Goal: Task Accomplishment & Management: Complete application form

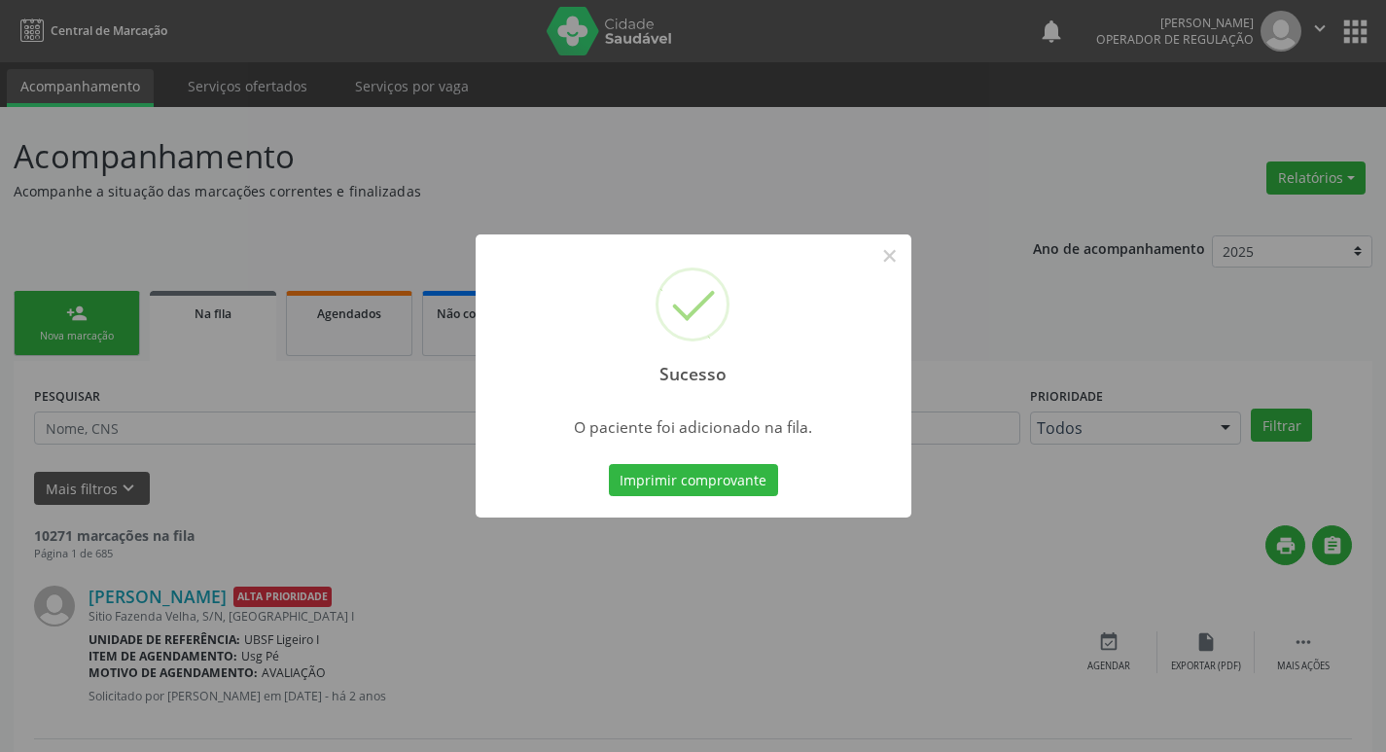
click at [861, 176] on div "Sucesso × O paciente foi adicionado na fila. Imprimir comprovante Cancel" at bounding box center [693, 376] width 1386 height 752
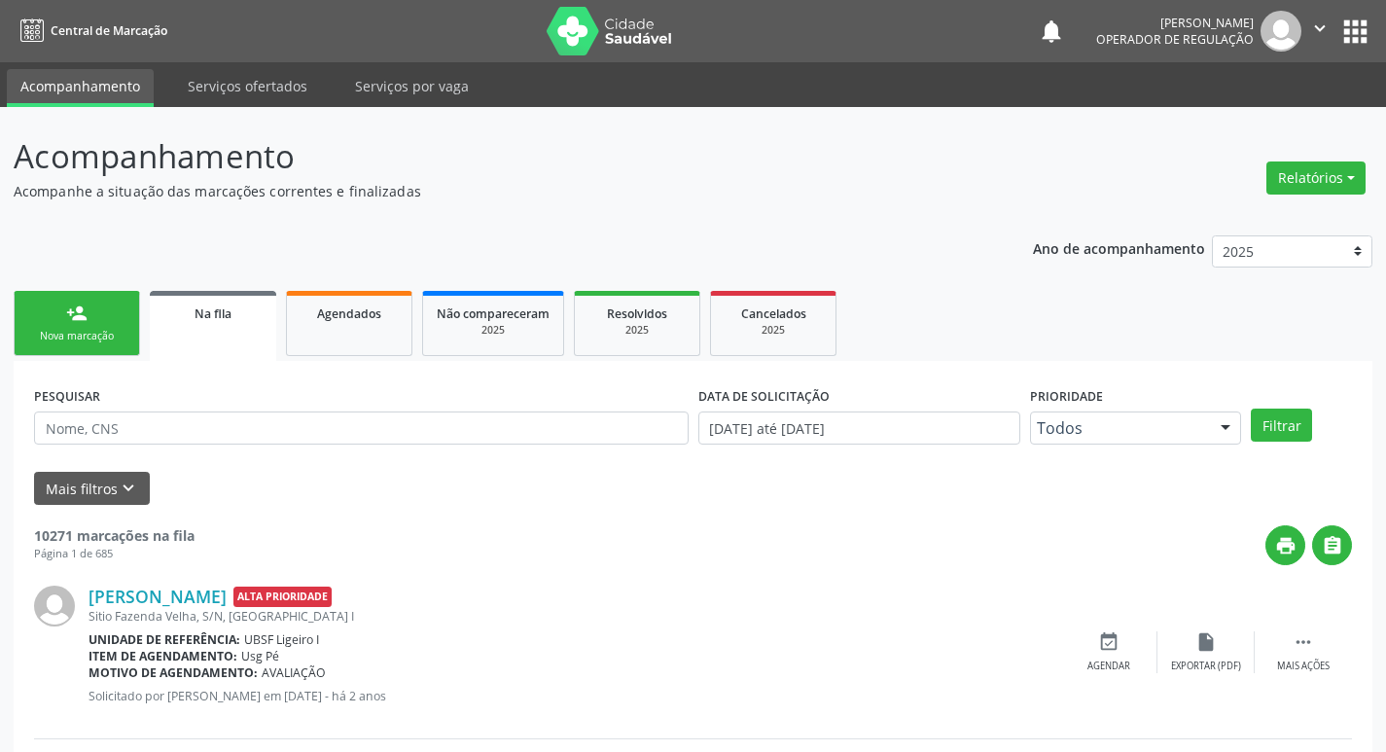
click at [120, 326] on link "person_add Nova marcação" at bounding box center [77, 323] width 126 height 65
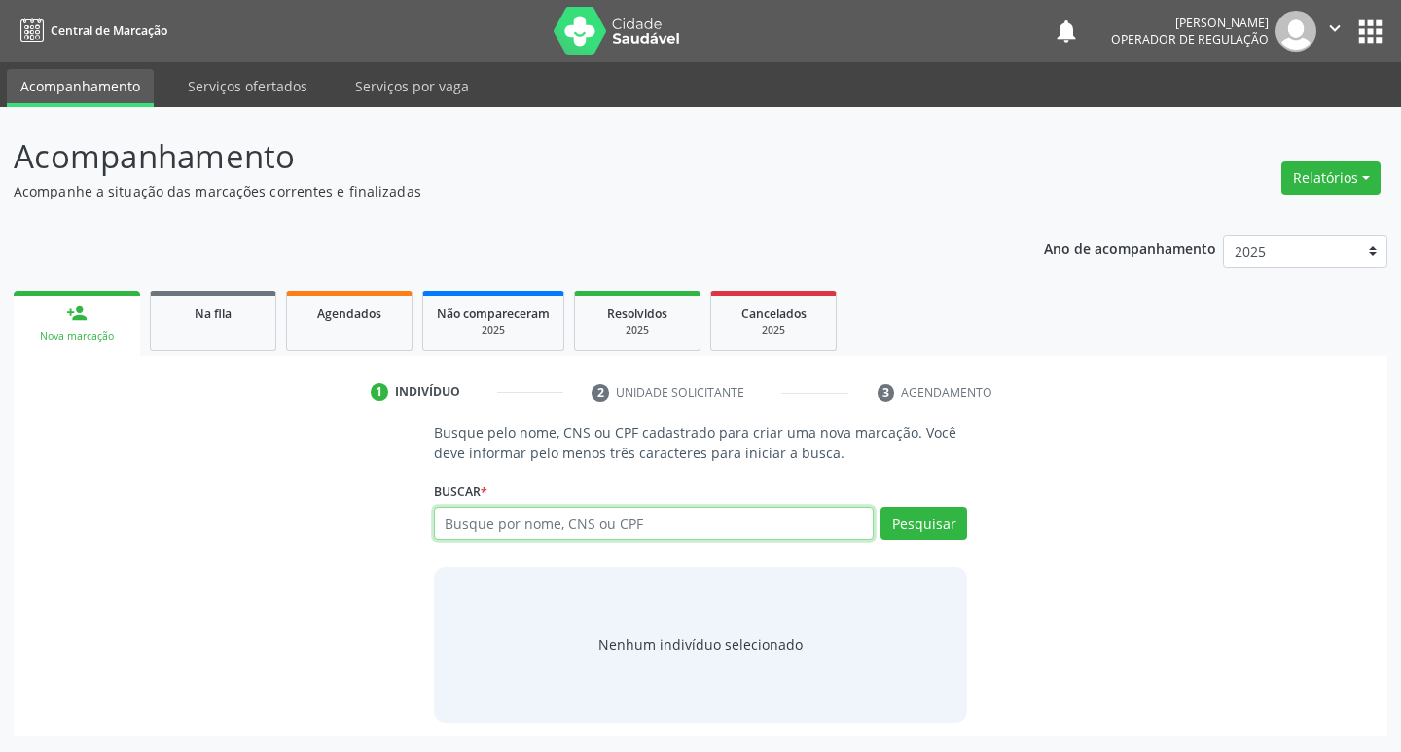
click at [521, 517] on input "text" at bounding box center [654, 523] width 441 height 33
type input "706205519209164"
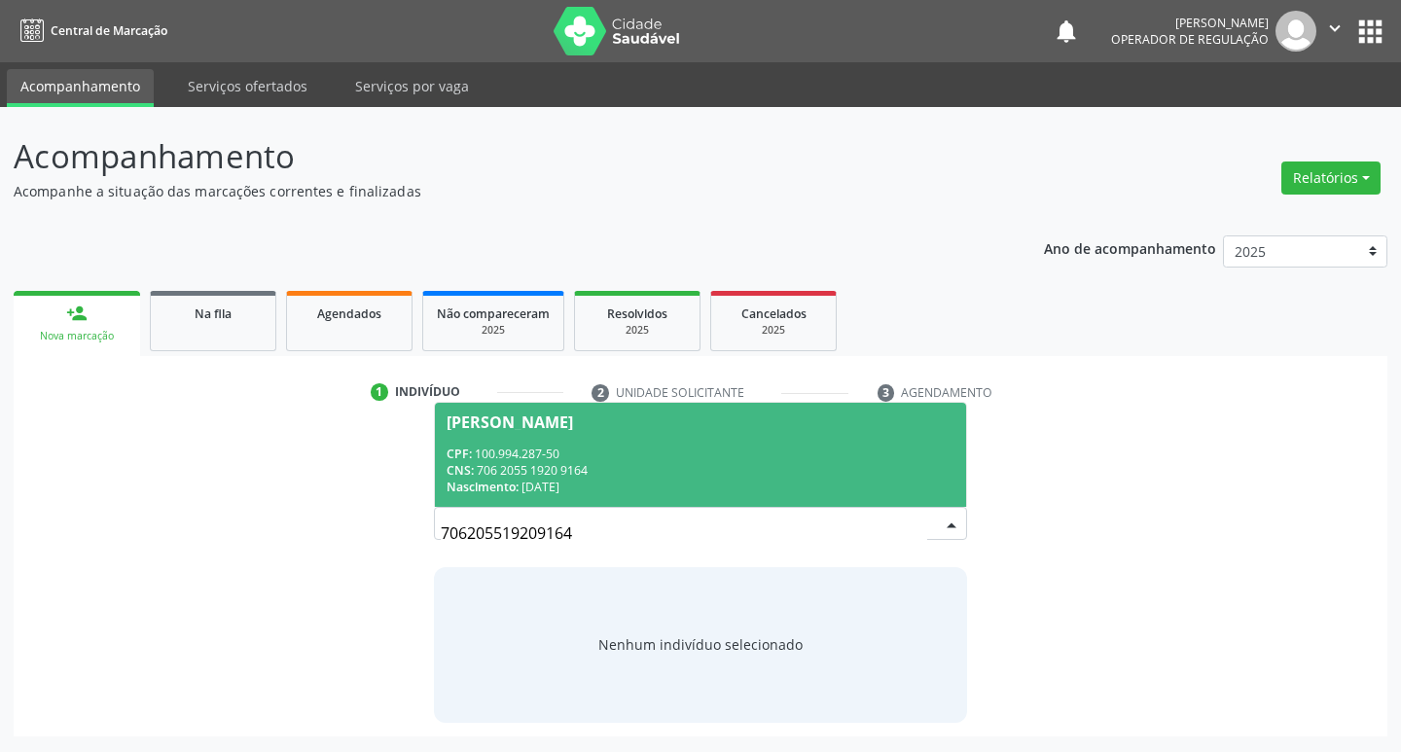
click at [845, 439] on span "[PERSON_NAME] CPF: 100.994.287-50 CNS: 706 2055 1920 9164 Nascimento: [DATE]" at bounding box center [701, 455] width 532 height 104
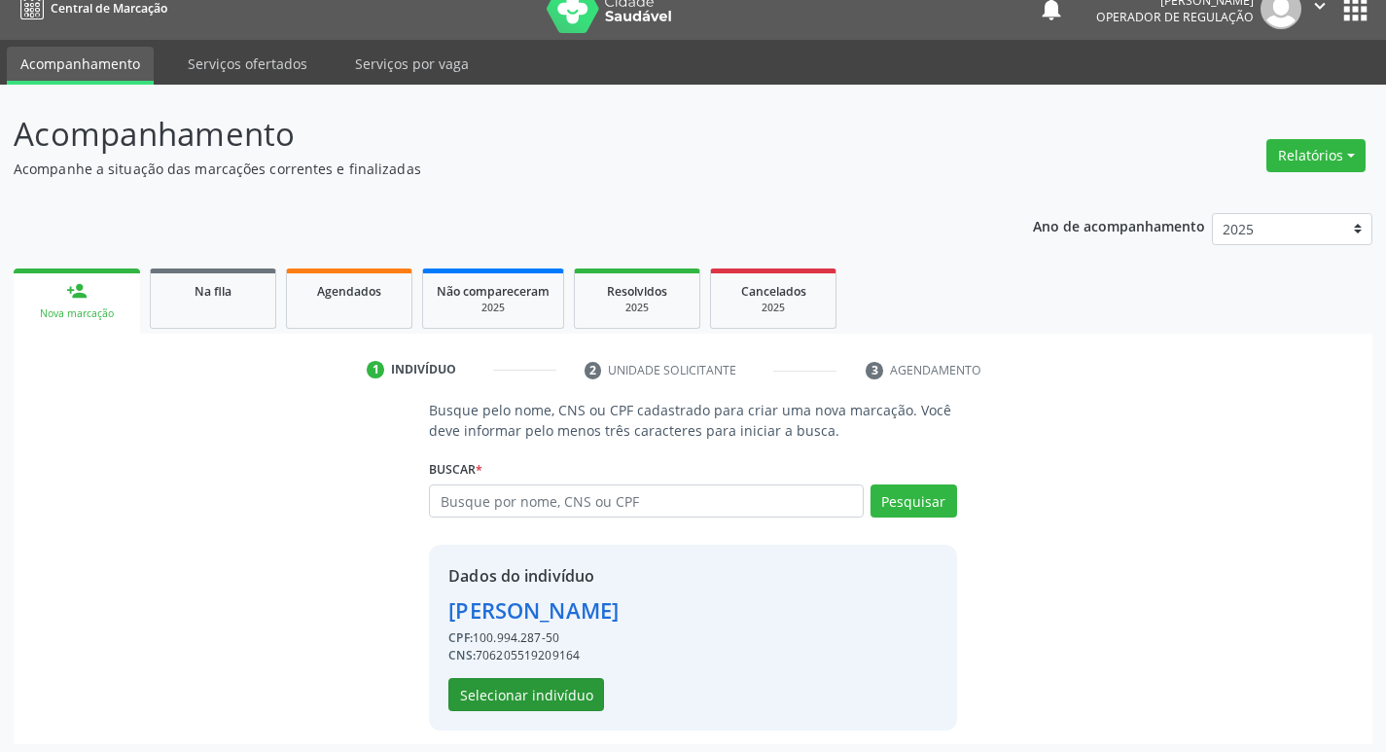
scroll to position [28, 0]
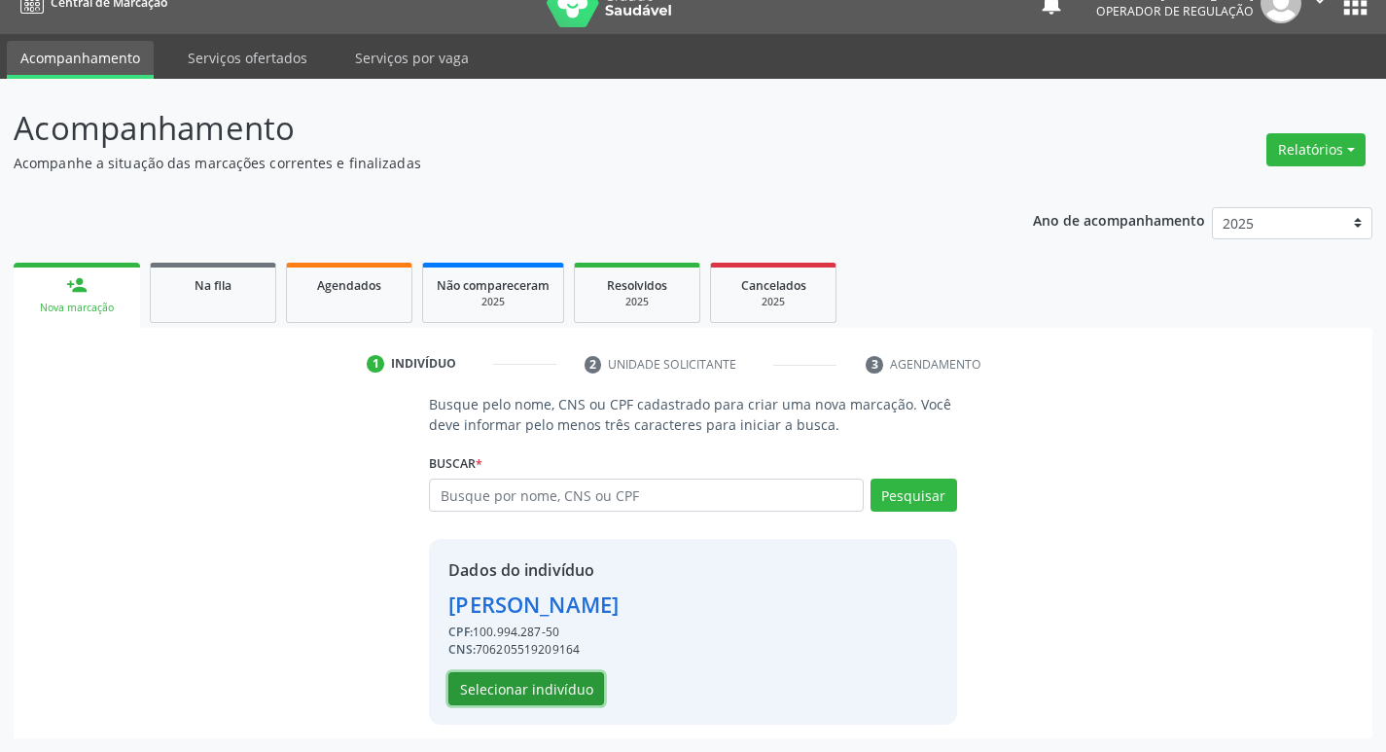
click at [565, 694] on button "Selecionar indivíduo" at bounding box center [526, 688] width 156 height 33
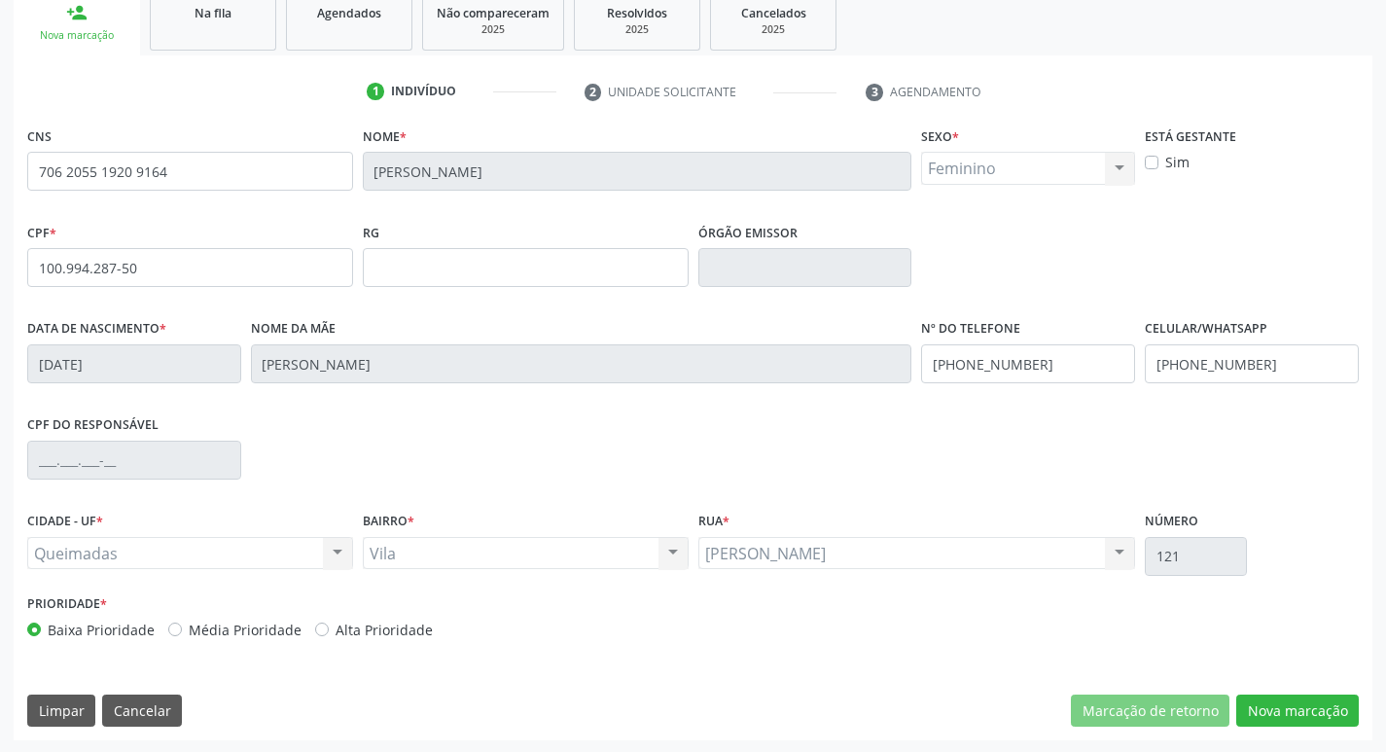
scroll to position [303, 0]
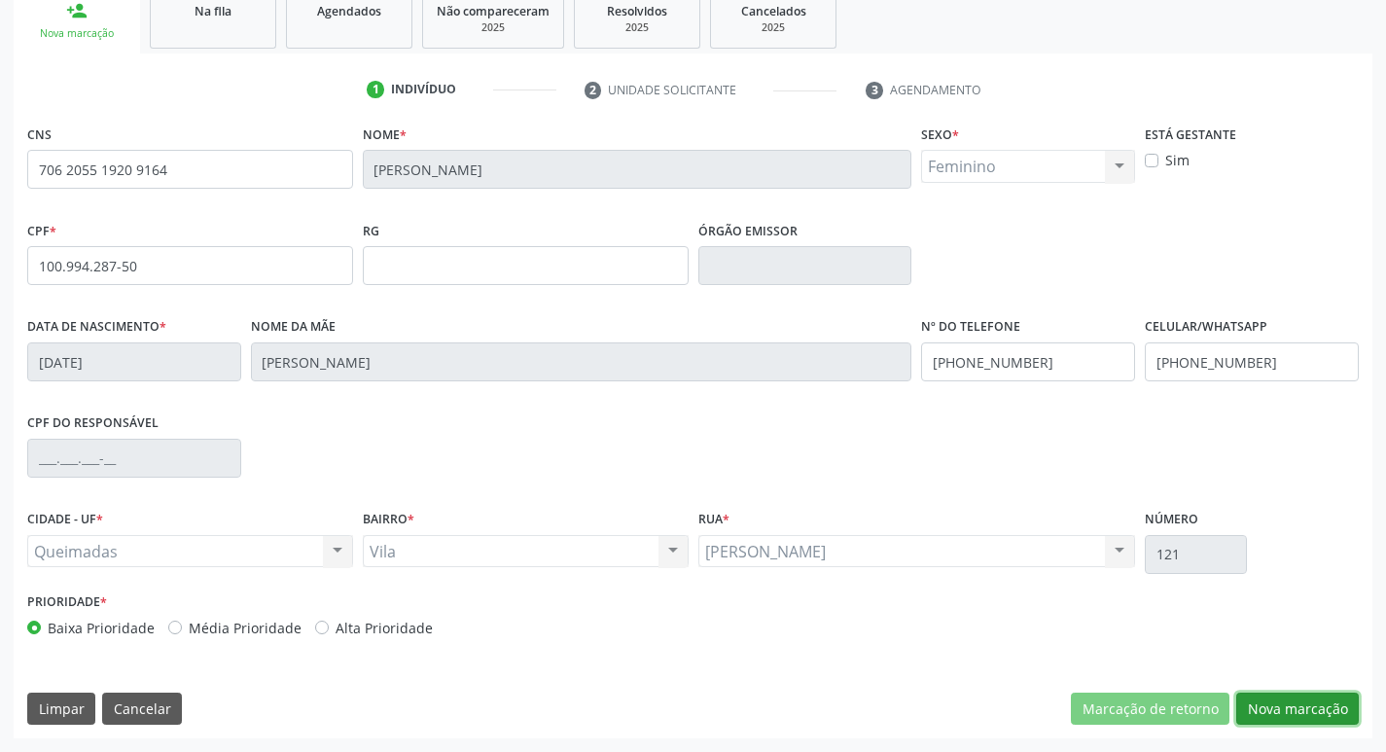
click at [1306, 703] on button "Nova marcação" at bounding box center [1297, 709] width 123 height 33
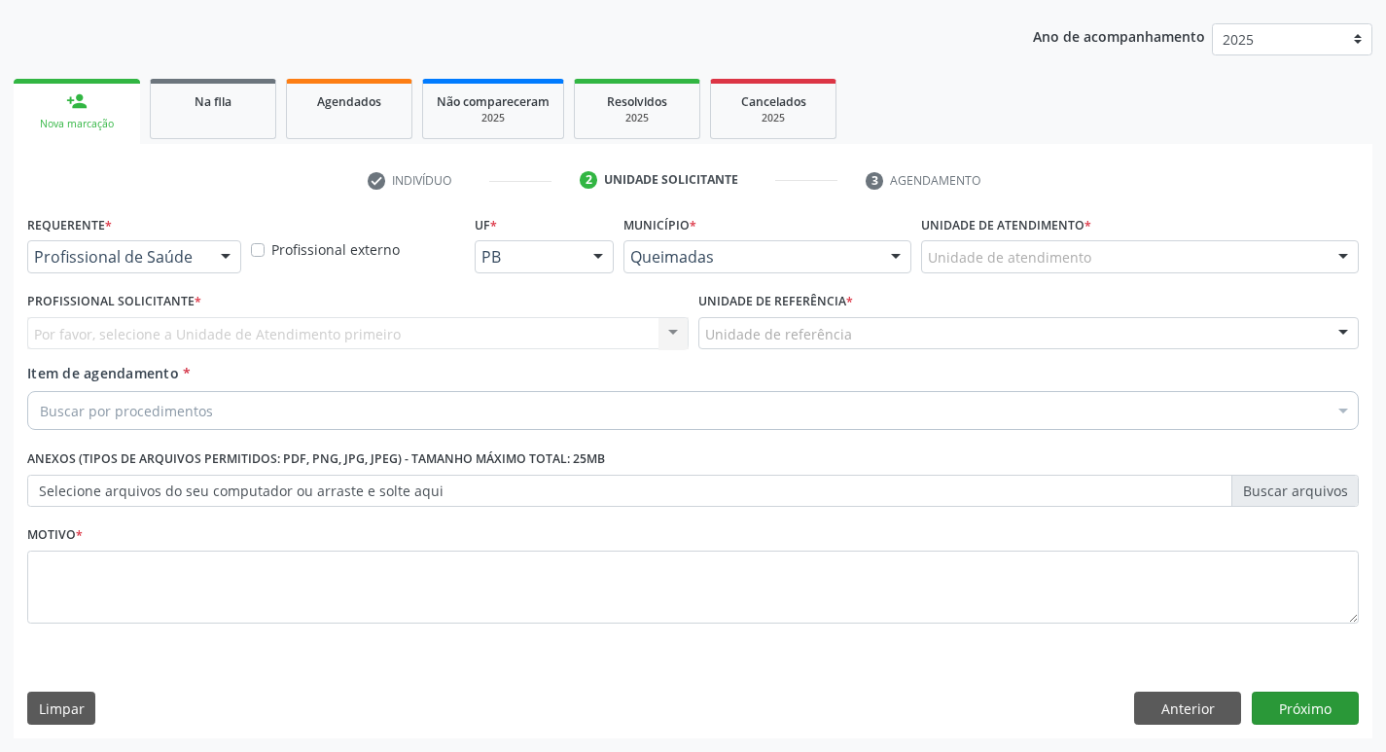
scroll to position [212, 0]
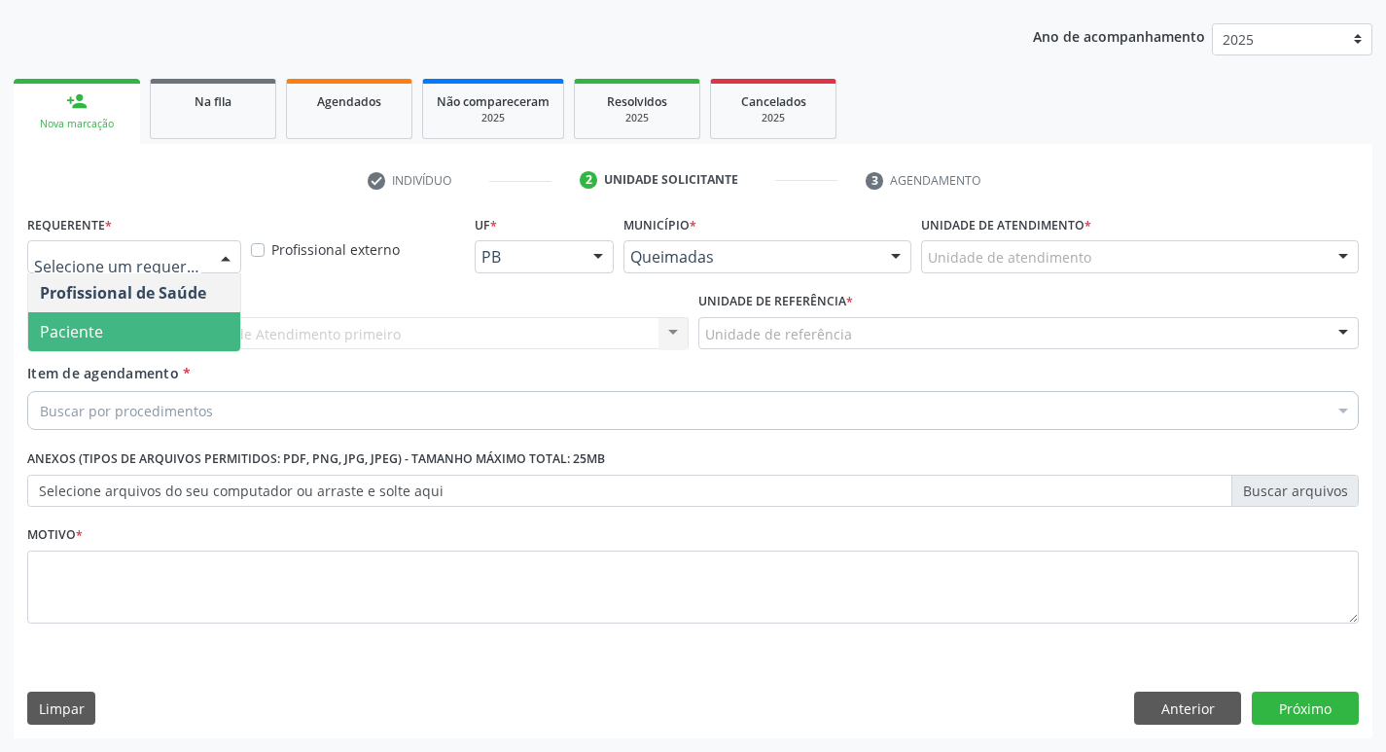
click at [116, 337] on span "Paciente" at bounding box center [134, 331] width 212 height 39
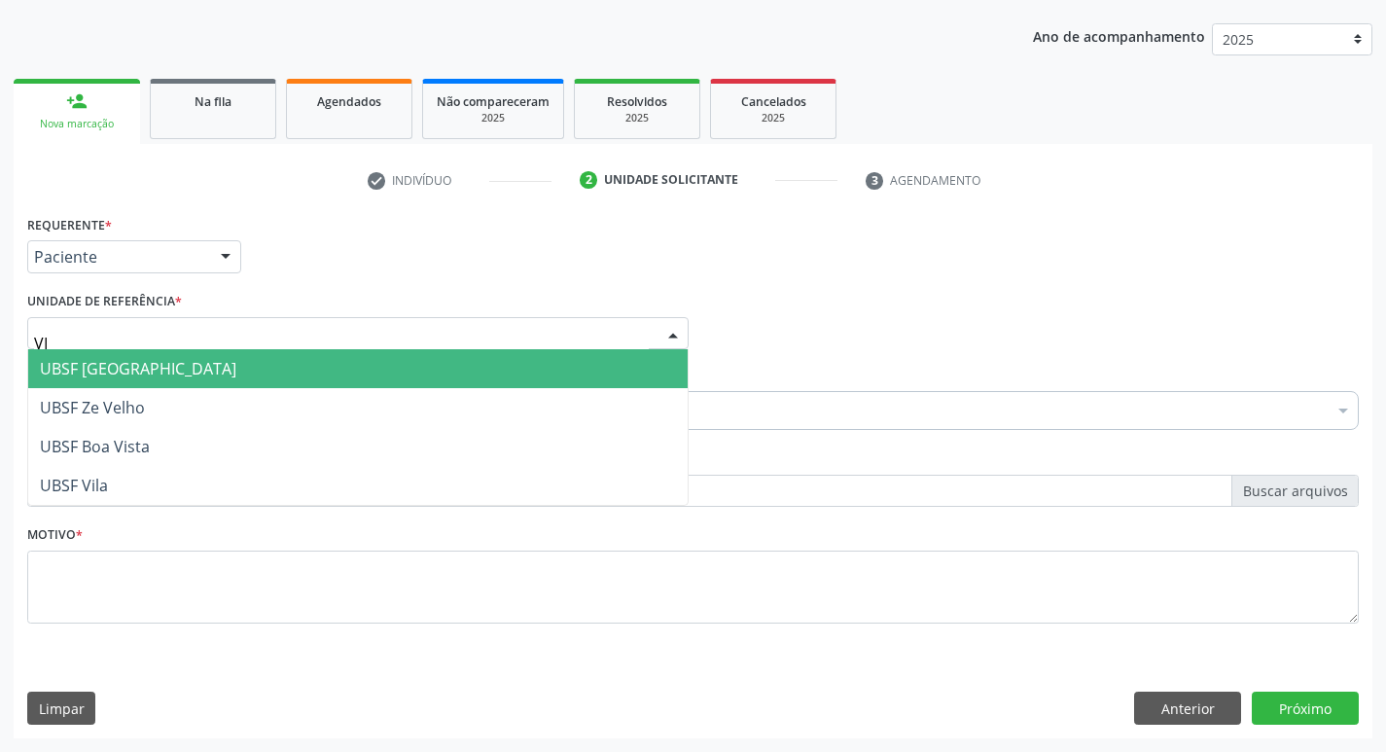
type input "VIL"
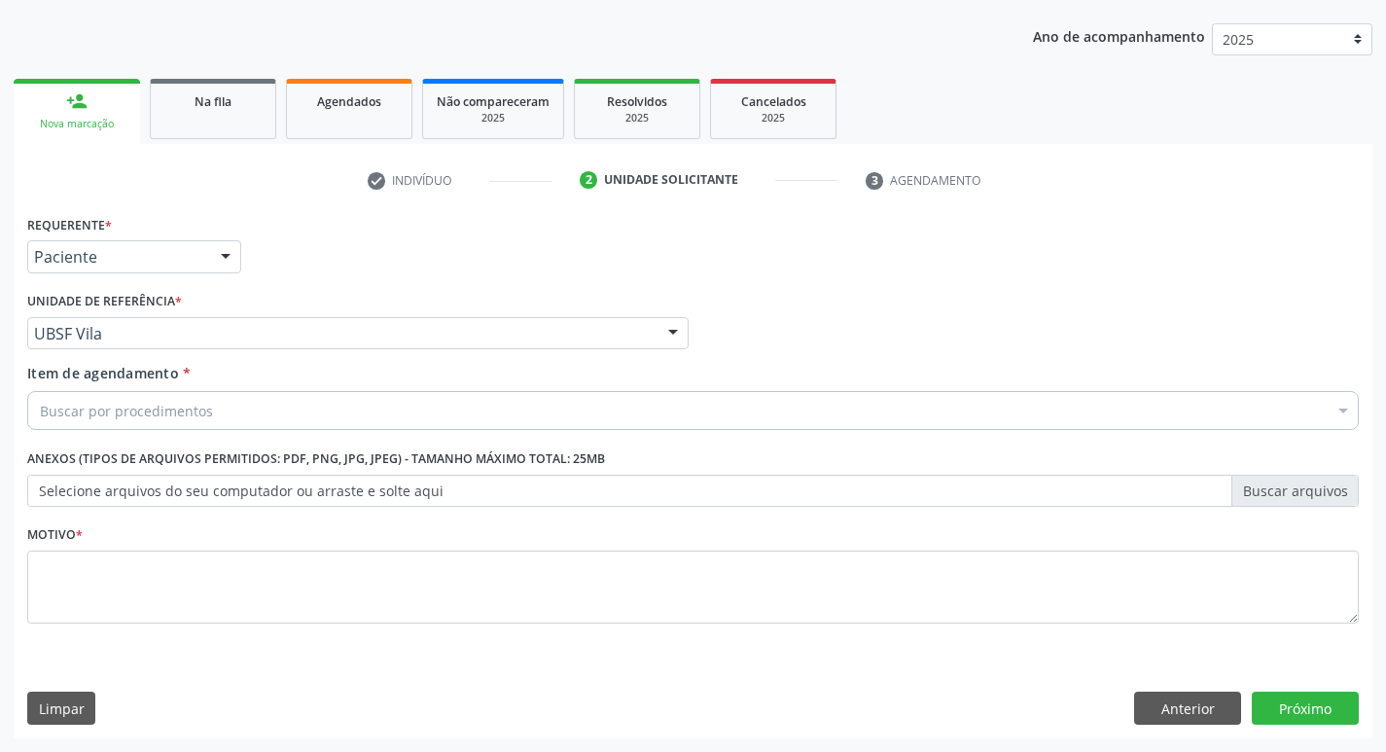
click at [122, 399] on div "Buscar por procedimentos" at bounding box center [693, 410] width 1332 height 39
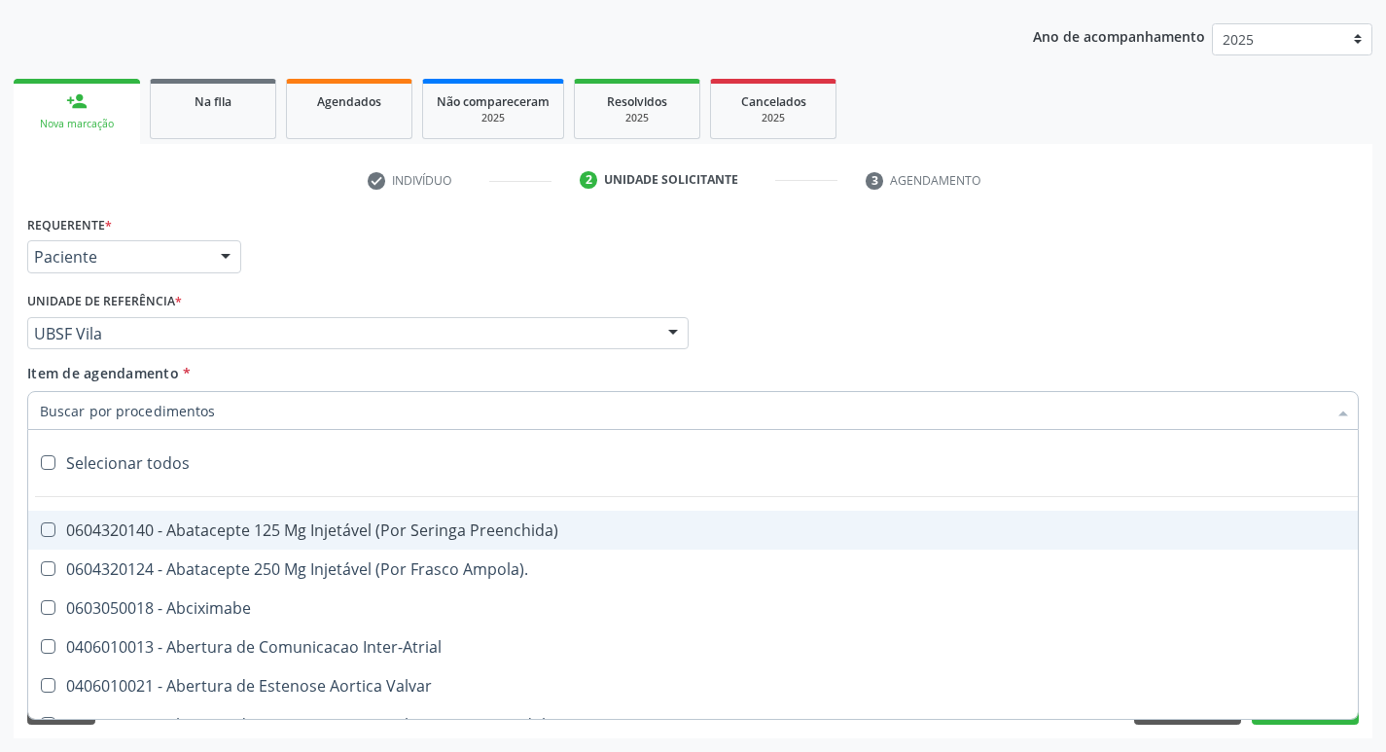
paste input "0205020186"
type input "0205020186"
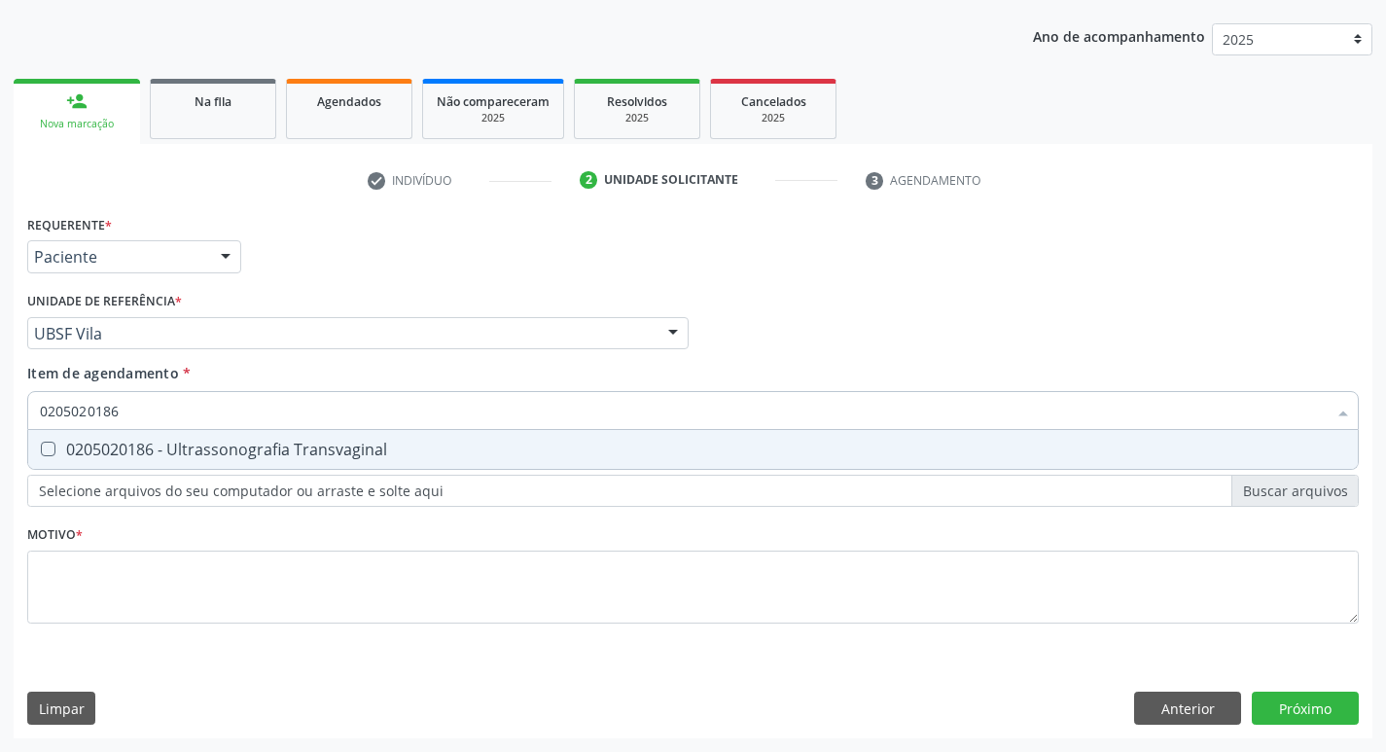
click at [136, 457] on div "0205020186 - Ultrassonografia Transvaginal" at bounding box center [693, 450] width 1306 height 16
checkbox Transvaginal "true"
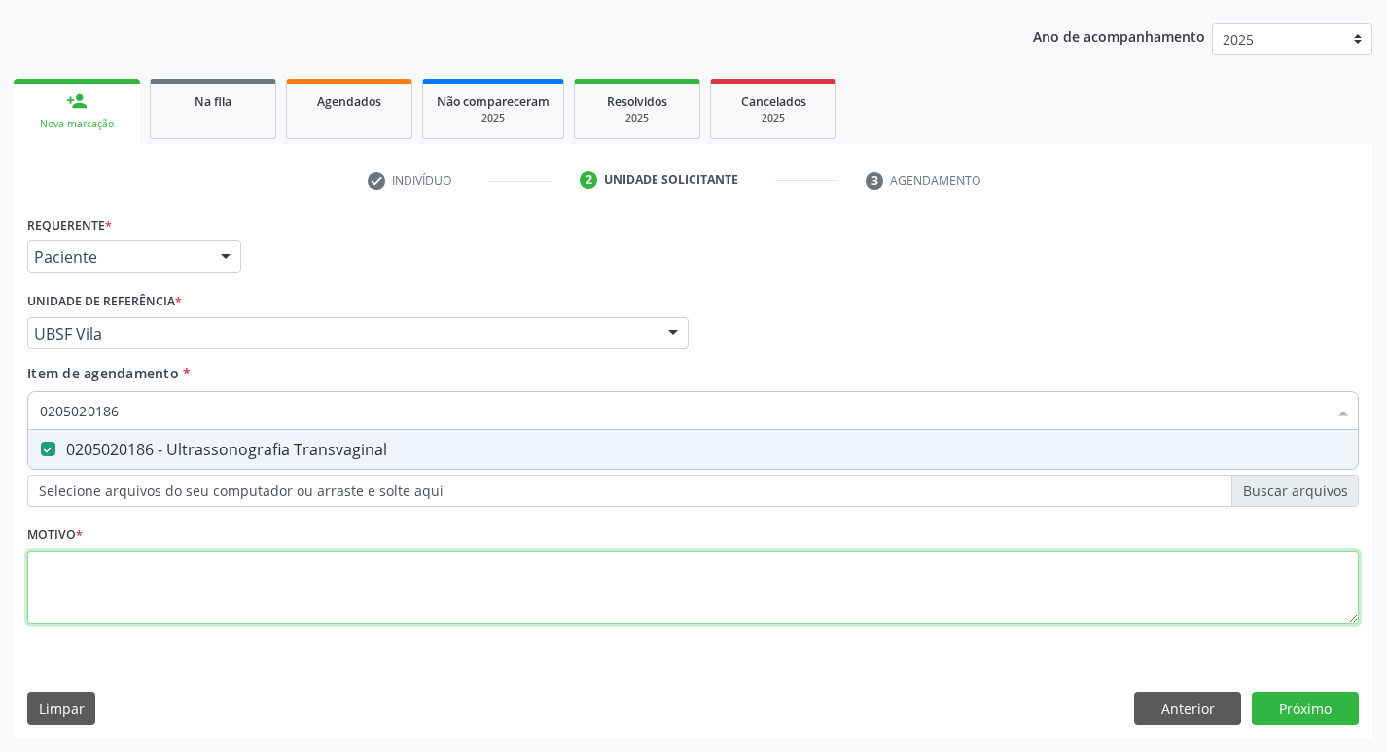
click at [105, 585] on div "Requerente * Paciente Profissional de Saúde Paciente Nenhum resultado encontrad…" at bounding box center [693, 430] width 1332 height 441
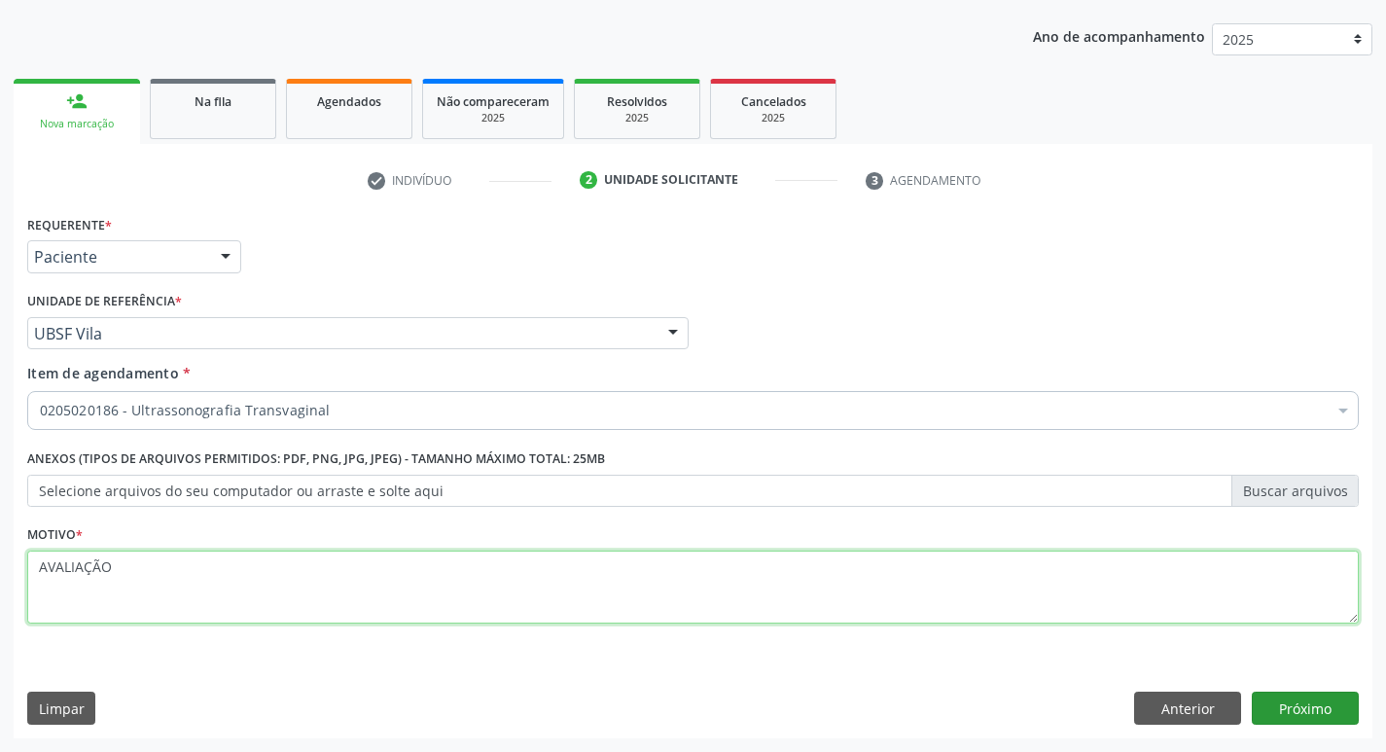
type textarea "AVALIAÇÃO"
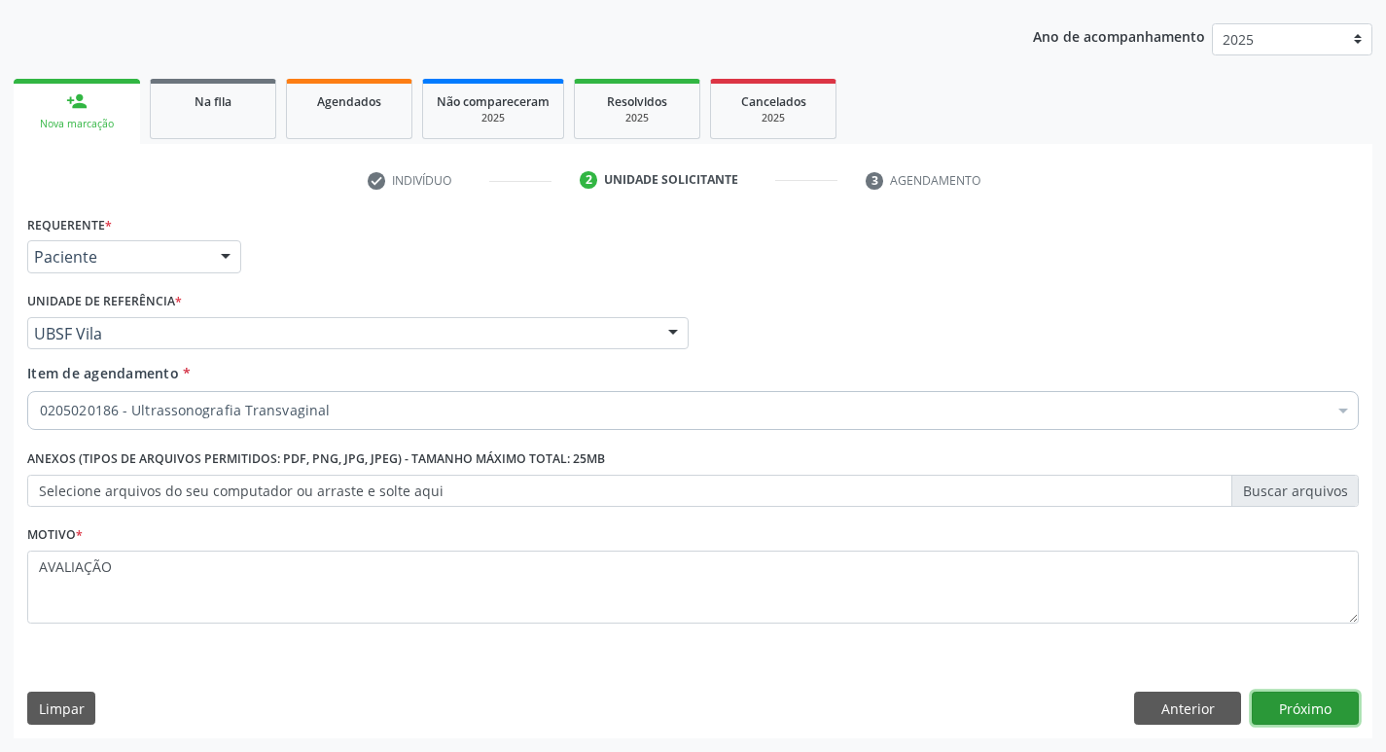
click at [1324, 692] on button "Próximo" at bounding box center [1305, 708] width 107 height 33
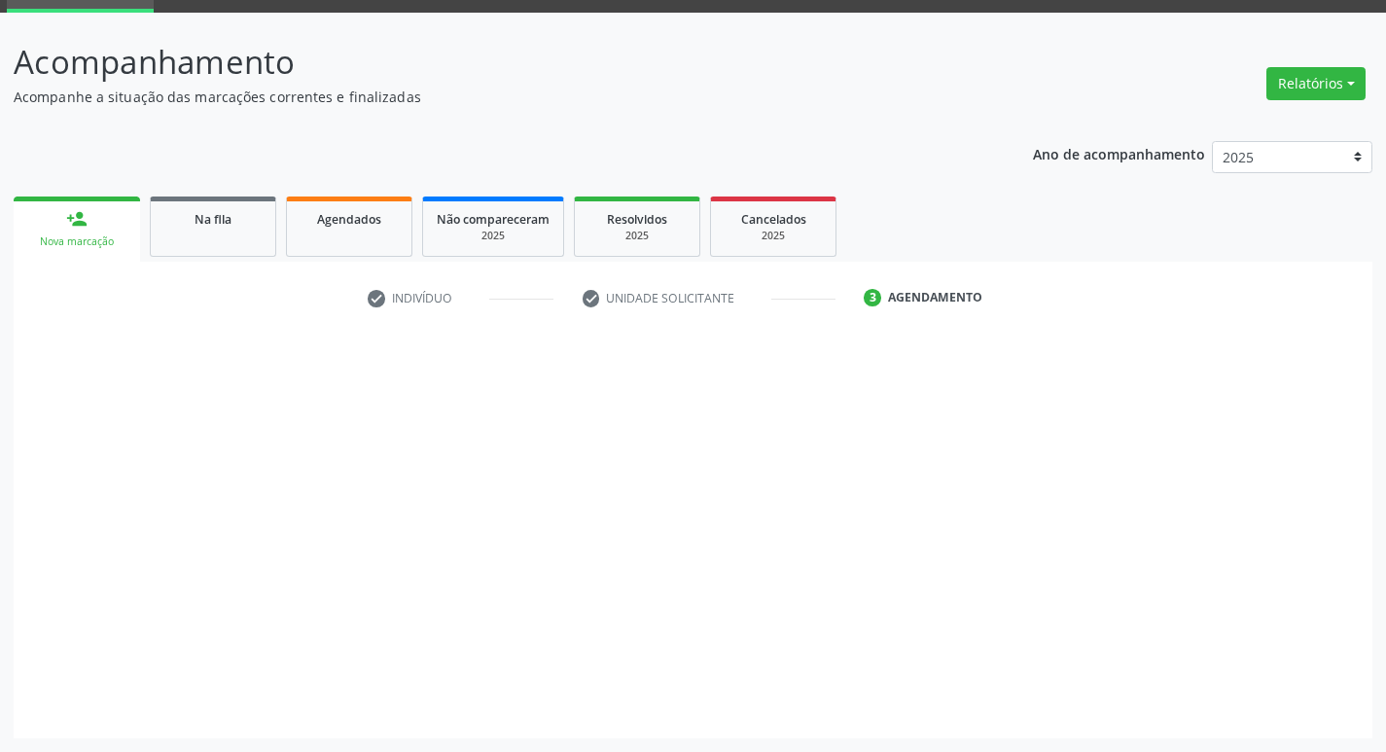
scroll to position [94, 0]
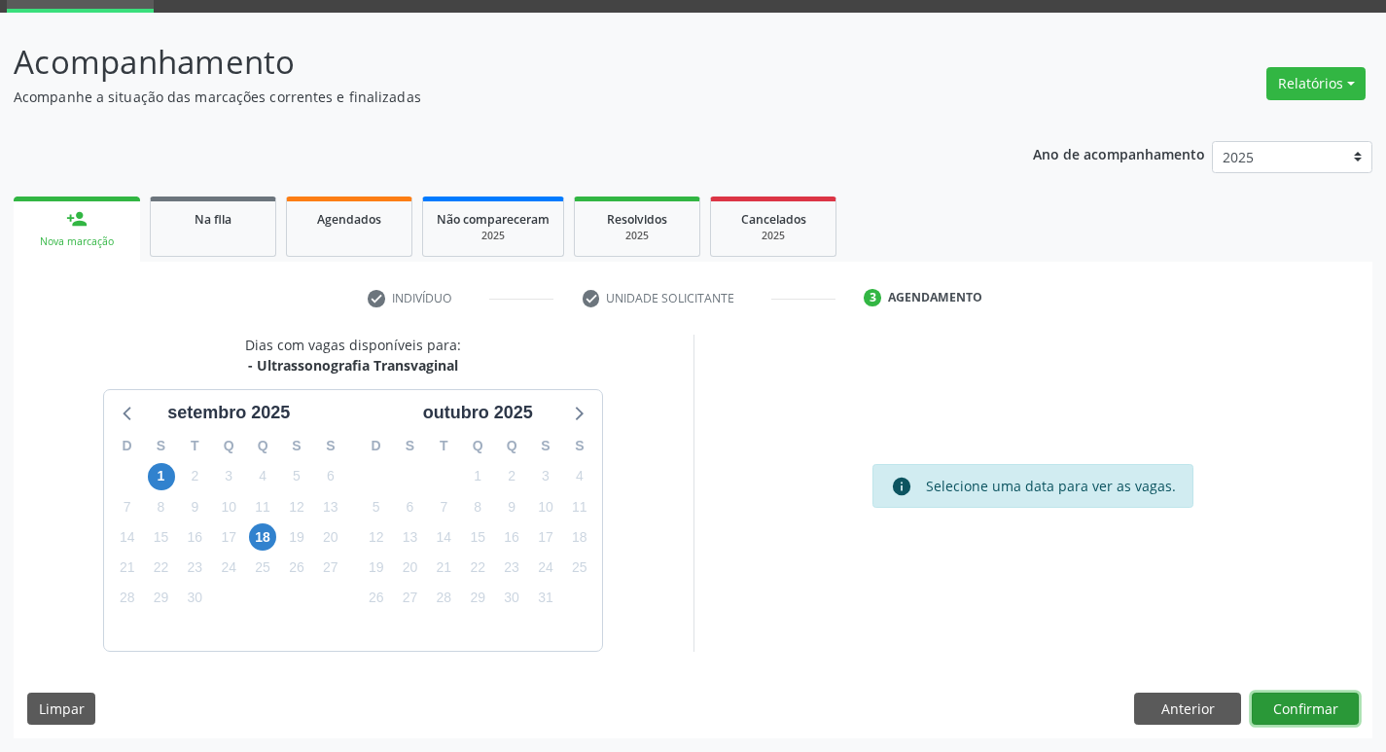
click at [1321, 708] on button "Confirmar" at bounding box center [1305, 709] width 107 height 33
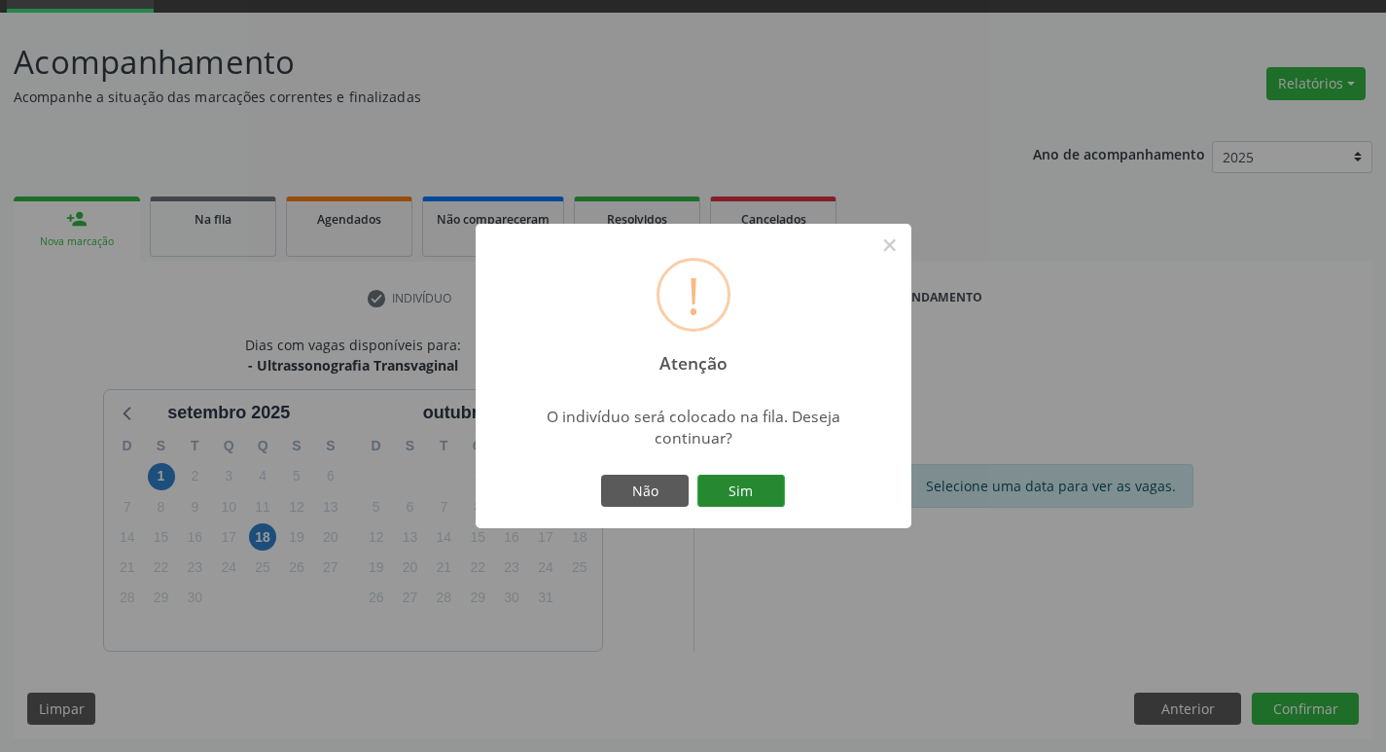
click at [761, 488] on button "Sim" at bounding box center [741, 491] width 88 height 33
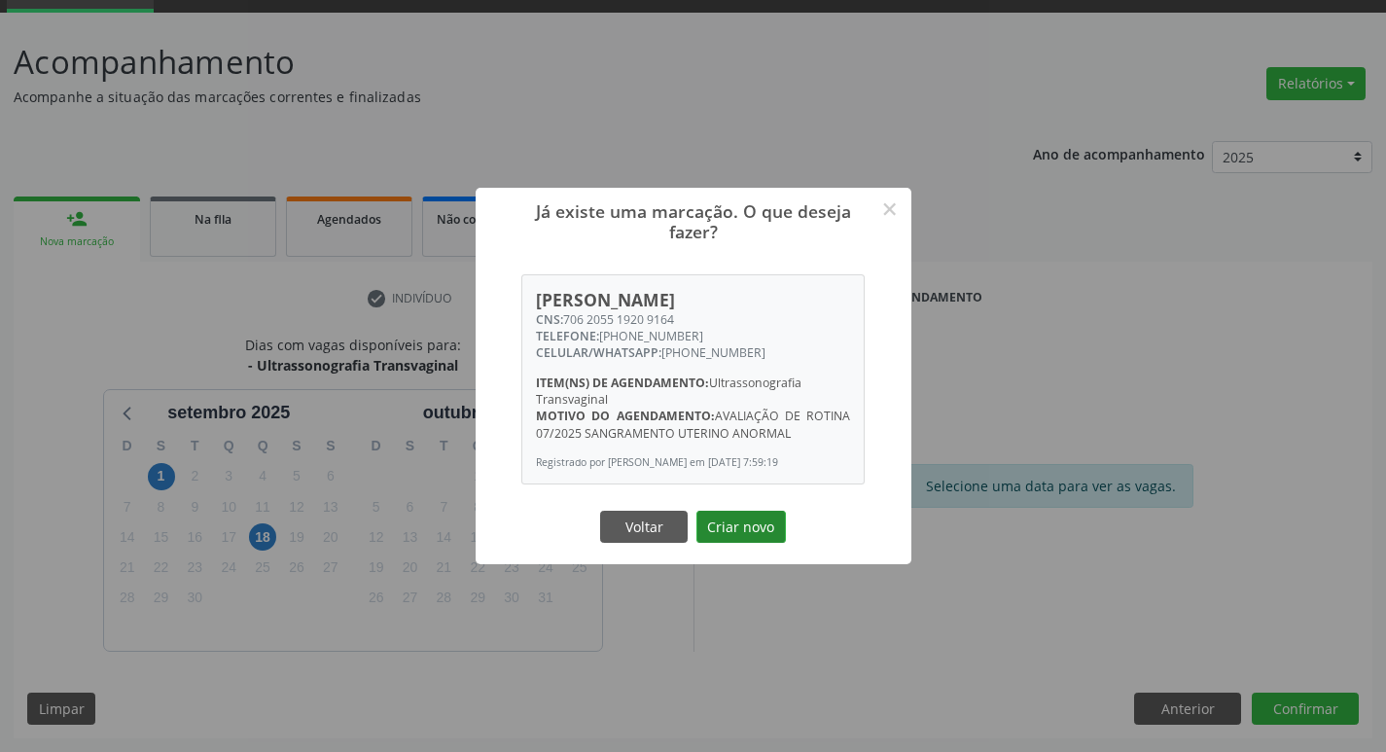
click at [754, 526] on button "Criar novo" at bounding box center [740, 527] width 89 height 33
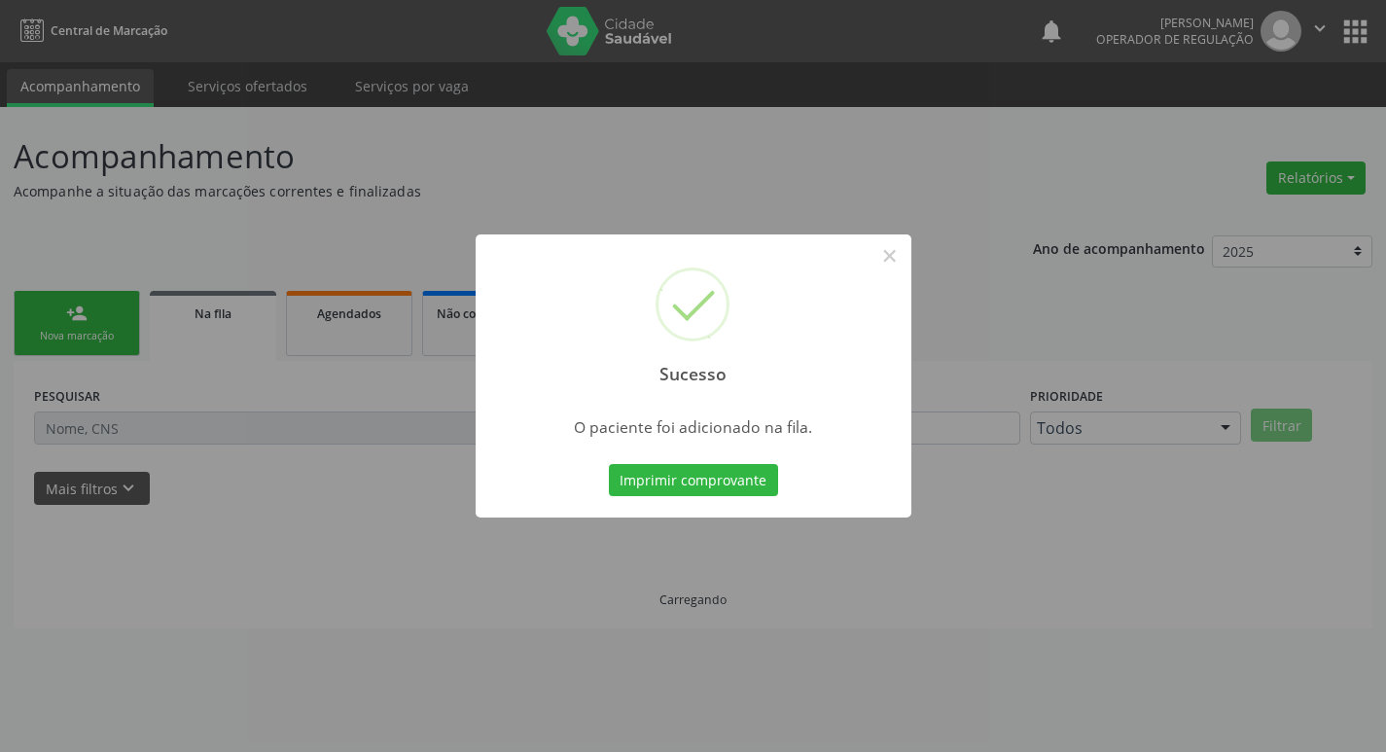
scroll to position [0, 0]
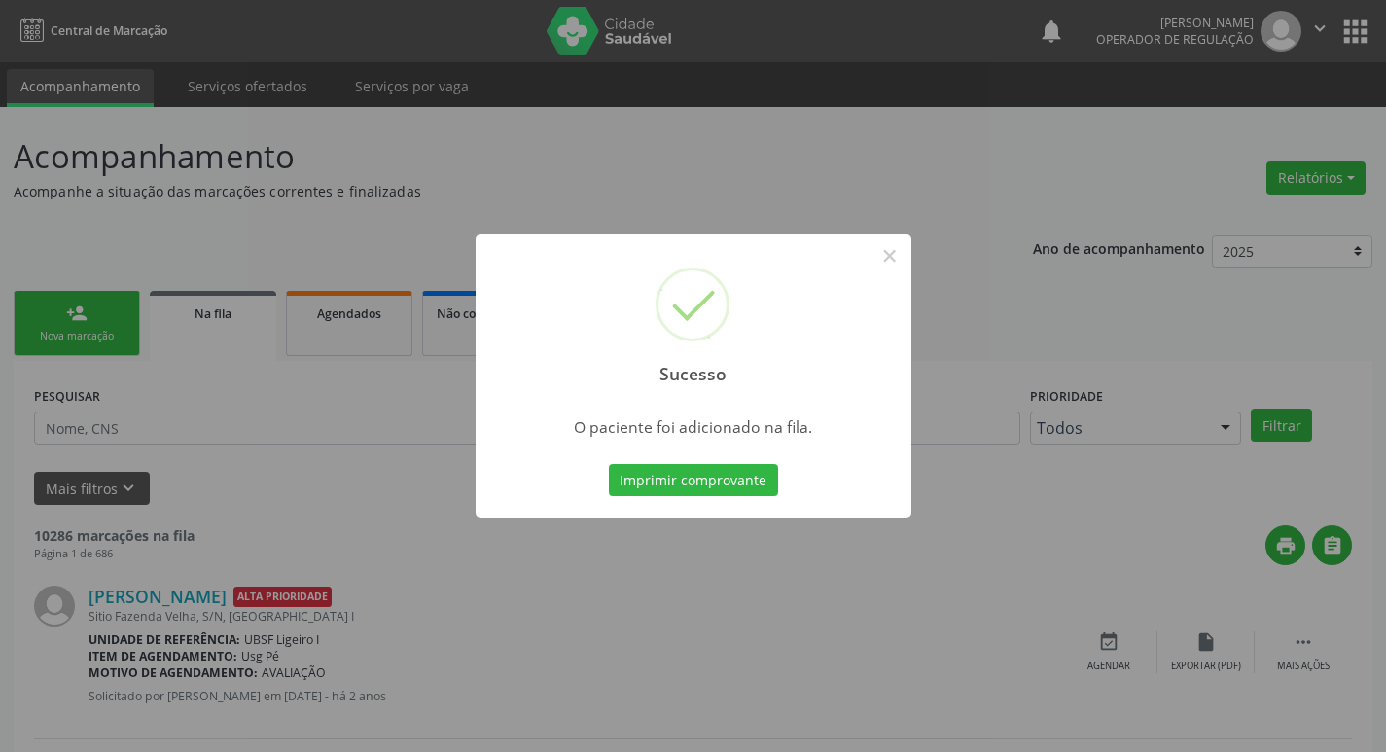
click at [231, 195] on div "Sucesso × O paciente foi adicionado na fila. Imprimir comprovante Cancel" at bounding box center [693, 376] width 1386 height 752
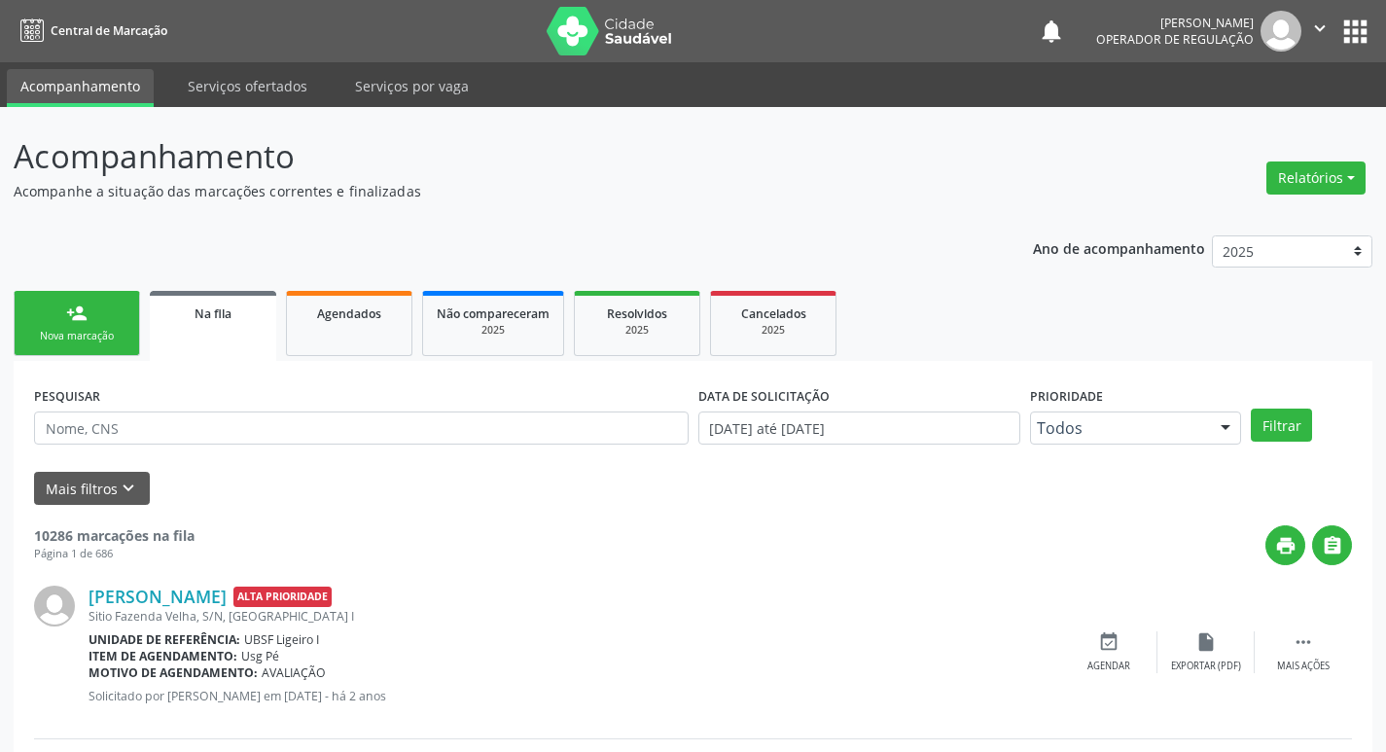
click at [61, 330] on div "Nova marcação" at bounding box center [76, 336] width 97 height 15
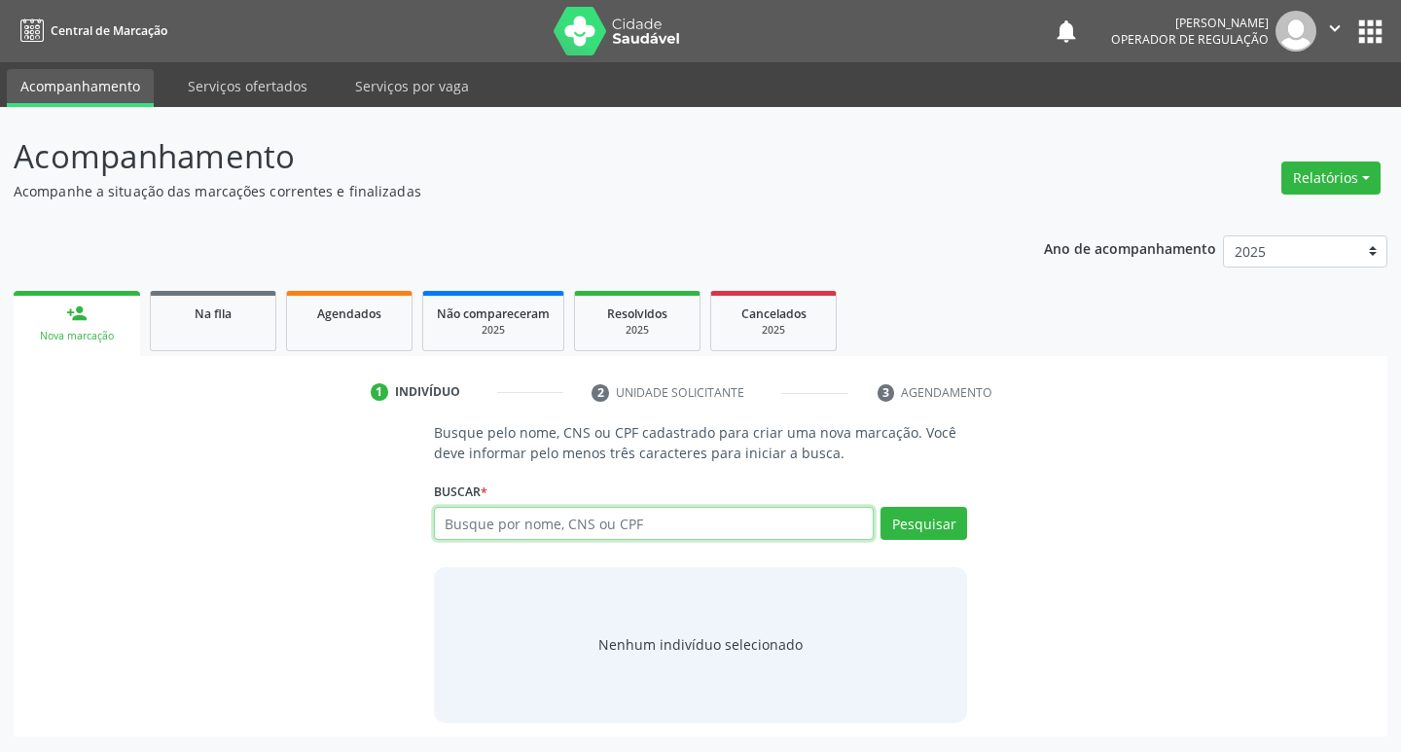
click at [552, 534] on input "text" at bounding box center [654, 523] width 441 height 33
type input "707806672314118"
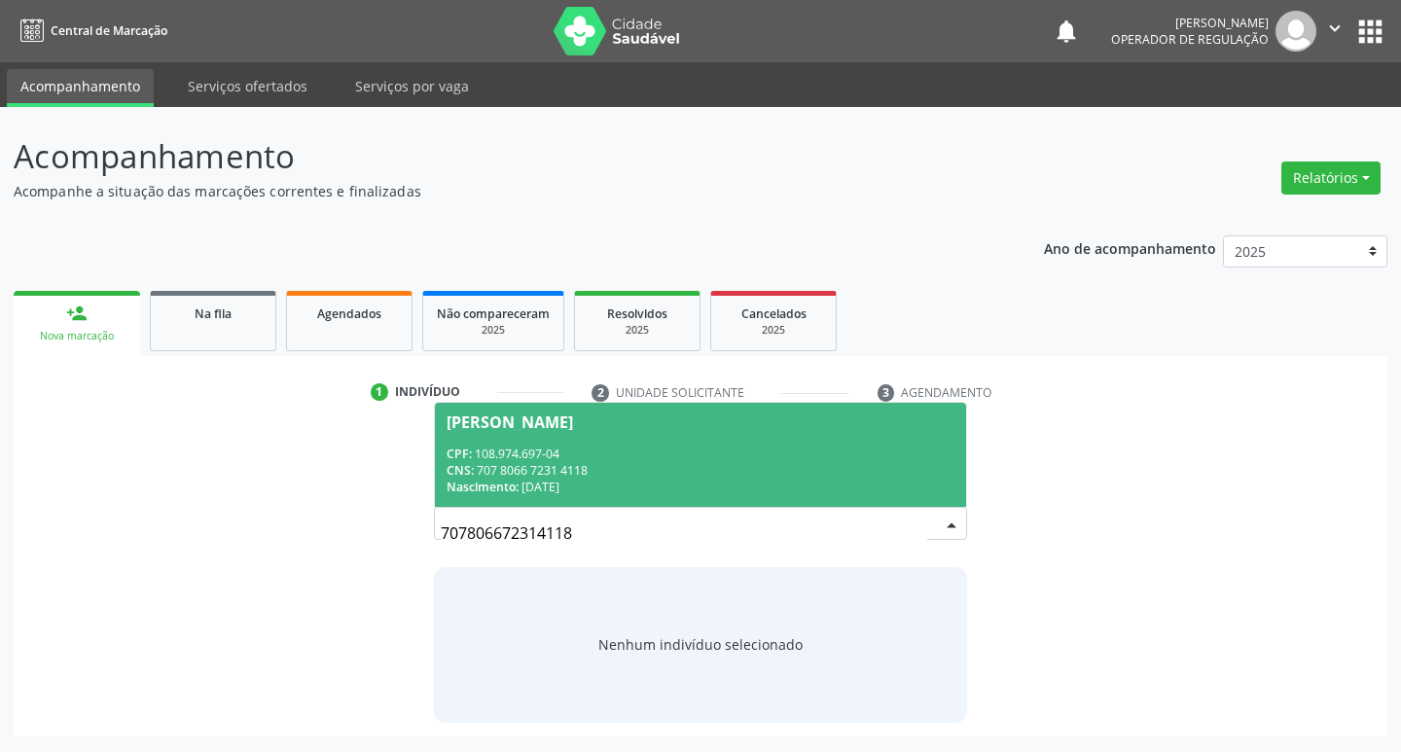
click at [713, 475] on div "CNS: 707 8066 7231 4118" at bounding box center [700, 470] width 509 height 17
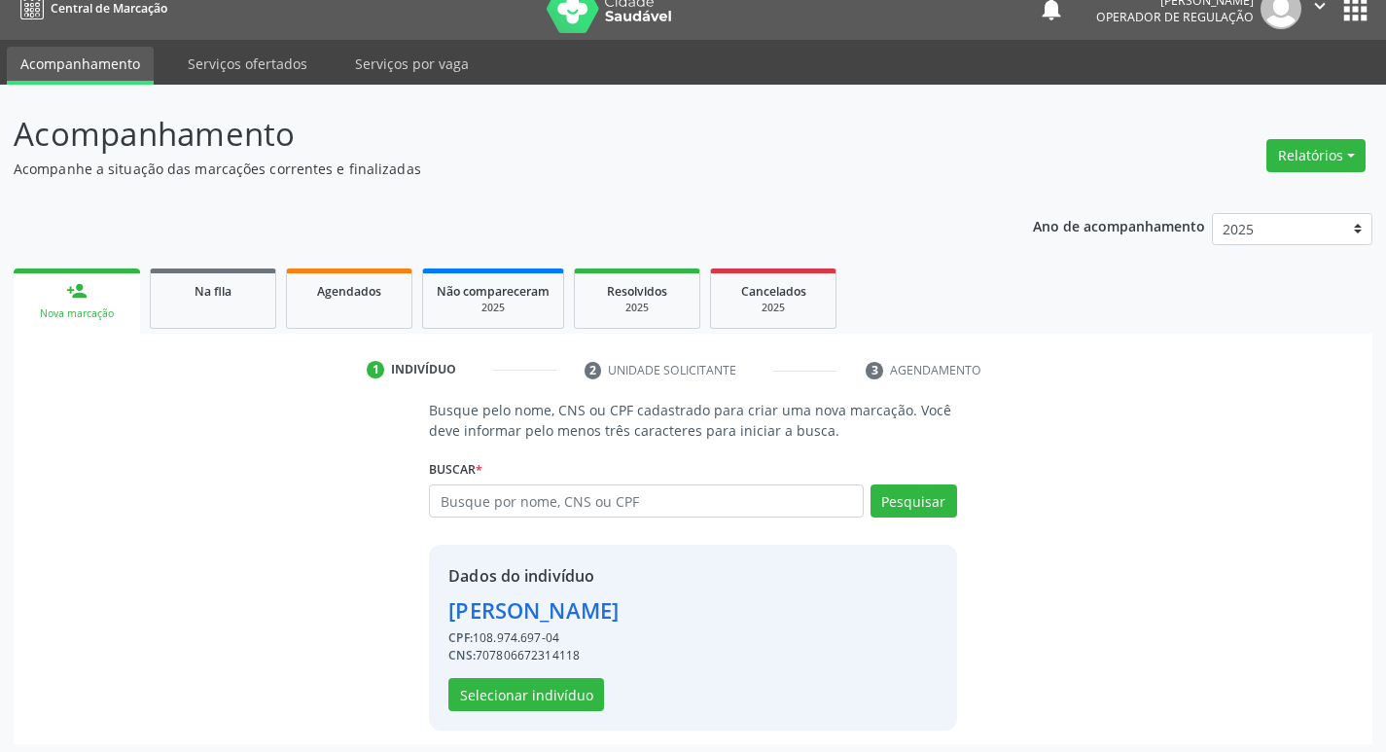
scroll to position [28, 0]
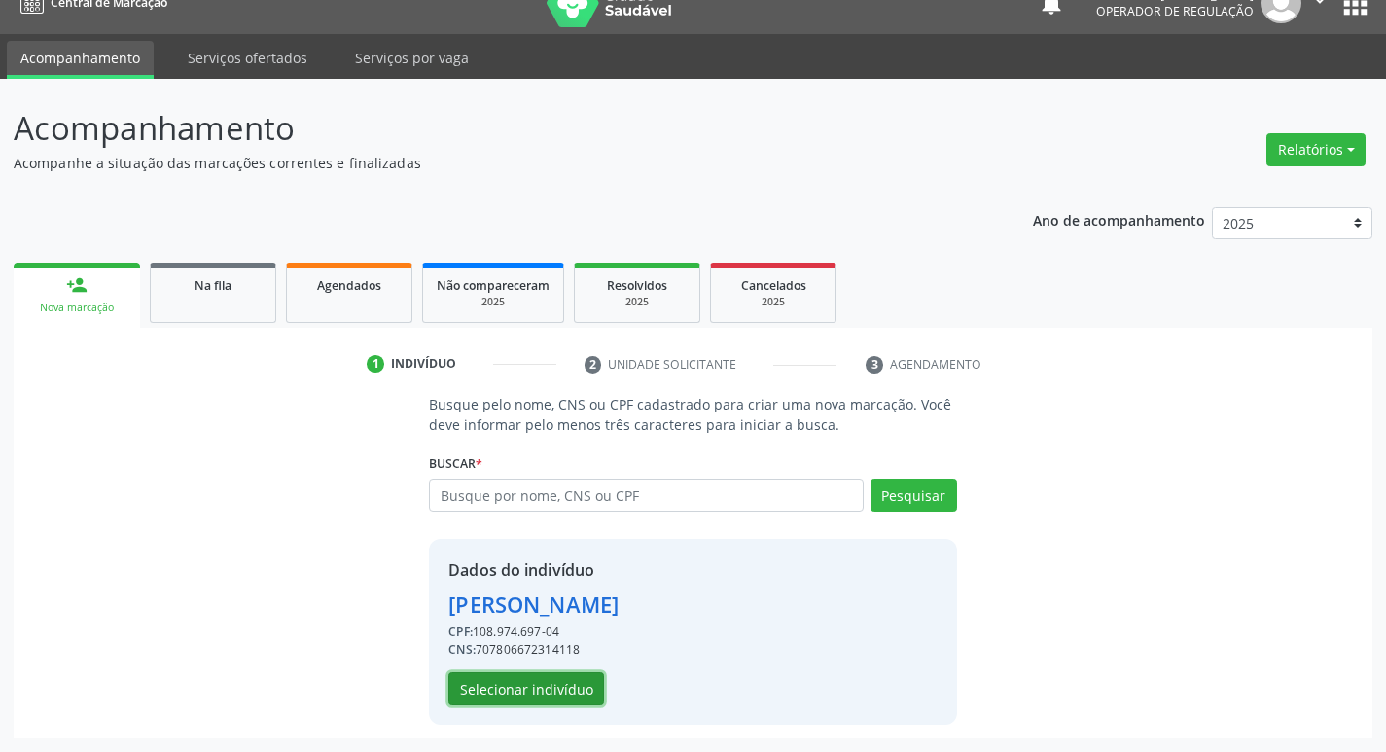
click at [588, 691] on button "Selecionar indivíduo" at bounding box center [526, 688] width 156 height 33
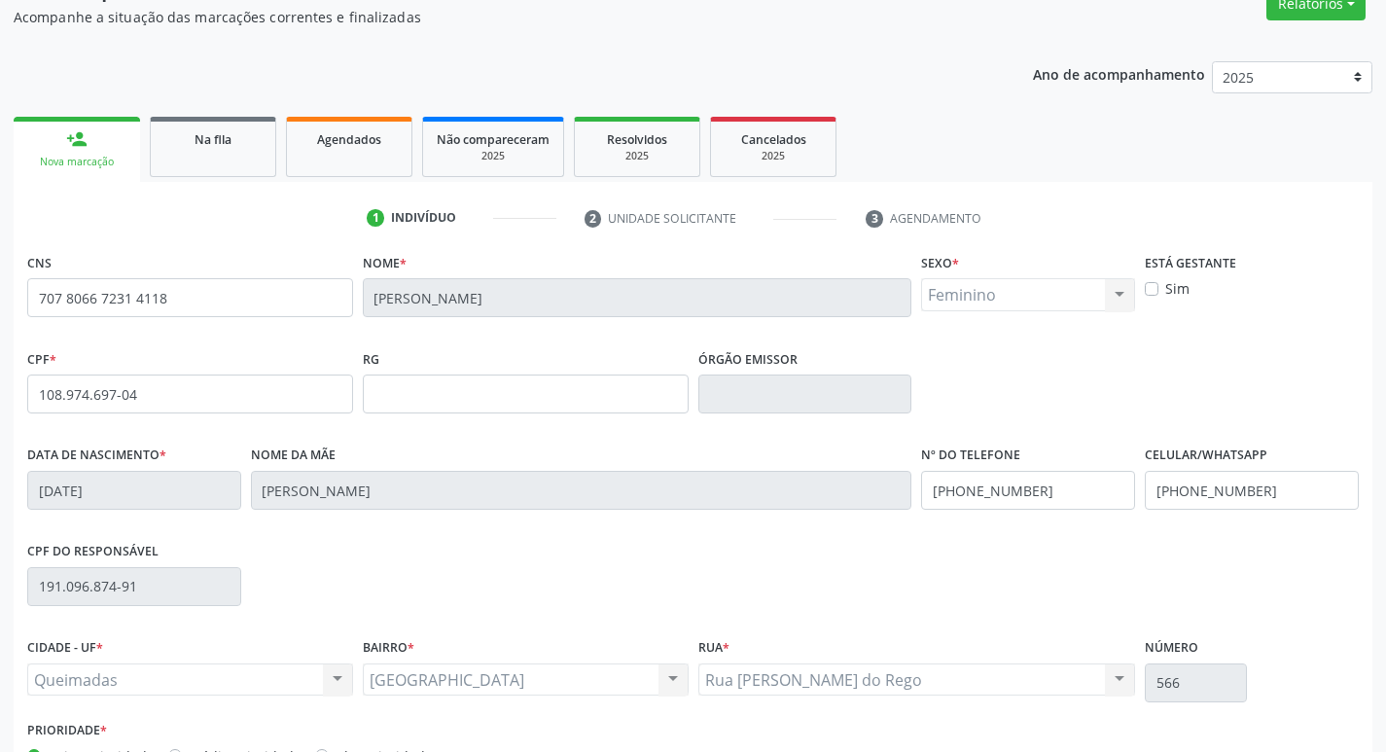
scroll to position [303, 0]
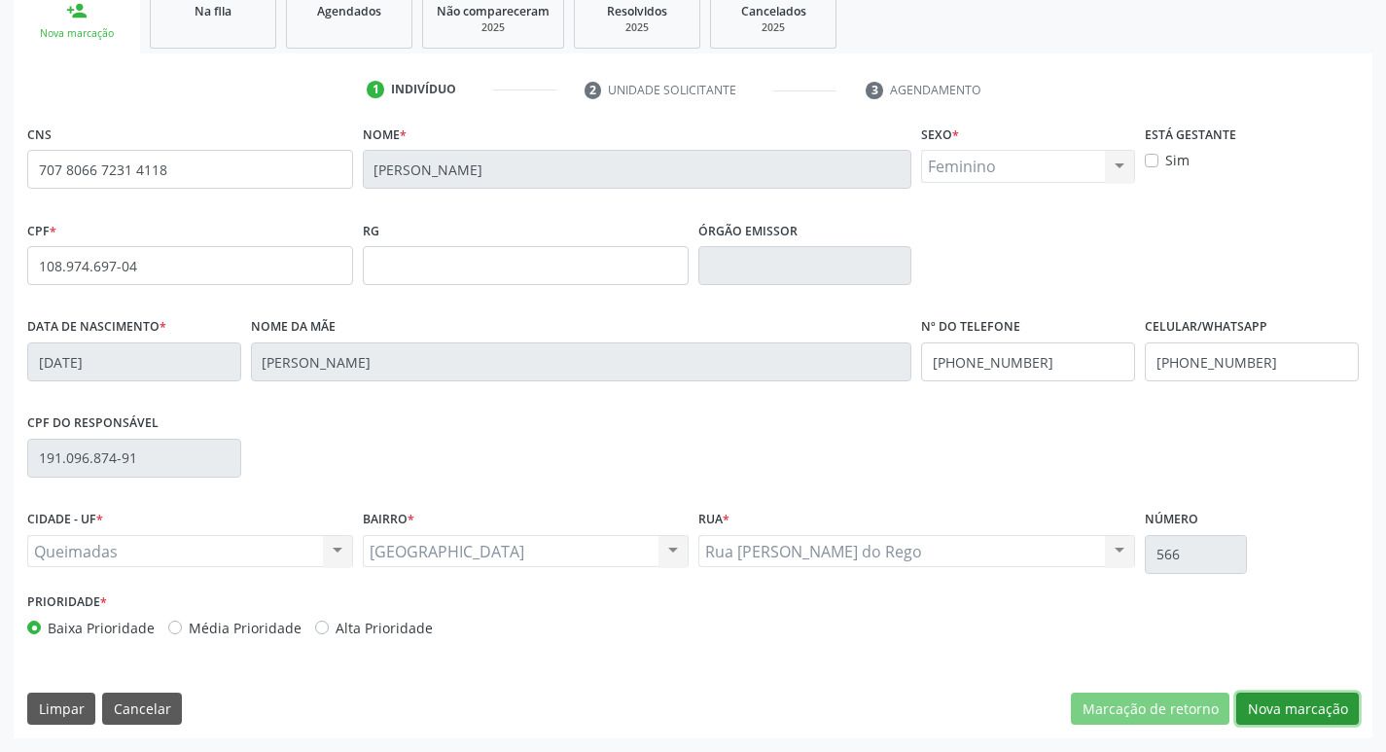
click at [1260, 703] on button "Nova marcação" at bounding box center [1297, 709] width 123 height 33
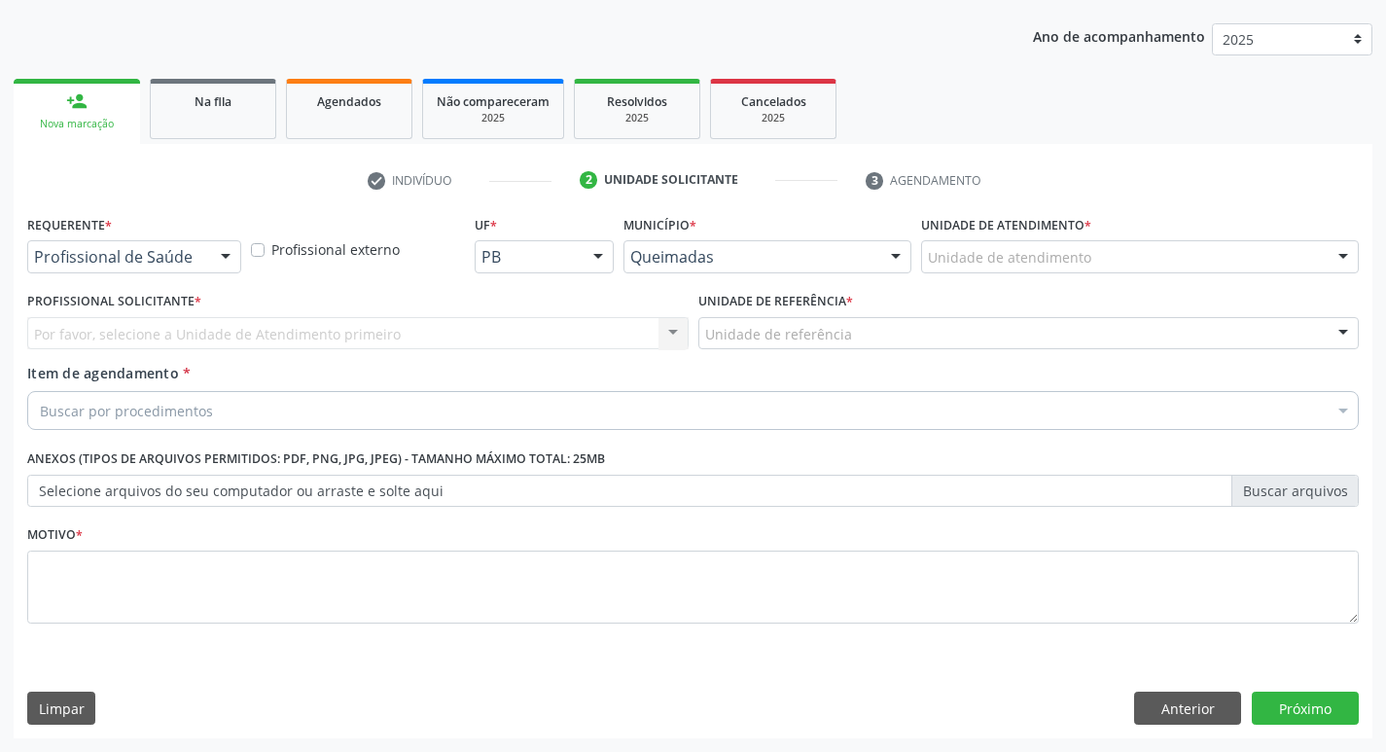
scroll to position [212, 0]
click at [216, 252] on div at bounding box center [225, 257] width 29 height 33
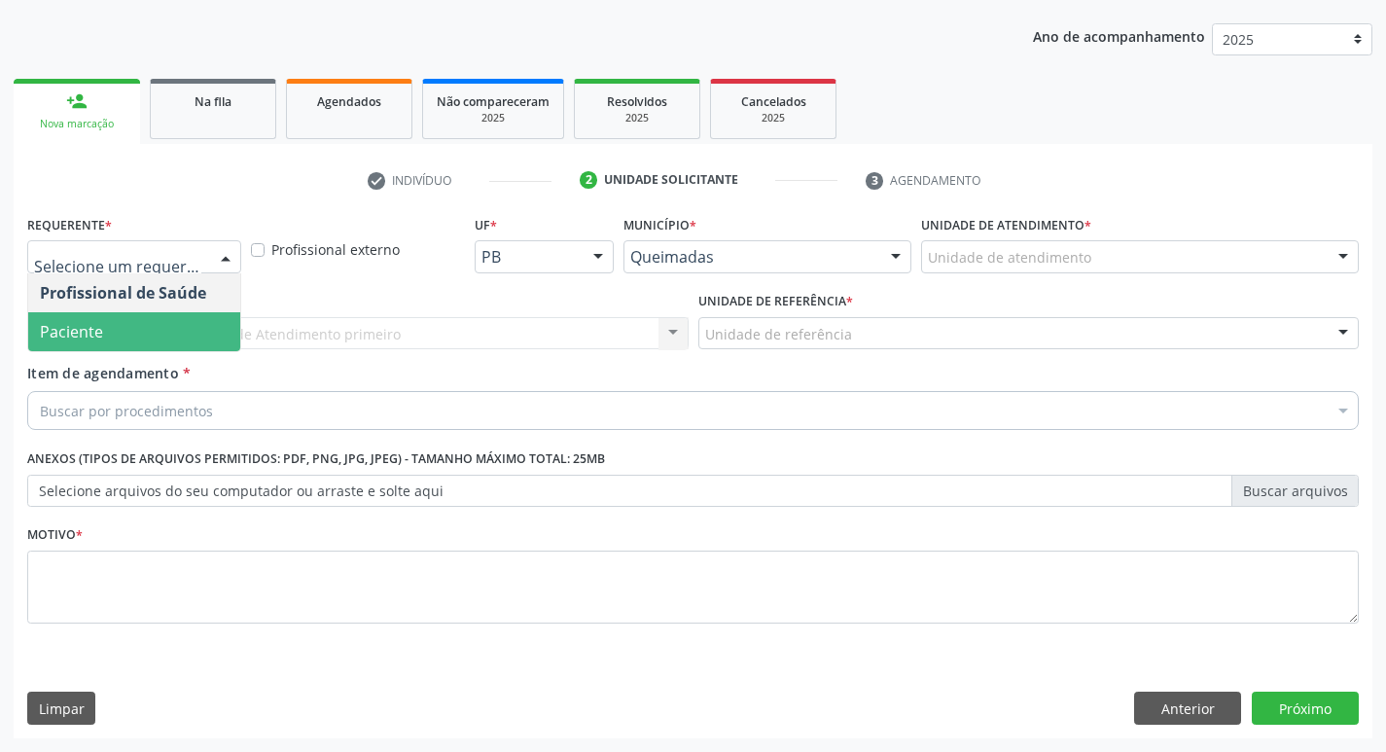
click at [173, 324] on span "Paciente" at bounding box center [134, 331] width 212 height 39
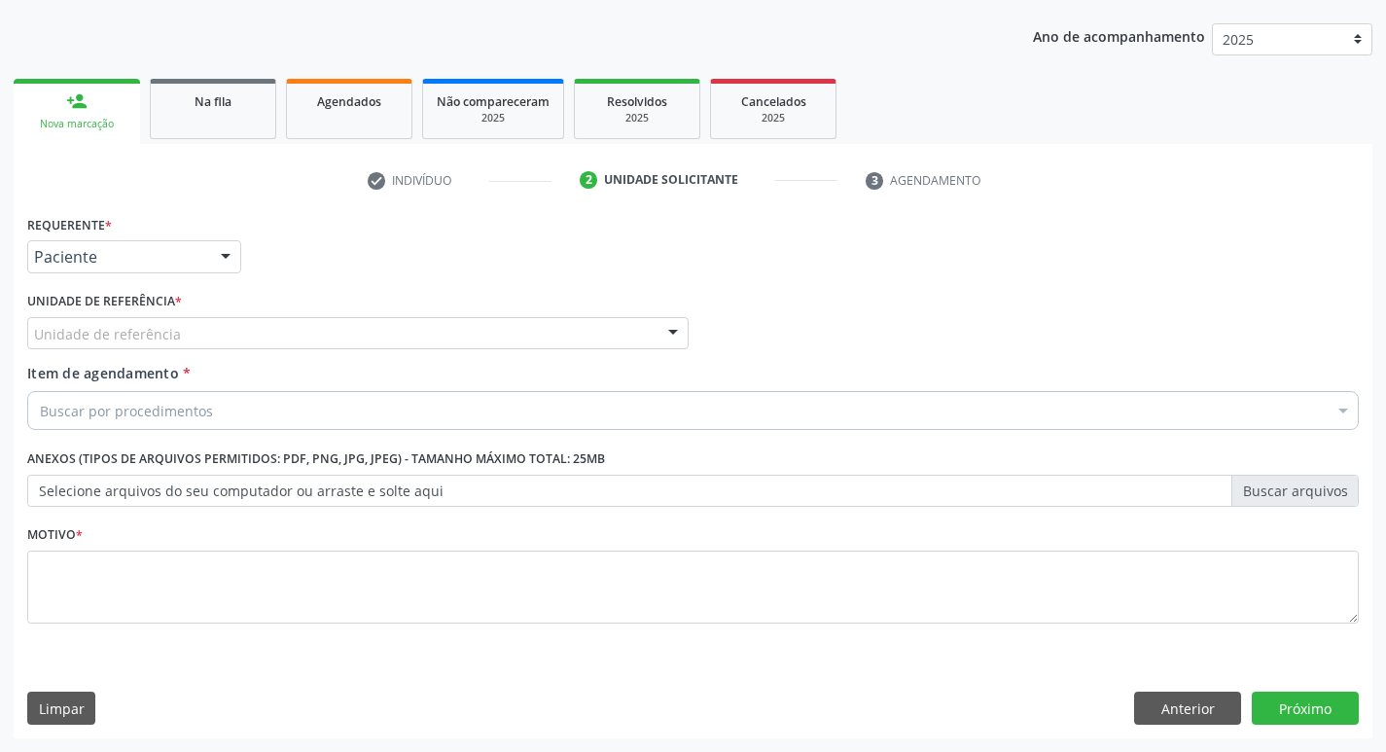
click at [183, 337] on div "Unidade de referência" at bounding box center [357, 333] width 661 height 33
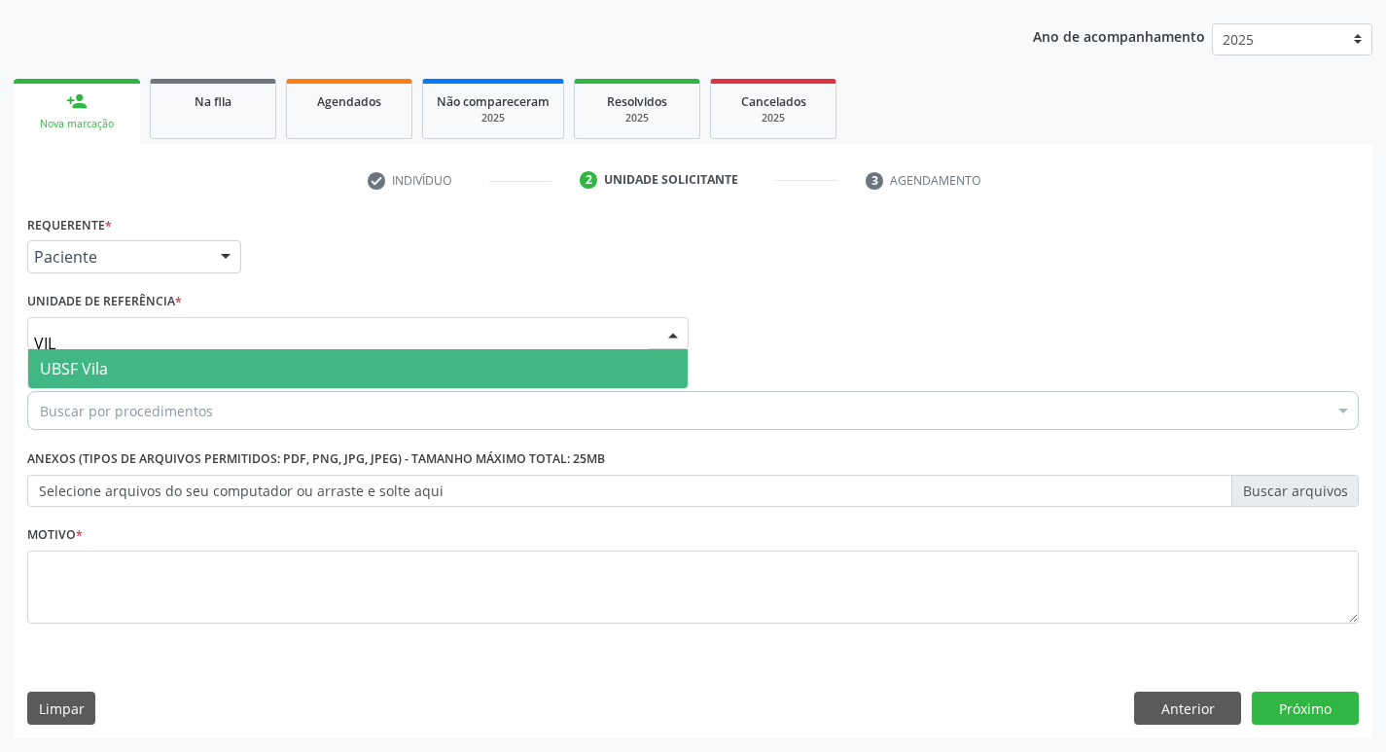
type input "VILA"
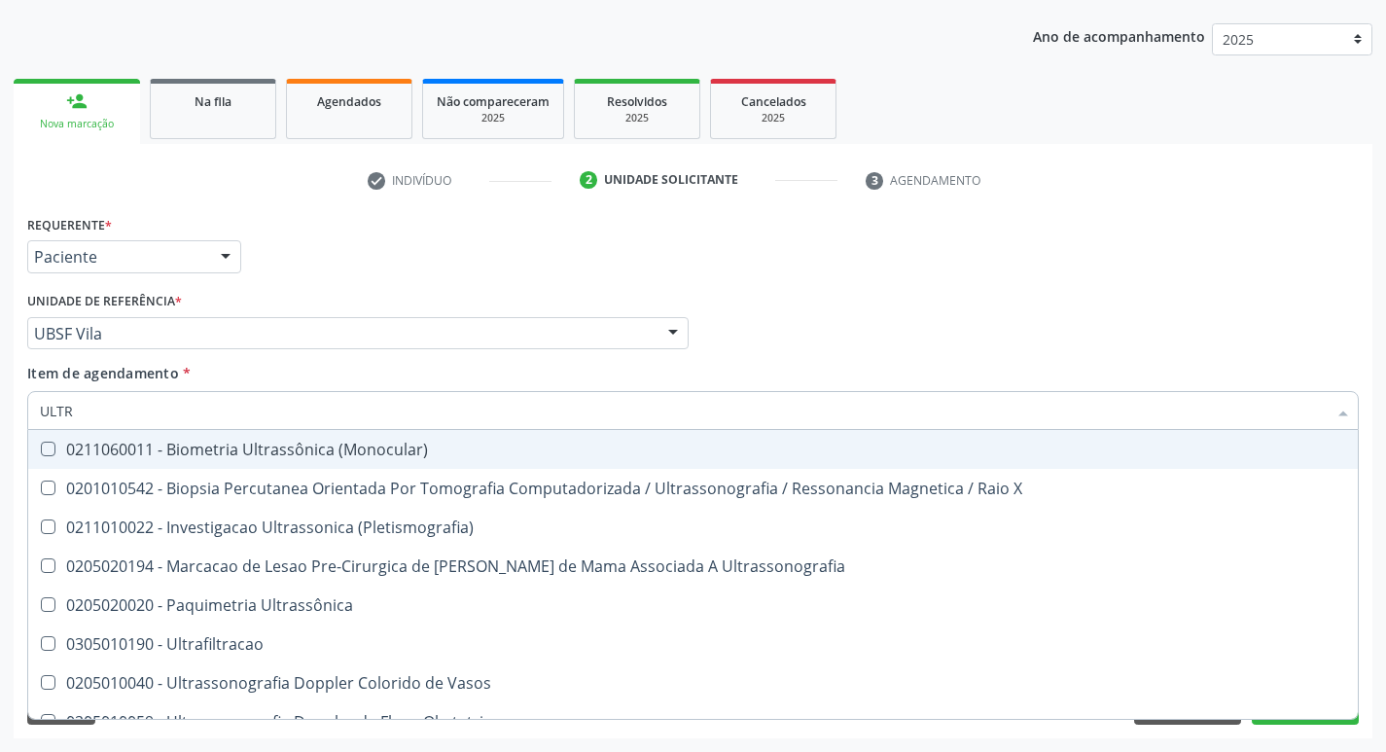
type input "ULTRA"
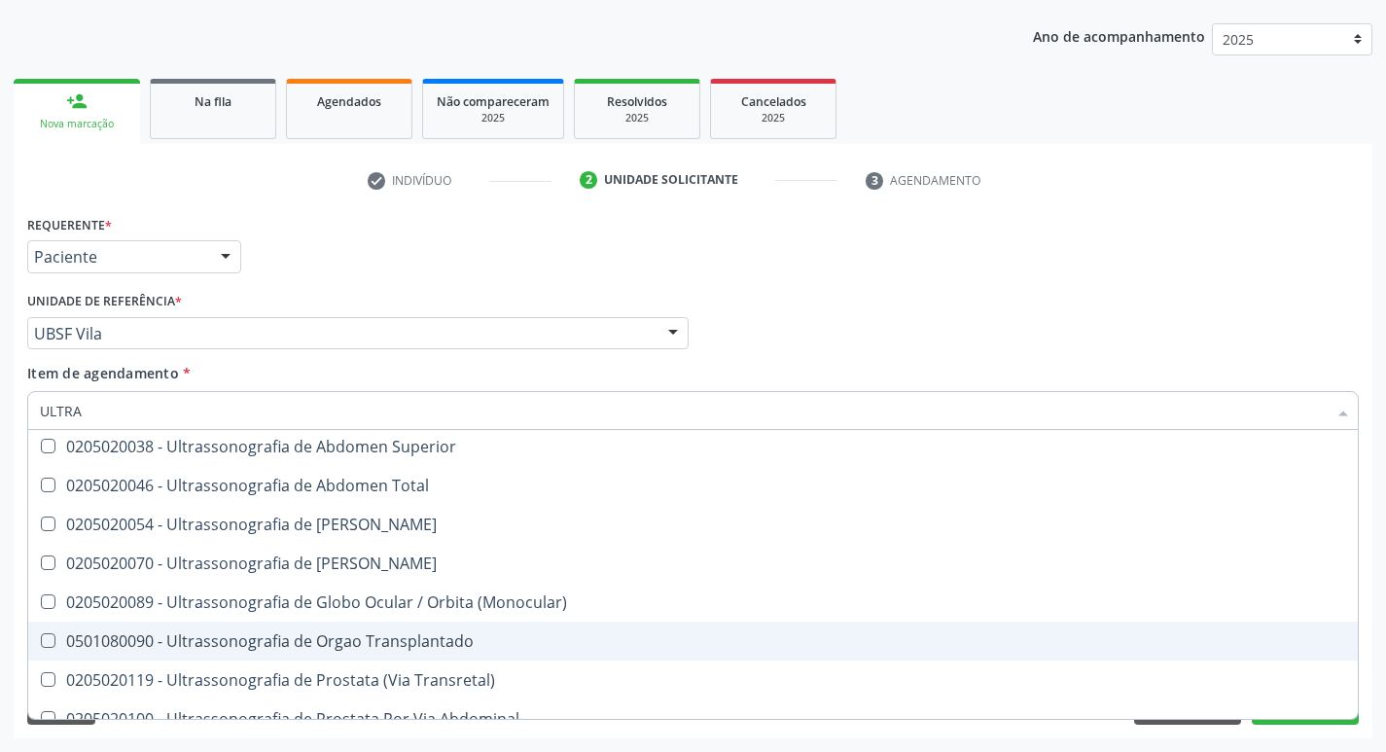
scroll to position [450, 0]
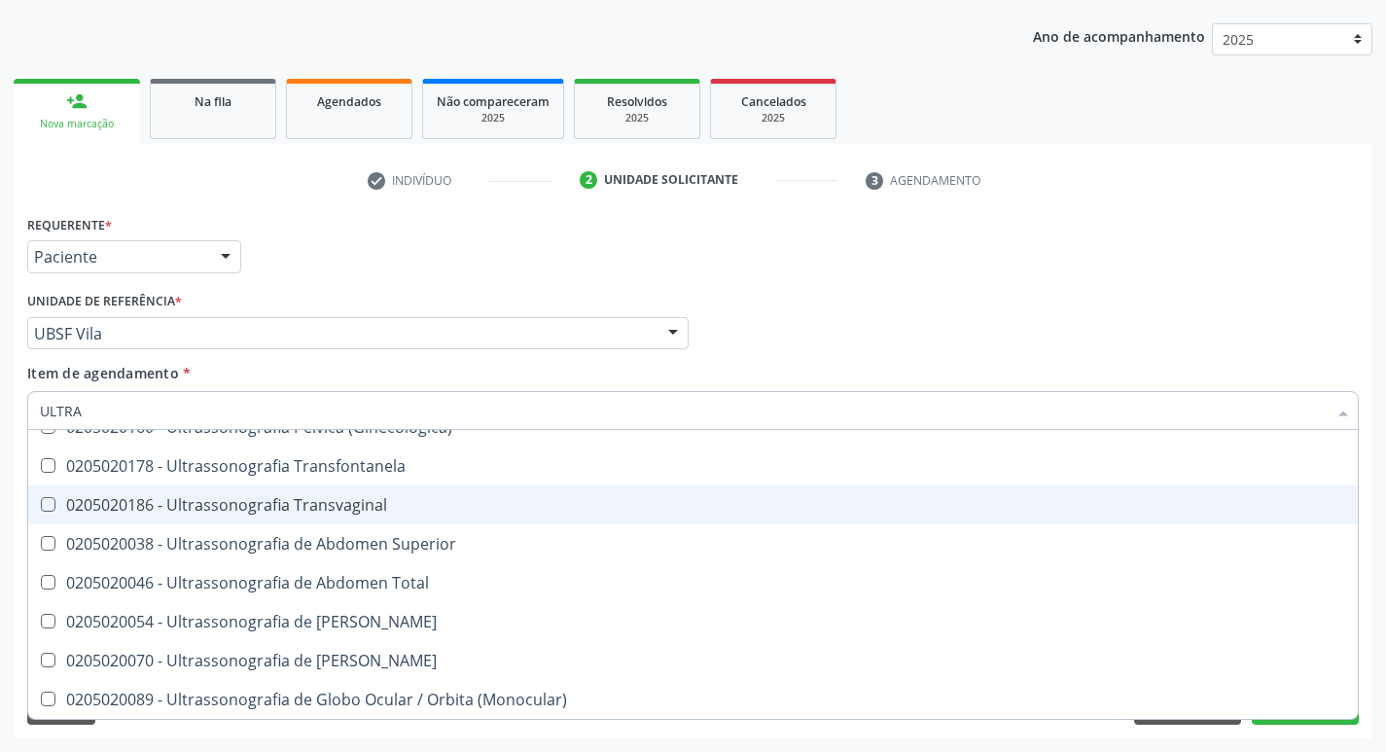
click at [377, 503] on div "0205020186 - Ultrassonografia Transvaginal" at bounding box center [693, 505] width 1306 height 16
checkbox Transvaginal "true"
click at [440, 183] on li "check Indivíduo" at bounding box center [459, 180] width 213 height 33
checkbox X "true"
checkbox Transvaginal "false"
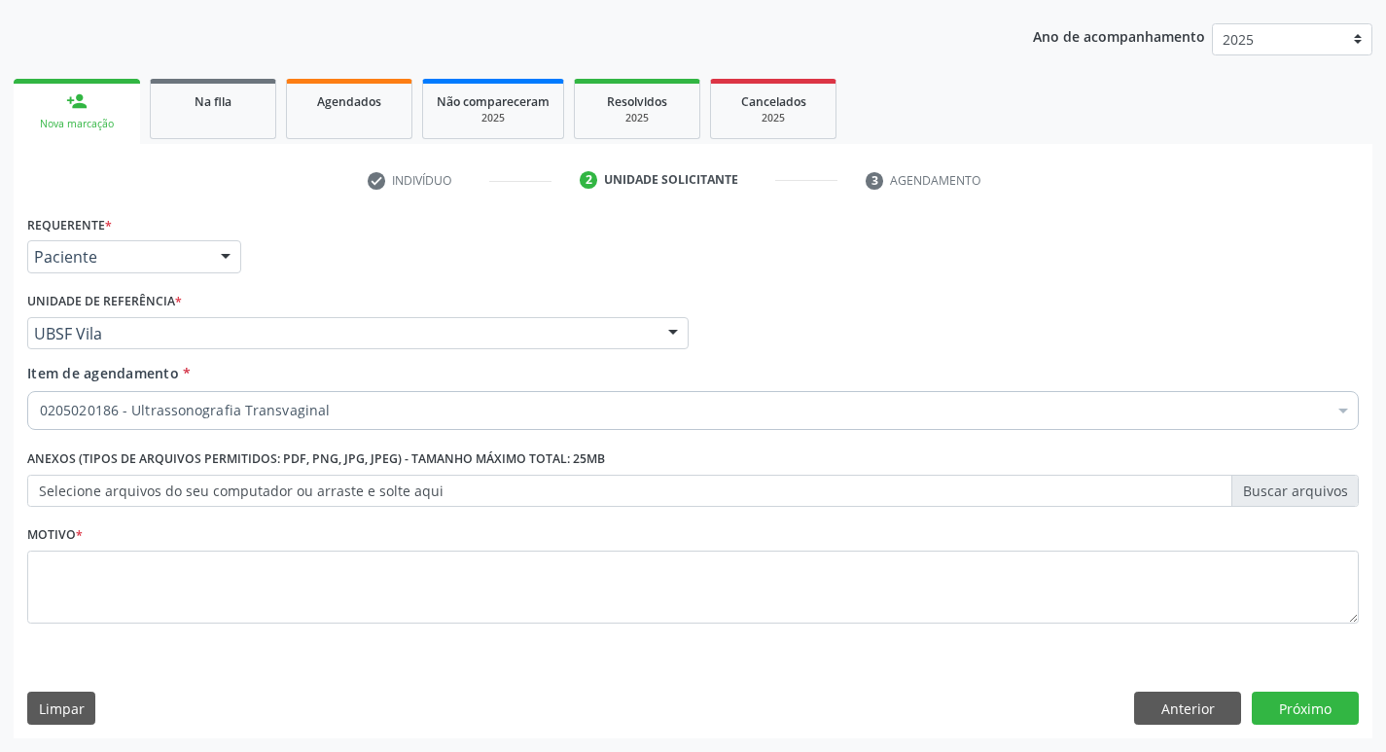
scroll to position [0, 0]
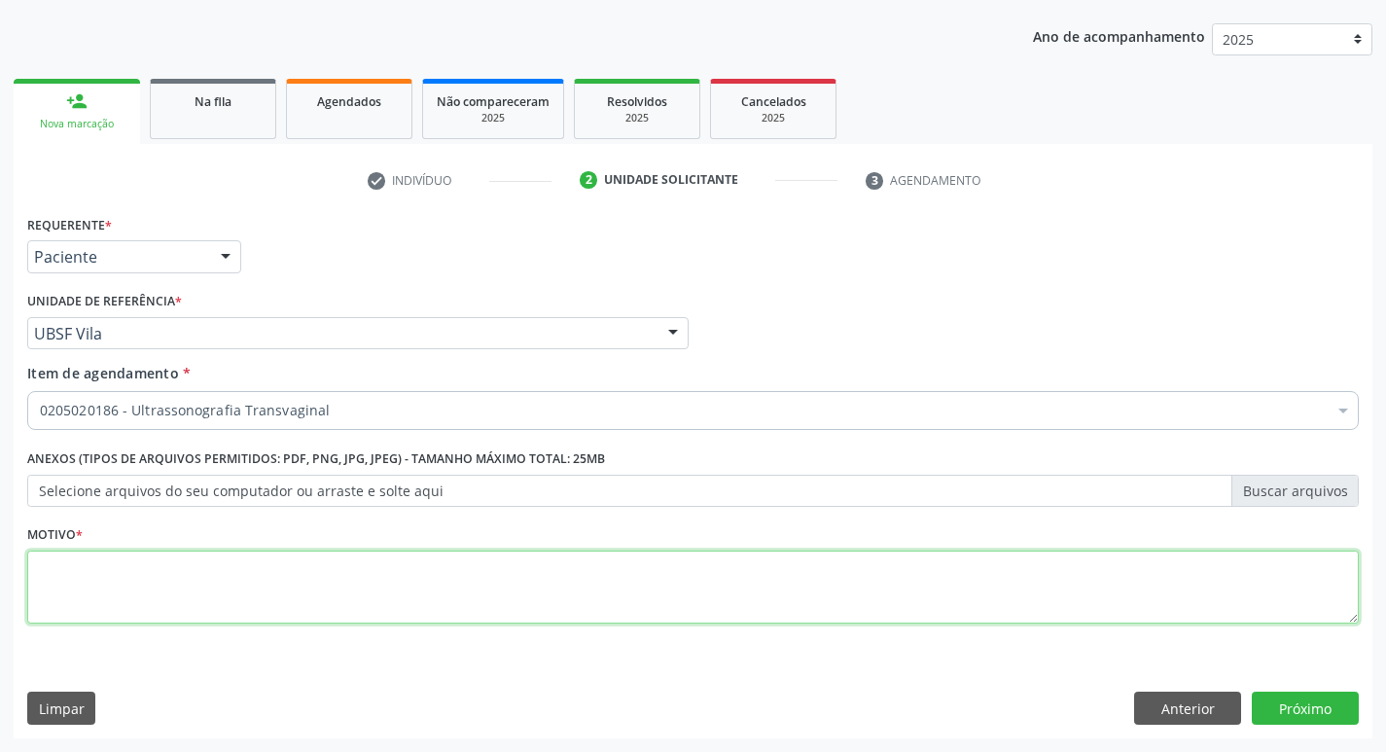
click at [141, 577] on textarea at bounding box center [693, 588] width 1332 height 74
type textarea "AVALIAÇÃO"
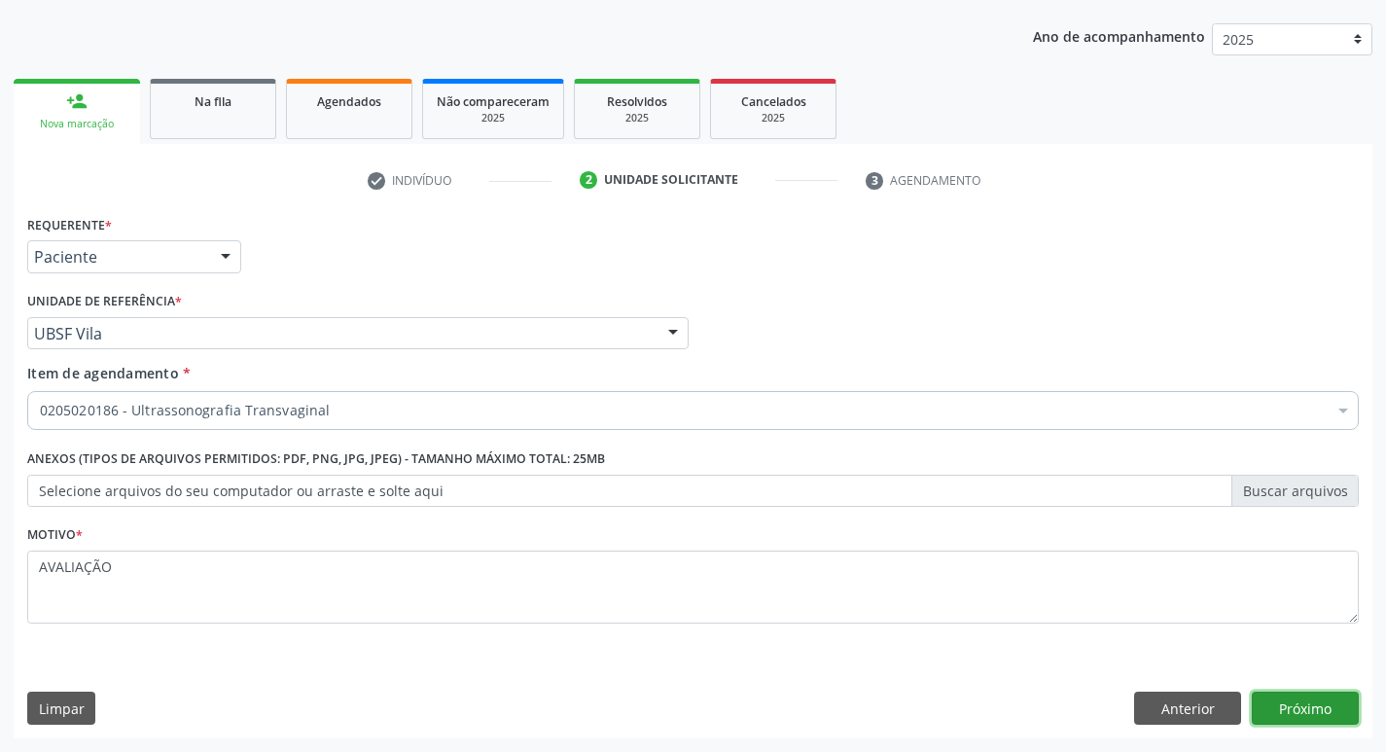
click at [1329, 699] on button "Próximo" at bounding box center [1305, 708] width 107 height 33
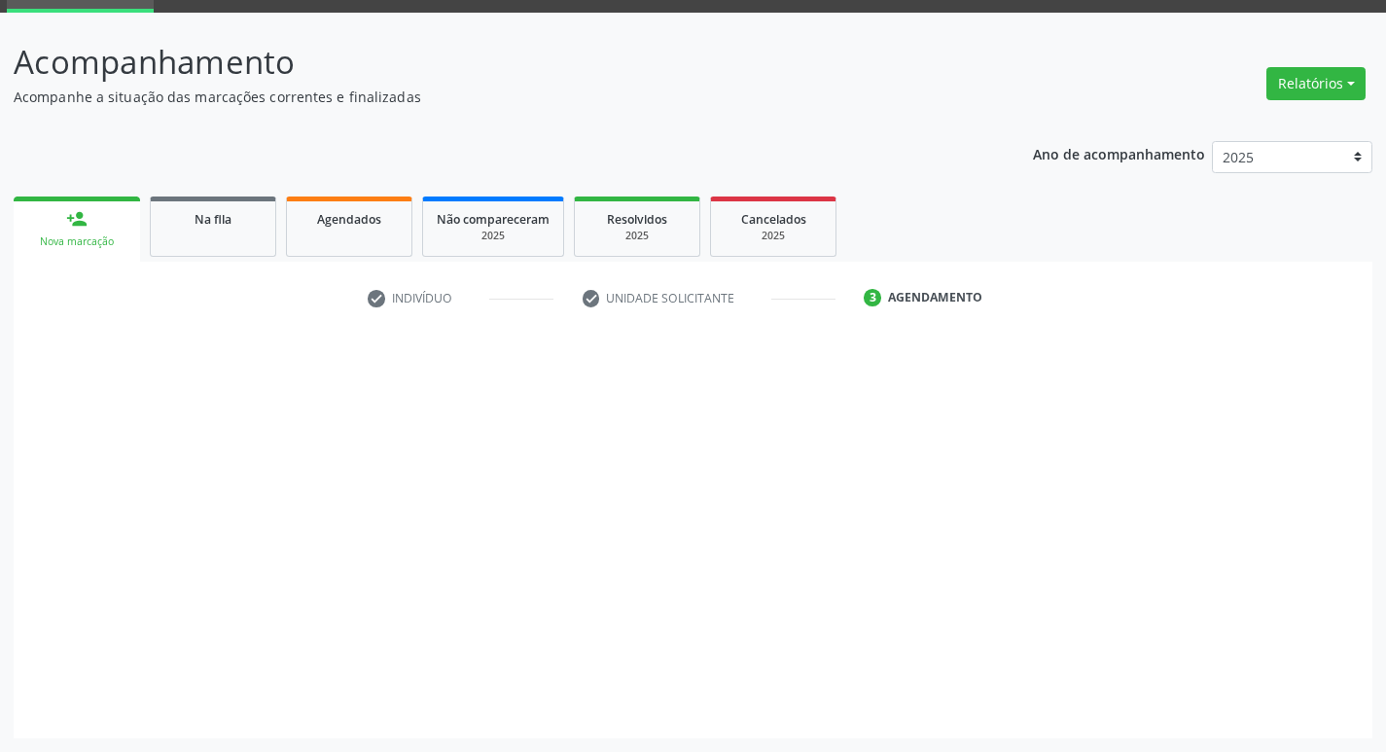
scroll to position [94, 0]
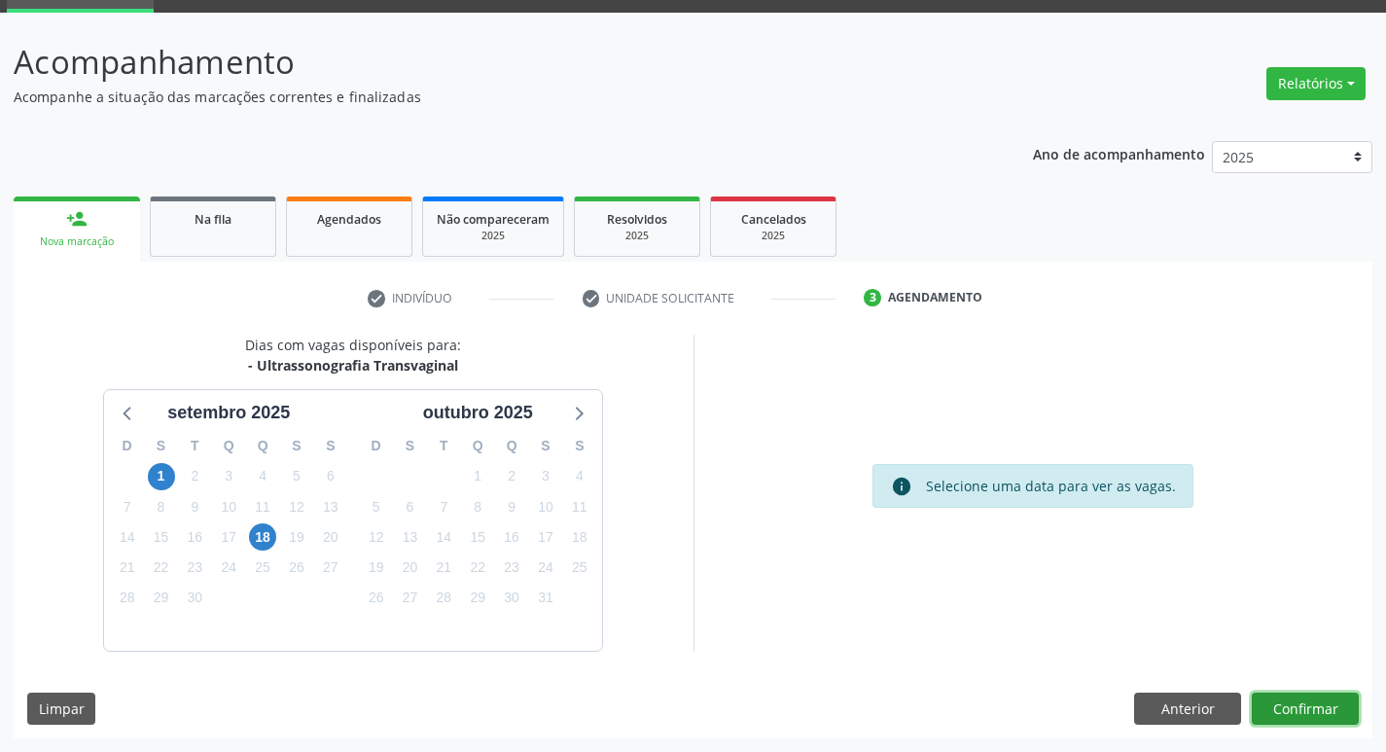
click at [1289, 707] on button "Confirmar" at bounding box center [1305, 709] width 107 height 33
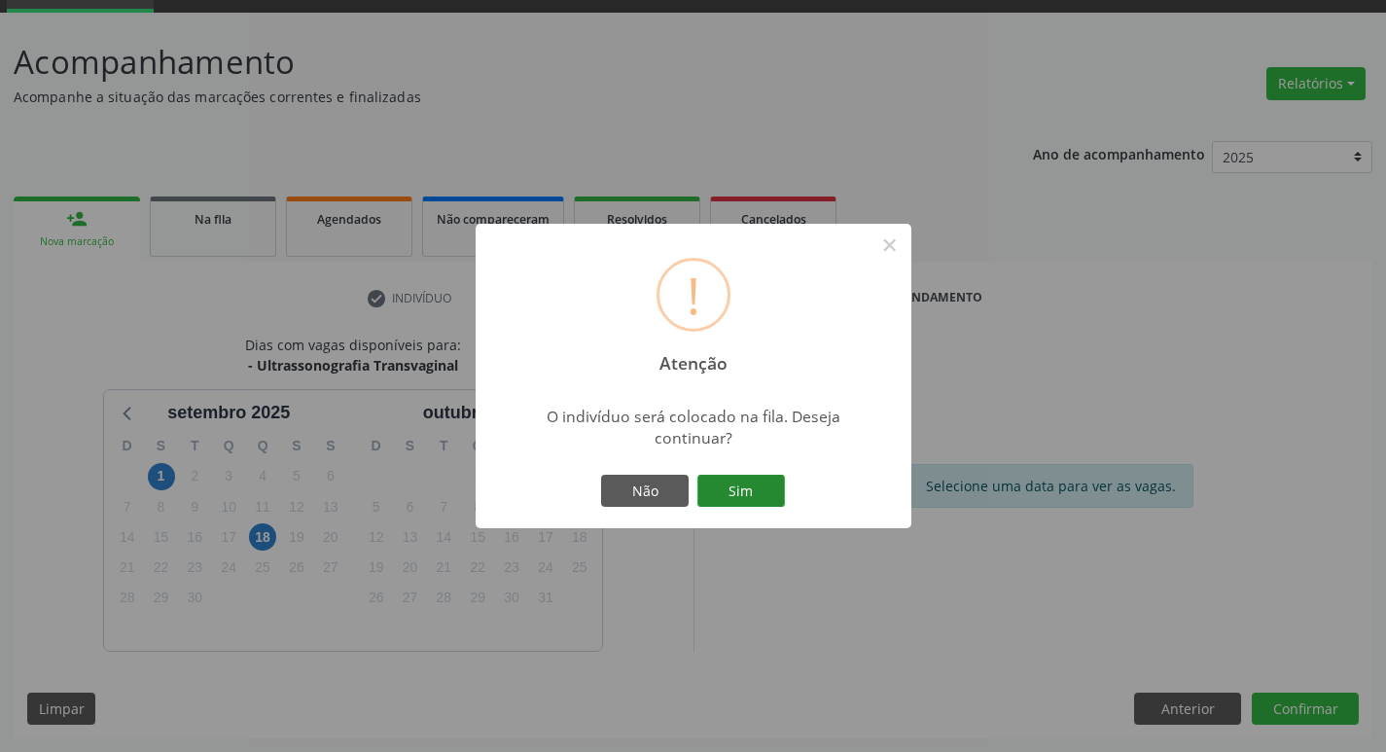
click at [744, 475] on button "Sim" at bounding box center [741, 491] width 88 height 33
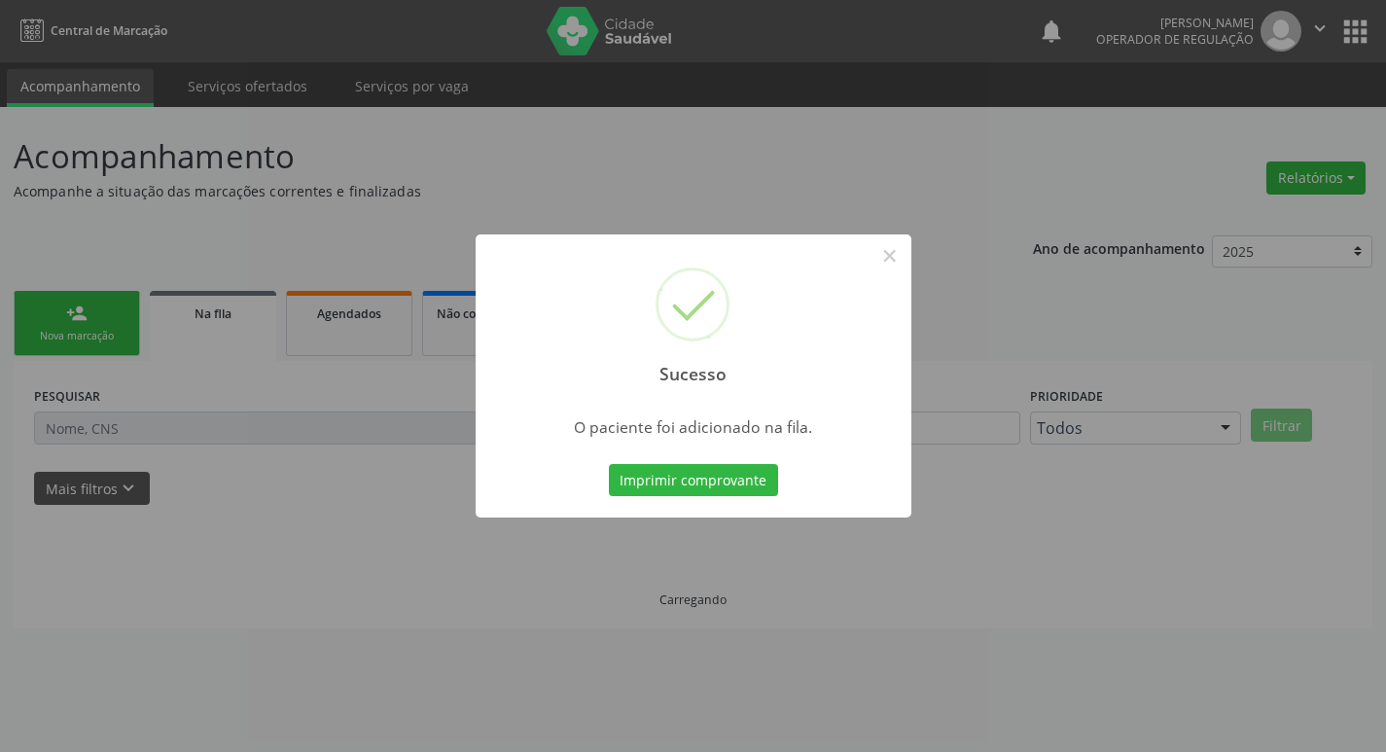
scroll to position [0, 0]
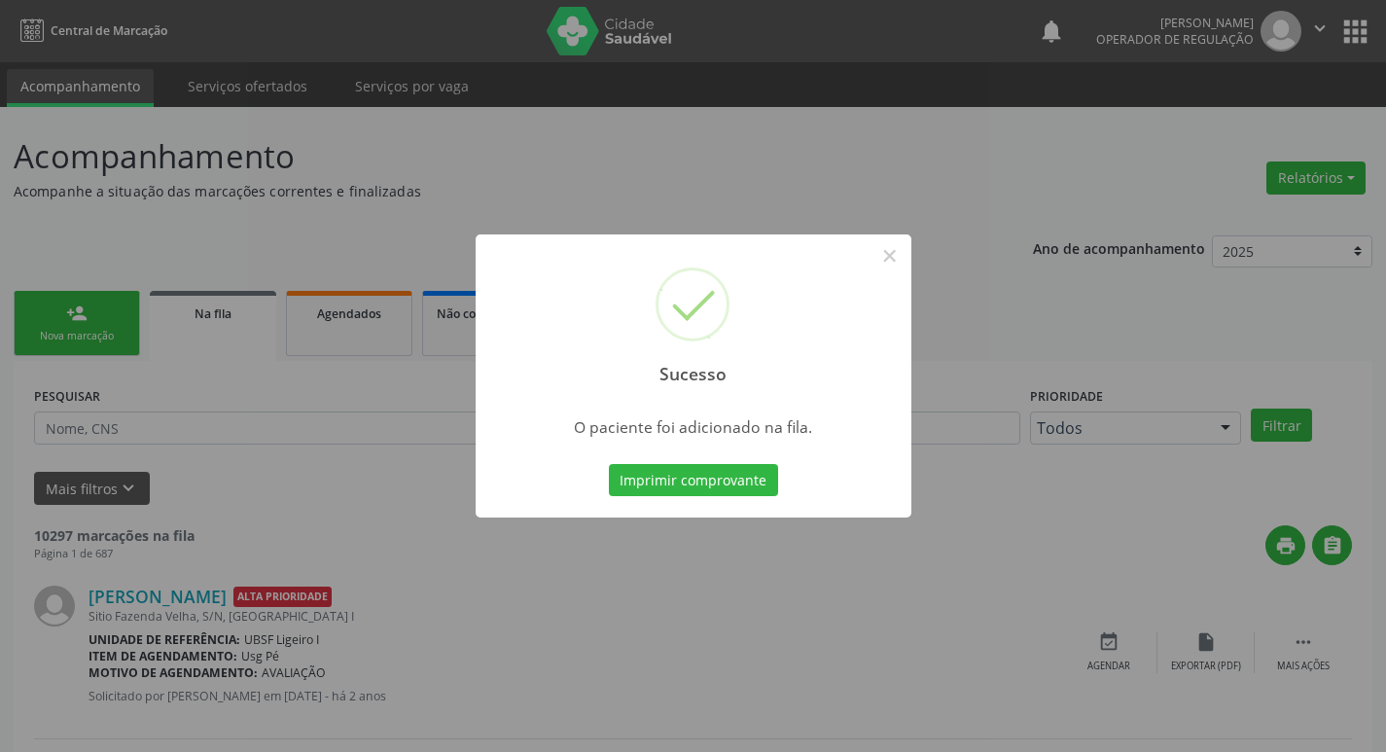
click at [136, 163] on div "Sucesso × O paciente foi adicionado na fila. Imprimir comprovante Cancel" at bounding box center [693, 376] width 1386 height 752
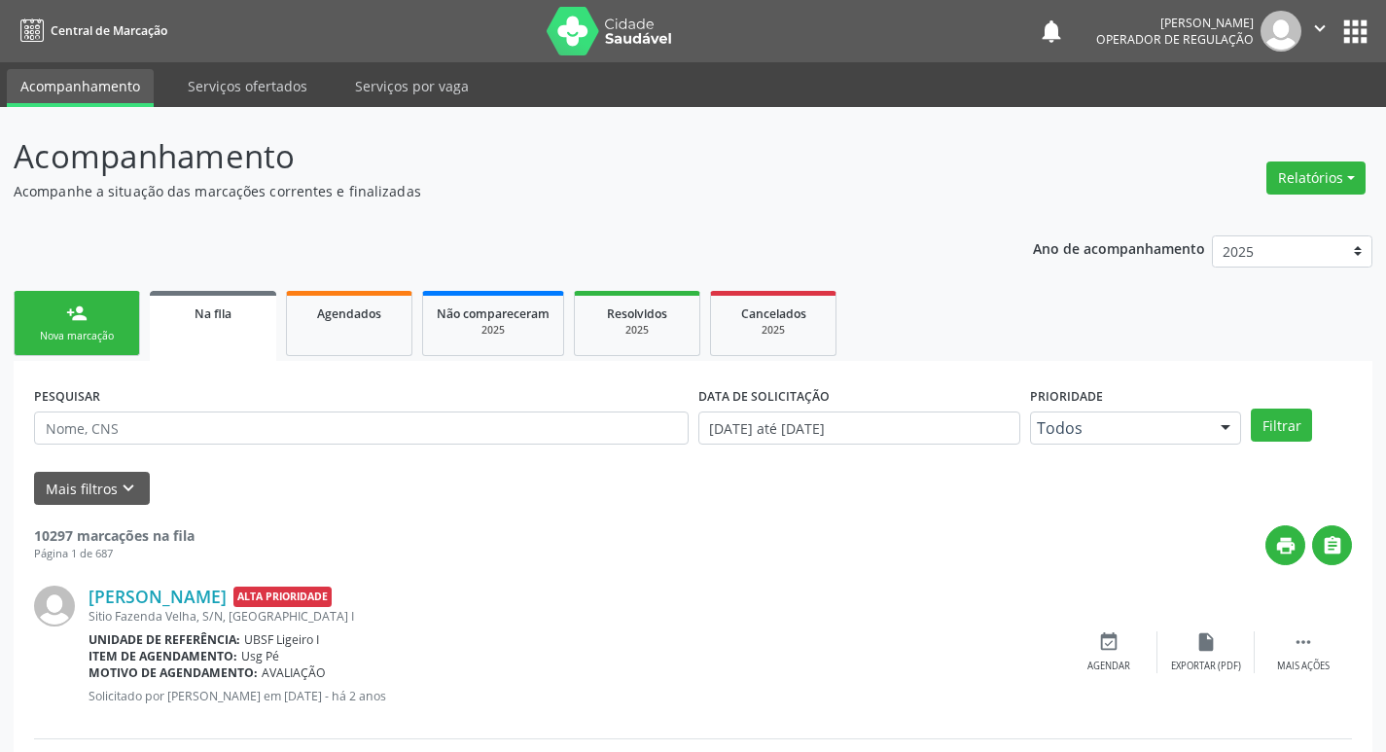
click at [121, 322] on link "person_add Nova marcação" at bounding box center [77, 323] width 126 height 65
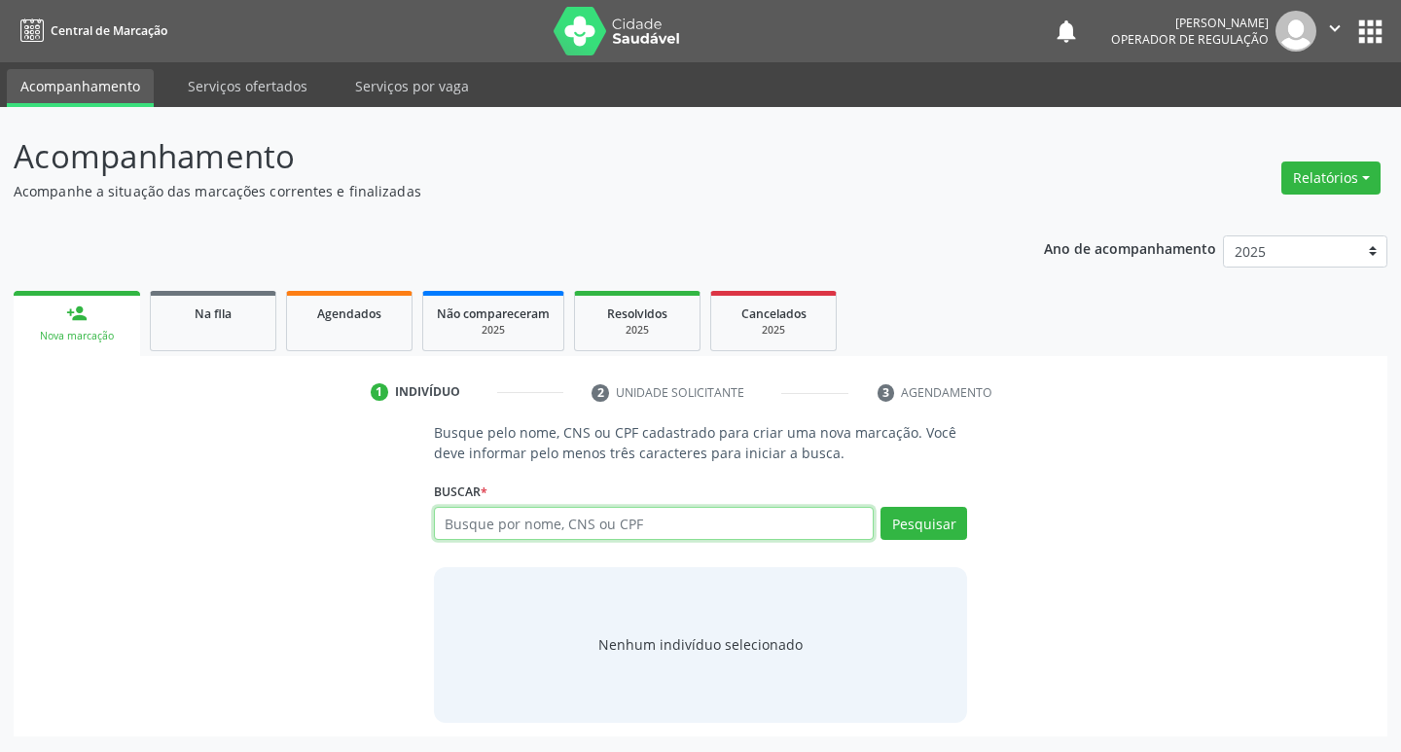
click at [491, 517] on input "text" at bounding box center [654, 523] width 441 height 33
type input "708207680287242"
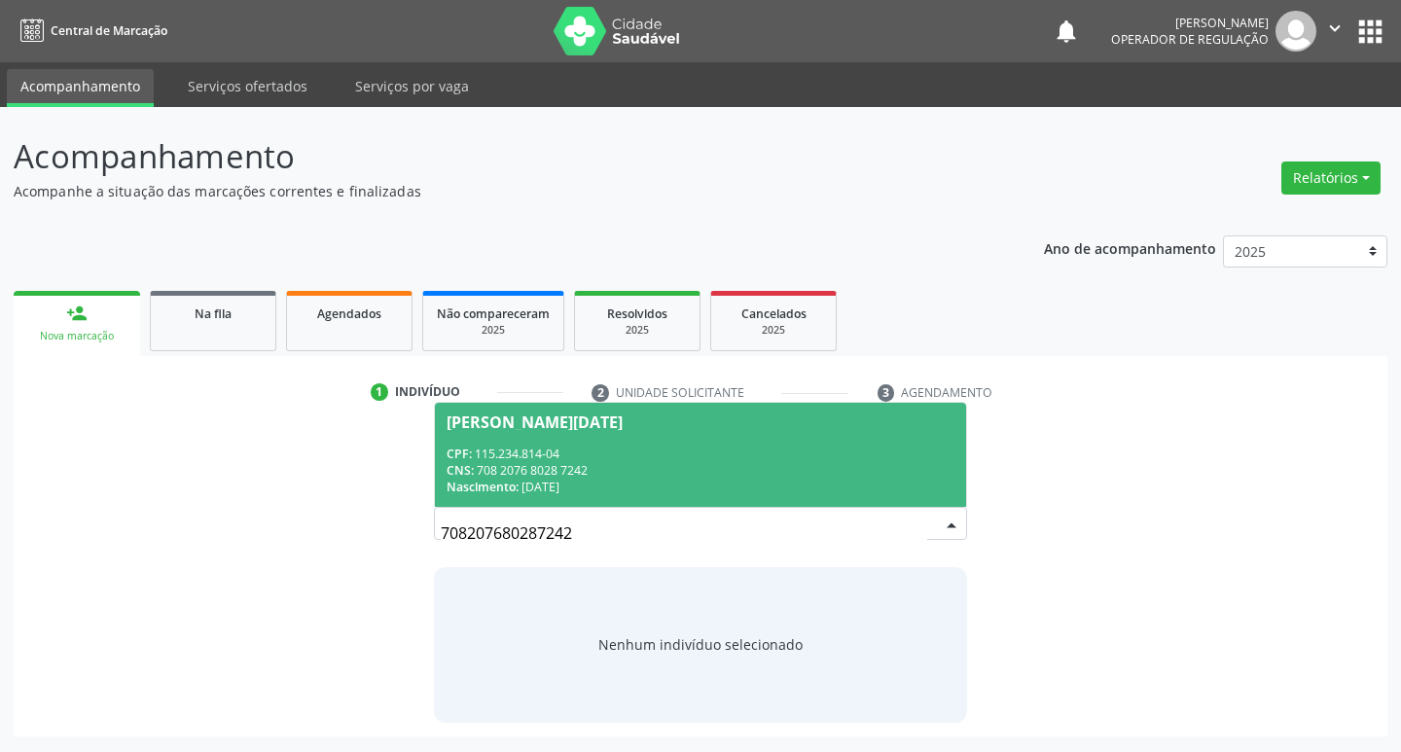
click at [961, 530] on div "708207680287242 [PERSON_NAME][DATE] CPF: 115.234.814-04 CNS: 708 2076 8028 7242…" at bounding box center [701, 530] width 534 height 47
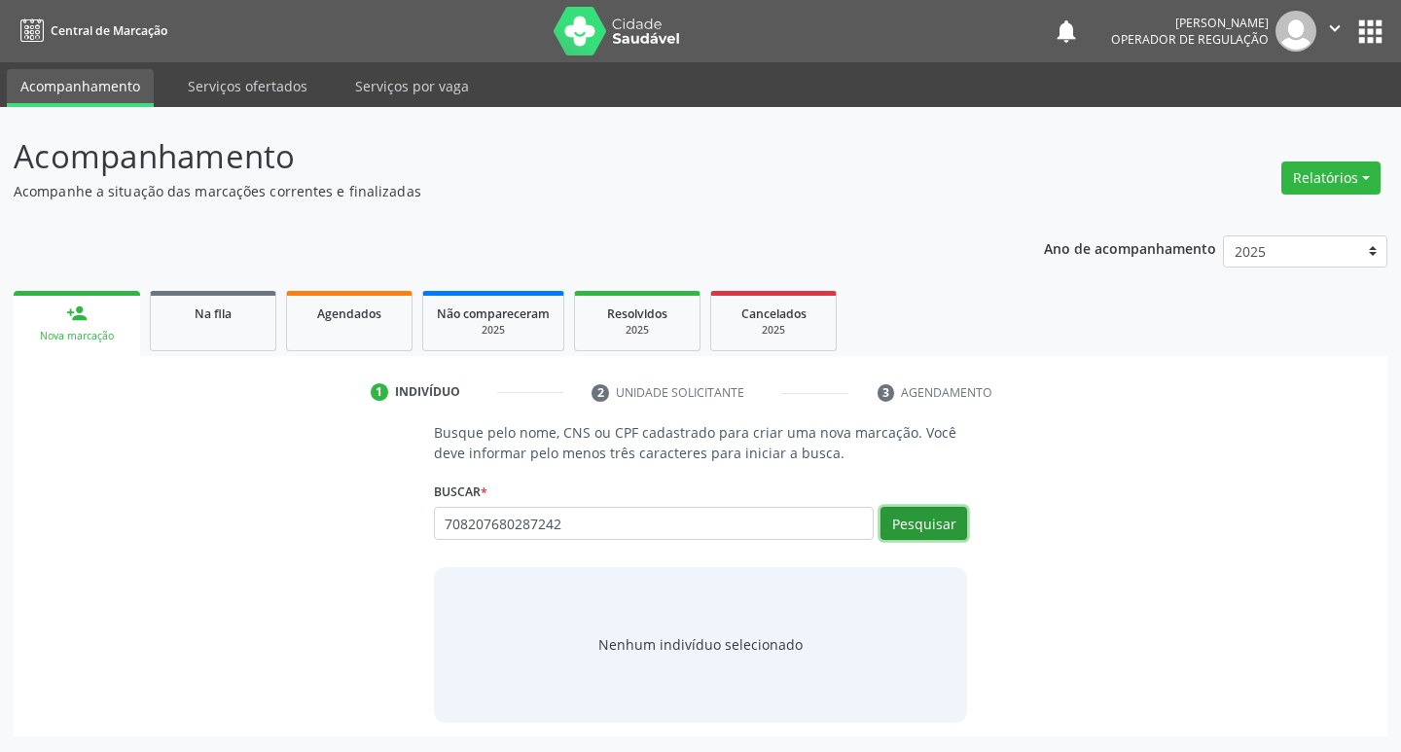
click at [961, 529] on button "Pesquisar" at bounding box center [923, 523] width 87 height 33
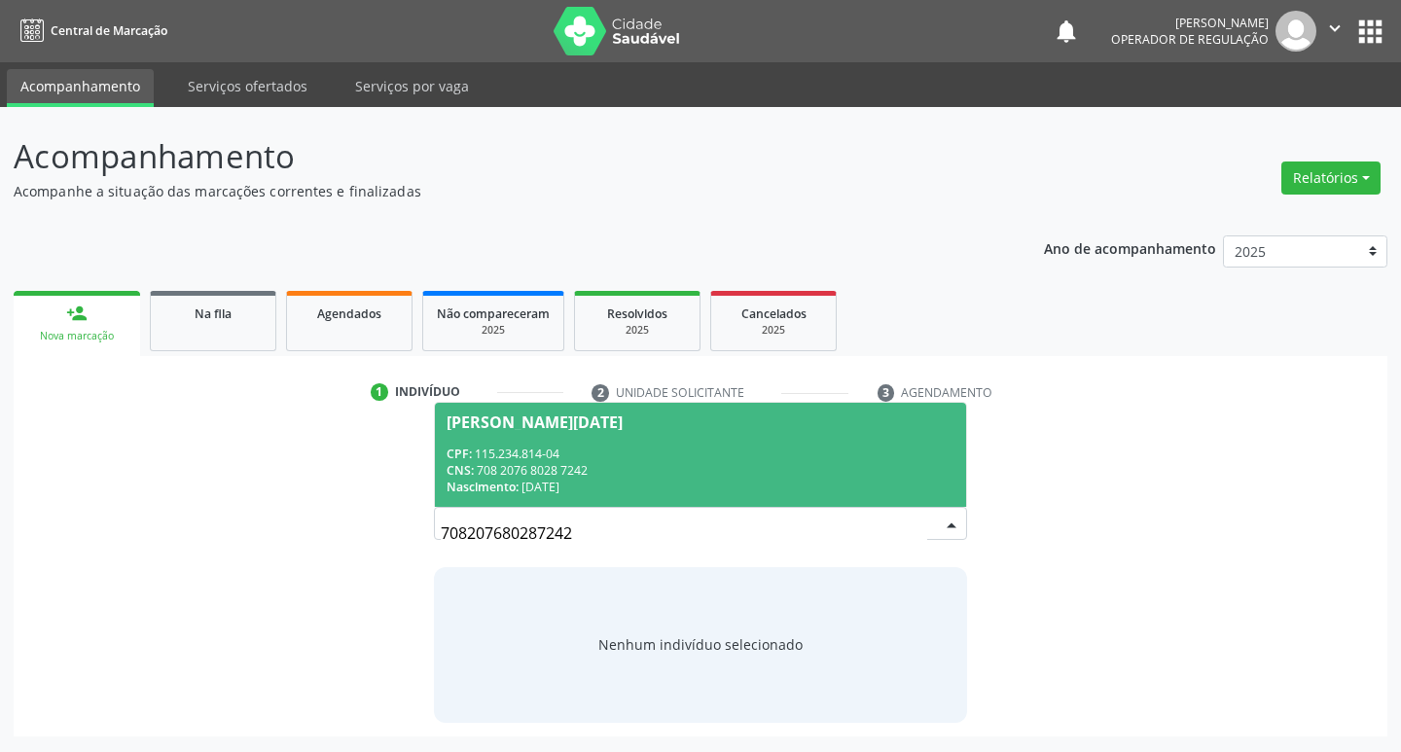
click at [736, 463] on div "CNS: 708 2076 8028 7242" at bounding box center [700, 470] width 509 height 17
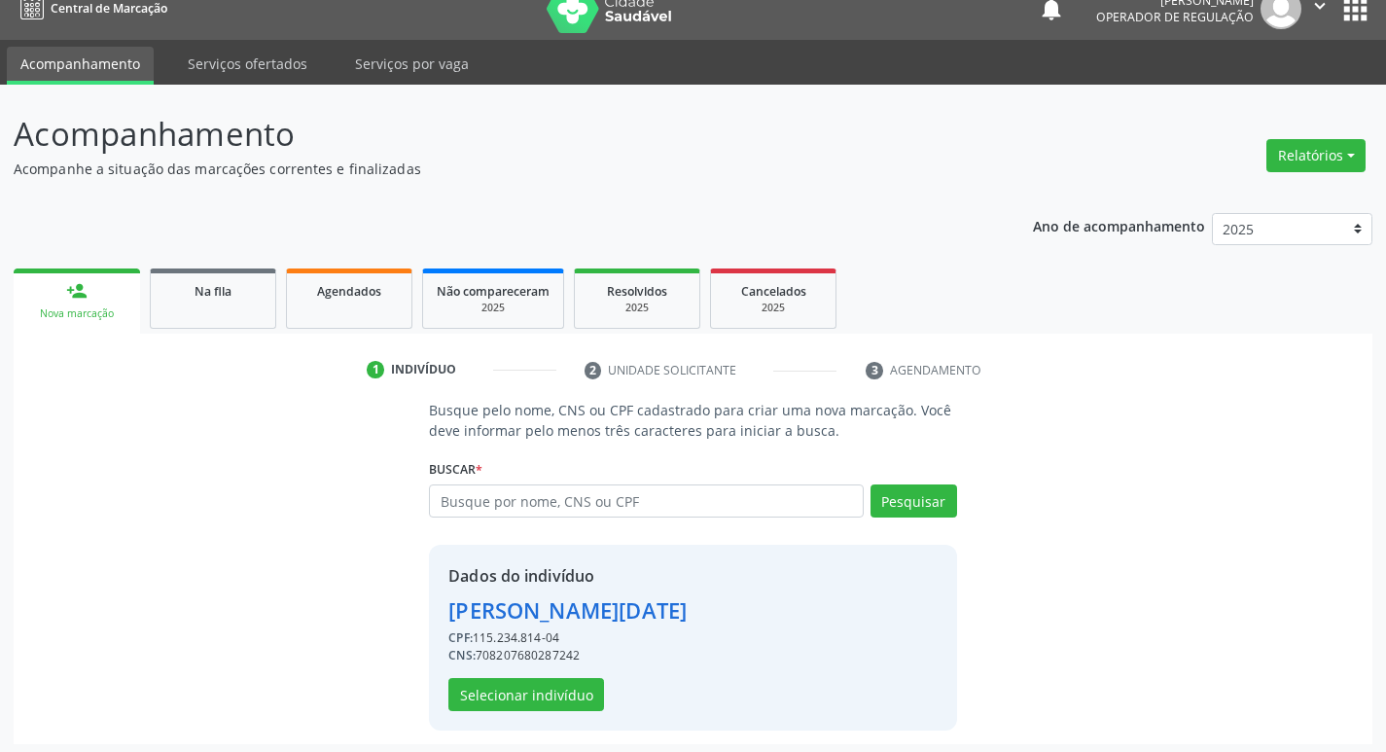
scroll to position [28, 0]
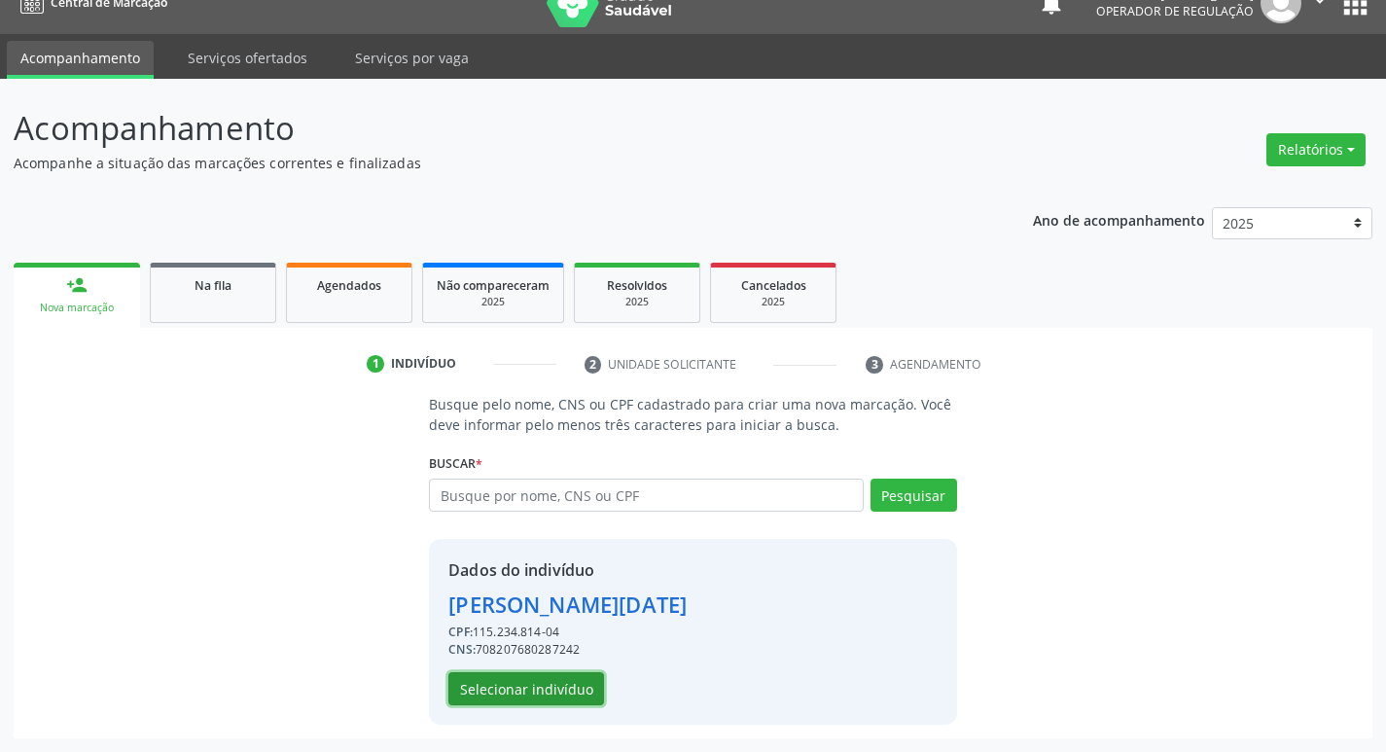
click at [516, 696] on button "Selecionar indivíduo" at bounding box center [526, 688] width 156 height 33
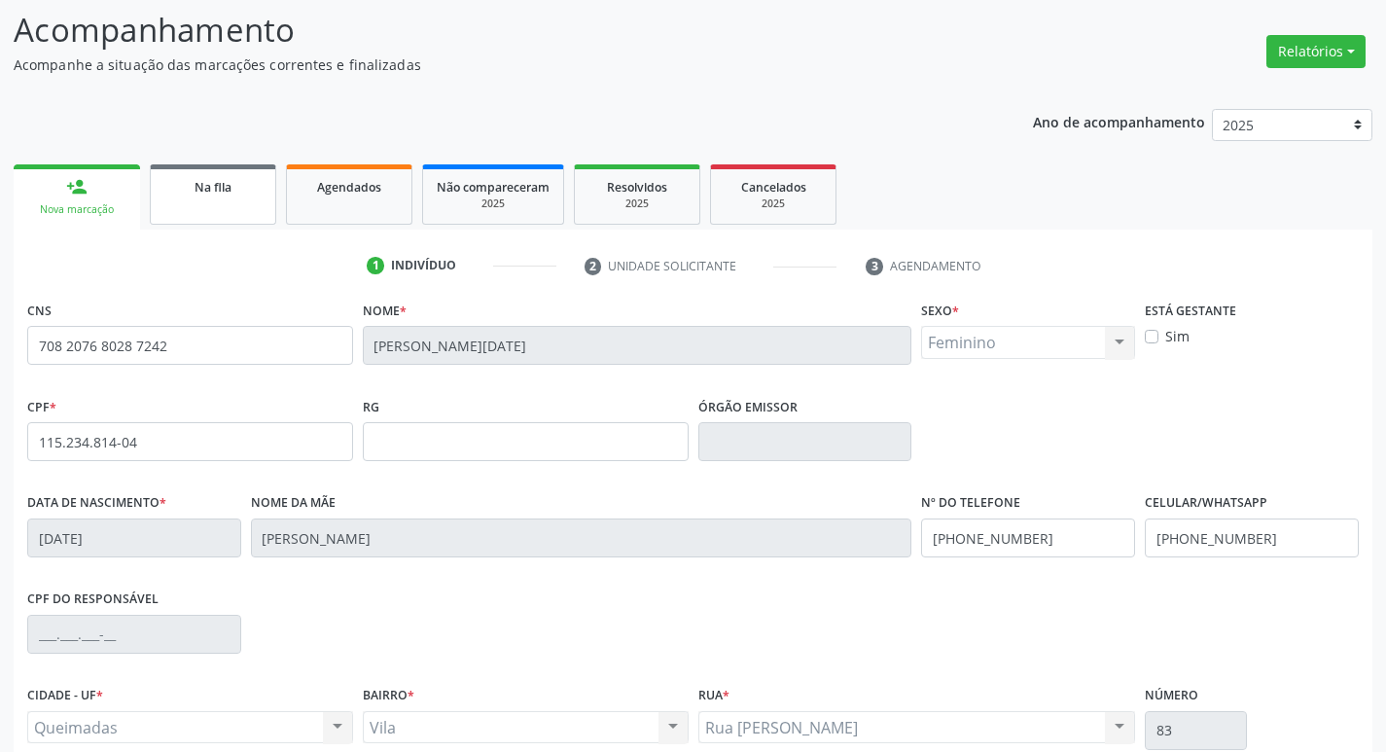
scroll to position [303, 0]
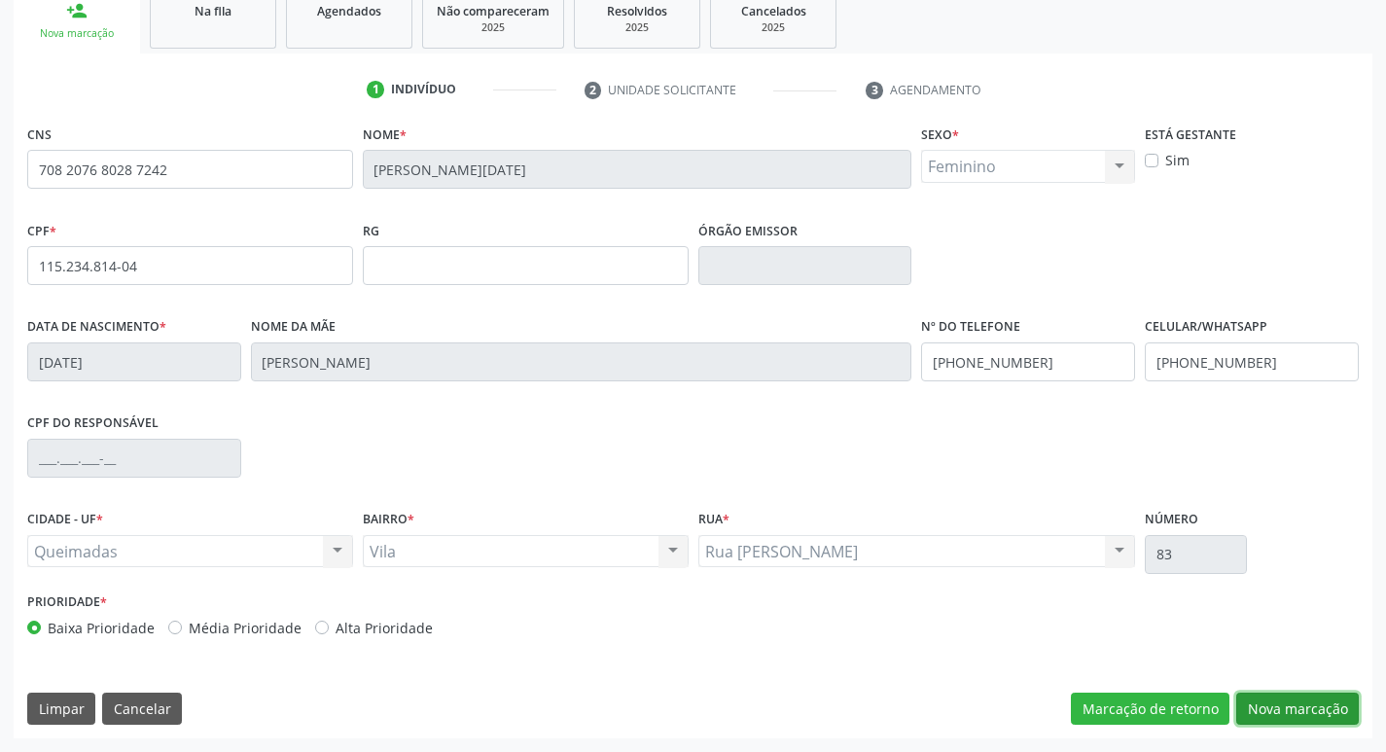
click at [1277, 701] on button "Nova marcação" at bounding box center [1297, 709] width 123 height 33
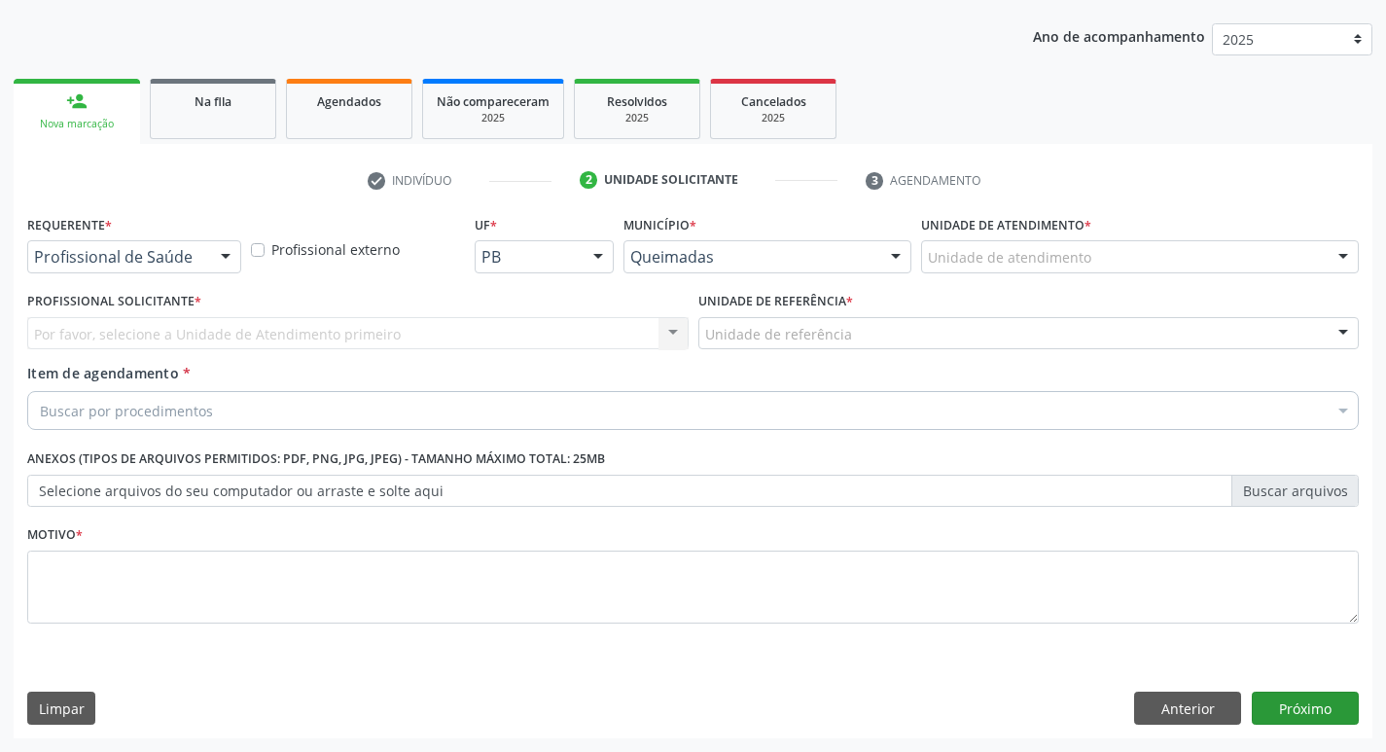
scroll to position [212, 0]
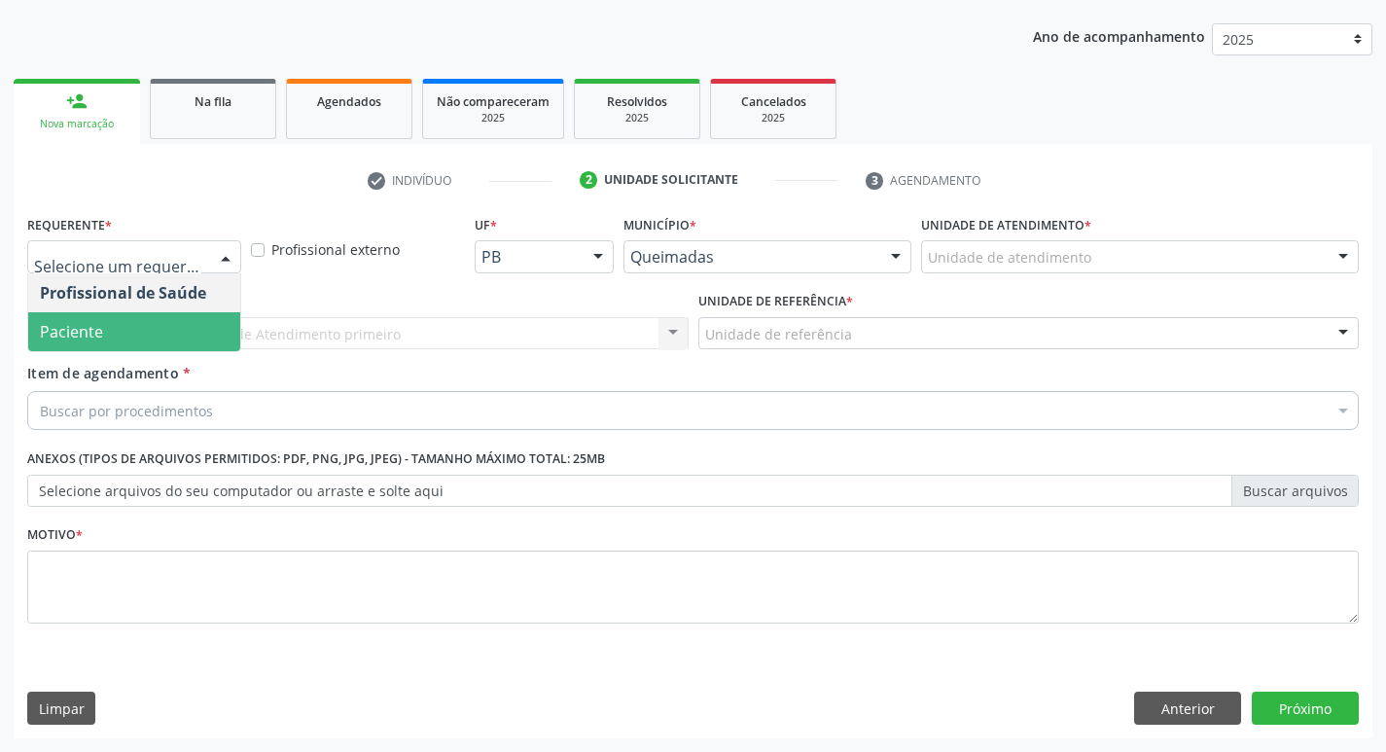
click at [122, 332] on span "Paciente" at bounding box center [134, 331] width 212 height 39
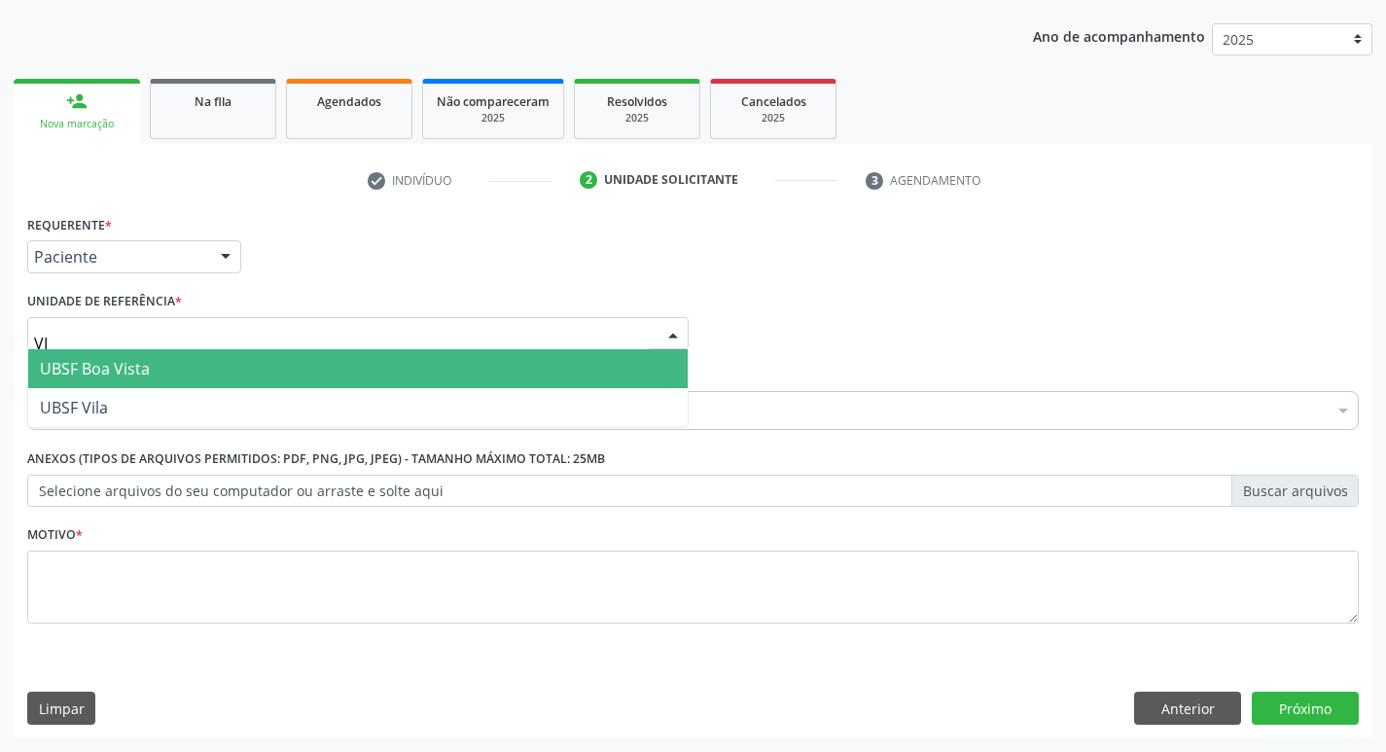
type input "VIL"
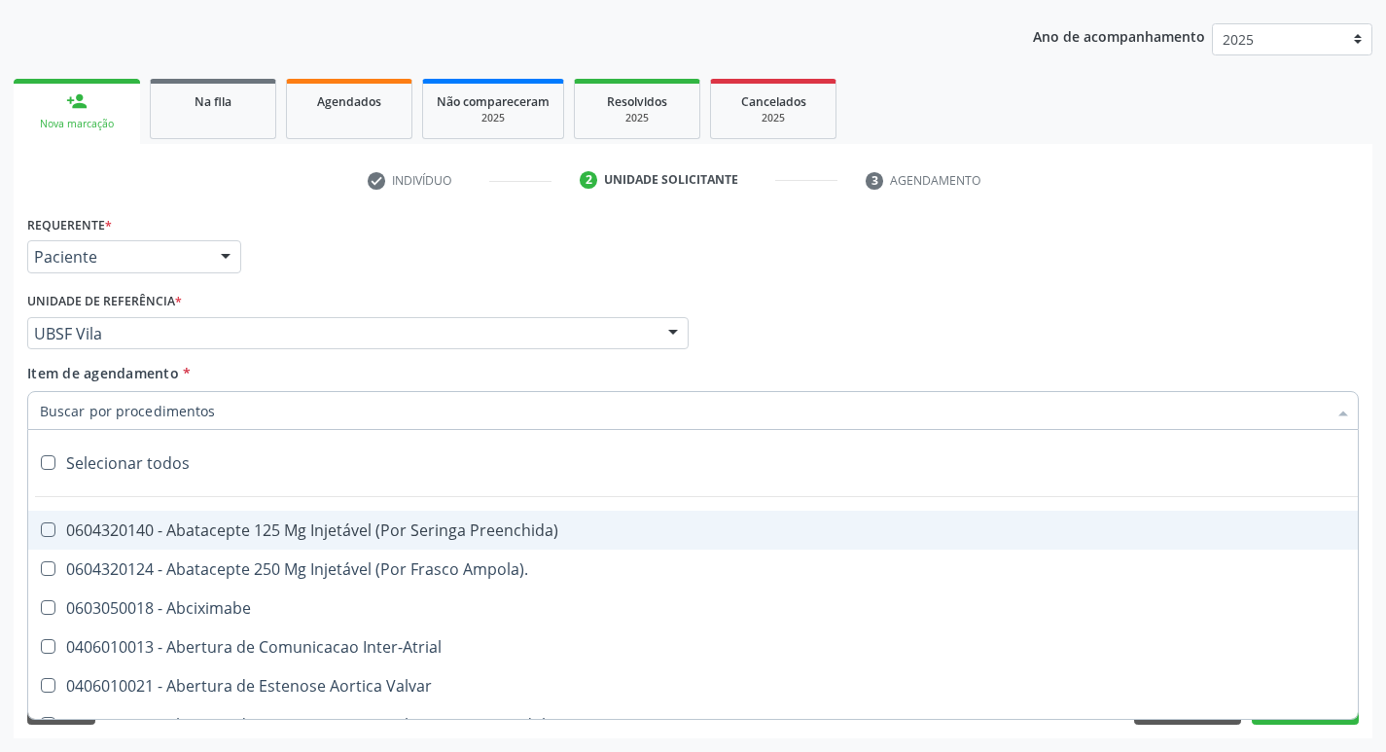
paste input "0205020186"
type input "0205020186"
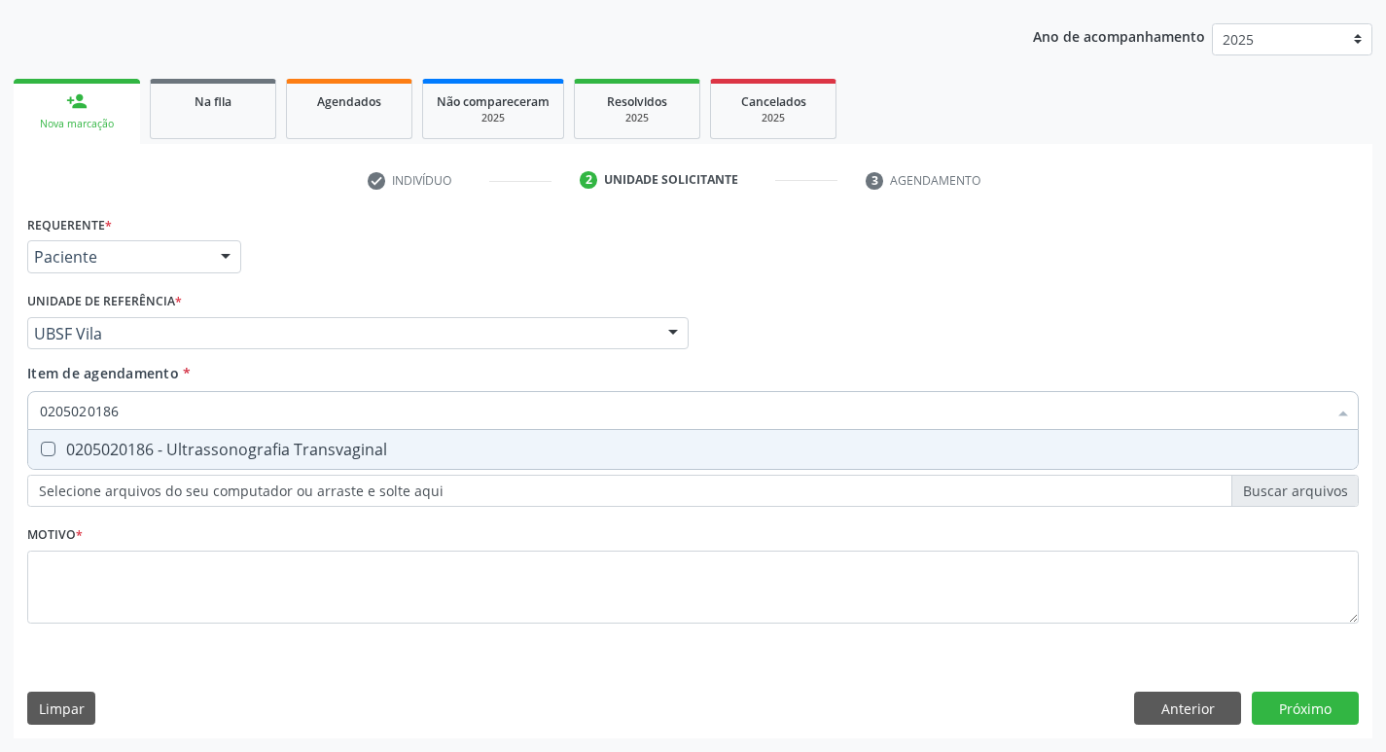
click at [148, 444] on div "0205020186 - Ultrassonografia Transvaginal" at bounding box center [693, 450] width 1306 height 16
checkbox Transvaginal "true"
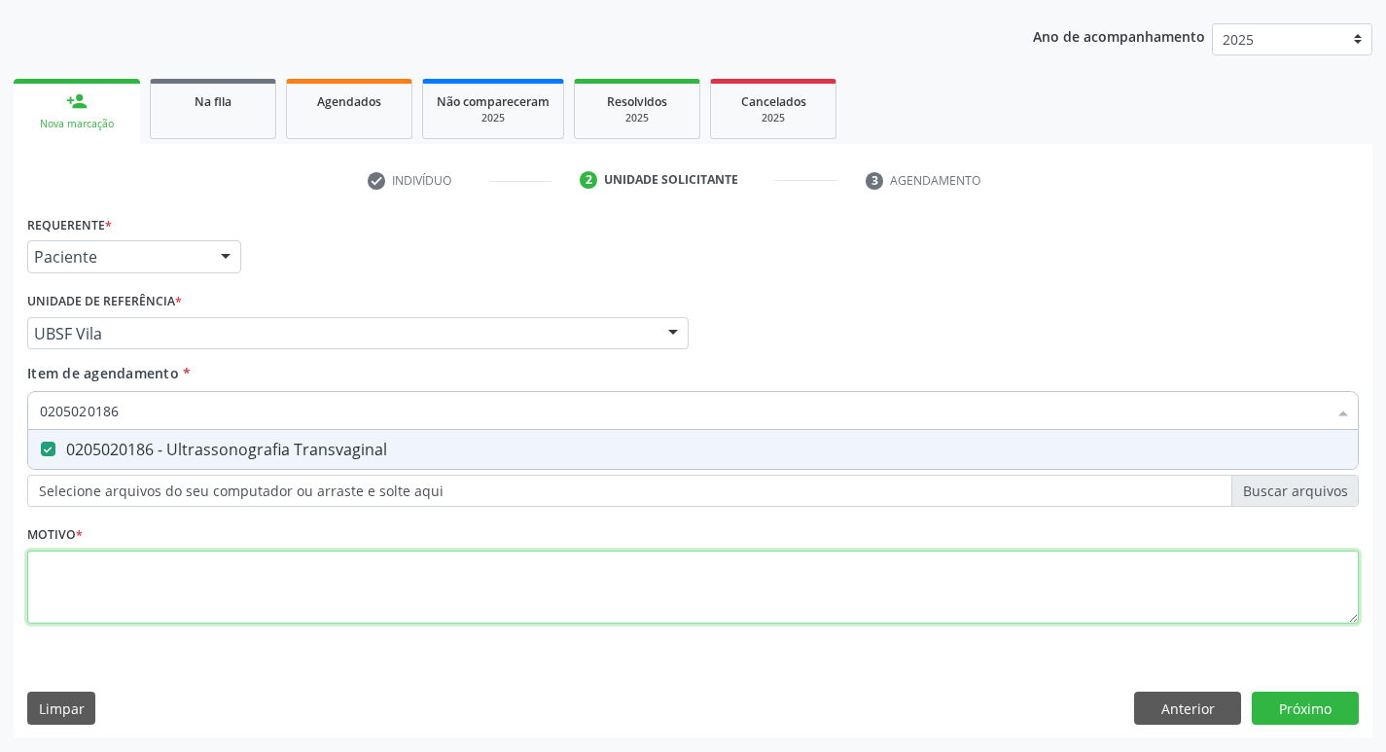
click at [126, 606] on div "Requerente * Paciente Profissional de Saúde Paciente Nenhum resultado encontrad…" at bounding box center [693, 430] width 1332 height 441
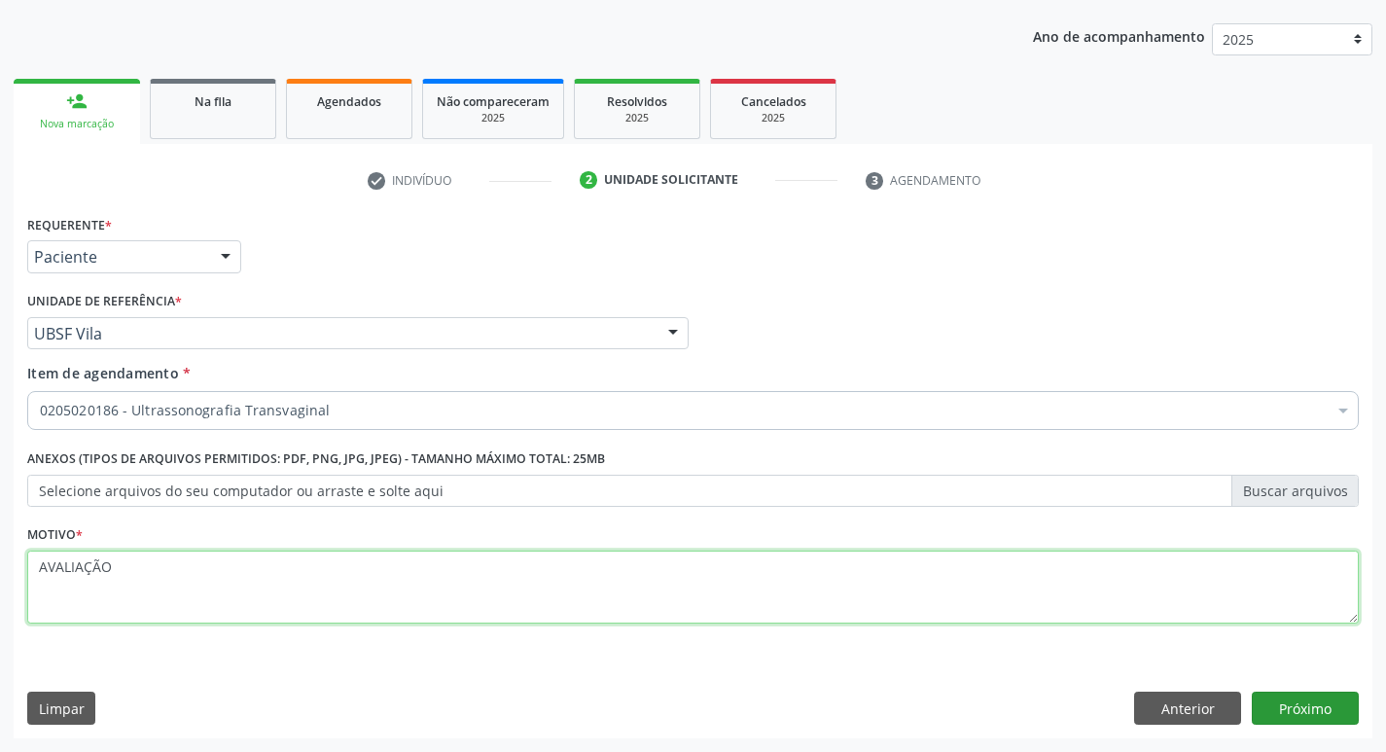
type textarea "AVALIAÇÃO"
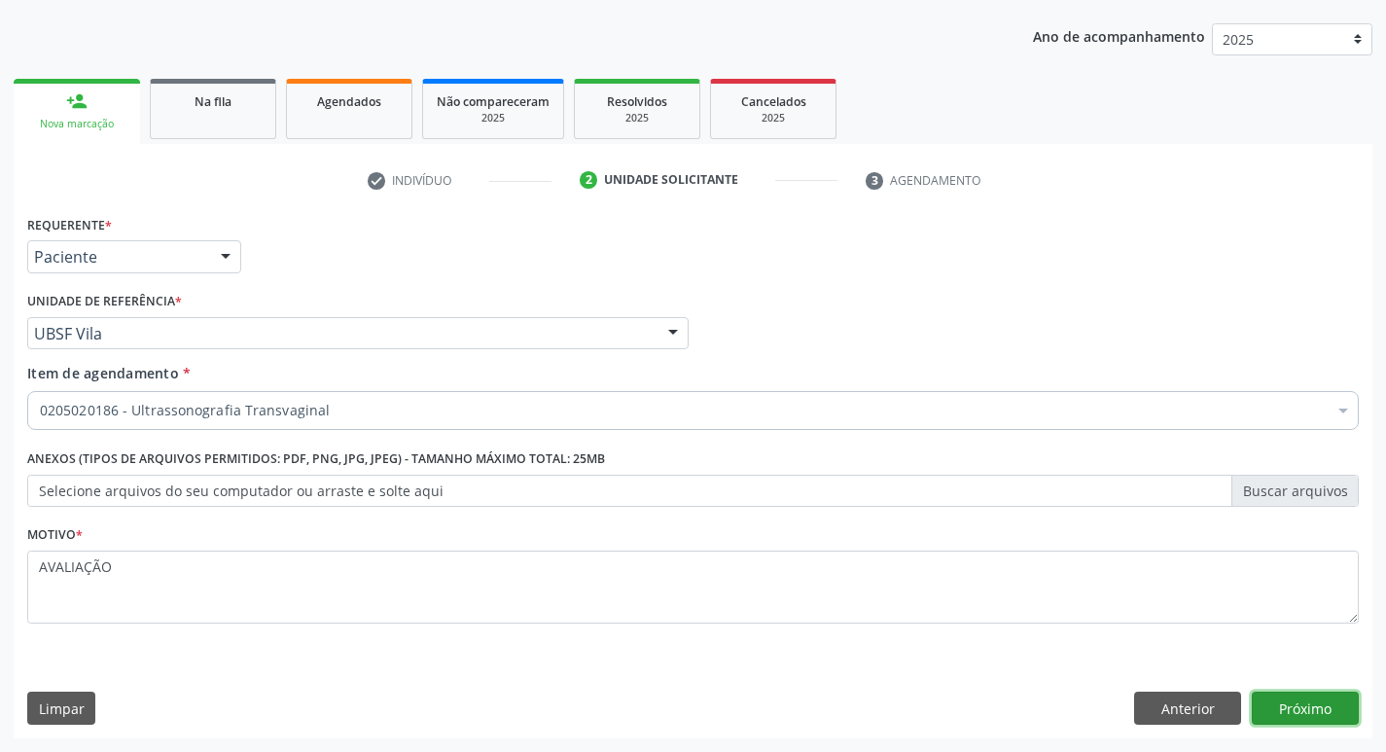
click at [1321, 718] on button "Próximo" at bounding box center [1305, 708] width 107 height 33
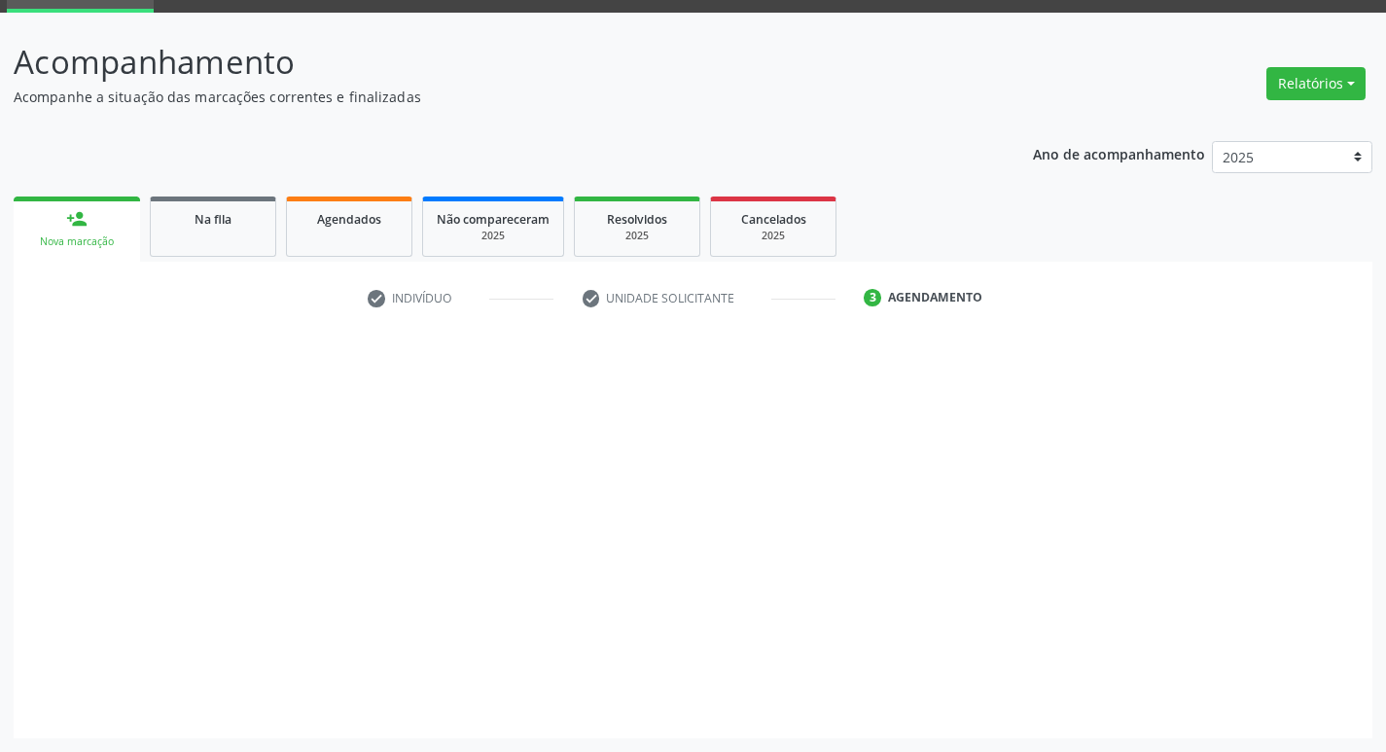
scroll to position [94, 0]
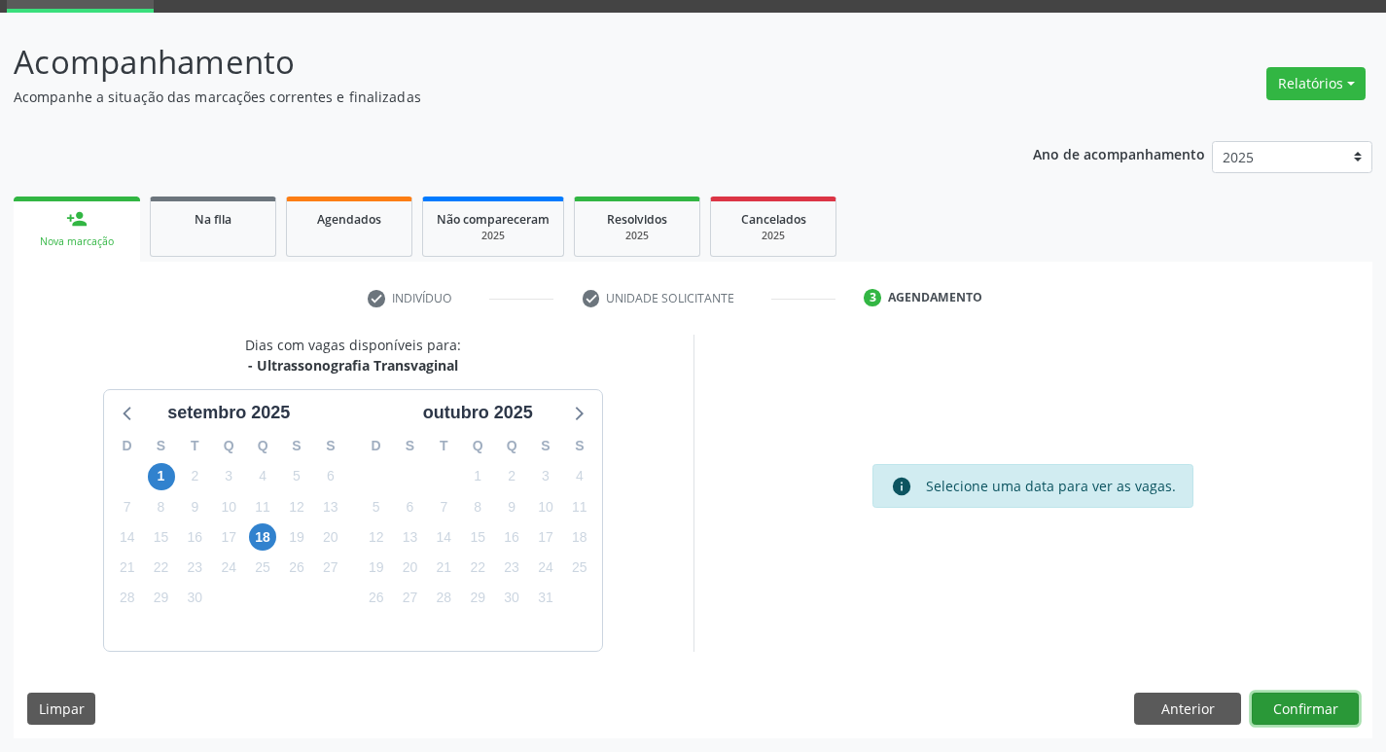
click at [1265, 707] on button "Confirmar" at bounding box center [1305, 709] width 107 height 33
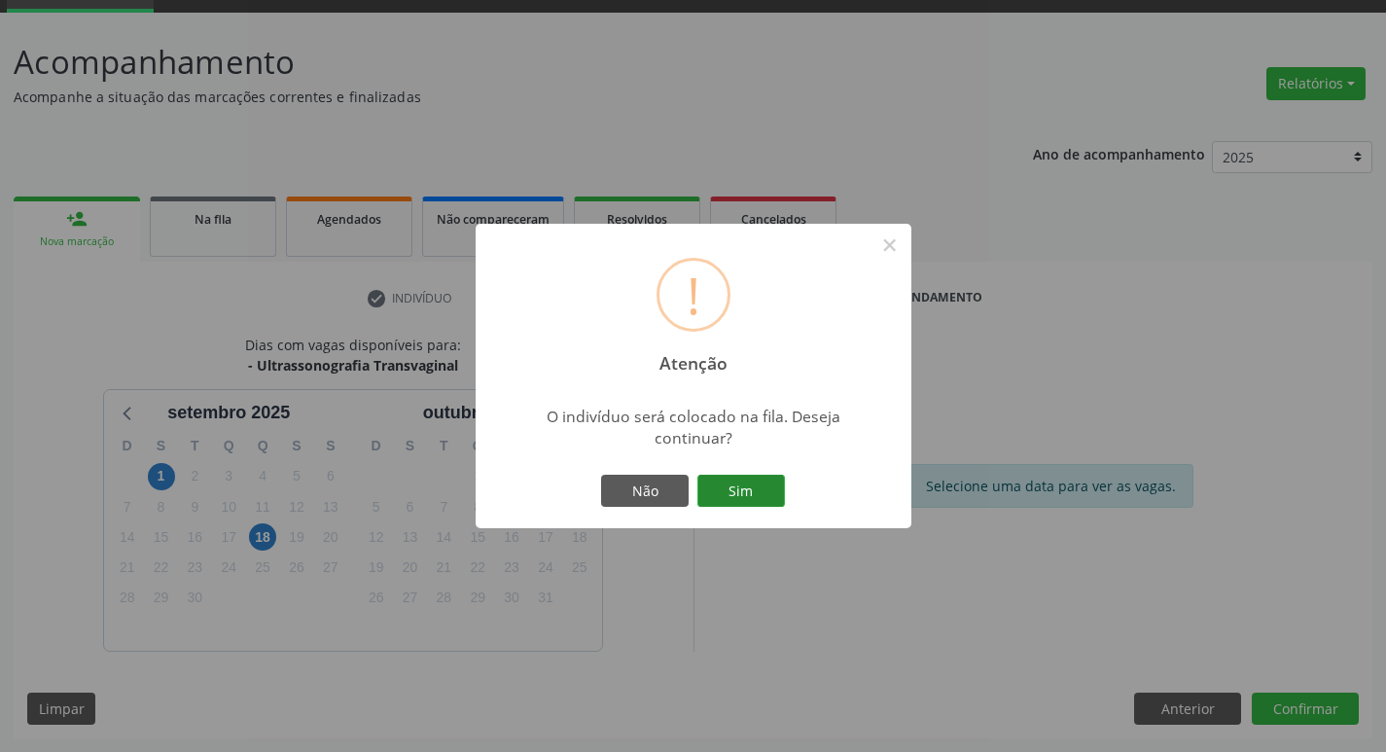
click at [743, 482] on button "Sim" at bounding box center [741, 491] width 88 height 33
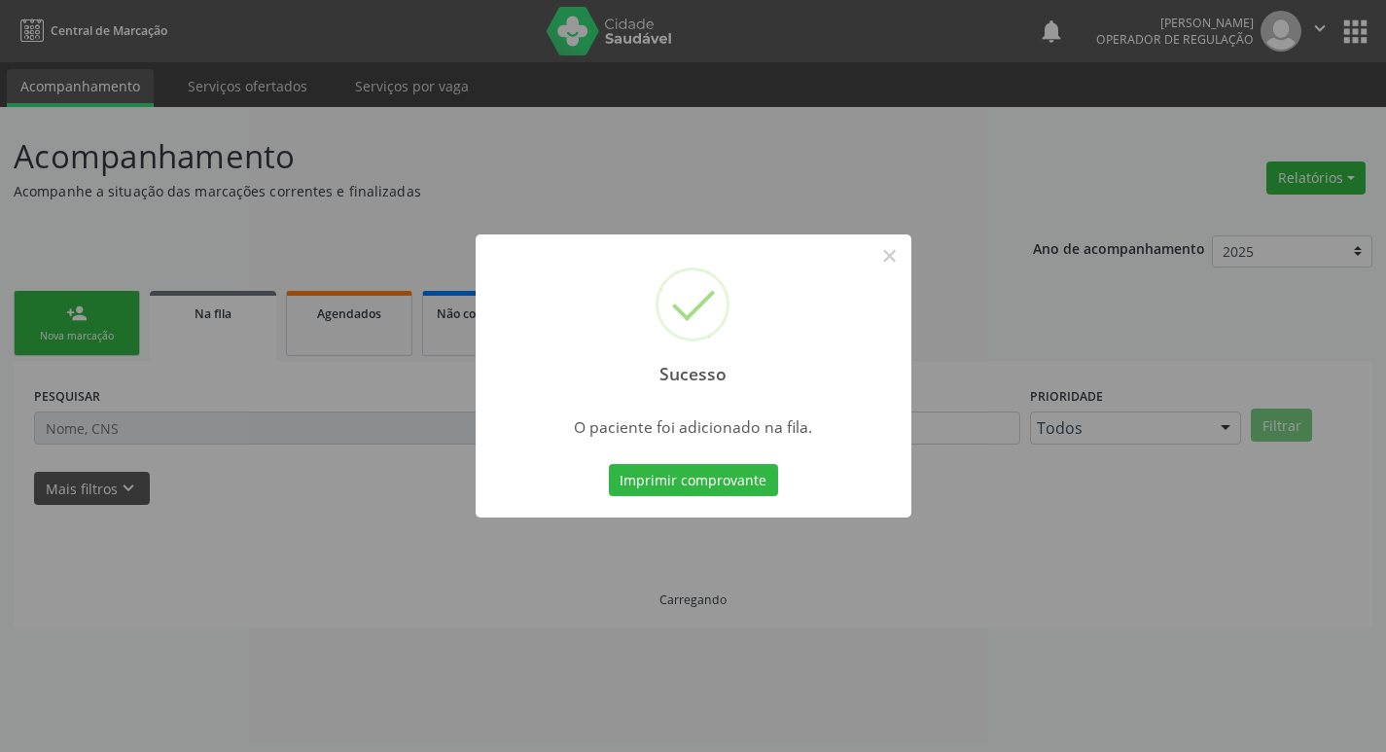
scroll to position [0, 0]
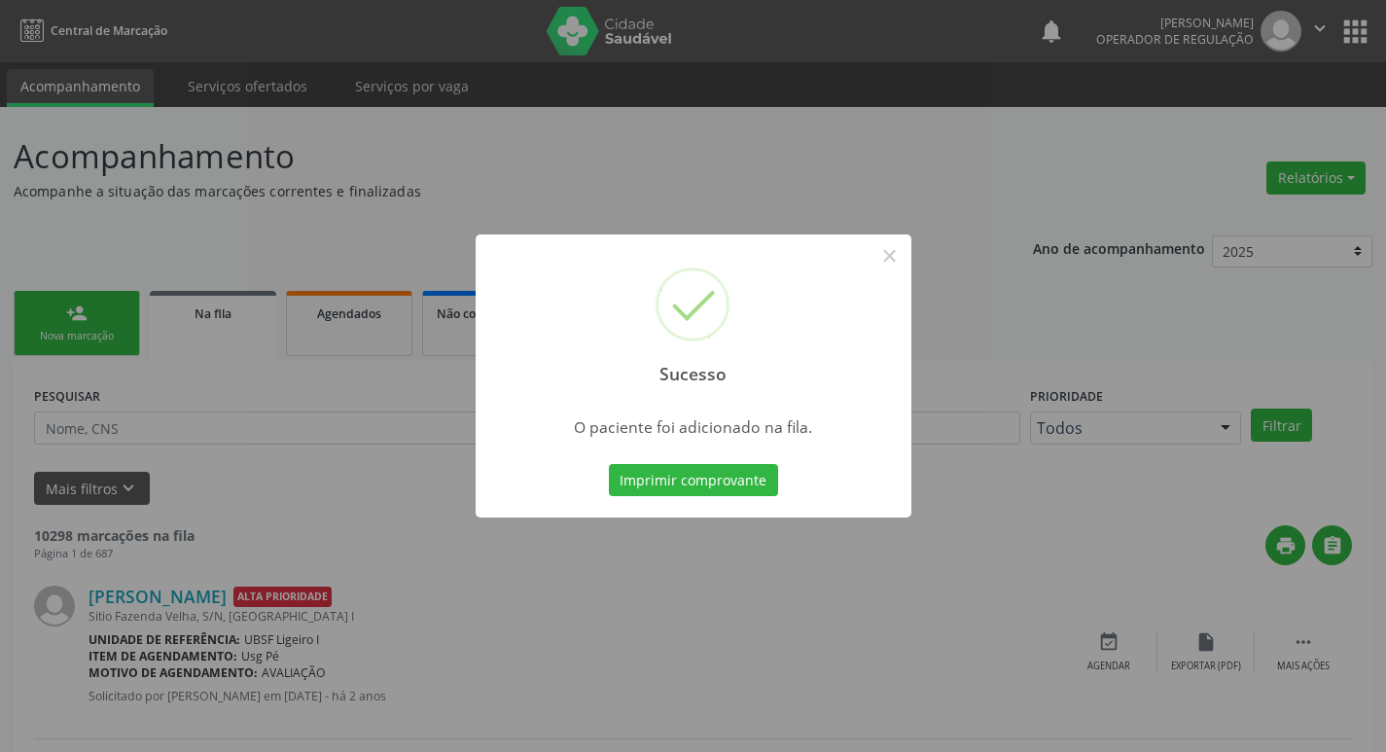
click at [418, 253] on div "Sucesso × O paciente foi adicionado na fila. Imprimir comprovante Cancel" at bounding box center [693, 376] width 1386 height 752
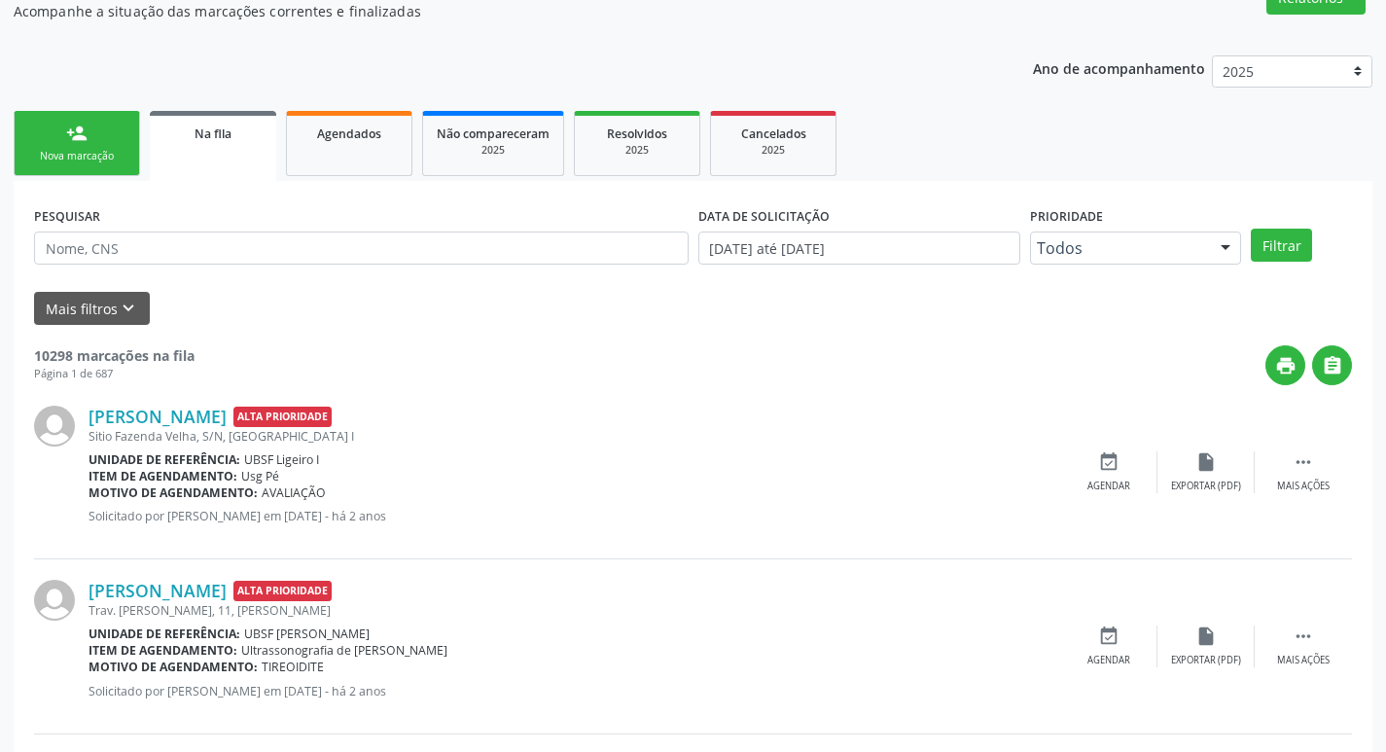
scroll to position [195, 0]
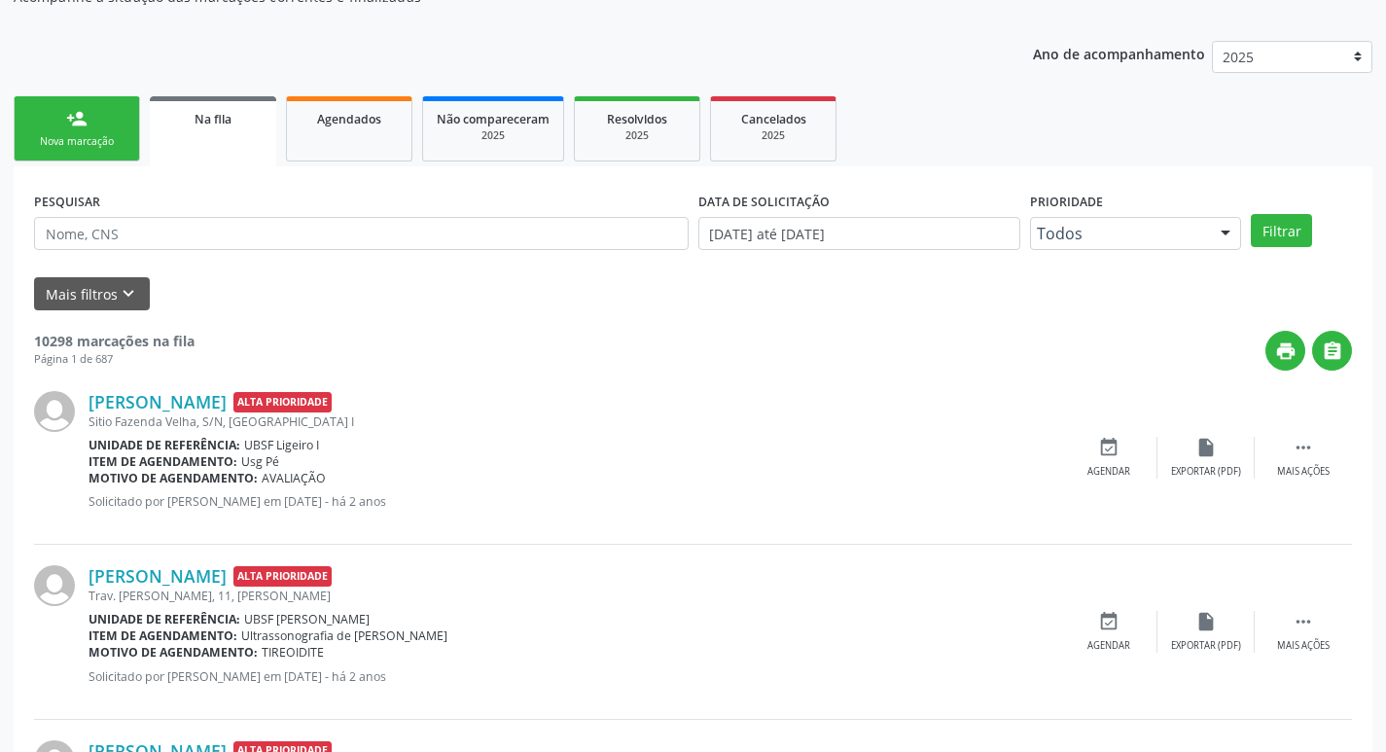
click at [89, 142] on div "Nova marcação" at bounding box center [76, 141] width 97 height 15
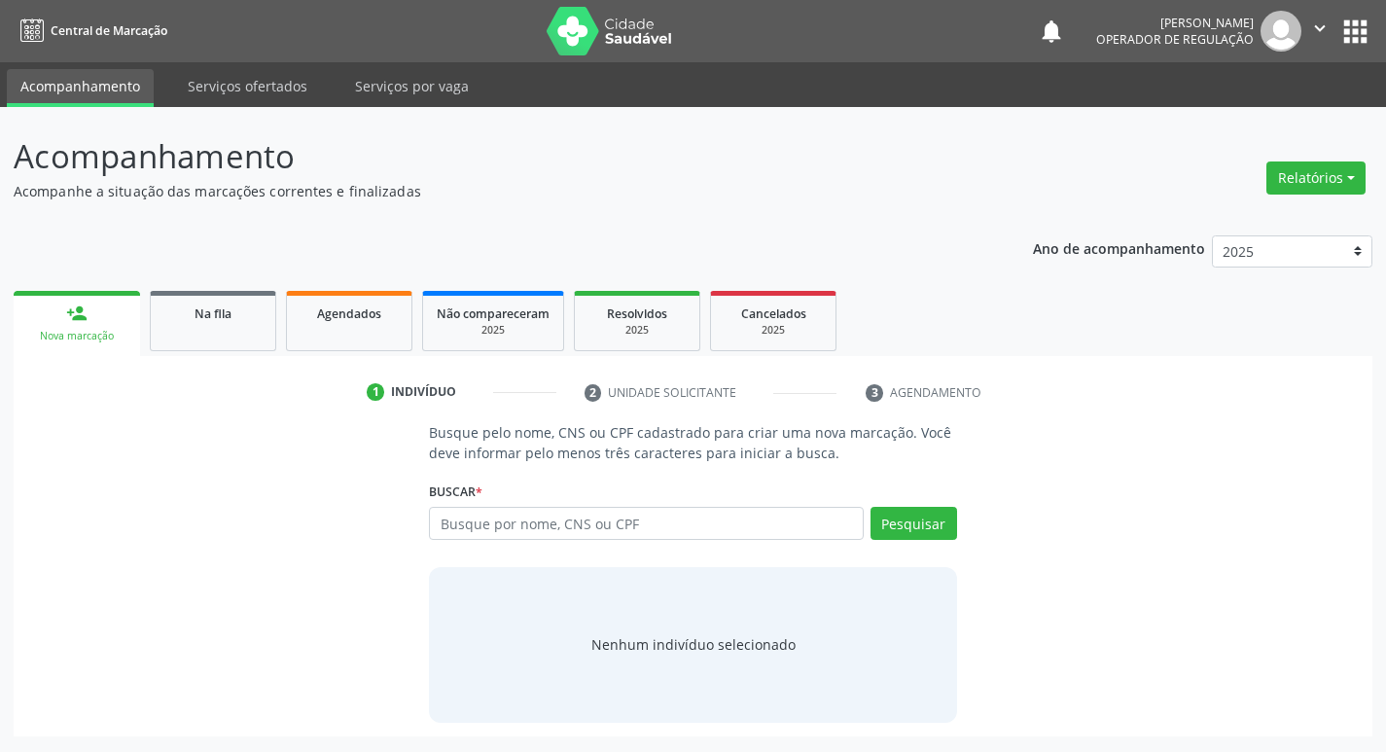
scroll to position [0, 0]
click at [580, 517] on input "text" at bounding box center [654, 523] width 441 height 33
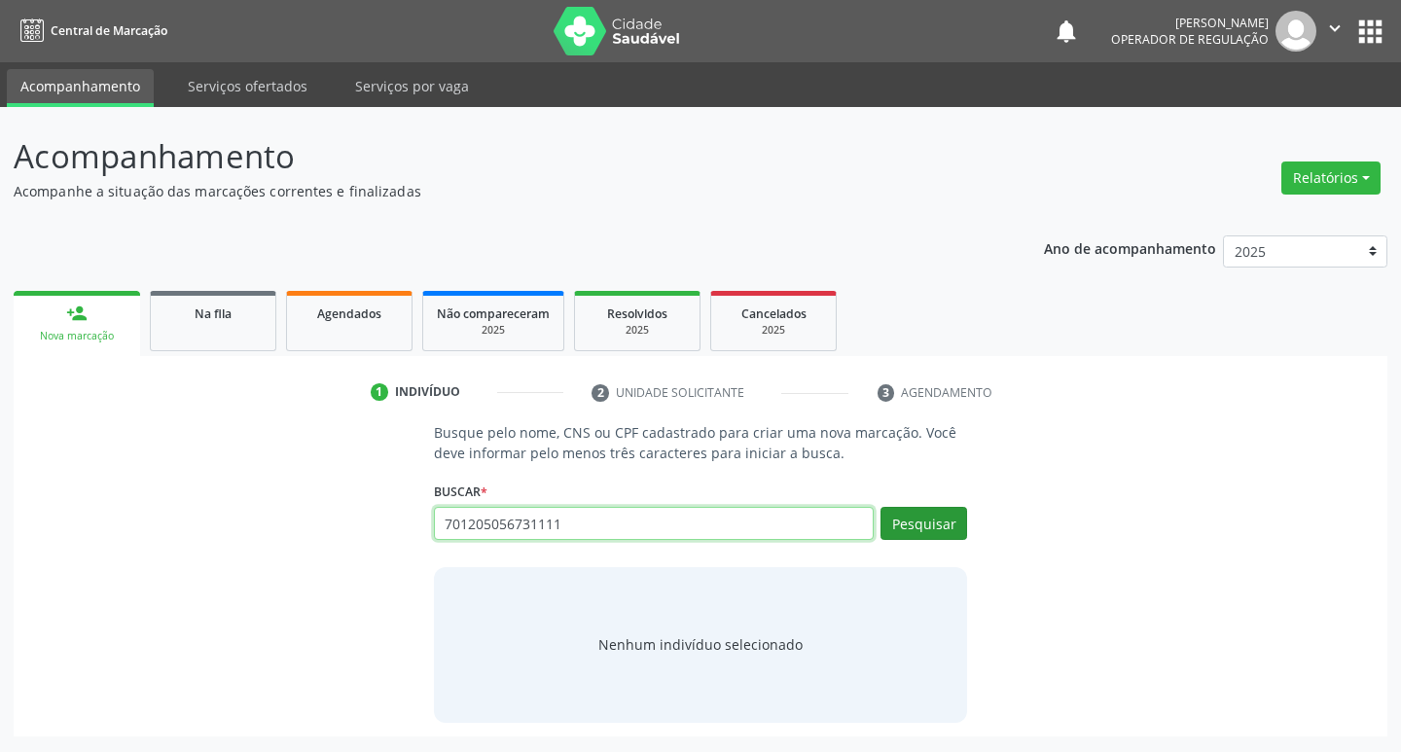
type input "701205056731111"
drag, startPoint x: 904, startPoint y: 511, endPoint x: 528, endPoint y: 475, distance: 377.2
click at [900, 512] on button "Pesquisar" at bounding box center [923, 523] width 87 height 33
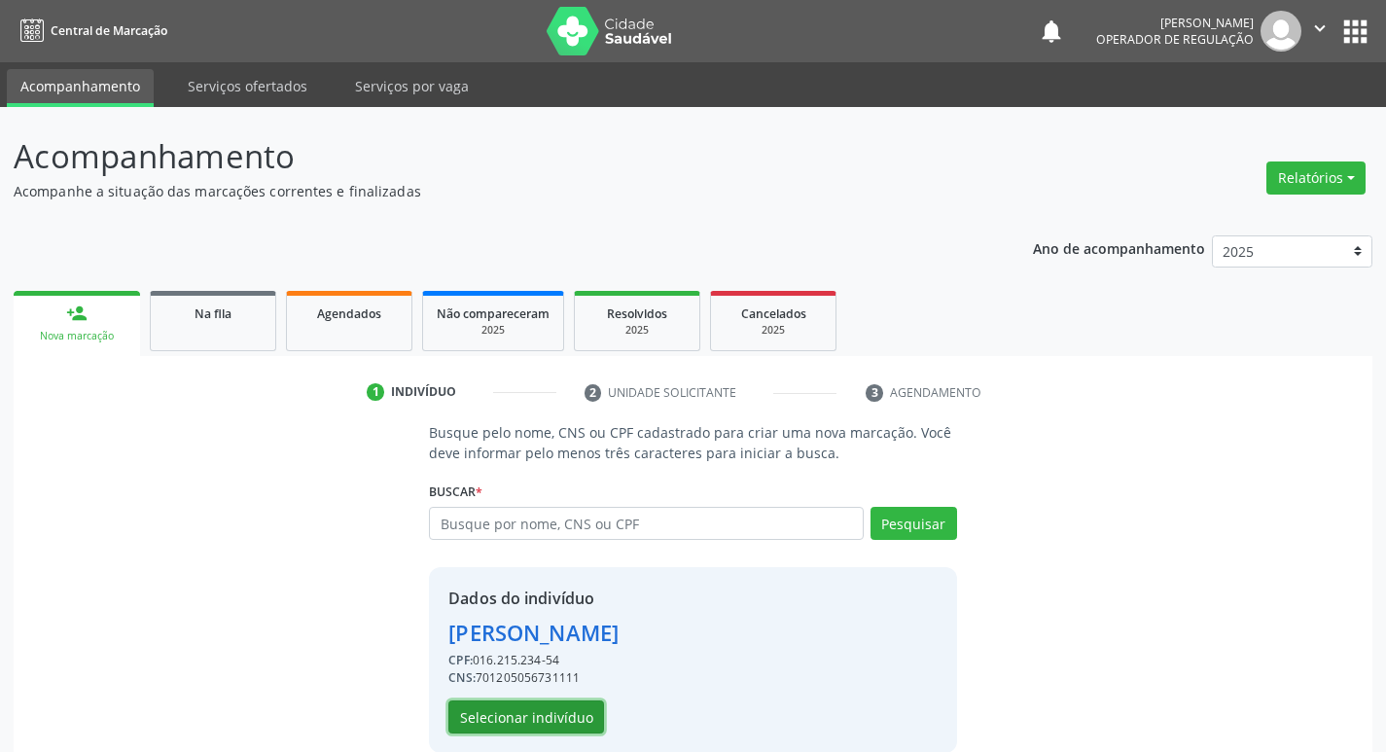
click at [509, 707] on button "Selecionar indivíduo" at bounding box center [526, 716] width 156 height 33
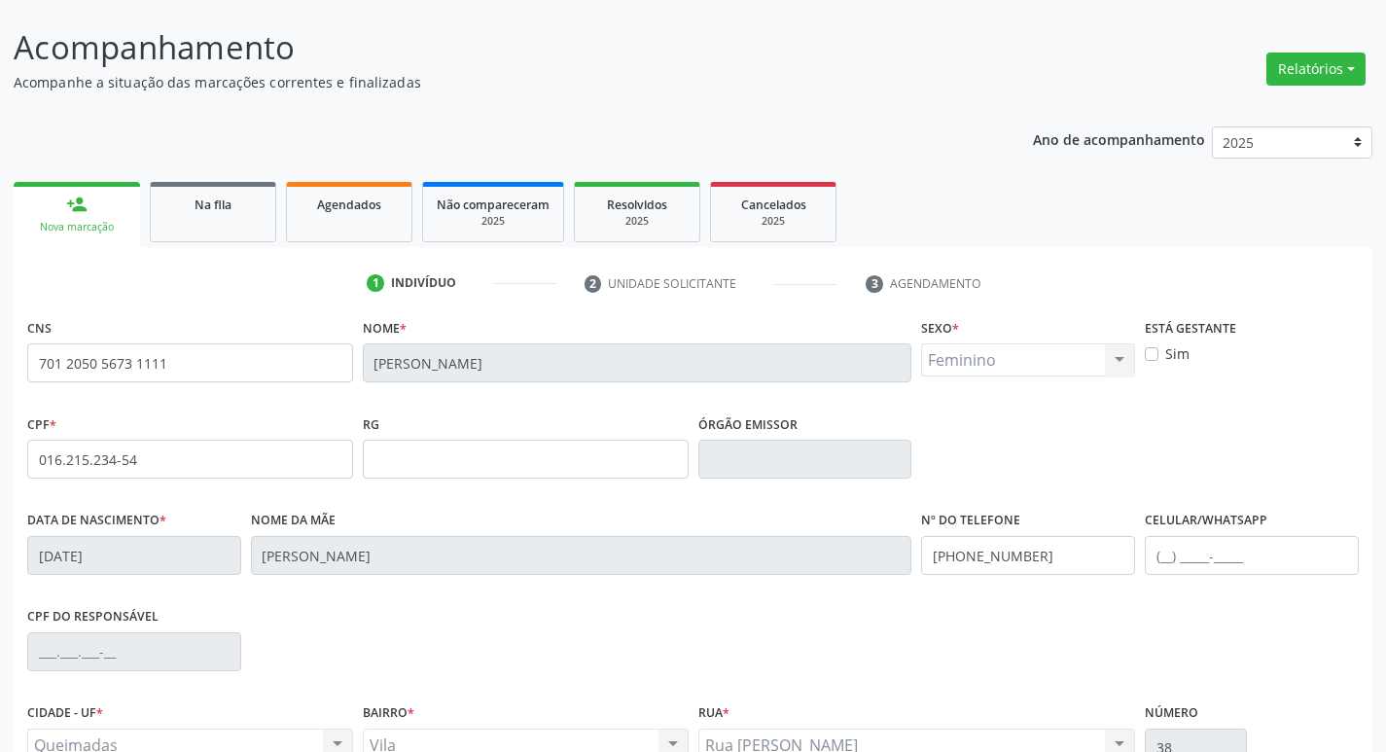
scroll to position [303, 0]
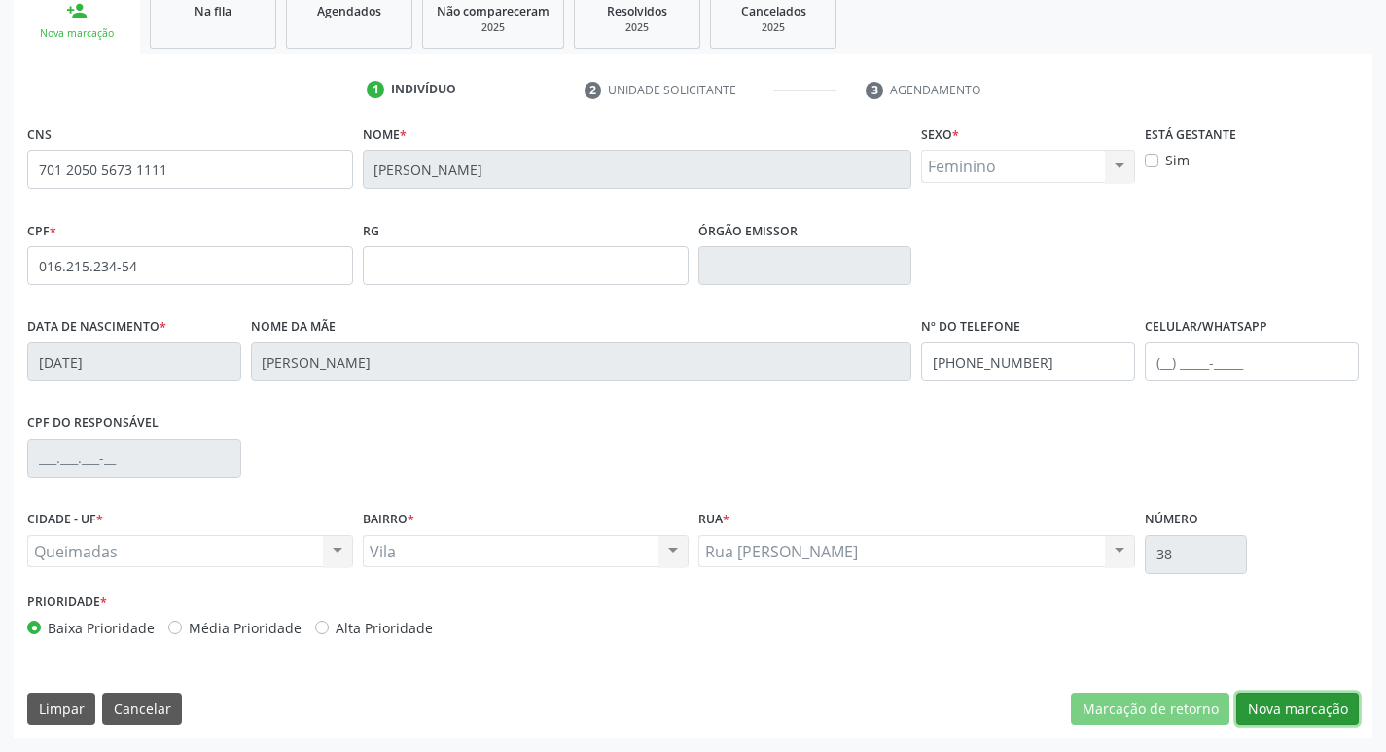
click at [1279, 703] on button "Nova marcação" at bounding box center [1297, 709] width 123 height 33
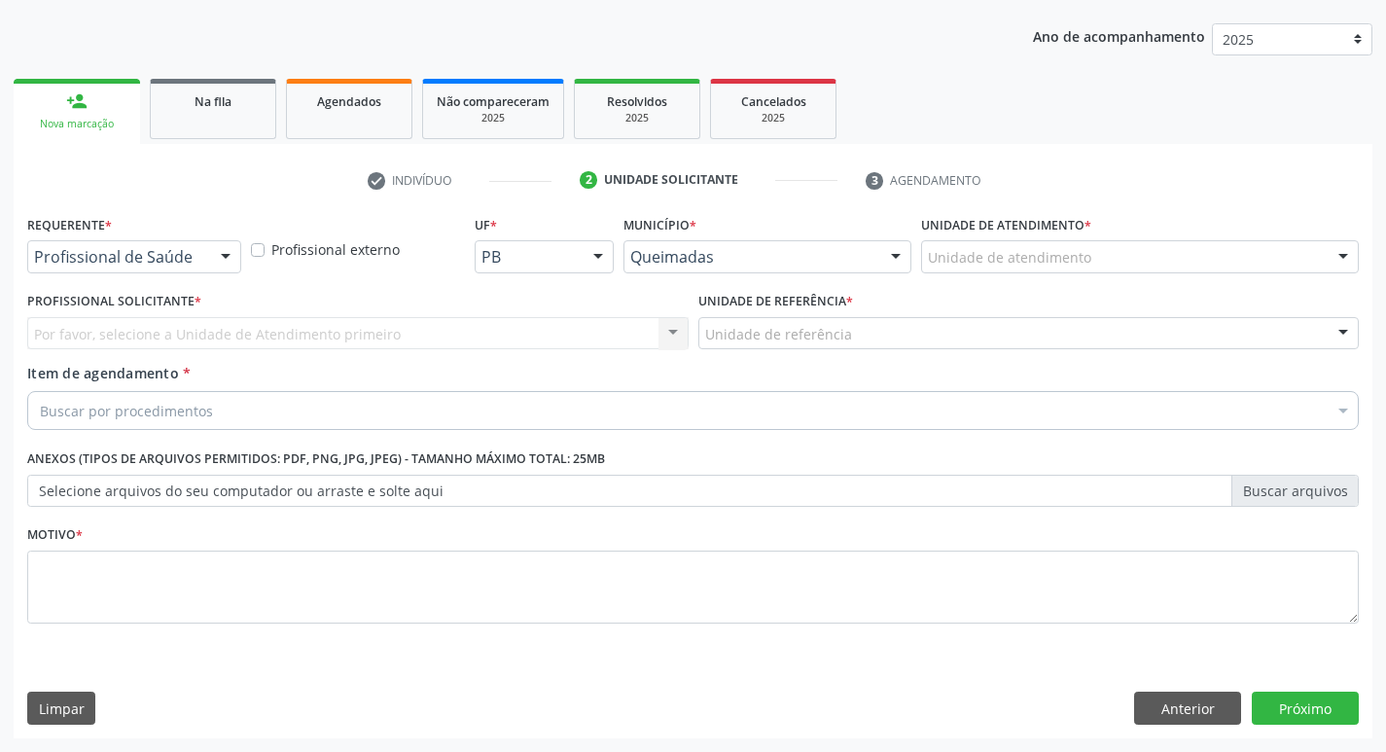
scroll to position [212, 0]
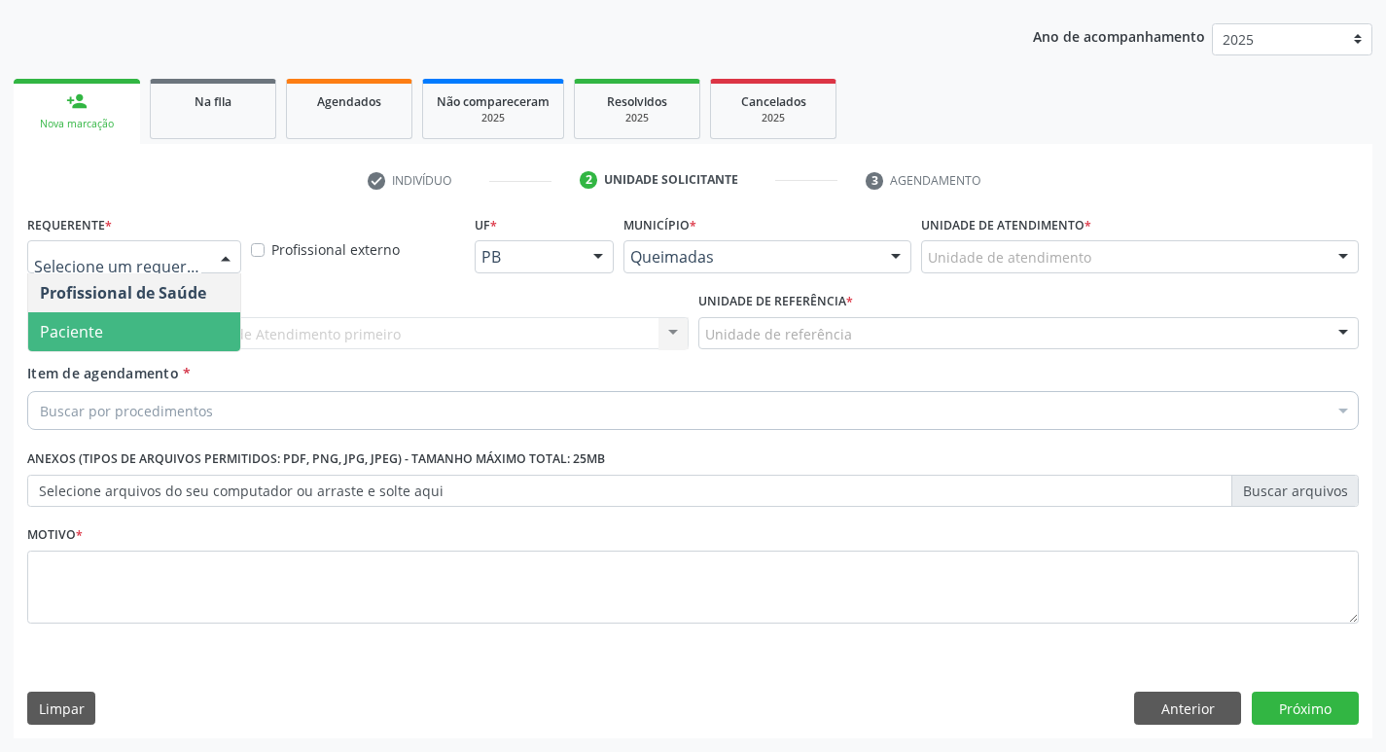
click at [110, 314] on span "Paciente" at bounding box center [134, 331] width 212 height 39
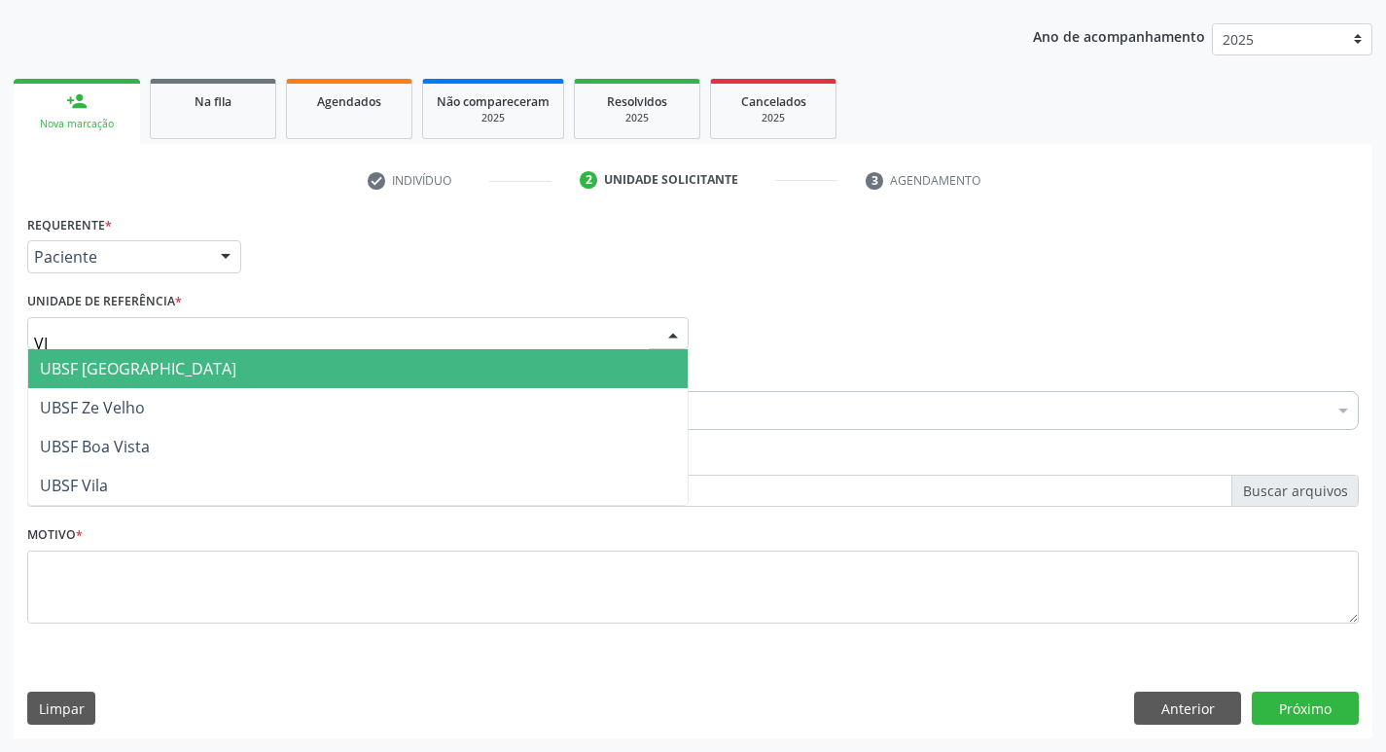
type input "VIL"
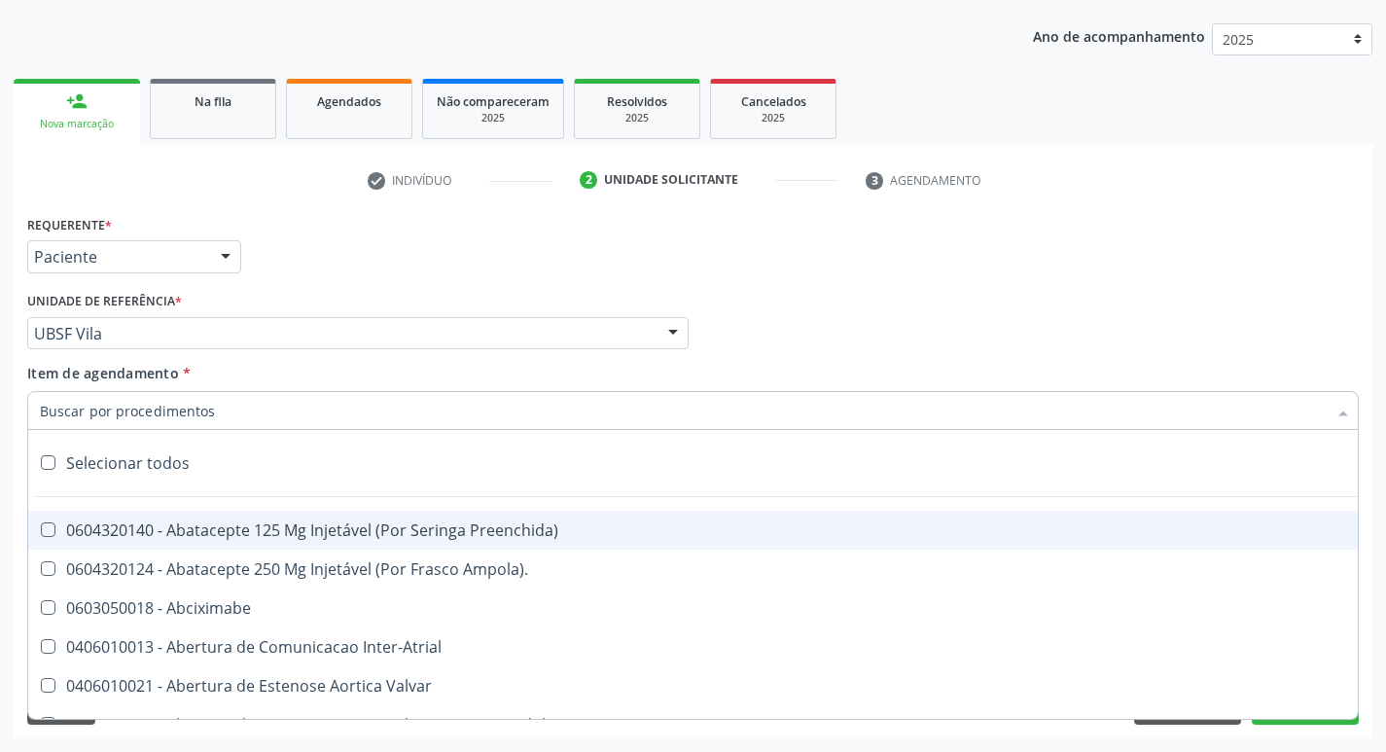
paste input "0205020186"
type input "0205020186"
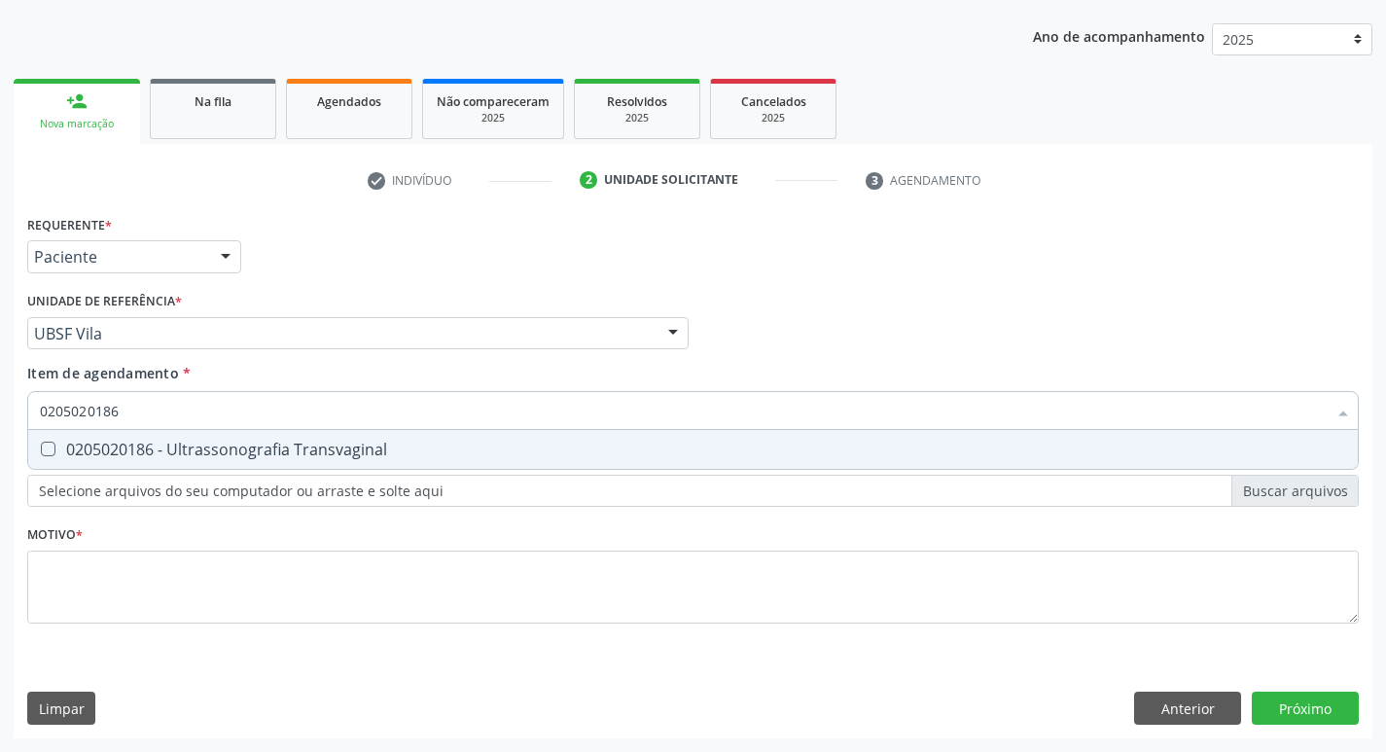
click at [112, 448] on div "0205020186 - Ultrassonografia Transvaginal" at bounding box center [693, 450] width 1306 height 16
checkbox Transvaginal "true"
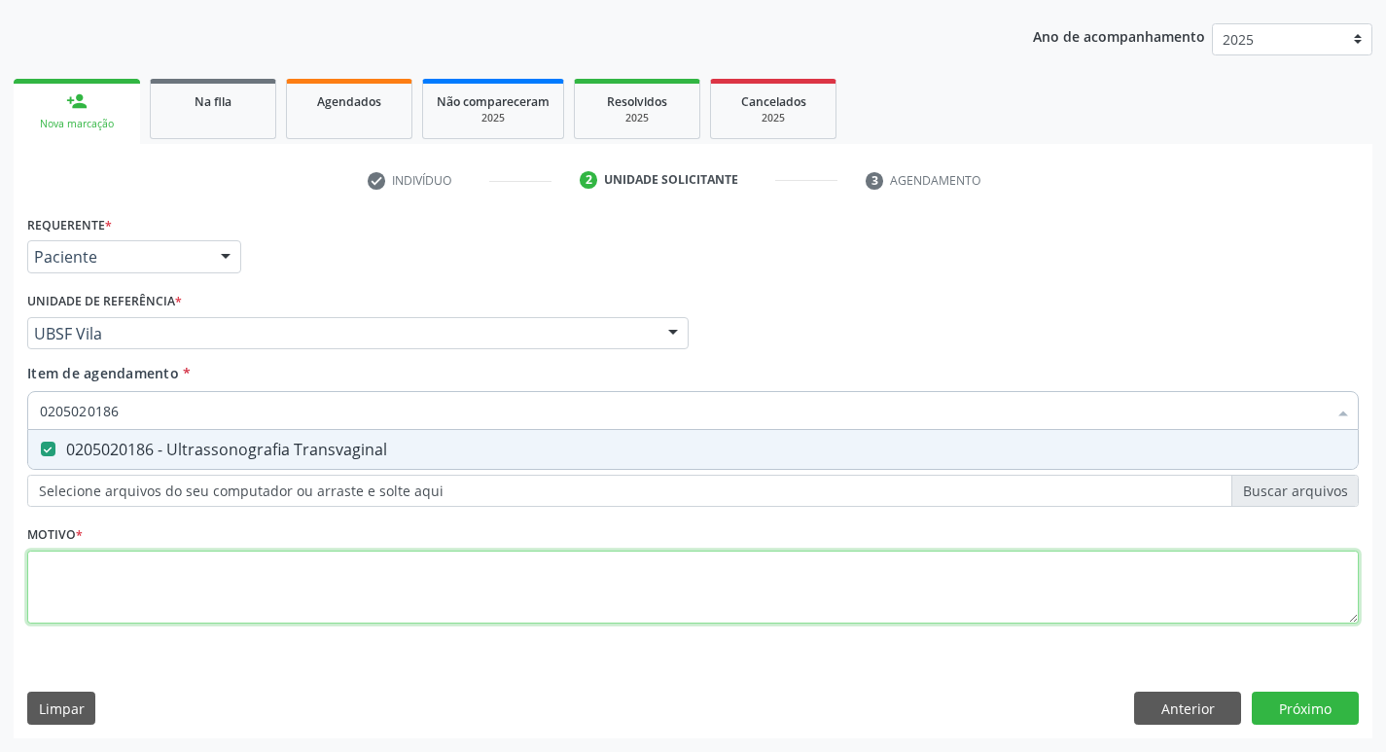
click at [74, 553] on div "Requerente * Paciente Profissional de Saúde Paciente Nenhum resultado encontrad…" at bounding box center [693, 430] width 1332 height 441
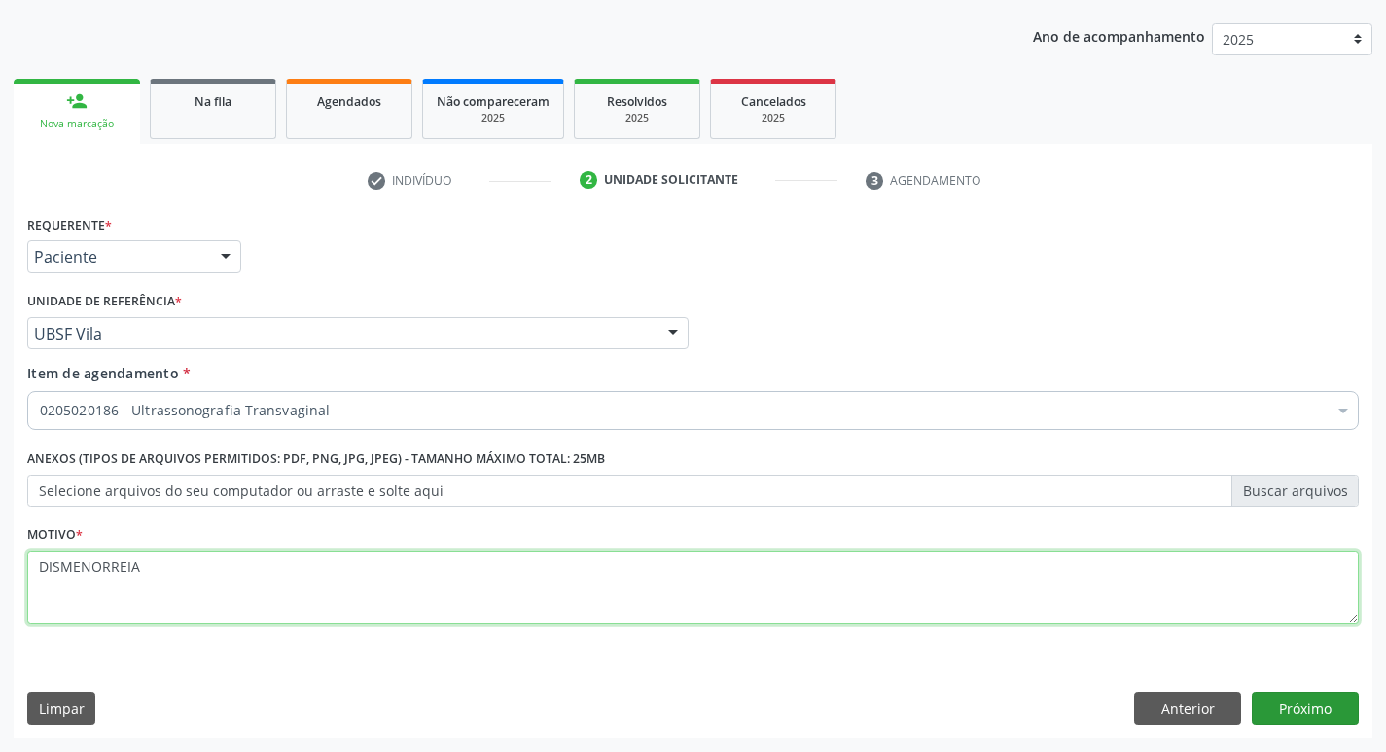
type textarea "DISMENORREIA"
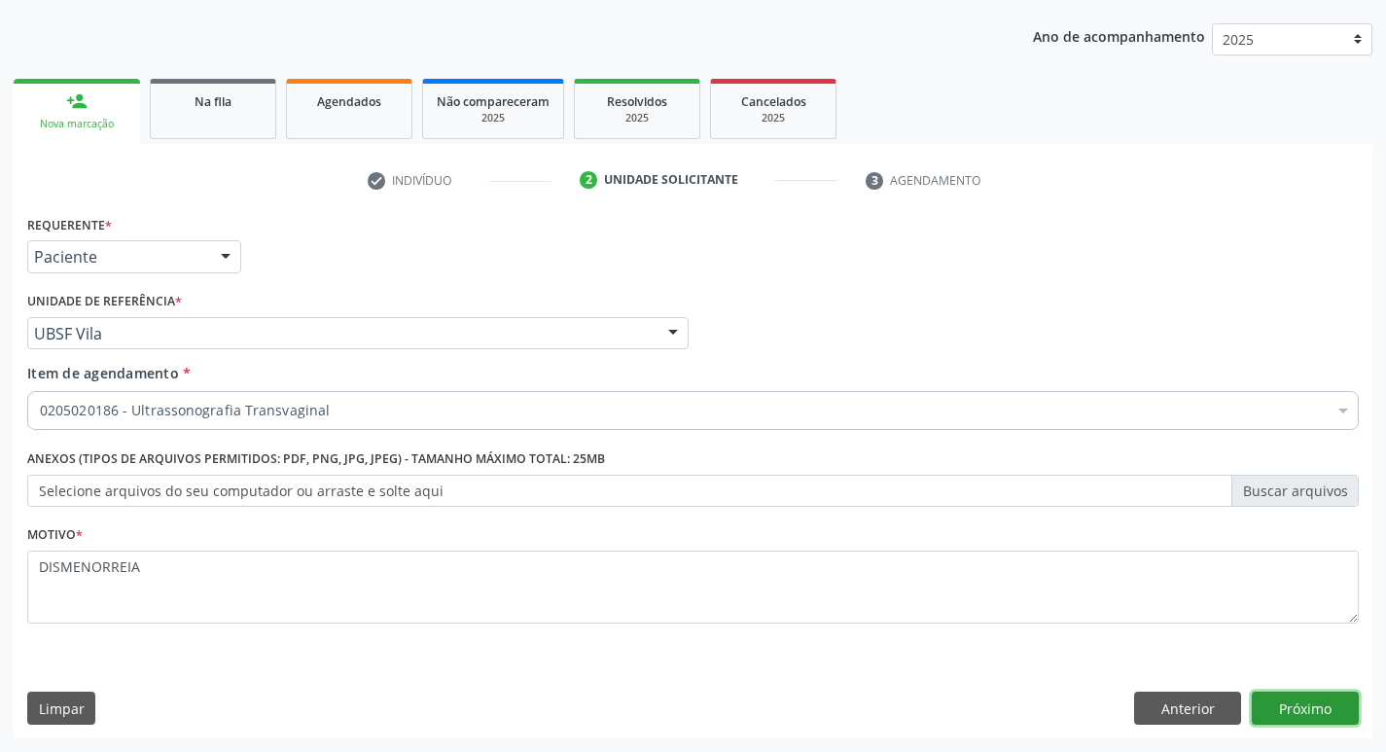
click at [1329, 705] on button "Próximo" at bounding box center [1305, 708] width 107 height 33
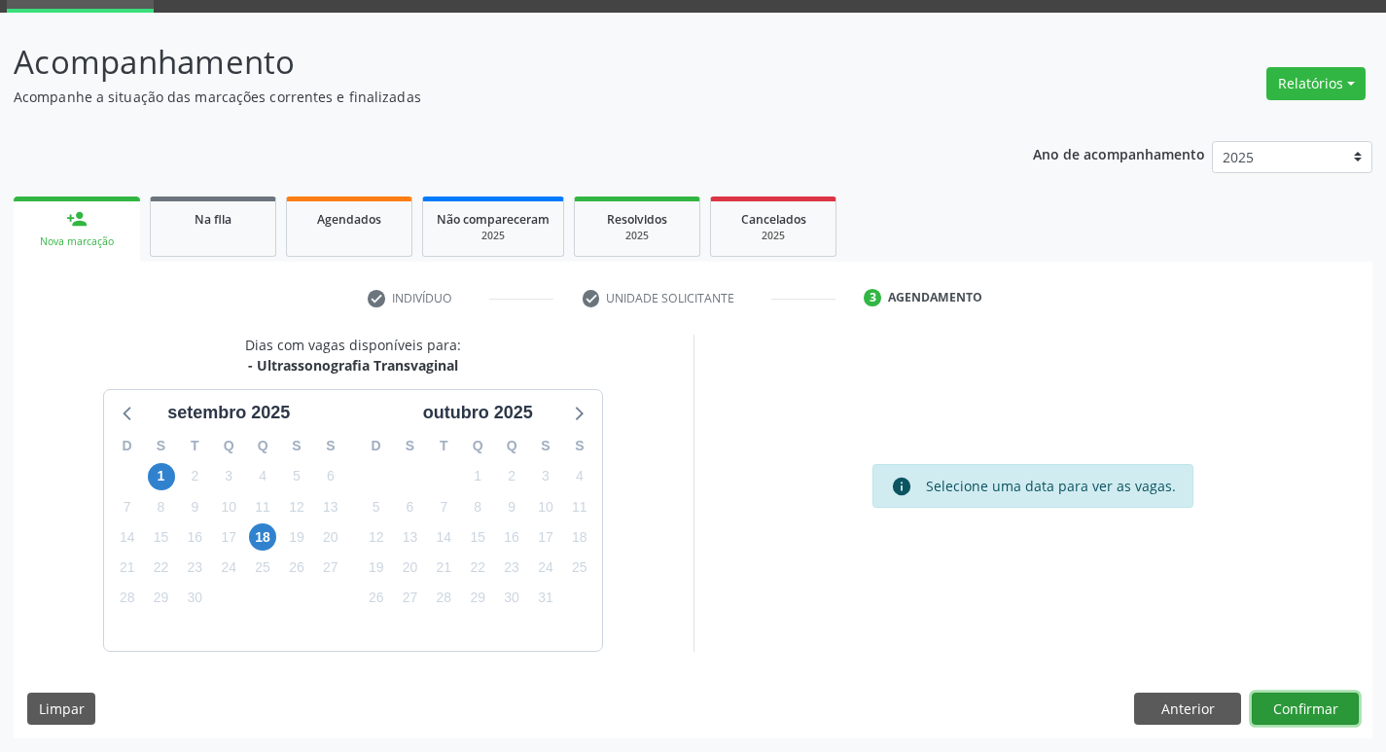
click at [1314, 703] on button "Confirmar" at bounding box center [1305, 709] width 107 height 33
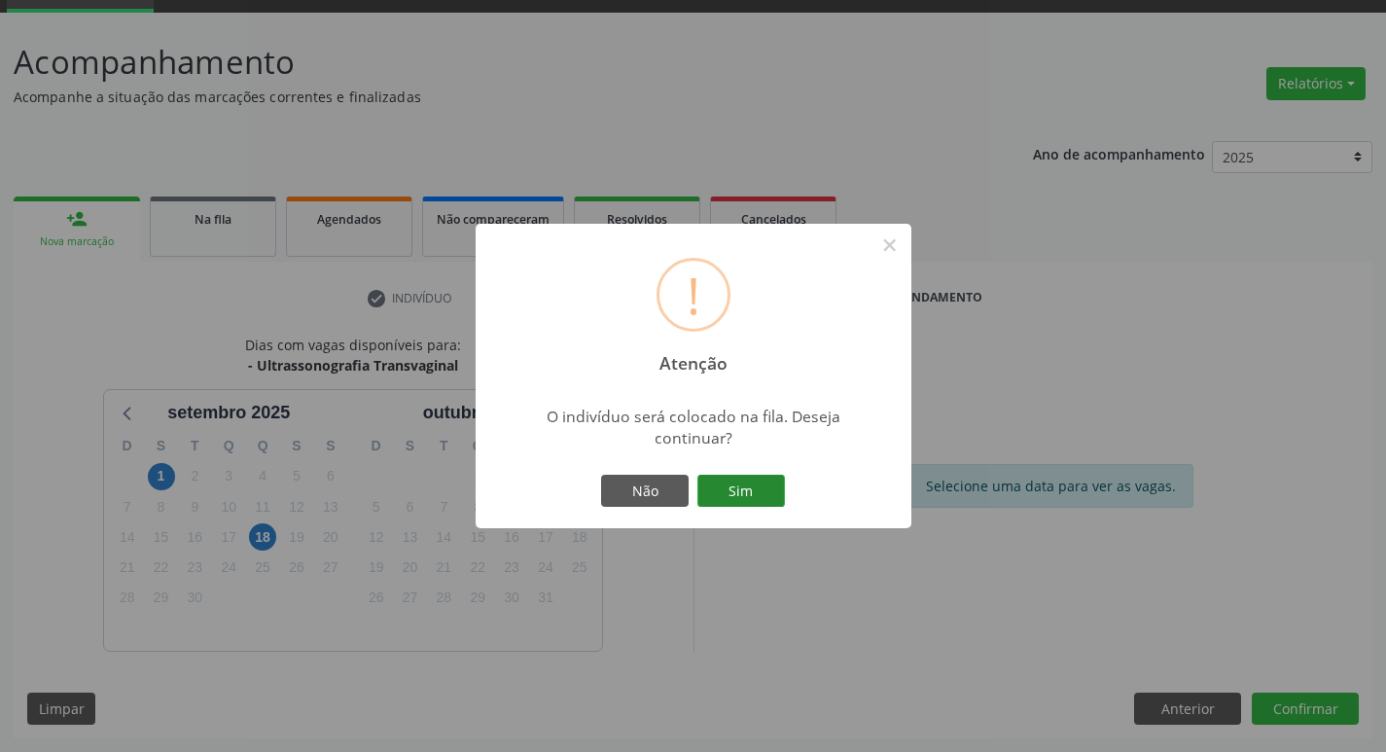
click at [754, 475] on button "Sim" at bounding box center [741, 491] width 88 height 33
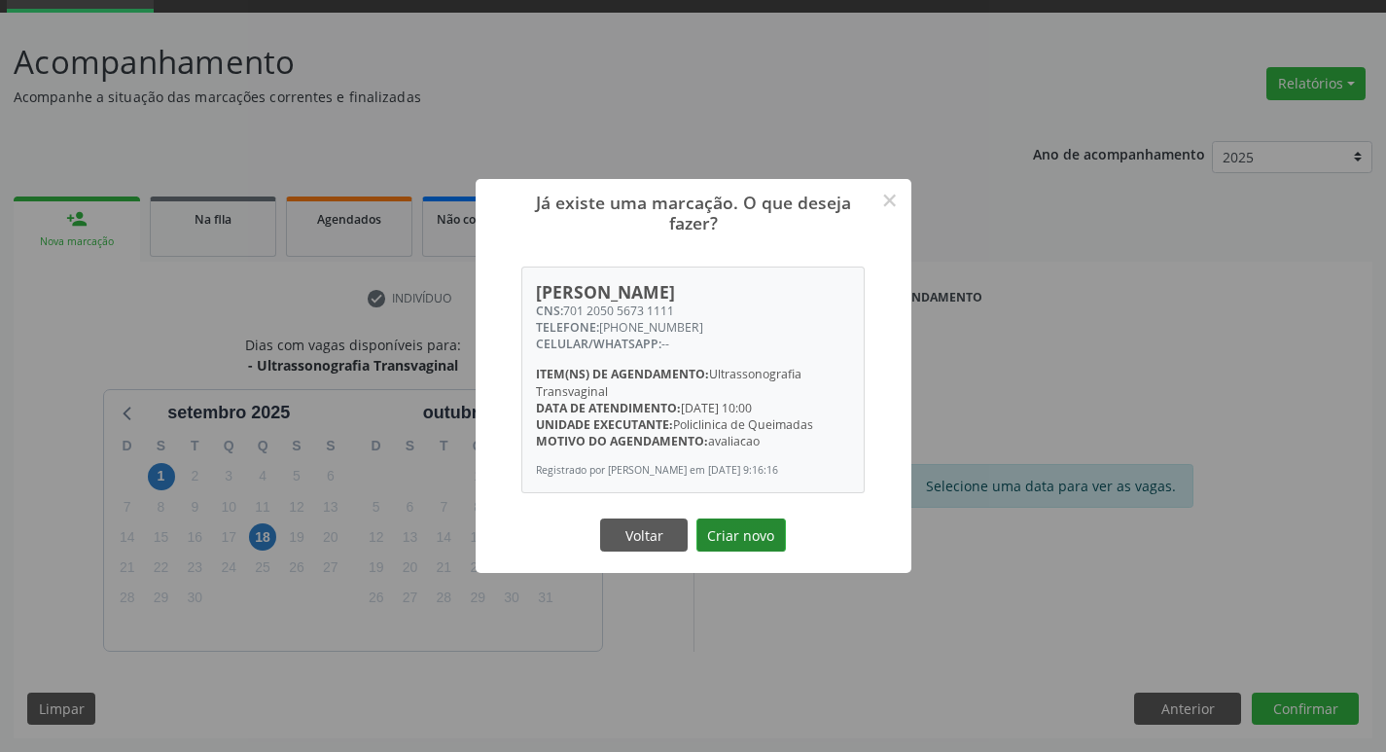
click at [720, 530] on button "Criar novo" at bounding box center [740, 534] width 89 height 33
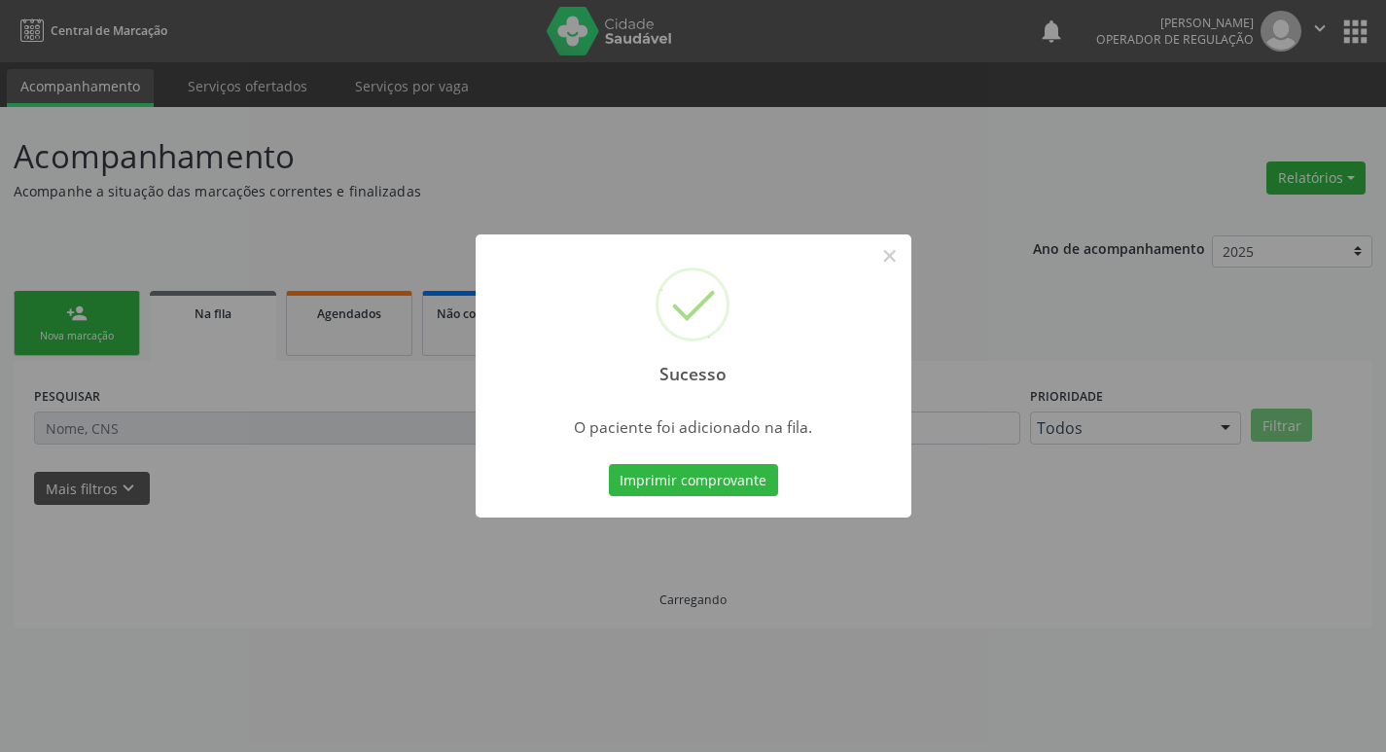
scroll to position [0, 0]
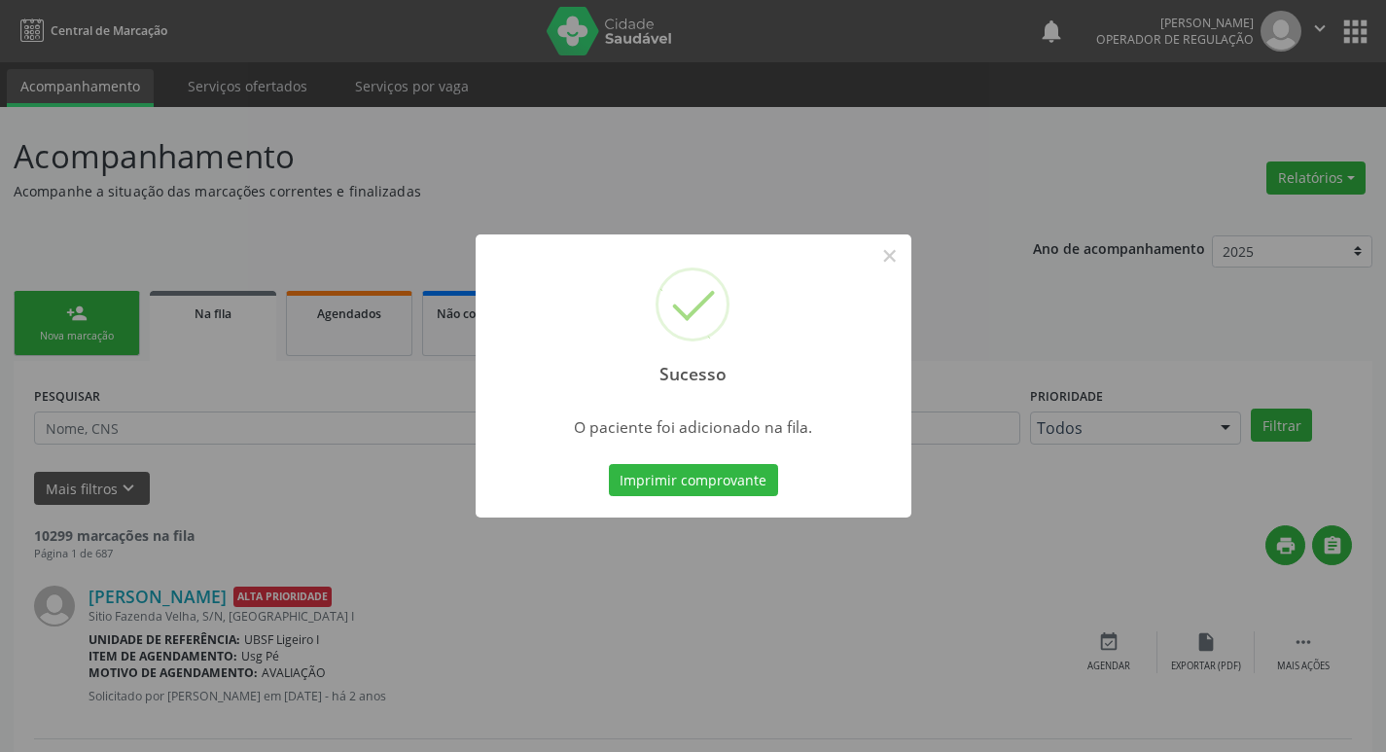
click at [827, 185] on div "Sucesso × O paciente foi adicionado na fila. Imprimir comprovante Cancel" at bounding box center [693, 376] width 1386 height 752
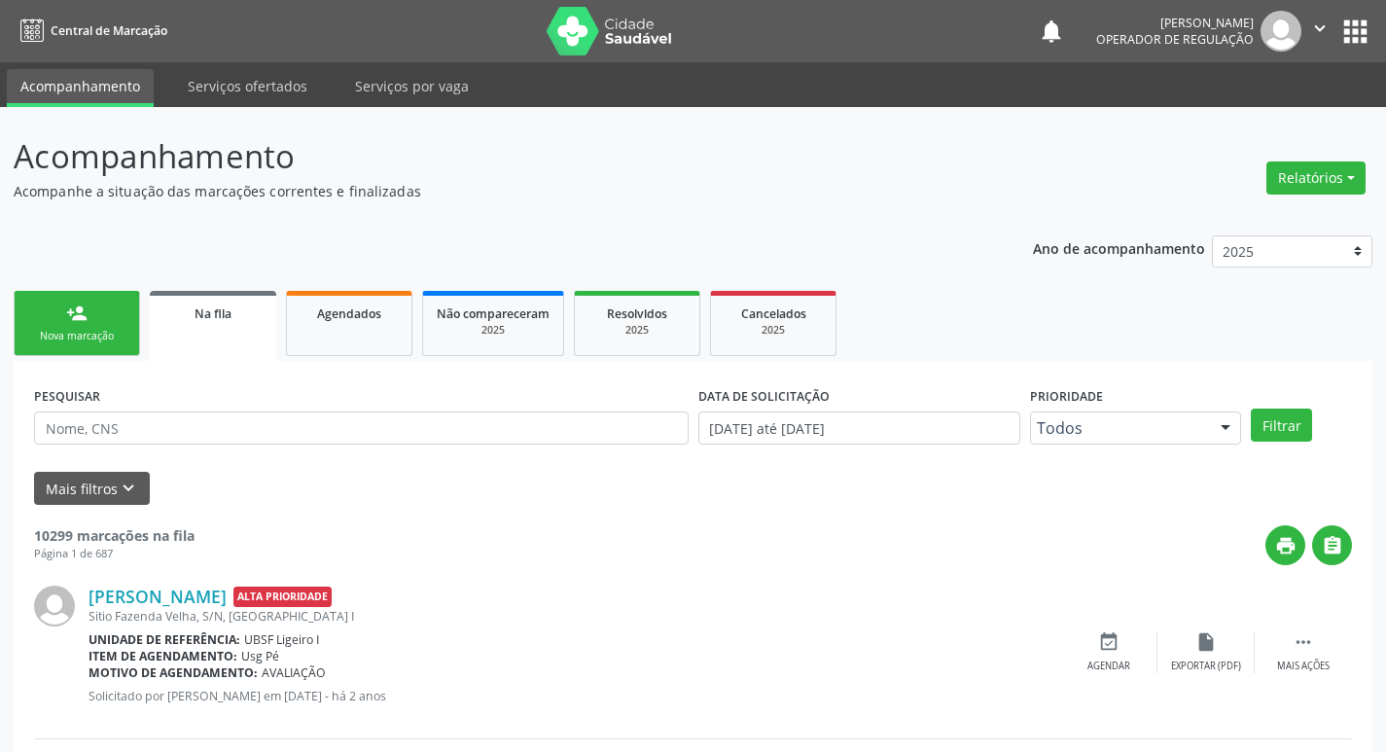
click at [113, 316] on link "person_add Nova marcação" at bounding box center [77, 323] width 126 height 65
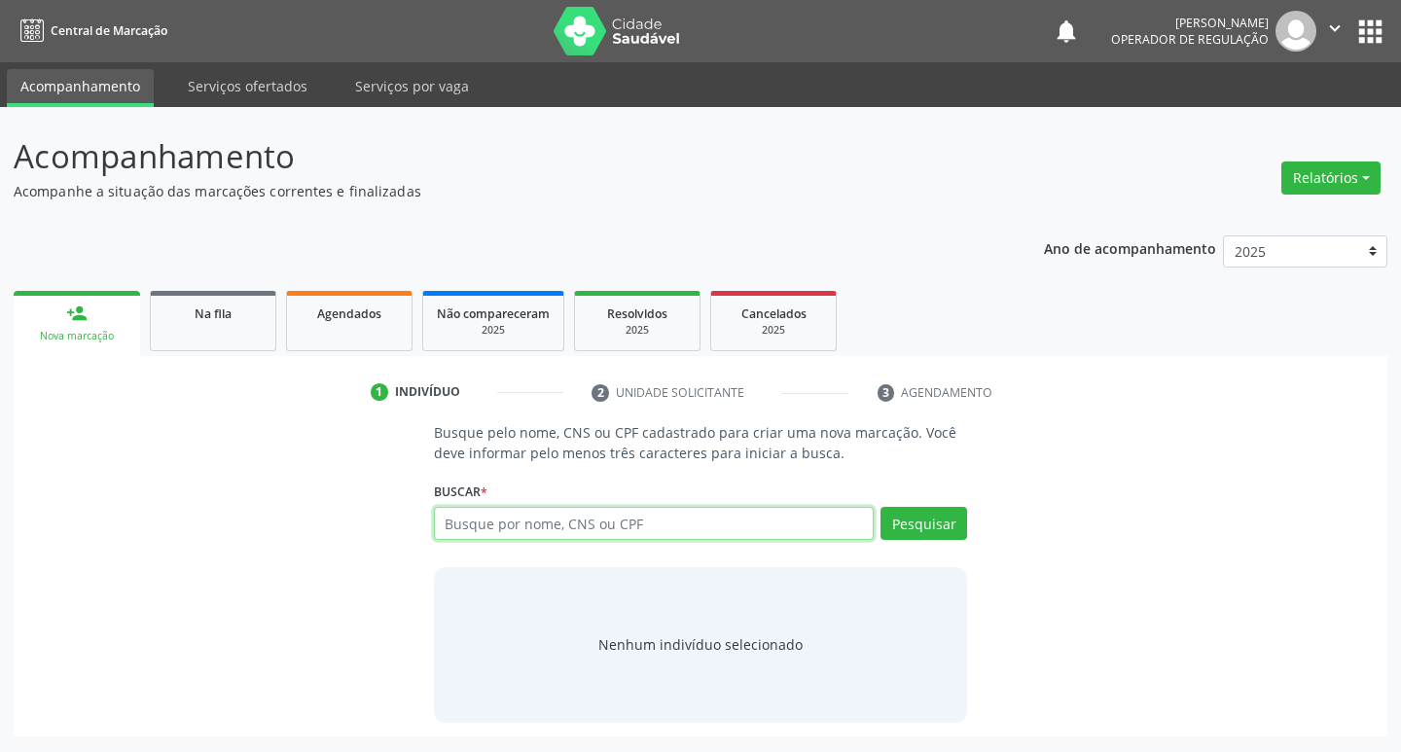
click at [504, 524] on input "text" at bounding box center [654, 523] width 441 height 33
type input "706508386291299"
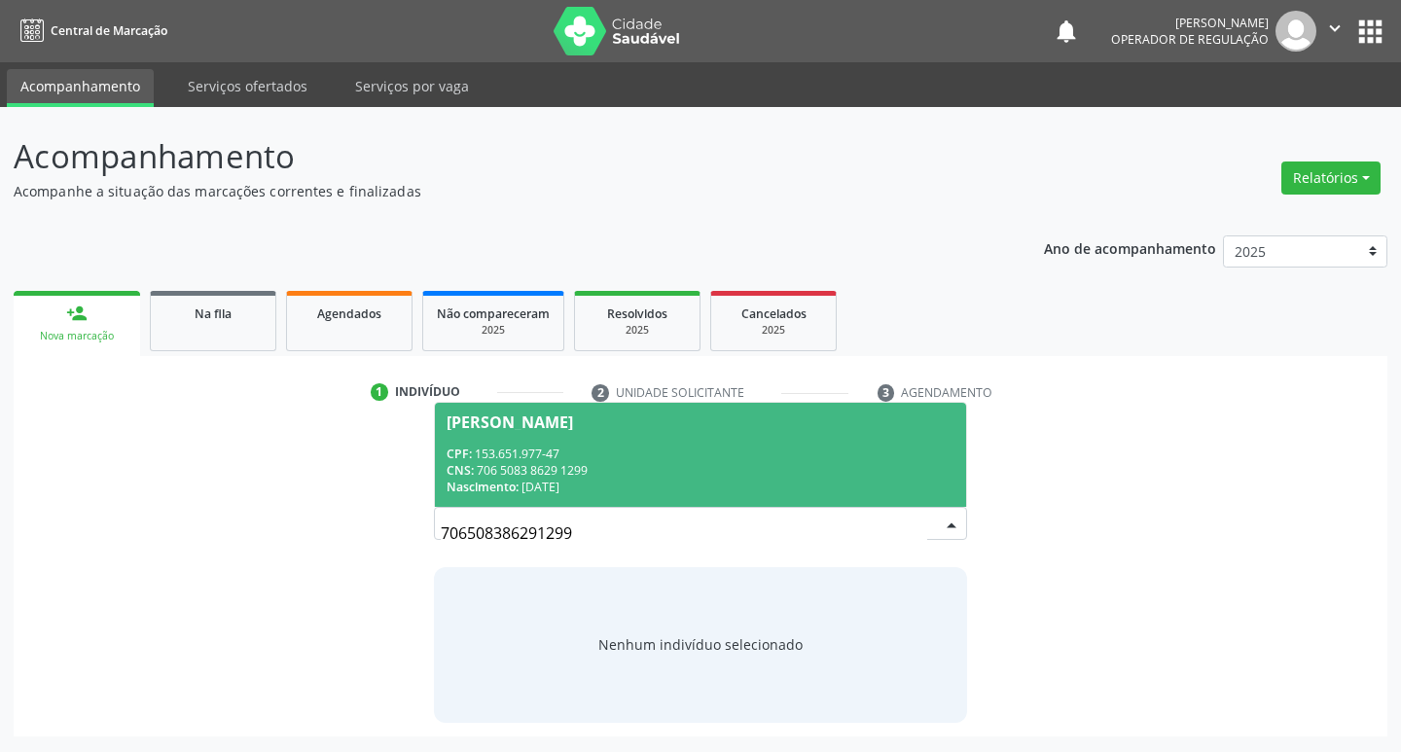
click at [696, 436] on span "[PERSON_NAME] CPF: 153.651.977-47 CNS: 706 5083 8629 1299 Nascimento: [DATE]" at bounding box center [701, 455] width 532 height 104
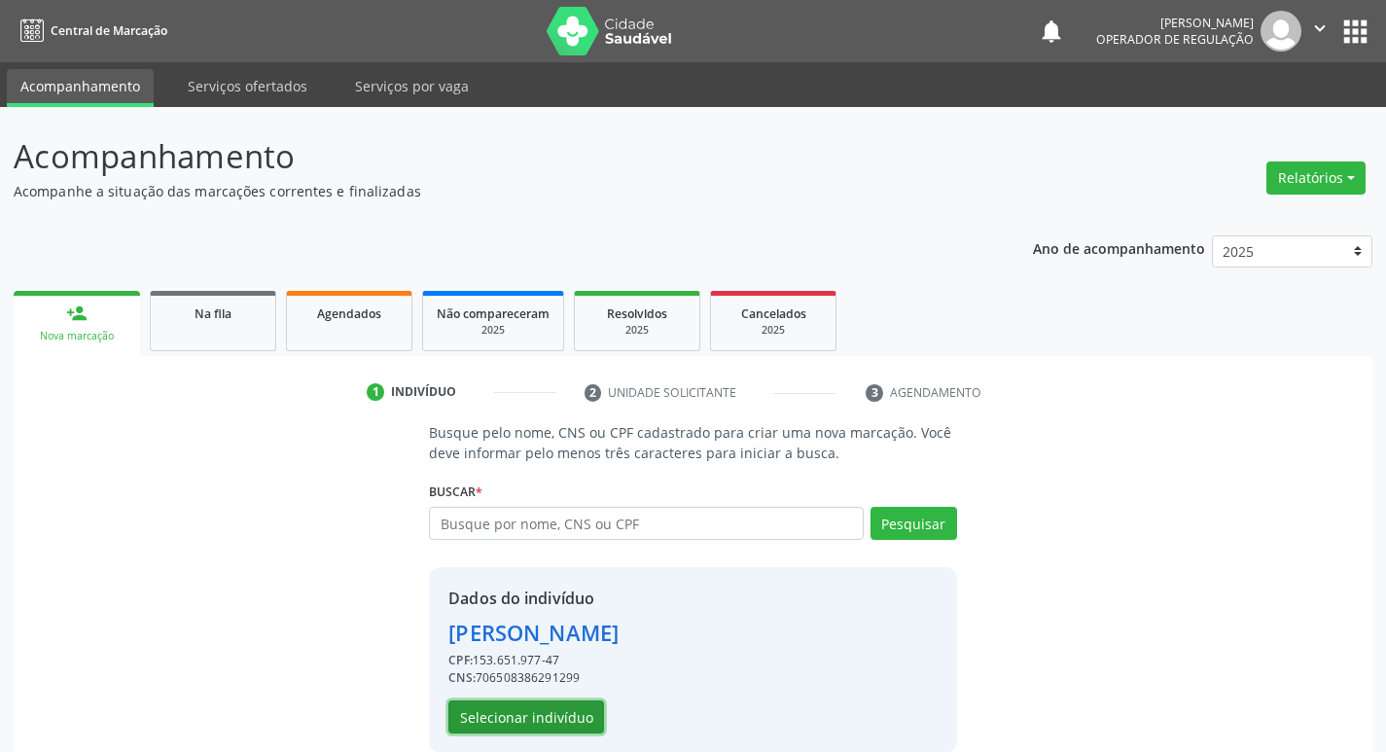
click at [537, 726] on button "Selecionar indivíduo" at bounding box center [526, 716] width 156 height 33
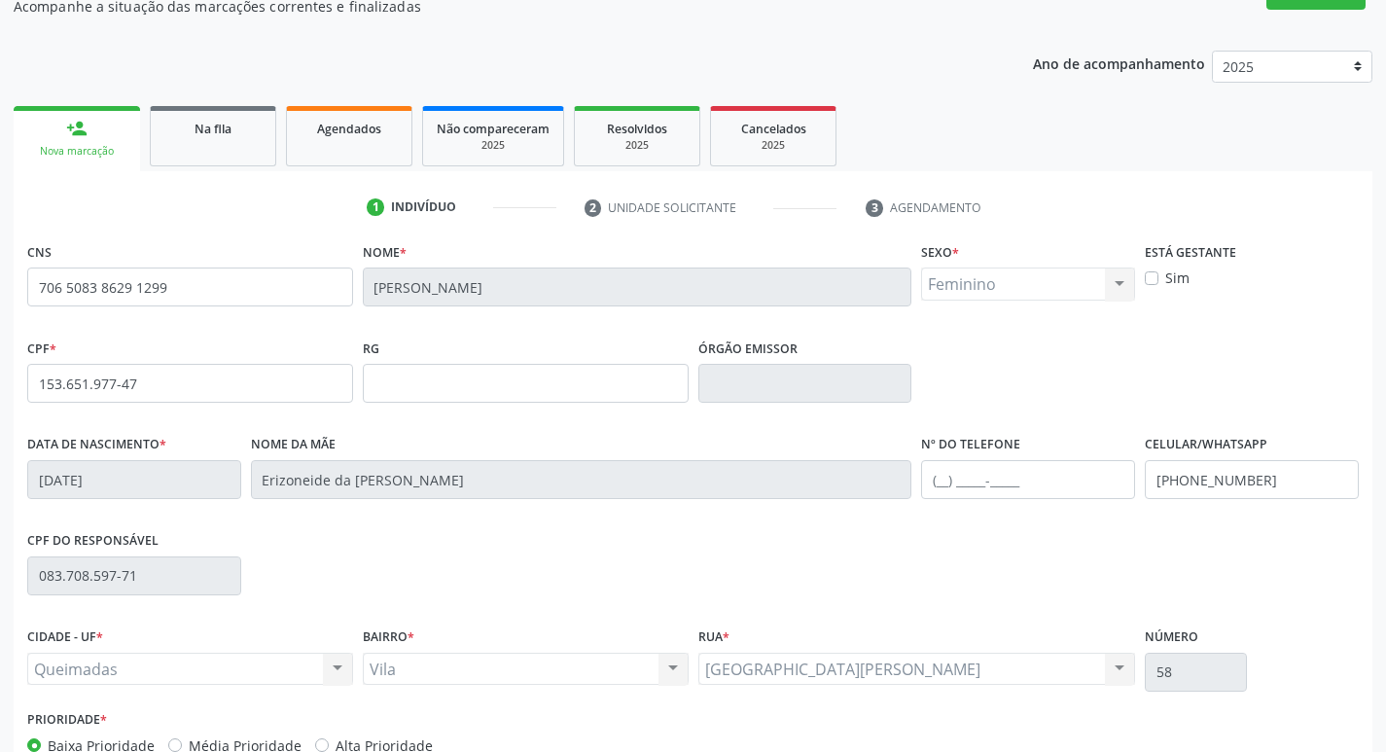
scroll to position [303, 0]
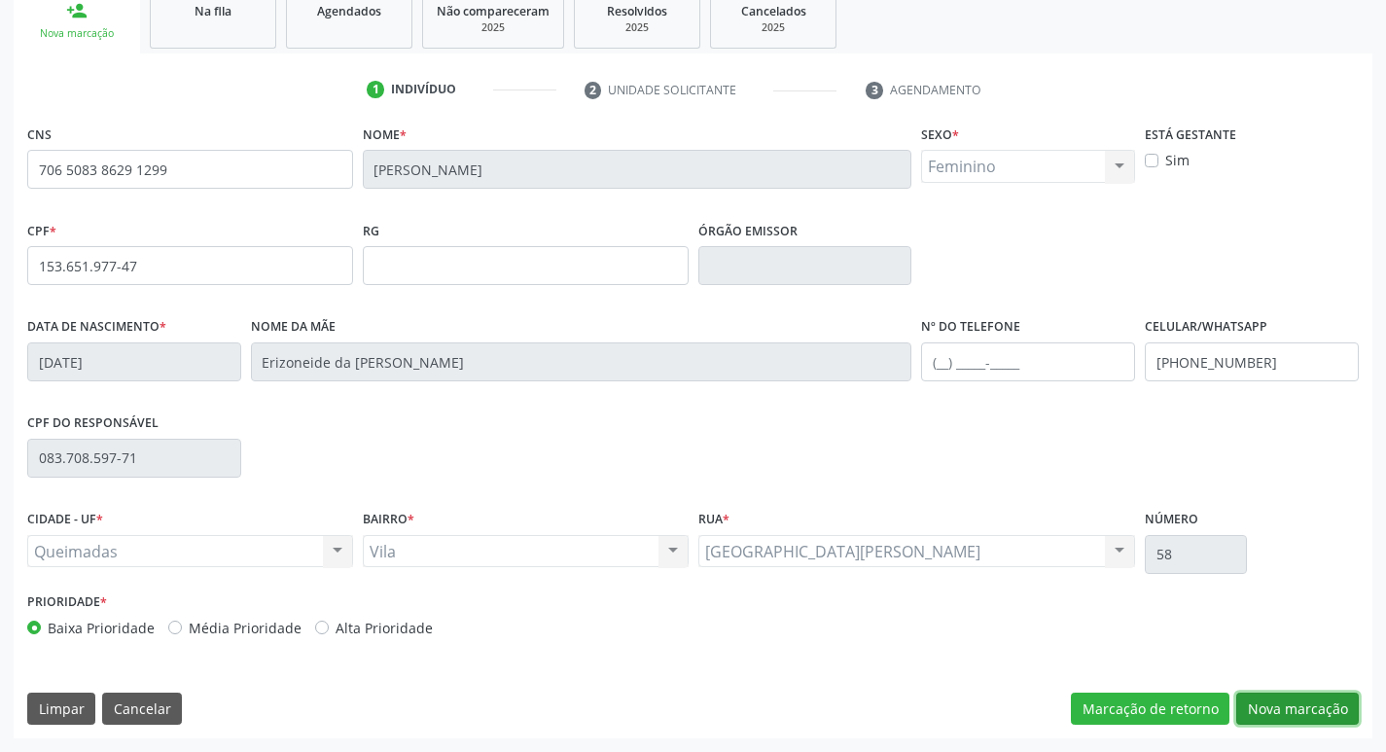
click at [1331, 713] on button "Nova marcação" at bounding box center [1297, 709] width 123 height 33
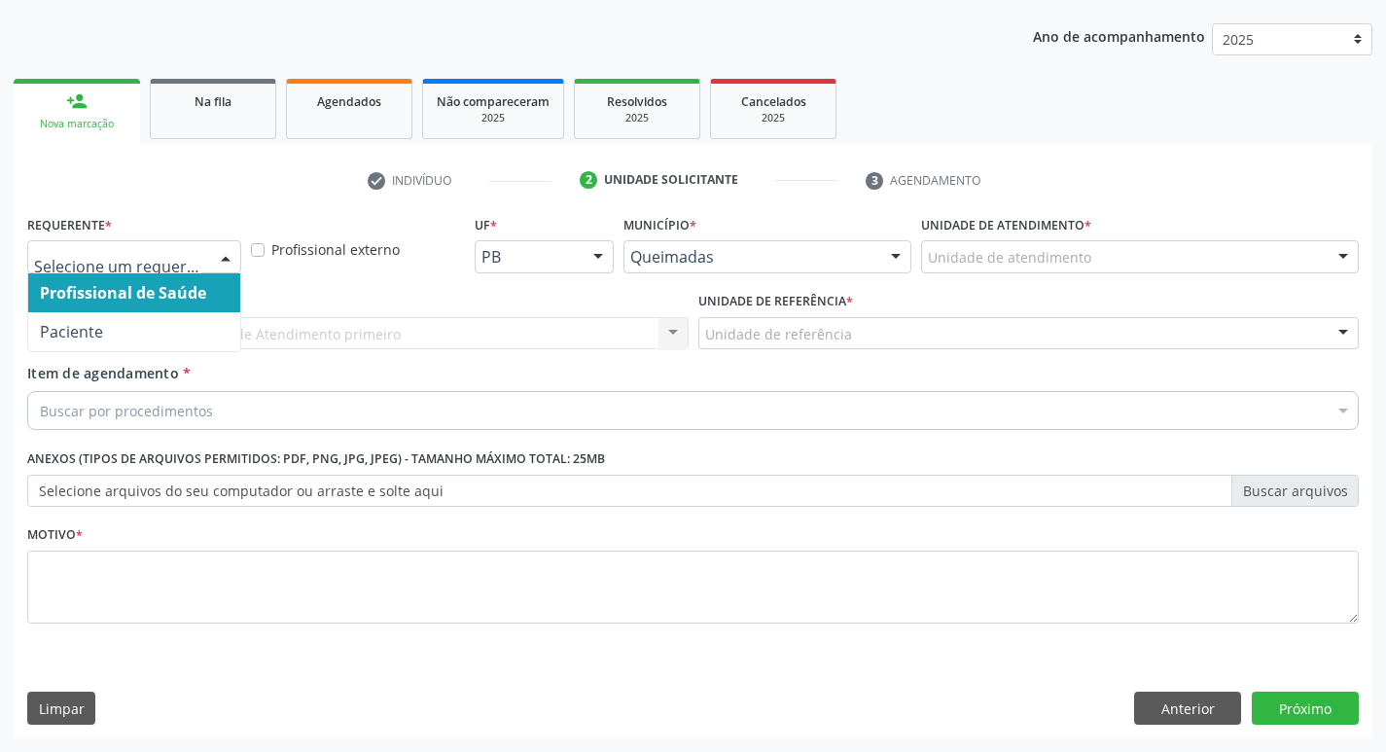
click at [204, 245] on div at bounding box center [134, 256] width 214 height 33
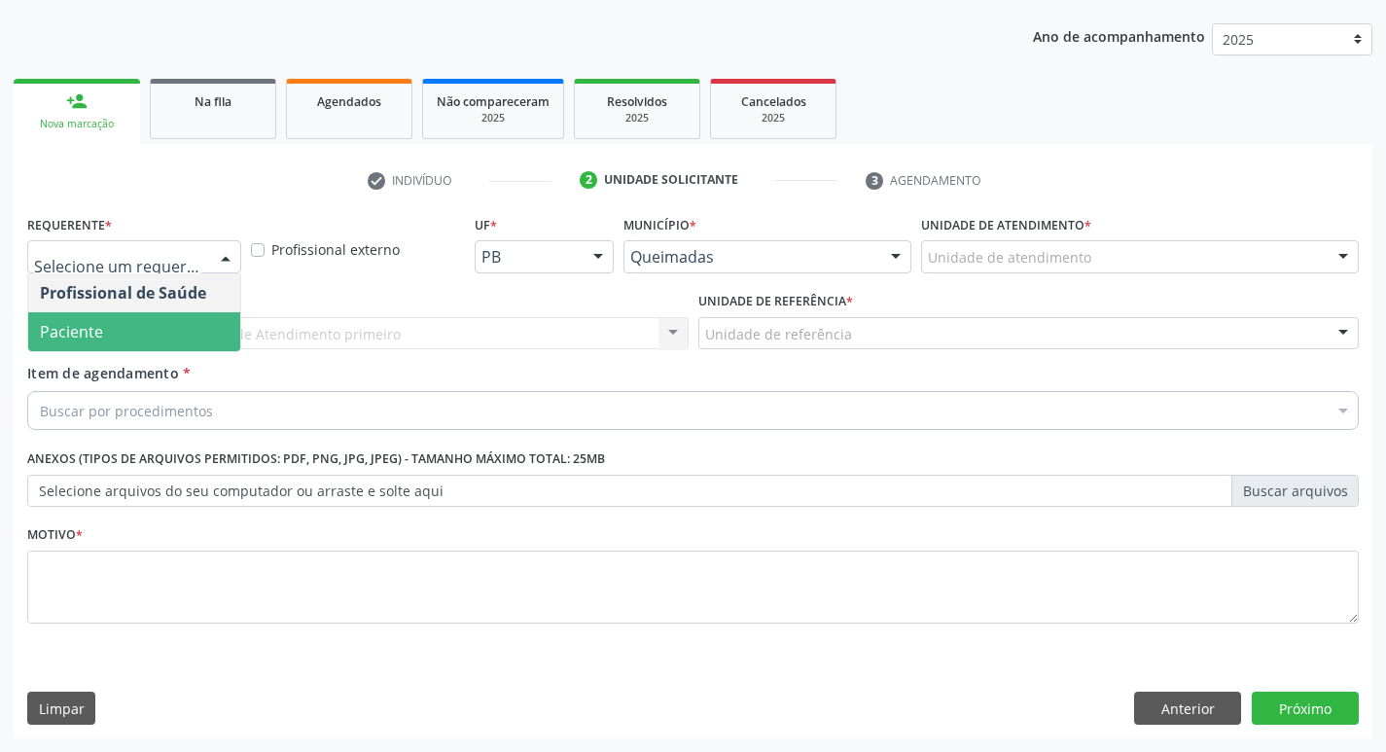
click at [148, 321] on span "Paciente" at bounding box center [134, 331] width 212 height 39
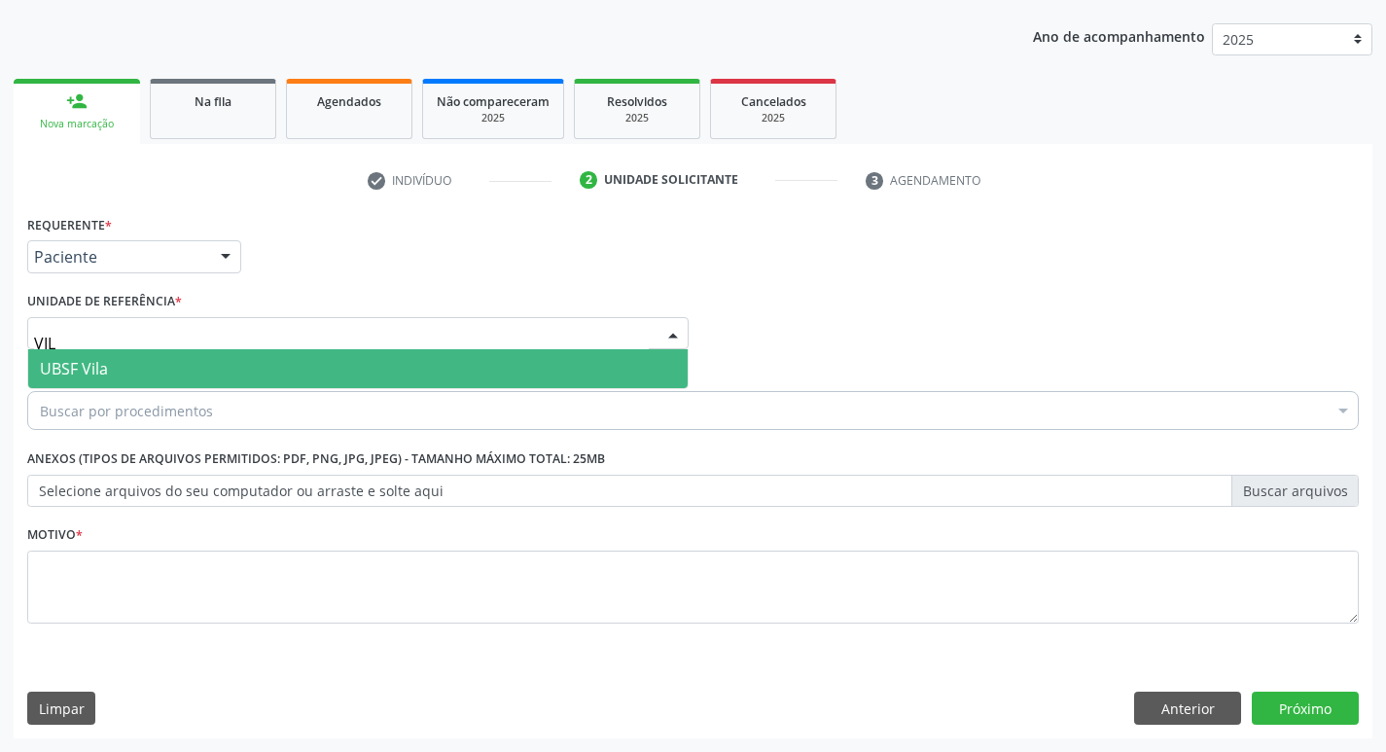
type input "VILA"
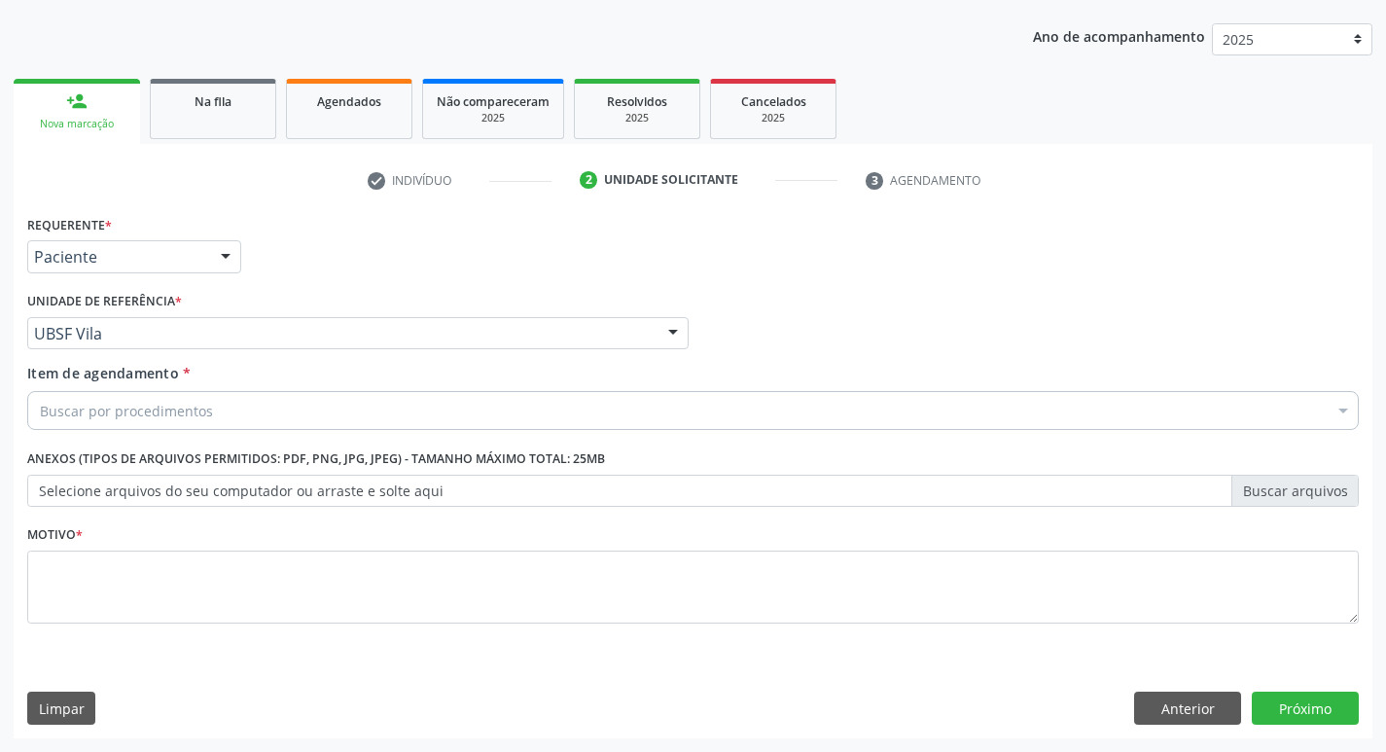
click at [285, 406] on div "Buscar por procedimentos" at bounding box center [693, 410] width 1332 height 39
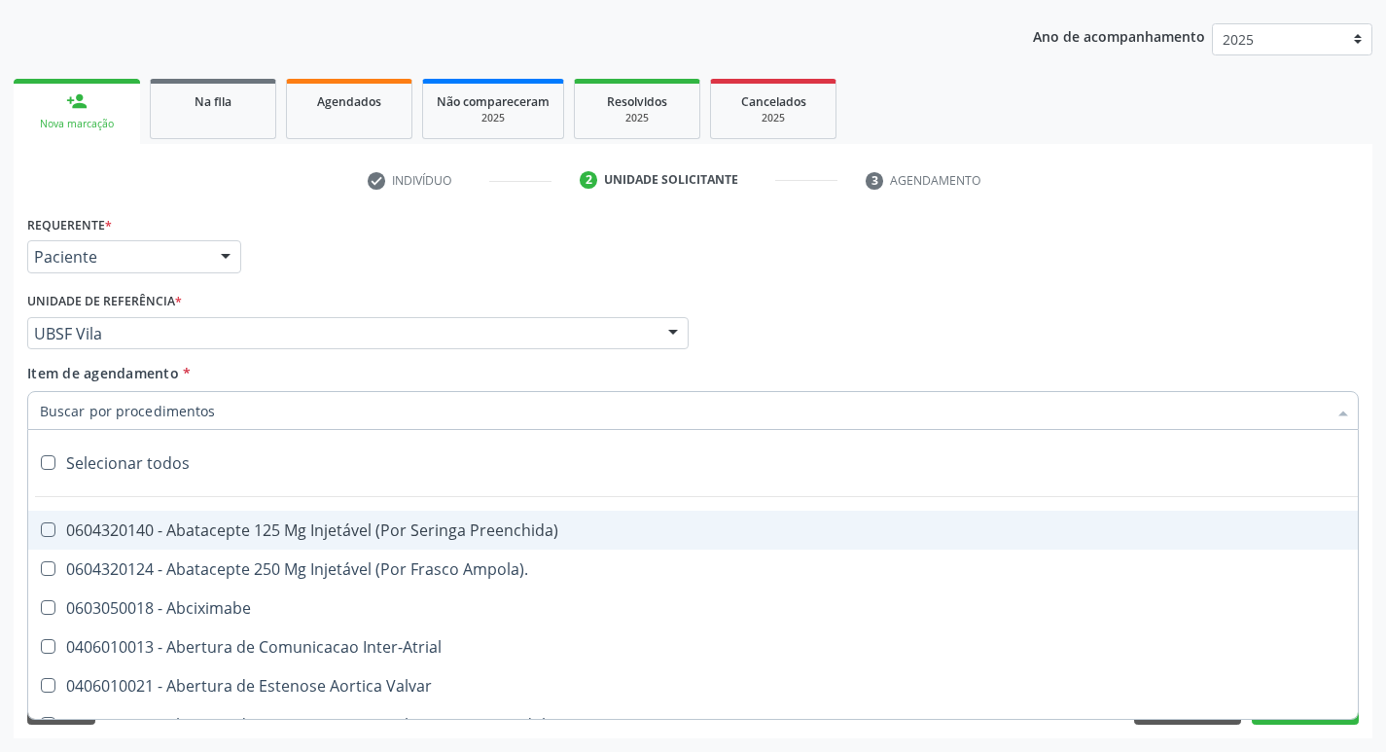
type input "U"
paste input "0205020186"
type input "0205020186"
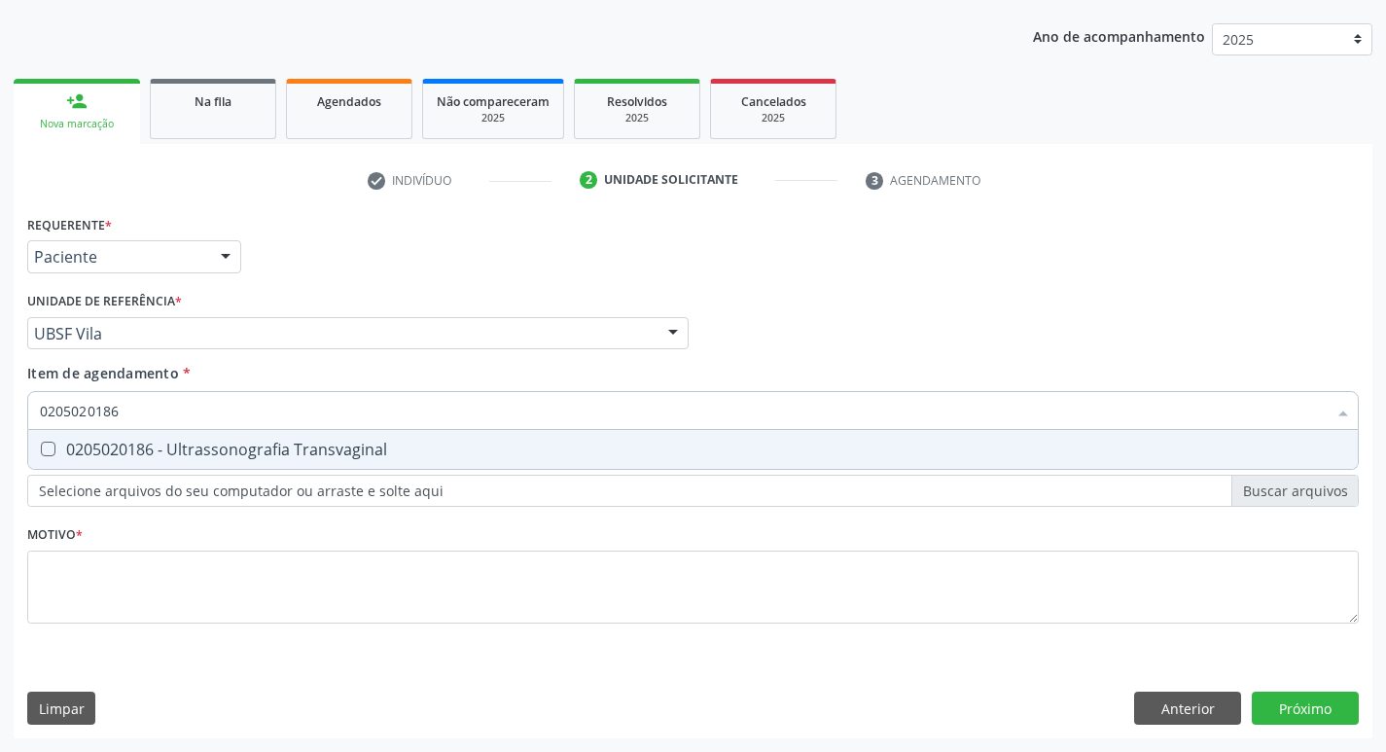
click at [265, 442] on div "0205020186 - Ultrassonografia Transvaginal" at bounding box center [693, 450] width 1306 height 16
checkbox Transvaginal "true"
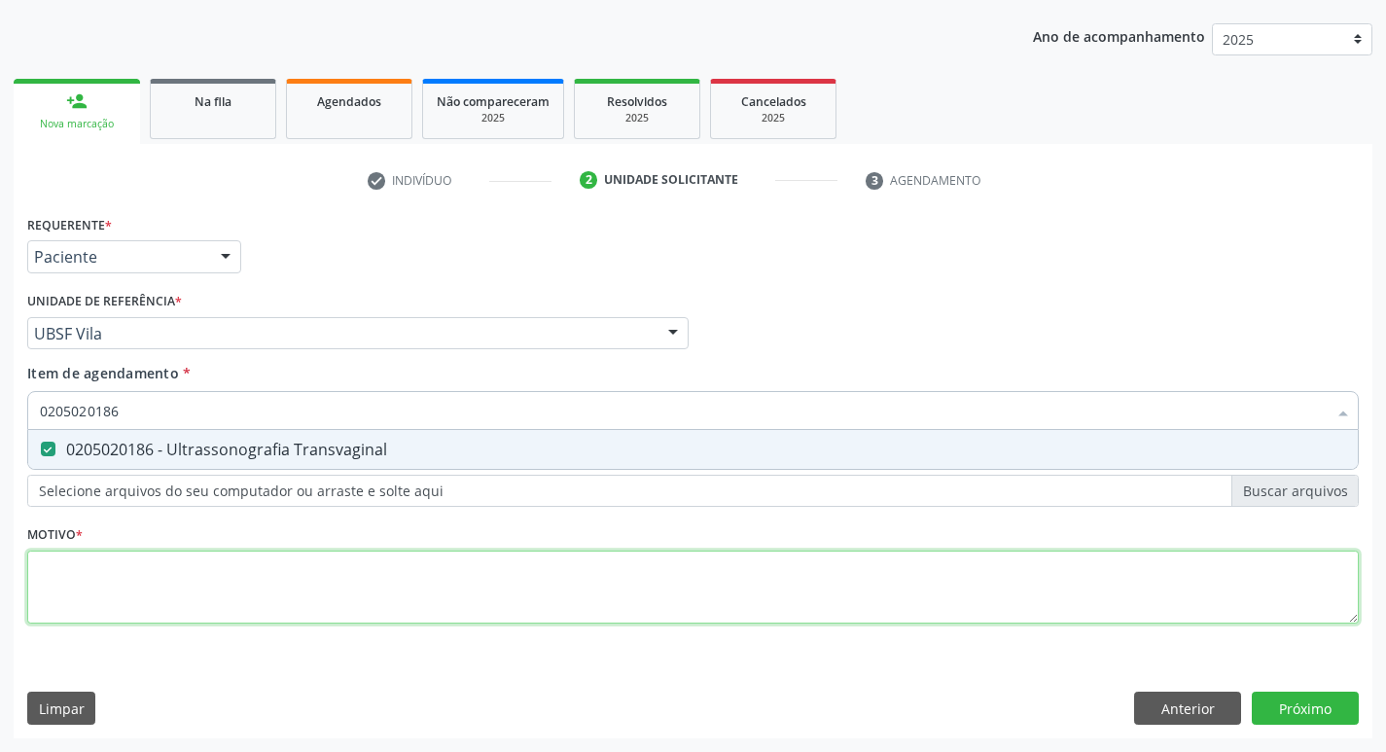
click at [194, 600] on div "Requerente * Paciente Profissional de Saúde Paciente Nenhum resultado encontrad…" at bounding box center [693, 430] width 1332 height 441
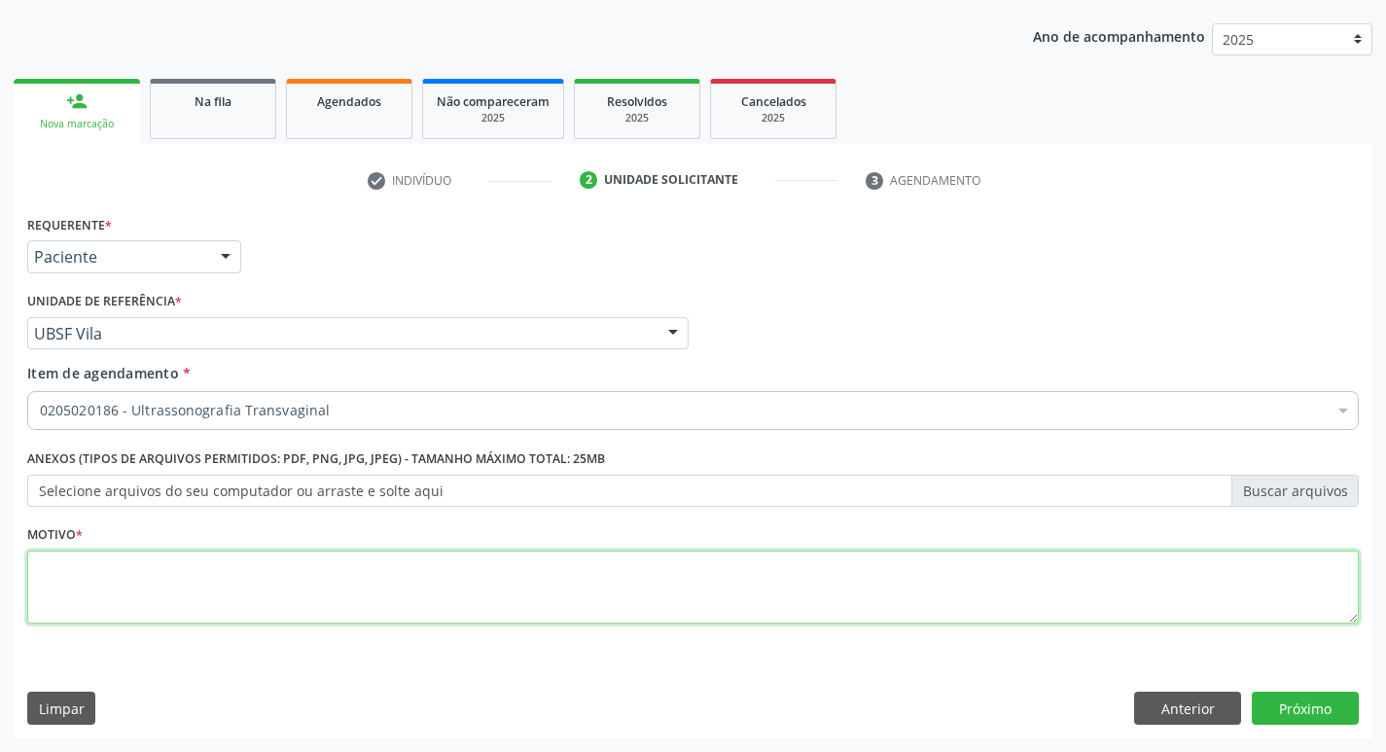
click at [194, 600] on textarea at bounding box center [693, 588] width 1332 height 74
type textarea "AVALIAÇÃO"
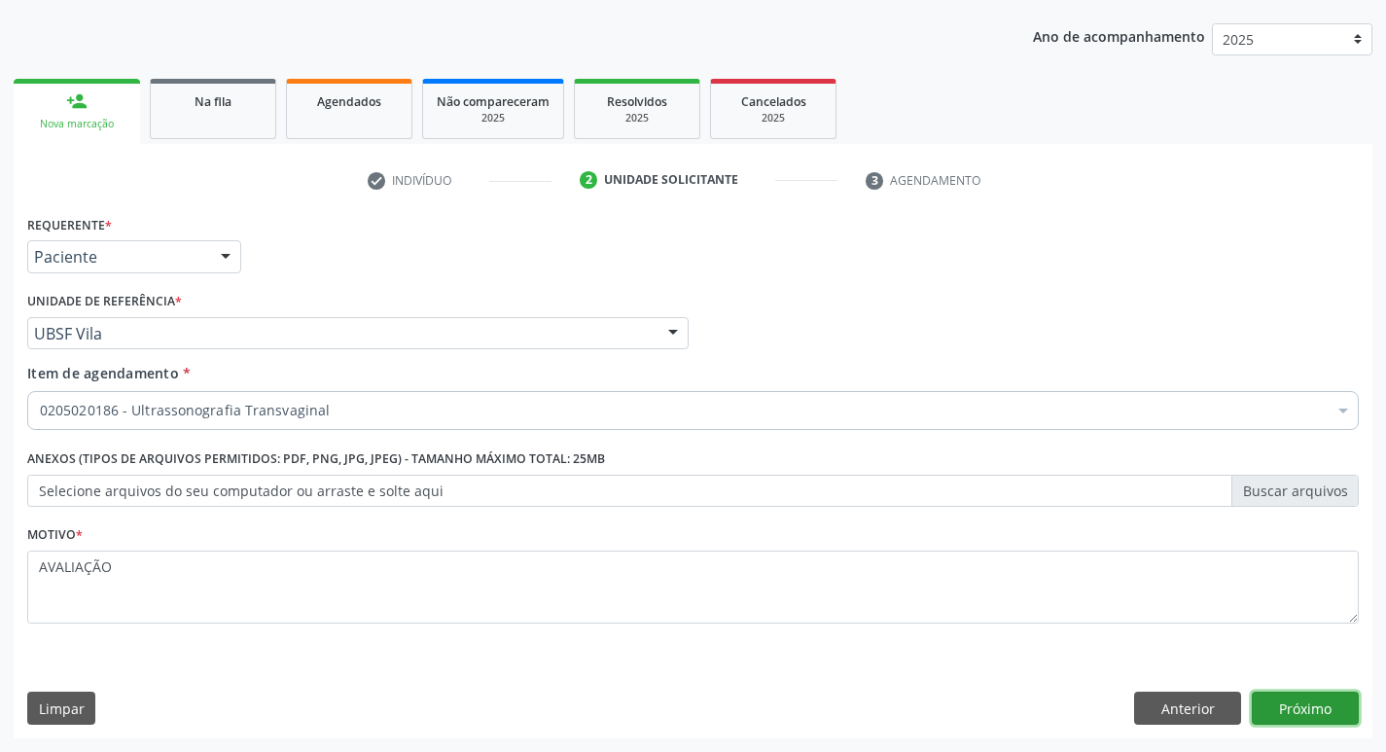
click at [1309, 697] on button "Próximo" at bounding box center [1305, 708] width 107 height 33
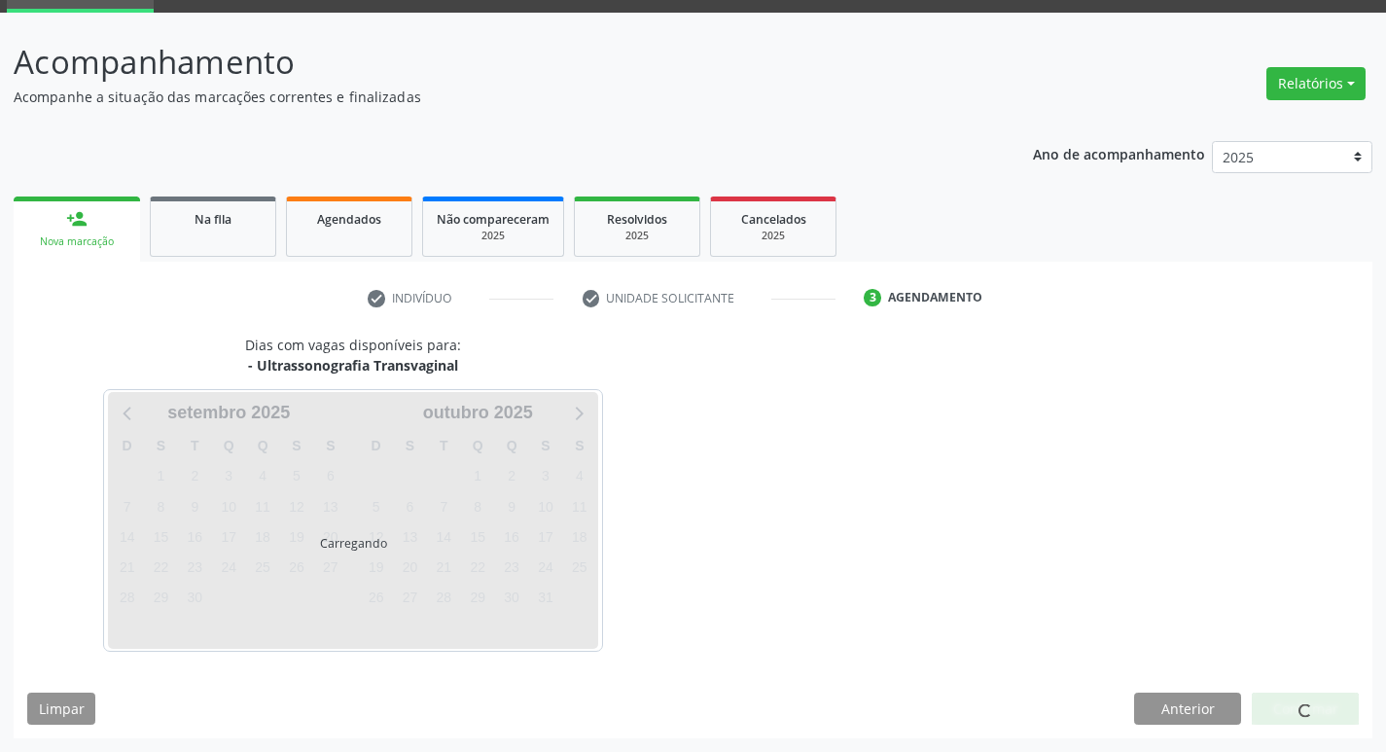
scroll to position [94, 0]
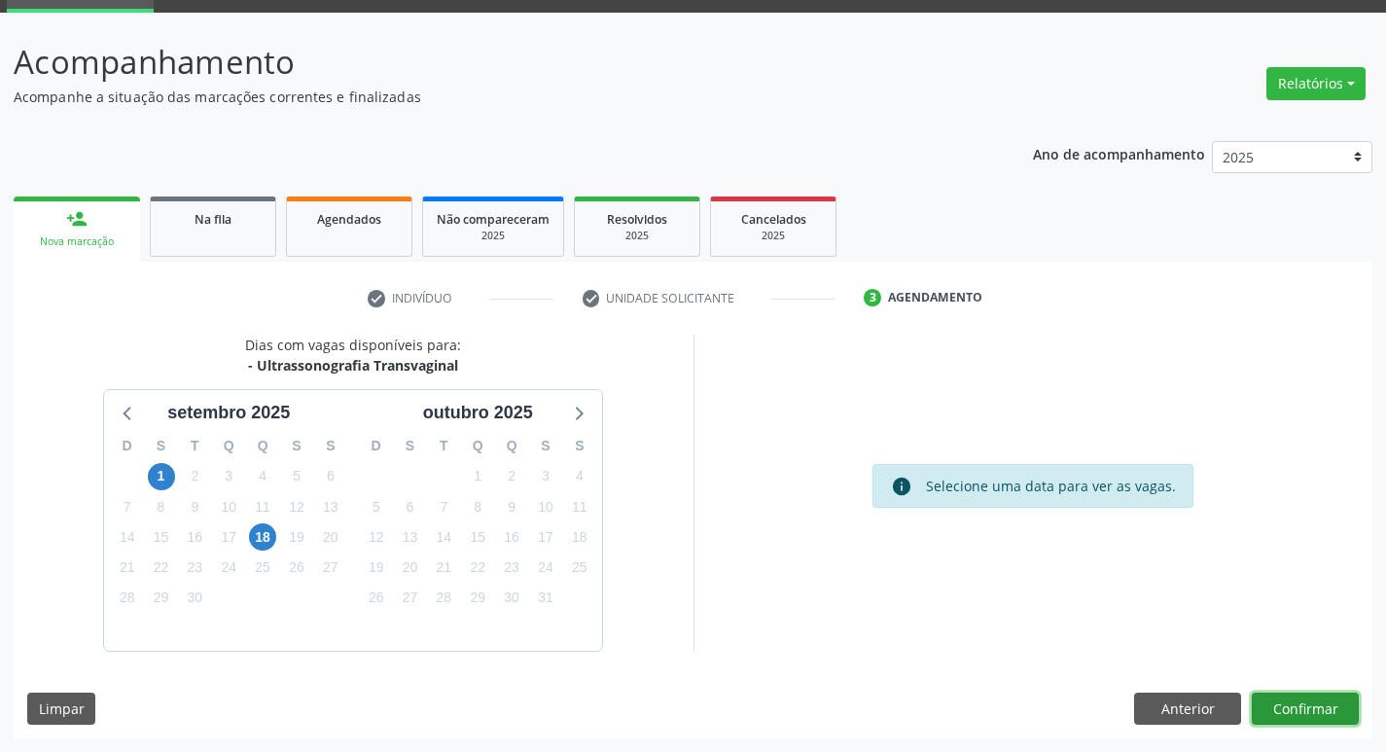
click at [1309, 703] on button "Confirmar" at bounding box center [1305, 709] width 107 height 33
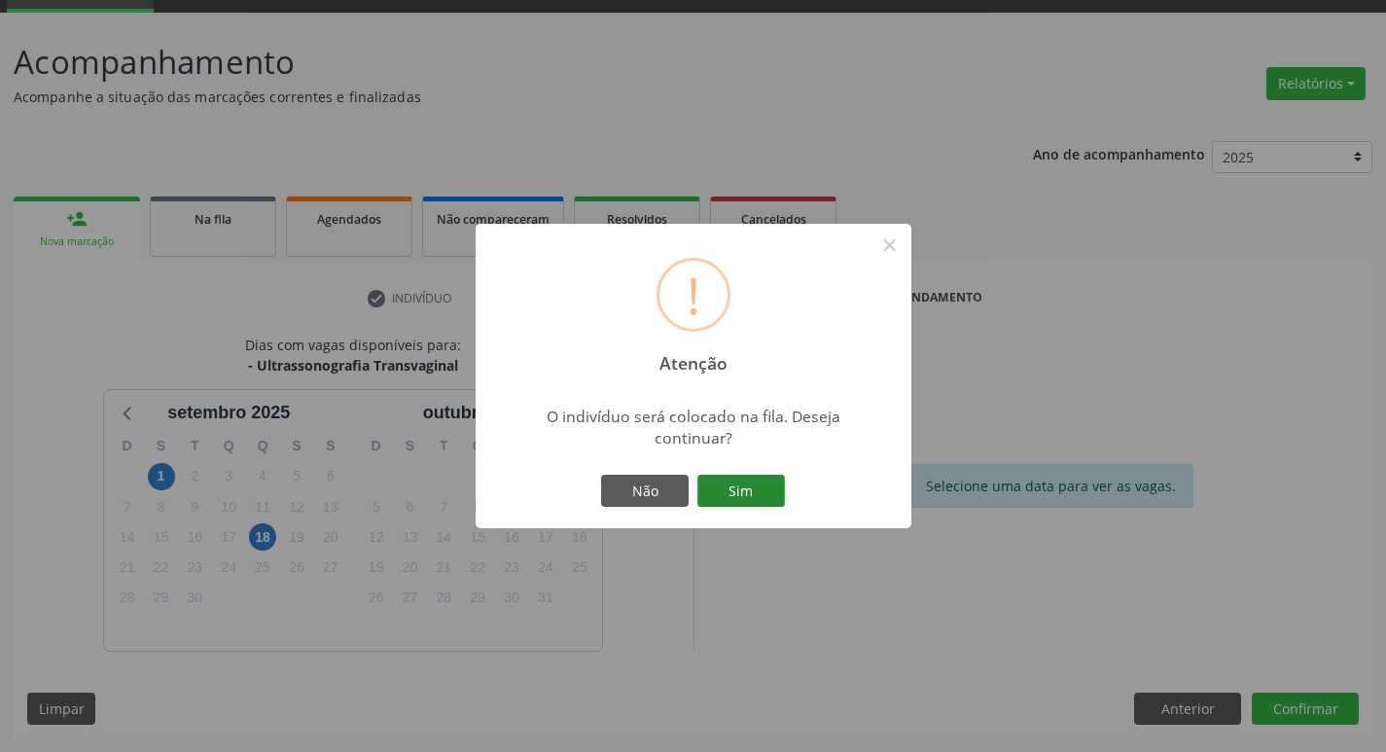
click at [744, 482] on button "Sim" at bounding box center [741, 491] width 88 height 33
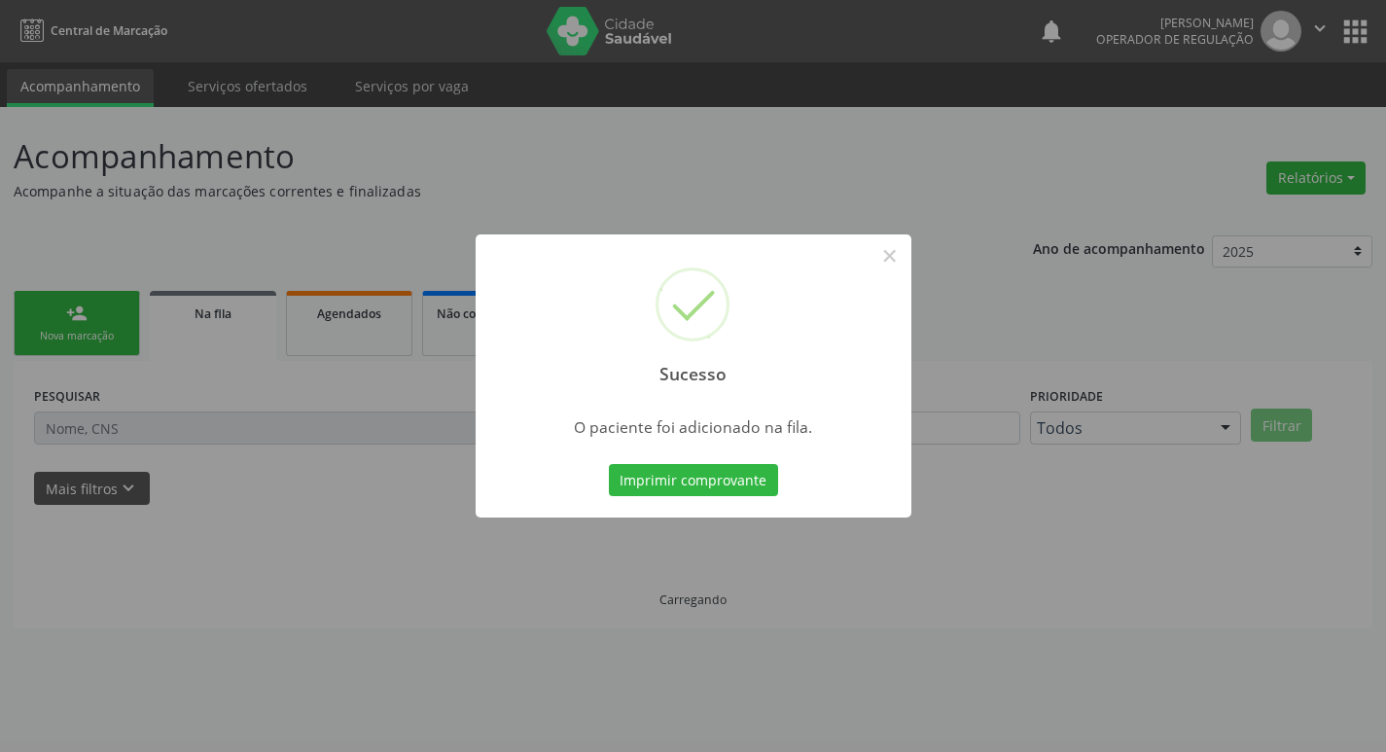
scroll to position [0, 0]
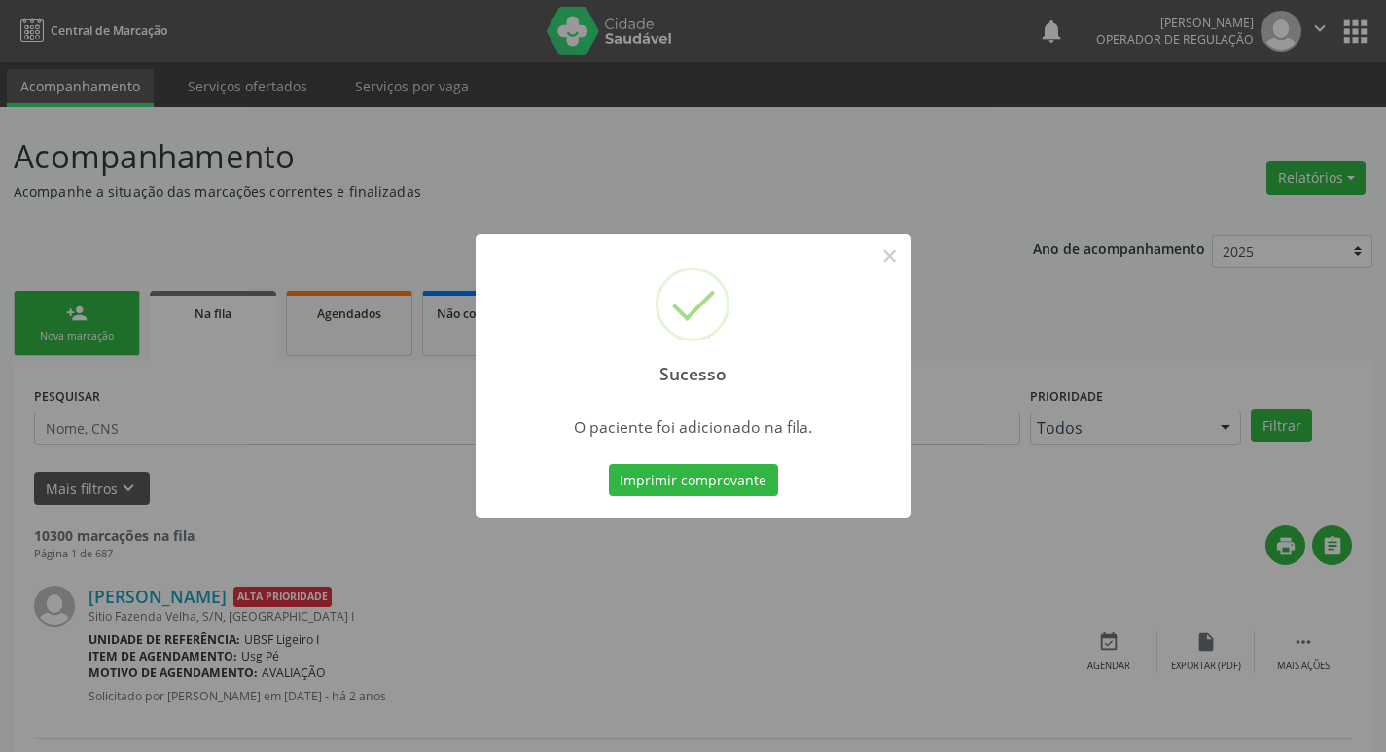
click at [622, 201] on div "Sucesso × O paciente foi adicionado na fila. Imprimir comprovante Cancel" at bounding box center [693, 376] width 1386 height 752
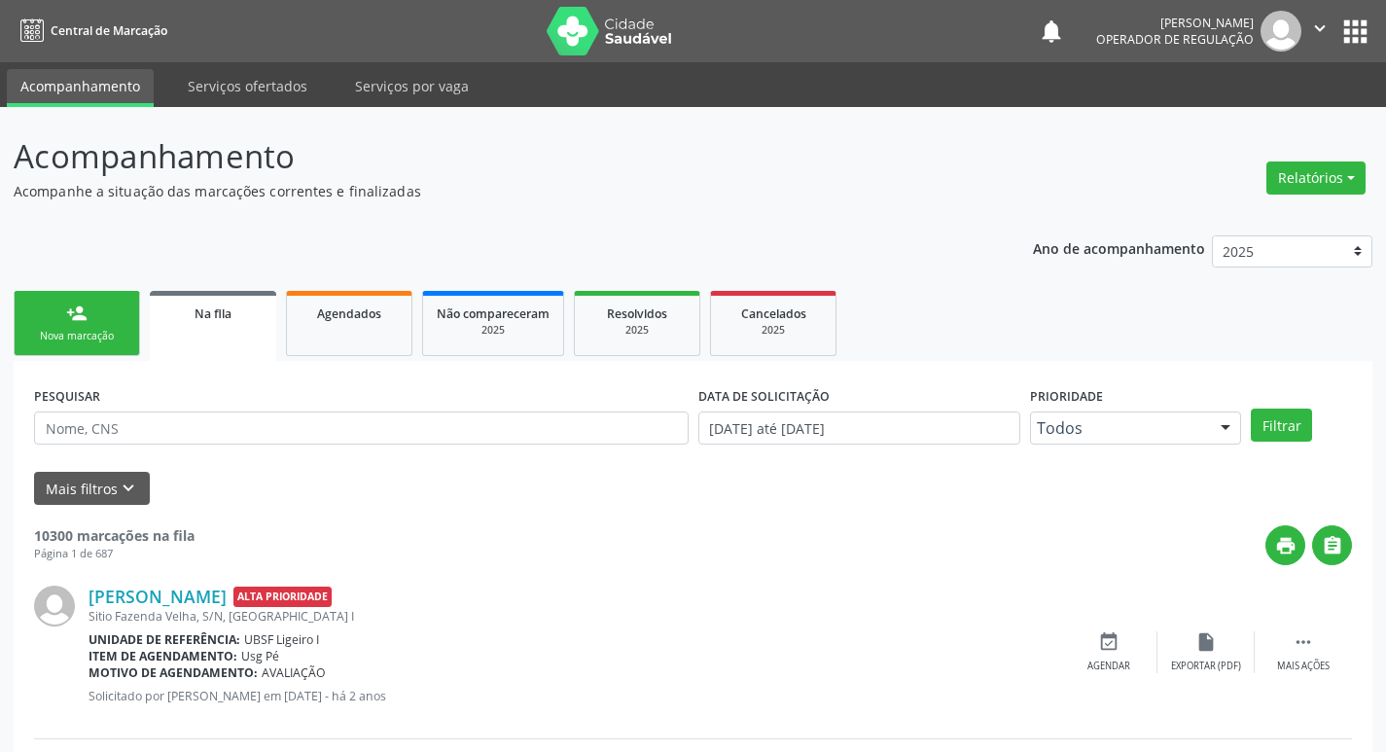
click at [78, 335] on div "Nova marcação" at bounding box center [76, 336] width 97 height 15
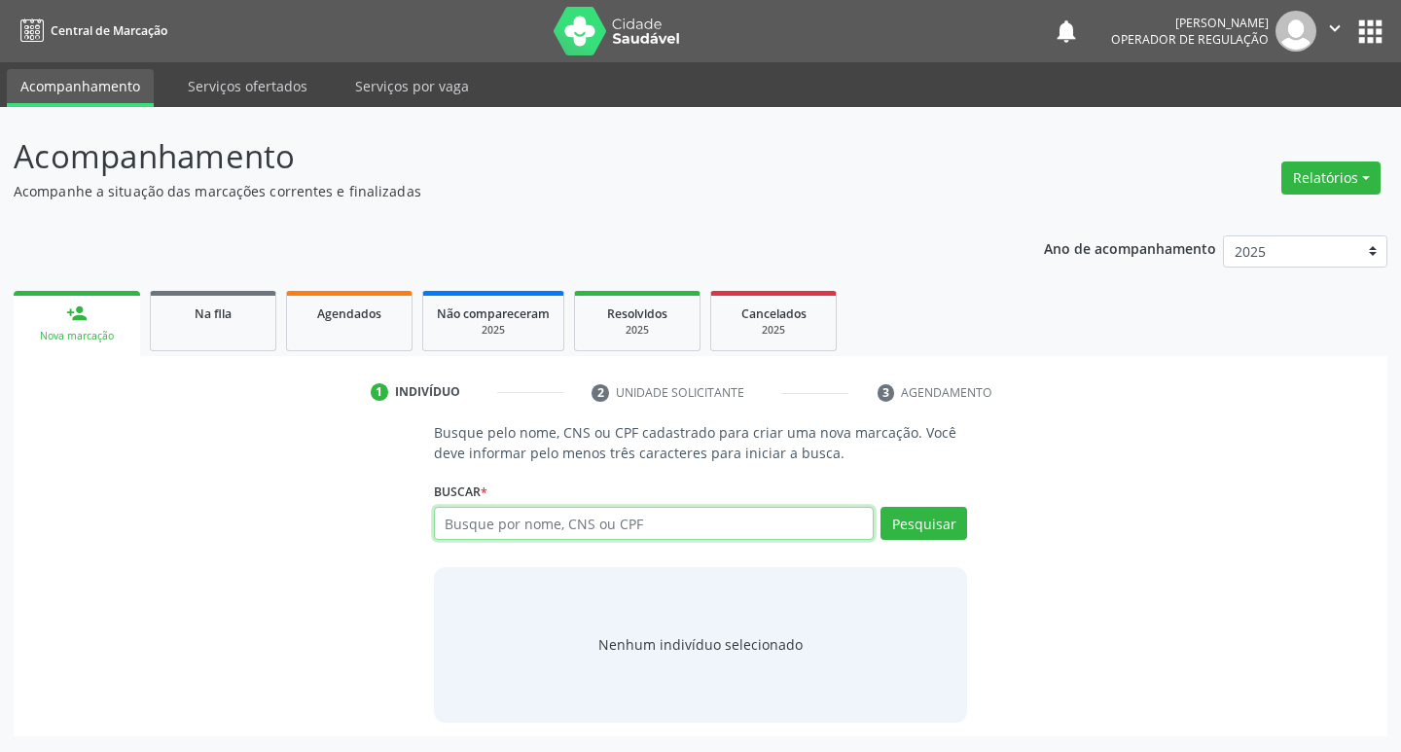
click at [505, 525] on input "text" at bounding box center [654, 523] width 441 height 33
type input "700207952010320"
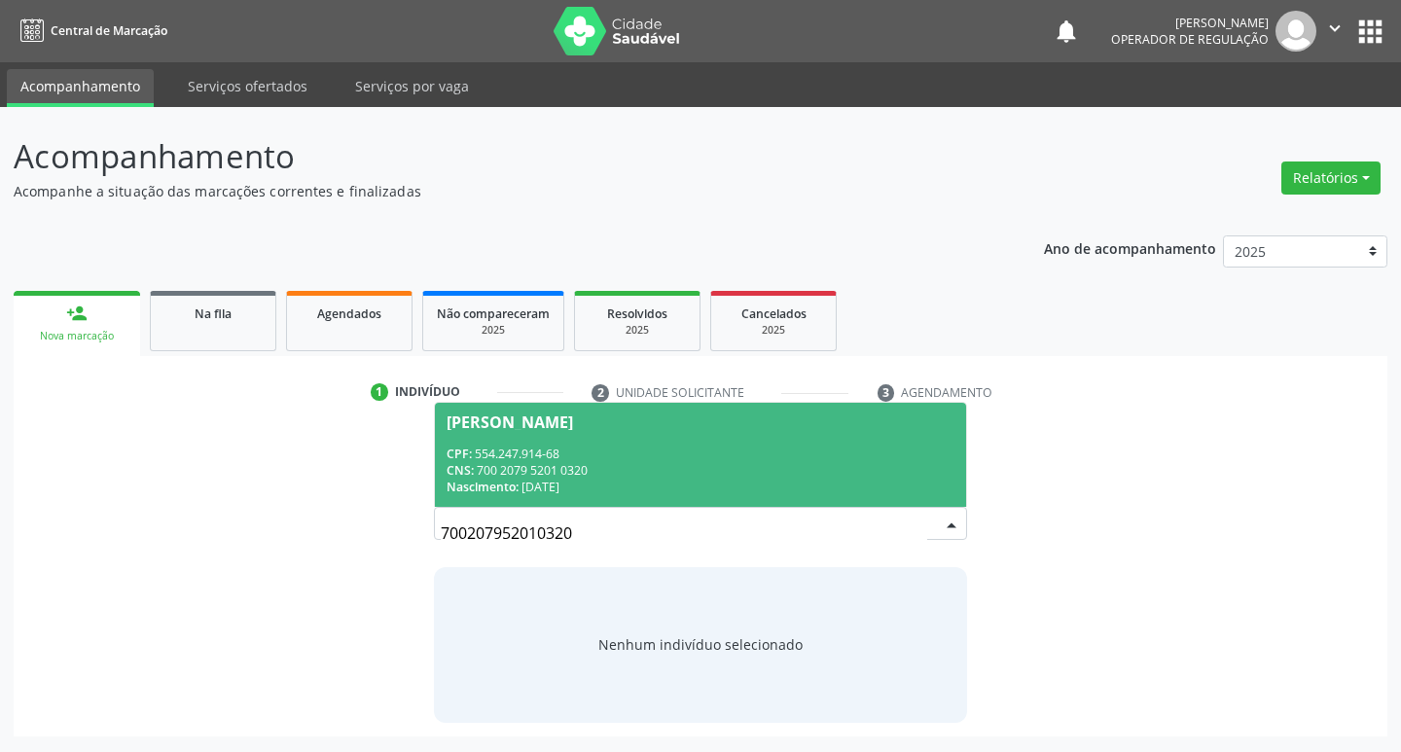
click at [596, 430] on span "[PERSON_NAME] CPF: 554.247.914-68 CNS: 700 2079 5201 0320 Nascimento: [DATE]" at bounding box center [701, 455] width 532 height 104
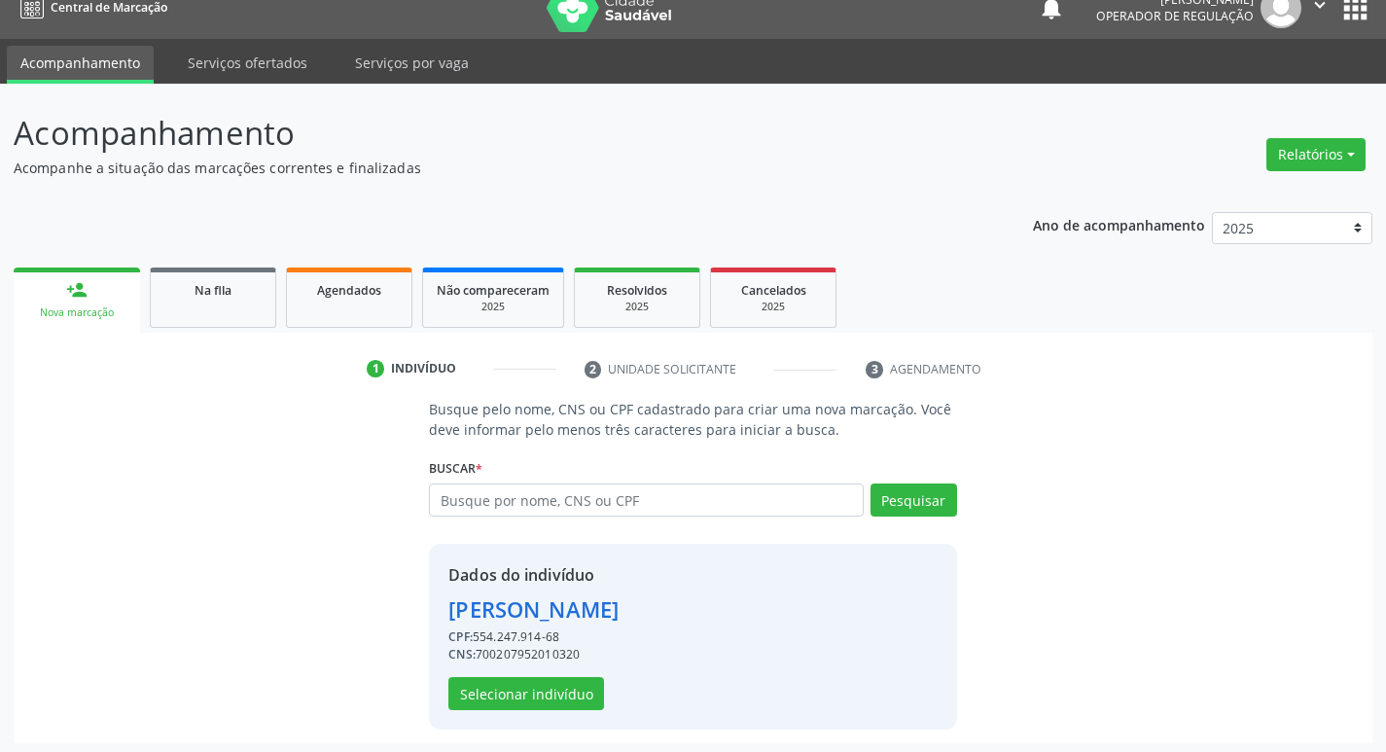
scroll to position [28, 0]
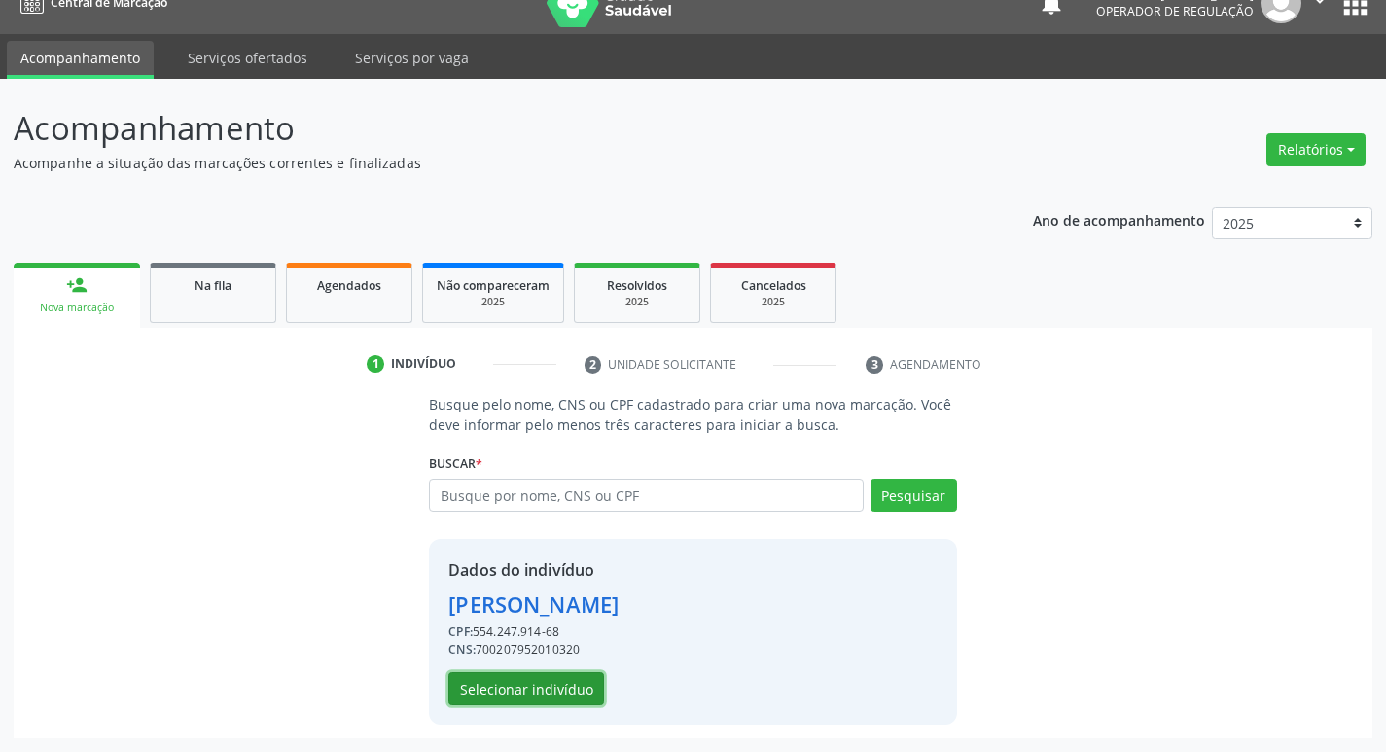
click at [493, 698] on button "Selecionar indivíduo" at bounding box center [526, 688] width 156 height 33
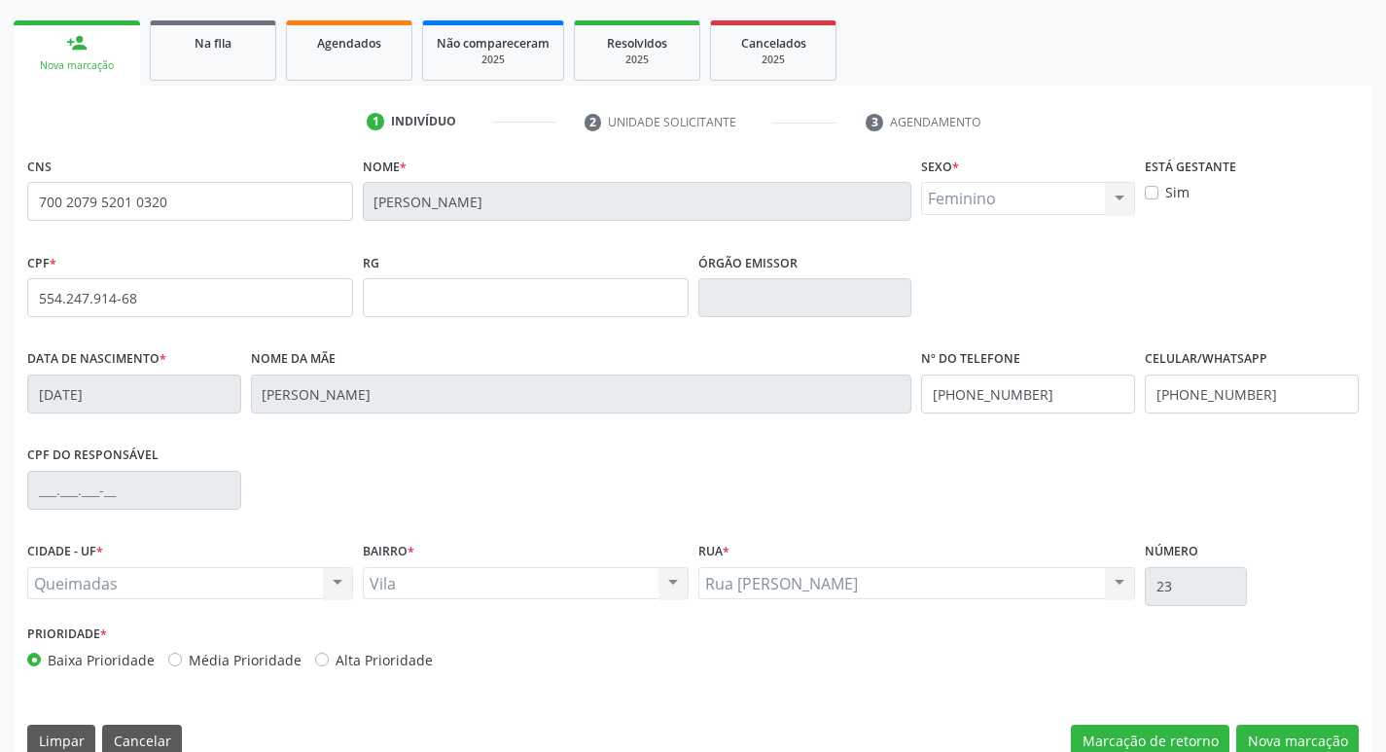
scroll to position [303, 0]
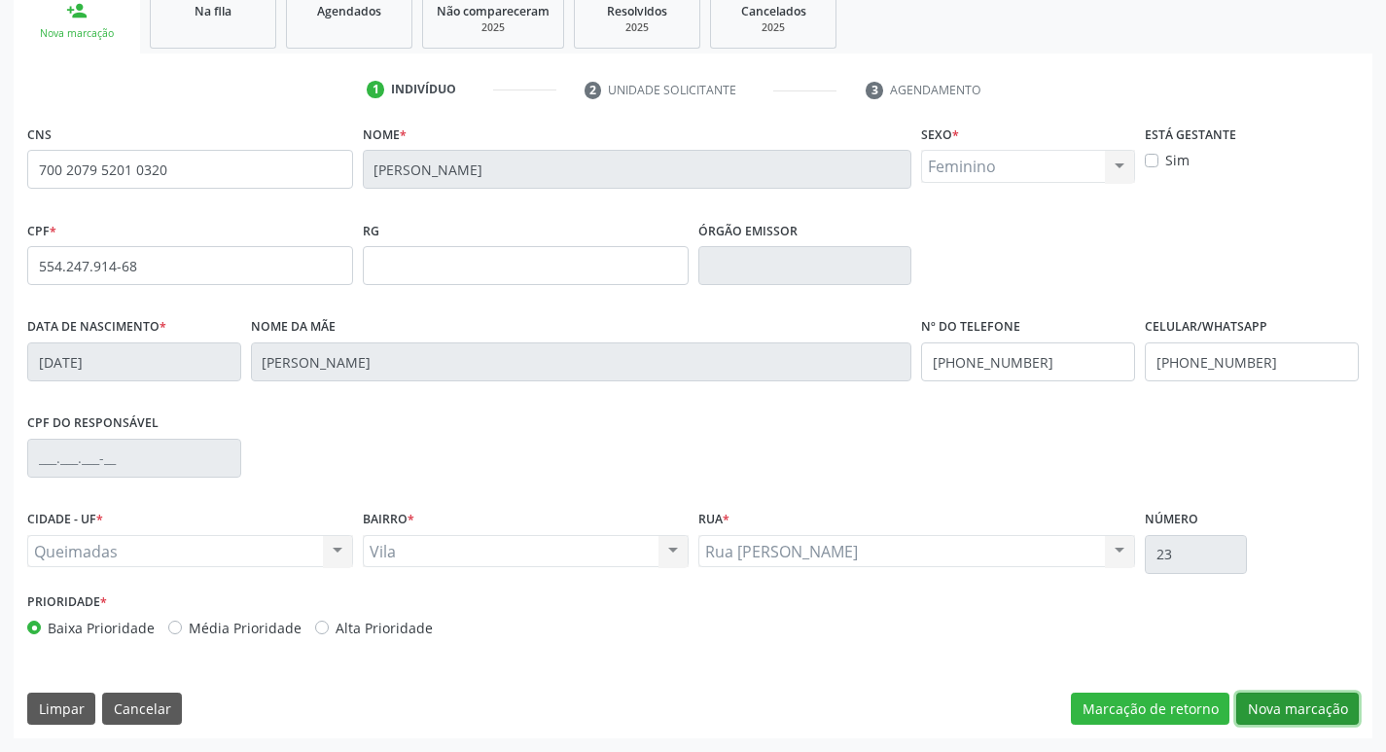
click at [1253, 702] on button "Nova marcação" at bounding box center [1297, 709] width 123 height 33
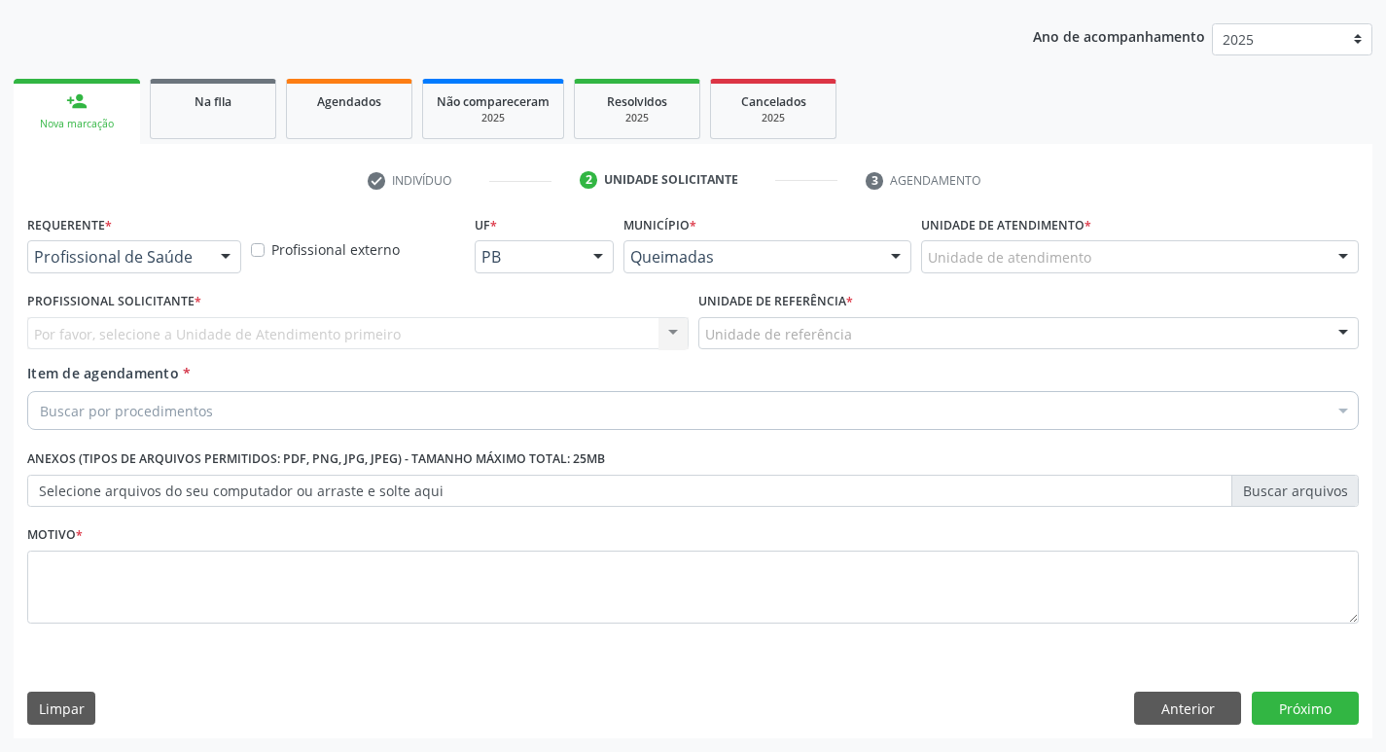
scroll to position [212, 0]
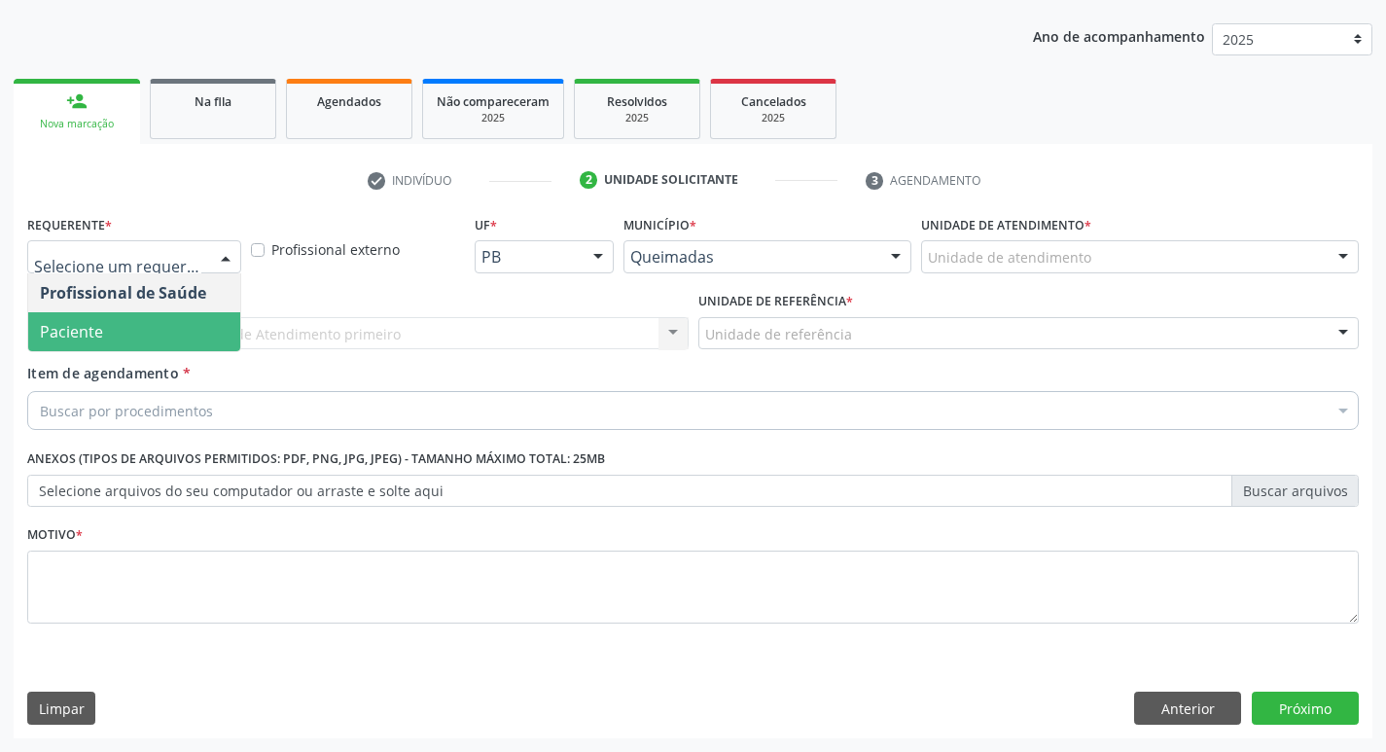
click at [79, 331] on span "Paciente" at bounding box center [71, 331] width 63 height 21
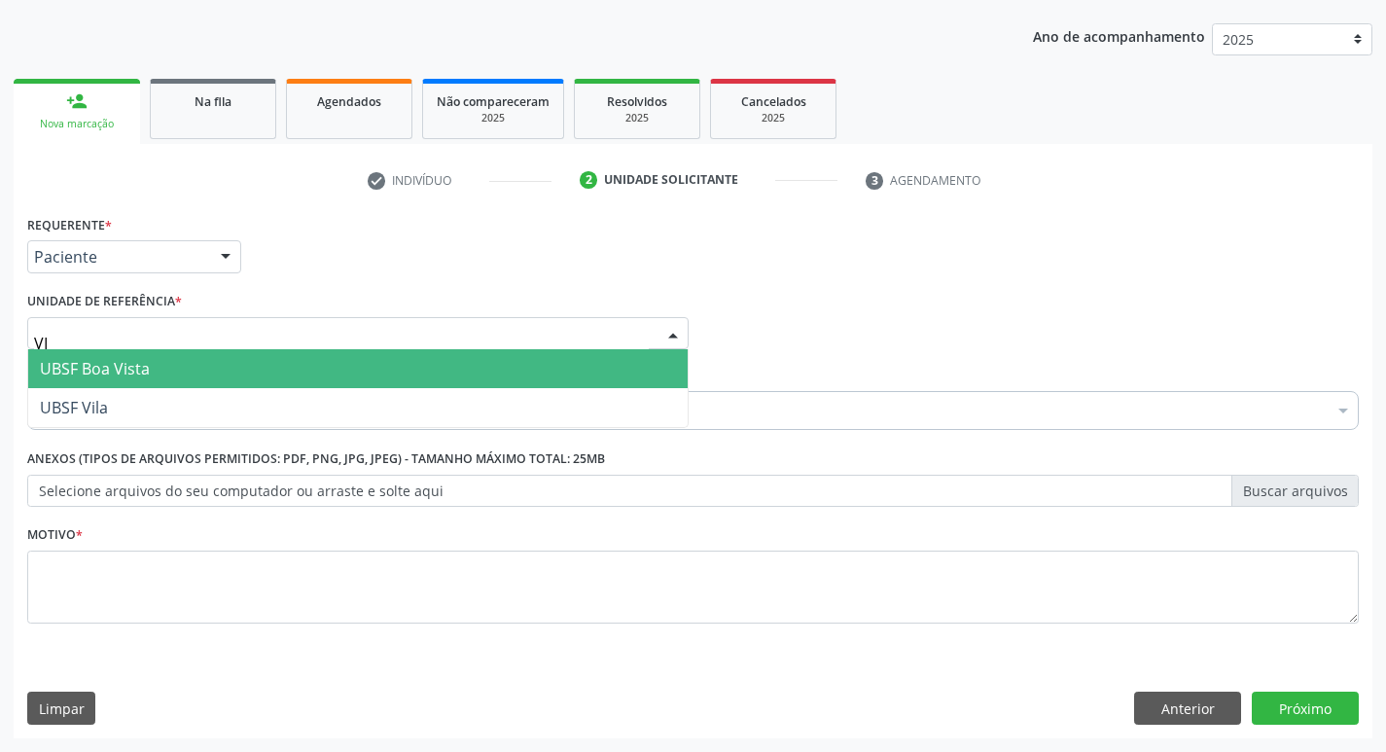
type input "VIL"
click at [134, 370] on span "UBSF Vila" at bounding box center [358, 368] width 660 height 39
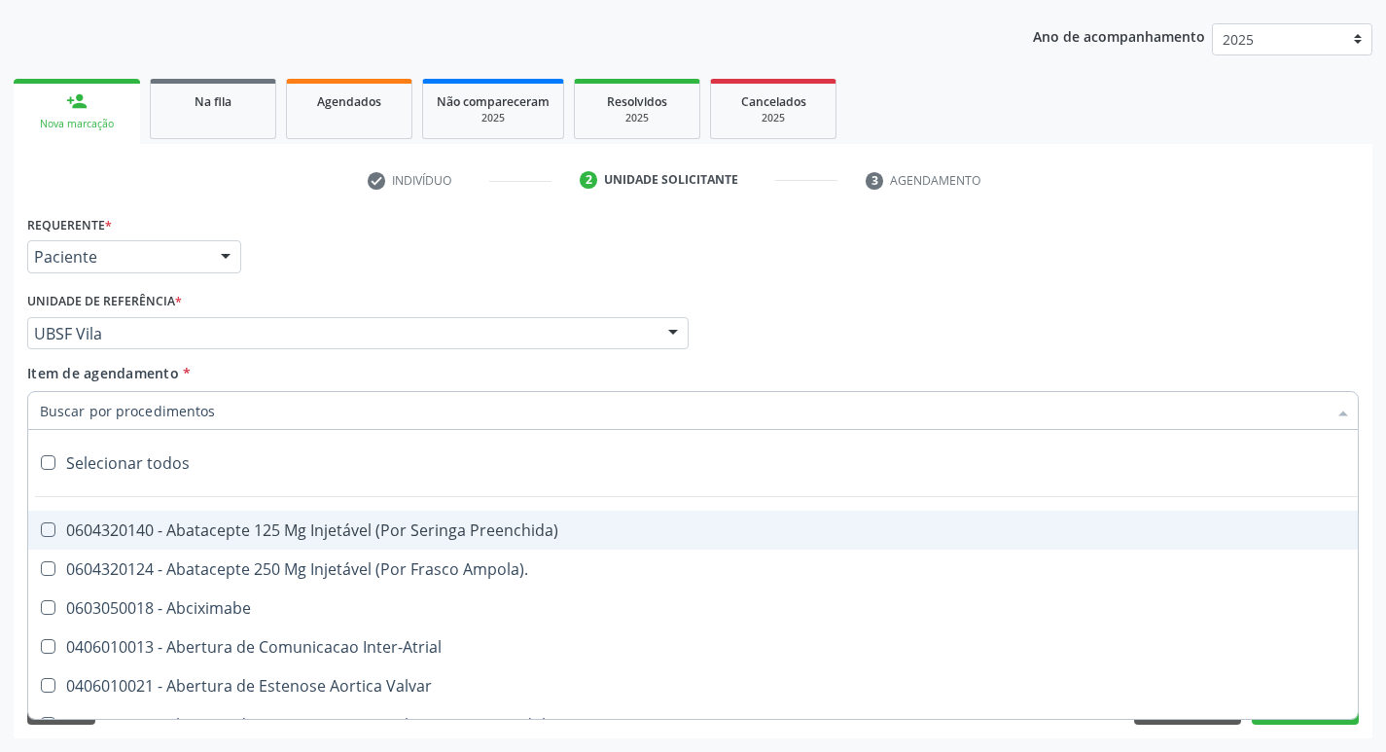
paste input "0205020186"
type input "0205020186"
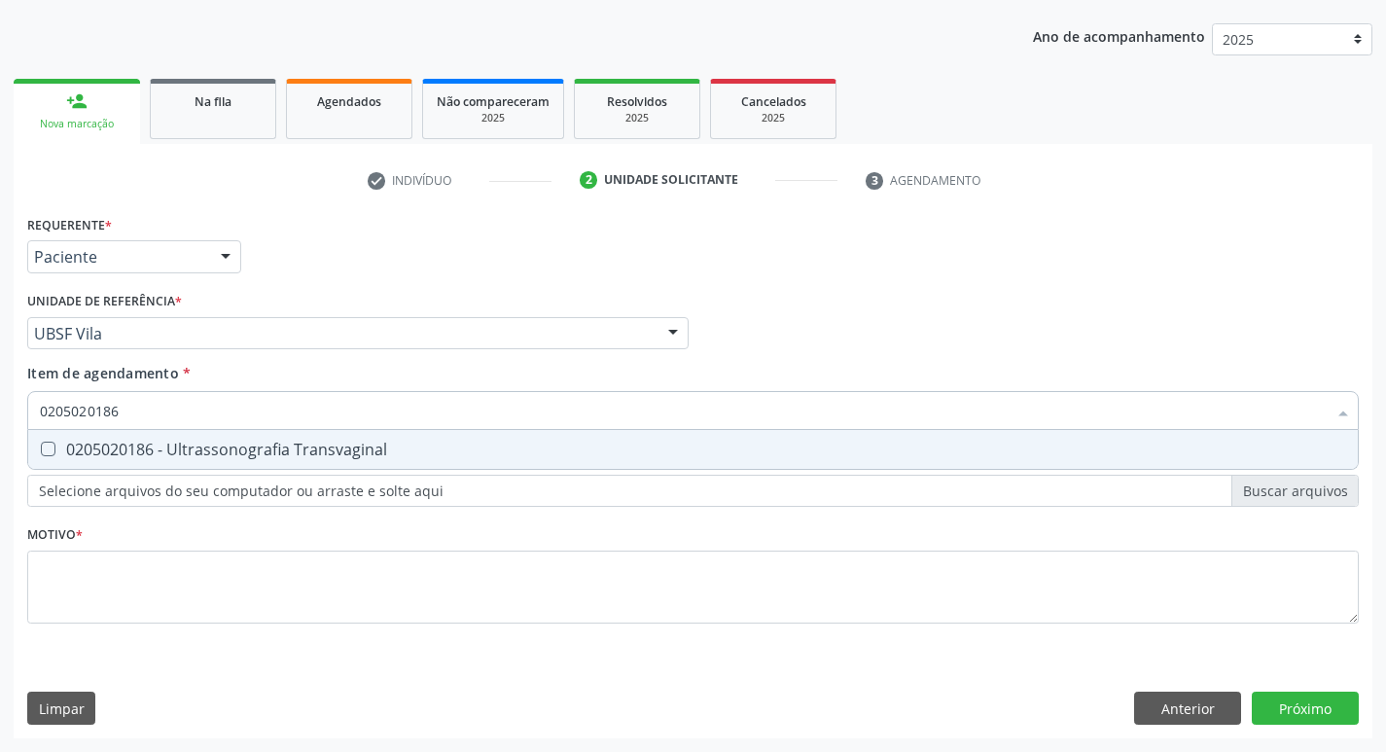
click at [130, 445] on div "0205020186 - Ultrassonografia Transvaginal" at bounding box center [693, 450] width 1306 height 16
checkbox Transvaginal "true"
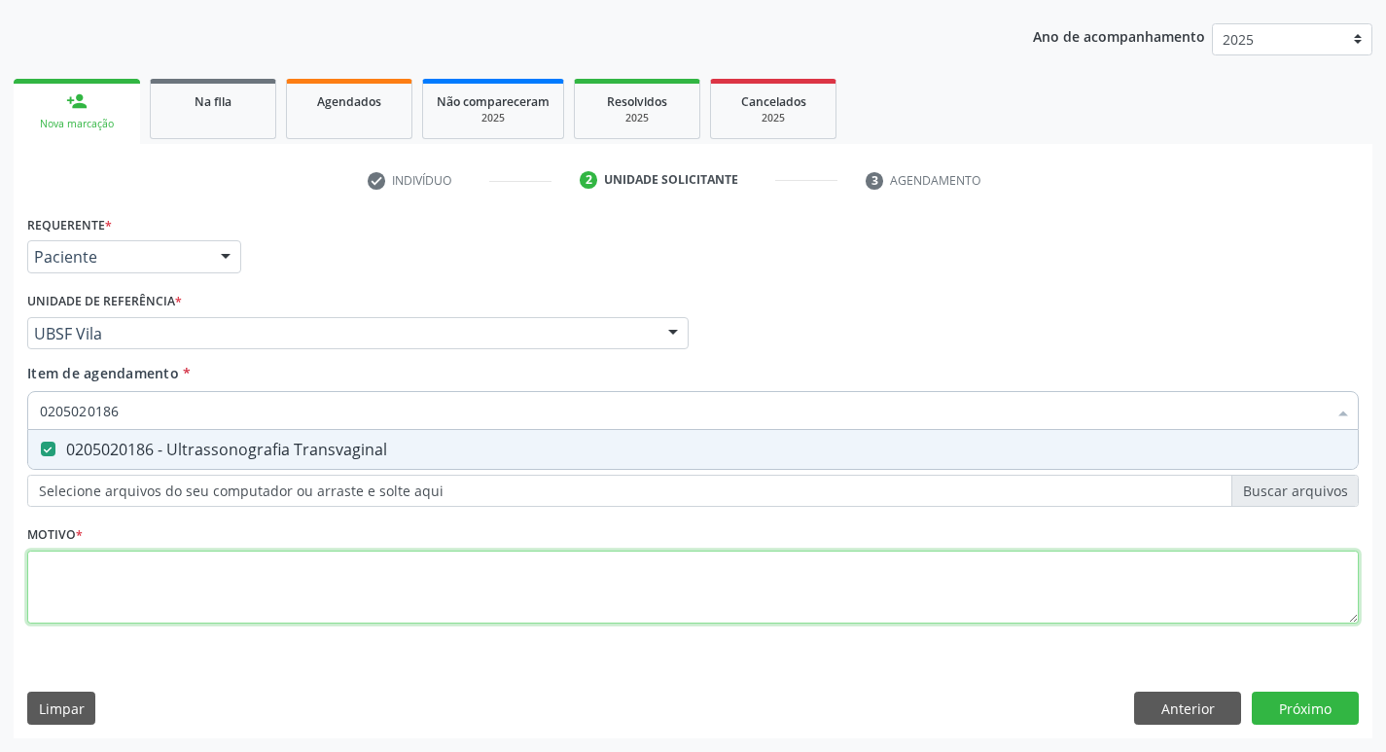
click at [91, 586] on div "Requerente * Paciente Profissional de Saúde Paciente Nenhum resultado encontrad…" at bounding box center [693, 430] width 1332 height 441
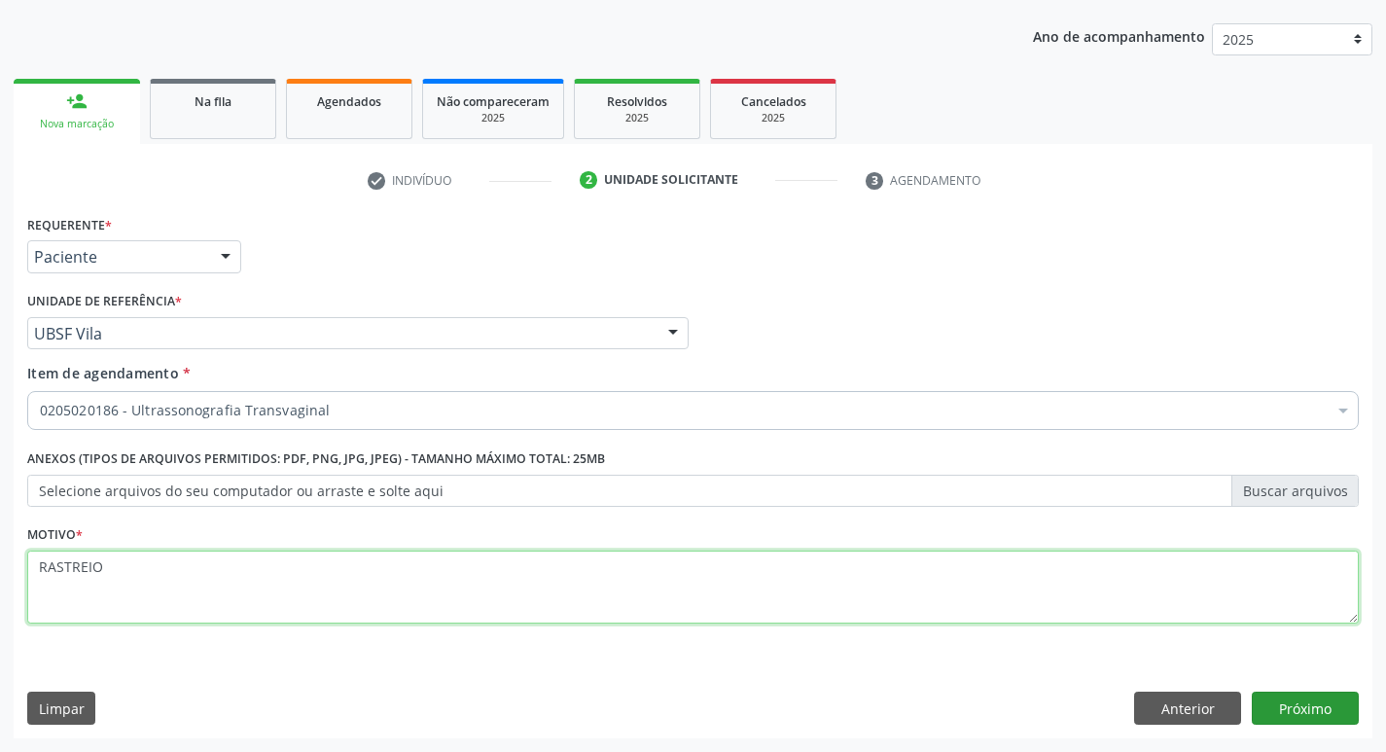
type textarea "RASTREIO"
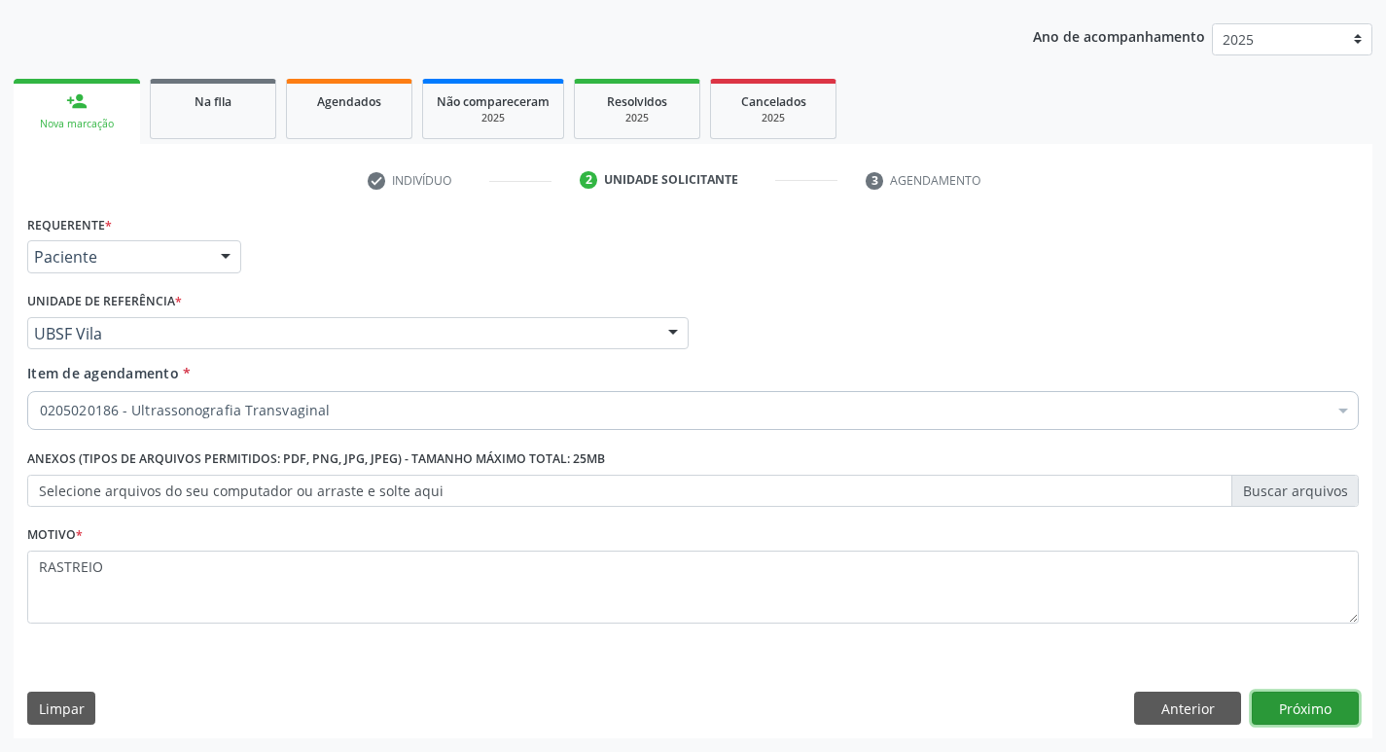
click at [1328, 717] on button "Próximo" at bounding box center [1305, 708] width 107 height 33
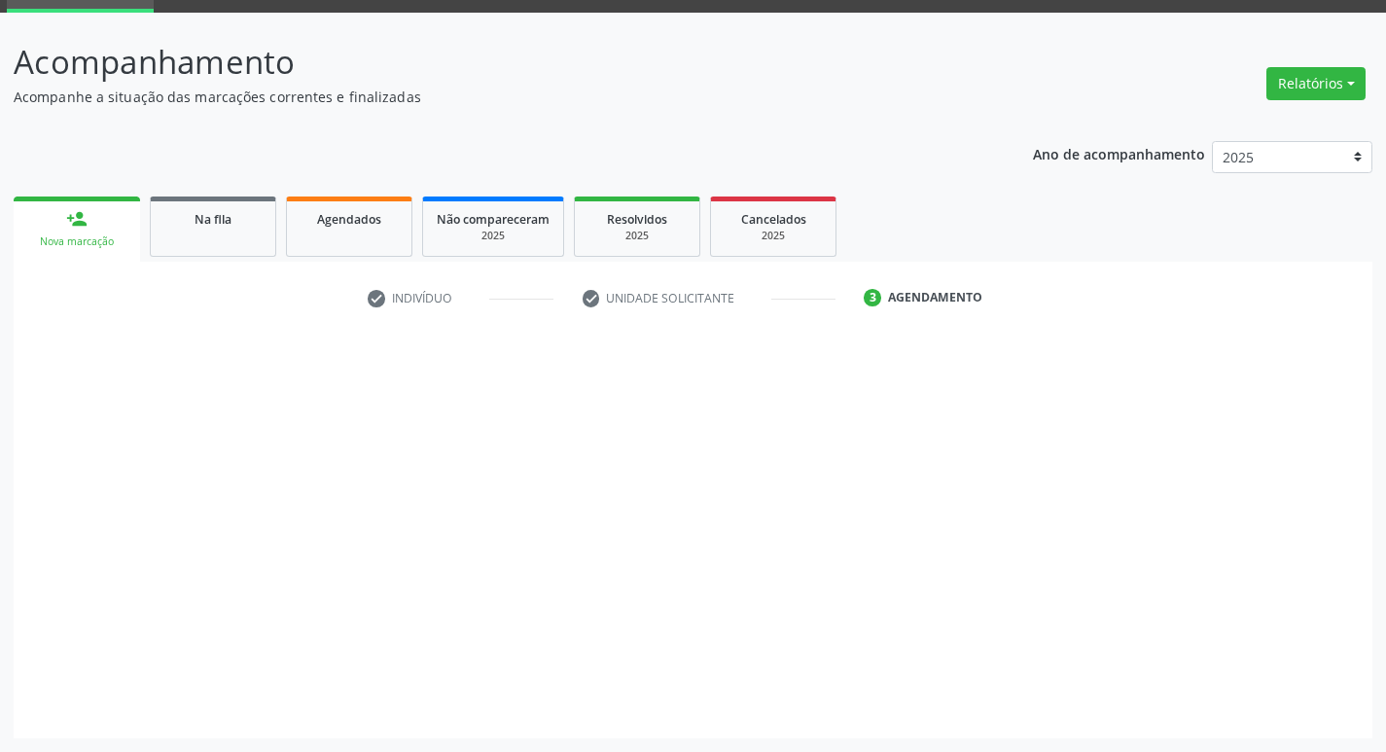
scroll to position [94, 0]
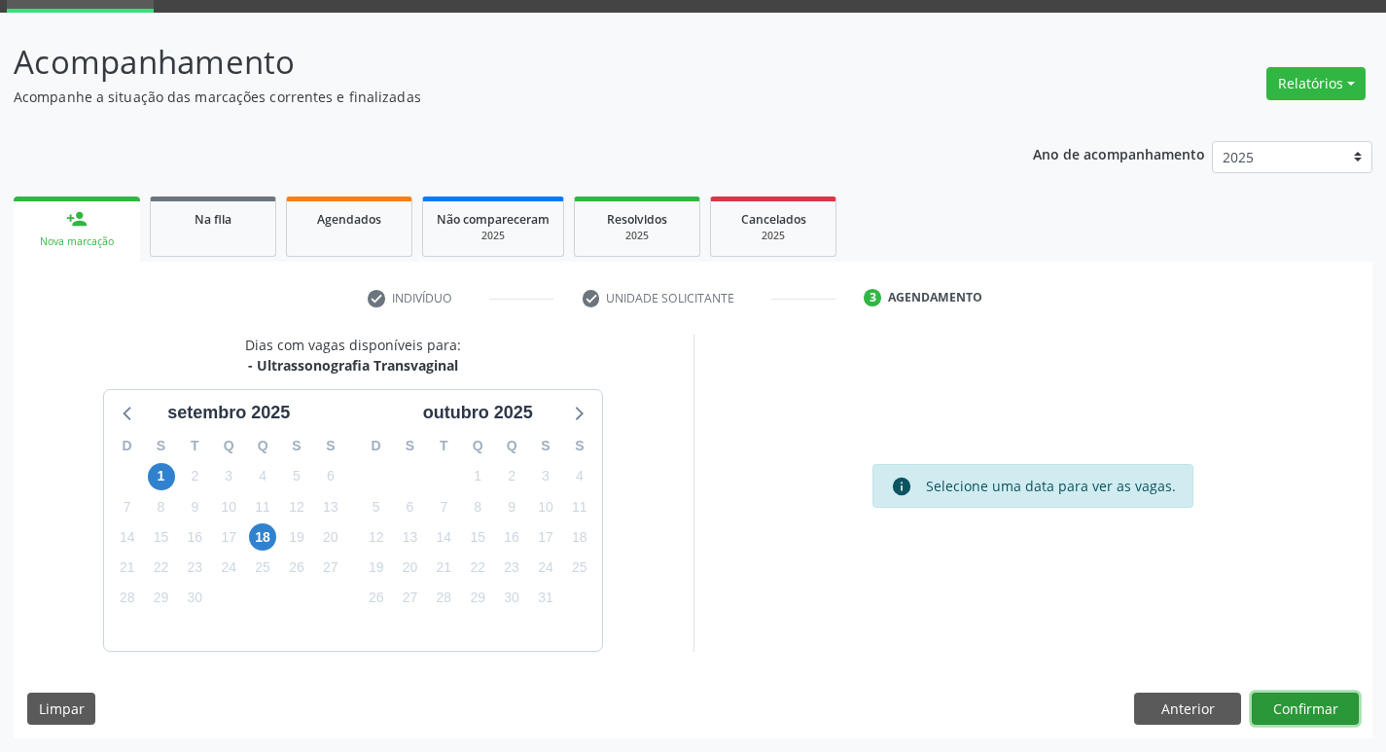
click at [1275, 708] on button "Confirmar" at bounding box center [1305, 709] width 107 height 33
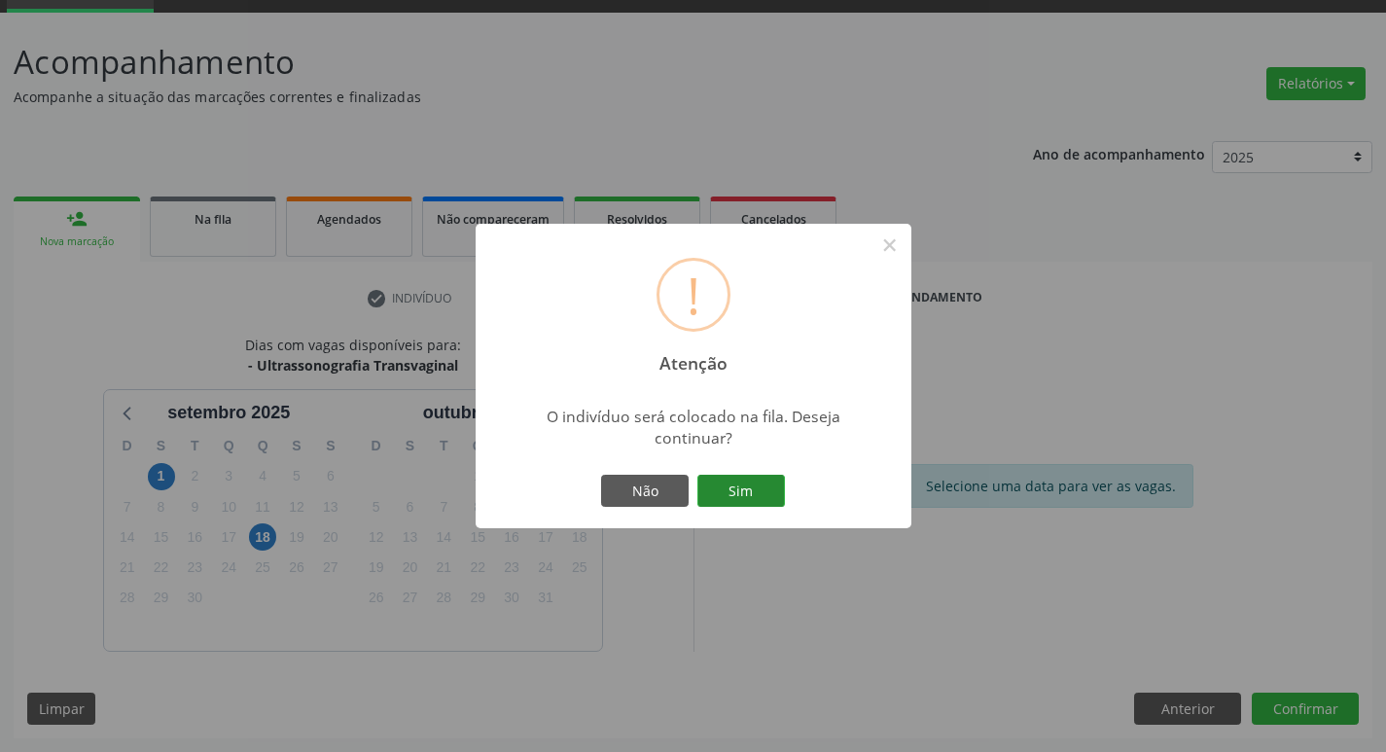
click at [745, 483] on button "Sim" at bounding box center [741, 491] width 88 height 33
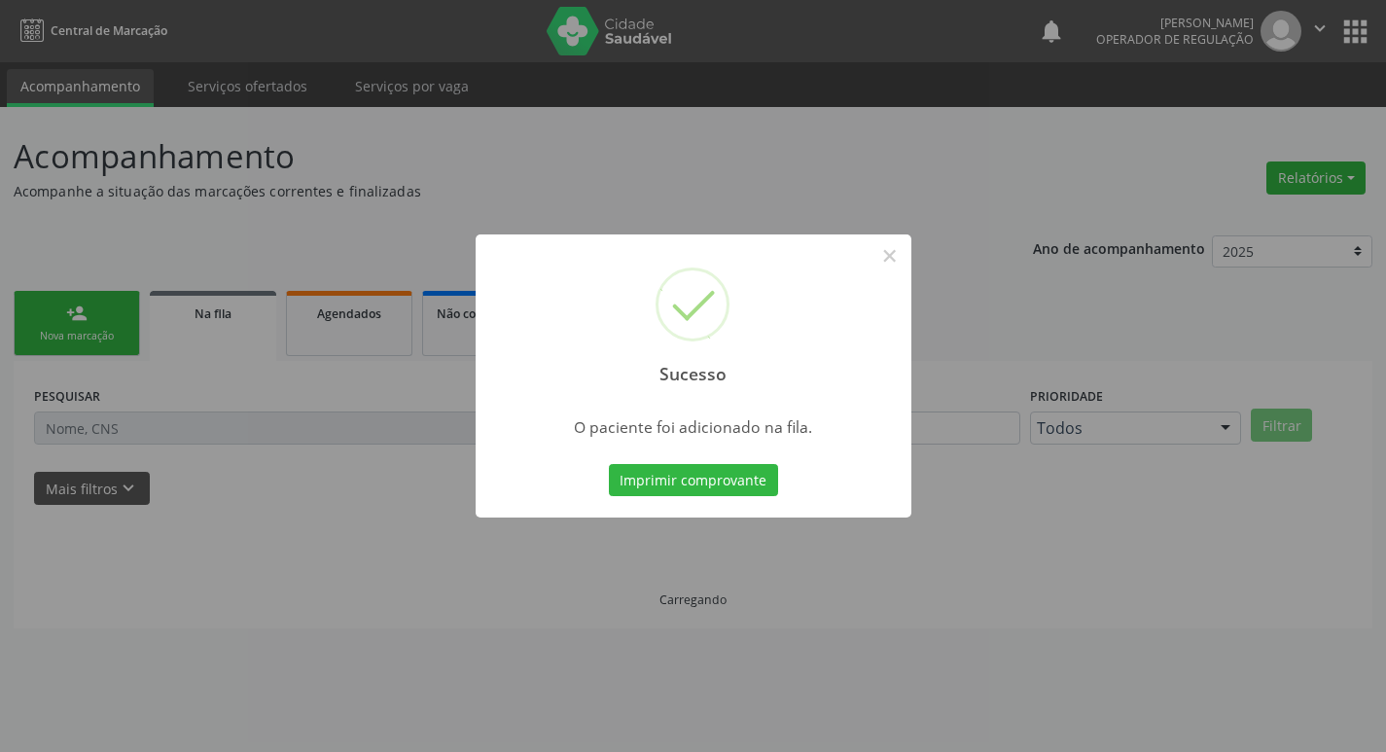
scroll to position [0, 0]
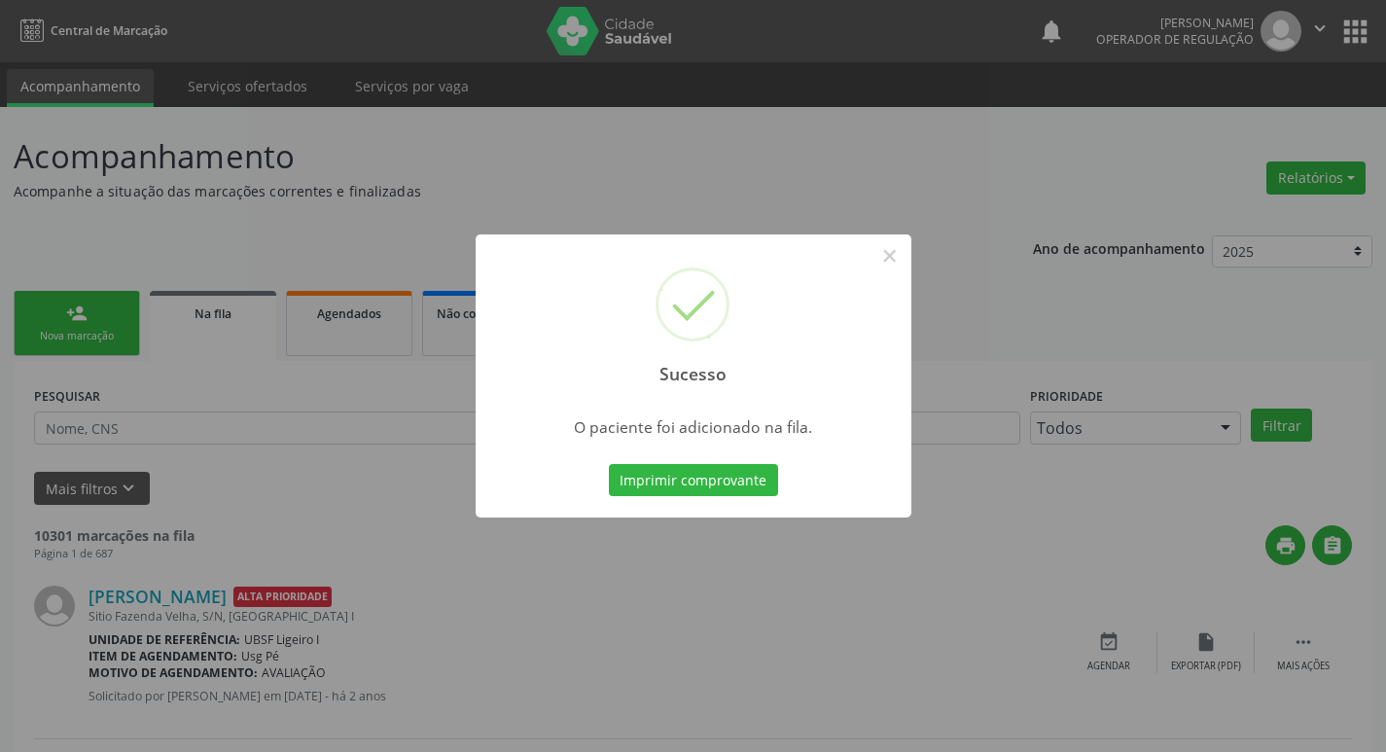
click at [89, 153] on div "Sucesso × O paciente foi adicionado na fila. Imprimir comprovante Cancel" at bounding box center [693, 376] width 1386 height 752
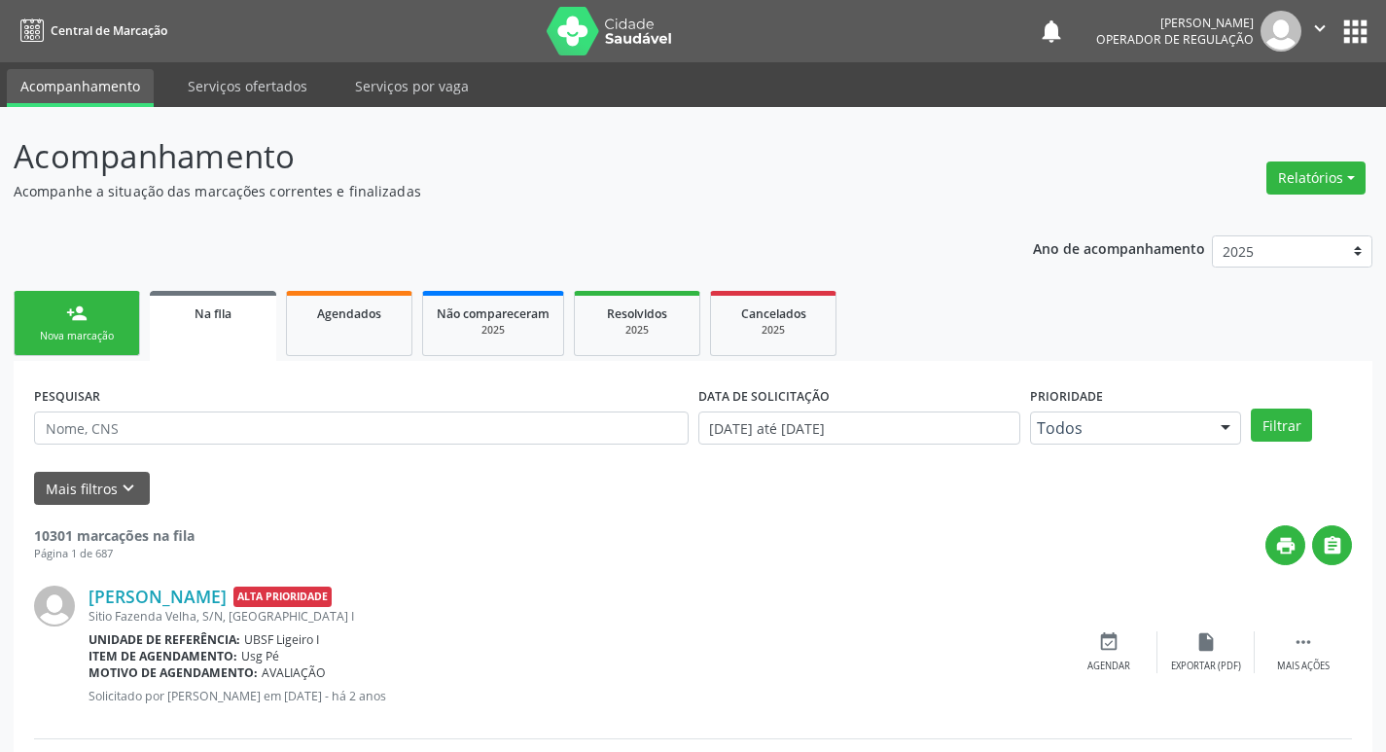
click at [79, 290] on ul "person_add Nova marcação Na fila Agendados Não compareceram 2025 Resolvidos 202…" at bounding box center [693, 323] width 1359 height 75
click at [72, 326] on link "person_add Nova marcação" at bounding box center [77, 323] width 126 height 65
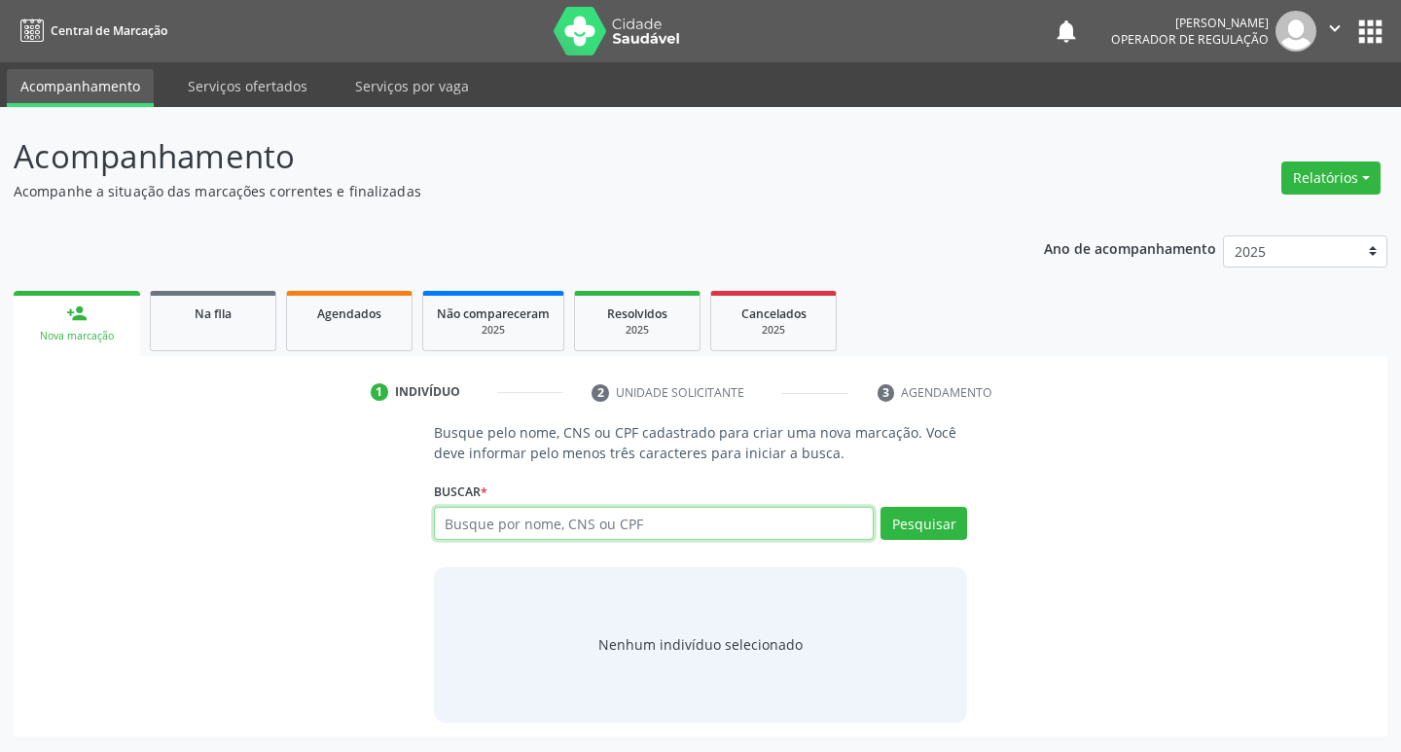
click at [536, 508] on input "text" at bounding box center [654, 523] width 441 height 33
type input "704602156733025"
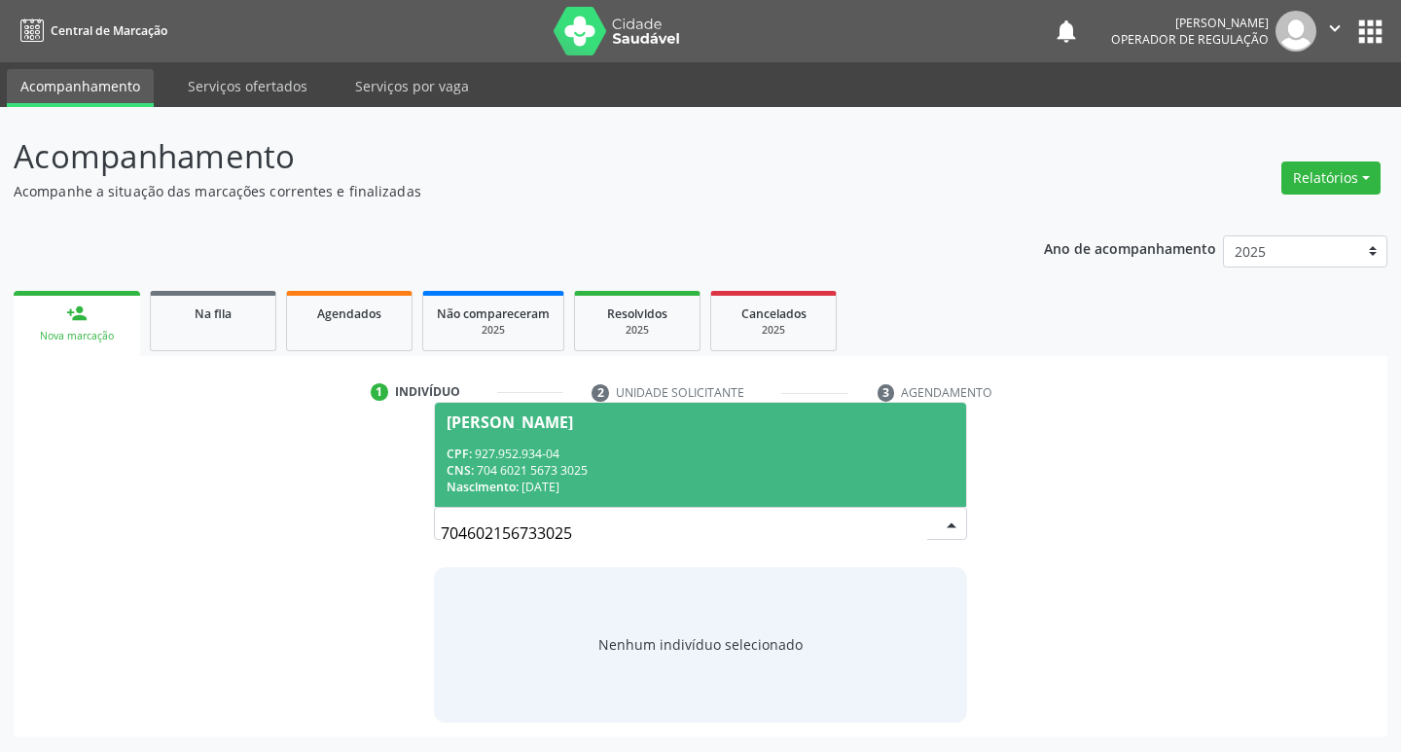
click at [891, 490] on div "Nascimento: [DATE]" at bounding box center [700, 487] width 509 height 17
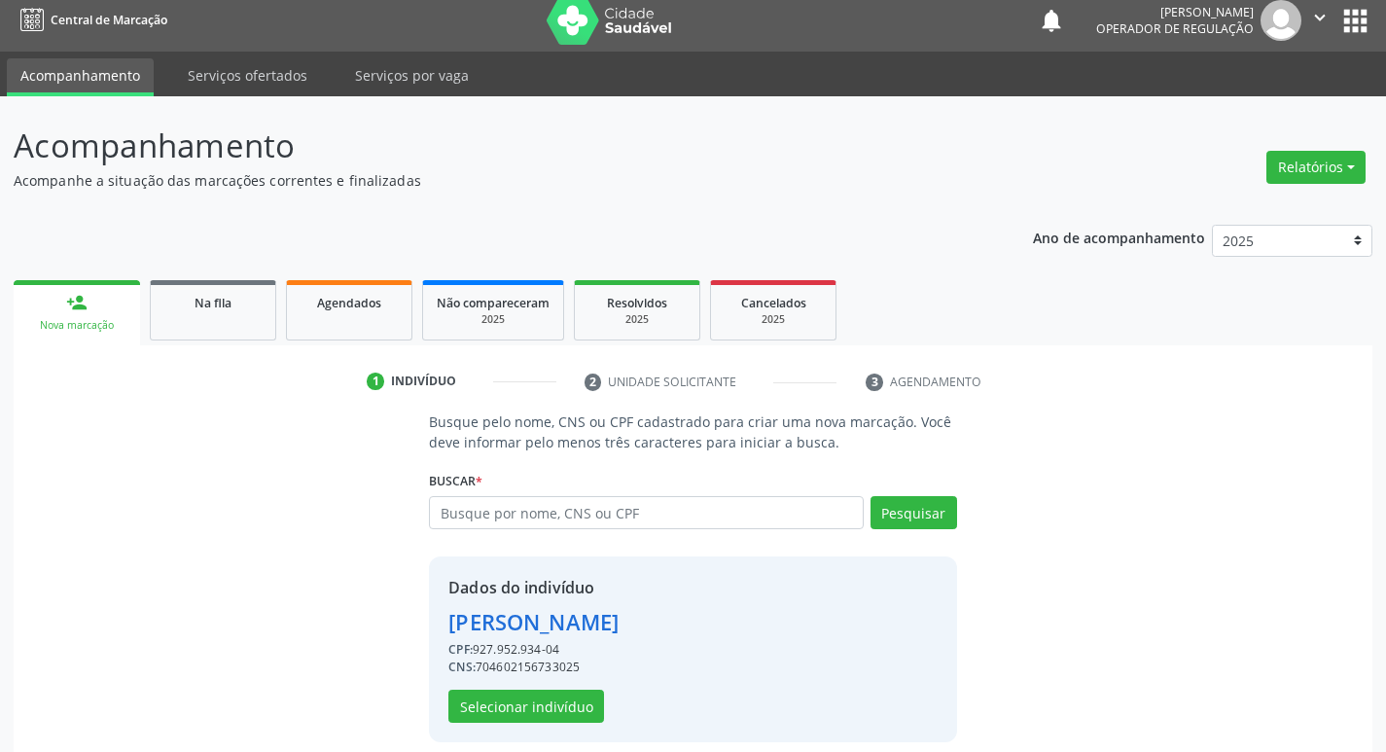
scroll to position [28, 0]
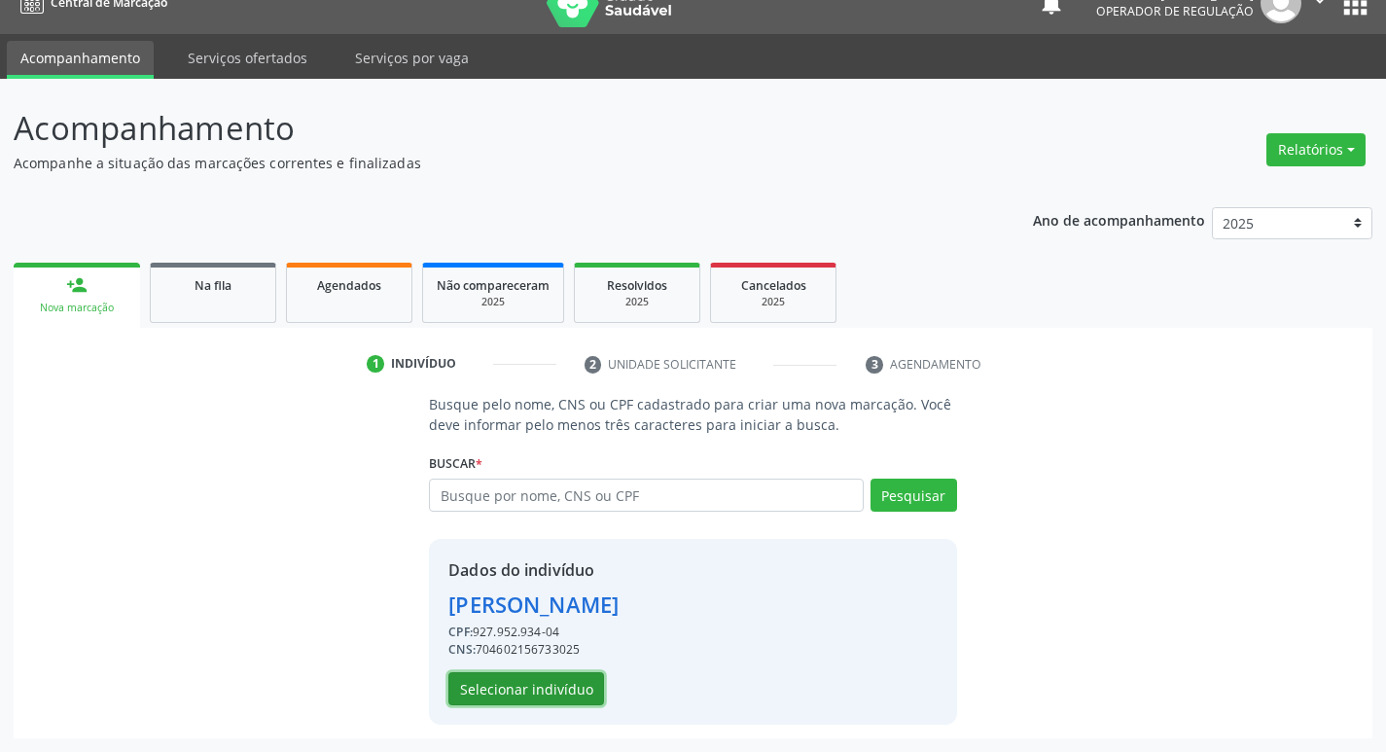
click at [574, 691] on button "Selecionar indivíduo" at bounding box center [526, 688] width 156 height 33
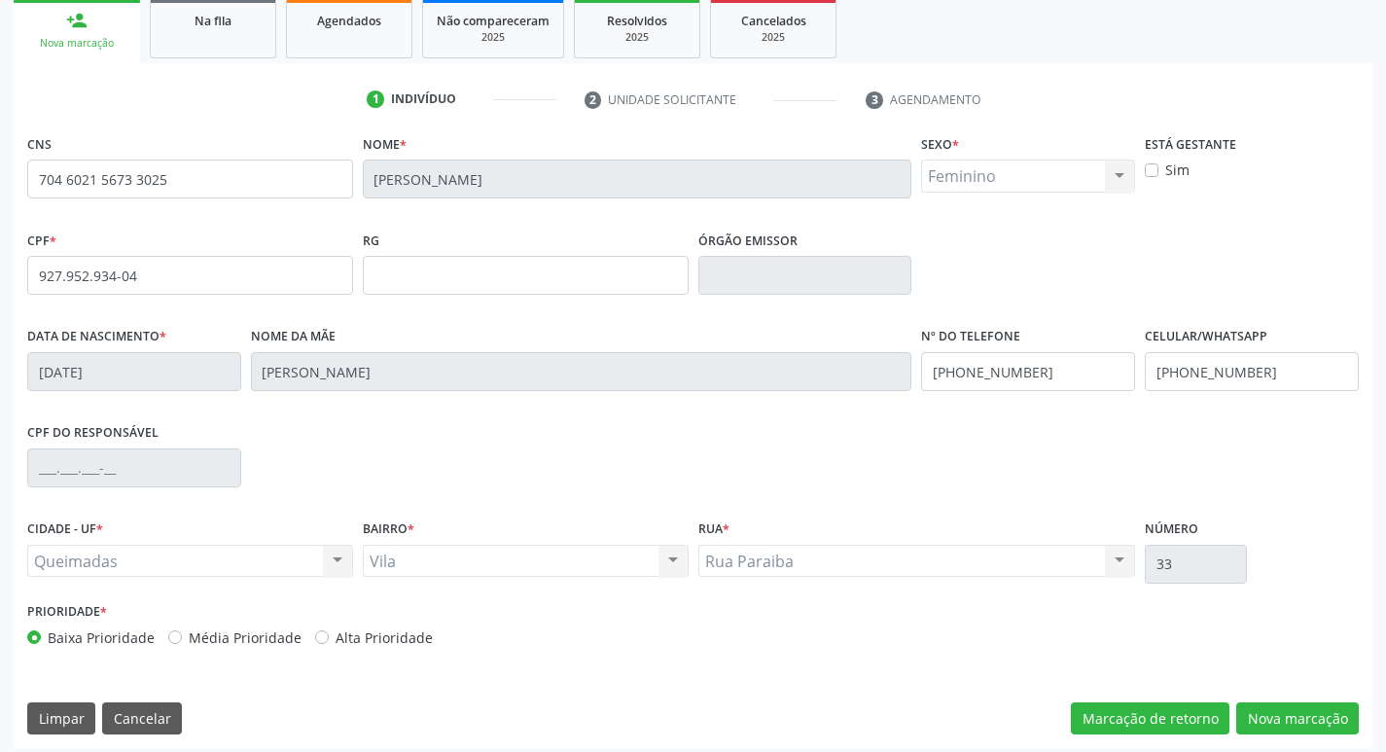
scroll to position [303, 0]
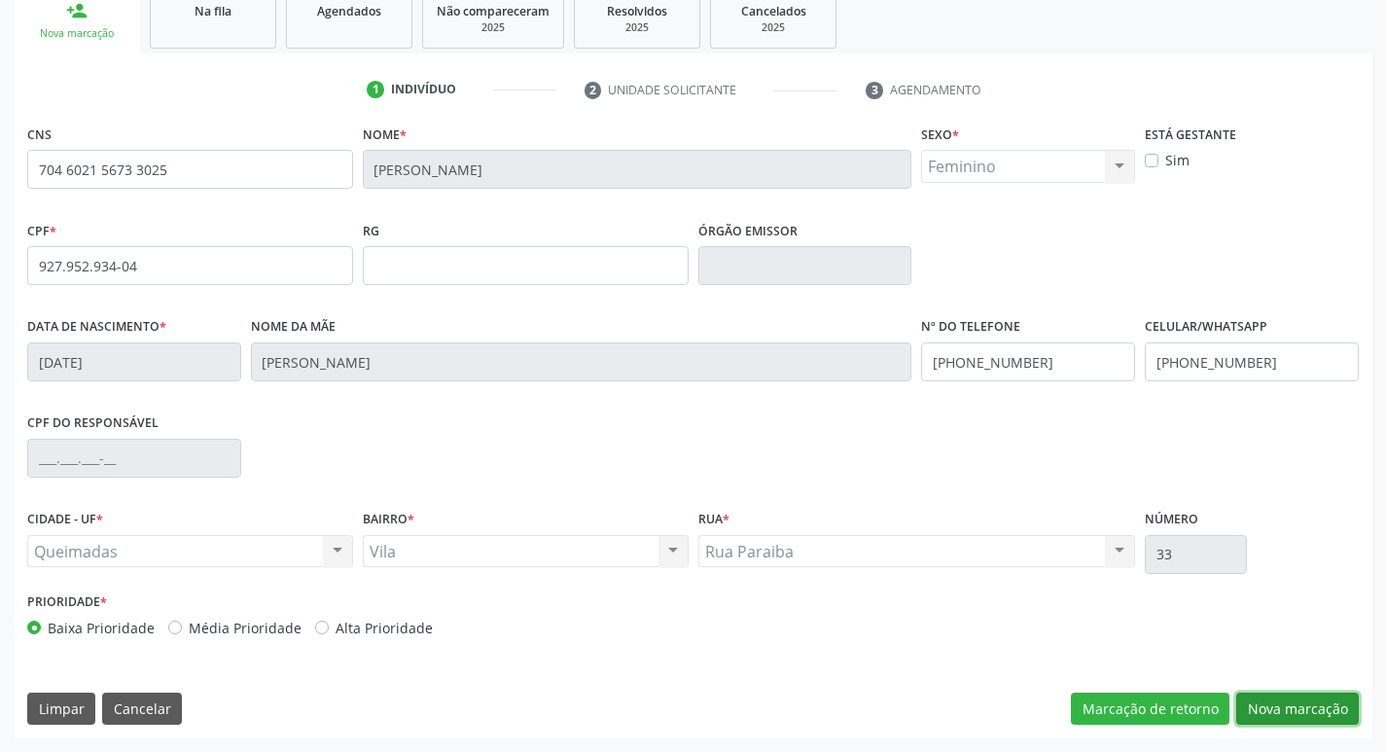
drag, startPoint x: 1286, startPoint y: 711, endPoint x: 627, endPoint y: 615, distance: 665.5
click at [1286, 712] on button "Nova marcação" at bounding box center [1297, 709] width 123 height 33
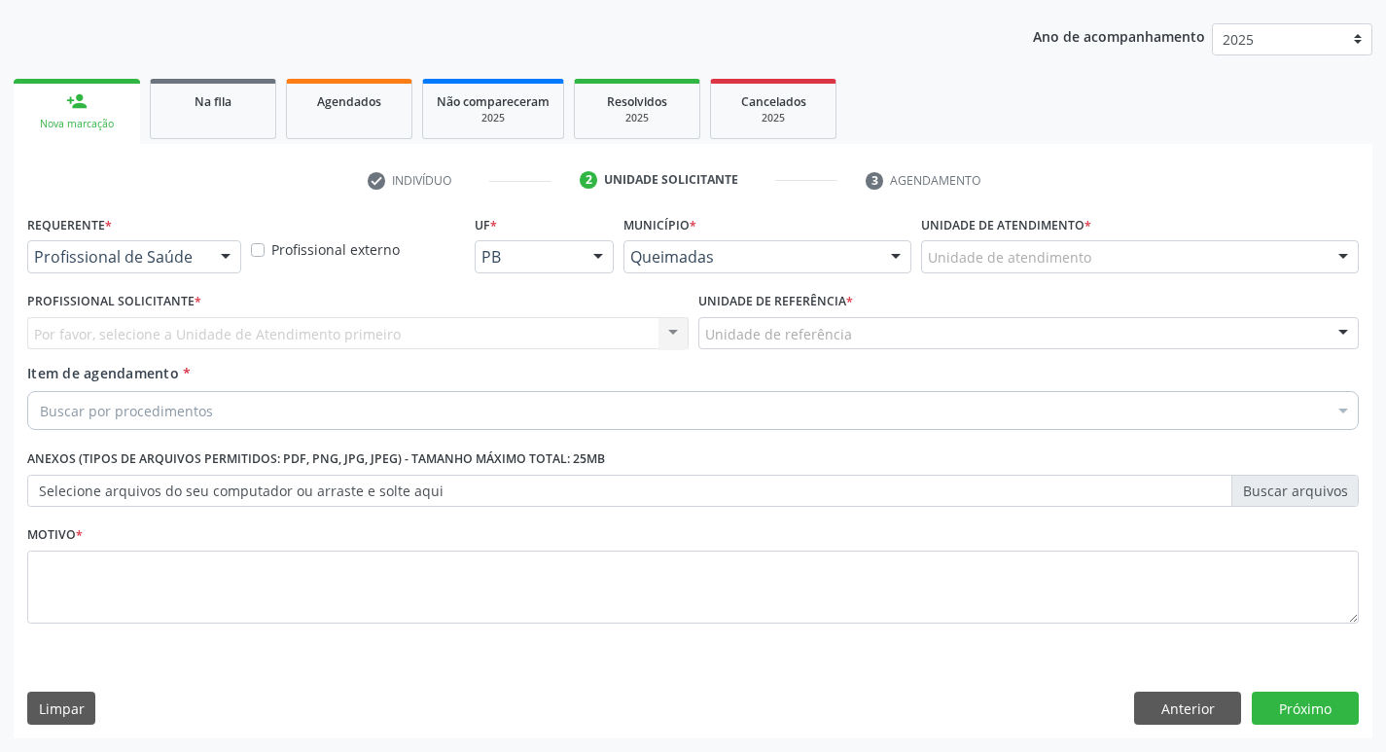
drag, startPoint x: 137, startPoint y: 260, endPoint x: 116, endPoint y: 310, distance: 54.9
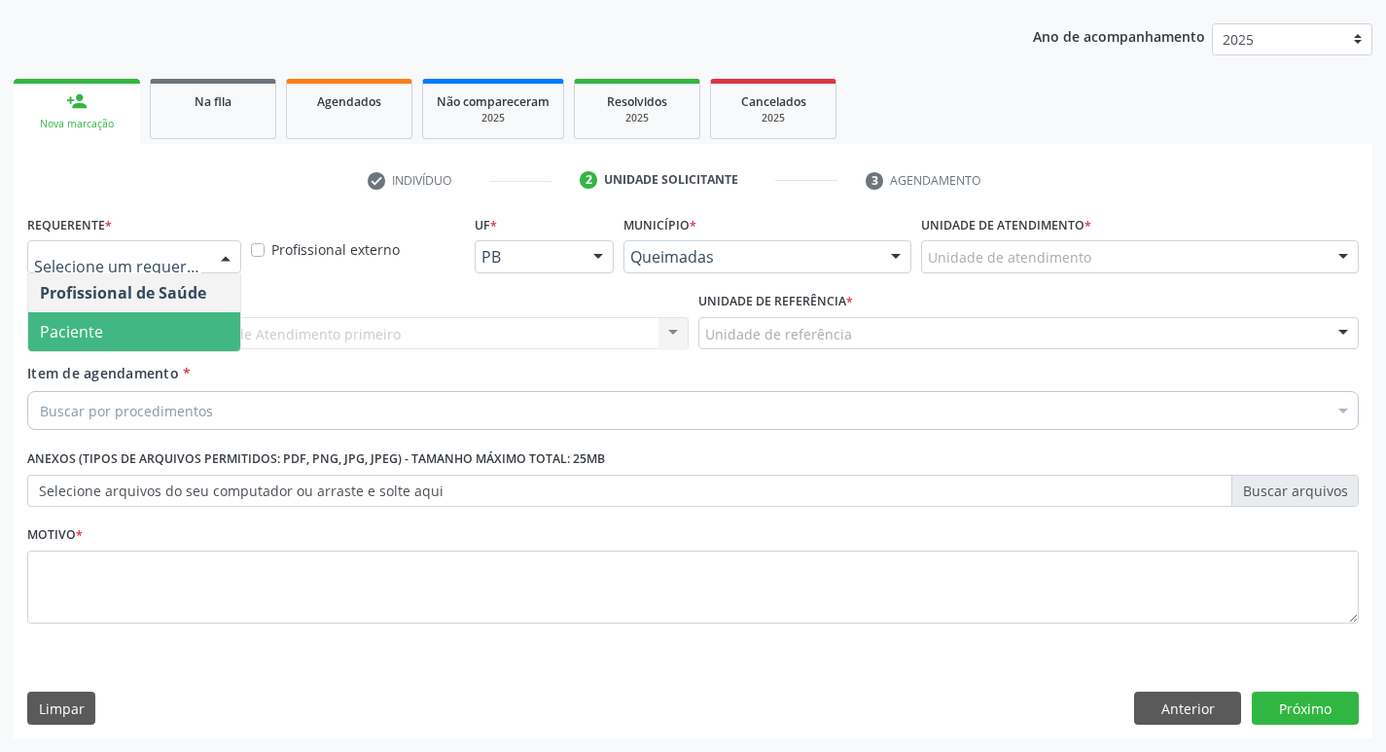
click at [120, 332] on span "Paciente" at bounding box center [134, 331] width 212 height 39
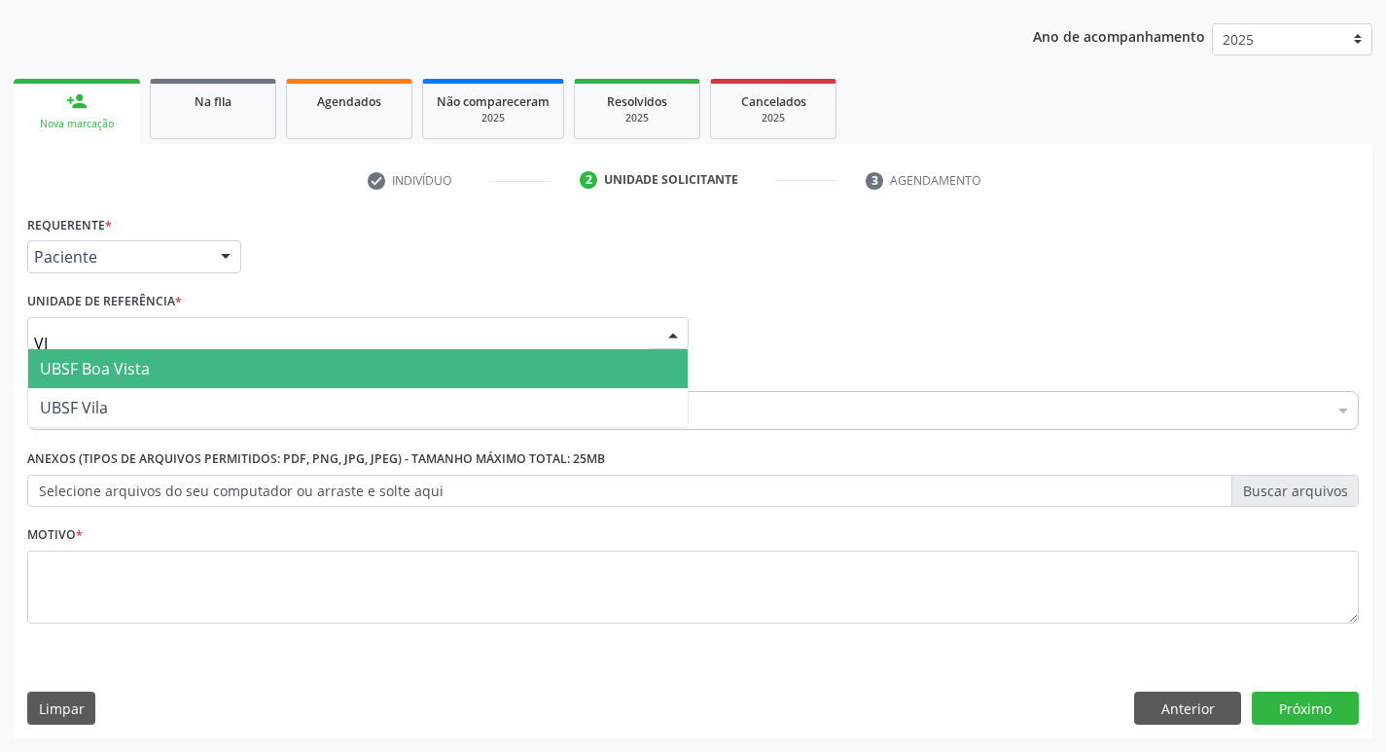
type input "VIL"
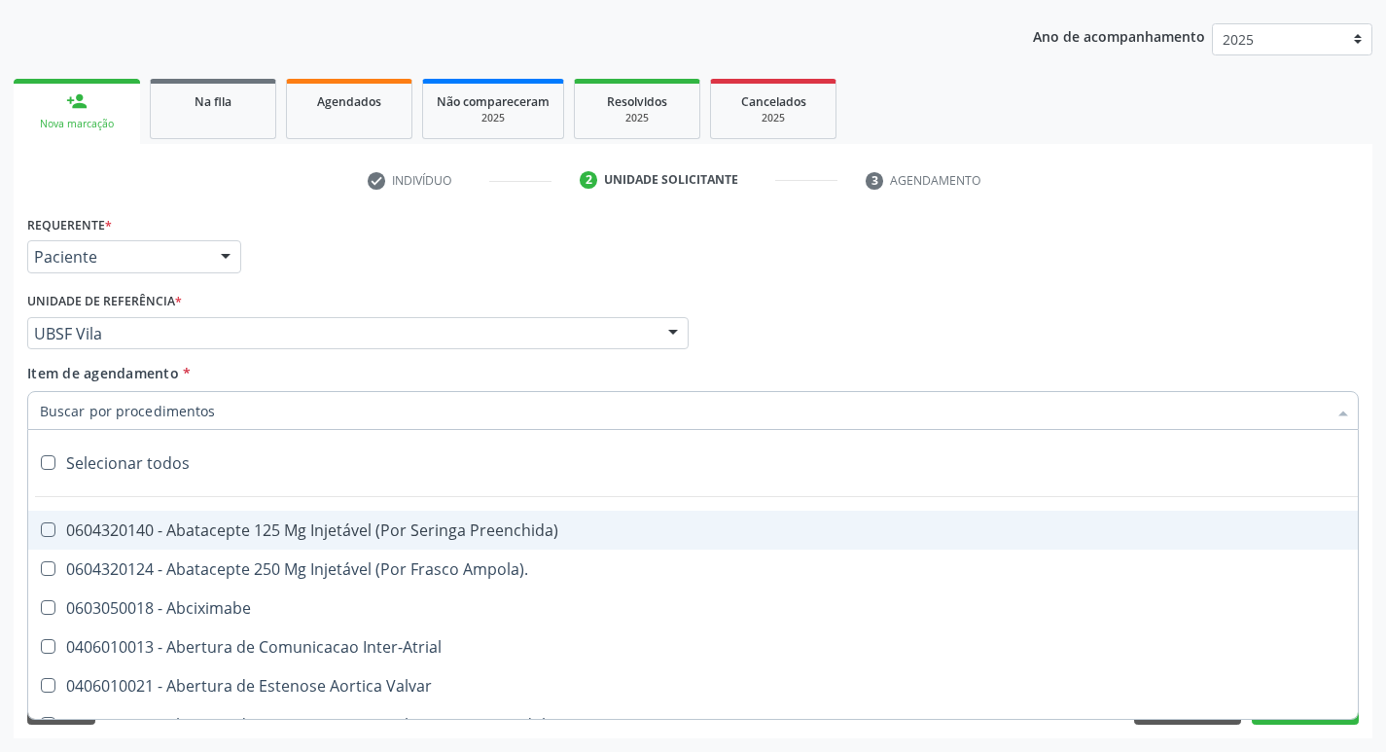
click at [116, 399] on div at bounding box center [693, 410] width 1332 height 39
paste input "0205020186"
type input "0205020186"
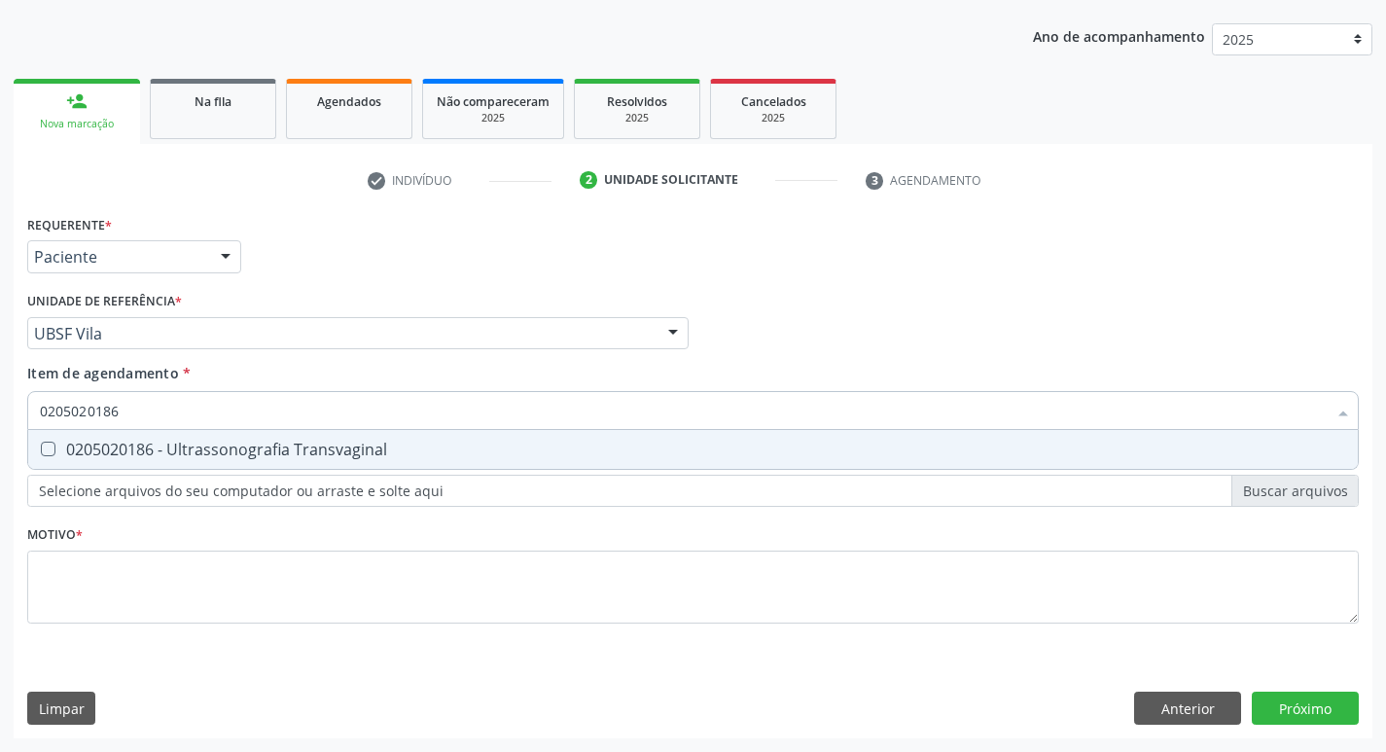
click at [131, 445] on div "0205020186 - Ultrassonografia Transvaginal" at bounding box center [693, 450] width 1306 height 16
checkbox Transvaginal "true"
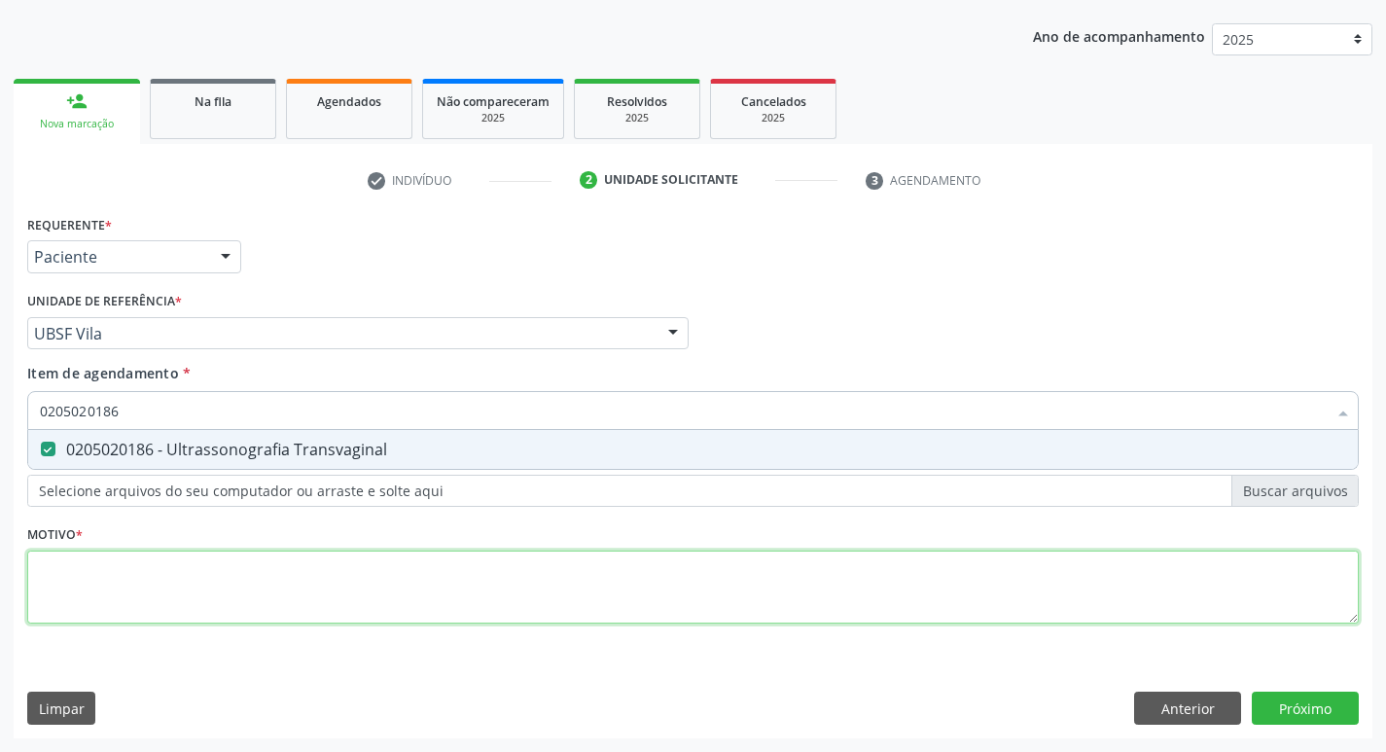
click at [116, 589] on div "Requerente * Paciente Profissional de Saúde Paciente Nenhum resultado encontrad…" at bounding box center [693, 430] width 1332 height 441
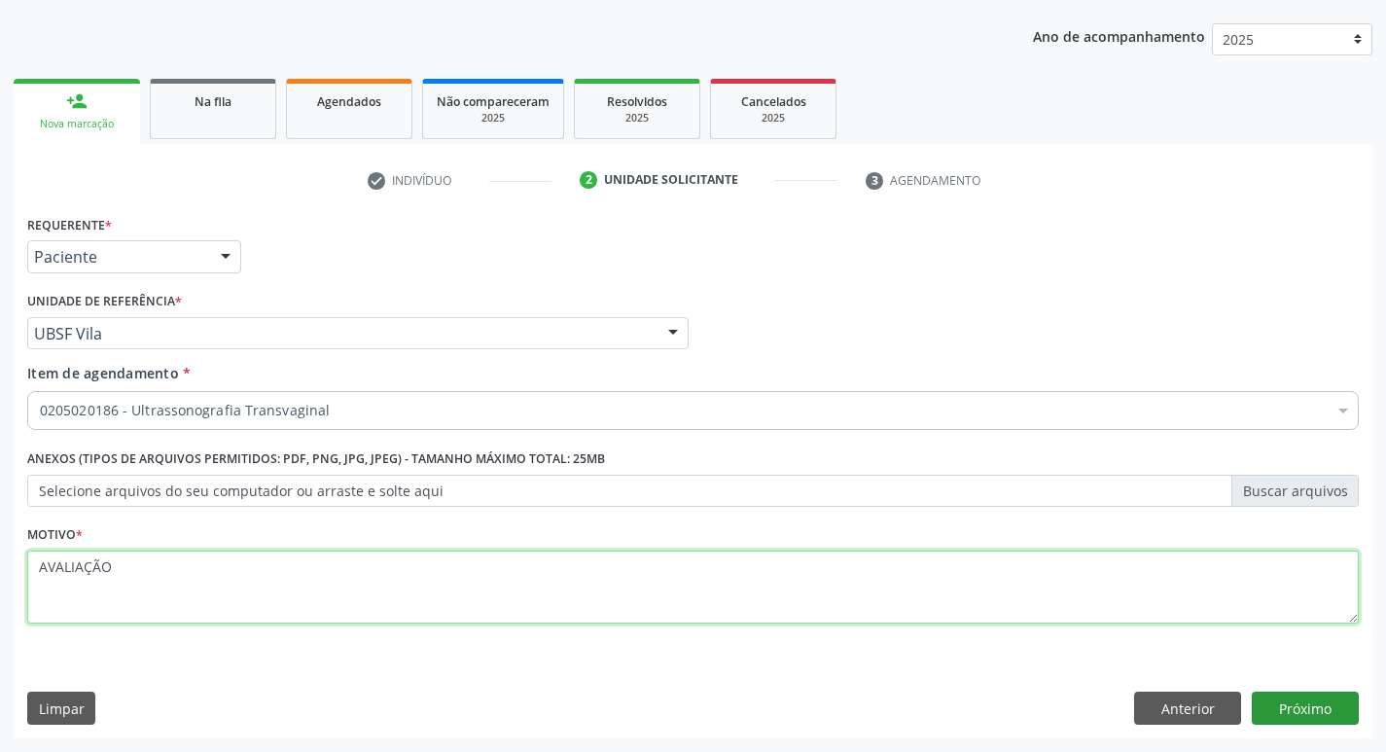
type textarea "AVALIAÇÃO"
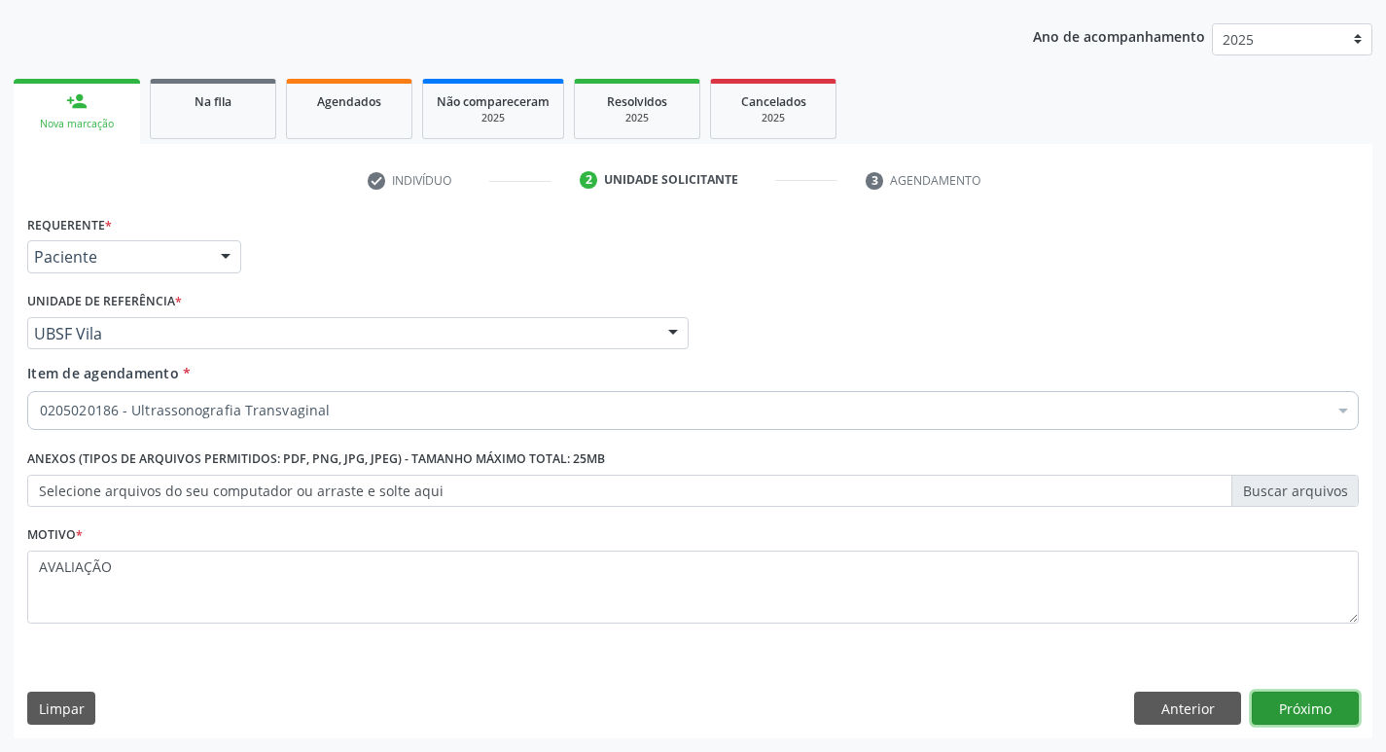
click at [1279, 715] on button "Próximo" at bounding box center [1305, 708] width 107 height 33
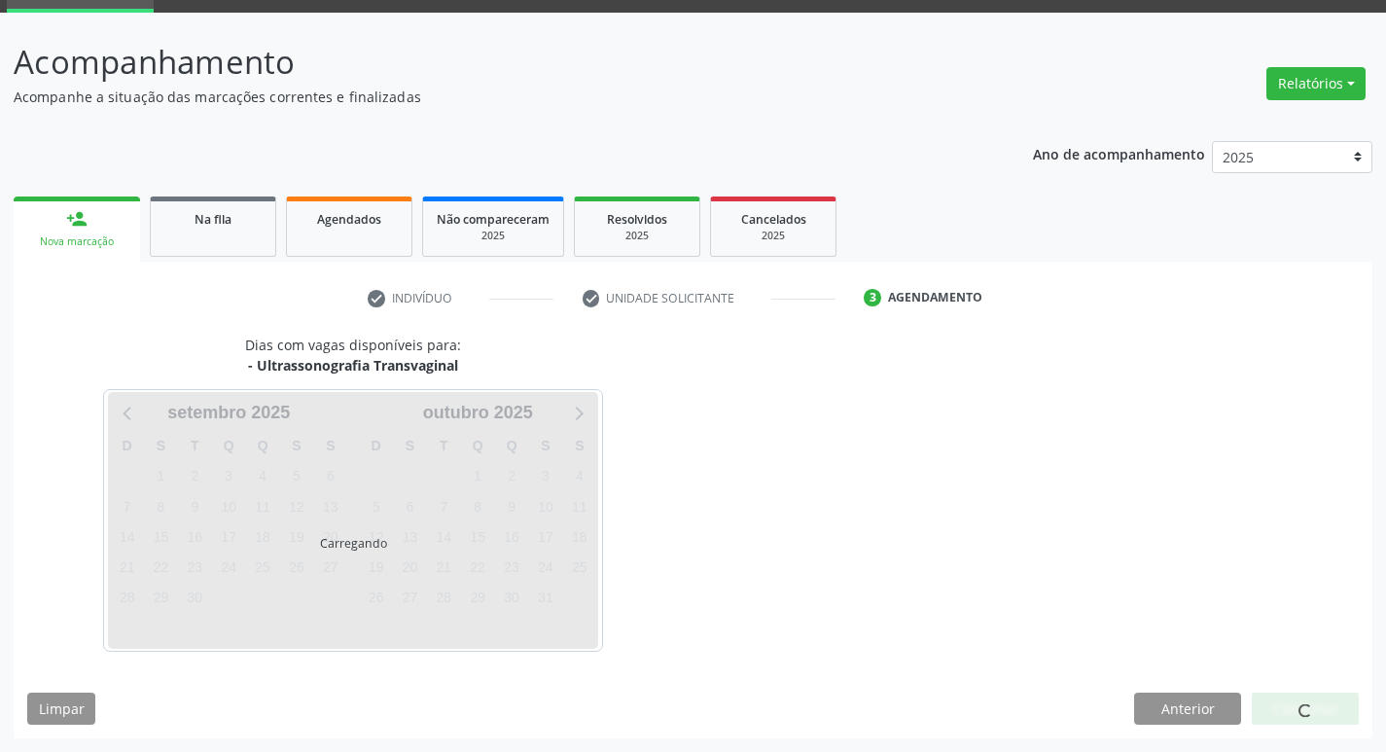
scroll to position [94, 0]
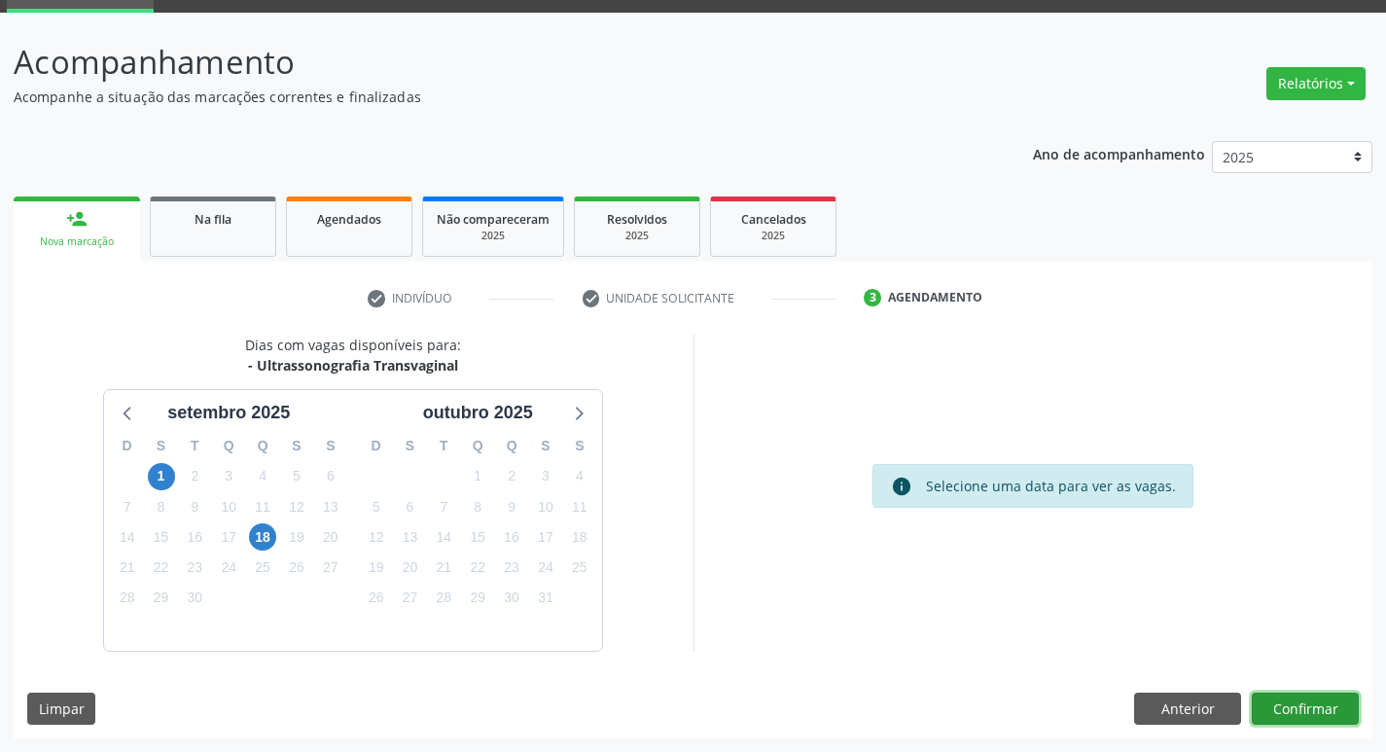
click at [1302, 702] on button "Confirmar" at bounding box center [1305, 709] width 107 height 33
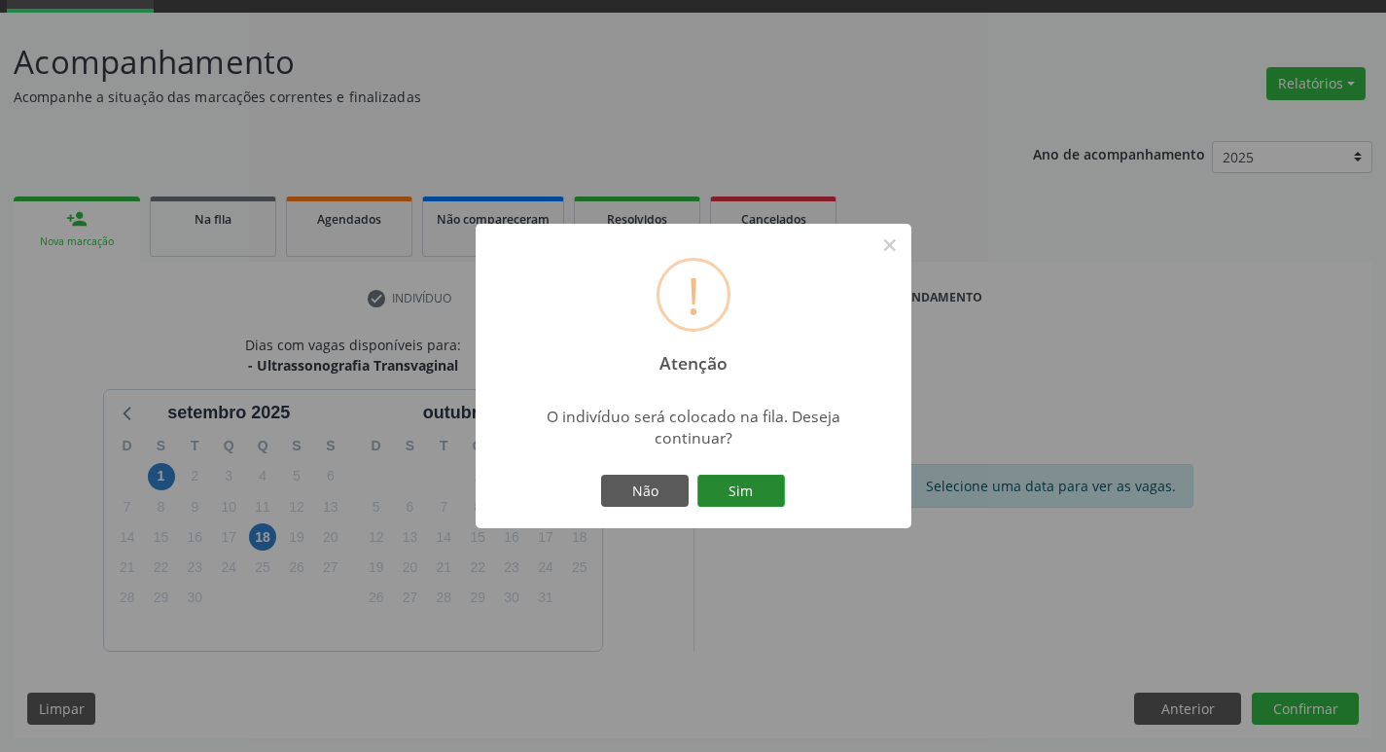
click at [742, 491] on button "Sim" at bounding box center [741, 491] width 88 height 33
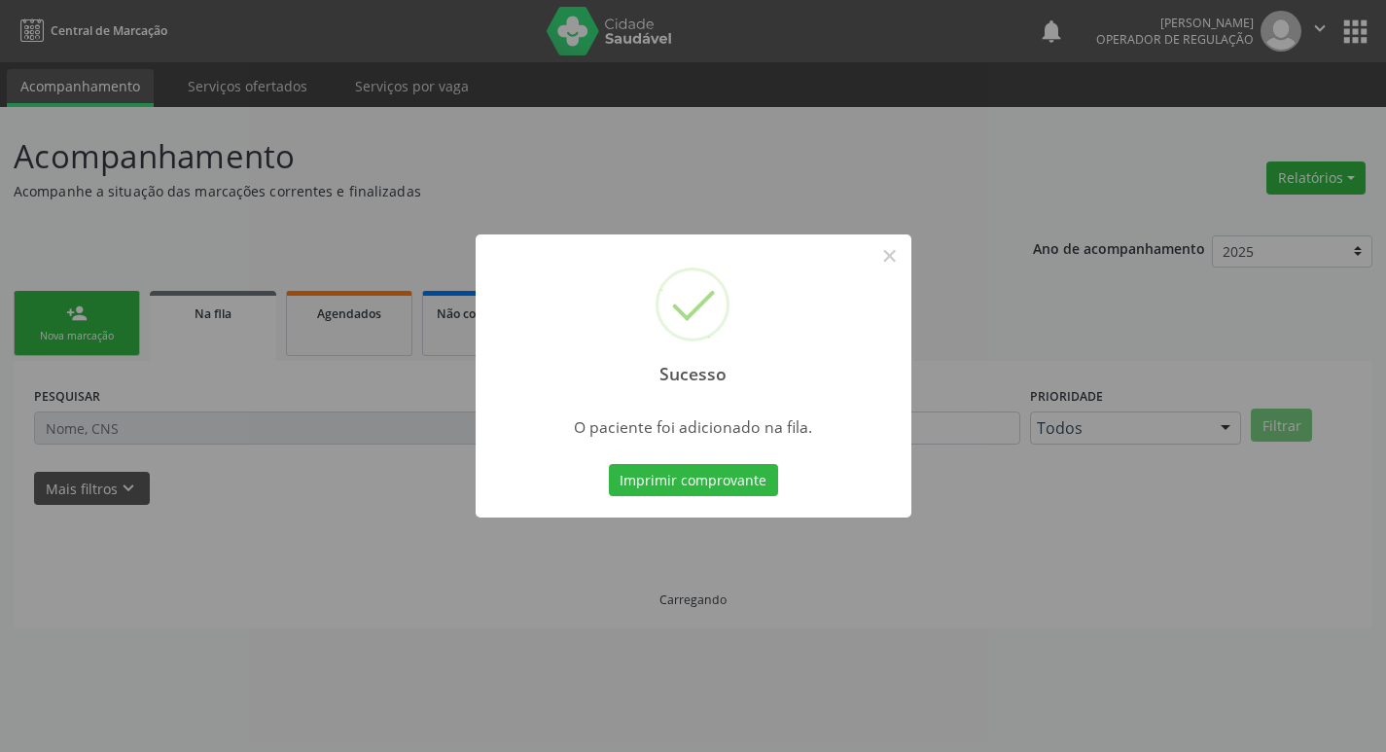
scroll to position [0, 0]
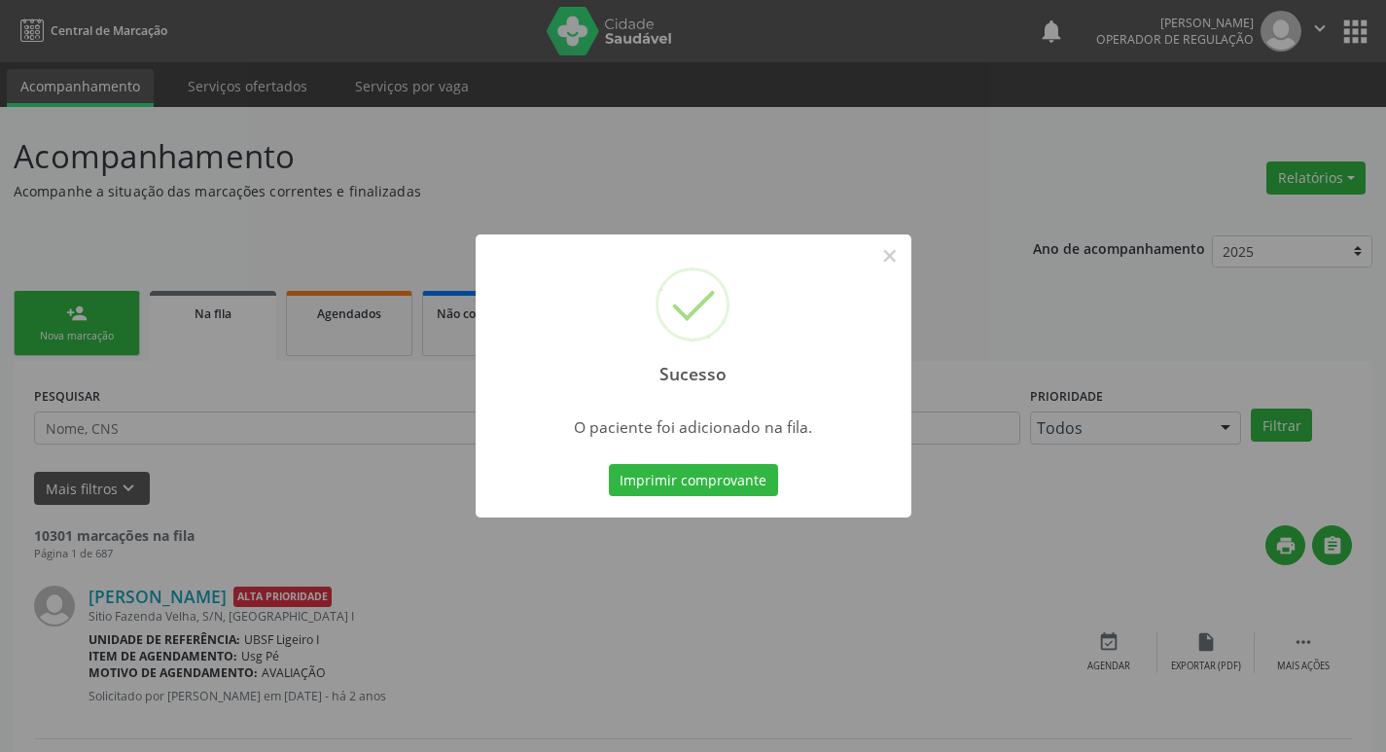
click at [936, 147] on div "Sucesso × O paciente foi adicionado na fila. Imprimir comprovante Cancel" at bounding box center [693, 376] width 1386 height 752
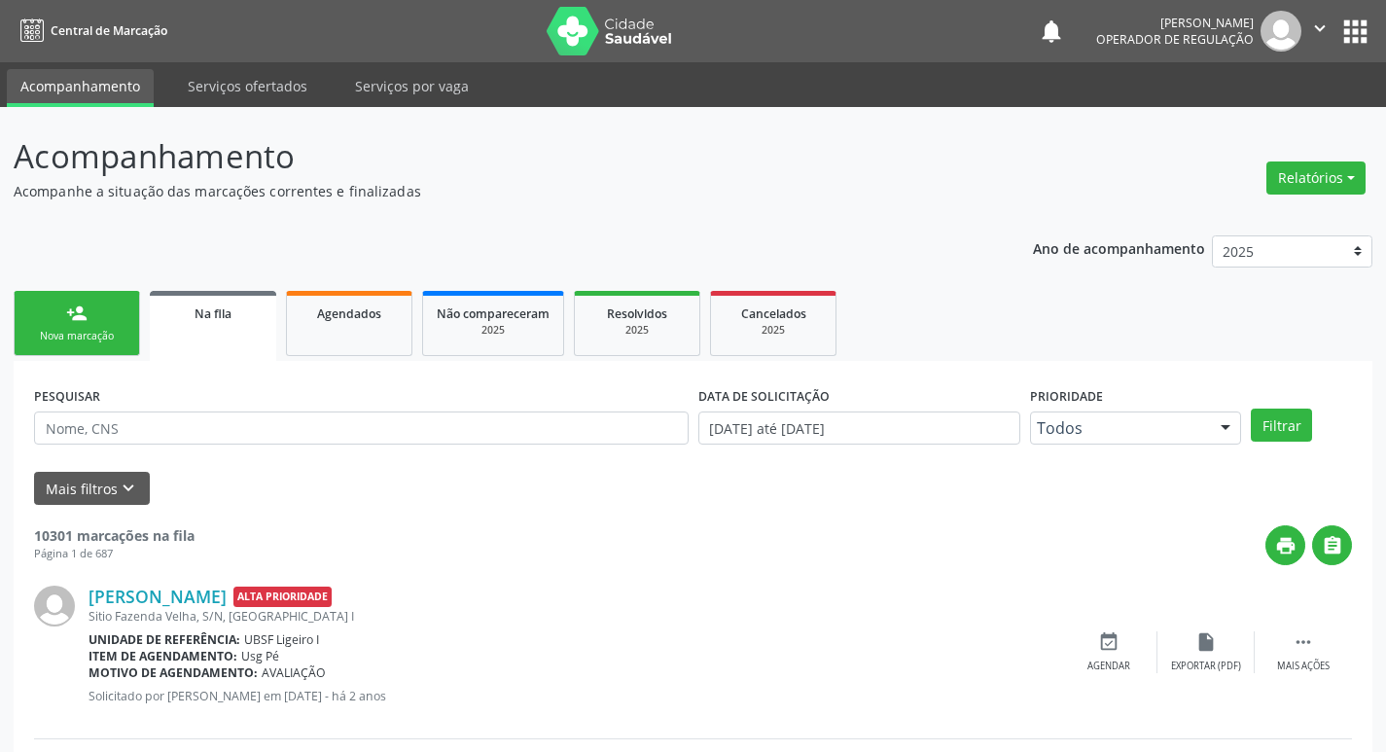
click at [119, 356] on link "person_add Nova marcação" at bounding box center [77, 323] width 126 height 65
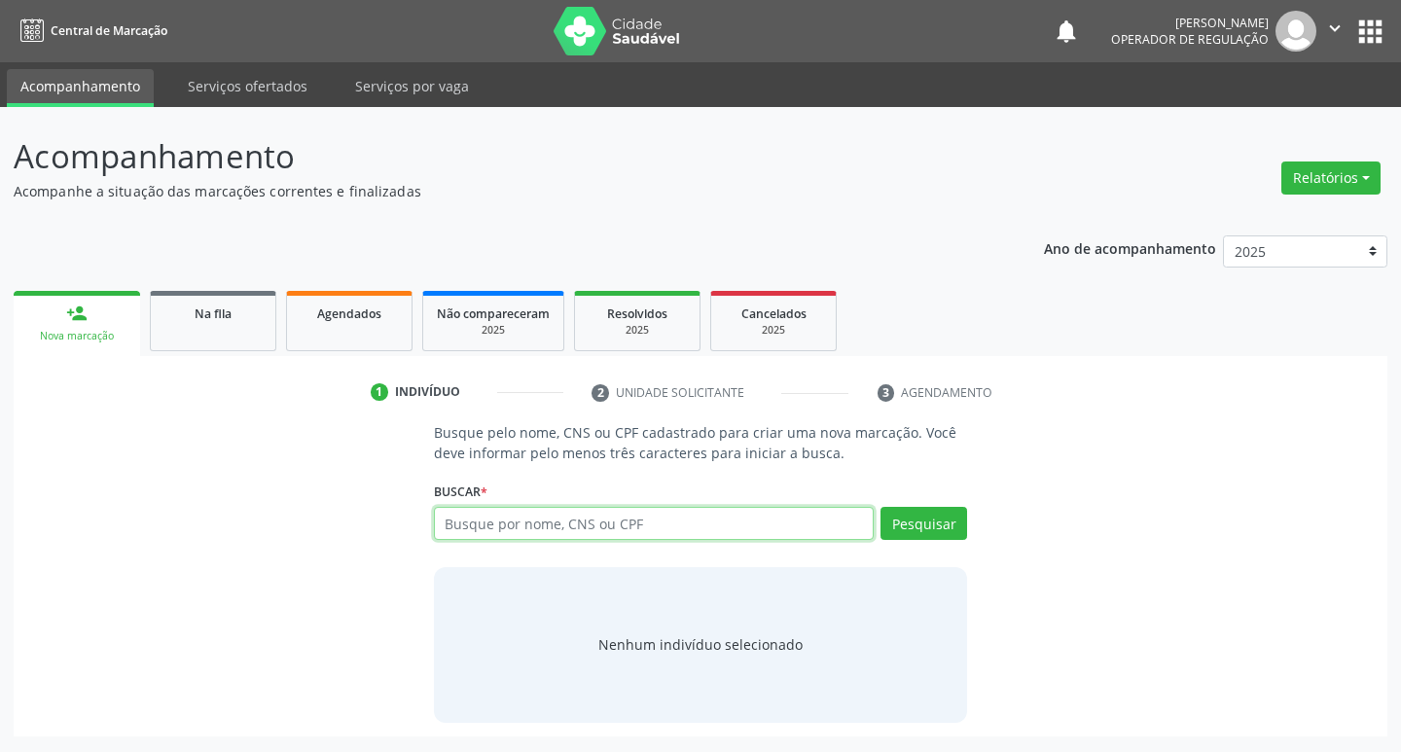
click at [501, 517] on input "text" at bounding box center [654, 523] width 441 height 33
click at [467, 526] on input "700000" at bounding box center [654, 523] width 441 height 33
click at [517, 525] on input "700000" at bounding box center [654, 523] width 441 height 33
type input "700000478437506"
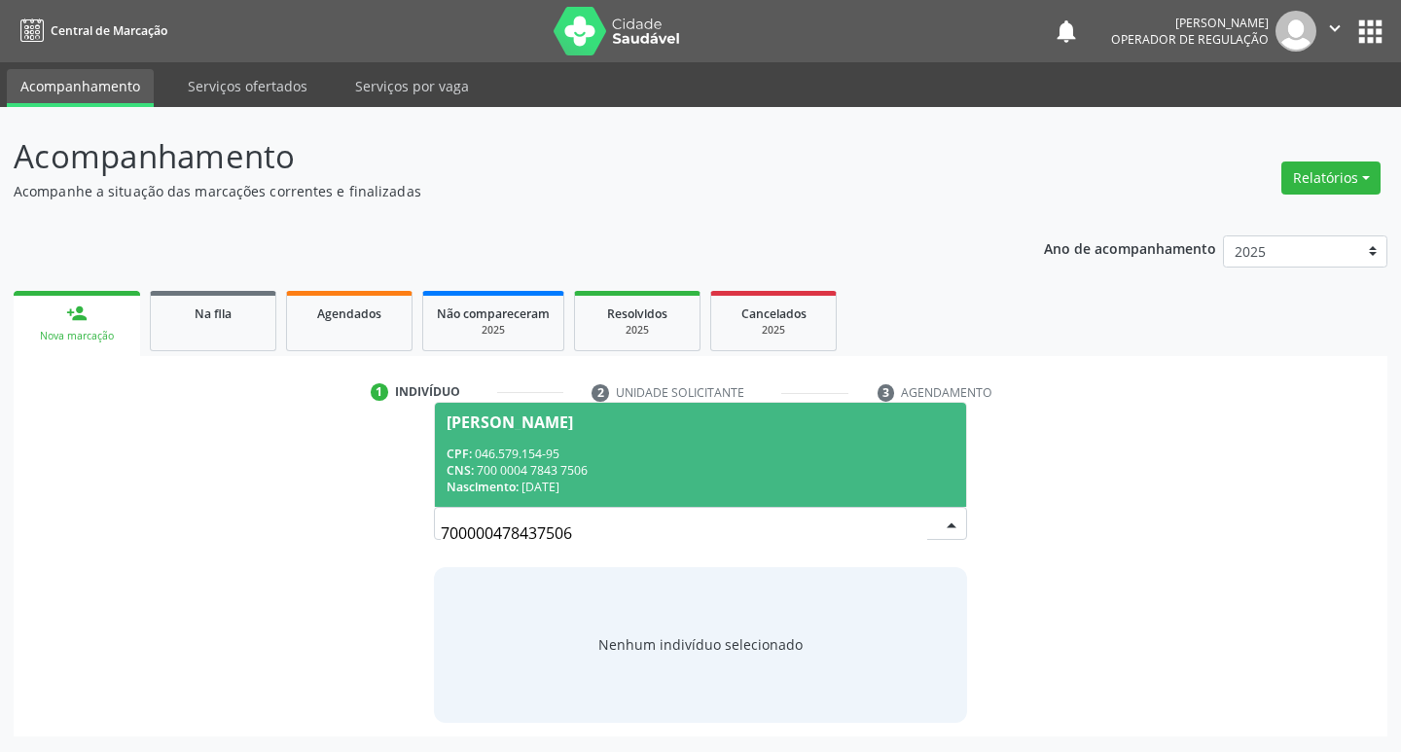
click at [596, 449] on div "CPF: 046.579.154-95" at bounding box center [700, 454] width 509 height 17
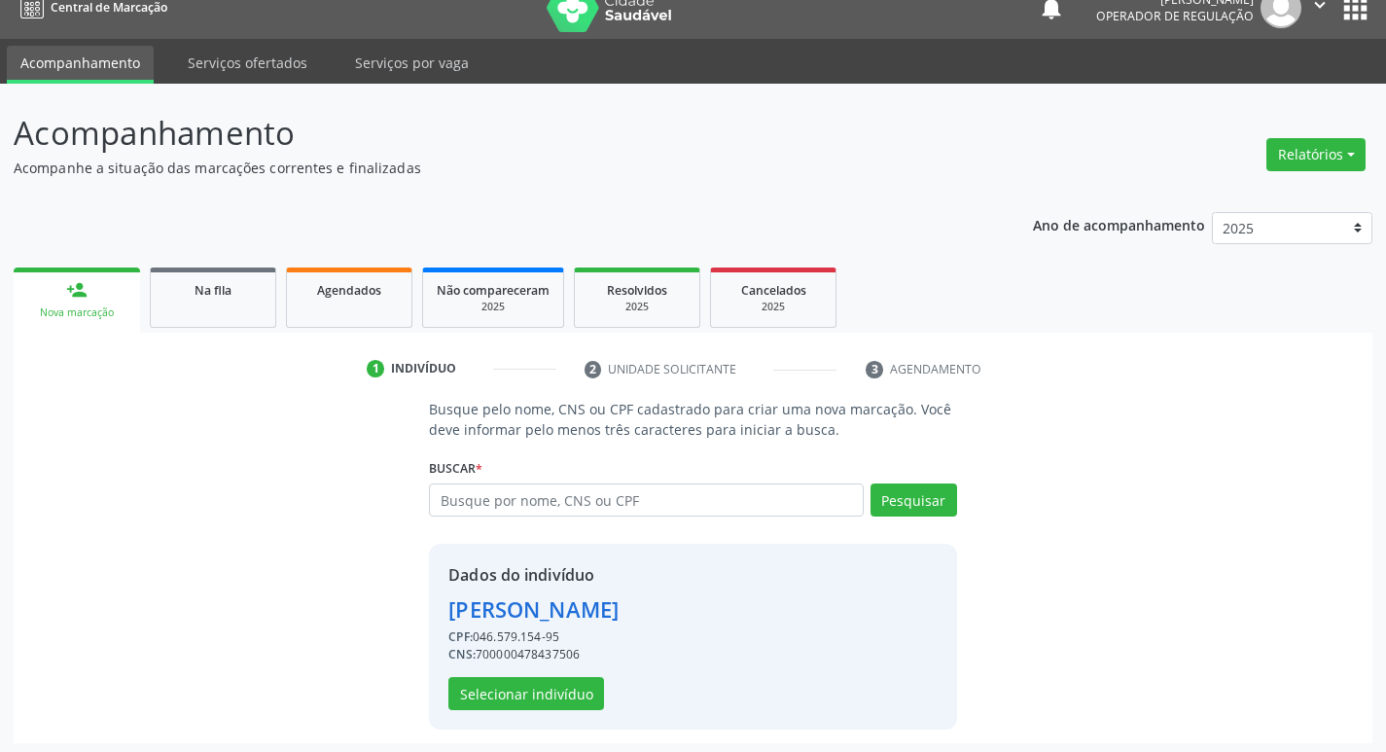
scroll to position [28, 0]
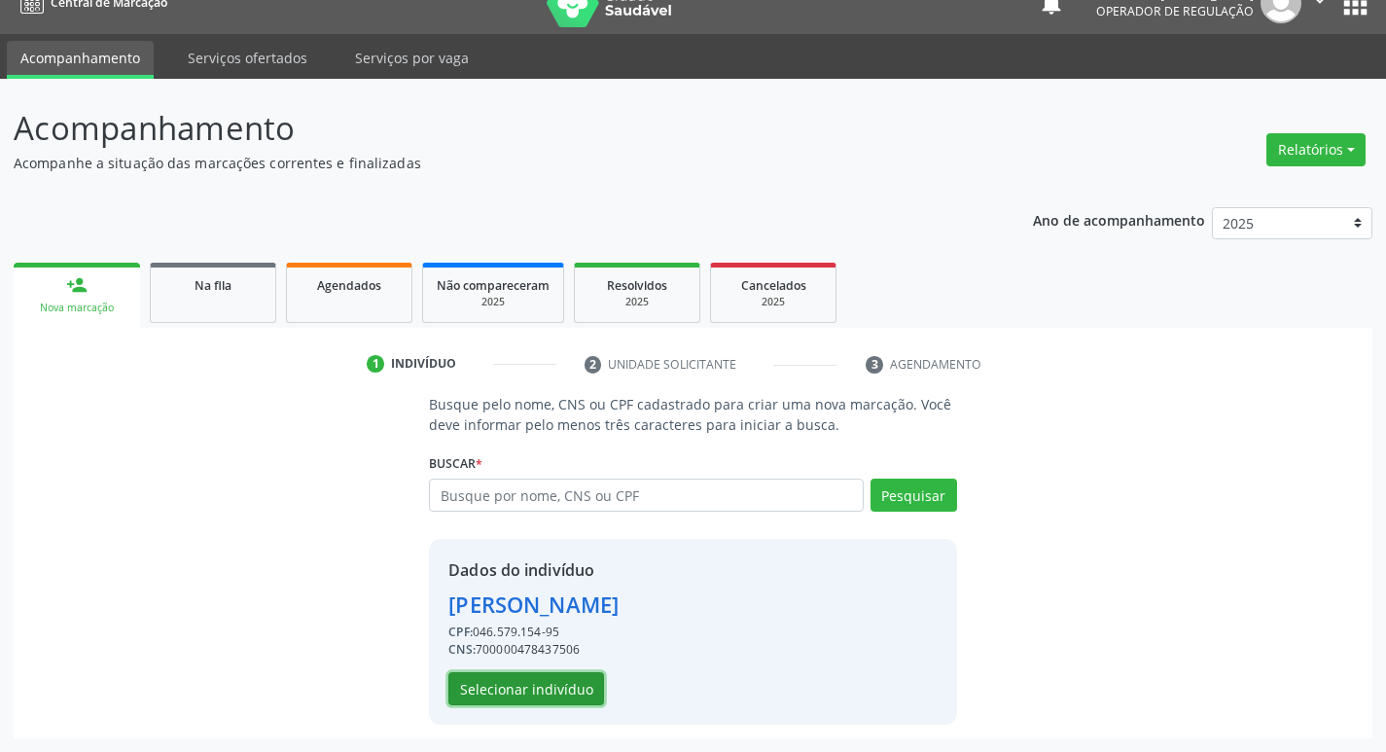
click at [505, 696] on button "Selecionar indivíduo" at bounding box center [526, 688] width 156 height 33
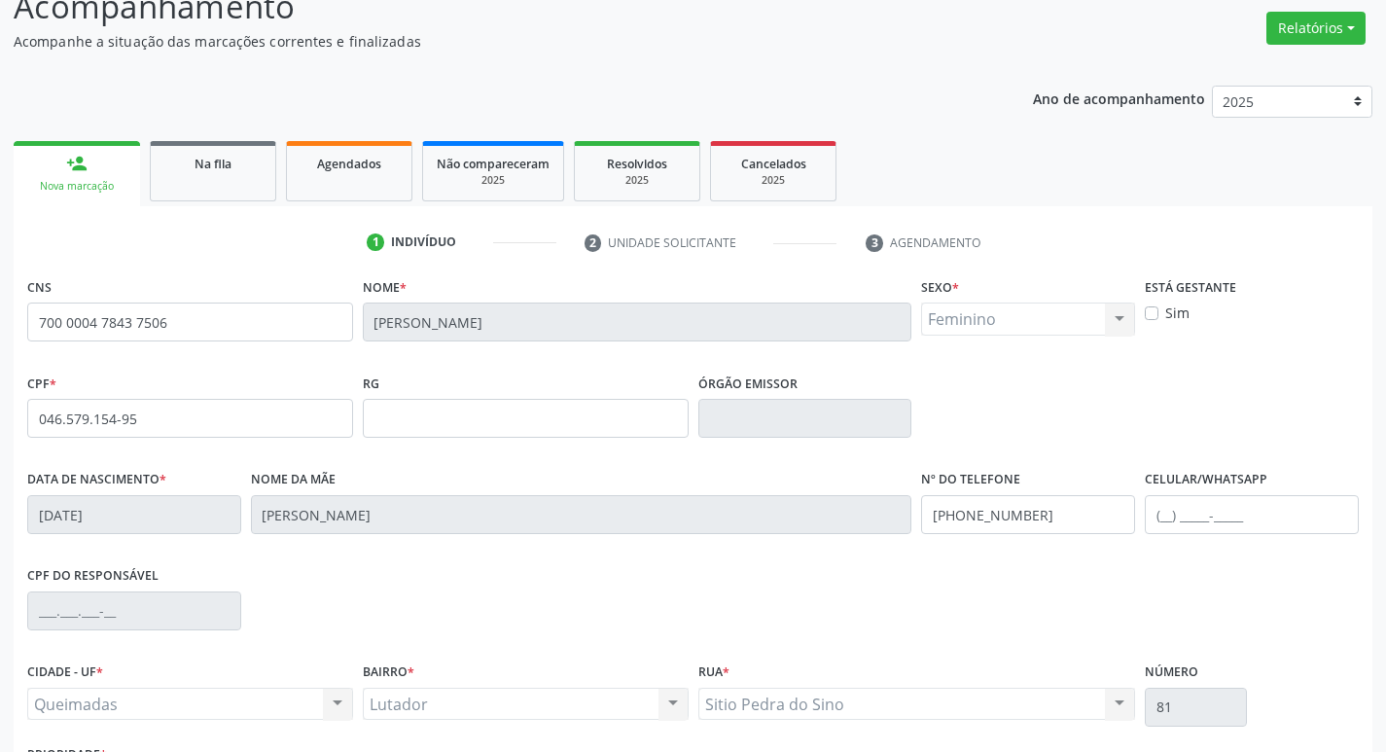
scroll to position [303, 0]
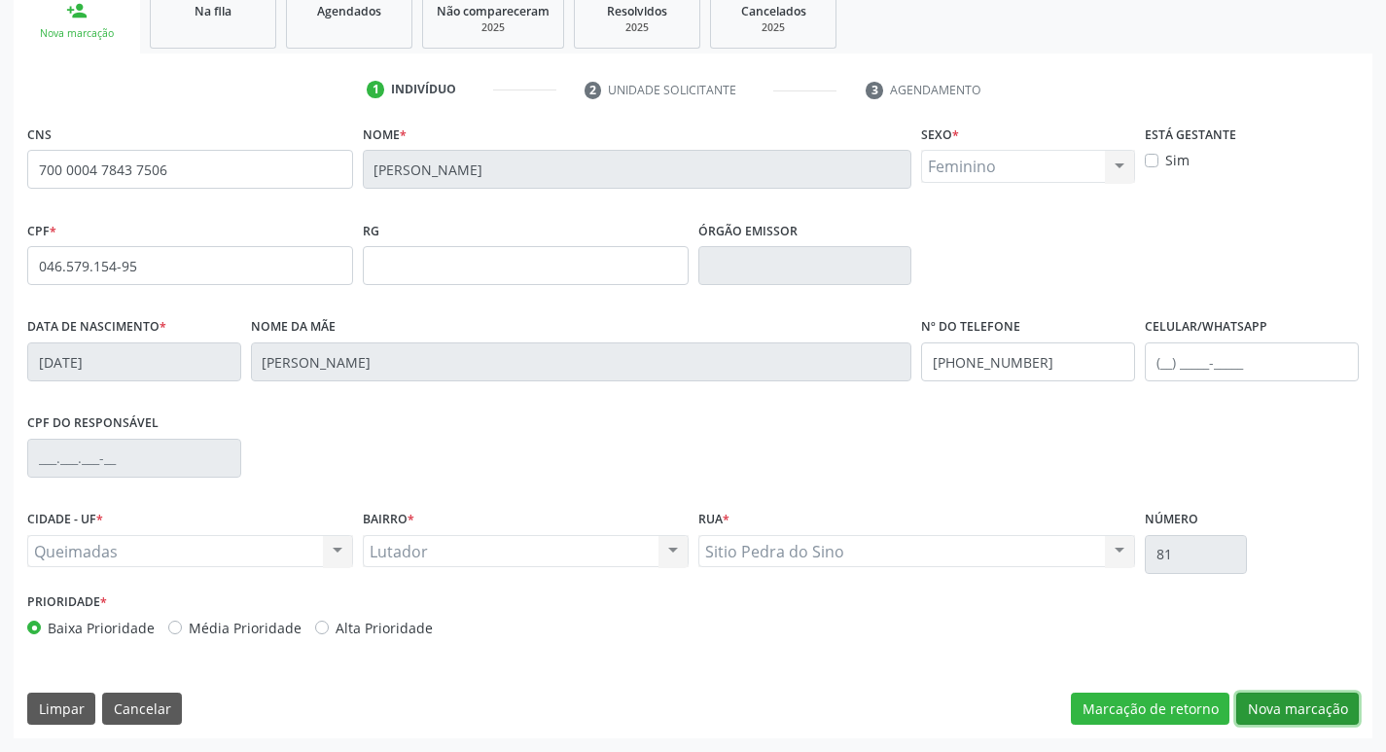
click at [1310, 716] on button "Nova marcação" at bounding box center [1297, 709] width 123 height 33
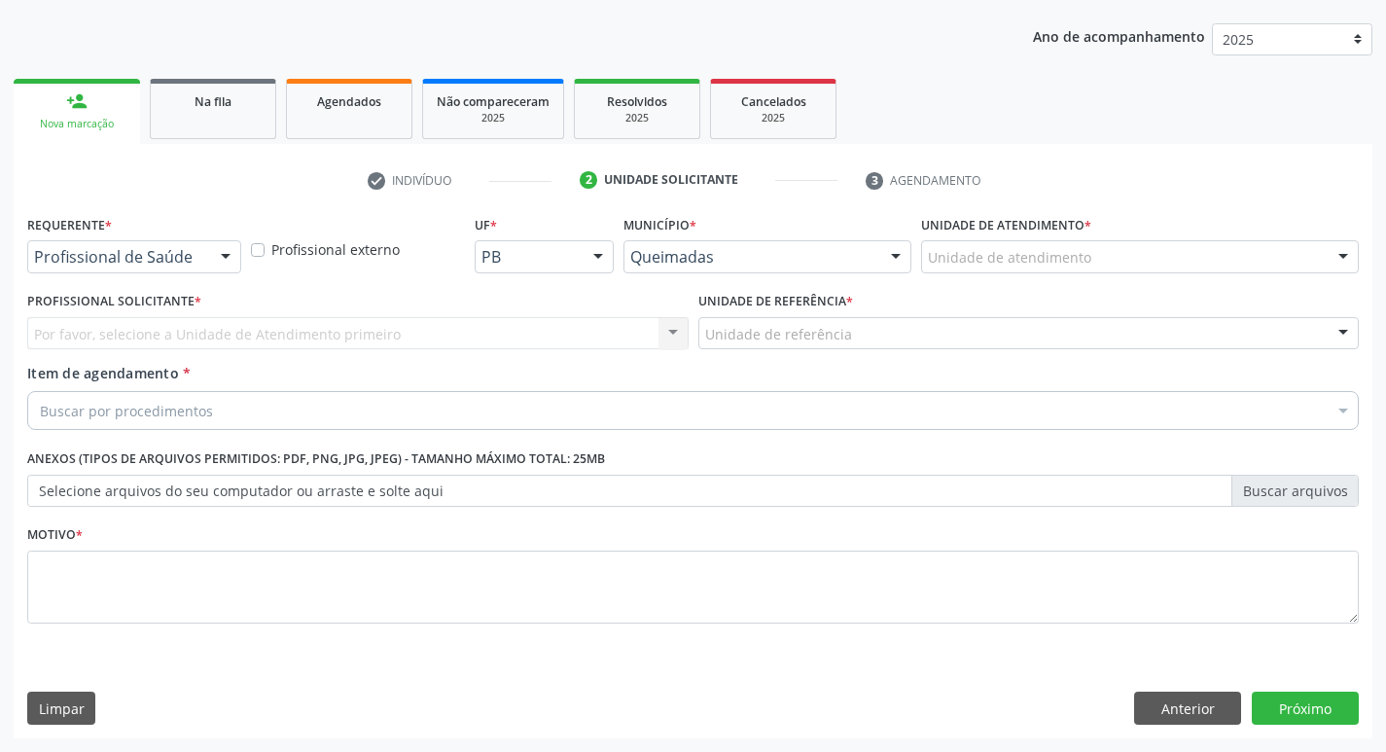
scroll to position [212, 0]
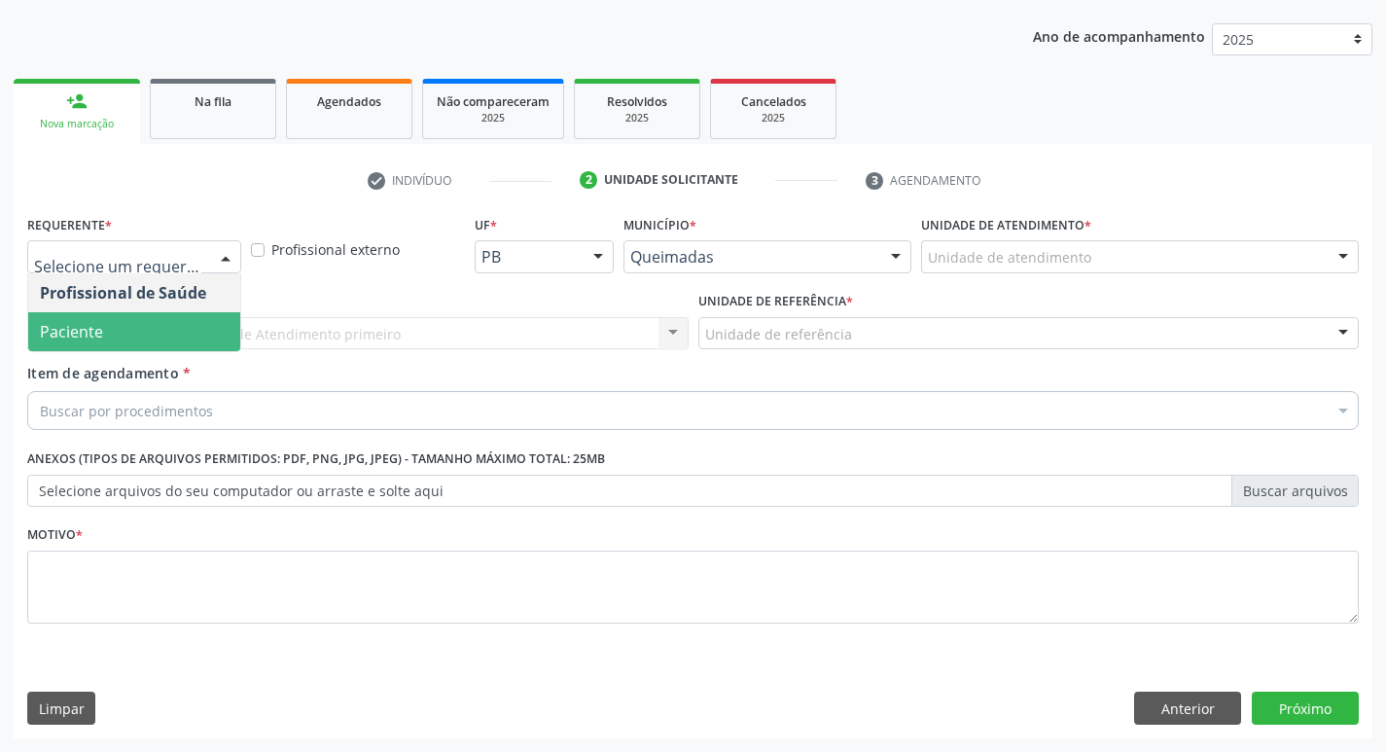
click at [151, 322] on span "Paciente" at bounding box center [134, 331] width 212 height 39
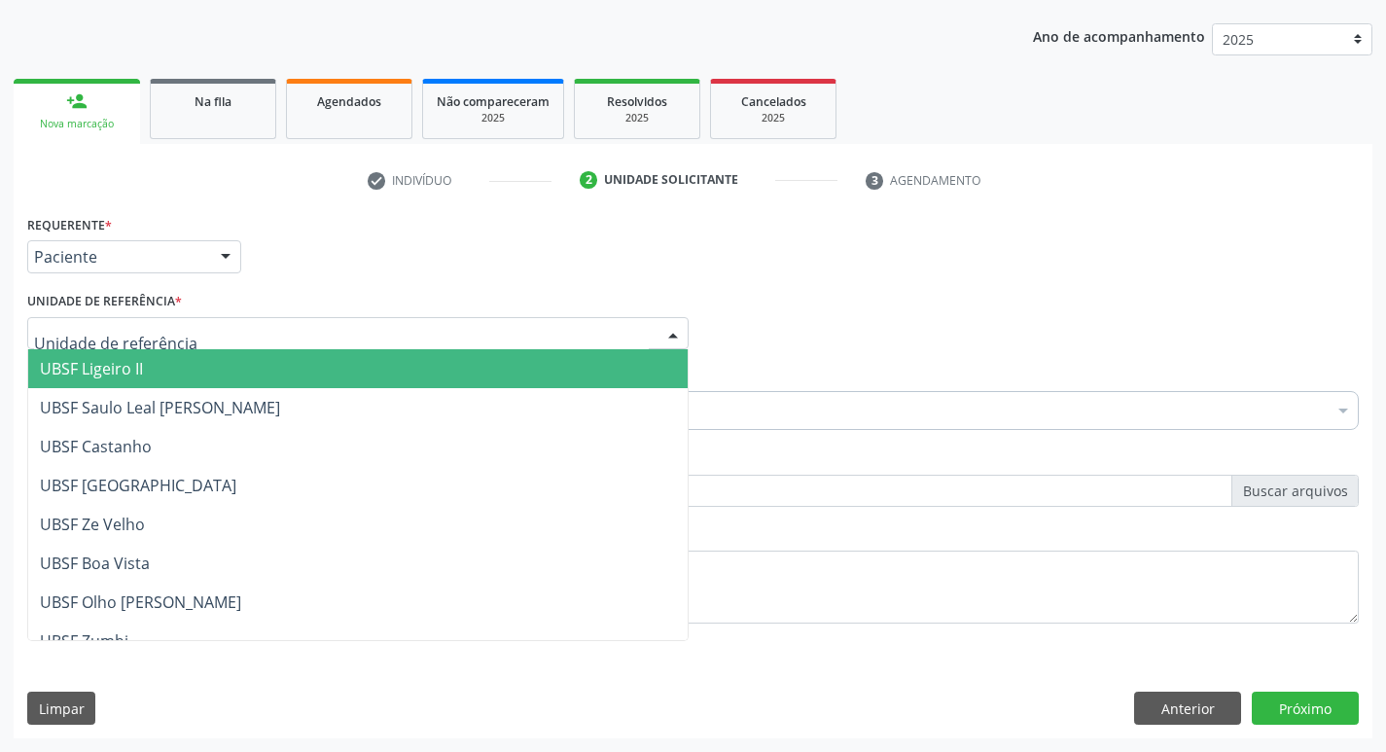
click at [151, 322] on div at bounding box center [357, 333] width 661 height 33
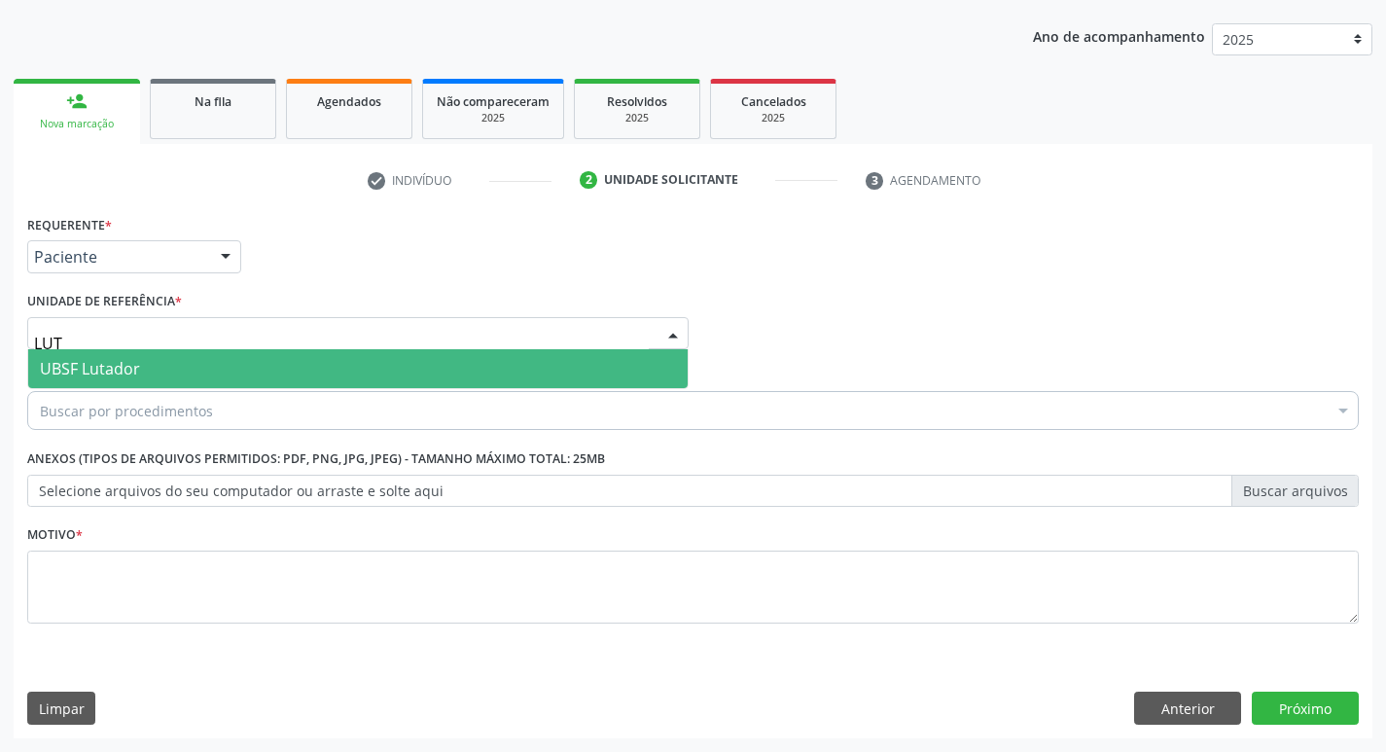
type input "LUTA"
click at [133, 368] on span "UBSF Lutador" at bounding box center [90, 368] width 100 height 21
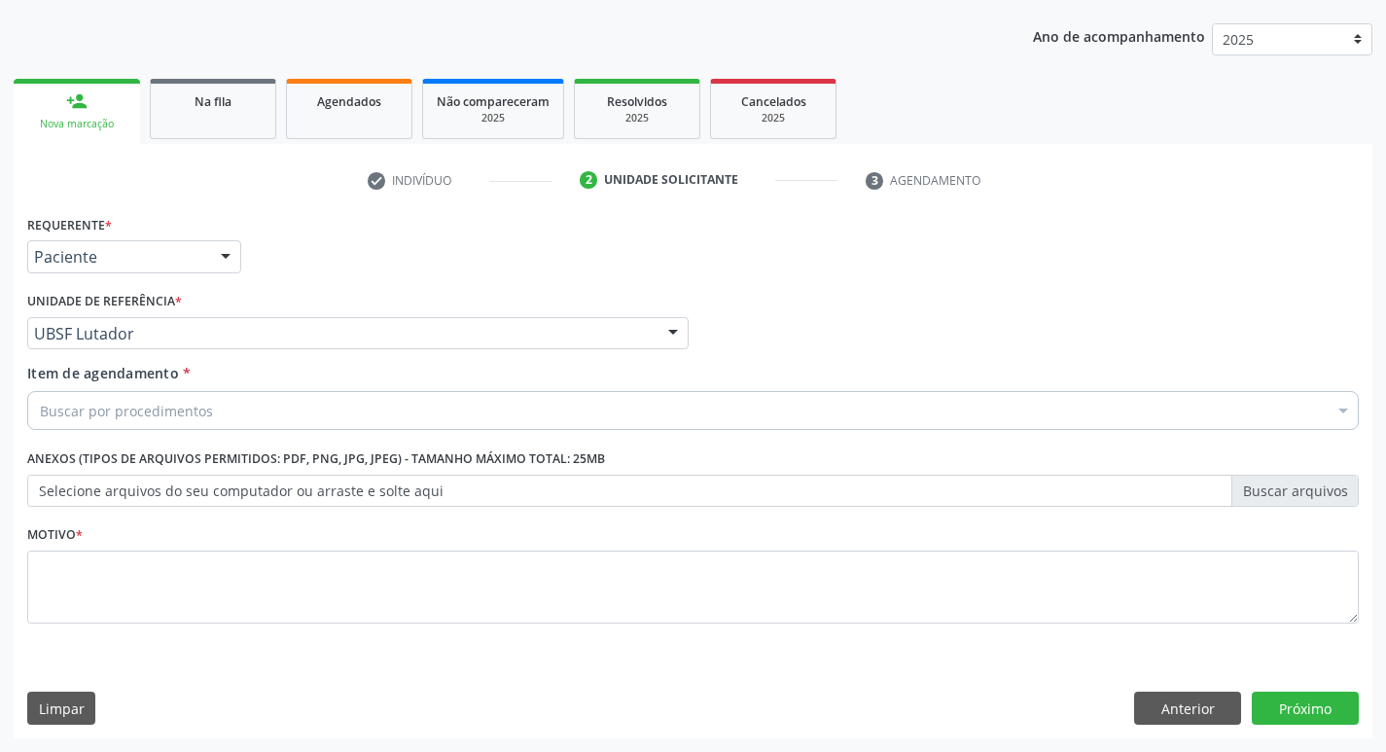
click at [136, 398] on div "Buscar por procedimentos" at bounding box center [693, 410] width 1332 height 39
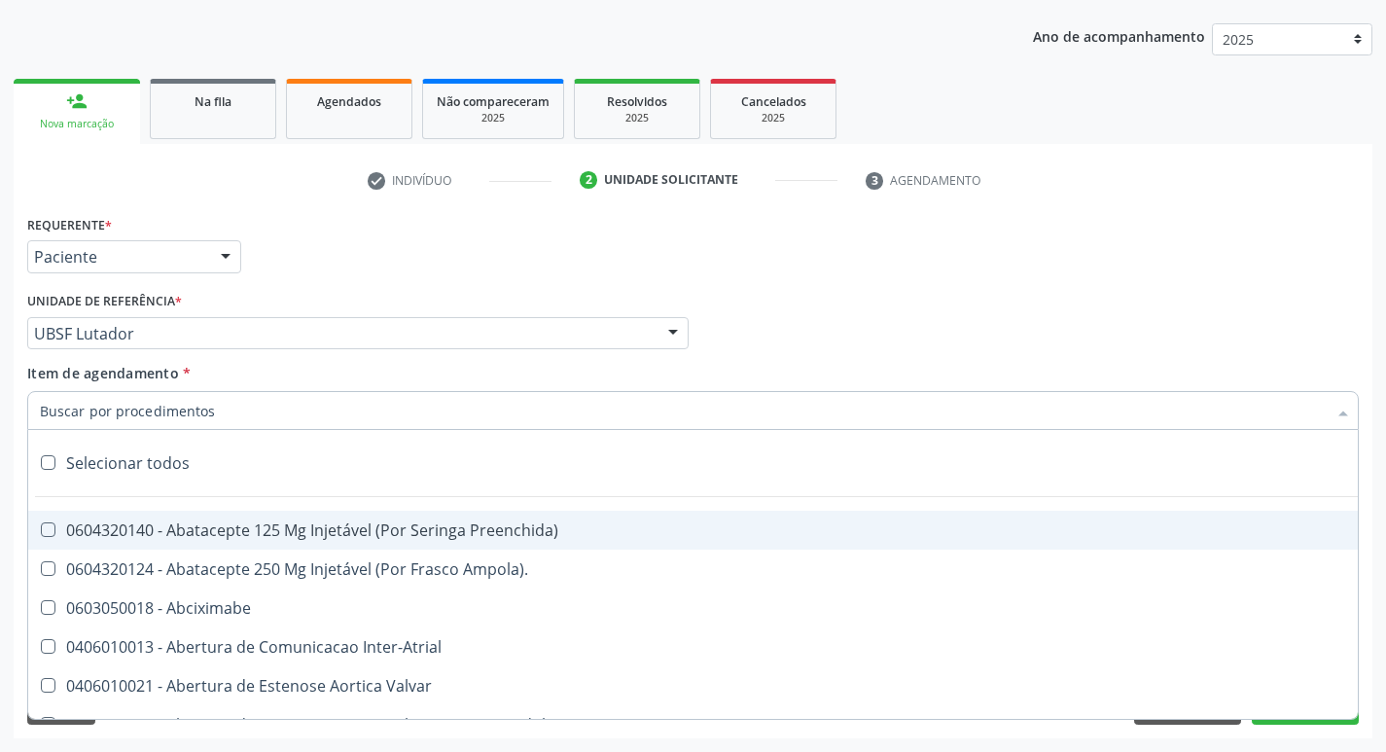
paste input "0205020186"
type input "0205020186"
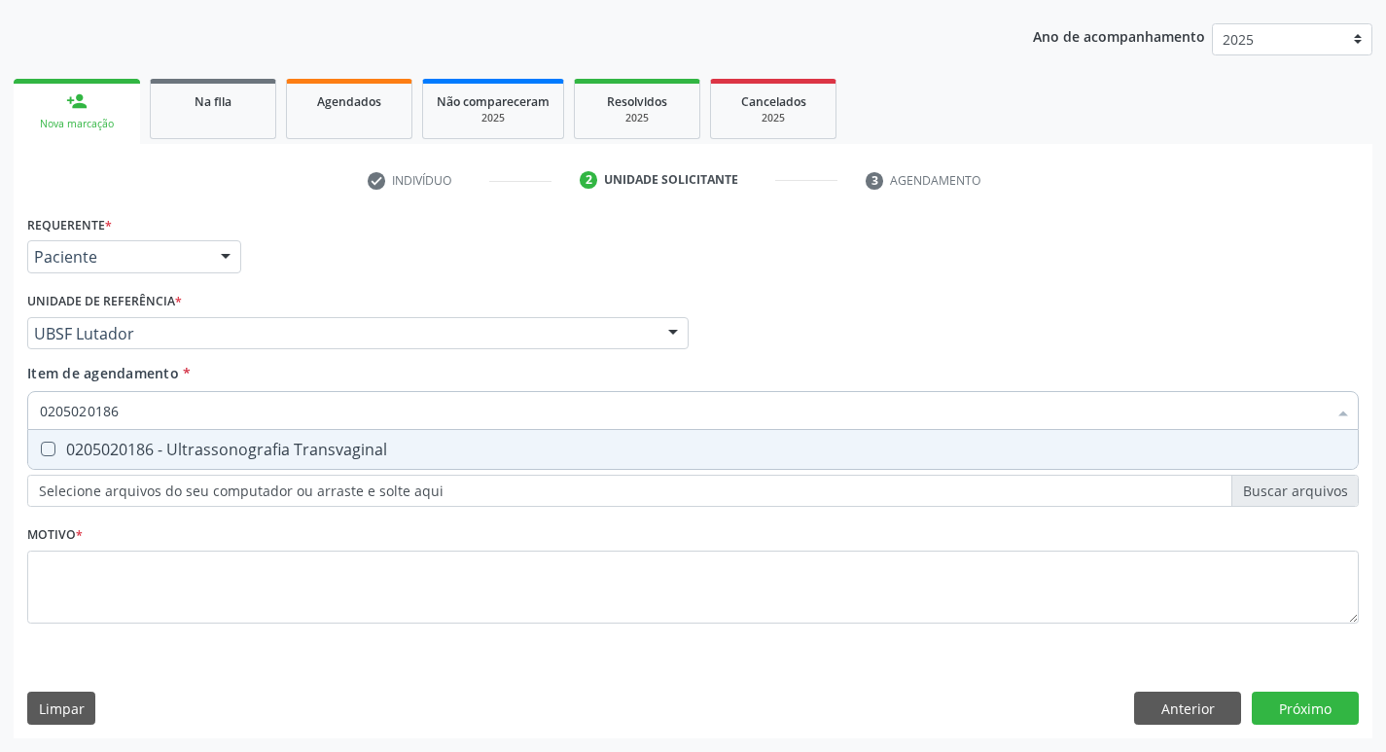
click at [162, 447] on div "0205020186 - Ultrassonografia Transvaginal" at bounding box center [693, 450] width 1306 height 16
checkbox Transvaginal "true"
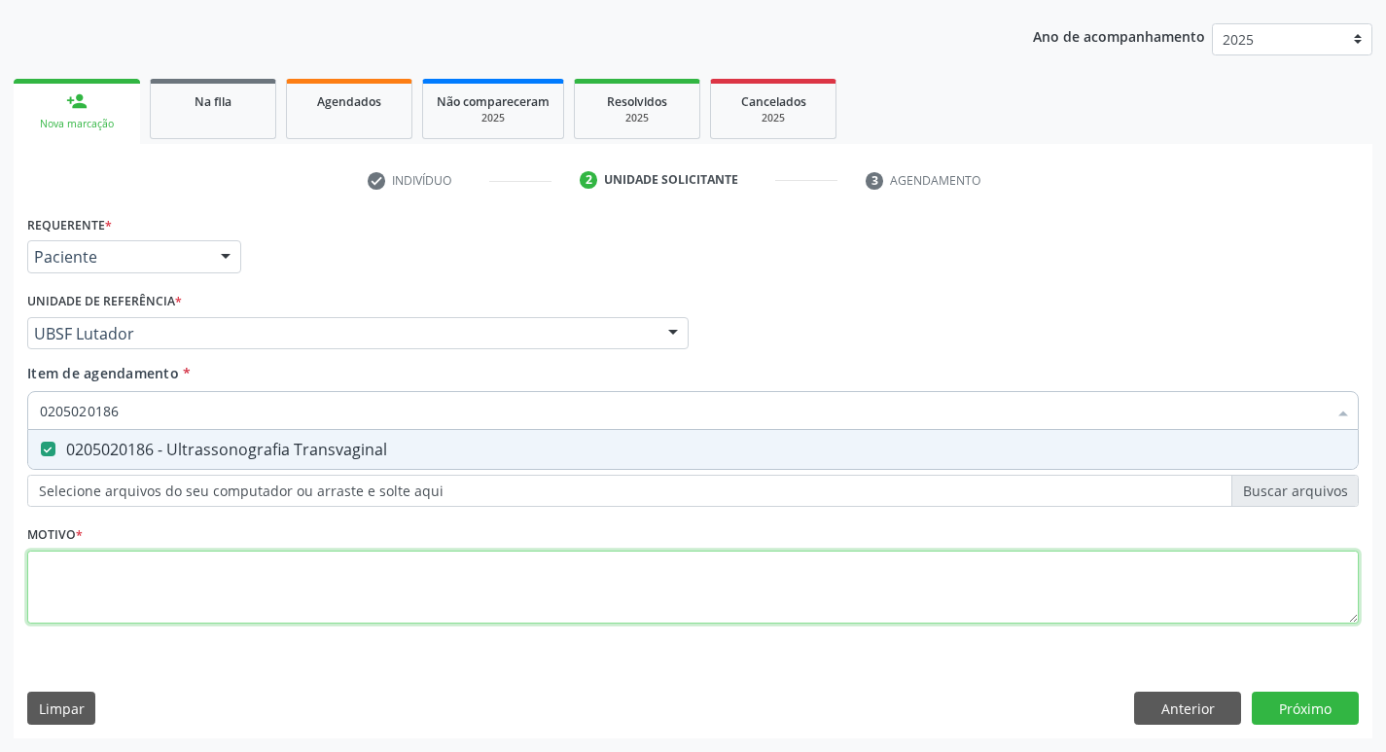
click at [122, 607] on div "Requerente * Paciente Profissional de Saúde Paciente Nenhum resultado encontrad…" at bounding box center [693, 430] width 1332 height 441
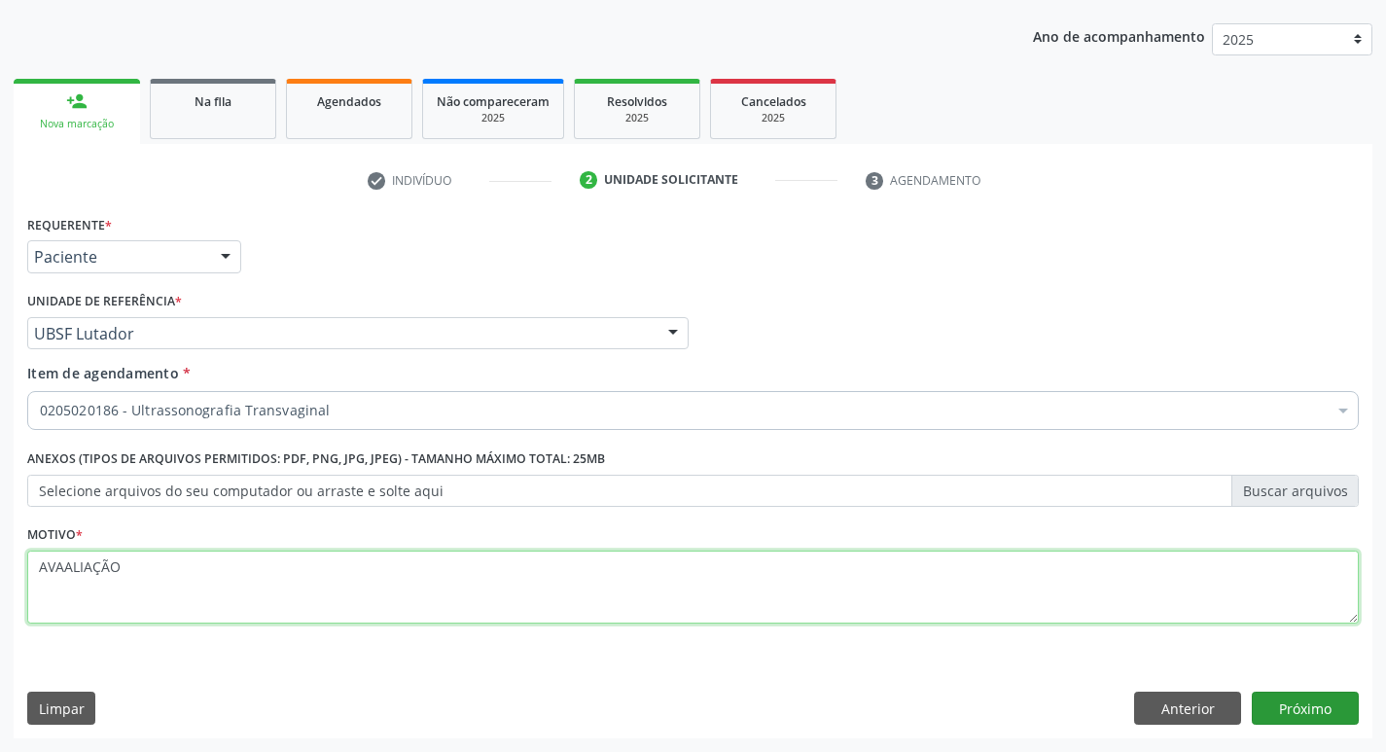
type textarea "AVAALIAÇÃO"
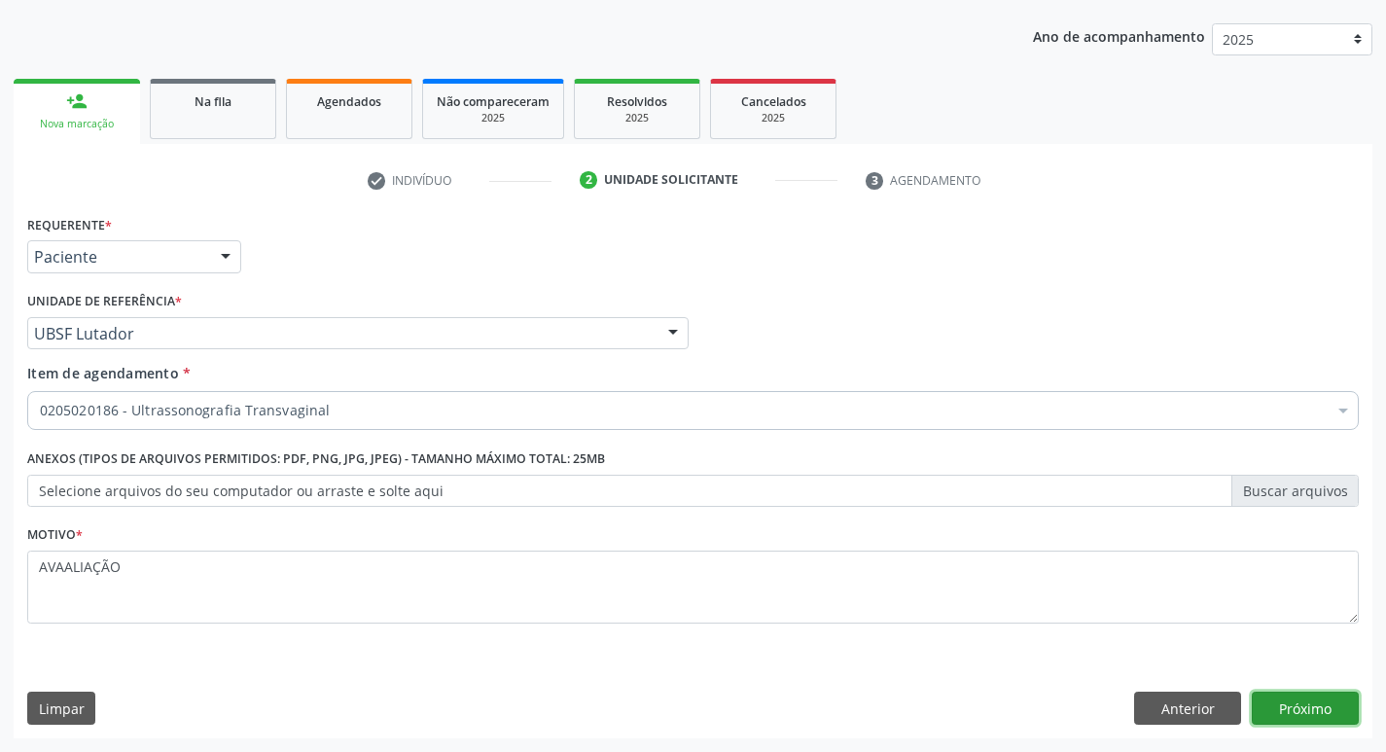
click at [1293, 712] on button "Próximo" at bounding box center [1305, 708] width 107 height 33
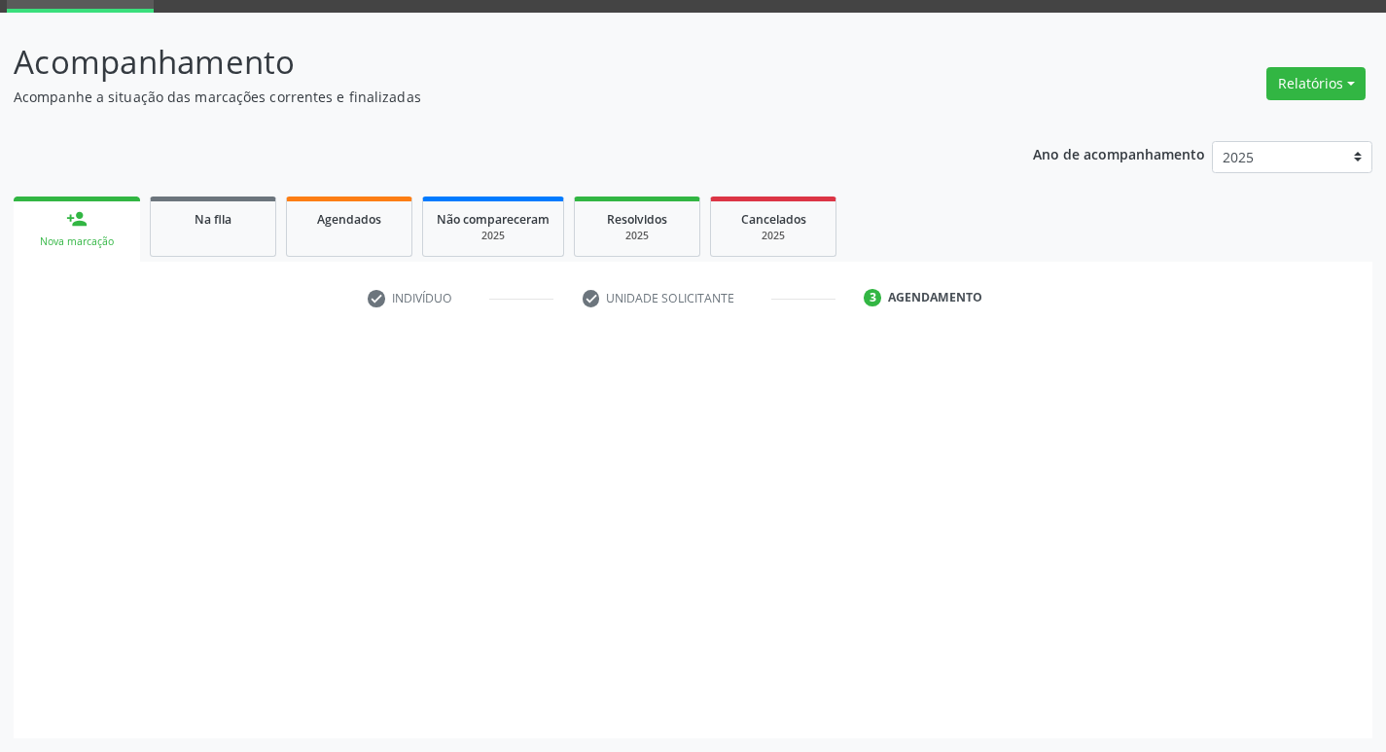
scroll to position [94, 0]
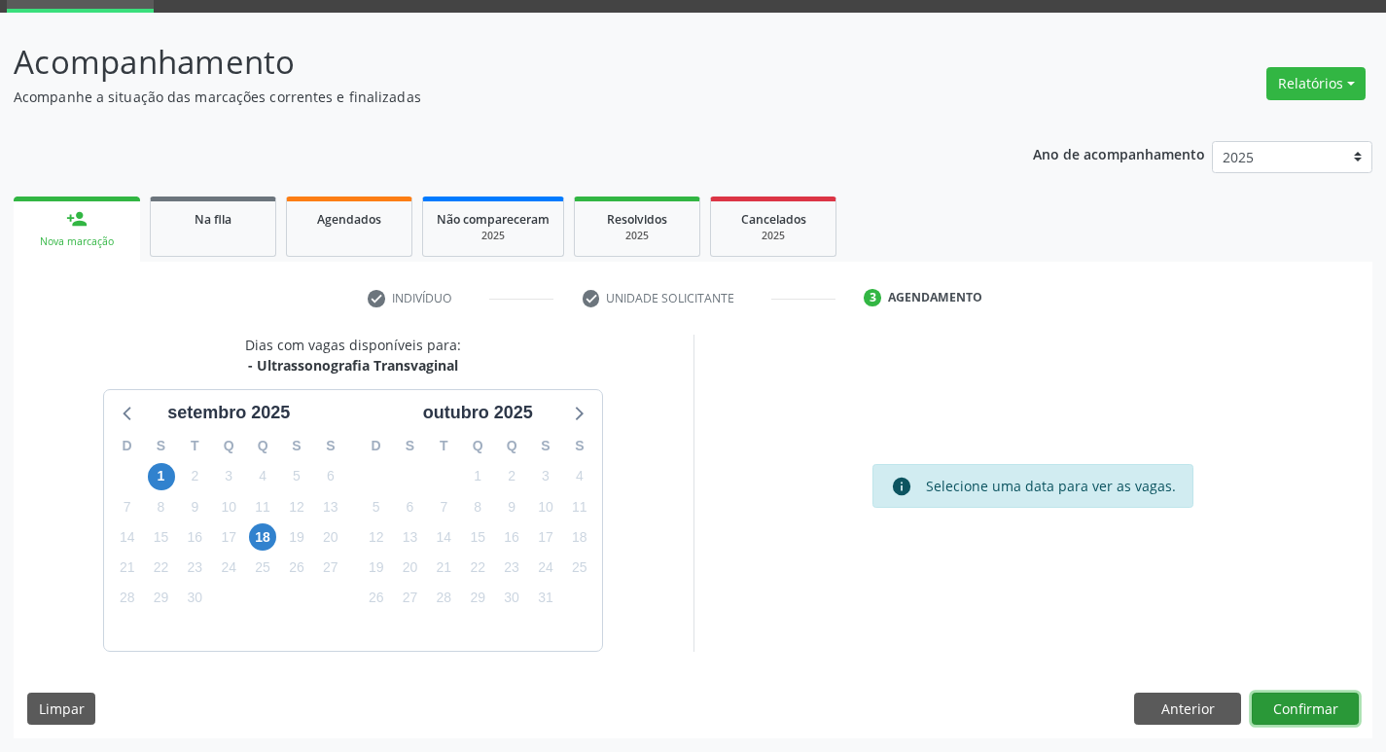
click at [1338, 695] on button "Confirmar" at bounding box center [1305, 709] width 107 height 33
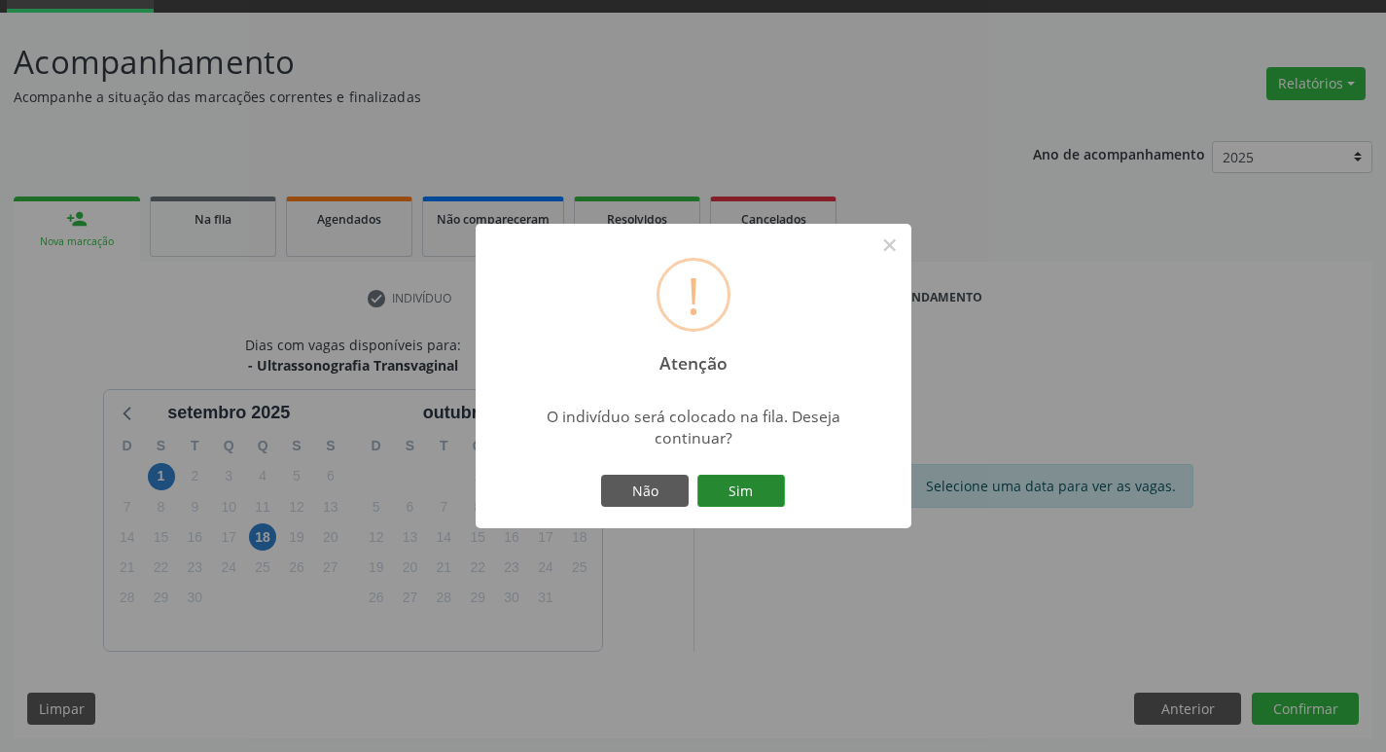
click at [754, 490] on button "Sim" at bounding box center [741, 491] width 88 height 33
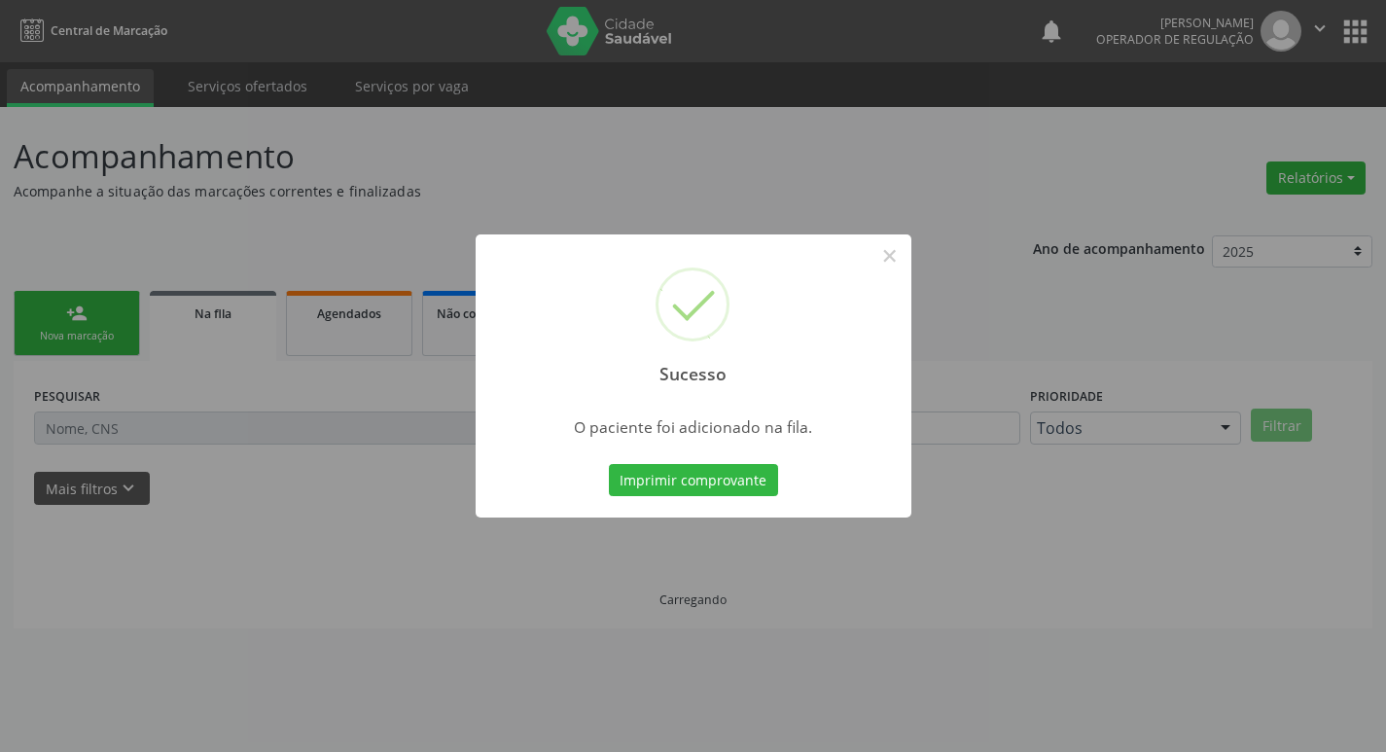
scroll to position [0, 0]
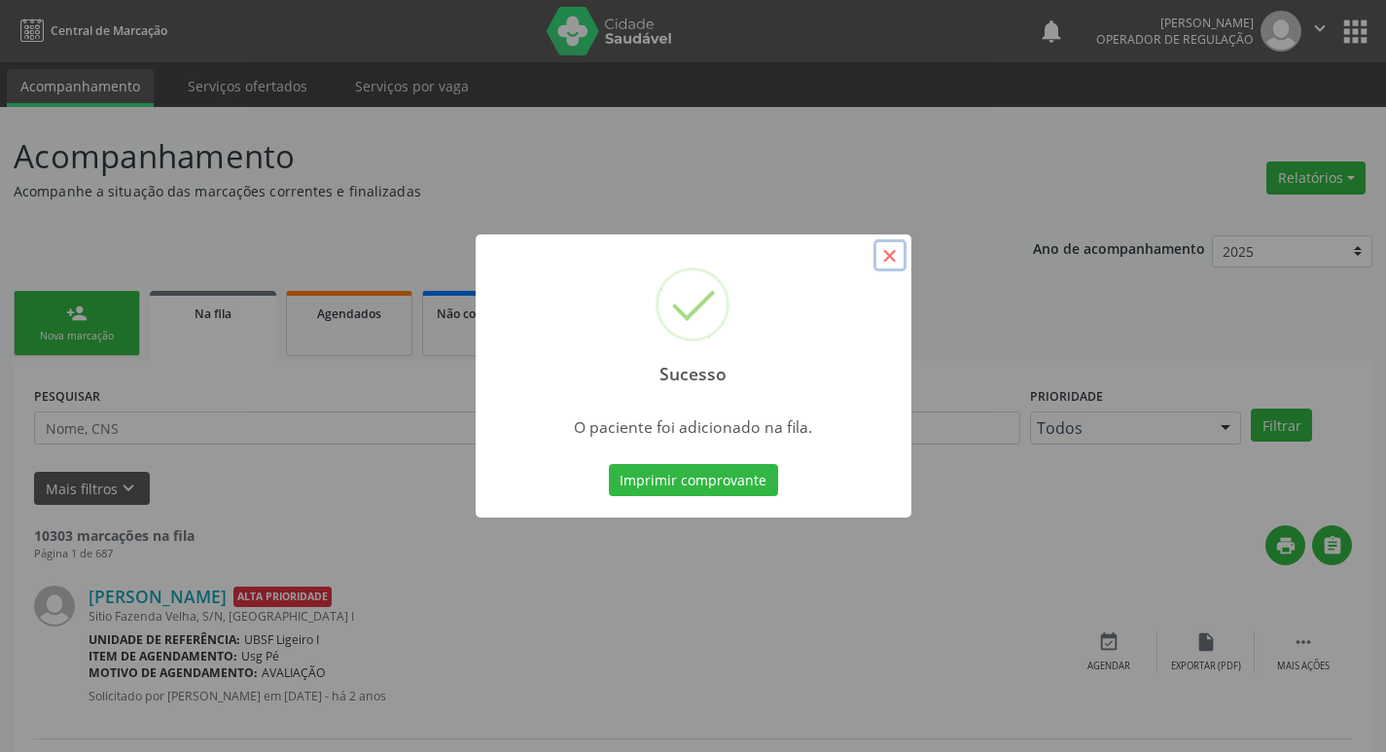
click at [903, 256] on button "×" at bounding box center [890, 255] width 33 height 33
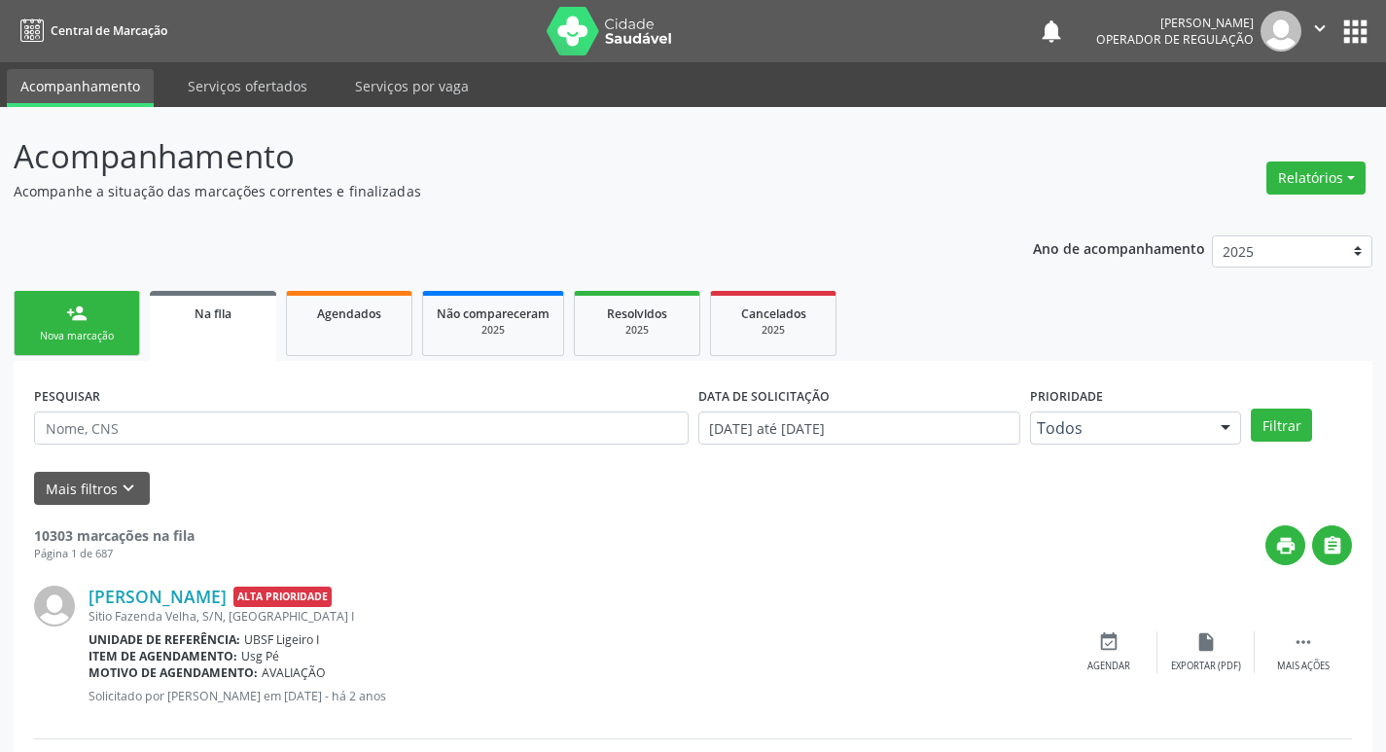
click at [80, 301] on link "person_add Nova marcação" at bounding box center [77, 323] width 126 height 65
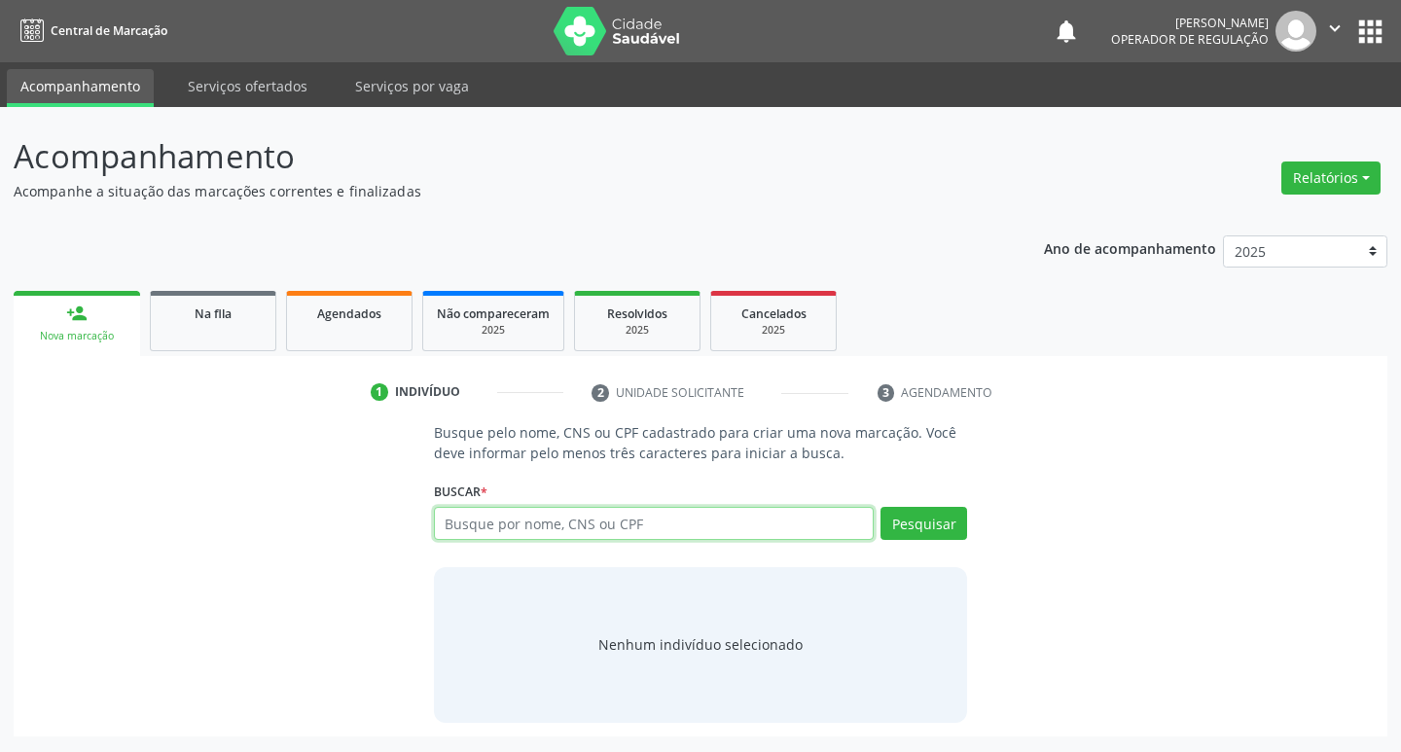
click at [503, 534] on input "text" at bounding box center [654, 523] width 441 height 33
type input "700205961009222"
click at [762, 379] on li "2 Unidade solicitante" at bounding box center [719, 392] width 285 height 33
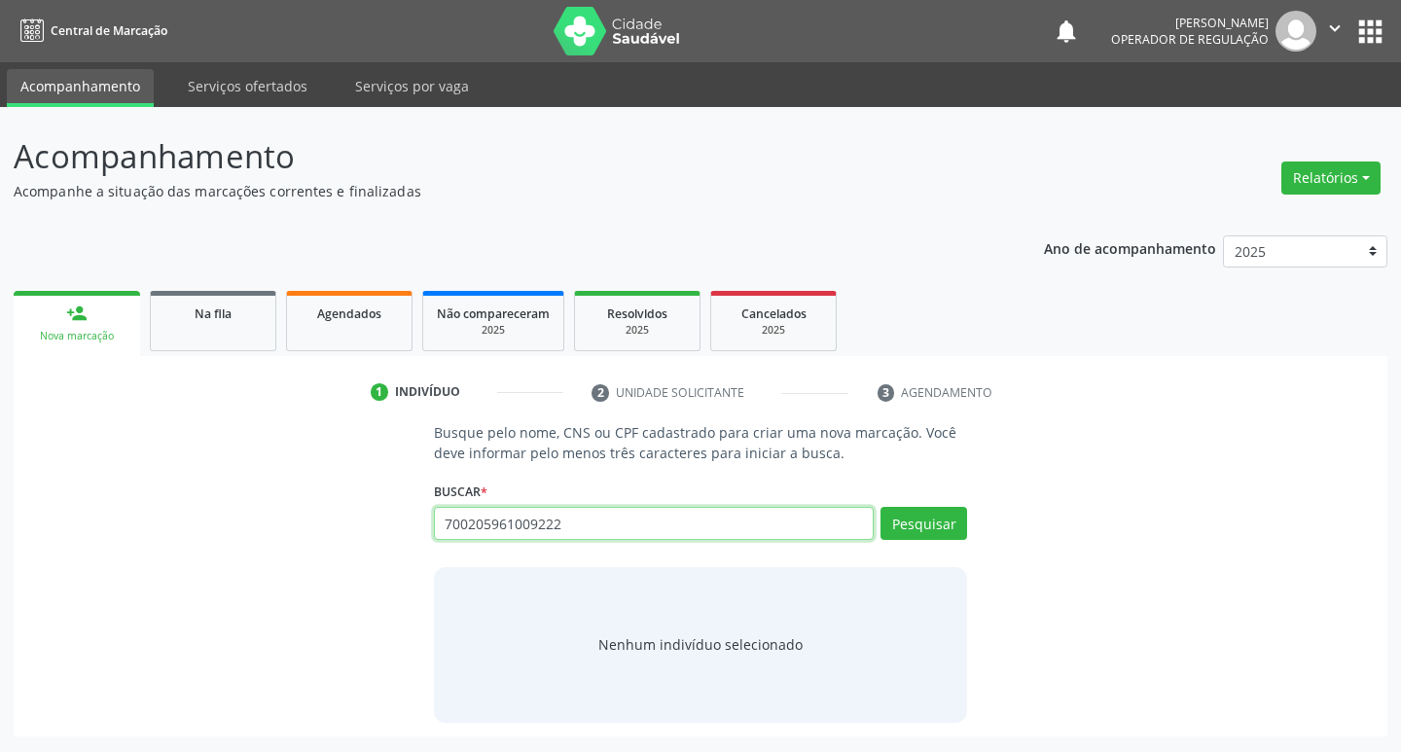
drag, startPoint x: 876, startPoint y: 516, endPoint x: 971, endPoint y: 553, distance: 101.7
click at [877, 516] on div "700205961009222 Busque por nome, CNS ou CPF [PERSON_NAME] CPF: 115.694.644-13 C…" at bounding box center [701, 530] width 534 height 47
click at [990, 558] on div "Busque pelo nome, CNS ou CPF cadastrado para criar uma nova marcação. Você deve…" at bounding box center [700, 572] width 1346 height 300
click at [958, 534] on button "Pesquisar" at bounding box center [923, 523] width 87 height 33
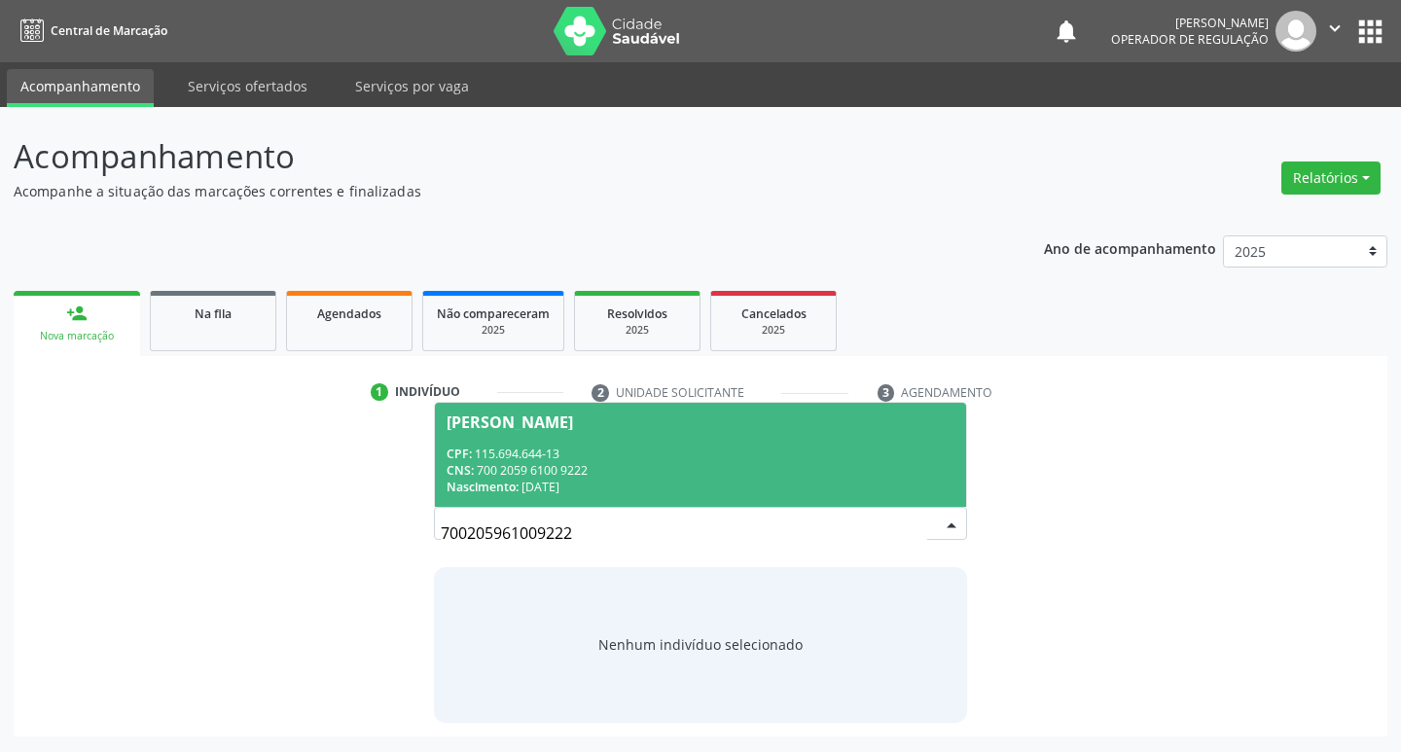
click at [842, 468] on div "CNS: 700 2059 6100 9222" at bounding box center [700, 470] width 509 height 17
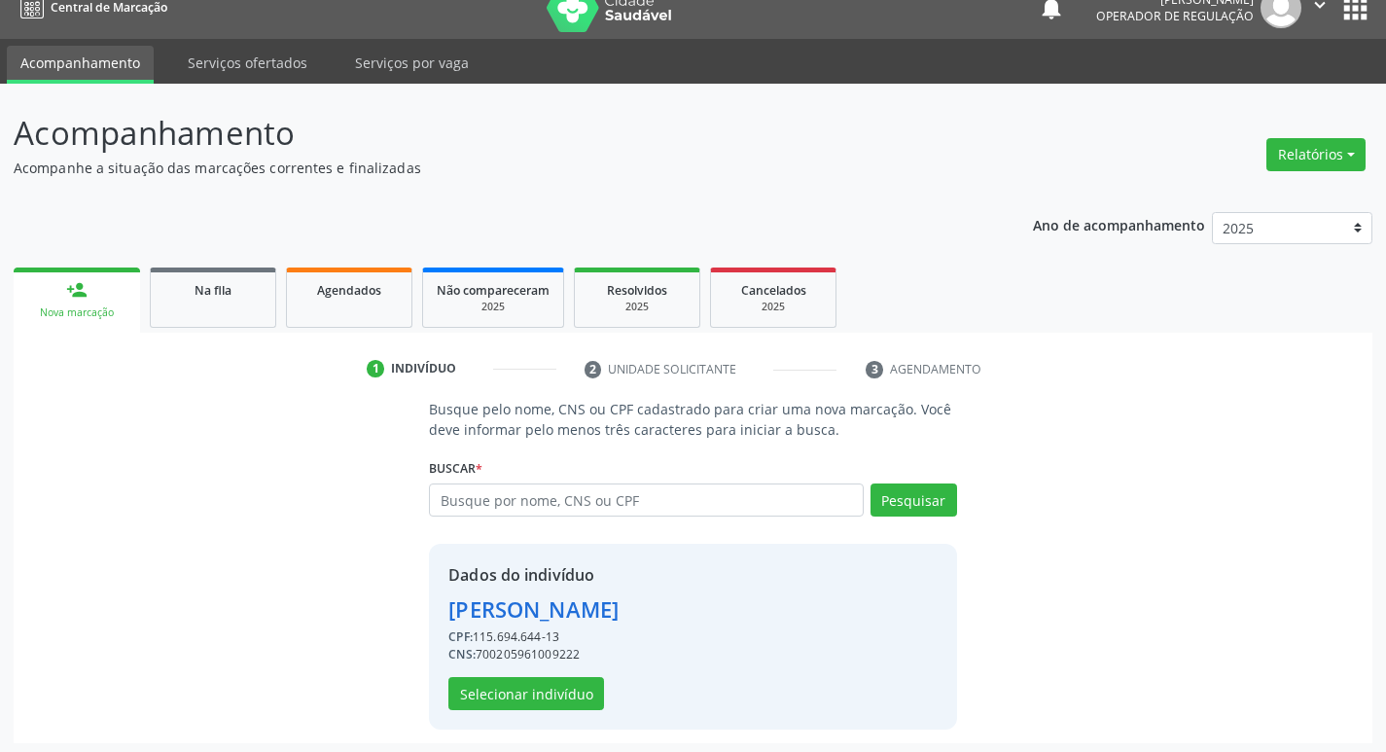
scroll to position [28, 0]
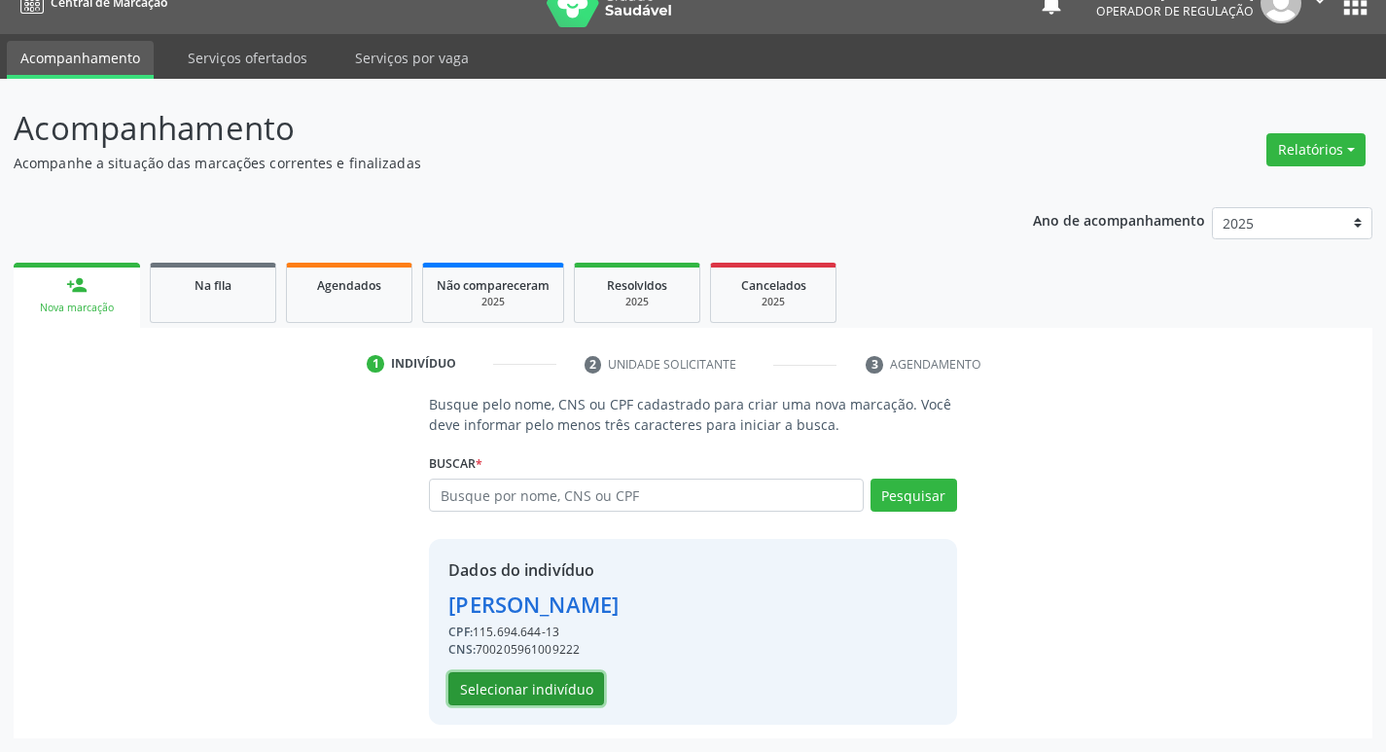
click at [520, 686] on button "Selecionar indivíduo" at bounding box center [526, 688] width 156 height 33
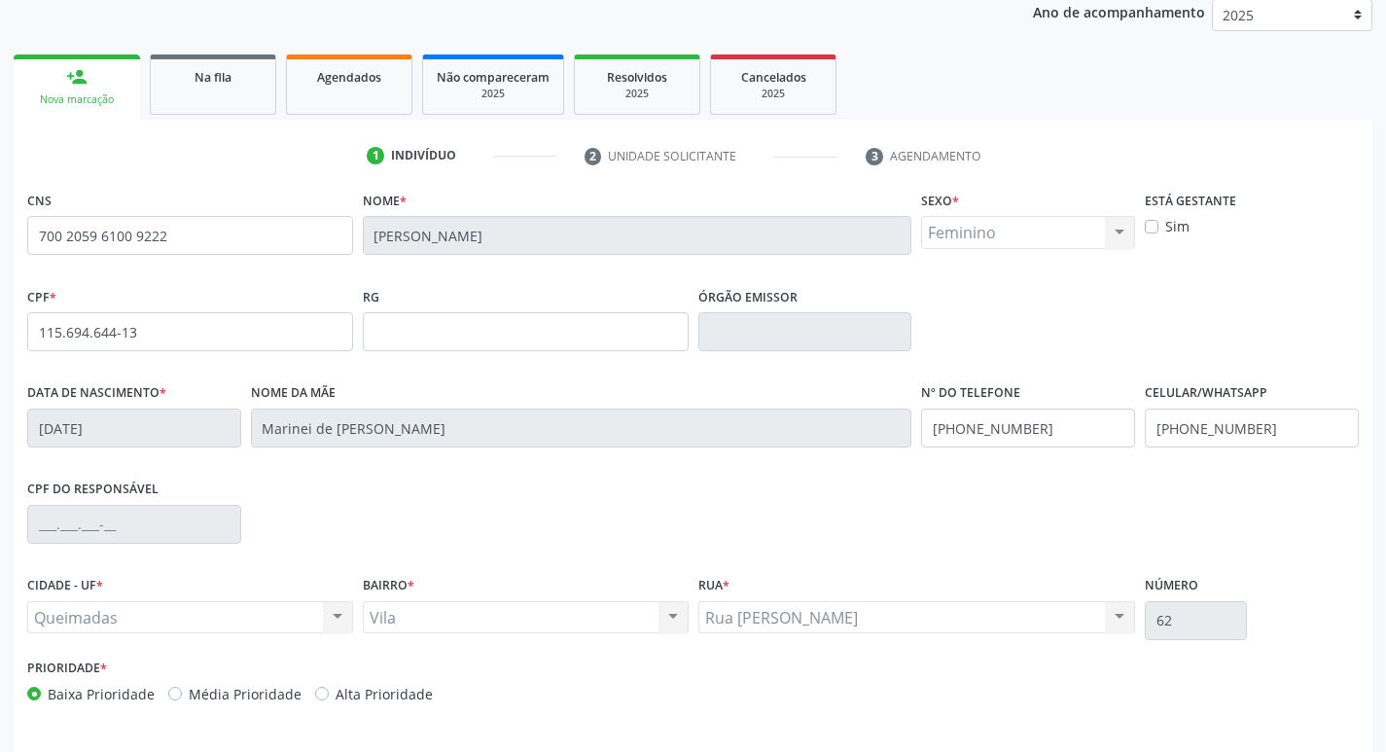
scroll to position [303, 0]
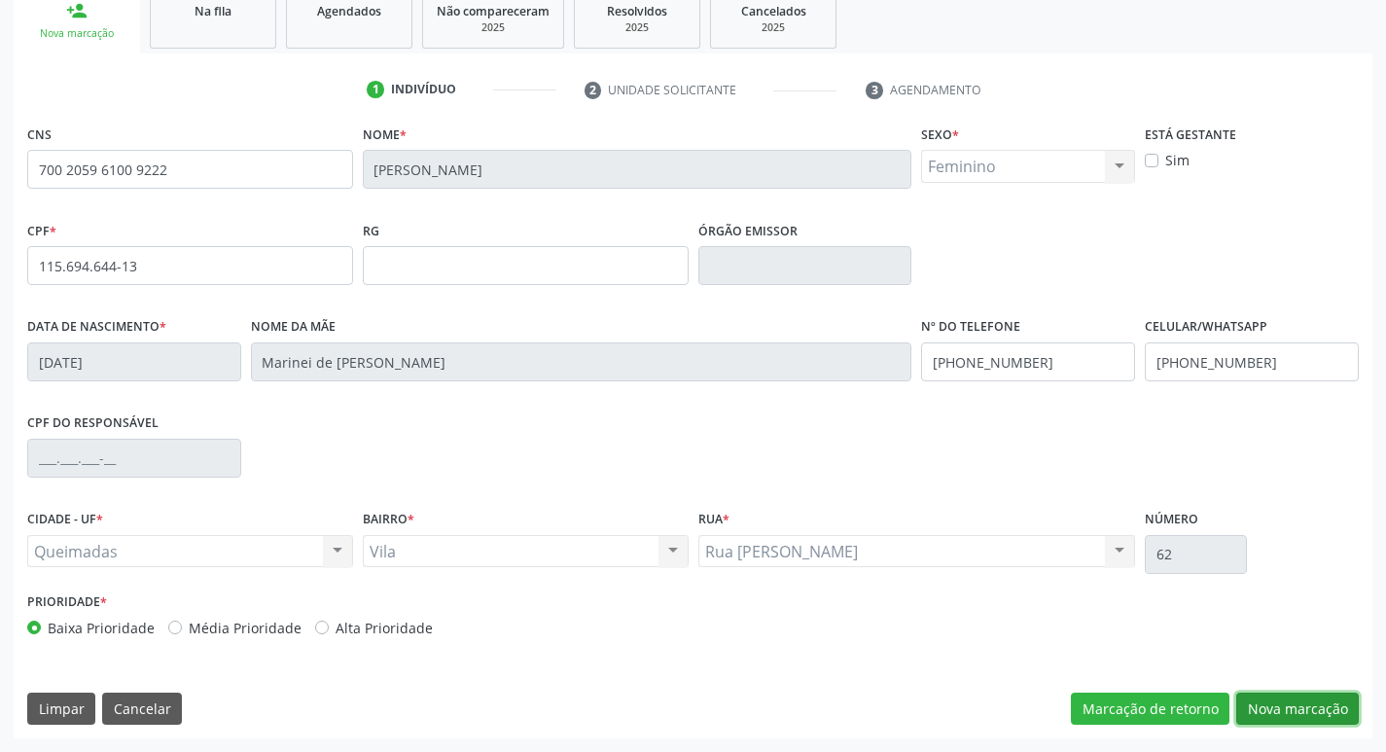
click at [1274, 703] on button "Nova marcação" at bounding box center [1297, 709] width 123 height 33
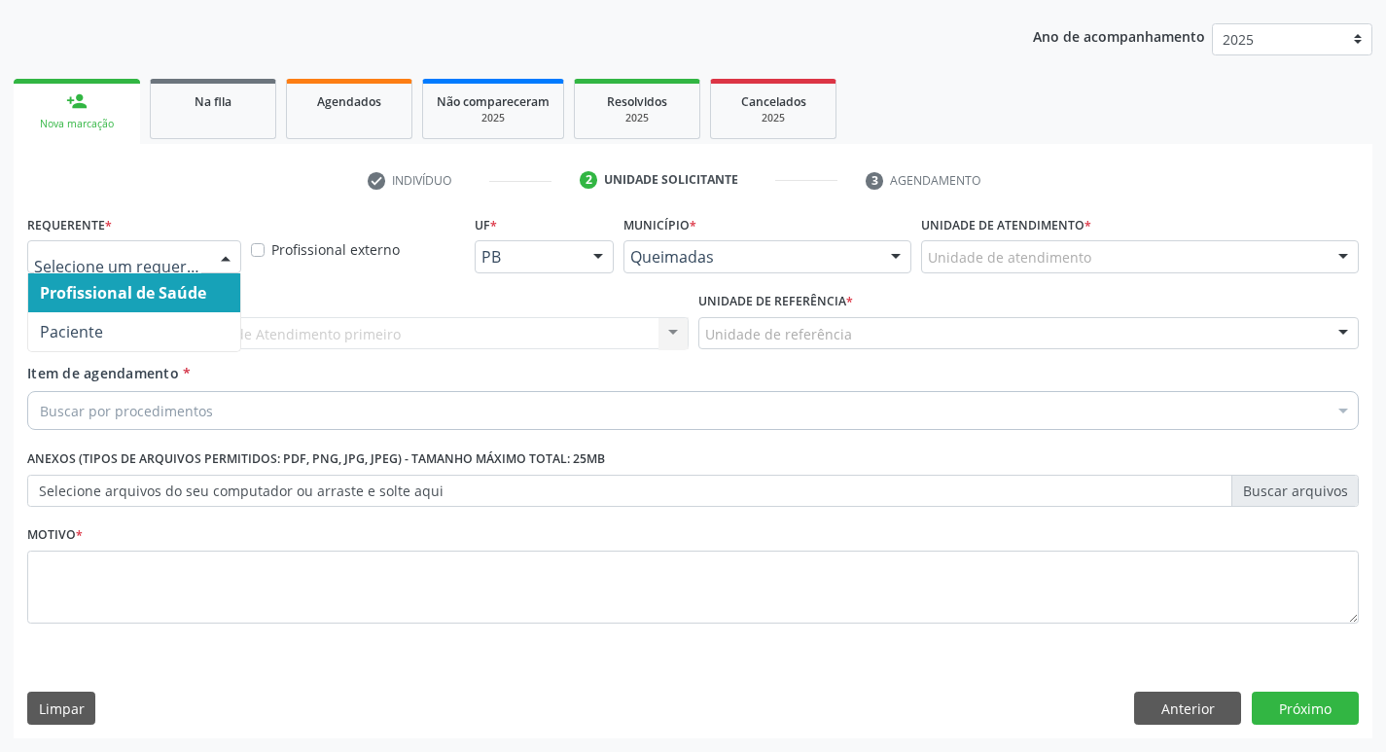
click at [116, 246] on div at bounding box center [134, 256] width 214 height 33
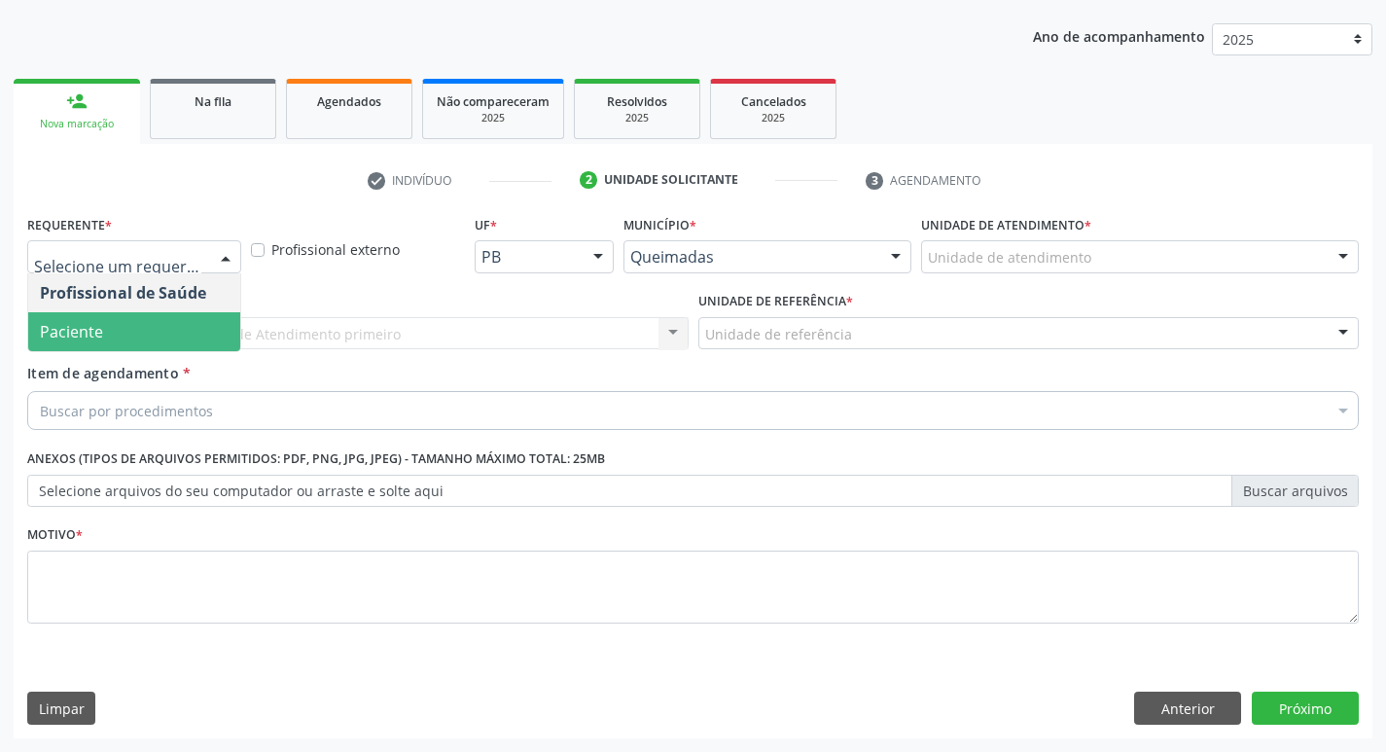
click at [100, 321] on span "Paciente" at bounding box center [71, 331] width 63 height 21
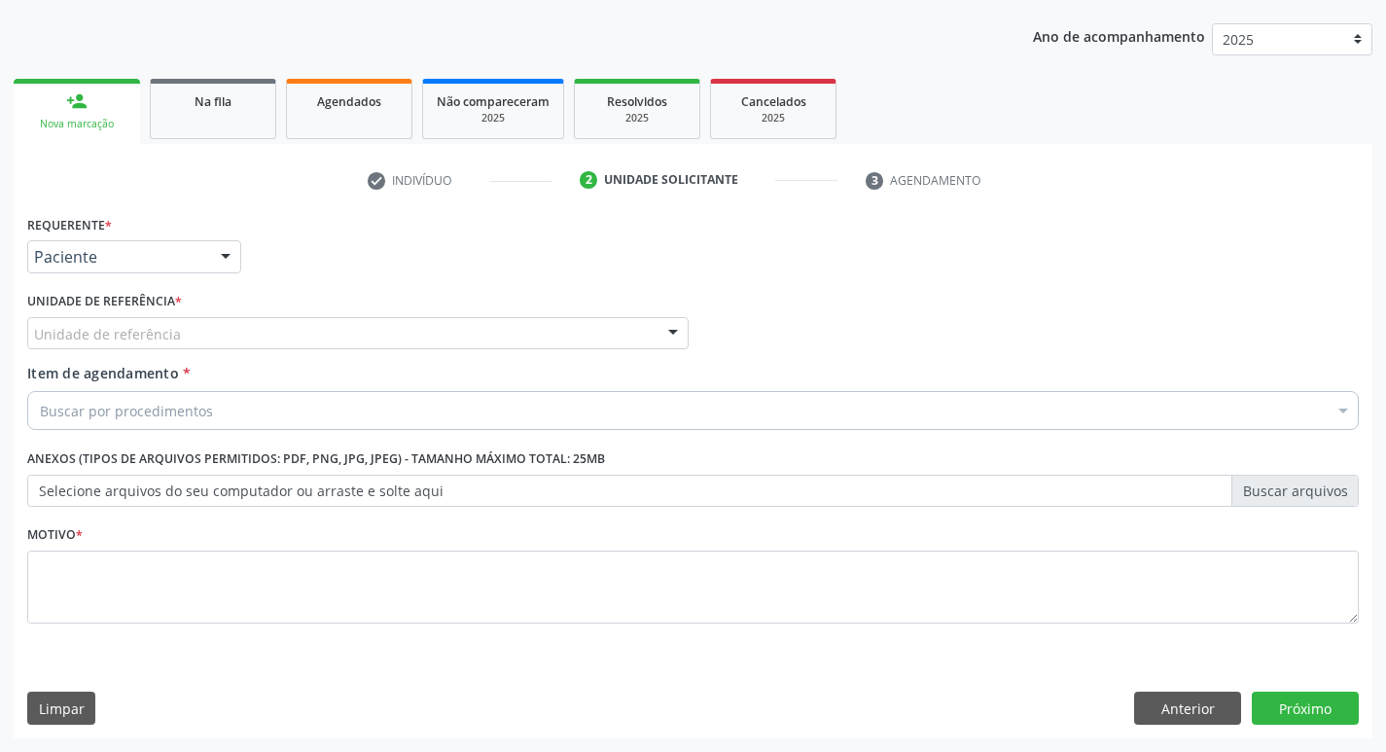
click at [109, 347] on div "Unidade de referência" at bounding box center [357, 333] width 661 height 33
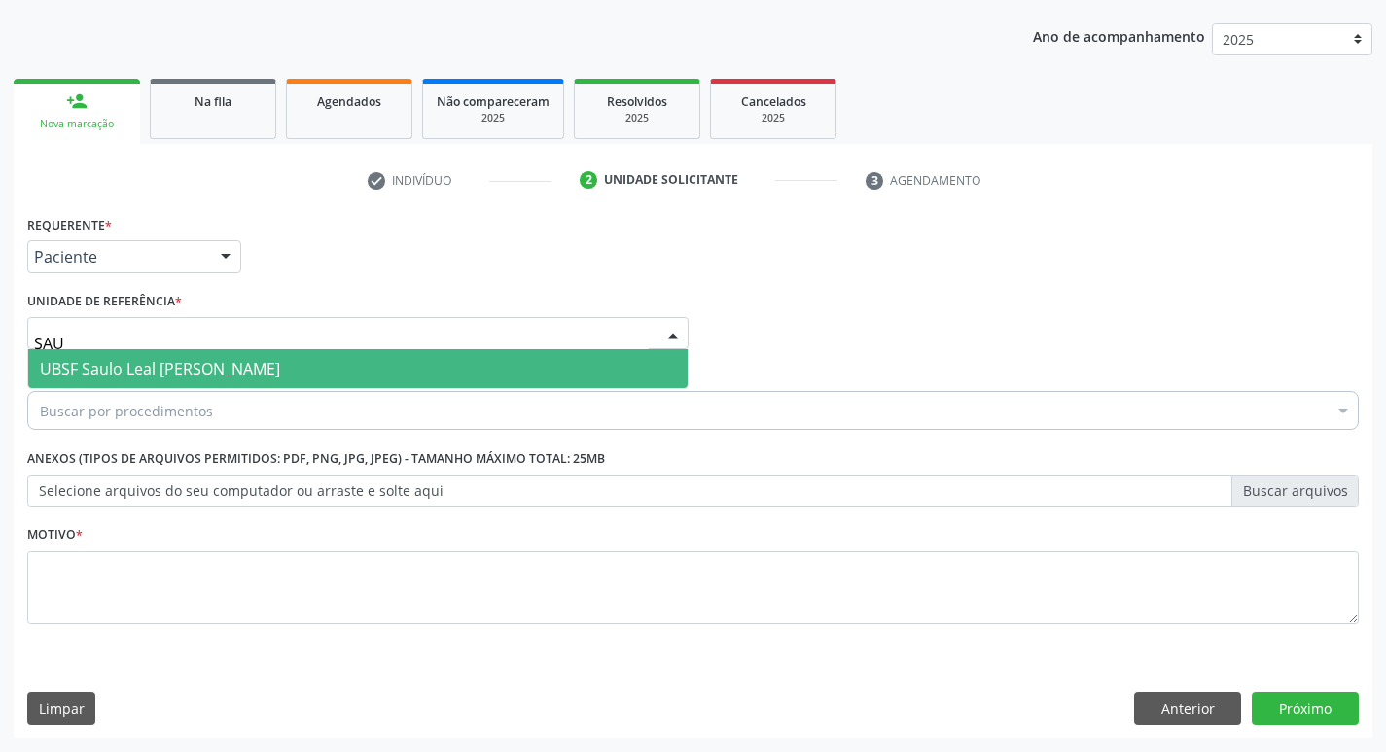
type input "[PERSON_NAME]"
click at [124, 380] on span "UBSF Saulo Leal [PERSON_NAME]" at bounding box center [358, 368] width 660 height 39
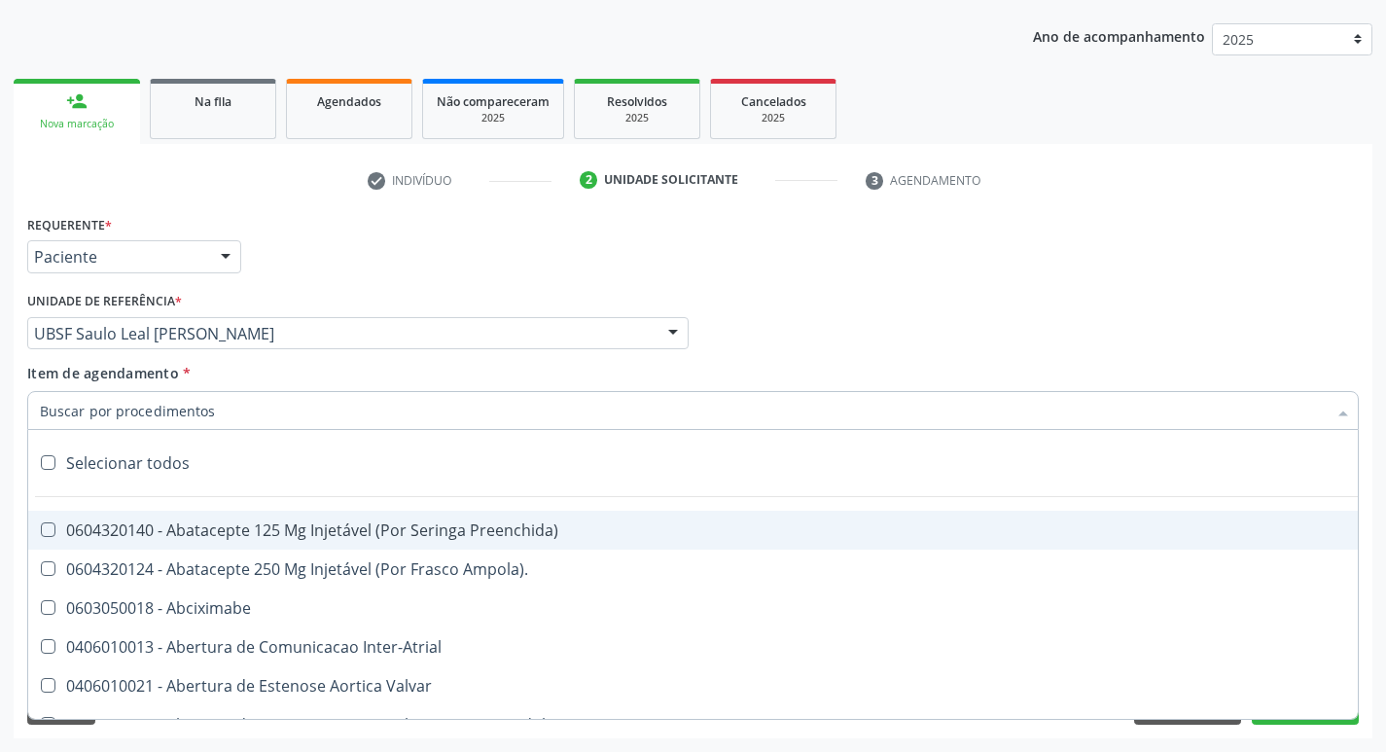
paste input "0205020186"
type input "0205020186"
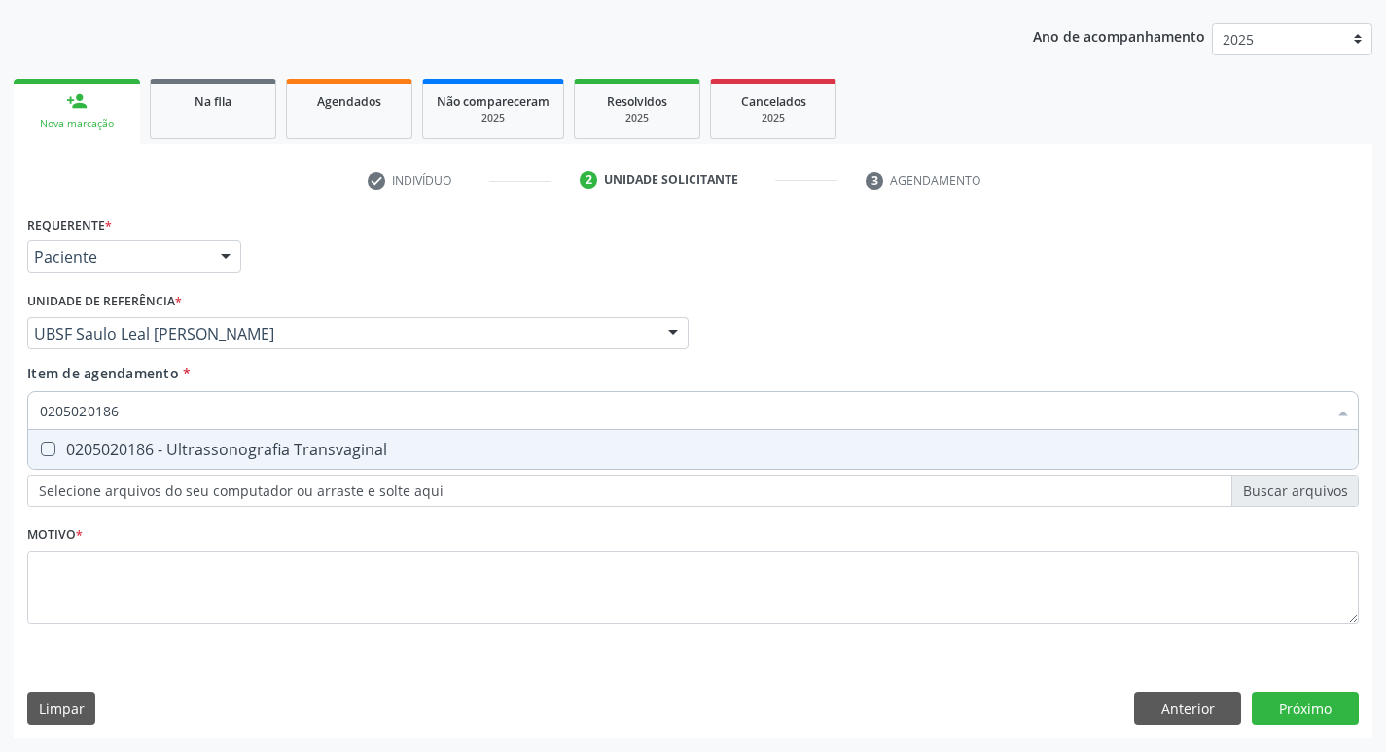
click at [869, 441] on span "0205020186 - Ultrassonografia Transvaginal" at bounding box center [693, 449] width 1330 height 39
checkbox Transvaginal "true"
click at [1297, 704] on div "Requerente * Paciente Profissional de Saúde Paciente Nenhum resultado encontrad…" at bounding box center [693, 474] width 1359 height 528
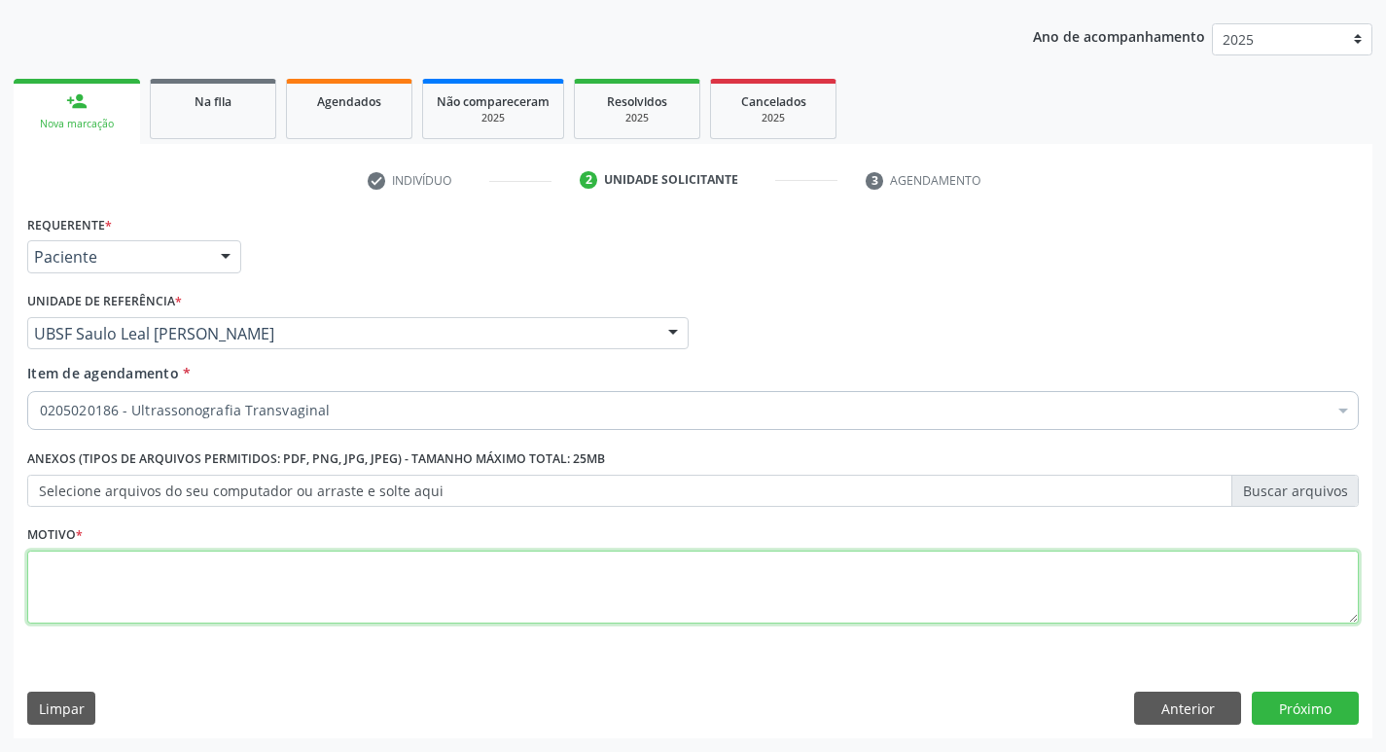
click at [235, 574] on textarea at bounding box center [693, 588] width 1332 height 74
type textarea "AVALIAÇÃO"
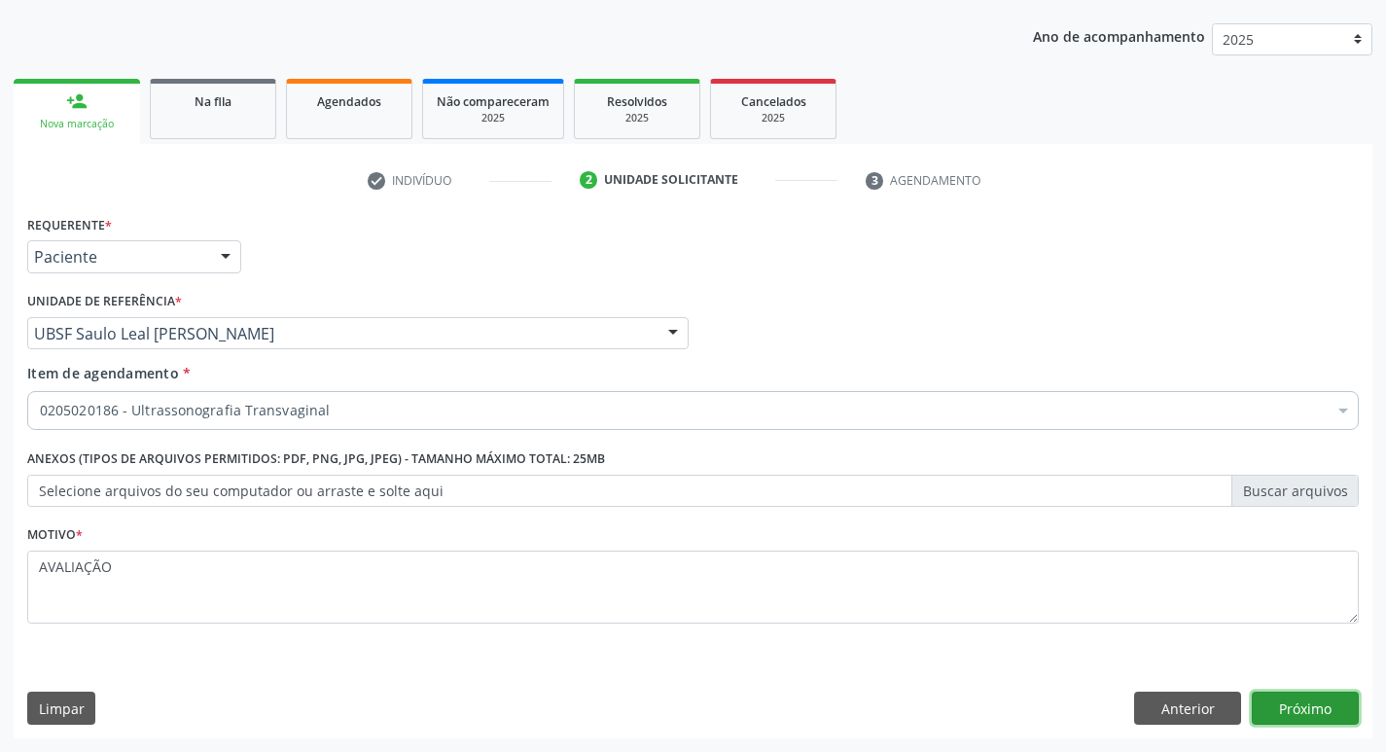
click at [1289, 709] on button "Próximo" at bounding box center [1305, 708] width 107 height 33
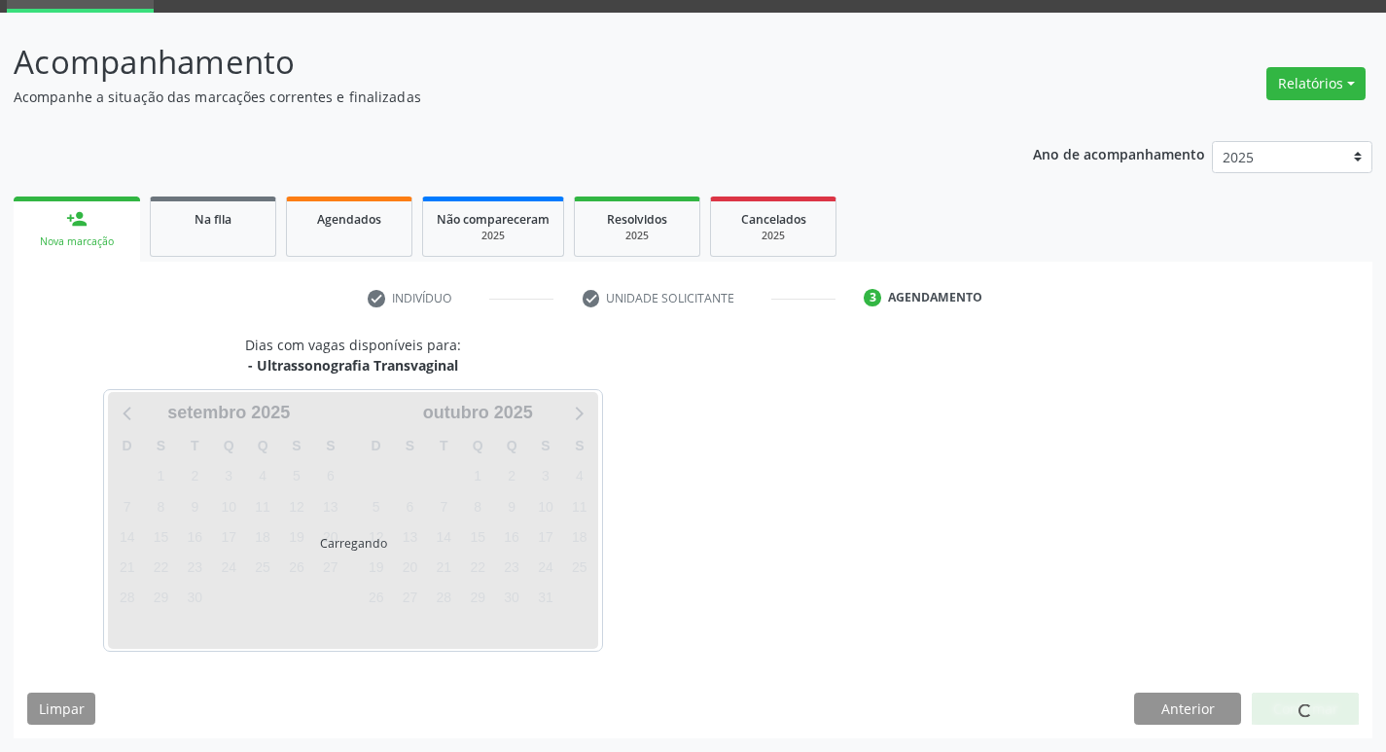
scroll to position [94, 0]
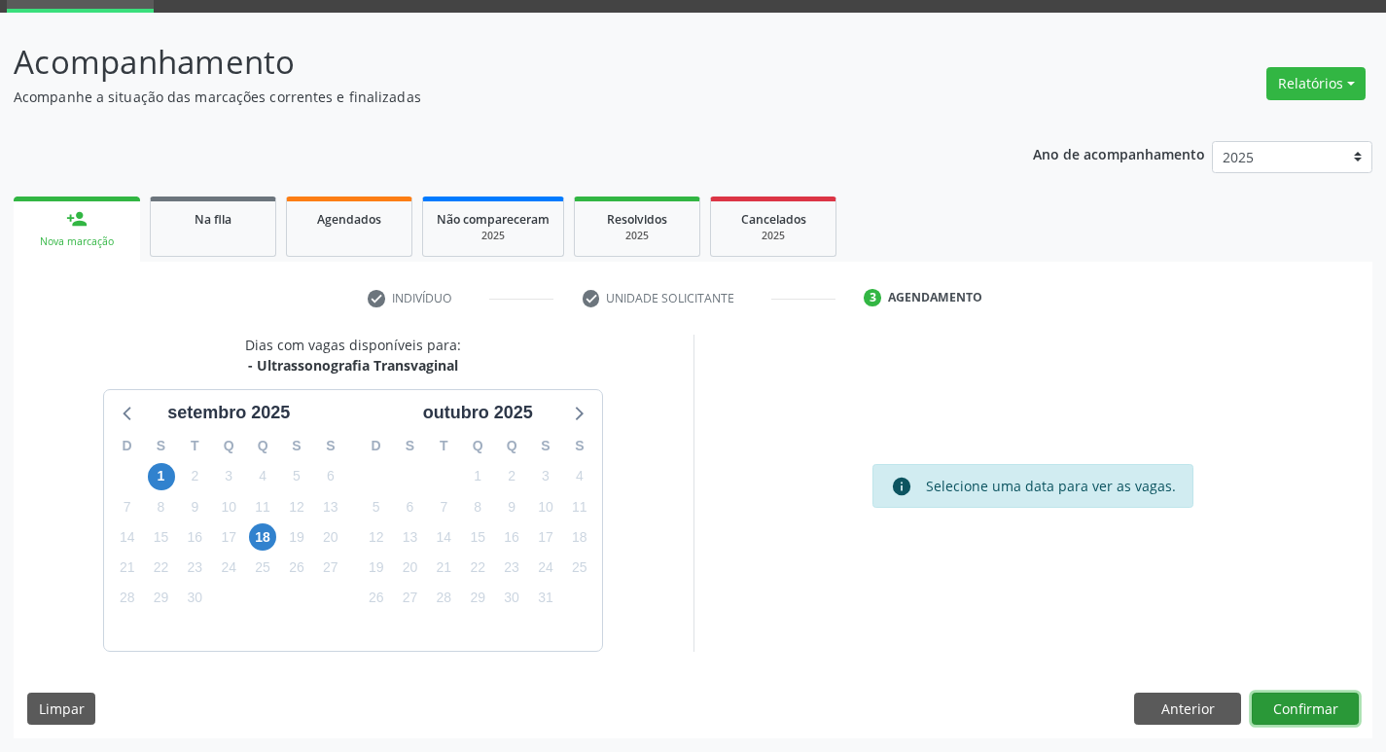
click at [1332, 703] on button "Confirmar" at bounding box center [1305, 709] width 107 height 33
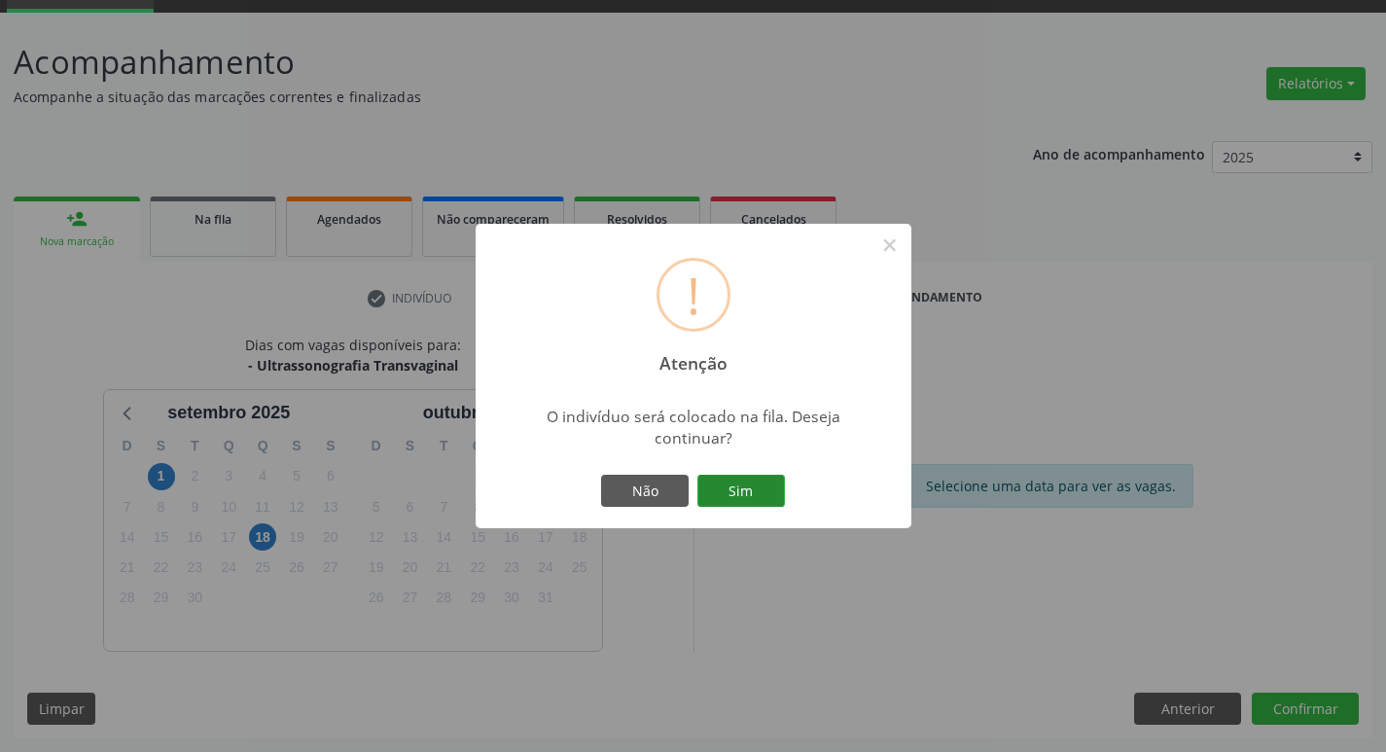
click at [718, 475] on button "Sim" at bounding box center [741, 491] width 88 height 33
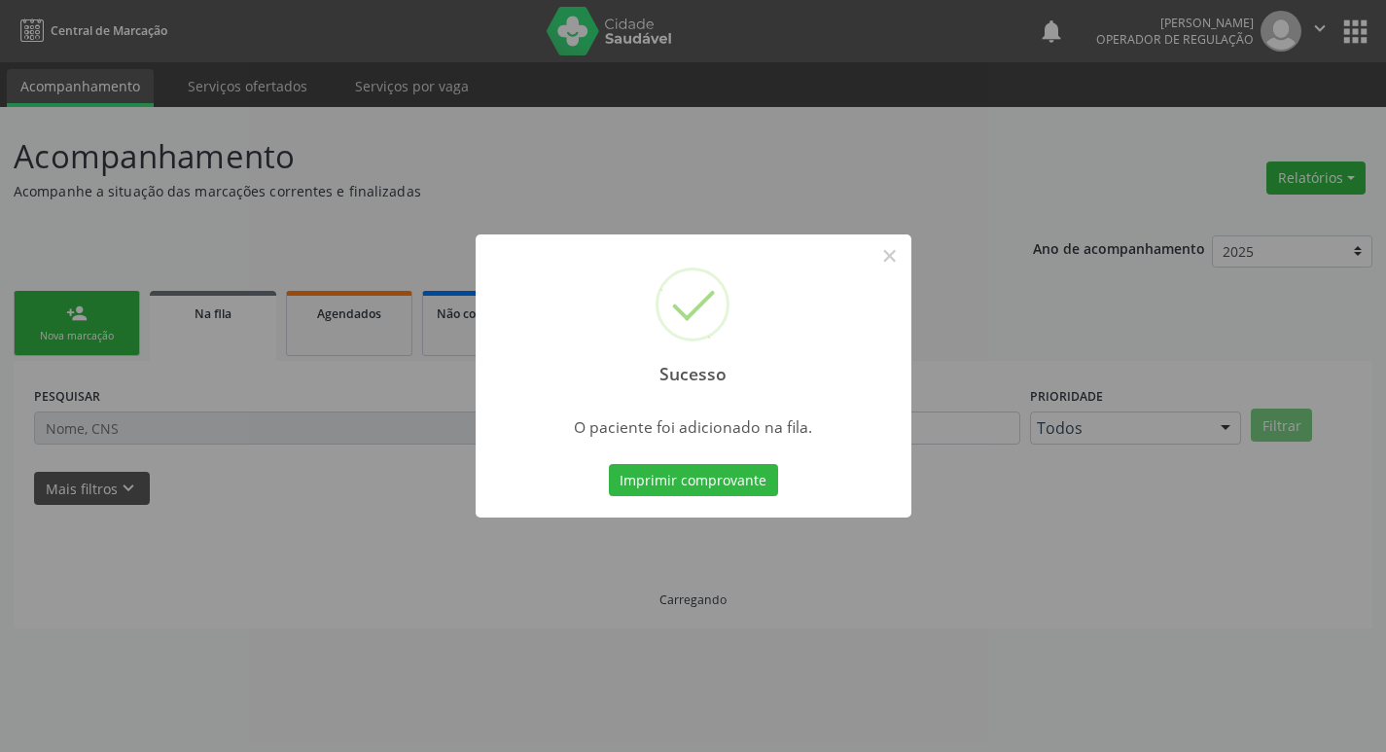
scroll to position [0, 0]
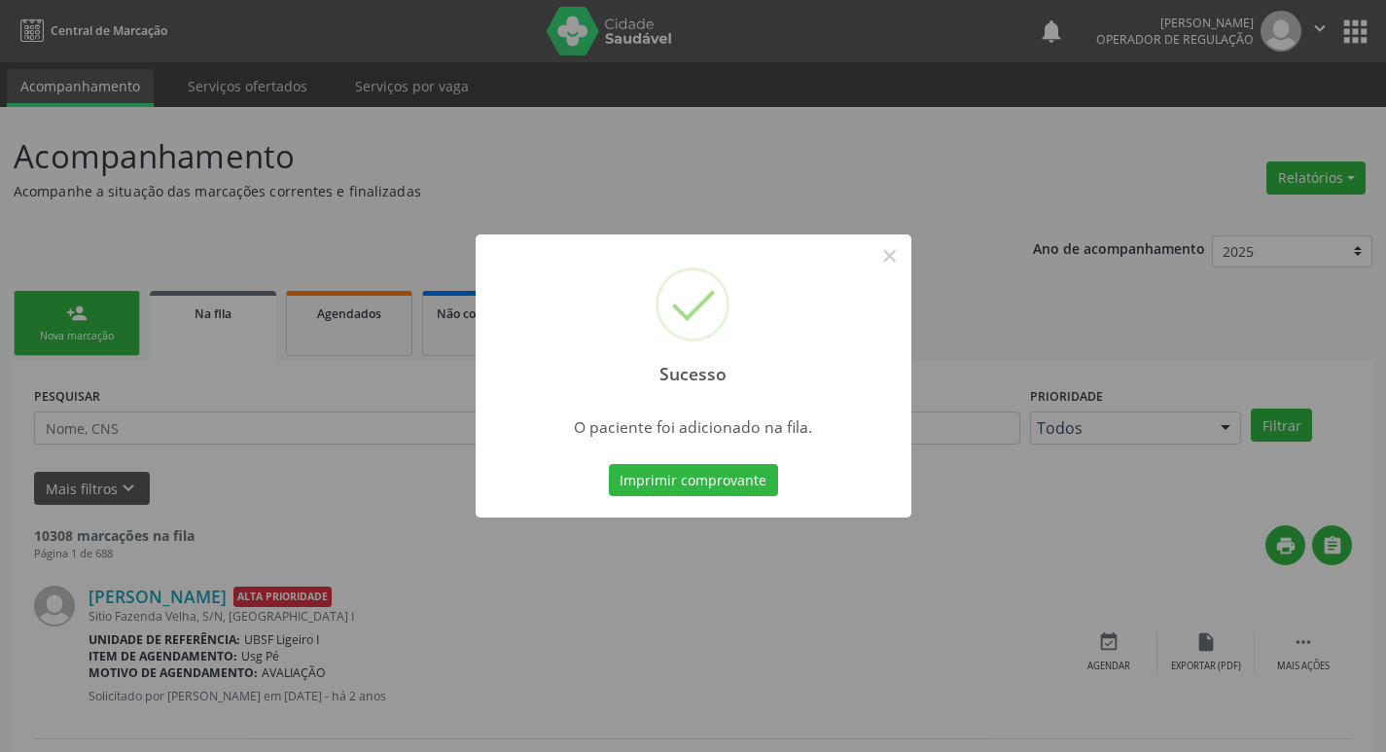
drag, startPoint x: 161, startPoint y: 217, endPoint x: 129, endPoint y: 320, distance: 108.0
click at [161, 219] on div "Sucesso × O paciente foi adicionado na fila. Imprimir comprovante Cancel" at bounding box center [693, 376] width 1386 height 752
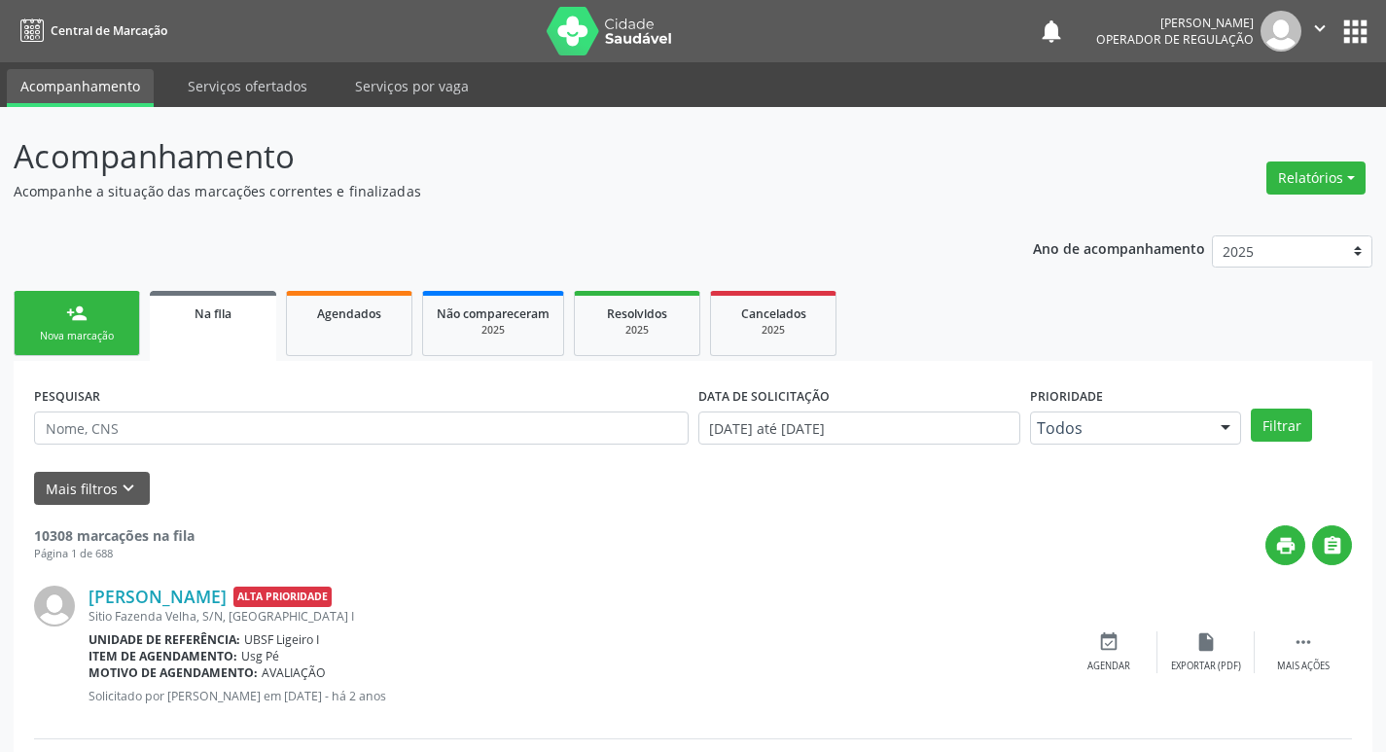
click at [115, 327] on link "person_add Nova marcação" at bounding box center [77, 323] width 126 height 65
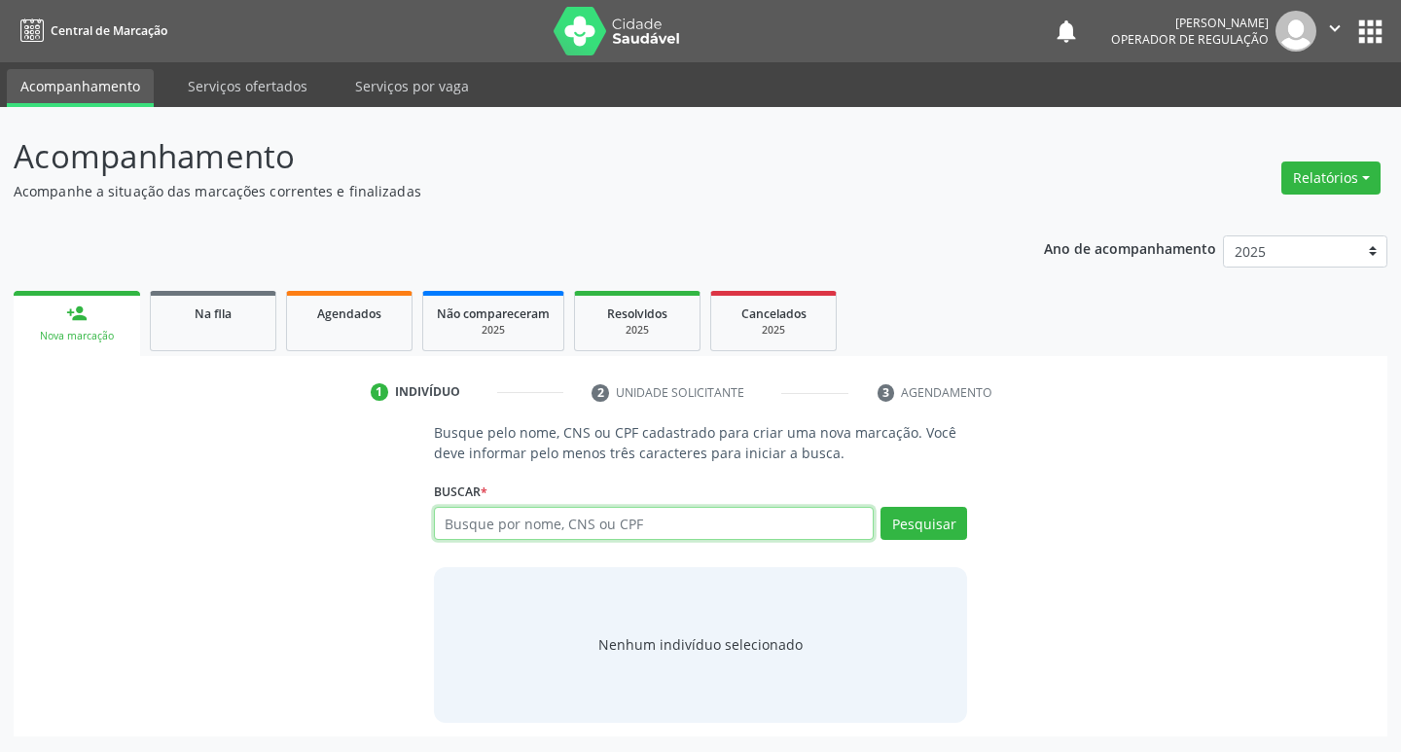
click at [701, 522] on input "text" at bounding box center [654, 523] width 441 height 33
click at [701, 522] on input "701" at bounding box center [654, 523] width 441 height 33
type input "701204059473317"
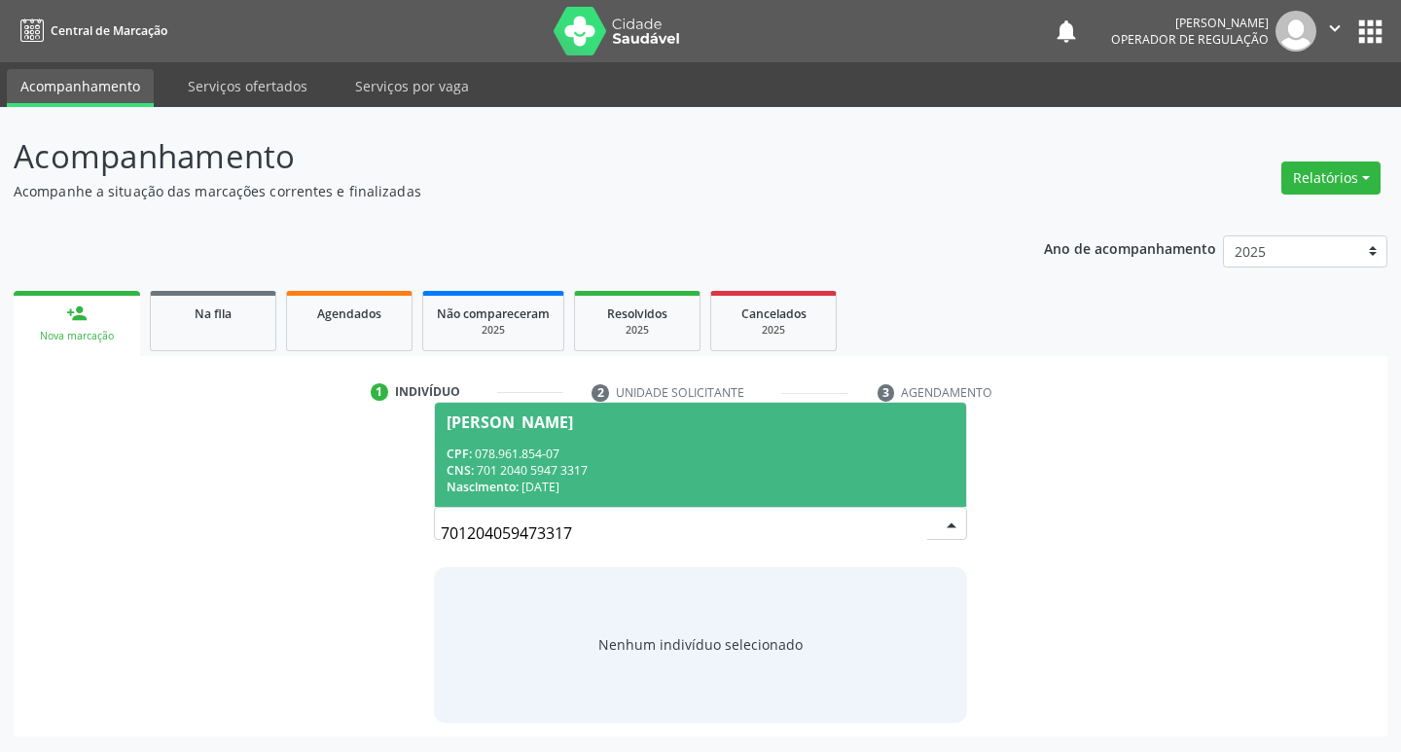
click at [724, 493] on div "Nascimento: [DATE]" at bounding box center [700, 487] width 509 height 17
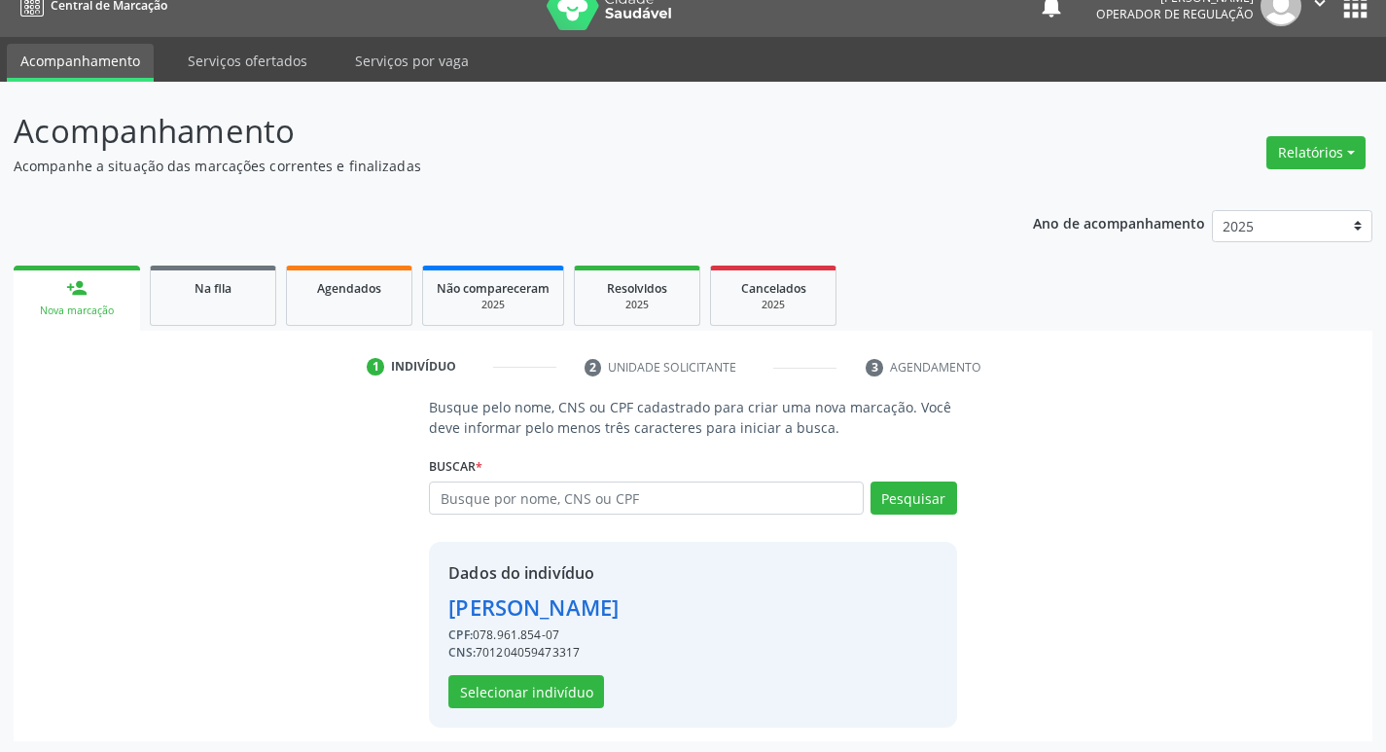
scroll to position [28, 0]
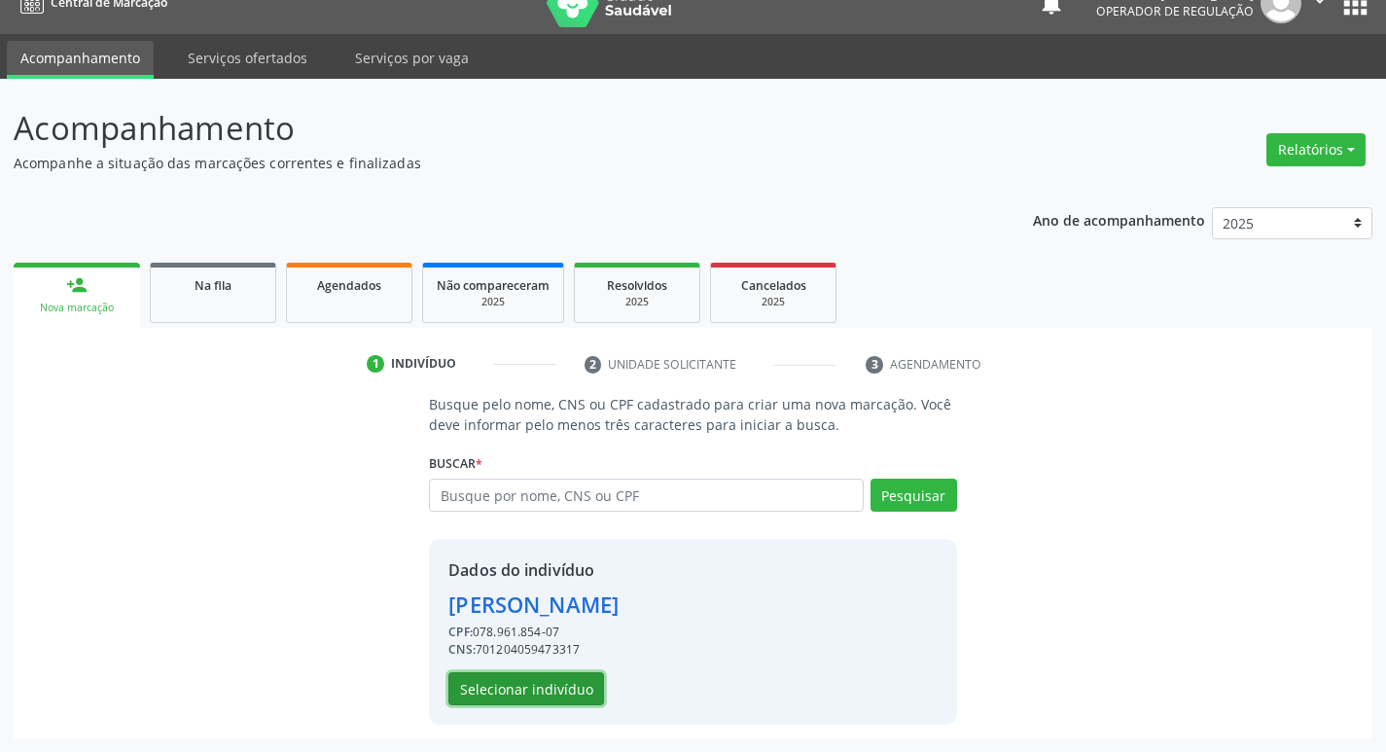
click at [560, 690] on button "Selecionar indivíduo" at bounding box center [526, 688] width 156 height 33
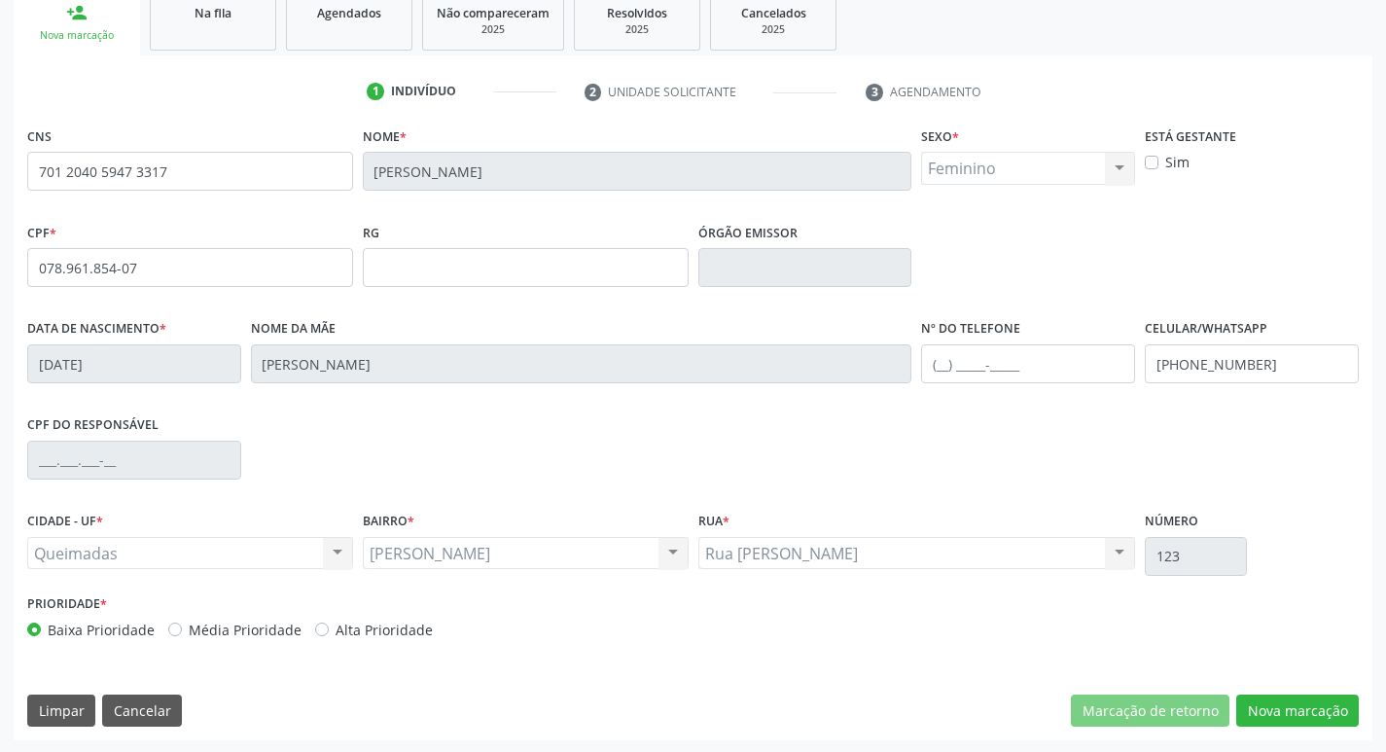
scroll to position [303, 0]
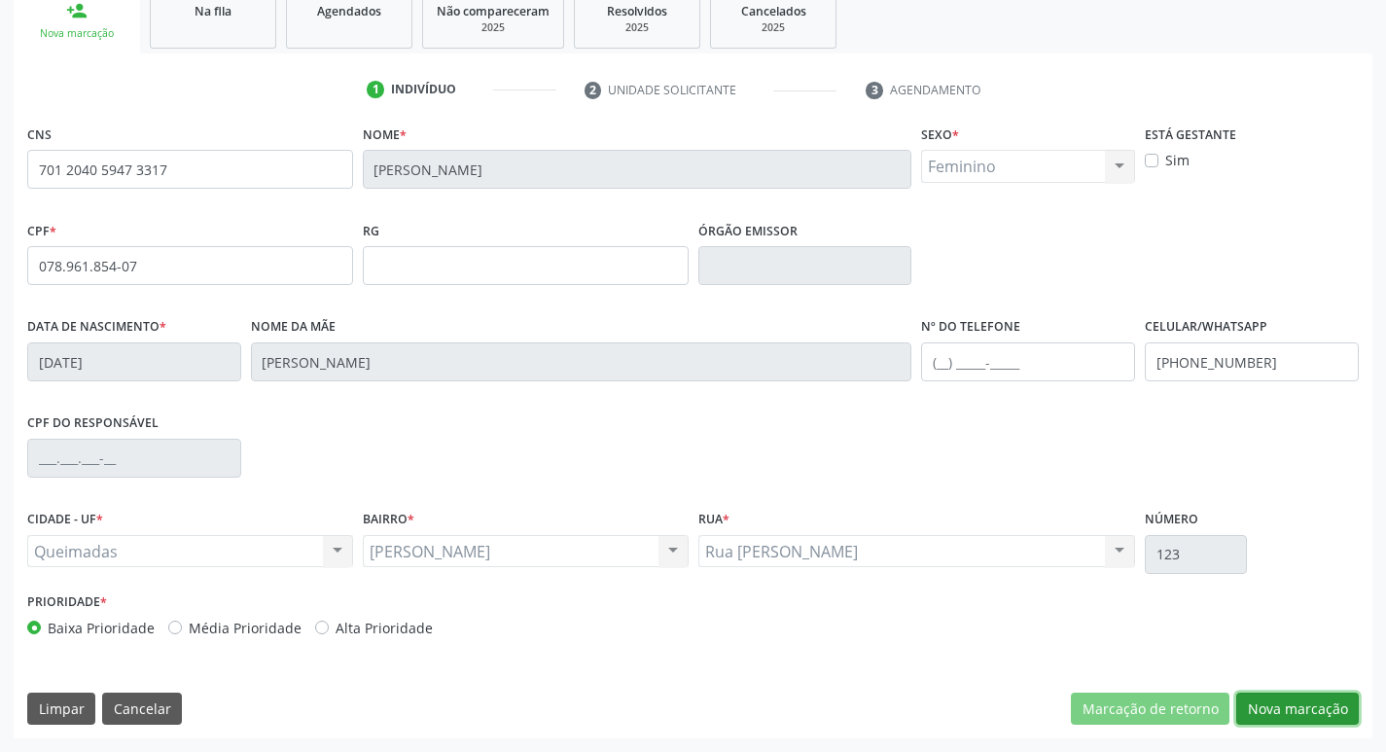
click at [1264, 705] on button "Nova marcação" at bounding box center [1297, 709] width 123 height 33
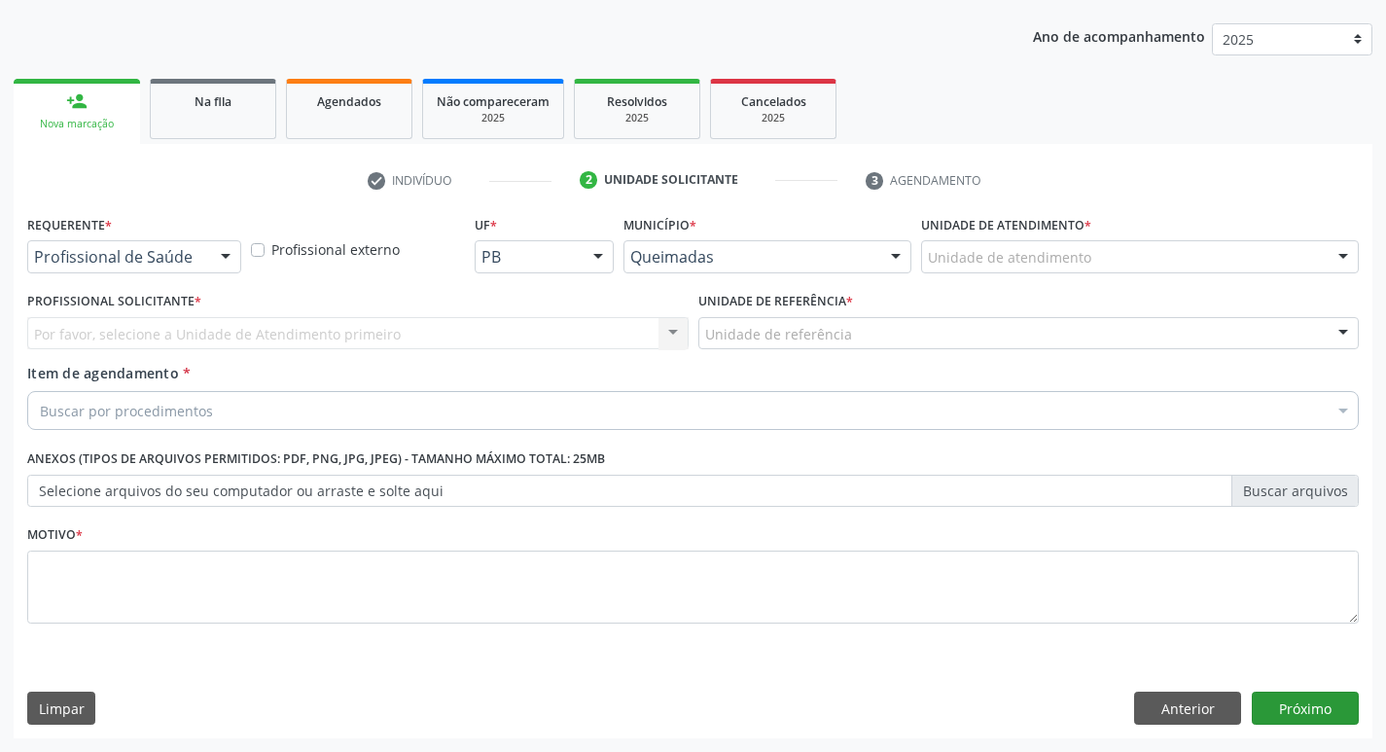
scroll to position [212, 0]
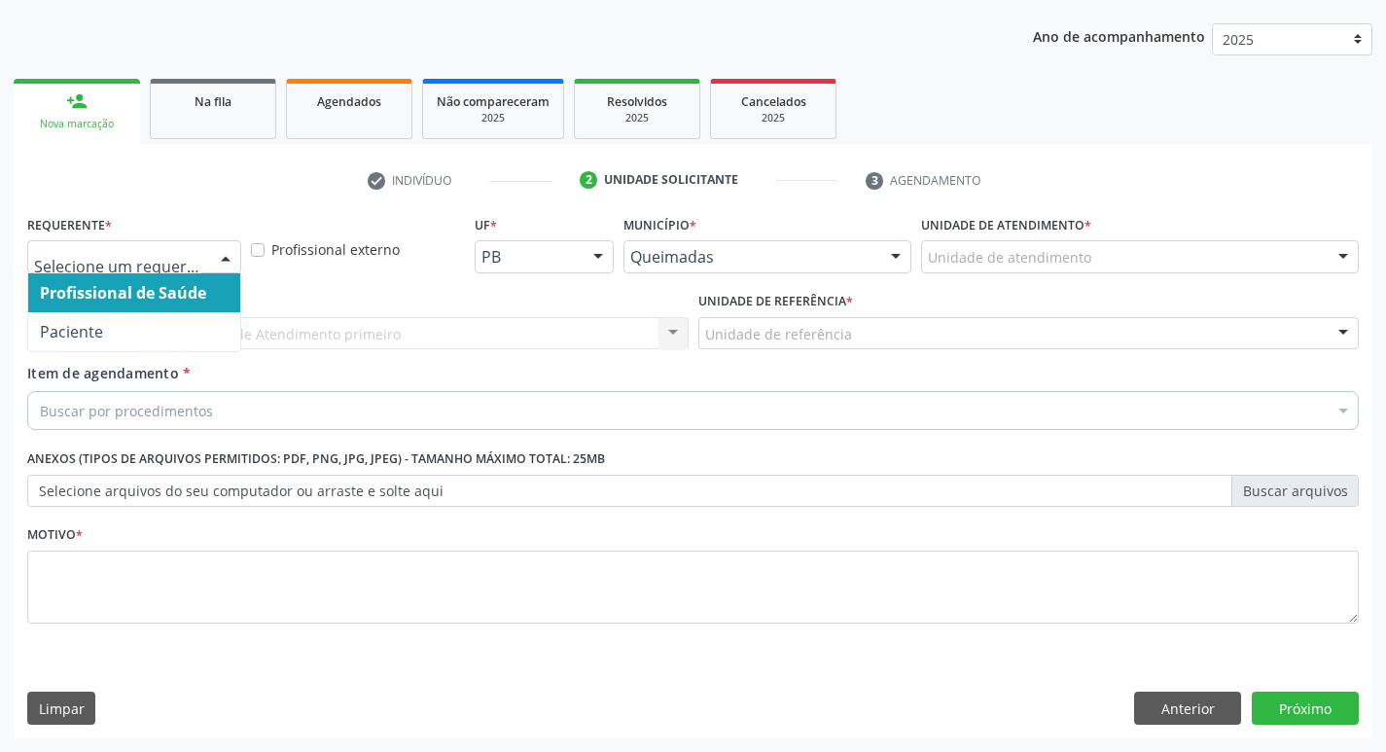
click at [204, 263] on div at bounding box center [134, 256] width 214 height 33
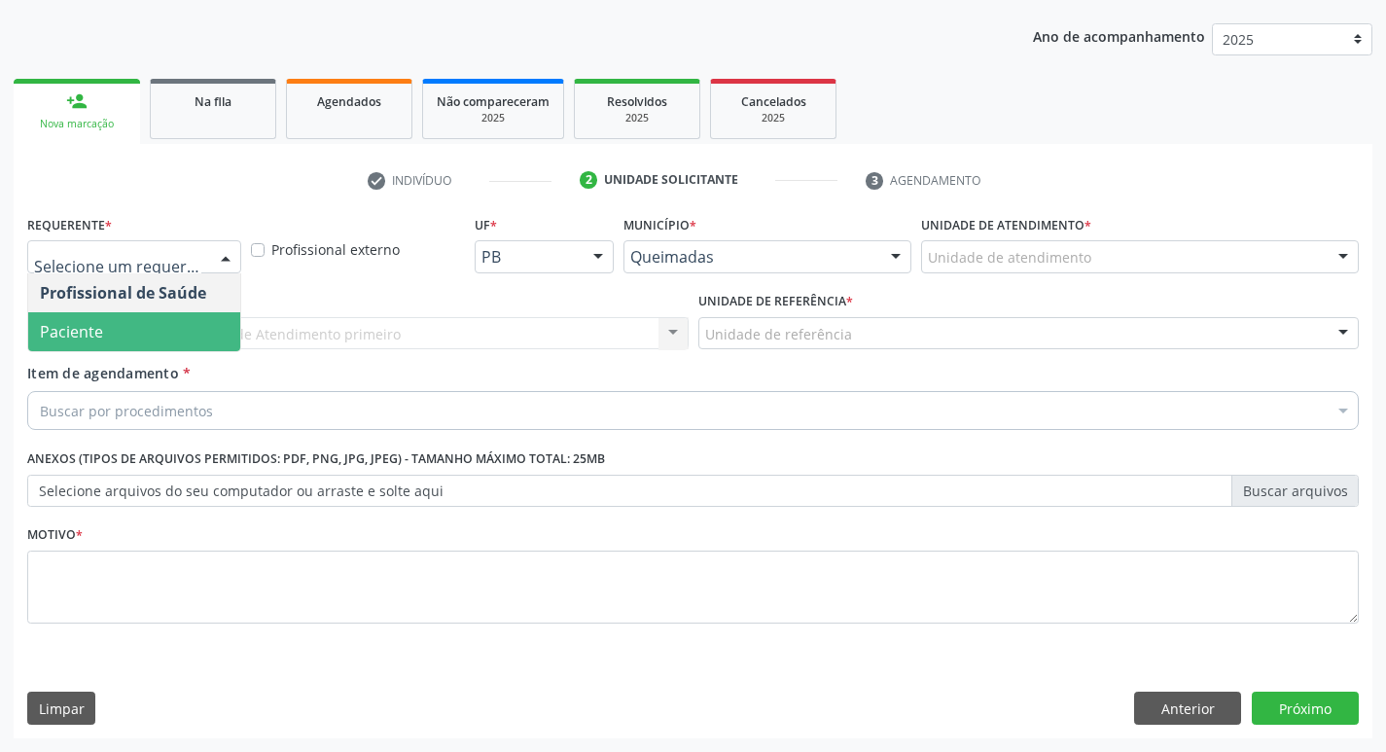
click at [201, 323] on span "Paciente" at bounding box center [134, 331] width 212 height 39
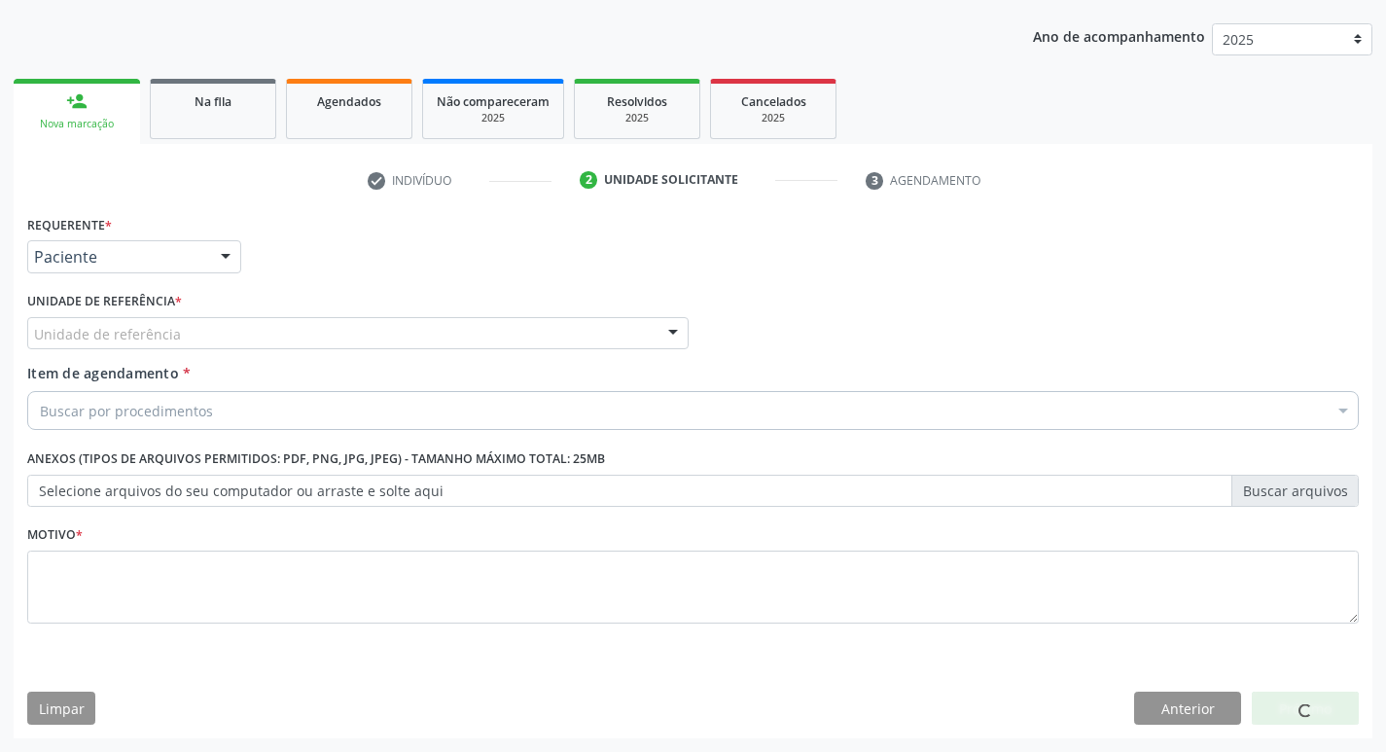
click at [187, 332] on div "Unidade de referência" at bounding box center [357, 333] width 661 height 33
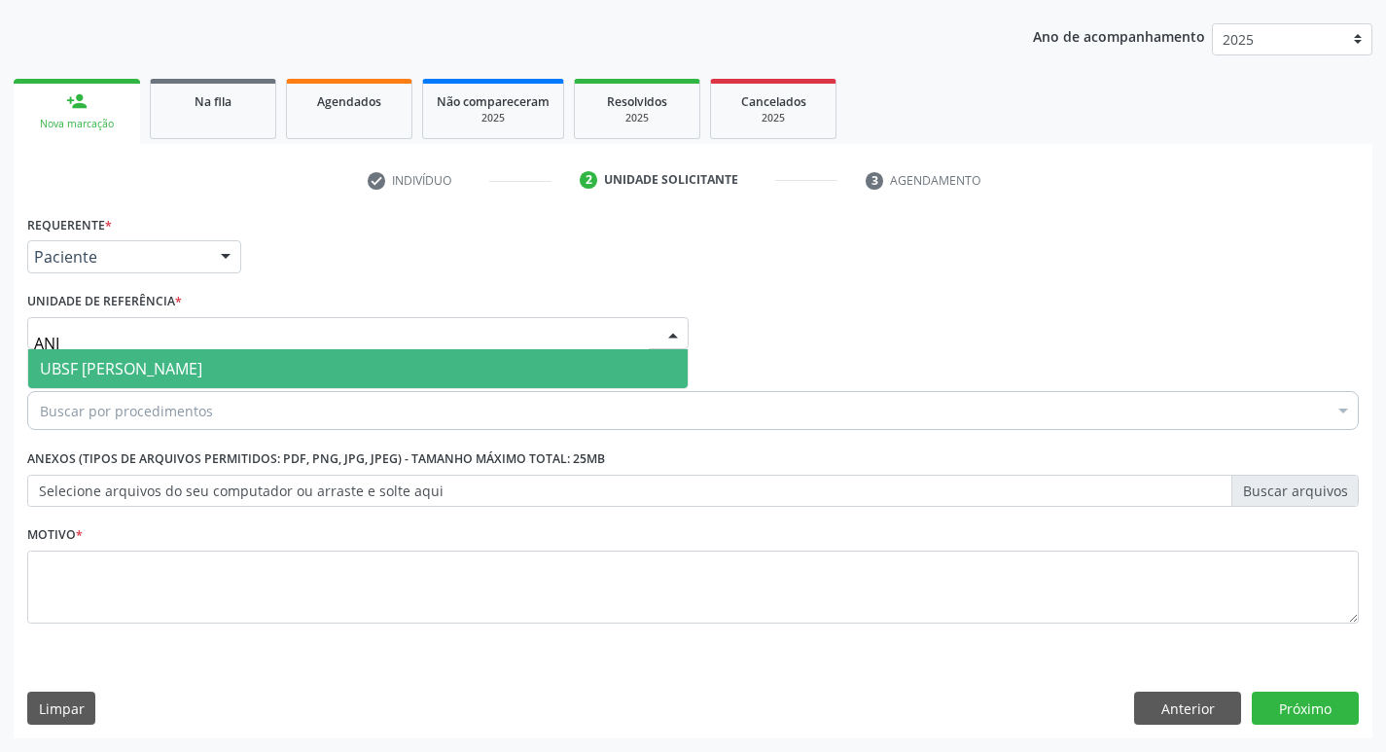
type input "ANIB"
click at [182, 357] on span "UBSF [PERSON_NAME]" at bounding box center [358, 368] width 660 height 39
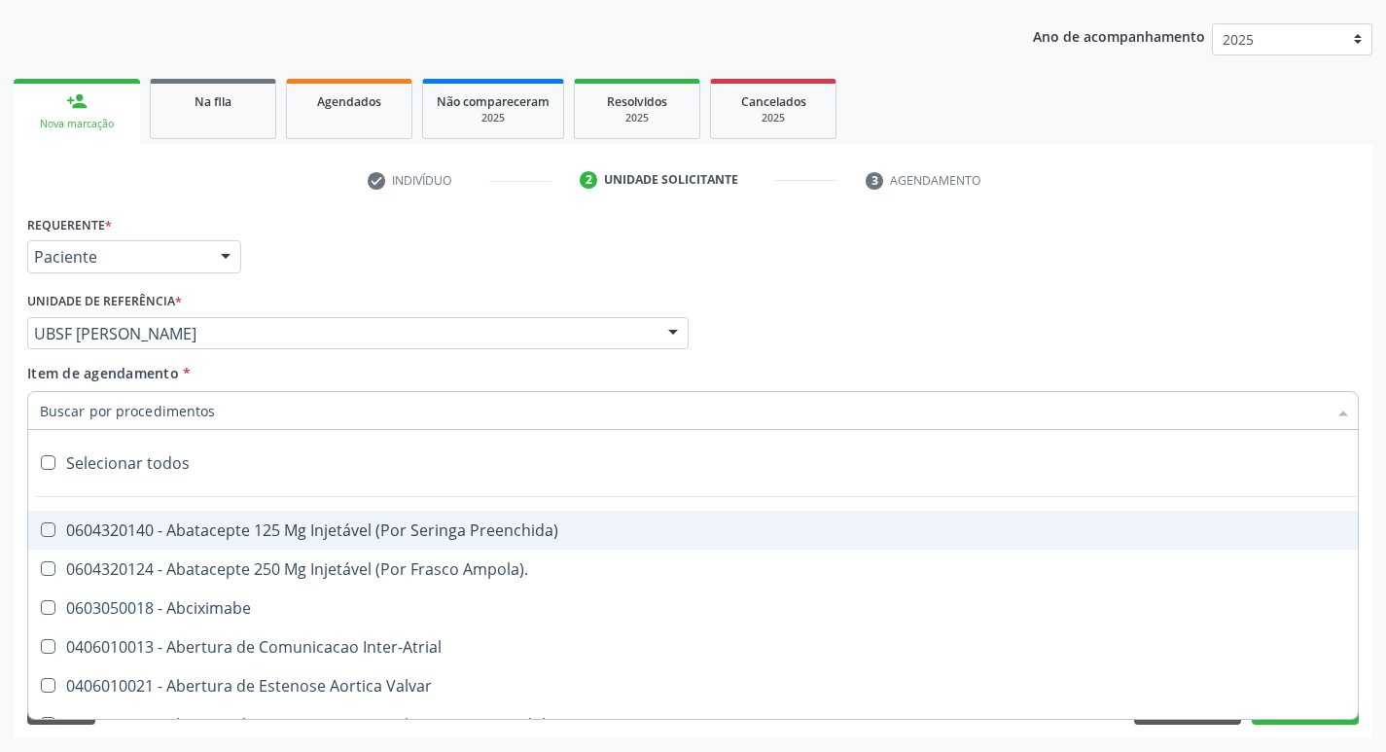
click at [144, 414] on input "Item de agendamento *" at bounding box center [683, 410] width 1287 height 39
paste input "0205020186"
type input "0205020186"
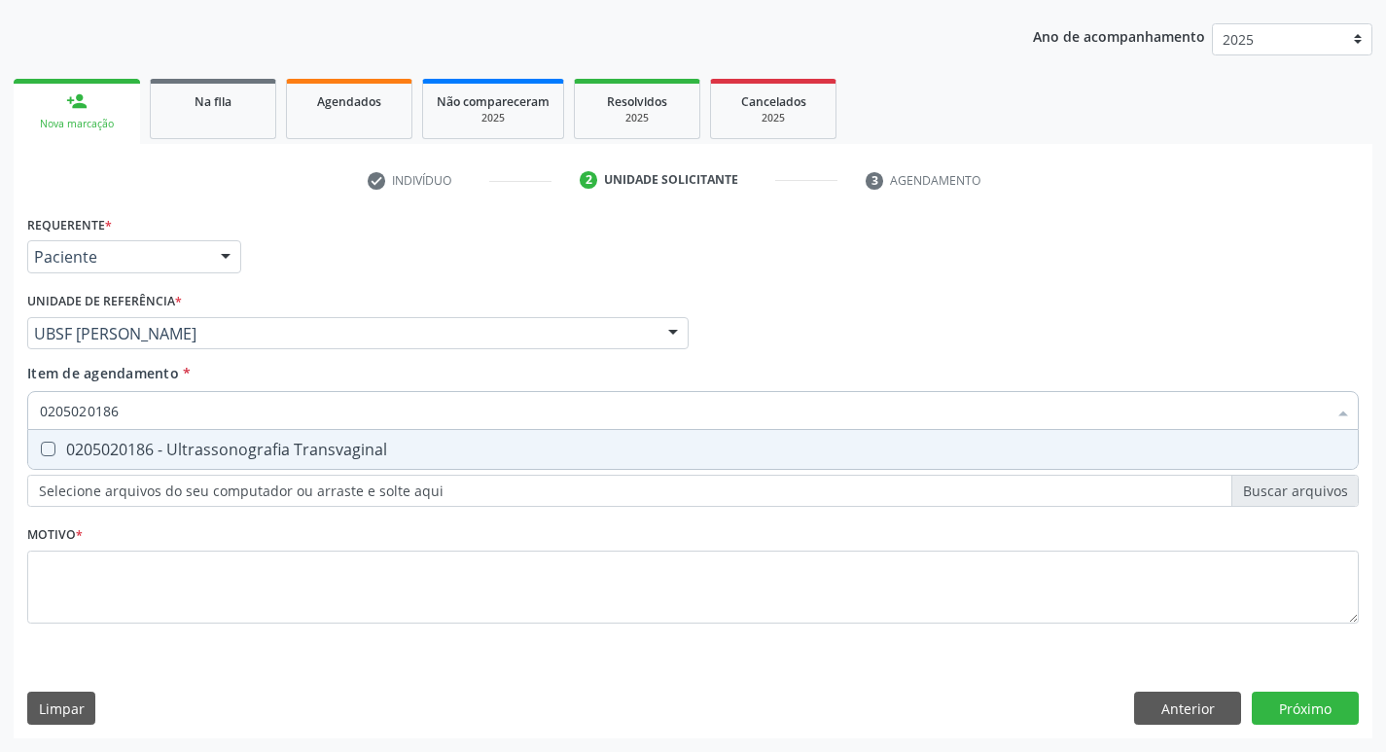
click at [168, 444] on div "0205020186 - Ultrassonografia Transvaginal" at bounding box center [693, 450] width 1306 height 16
checkbox Transvaginal "true"
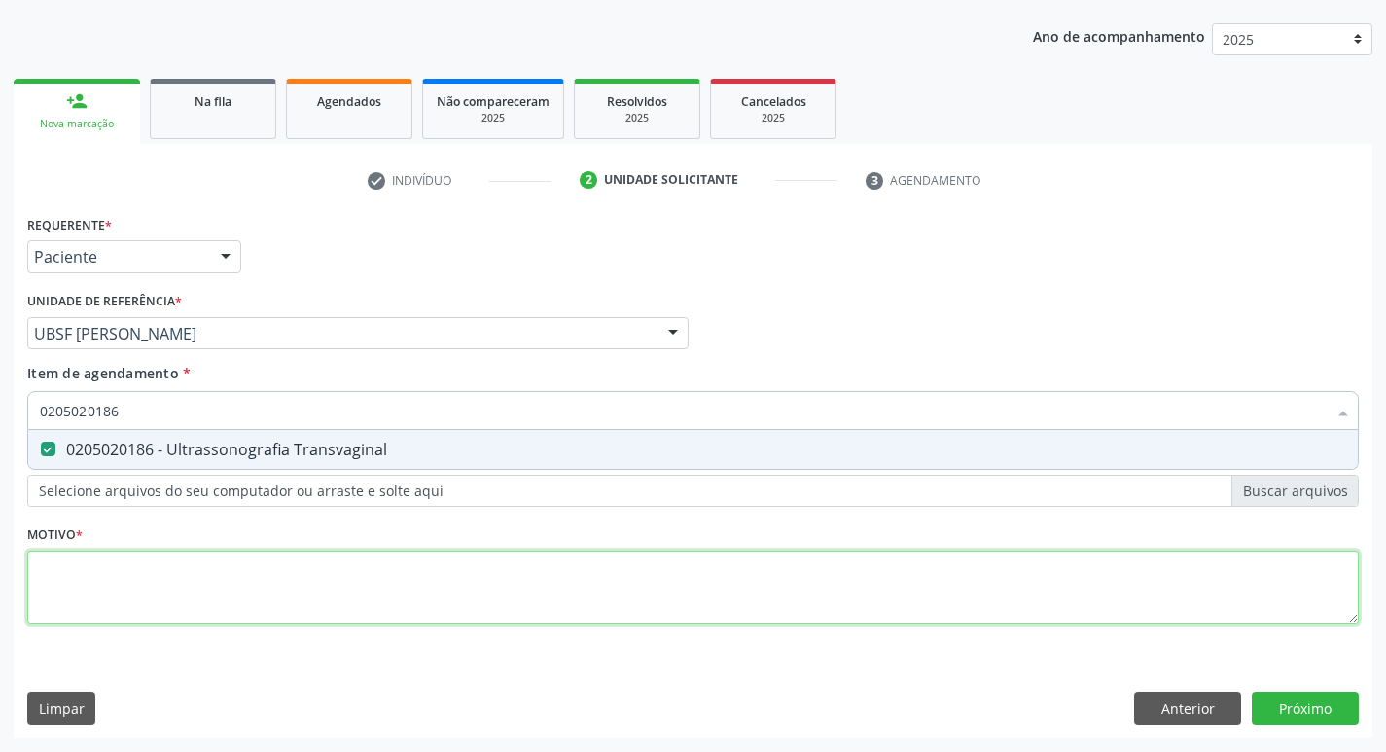
click at [207, 570] on div "Requerente * Paciente Profissional de Saúde Paciente Nenhum resultado encontrad…" at bounding box center [693, 430] width 1332 height 441
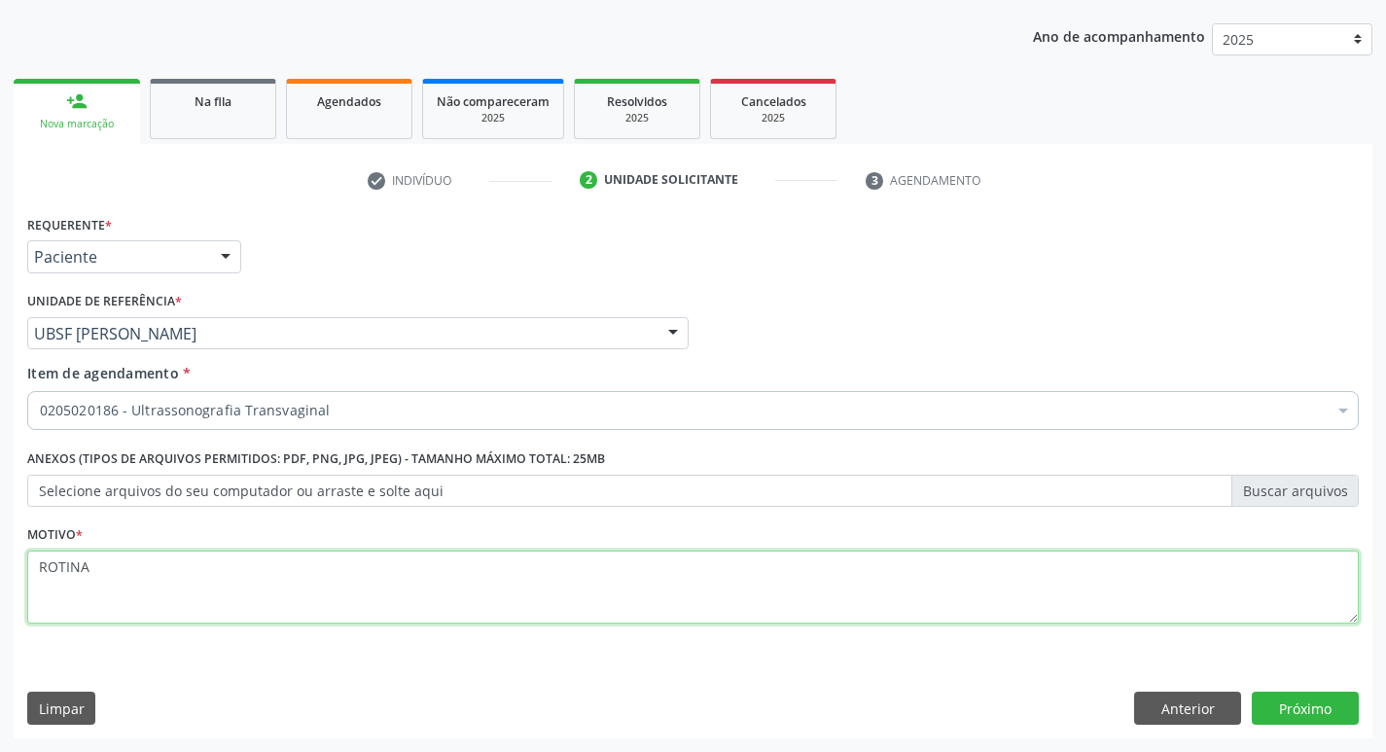
type textarea "ROTINA"
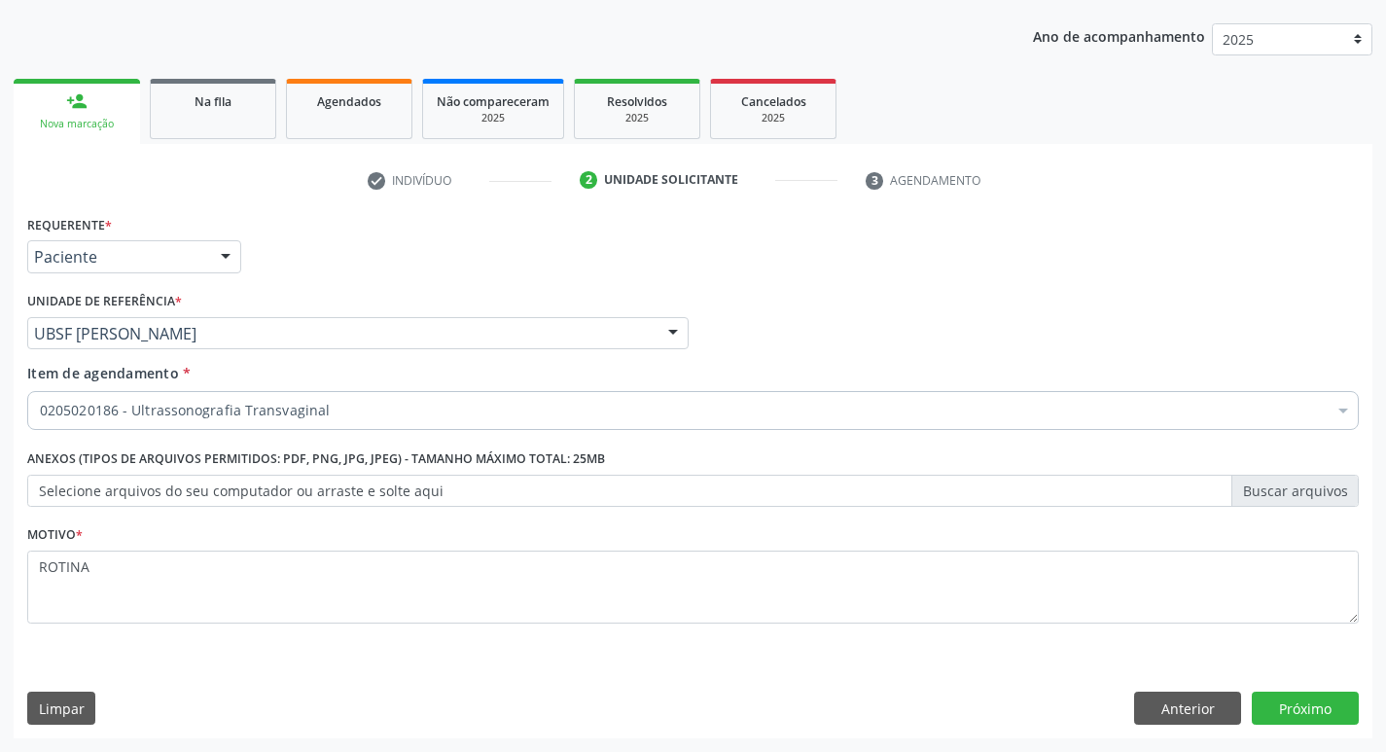
click at [1302, 681] on div "Requerente * Paciente Profissional de Saúde Paciente Nenhum resultado encontrad…" at bounding box center [693, 474] width 1359 height 528
click at [1298, 705] on button "Próximo" at bounding box center [1305, 708] width 107 height 33
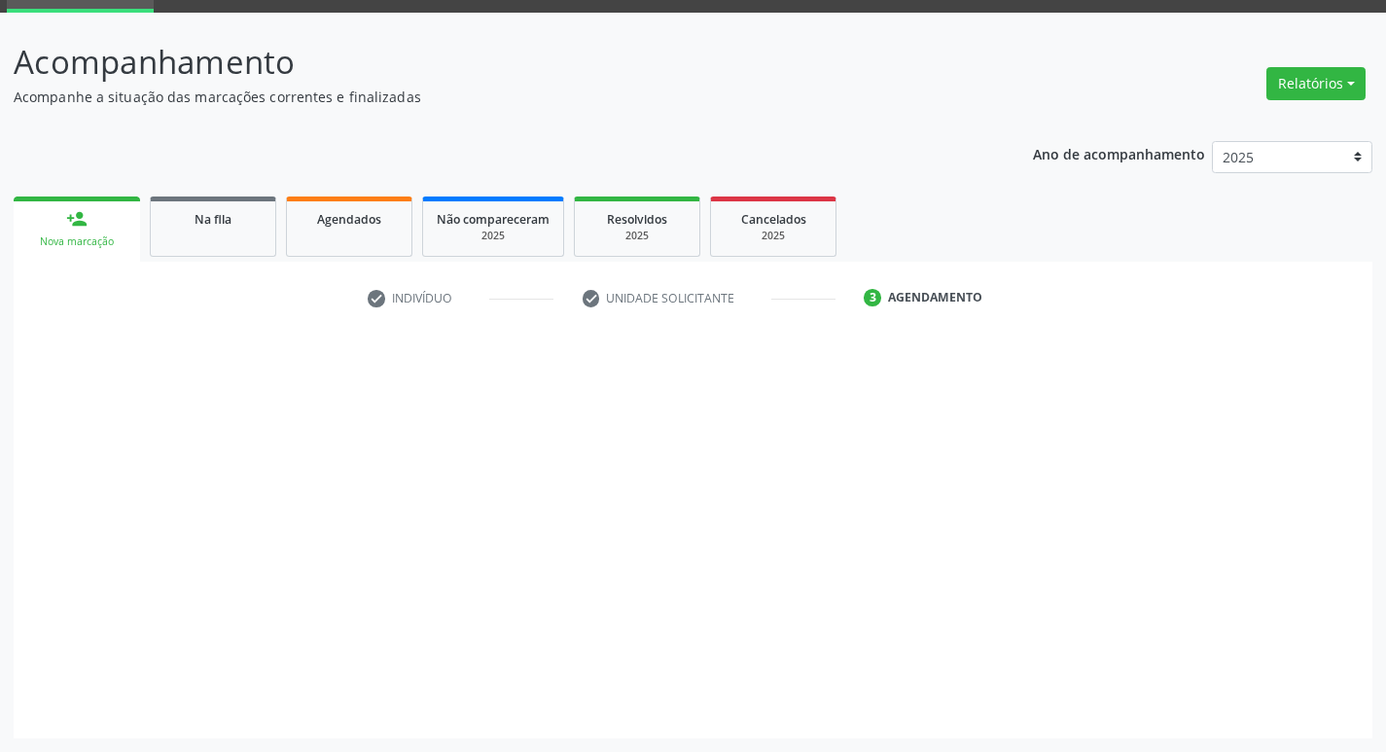
scroll to position [94, 0]
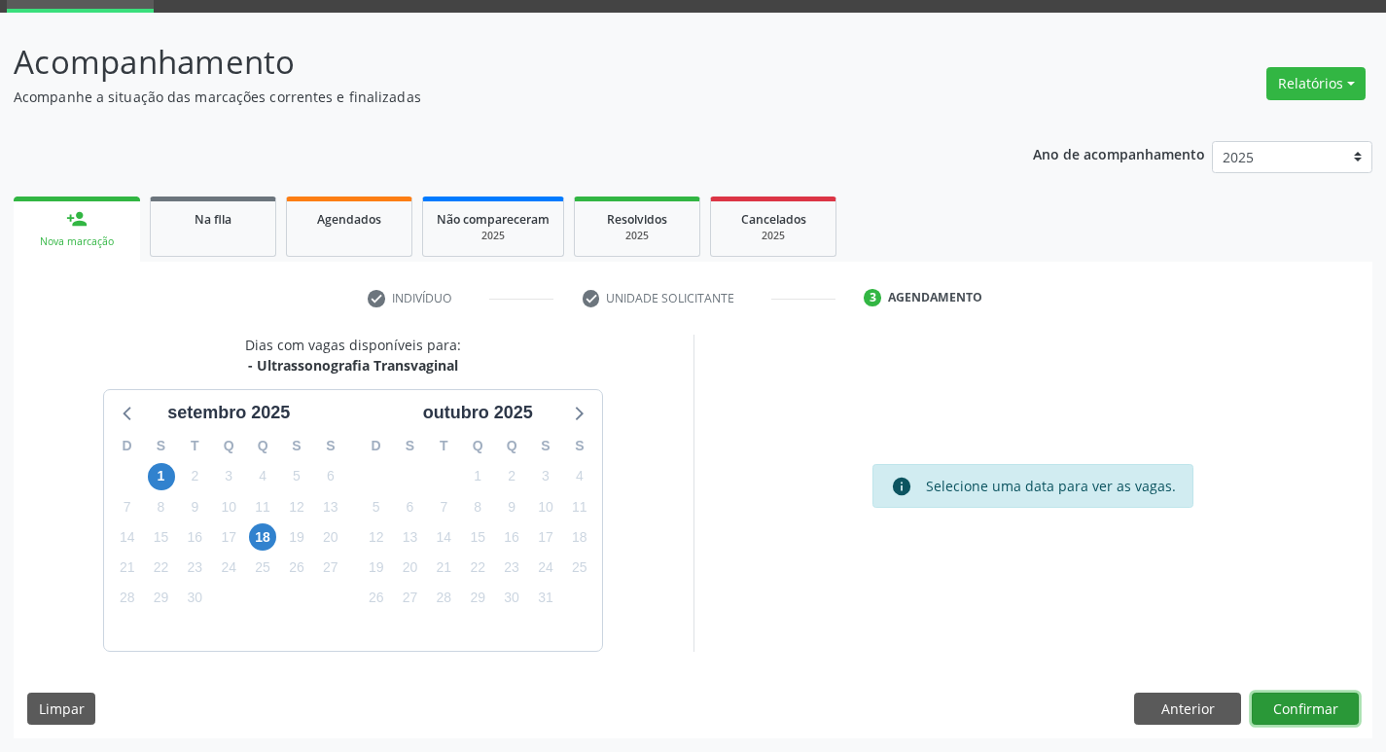
click at [1288, 712] on button "Confirmar" at bounding box center [1305, 709] width 107 height 33
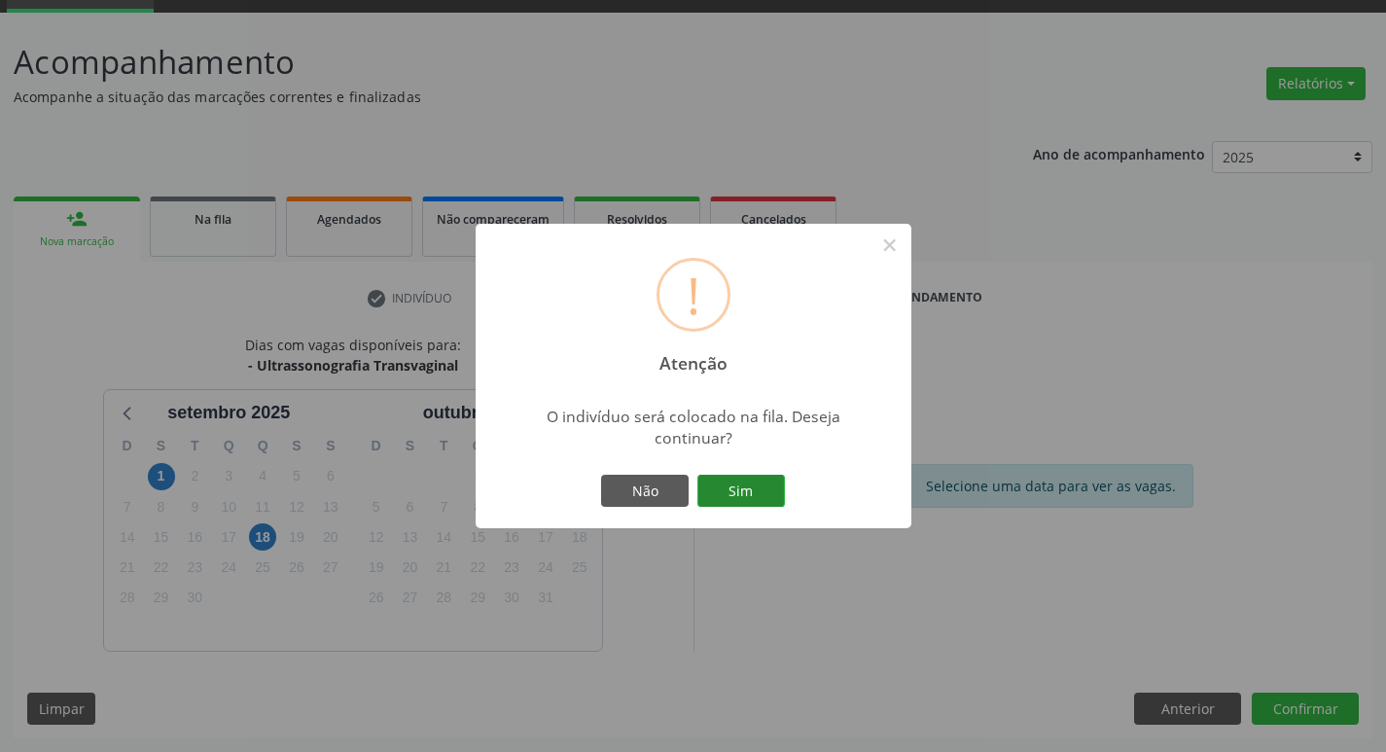
click at [752, 491] on button "Sim" at bounding box center [741, 491] width 88 height 33
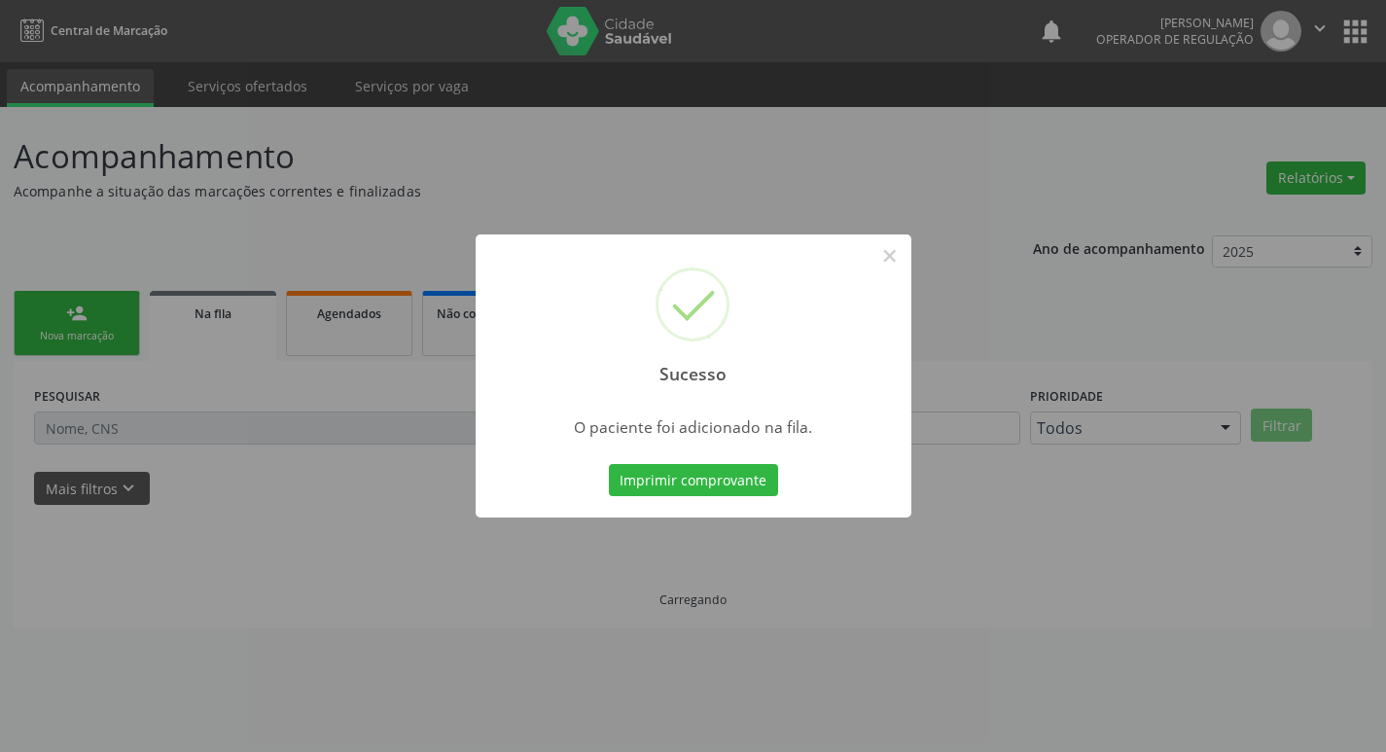
scroll to position [0, 0]
click at [158, 195] on div "Sucesso × O paciente foi adicionado na fila. Imprimir comprovante Cancel" at bounding box center [700, 376] width 1401 height 752
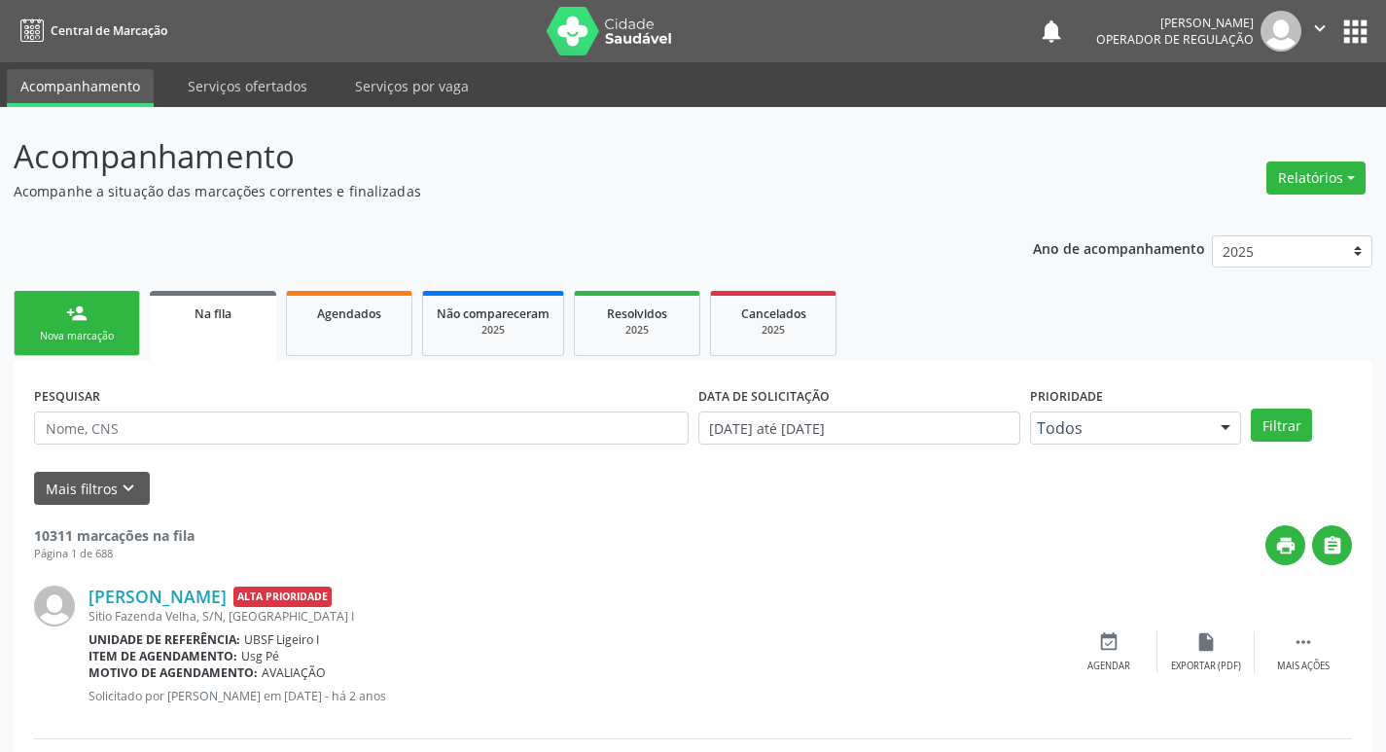
click at [122, 307] on link "person_add Nova marcação" at bounding box center [77, 323] width 126 height 65
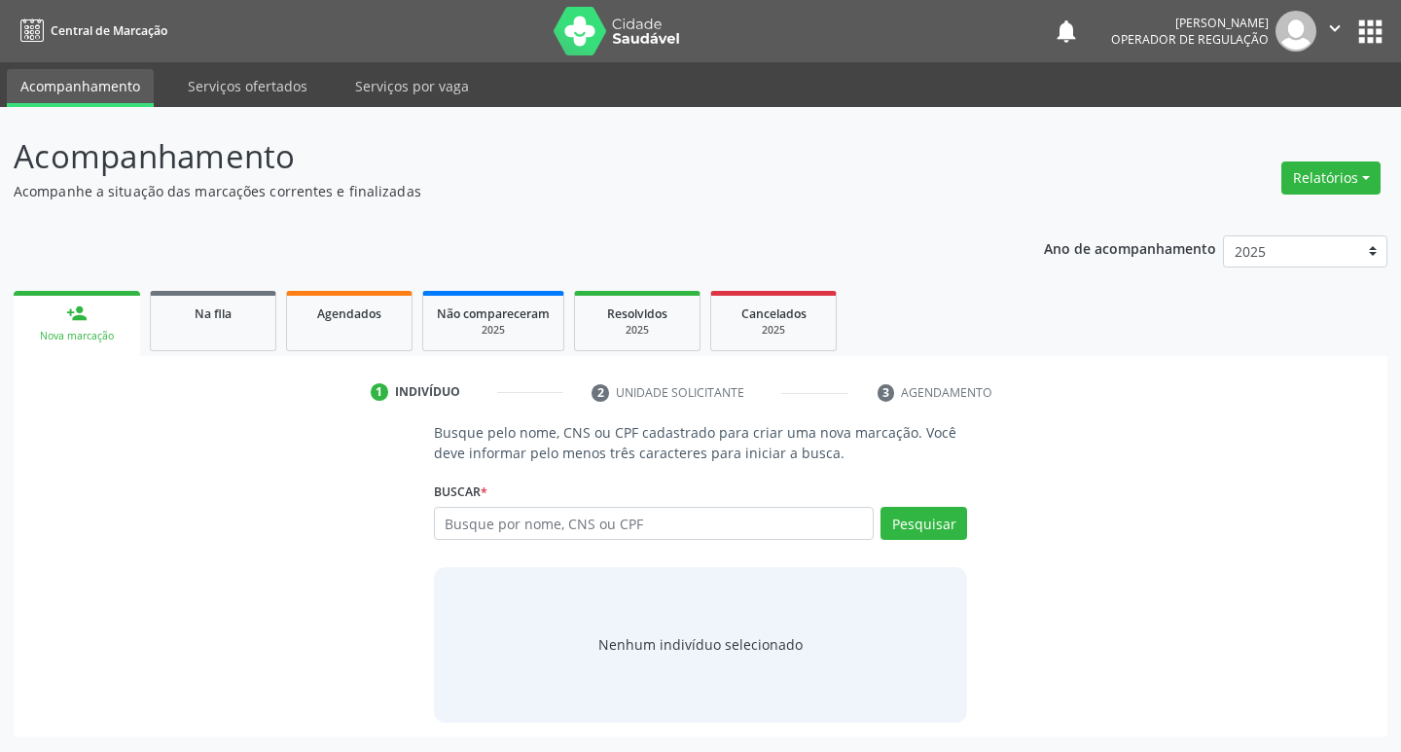
click at [122, 307] on link "person_add Nova marcação" at bounding box center [77, 323] width 126 height 65
click at [525, 527] on input "text" at bounding box center [654, 523] width 441 height 33
type input "708600033248480"
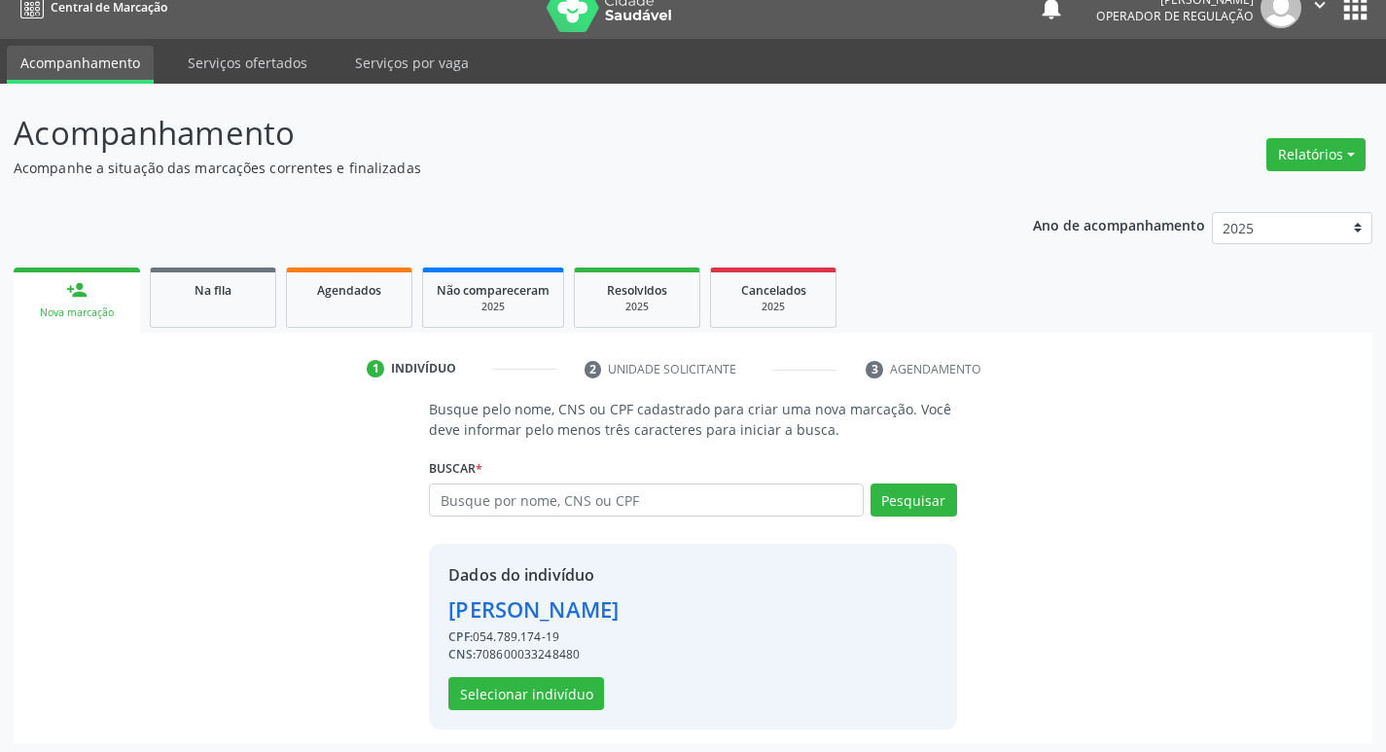
scroll to position [28, 0]
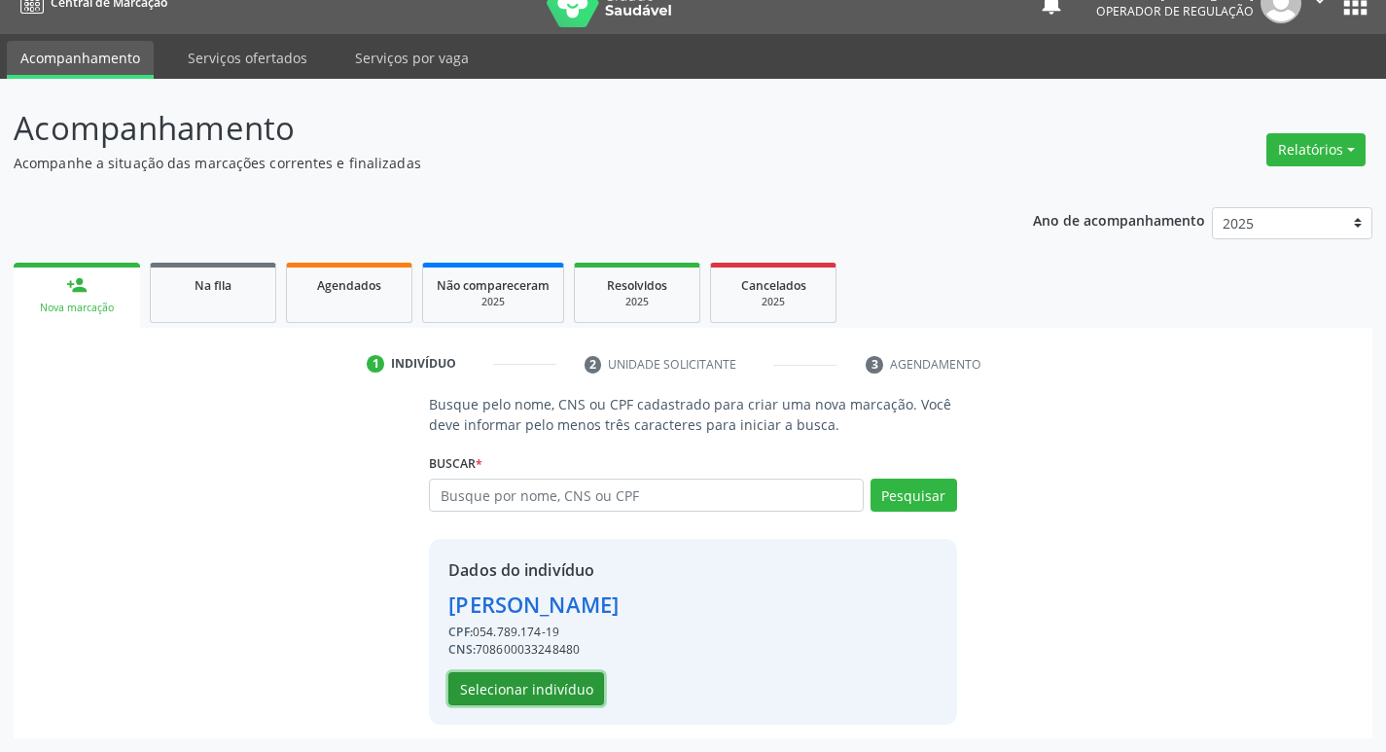
click at [580, 682] on button "Selecionar indivíduo" at bounding box center [526, 688] width 156 height 33
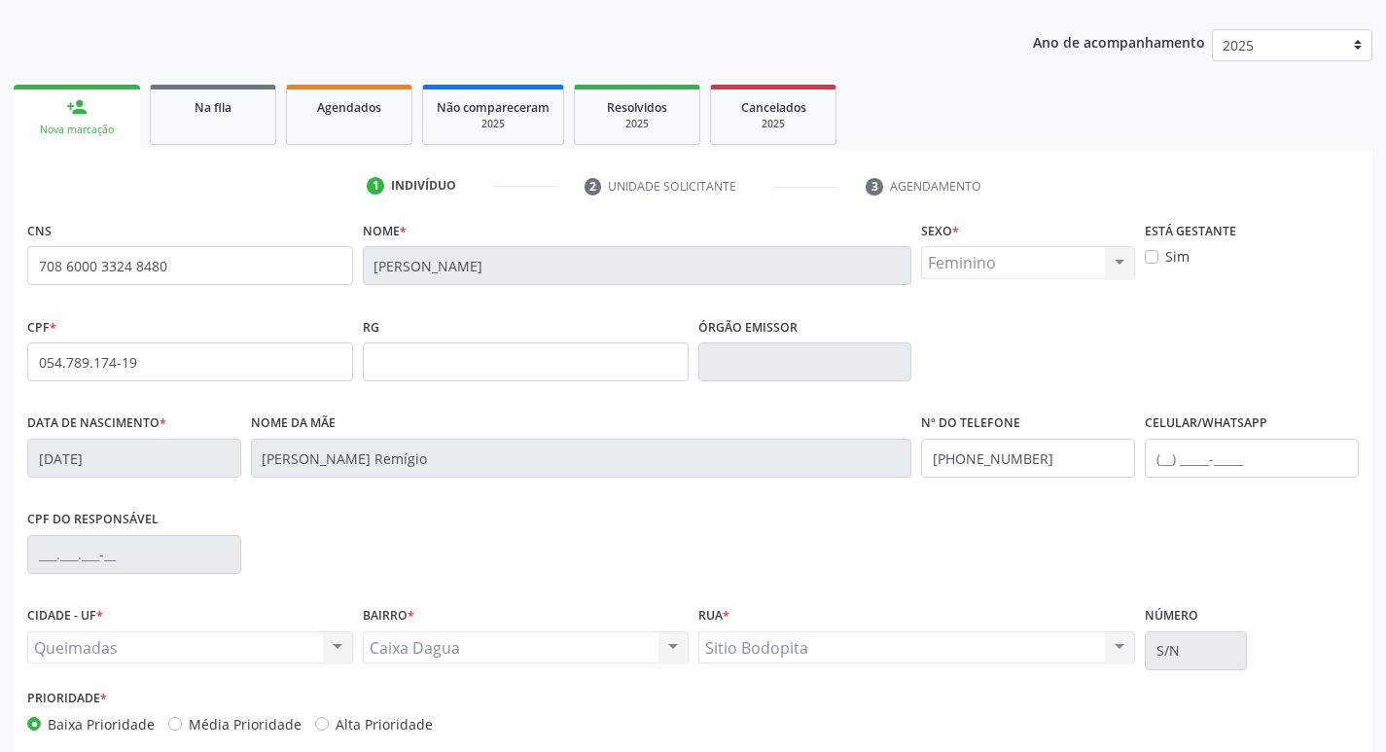
scroll to position [303, 0]
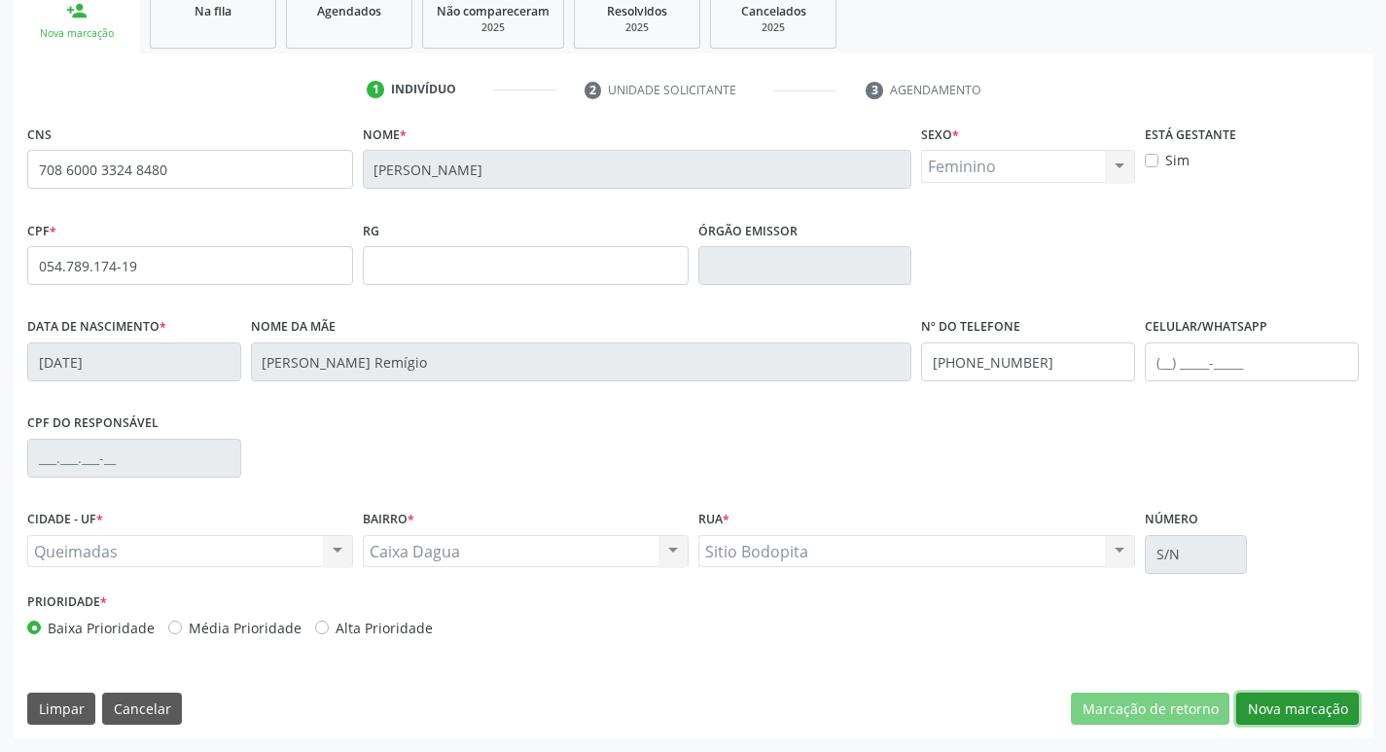
click at [1306, 704] on button "Nova marcação" at bounding box center [1297, 709] width 123 height 33
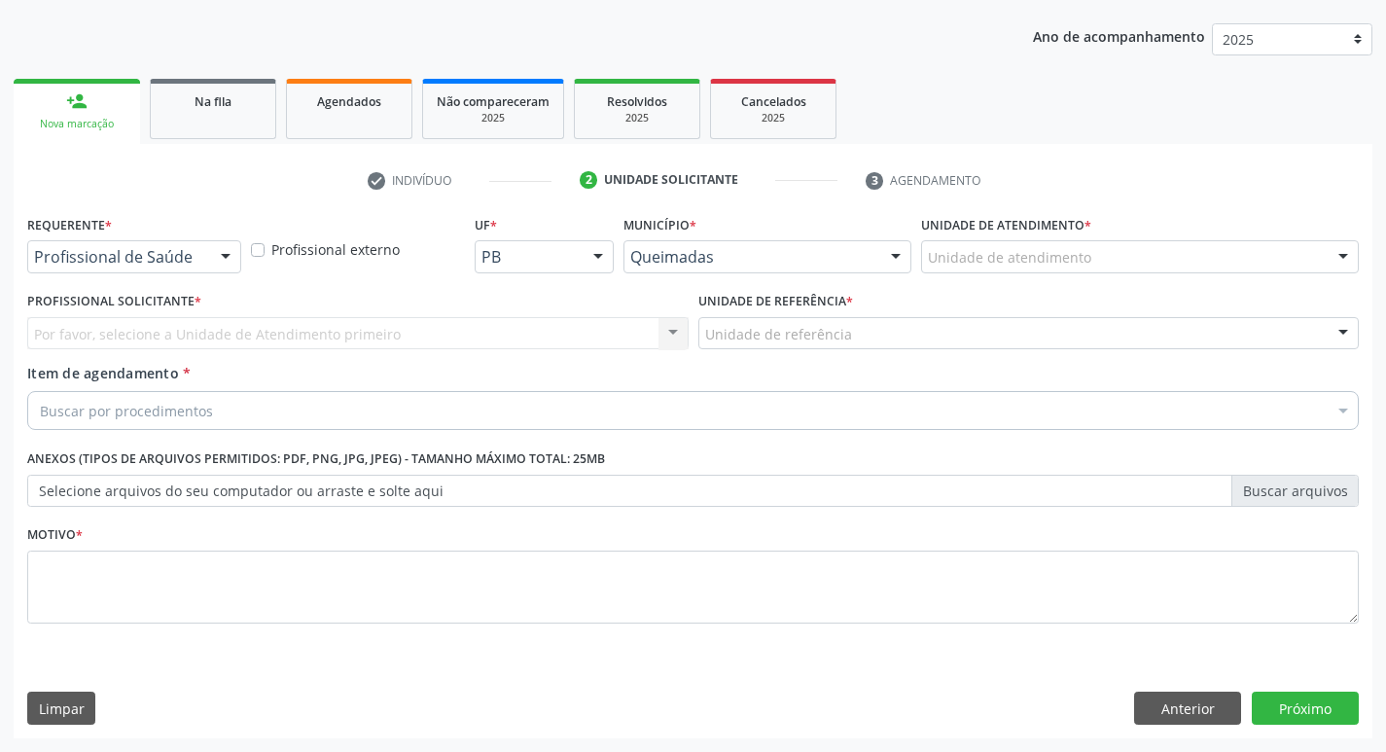
scroll to position [212, 0]
drag, startPoint x: 193, startPoint y: 268, endPoint x: 158, endPoint y: 326, distance: 68.1
click at [193, 268] on div "Profissional de Saúde" at bounding box center [134, 256] width 214 height 33
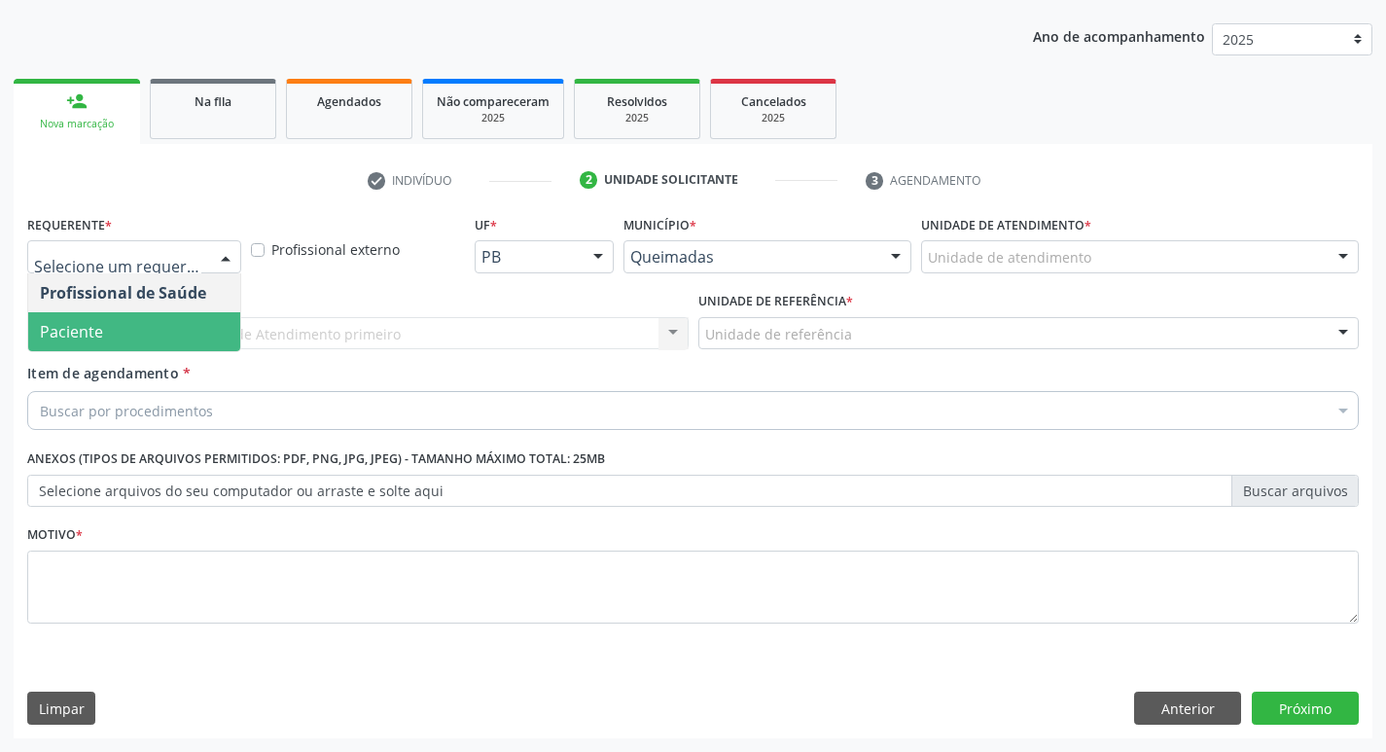
click at [145, 338] on span "Paciente" at bounding box center [134, 331] width 212 height 39
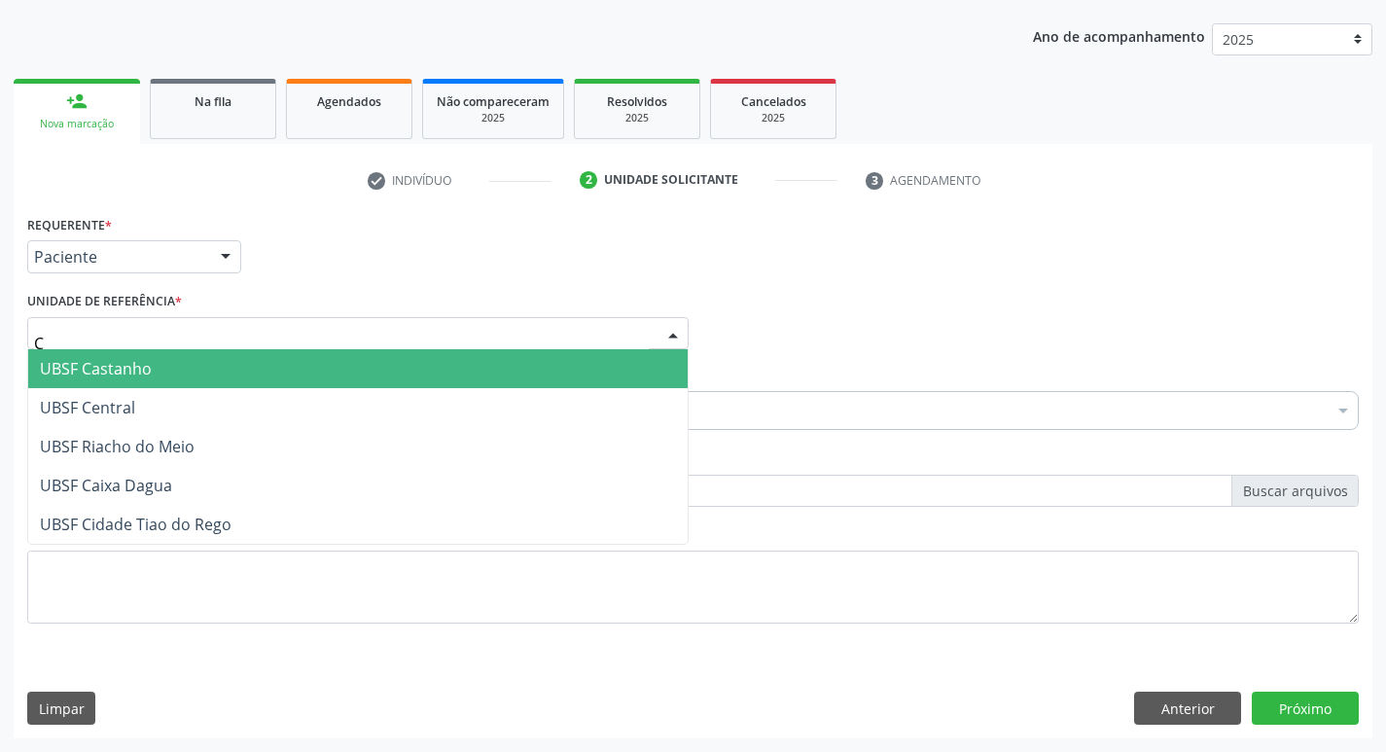
type input "CA"
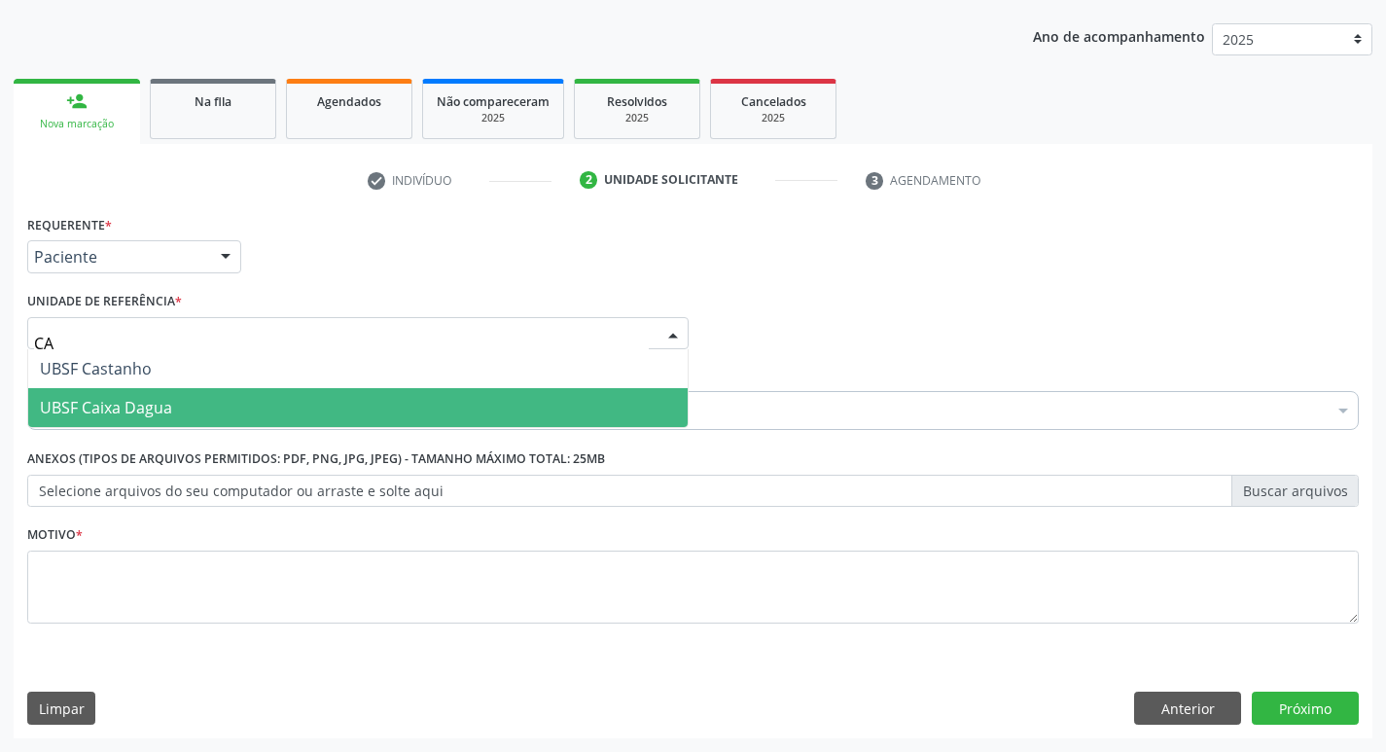
click at [103, 409] on span "UBSF Caixa Dagua" at bounding box center [106, 407] width 132 height 21
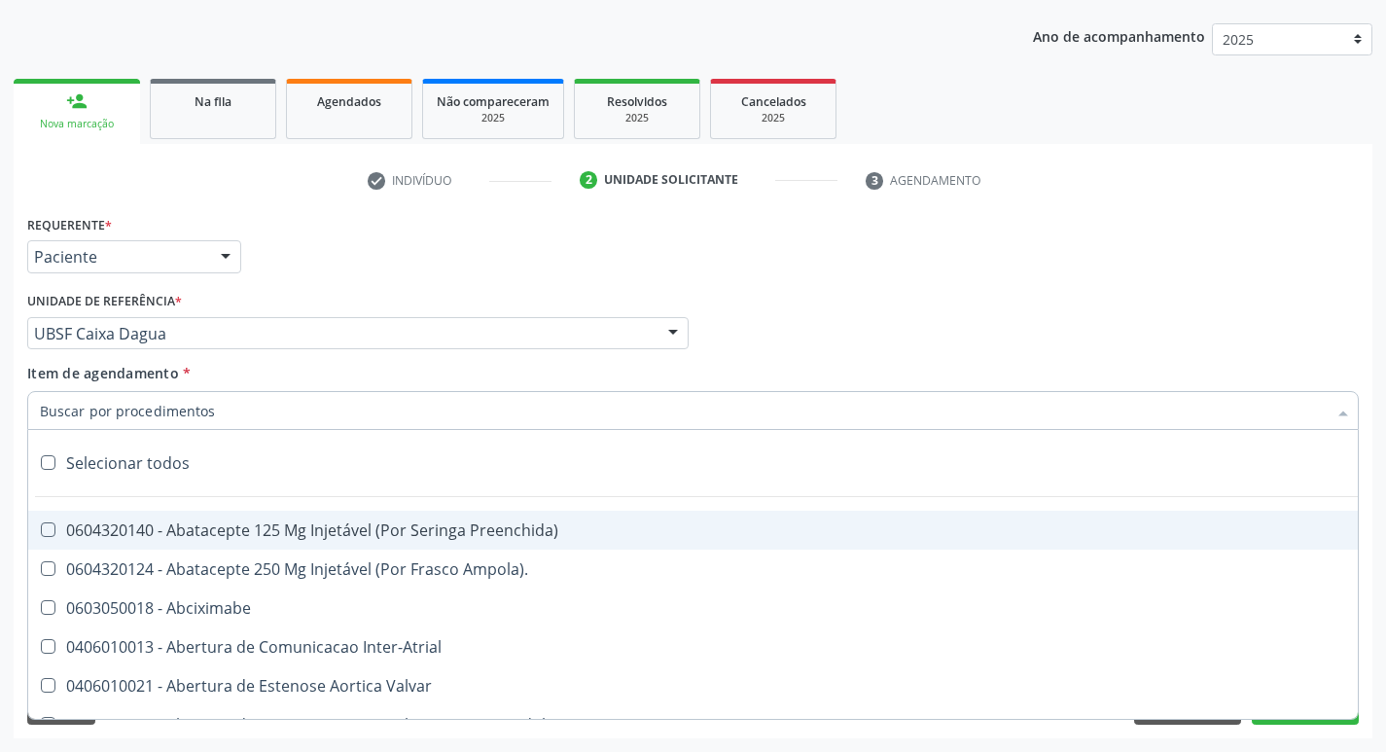
paste input "0205020186"
type input "0205020186"
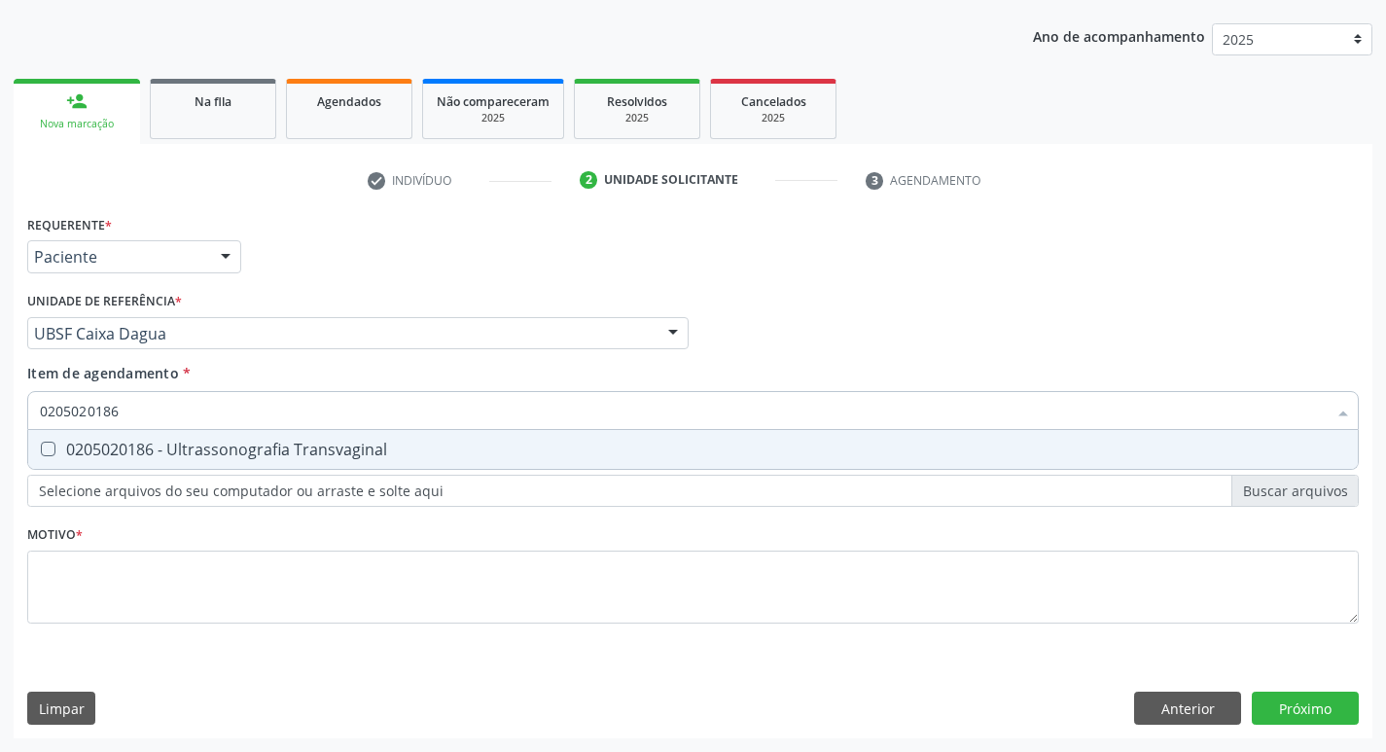
click at [116, 442] on div "0205020186 - Ultrassonografia Transvaginal" at bounding box center [693, 450] width 1306 height 16
checkbox Transvaginal "true"
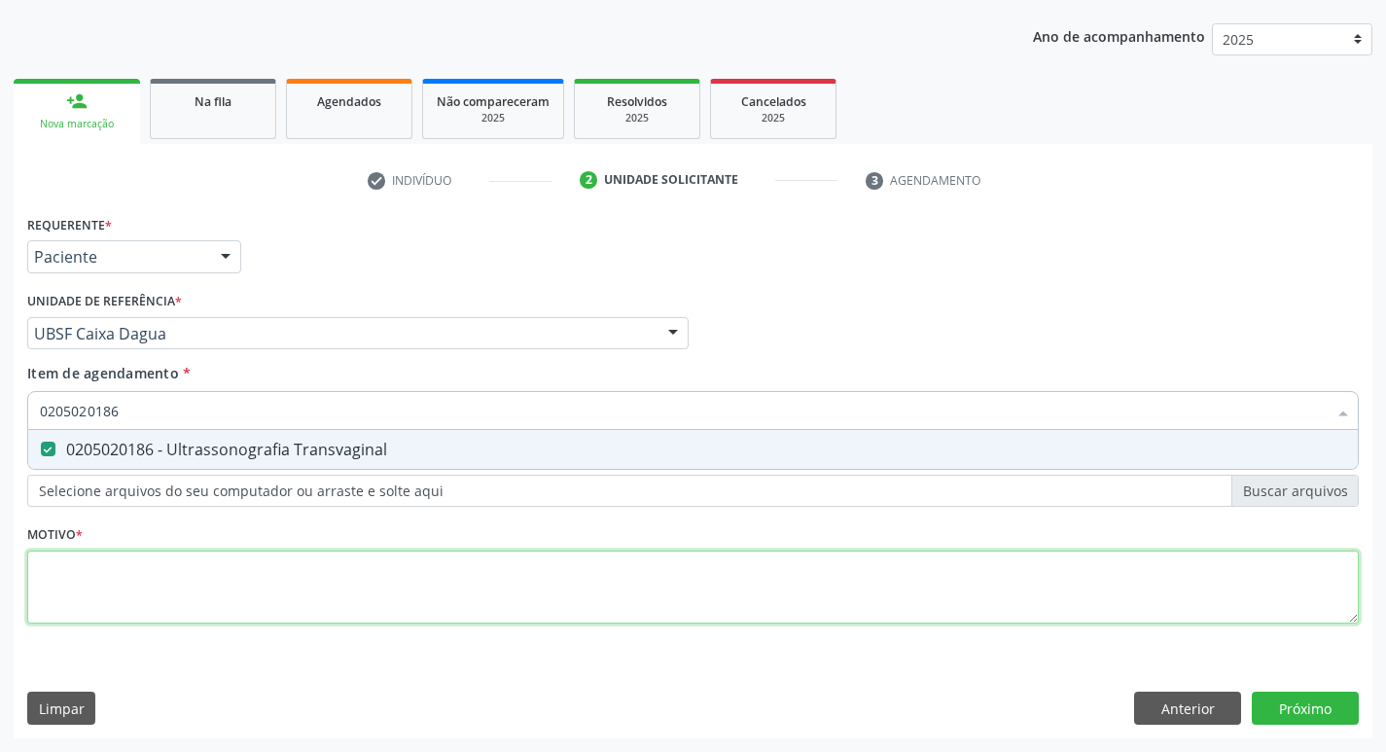
click at [143, 567] on div "Requerente * Paciente Profissional de Saúde Paciente Nenhum resultado encontrad…" at bounding box center [693, 430] width 1332 height 441
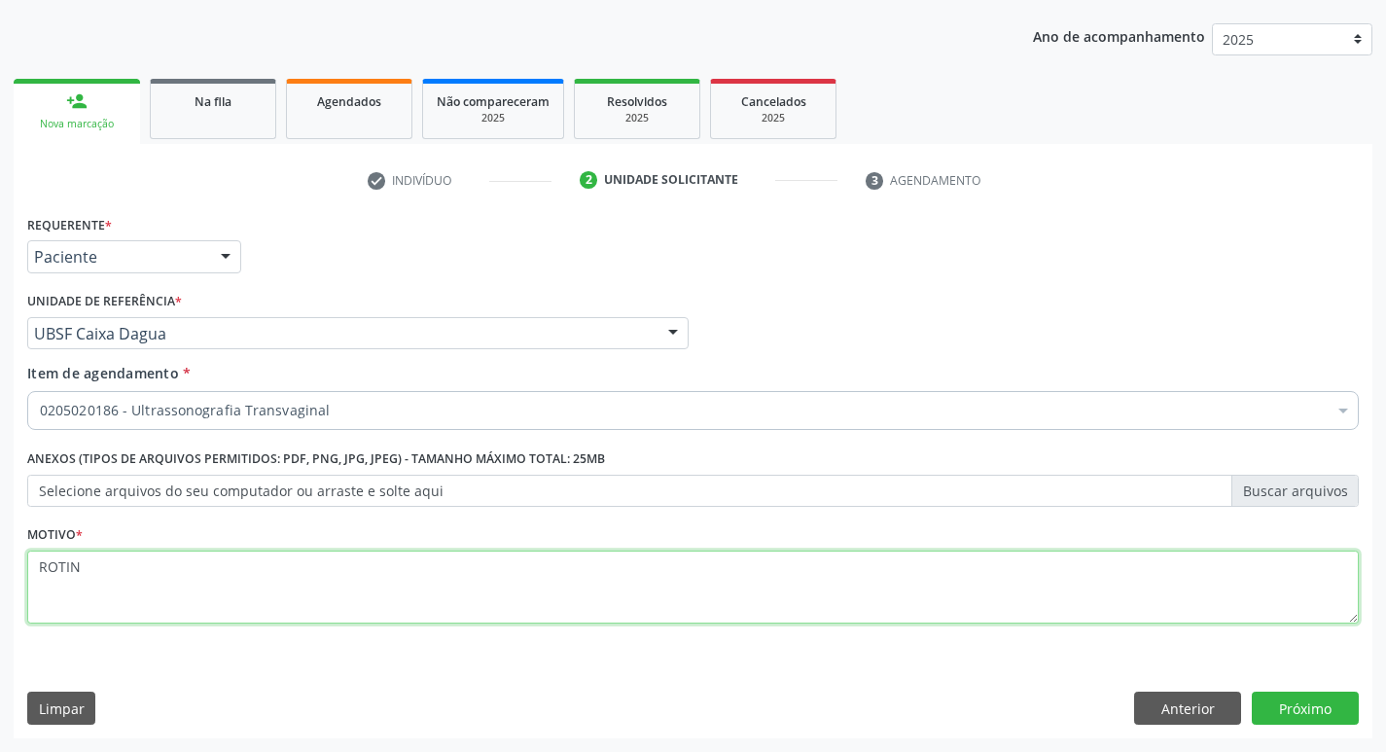
type textarea "ROTINA"
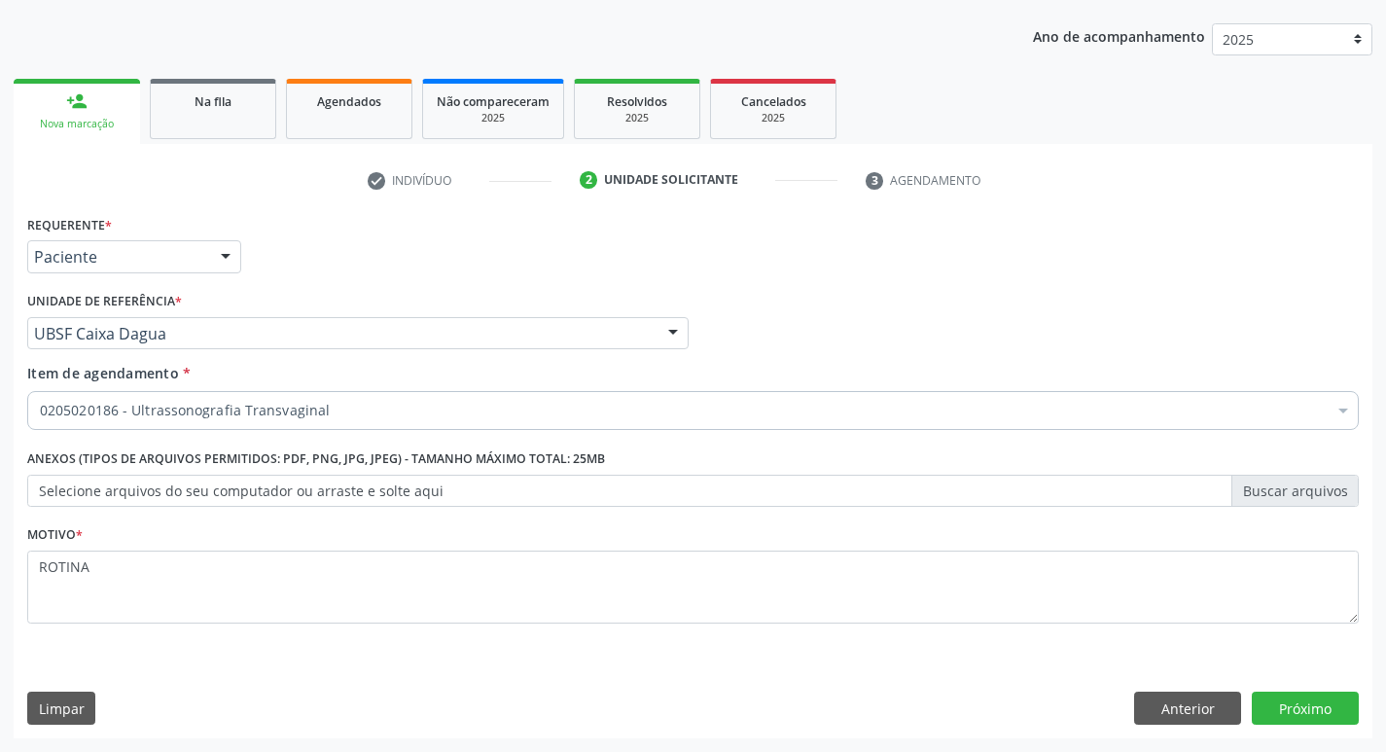
scroll to position [212, 0]
type textarea "ROTINA"
click at [1301, 708] on button "Próximo" at bounding box center [1305, 708] width 107 height 33
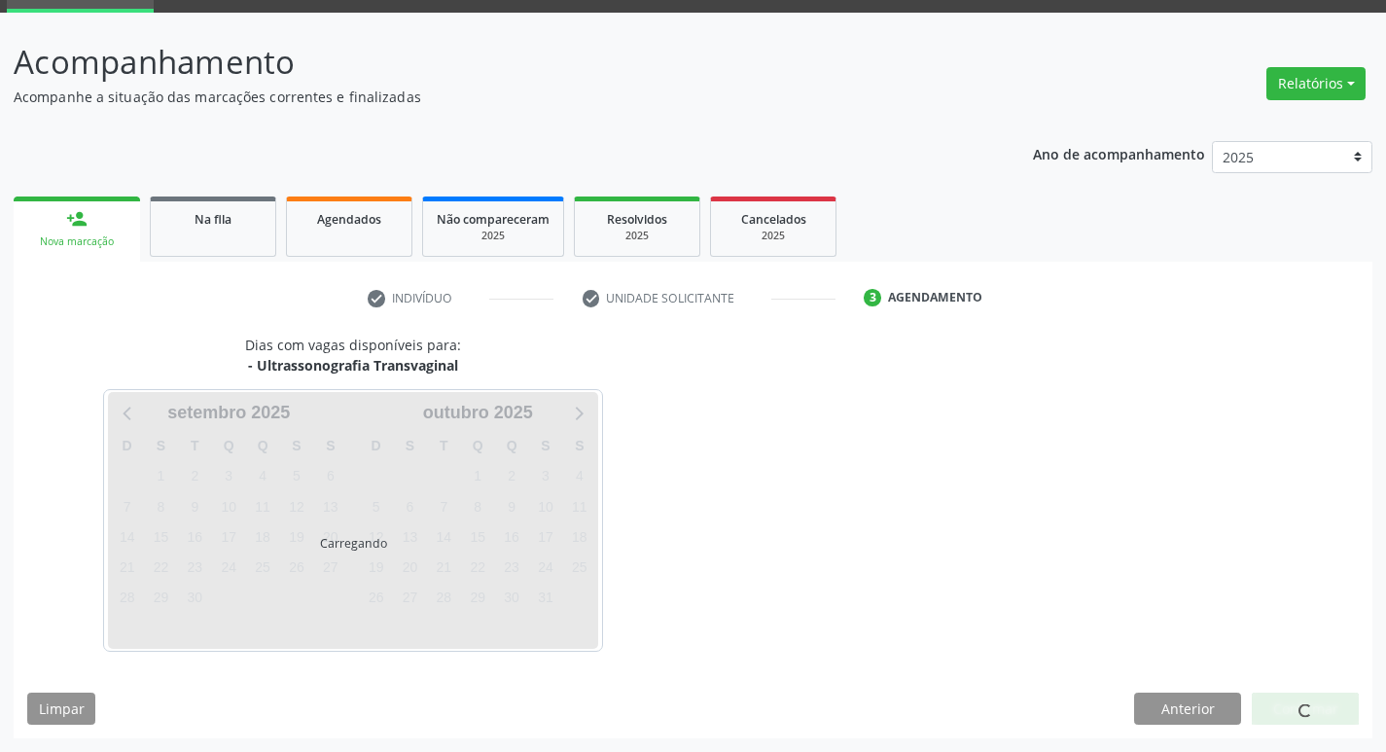
scroll to position [94, 0]
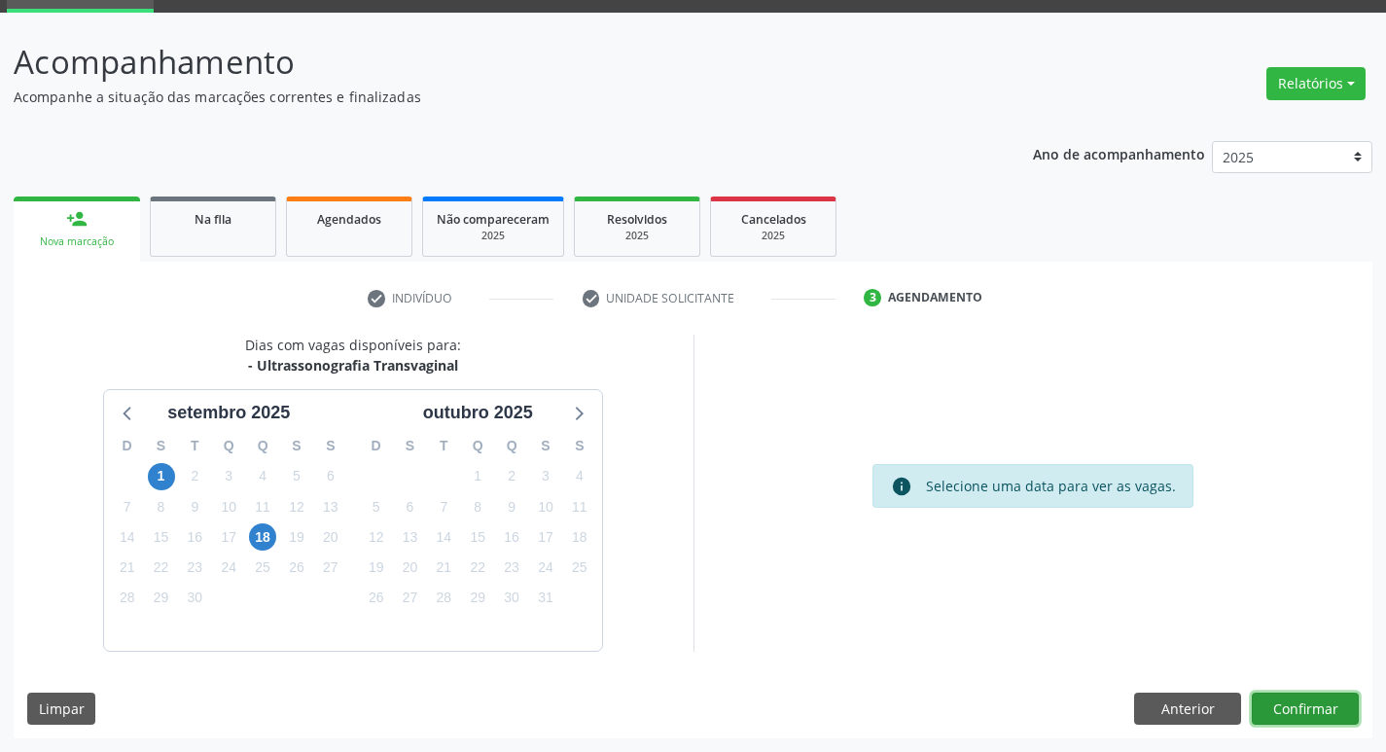
click at [1307, 719] on button "Confirmar" at bounding box center [1305, 709] width 107 height 33
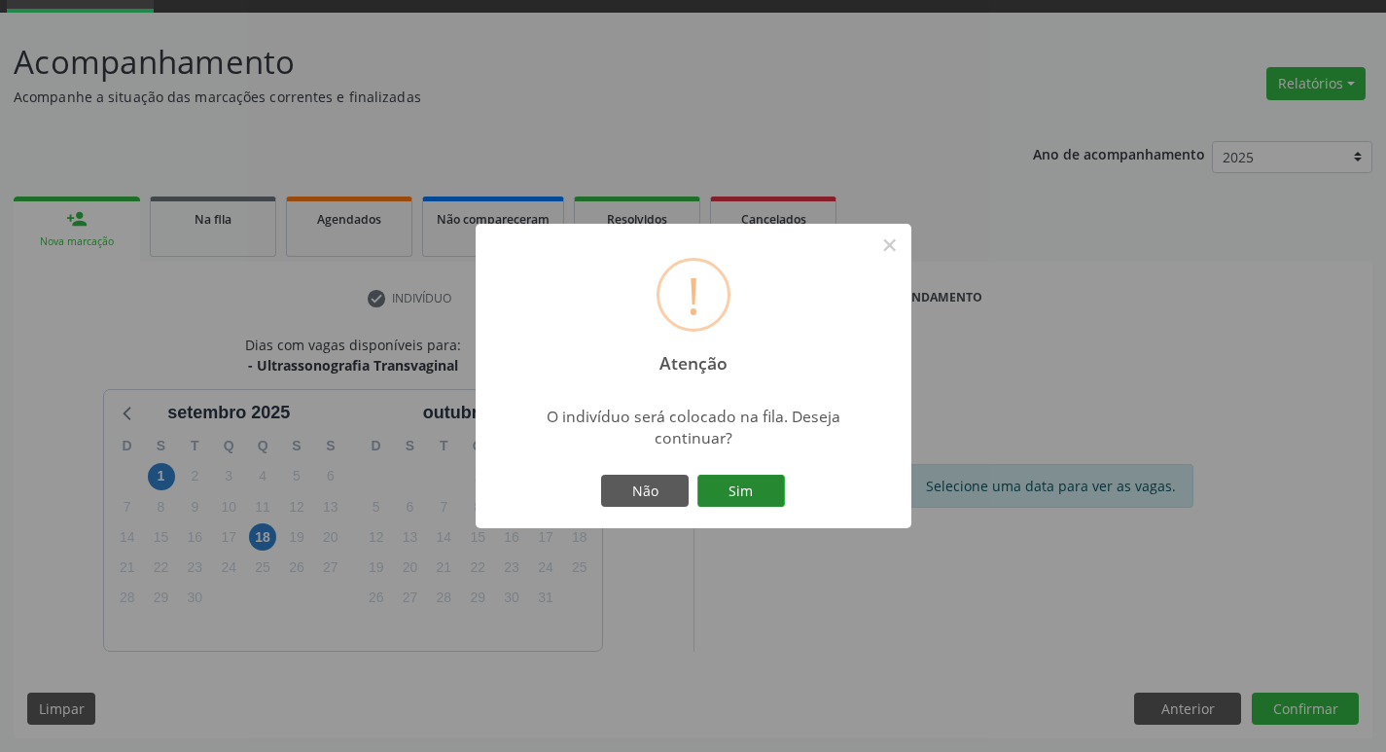
click at [772, 495] on button "Sim" at bounding box center [741, 491] width 88 height 33
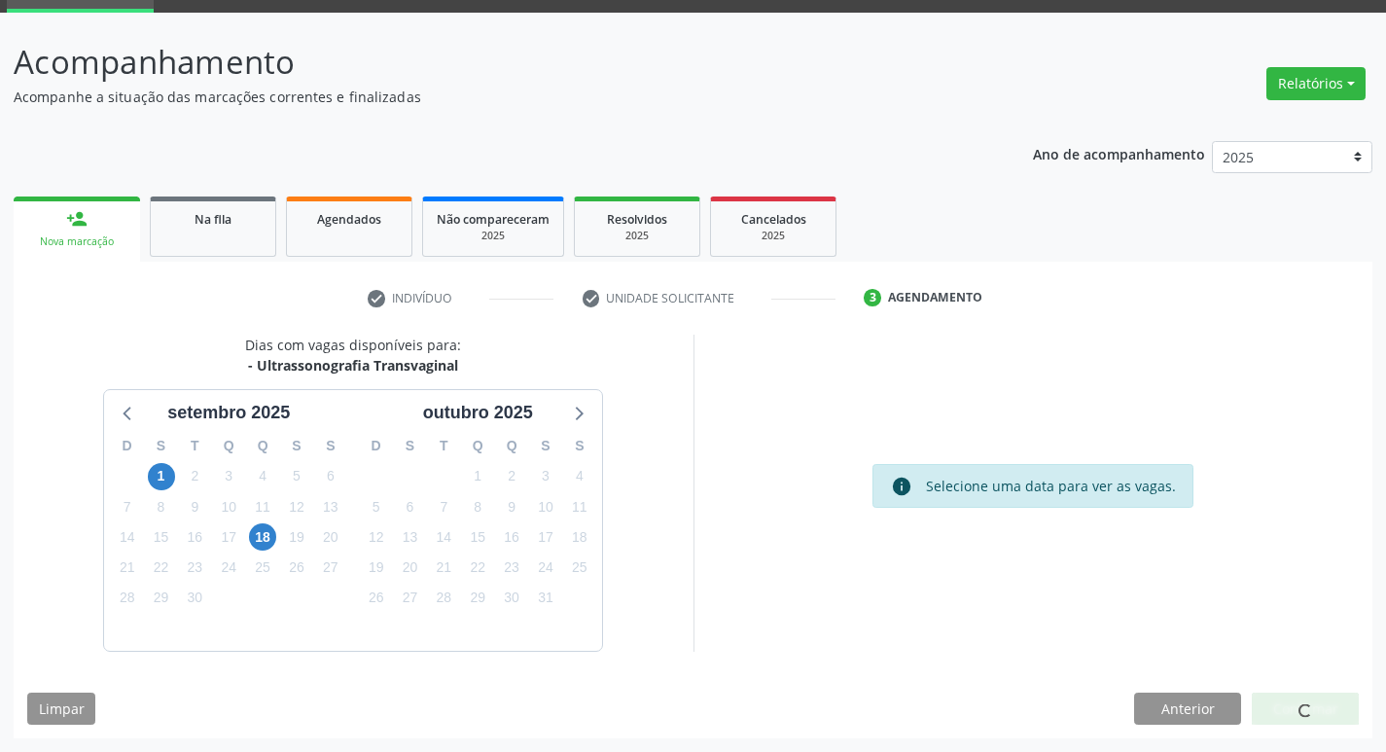
scroll to position [0, 0]
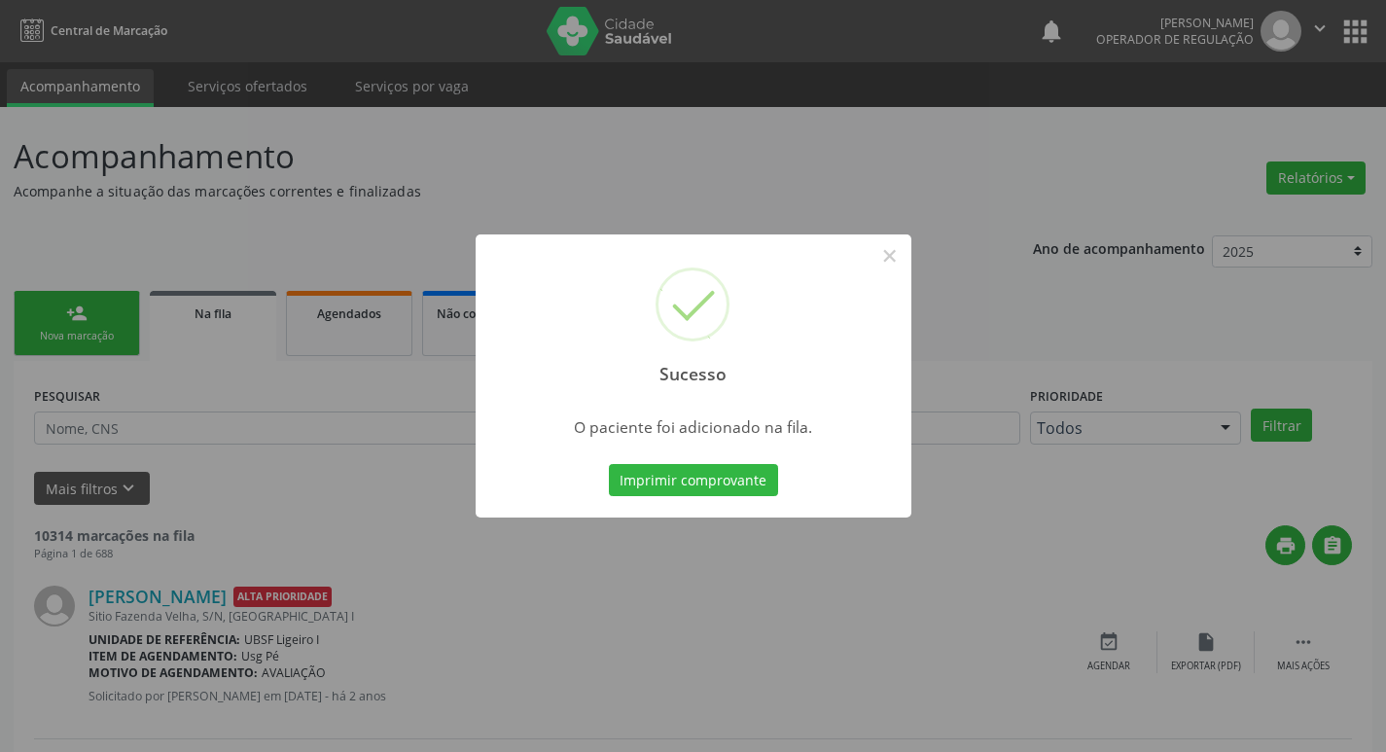
drag, startPoint x: 668, startPoint y: 406, endPoint x: 628, endPoint y: 434, distance: 48.9
click at [667, 409] on div "O paciente foi adicionado na fila." at bounding box center [694, 422] width 436 height 41
click at [112, 321] on div "Sucesso × O paciente foi adicionado na fila. Imprimir comprovante Cancel" at bounding box center [693, 376] width 1386 height 752
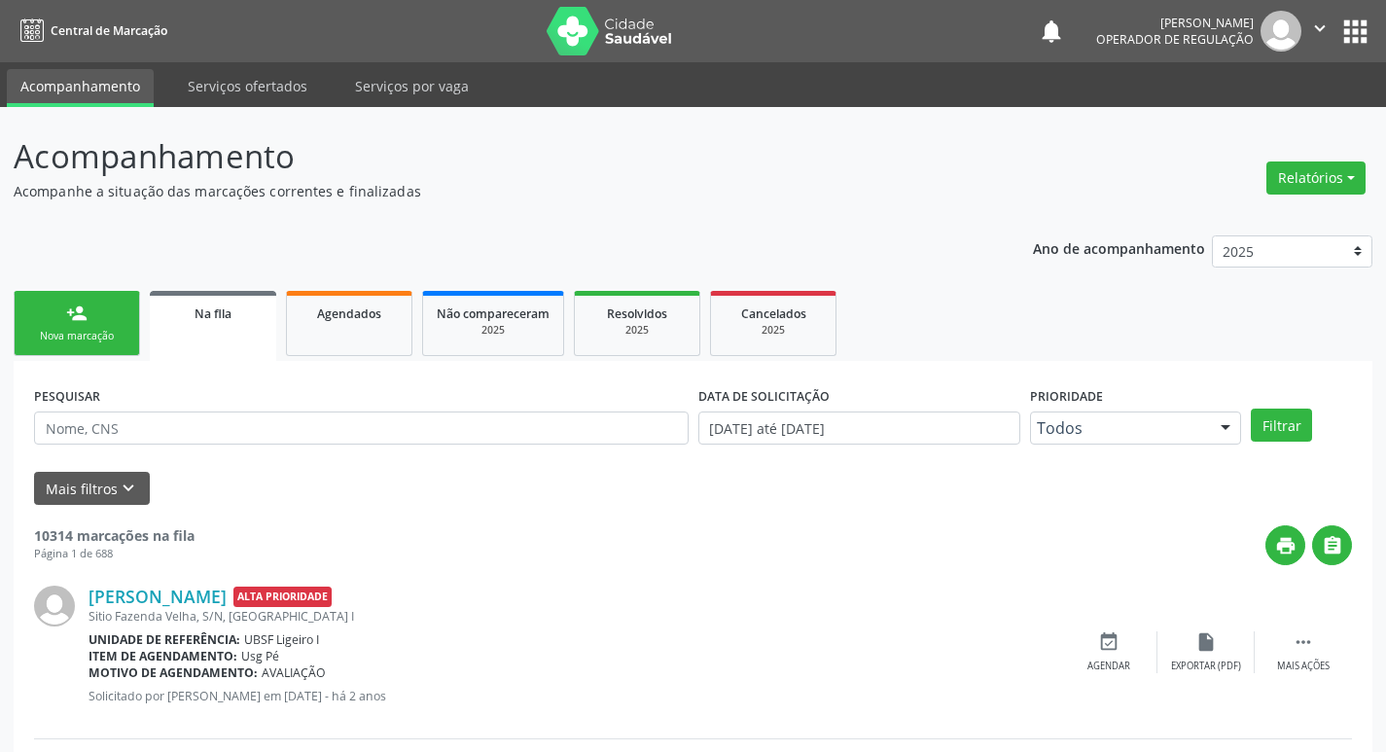
click at [112, 320] on link "person_add Nova marcação" at bounding box center [77, 323] width 126 height 65
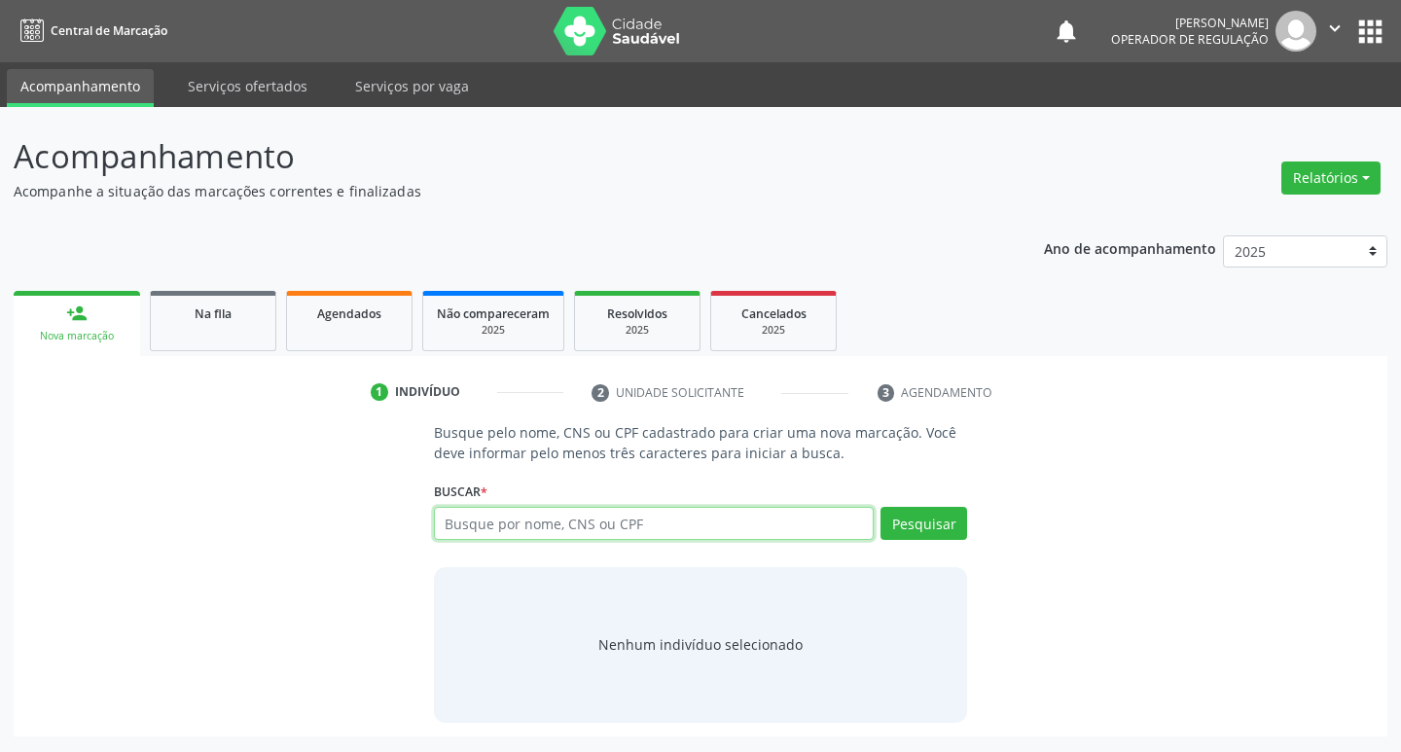
click at [685, 523] on input "text" at bounding box center [654, 523] width 441 height 33
type input "703401229548314"
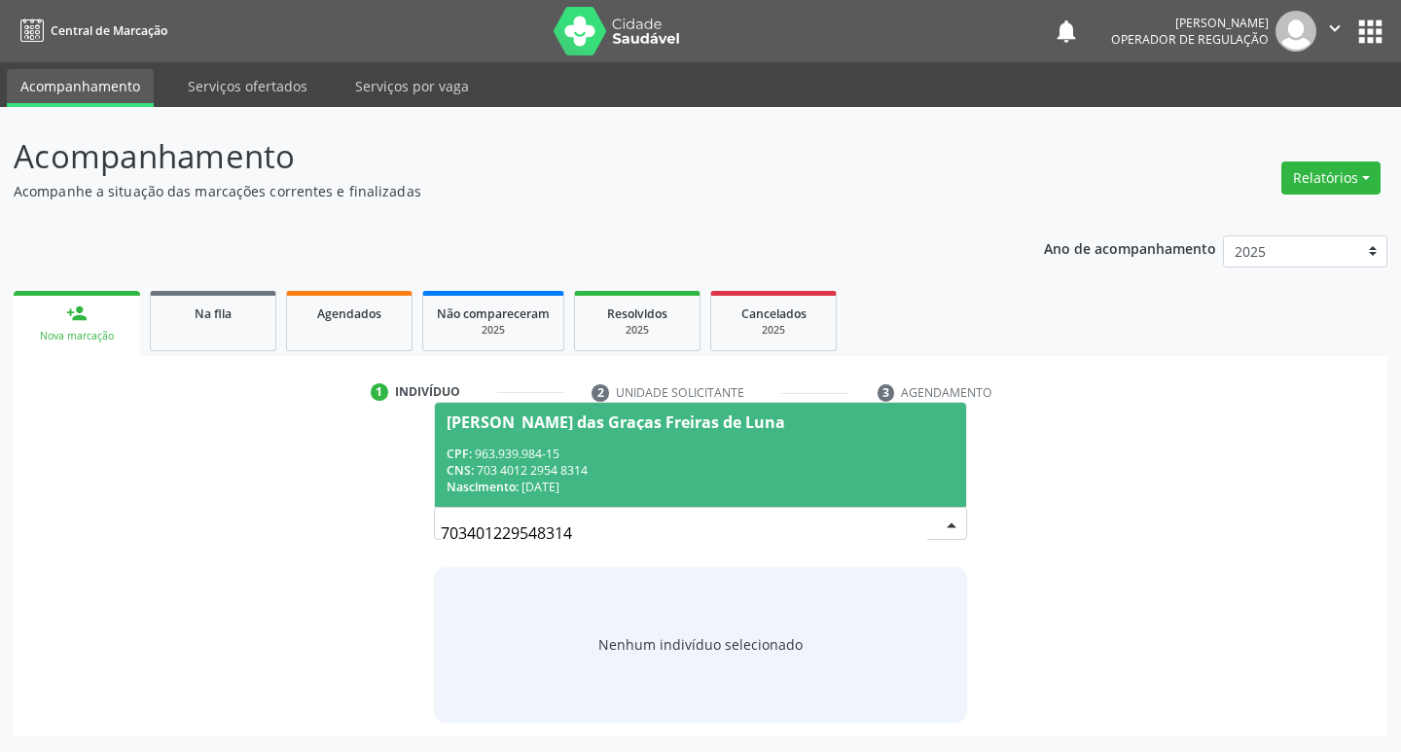
click at [810, 463] on div "CNS: 703 4012 2954 8314" at bounding box center [700, 470] width 509 height 17
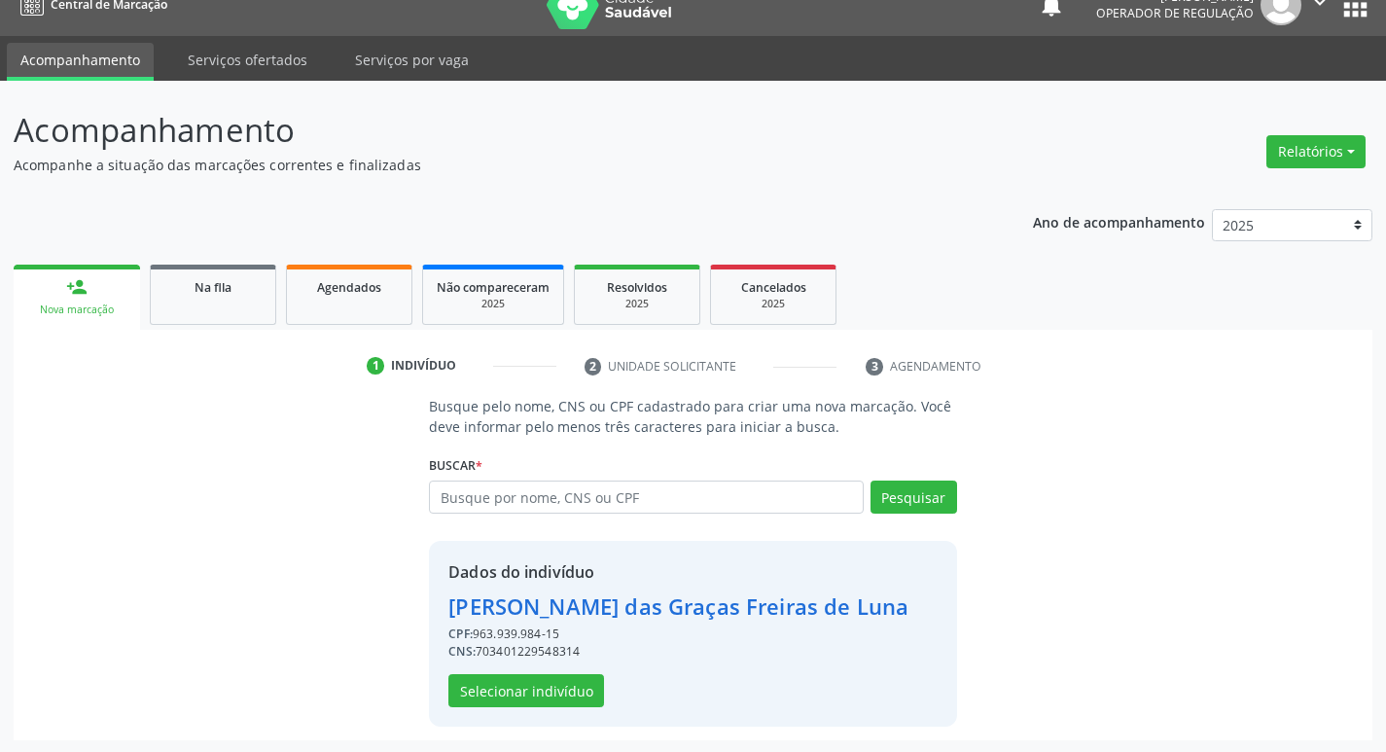
scroll to position [28, 0]
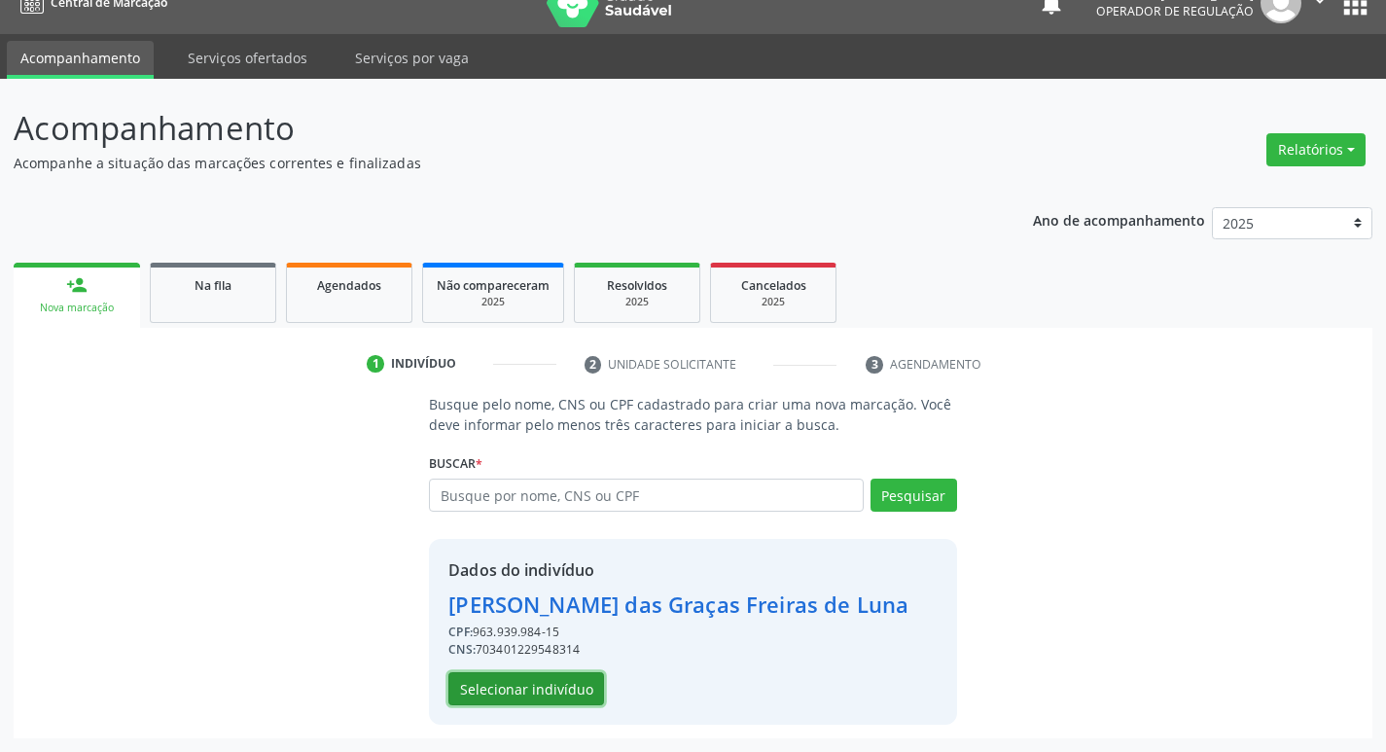
click at [516, 700] on button "Selecionar indivíduo" at bounding box center [526, 688] width 156 height 33
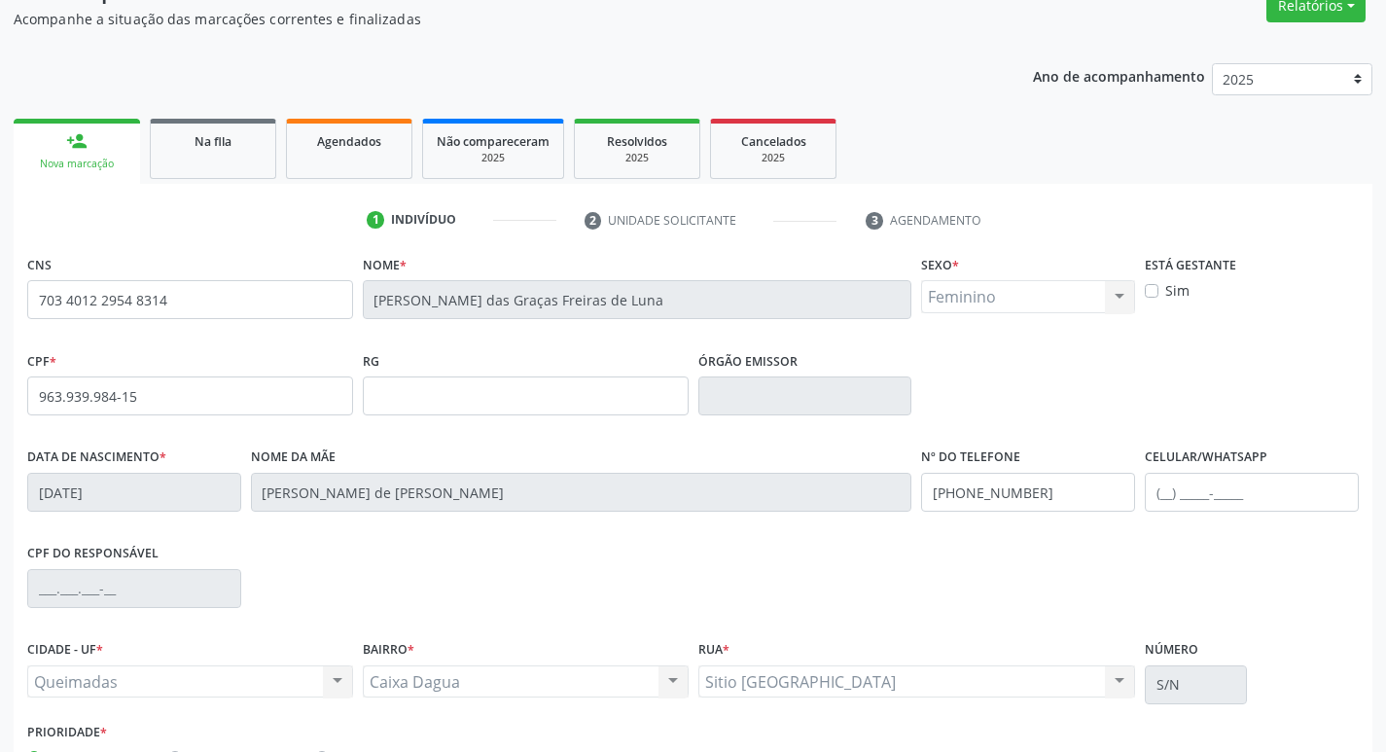
scroll to position [303, 0]
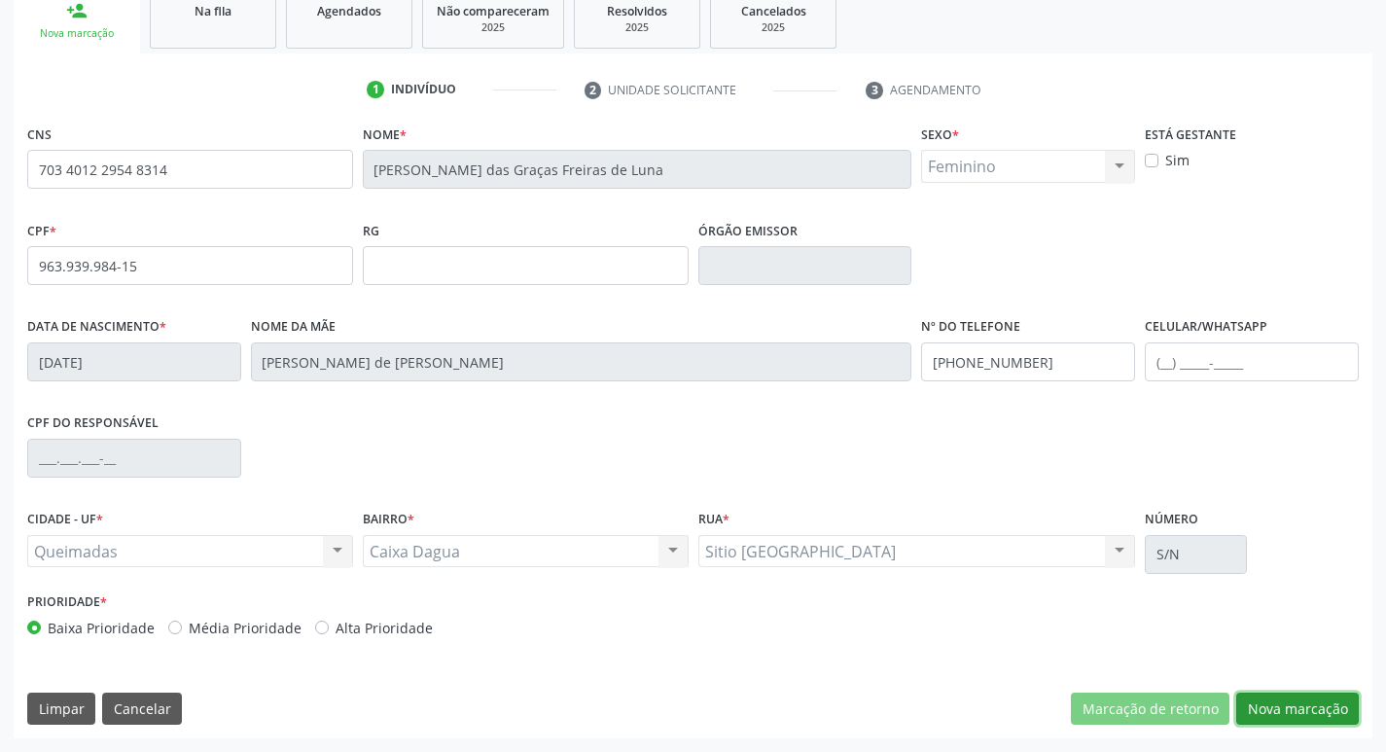
click at [1286, 707] on button "Nova marcação" at bounding box center [1297, 709] width 123 height 33
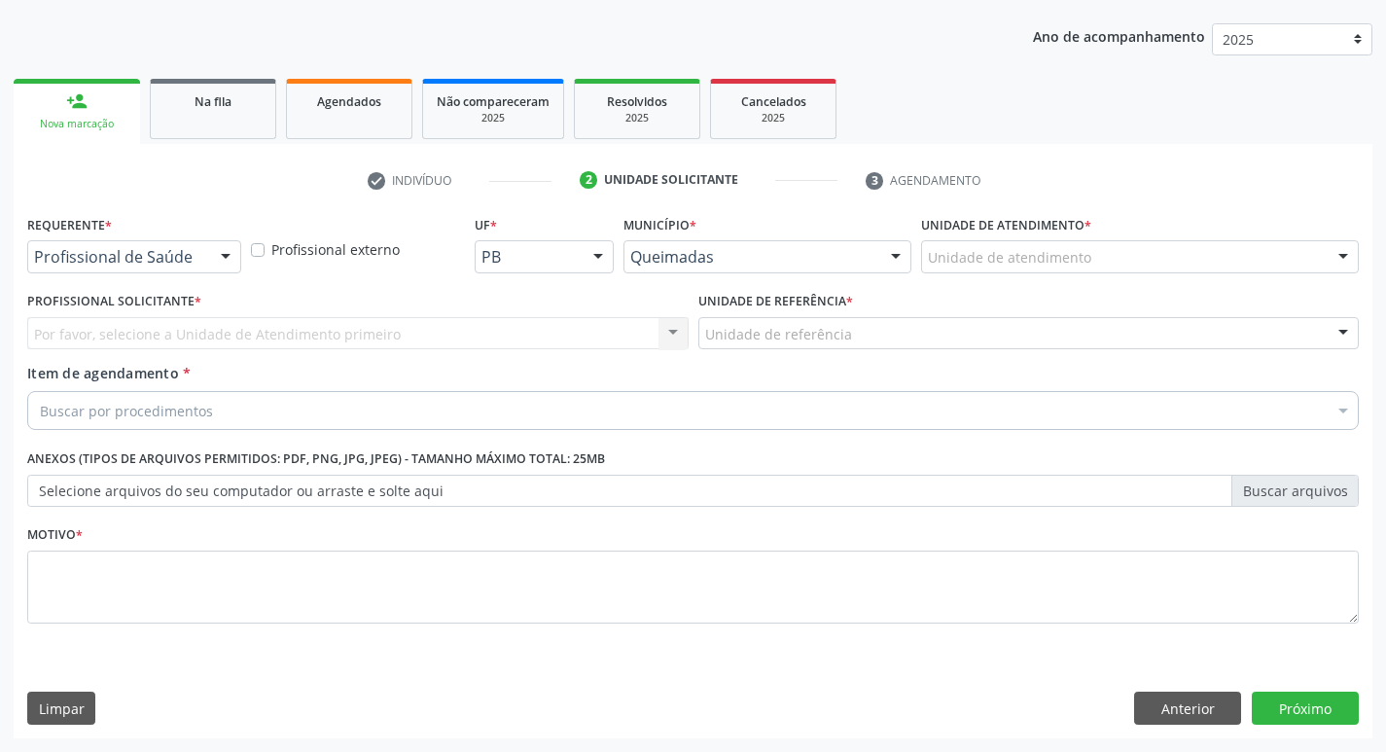
scroll to position [212, 0]
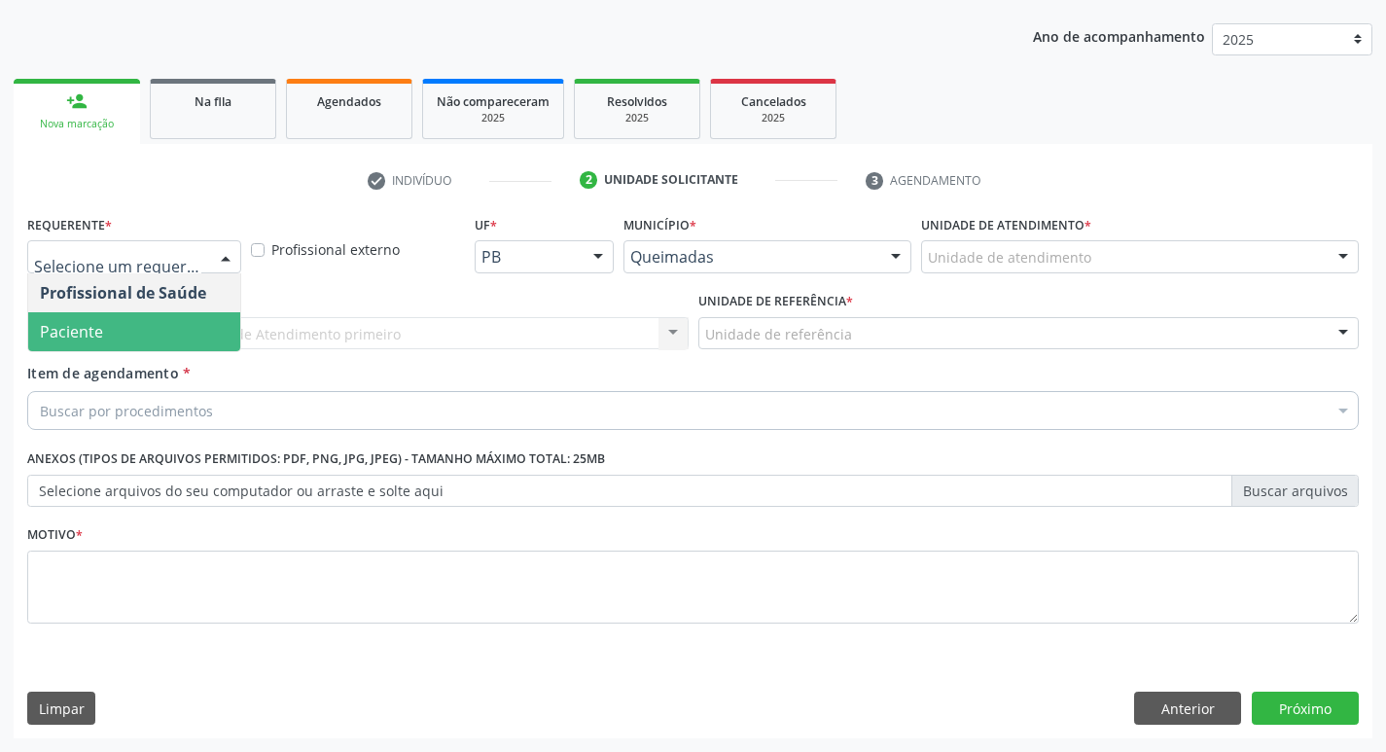
click at [132, 339] on span "Paciente" at bounding box center [134, 331] width 212 height 39
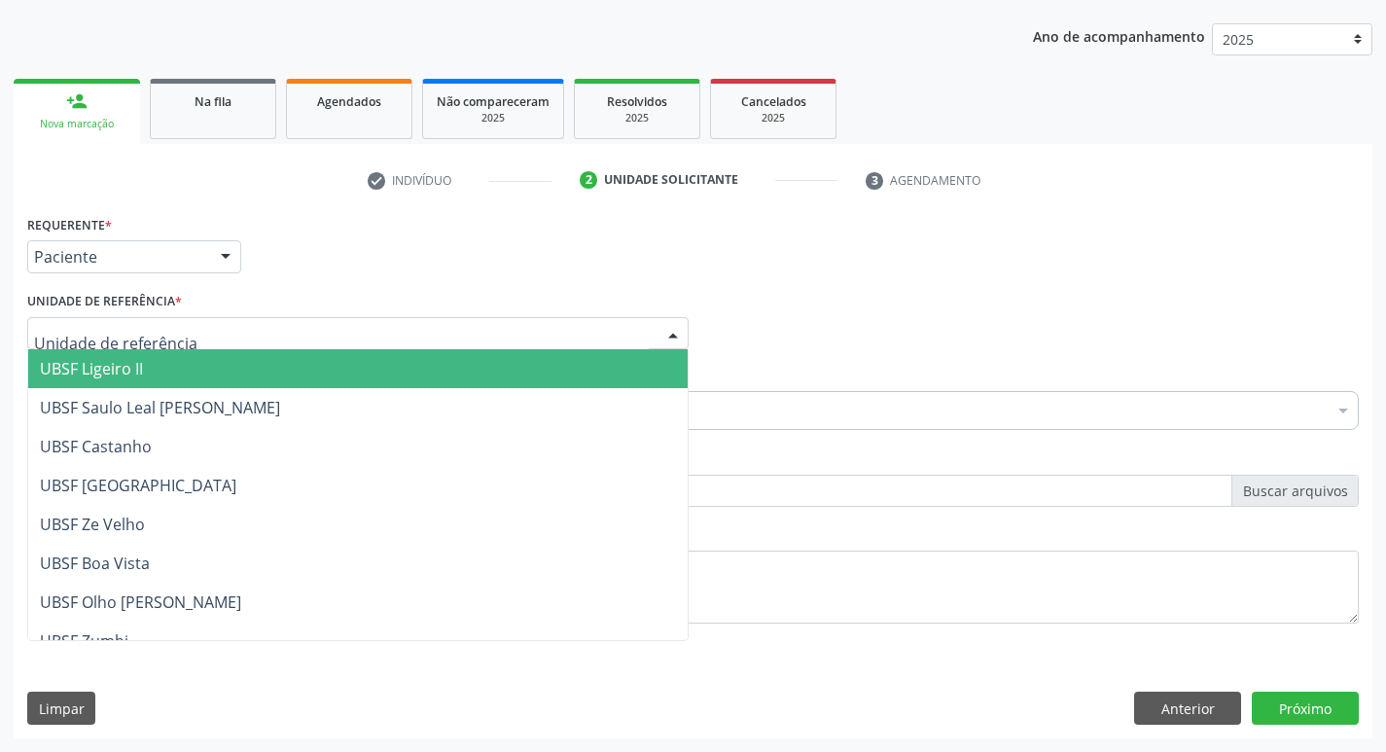
click at [195, 332] on div at bounding box center [357, 333] width 661 height 33
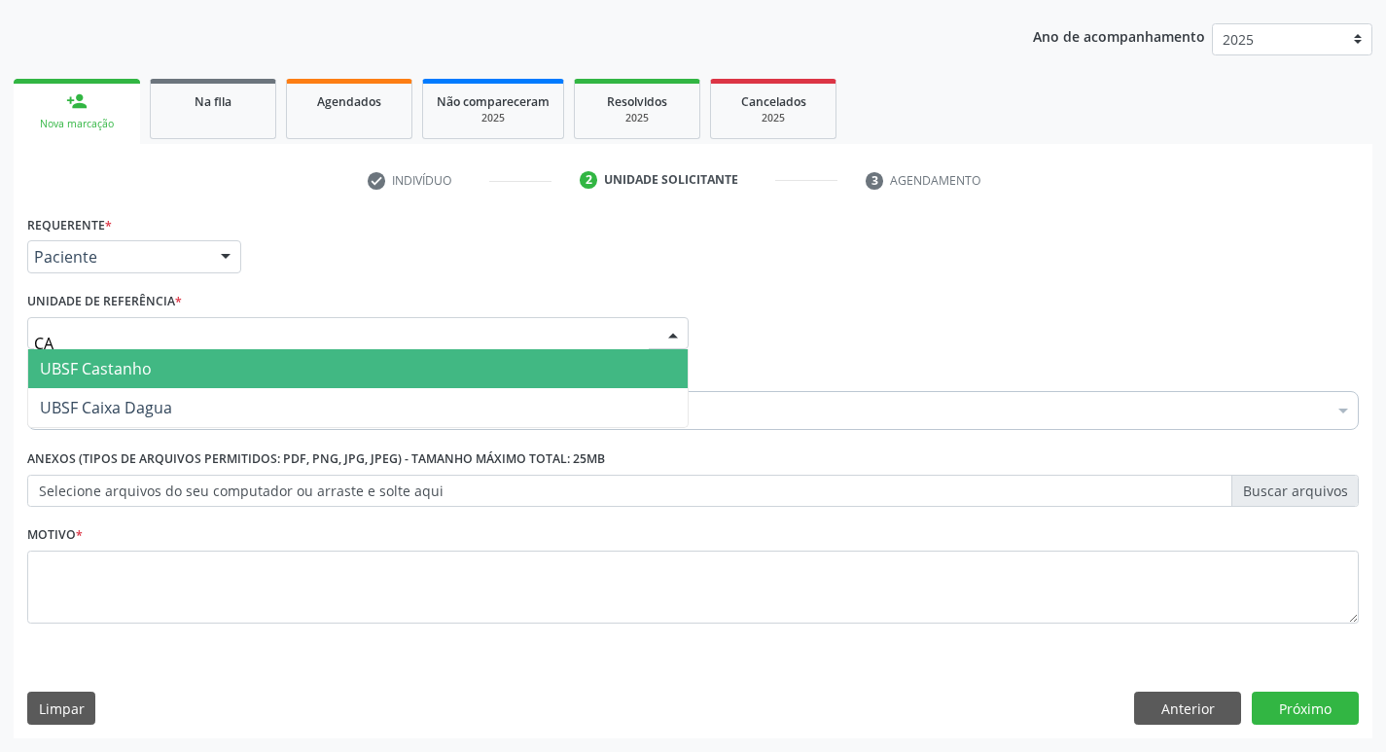
type input "CAI"
click at [183, 372] on span "UBSF Caixa Dagua" at bounding box center [358, 368] width 660 height 39
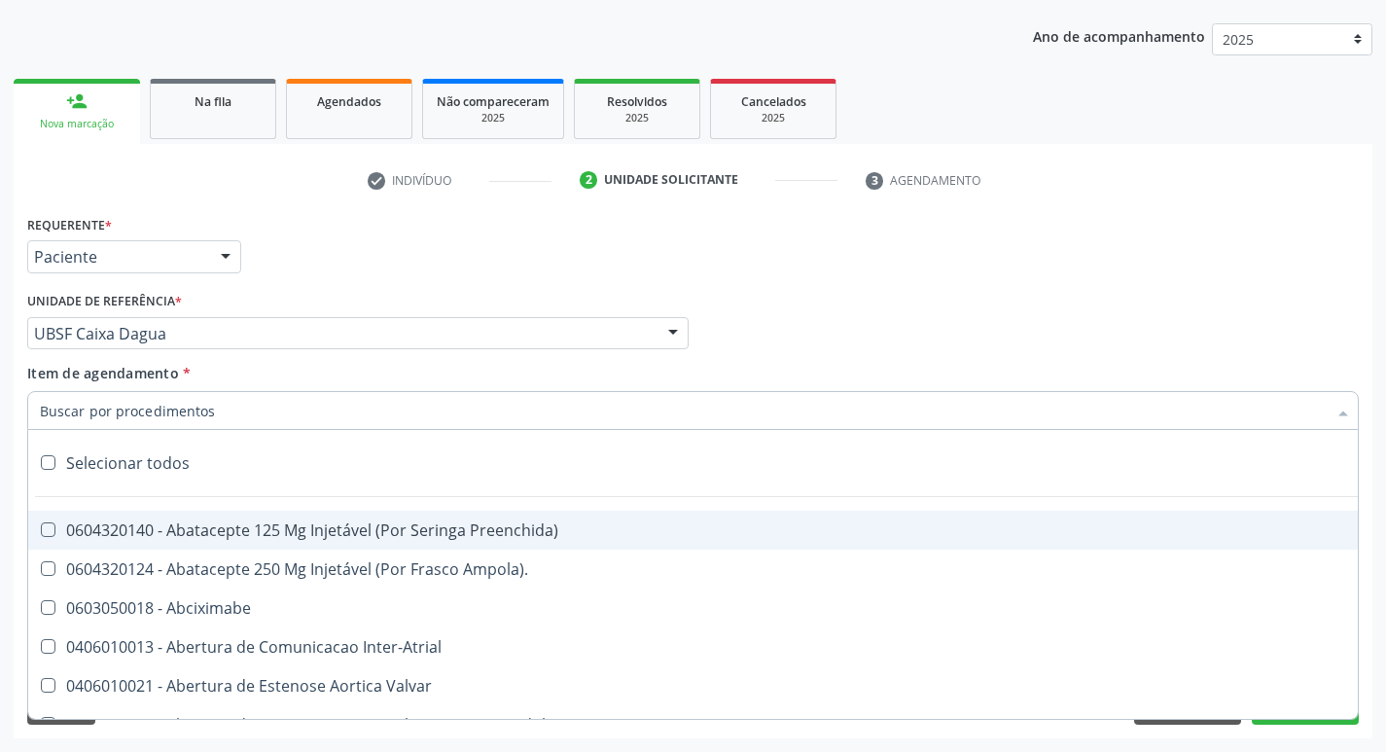
paste input "0205020186"
type input "0205020186"
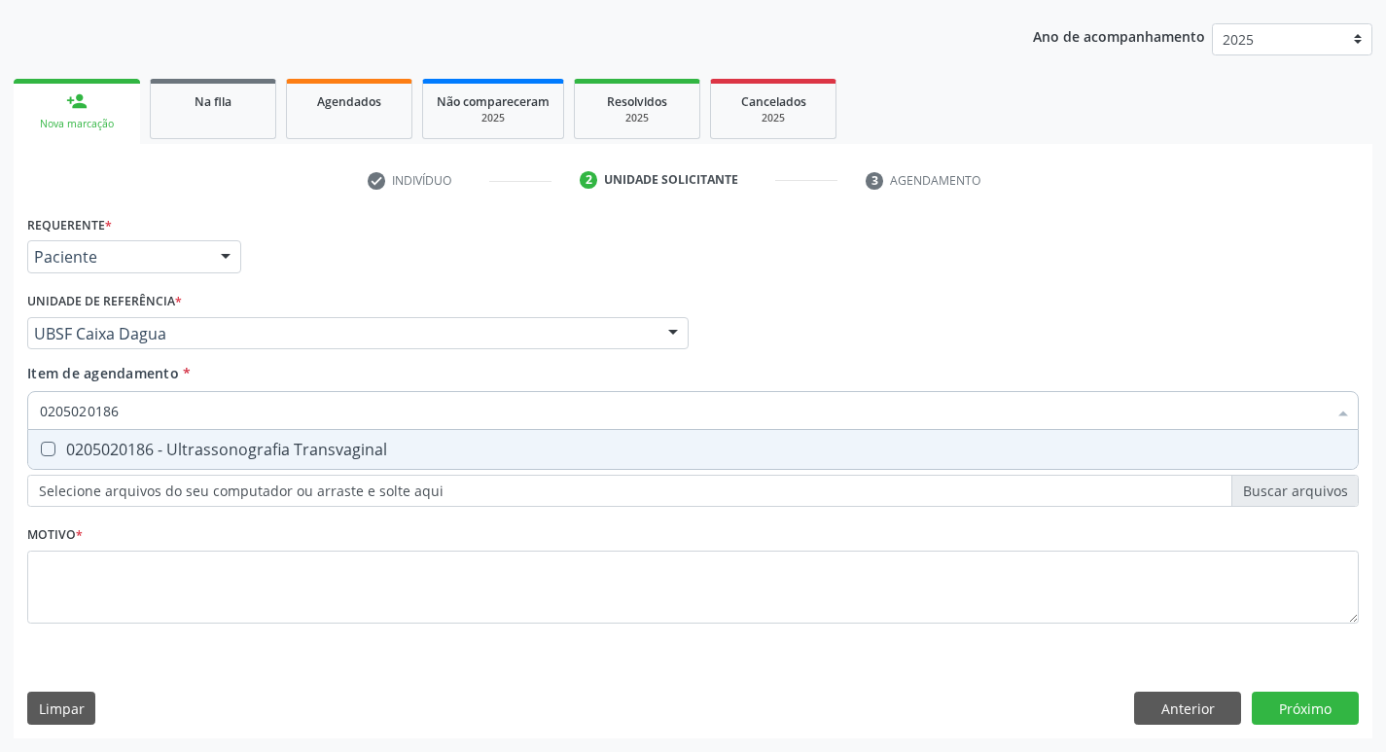
click at [221, 449] on div "0205020186 - Ultrassonografia Transvaginal" at bounding box center [693, 450] width 1306 height 16
checkbox Transvaginal "true"
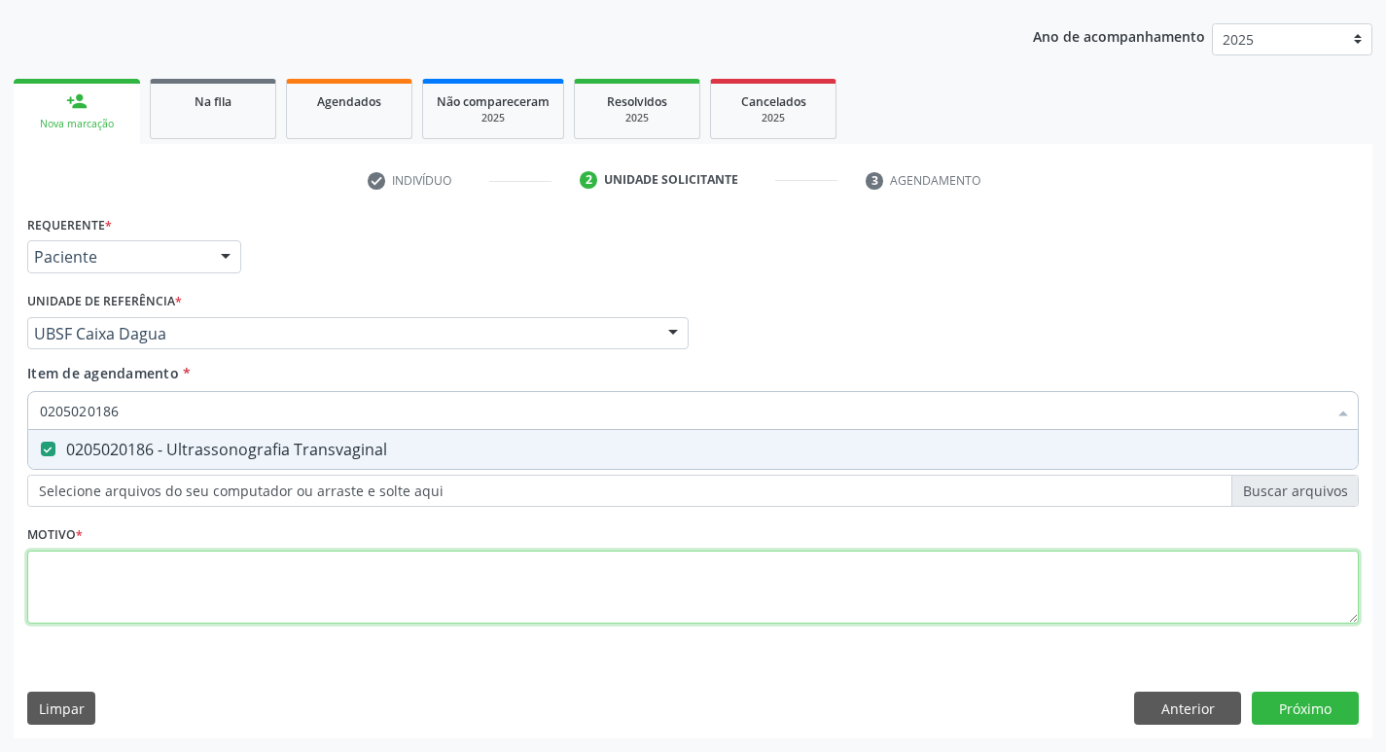
click at [180, 580] on div "Requerente * Paciente Profissional de Saúde Paciente Nenhum resultado encontrad…" at bounding box center [693, 430] width 1332 height 441
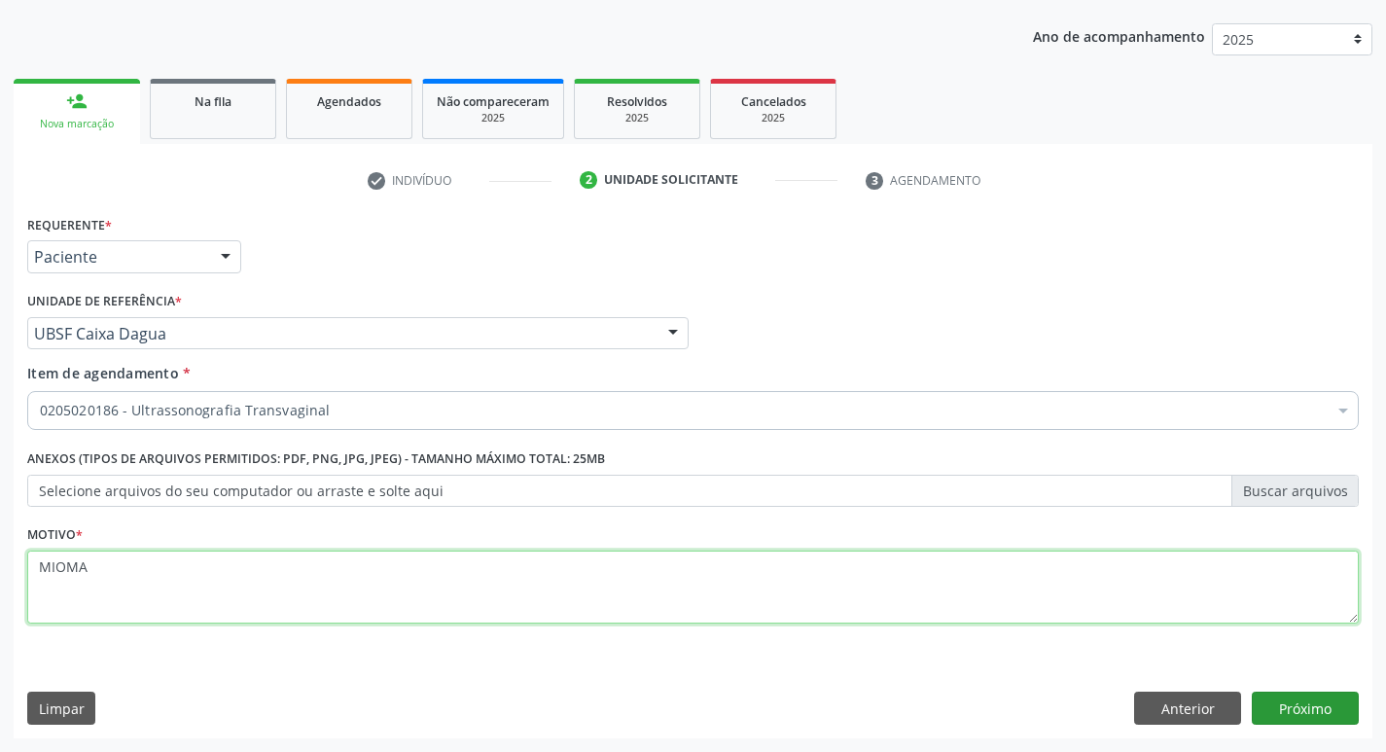
type textarea "MIOMA"
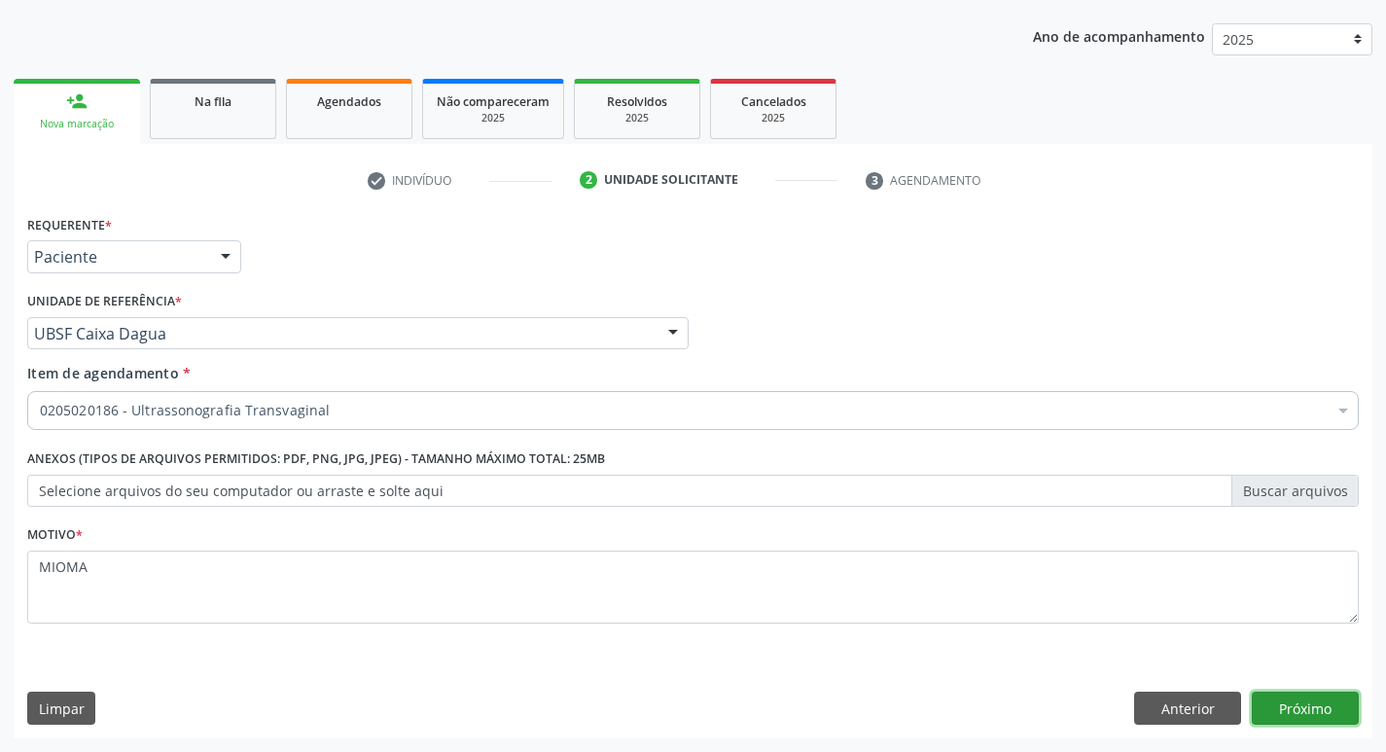
click at [1319, 708] on button "Próximo" at bounding box center [1305, 708] width 107 height 33
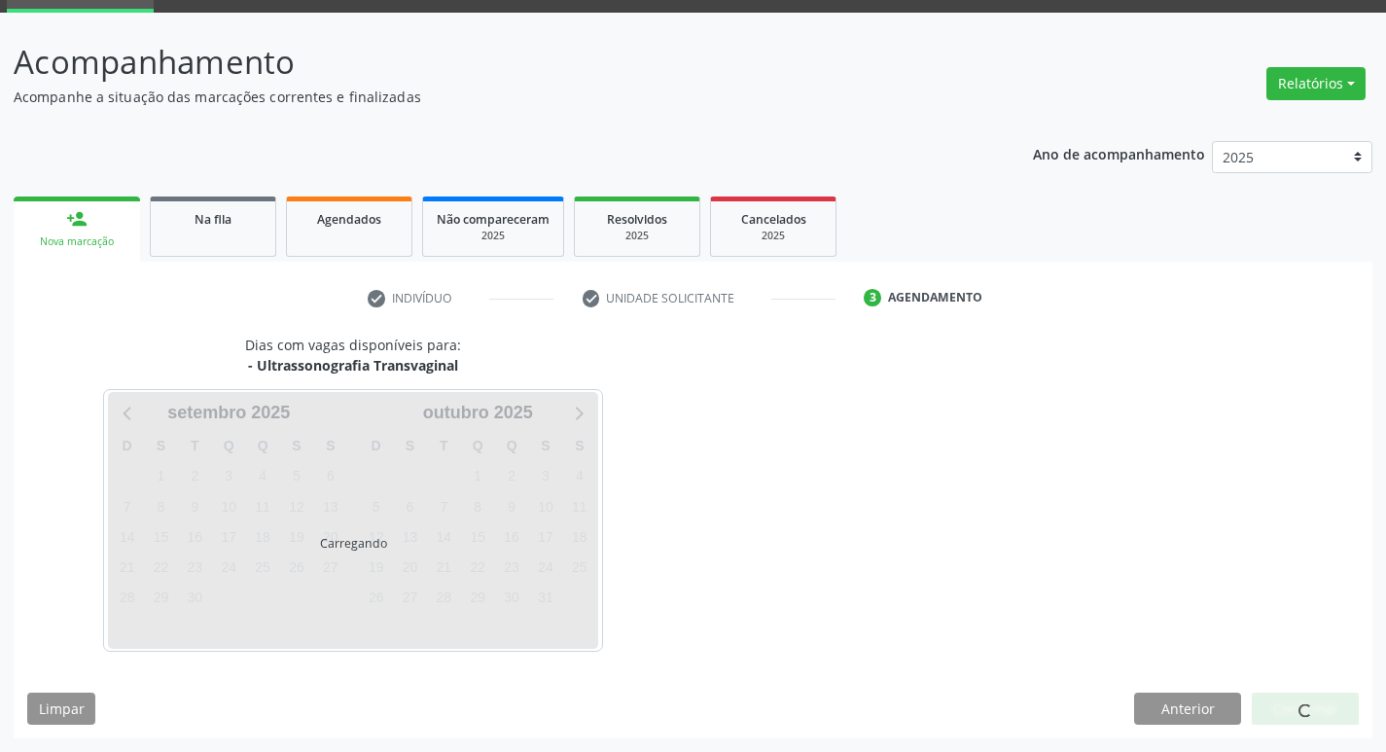
scroll to position [94, 0]
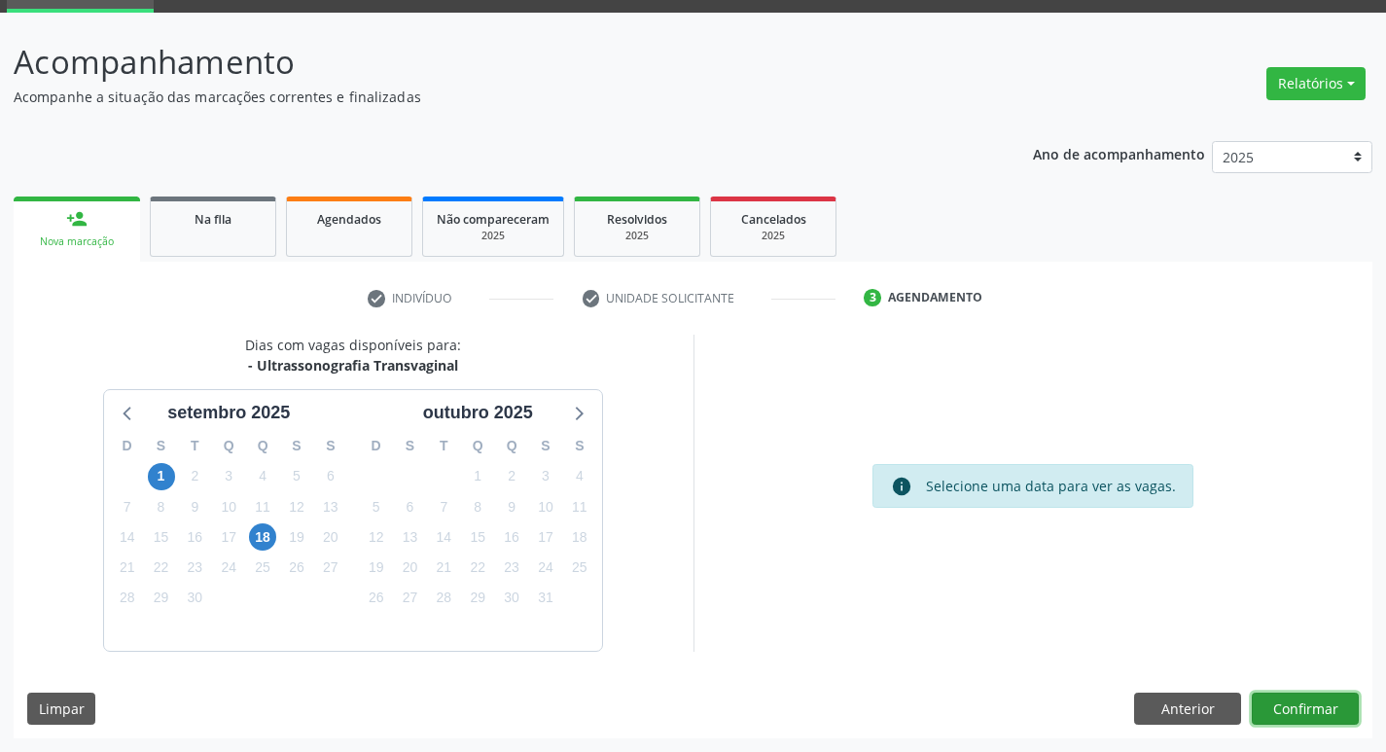
click at [1287, 696] on button "Confirmar" at bounding box center [1305, 709] width 107 height 33
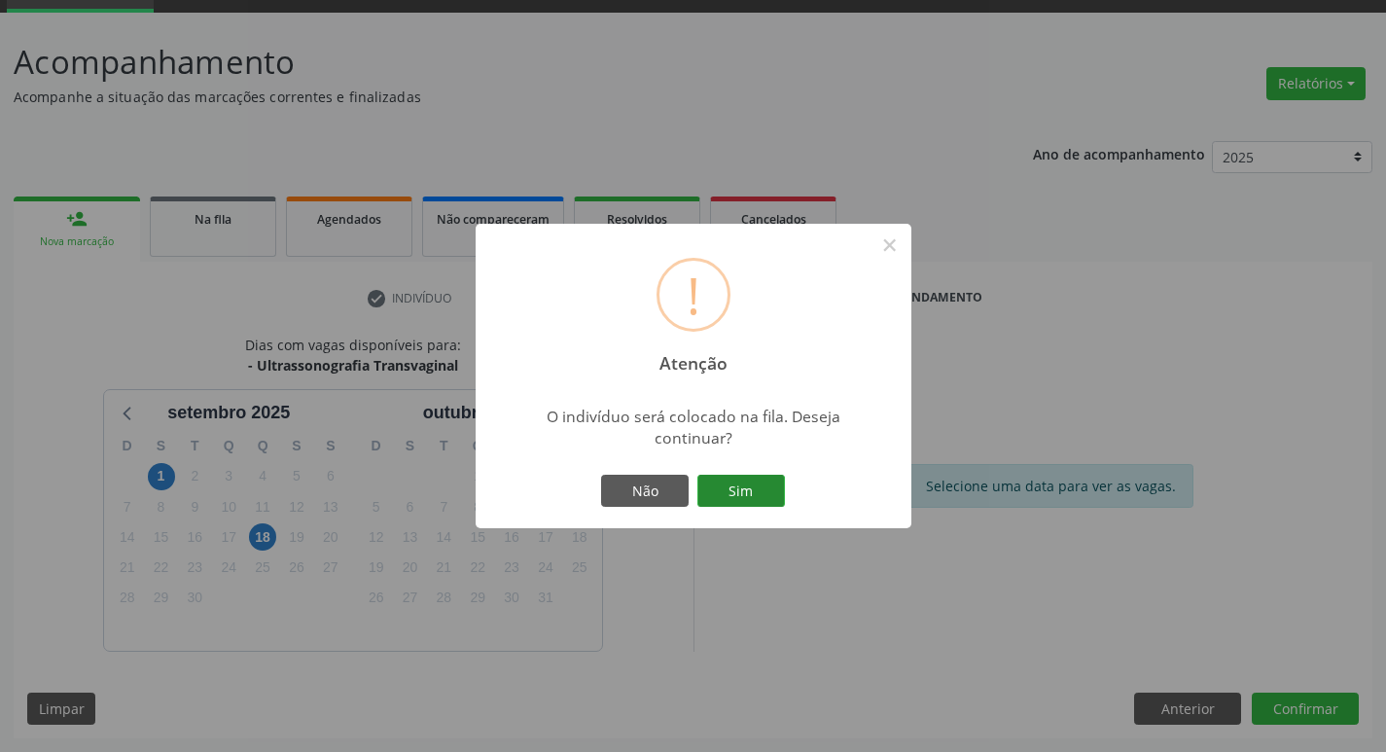
click at [746, 486] on button "Sim" at bounding box center [741, 491] width 88 height 33
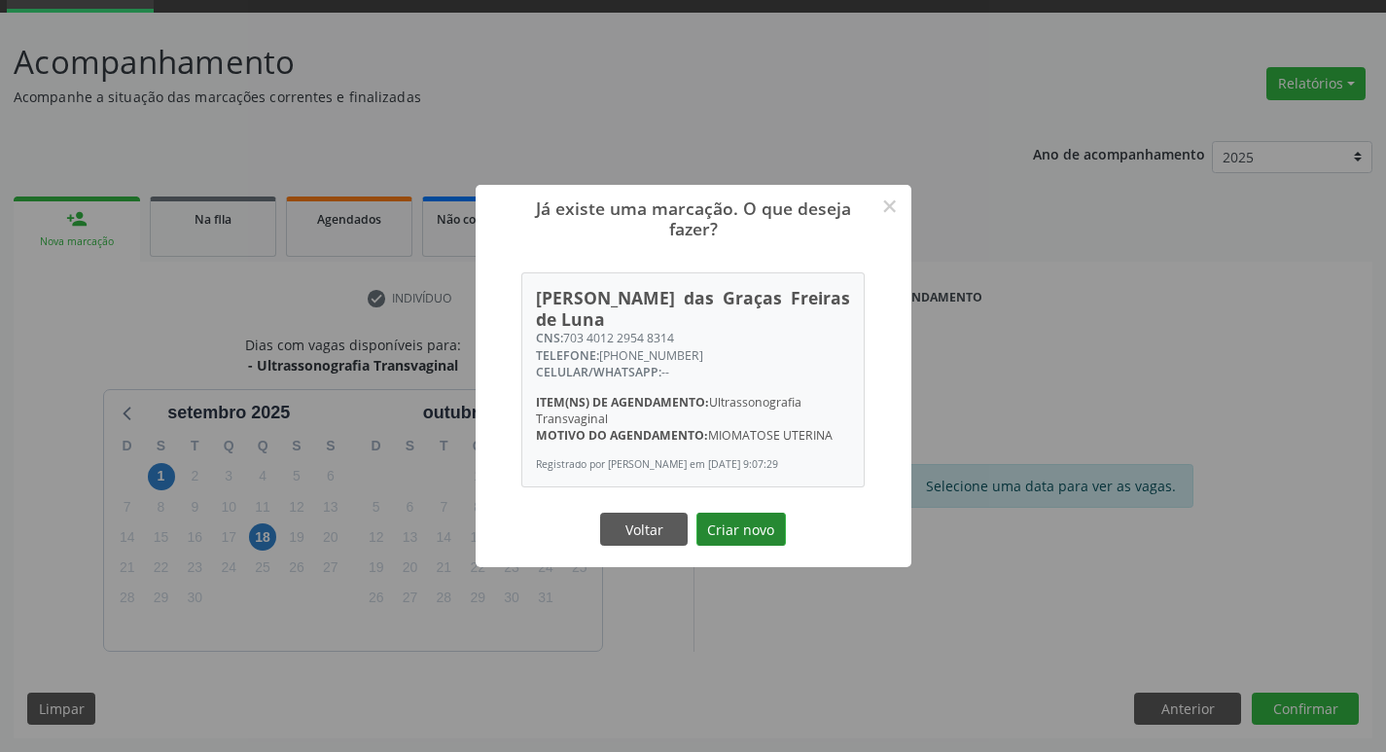
click at [732, 536] on button "Criar novo" at bounding box center [740, 529] width 89 height 33
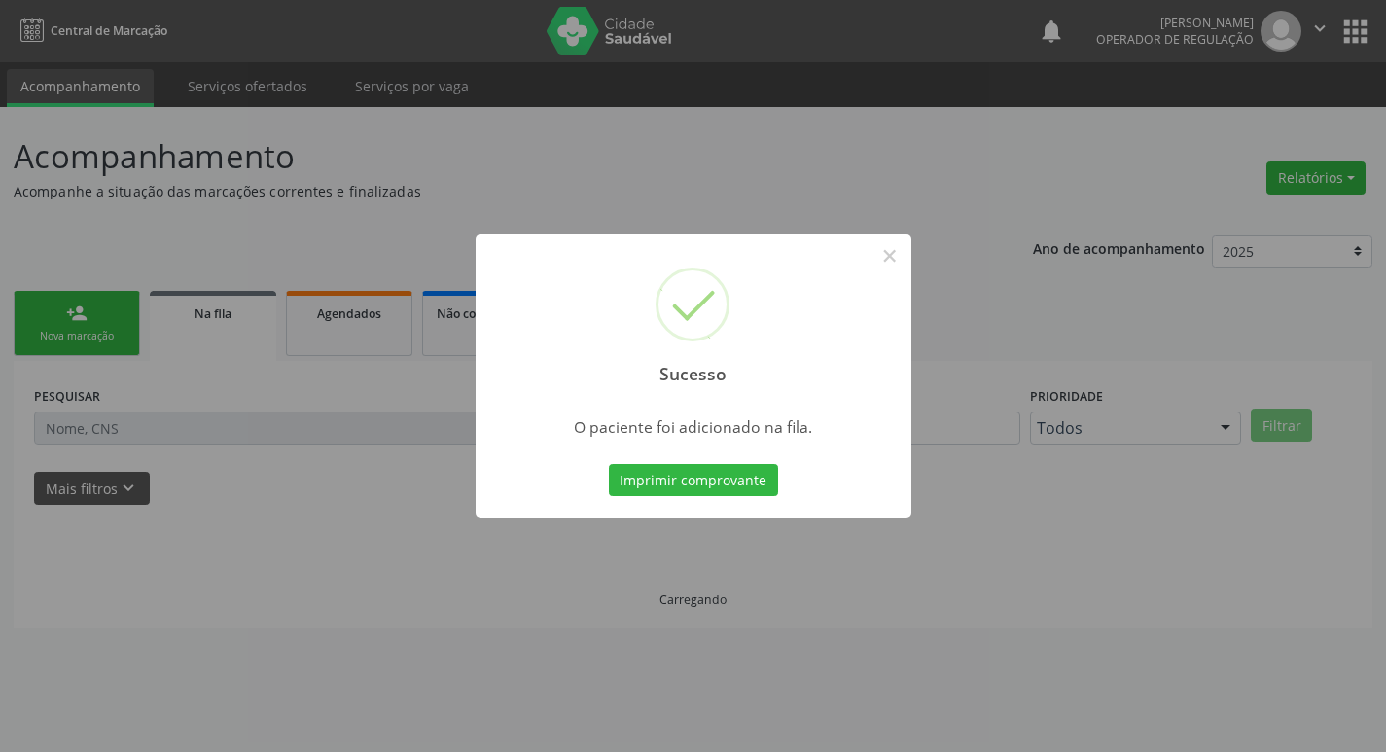
scroll to position [0, 0]
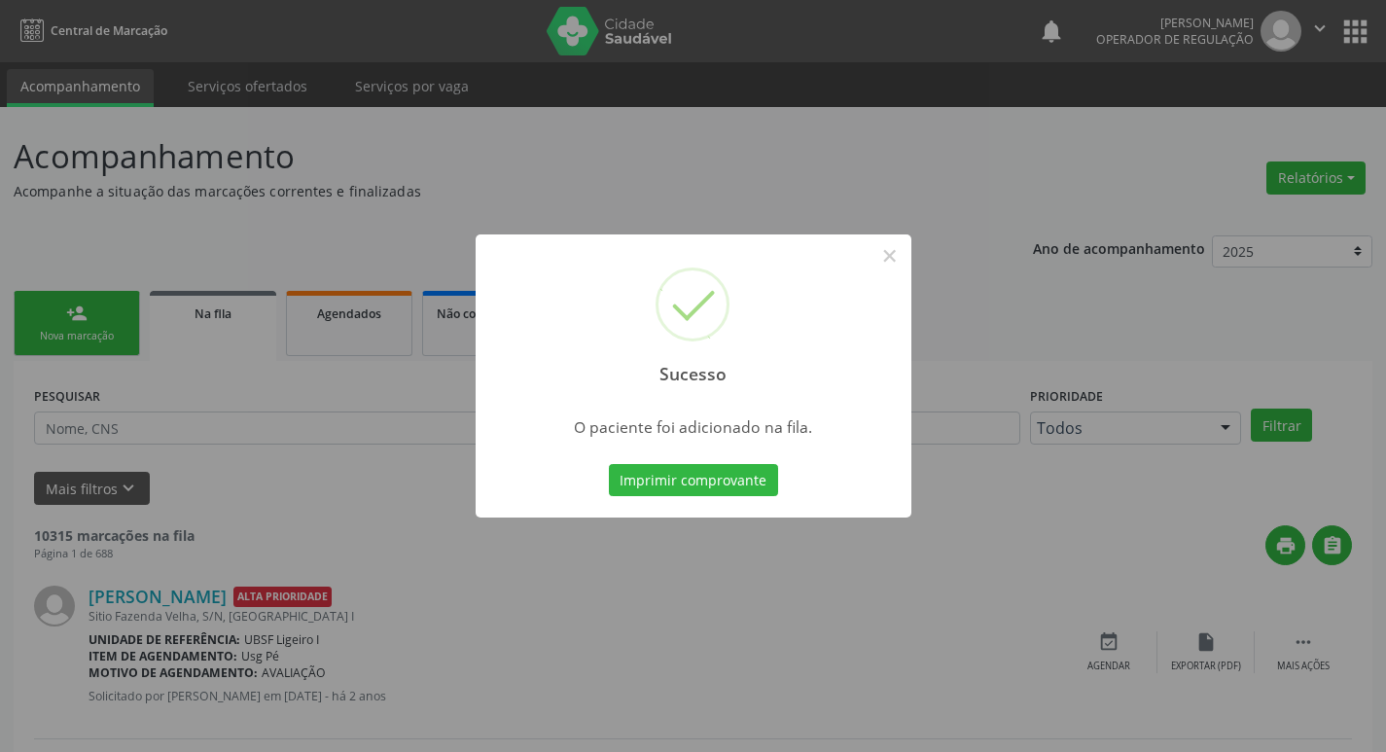
drag, startPoint x: 550, startPoint y: 199, endPoint x: 260, endPoint y: 223, distance: 290.8
click at [547, 199] on div "Sucesso × O paciente foi adicionado na fila. Imprimir comprovante Cancel" at bounding box center [693, 376] width 1386 height 752
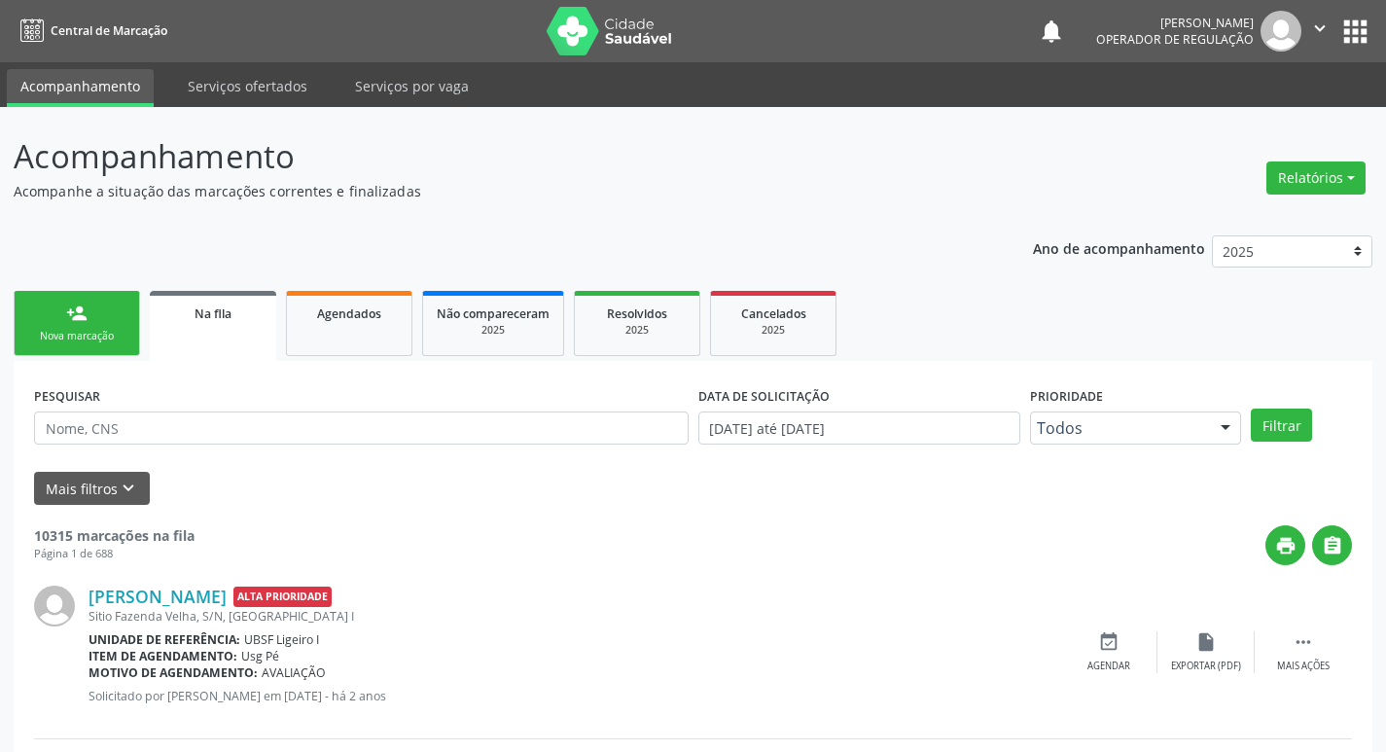
click at [88, 317] on link "person_add Nova marcação" at bounding box center [77, 323] width 126 height 65
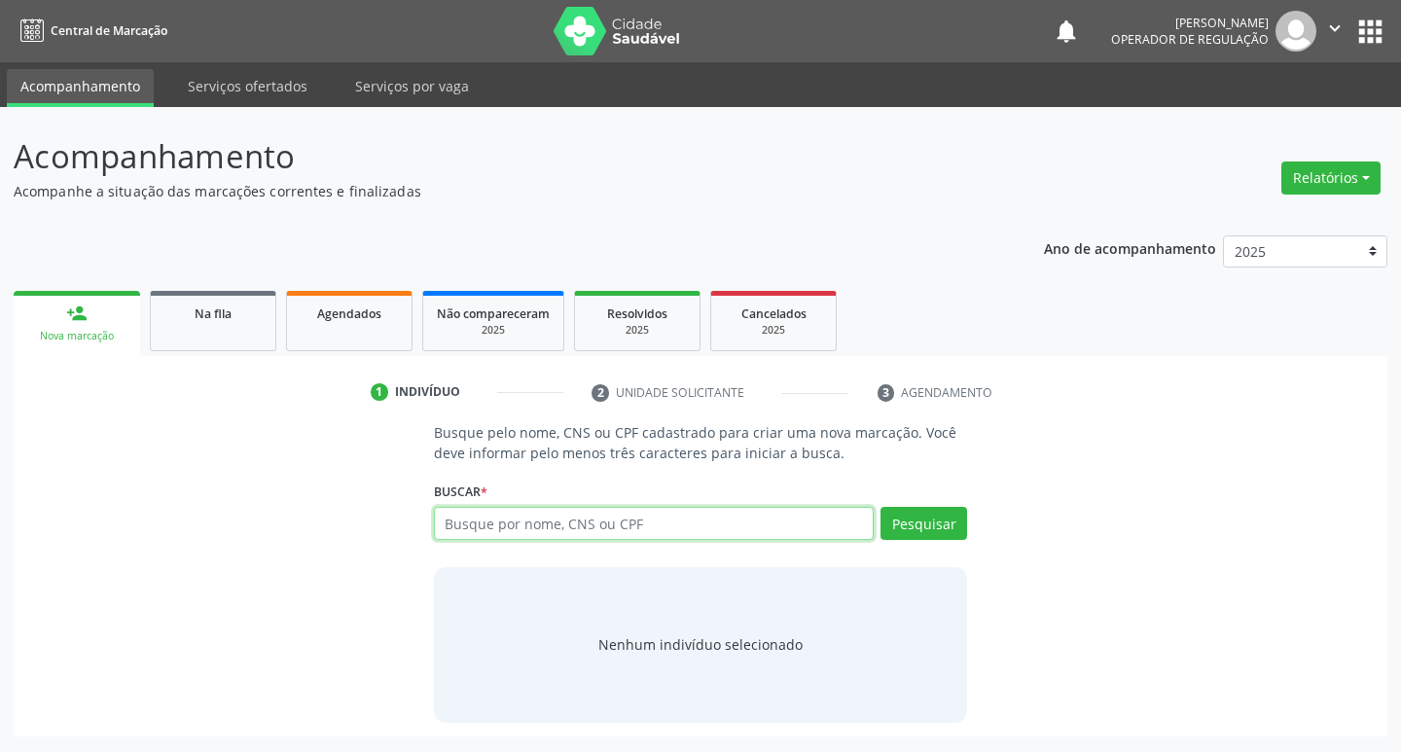
click at [596, 526] on input "text" at bounding box center [654, 523] width 441 height 33
type input "702809164998863"
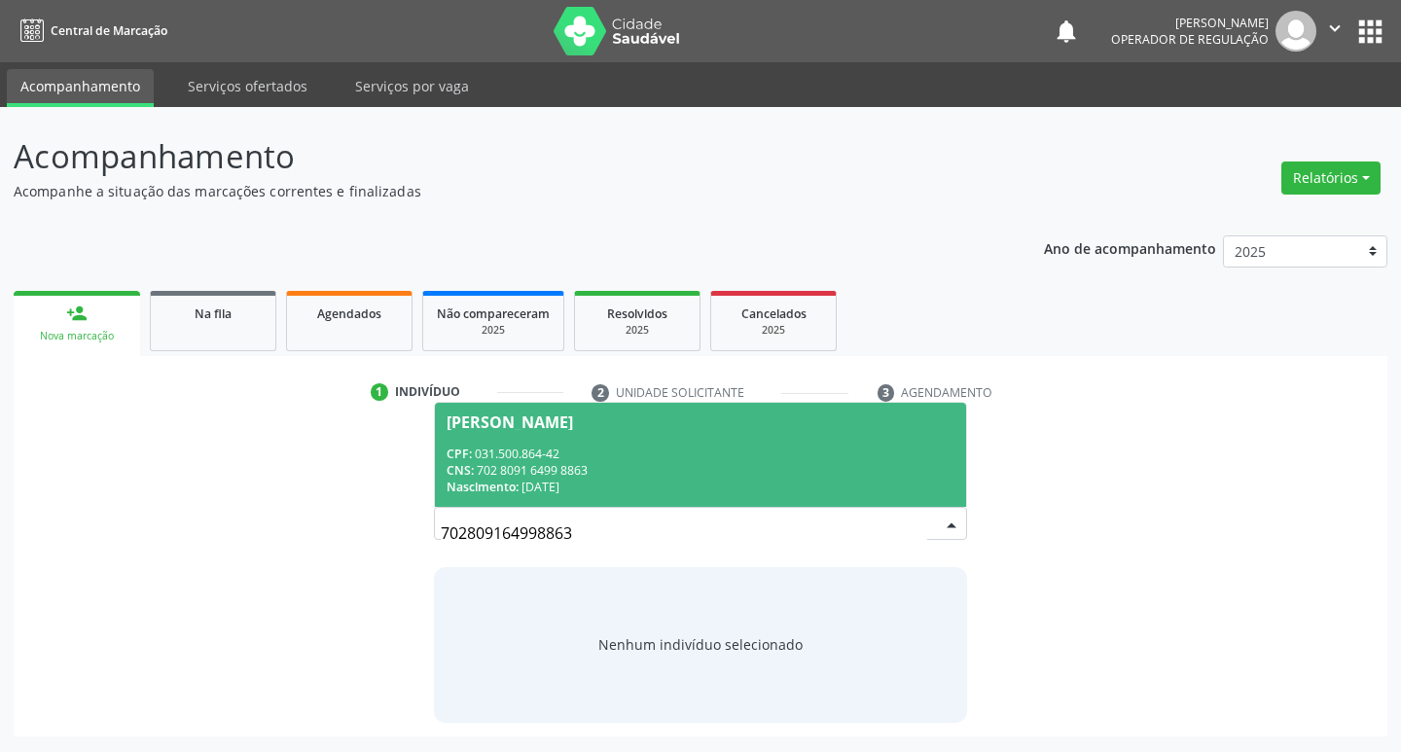
click at [794, 471] on div "CNS: 702 8091 6499 8863" at bounding box center [700, 470] width 509 height 17
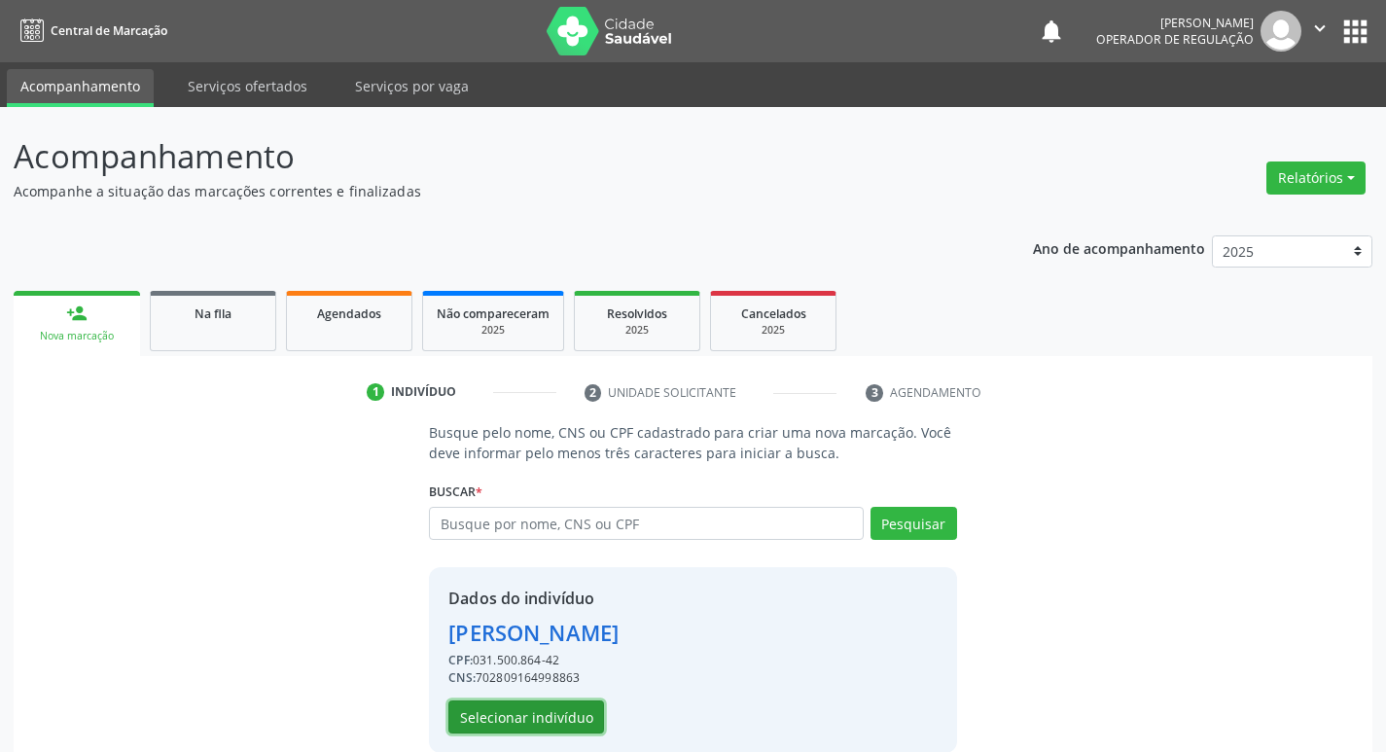
click at [503, 712] on button "Selecionar indivíduo" at bounding box center [526, 716] width 156 height 33
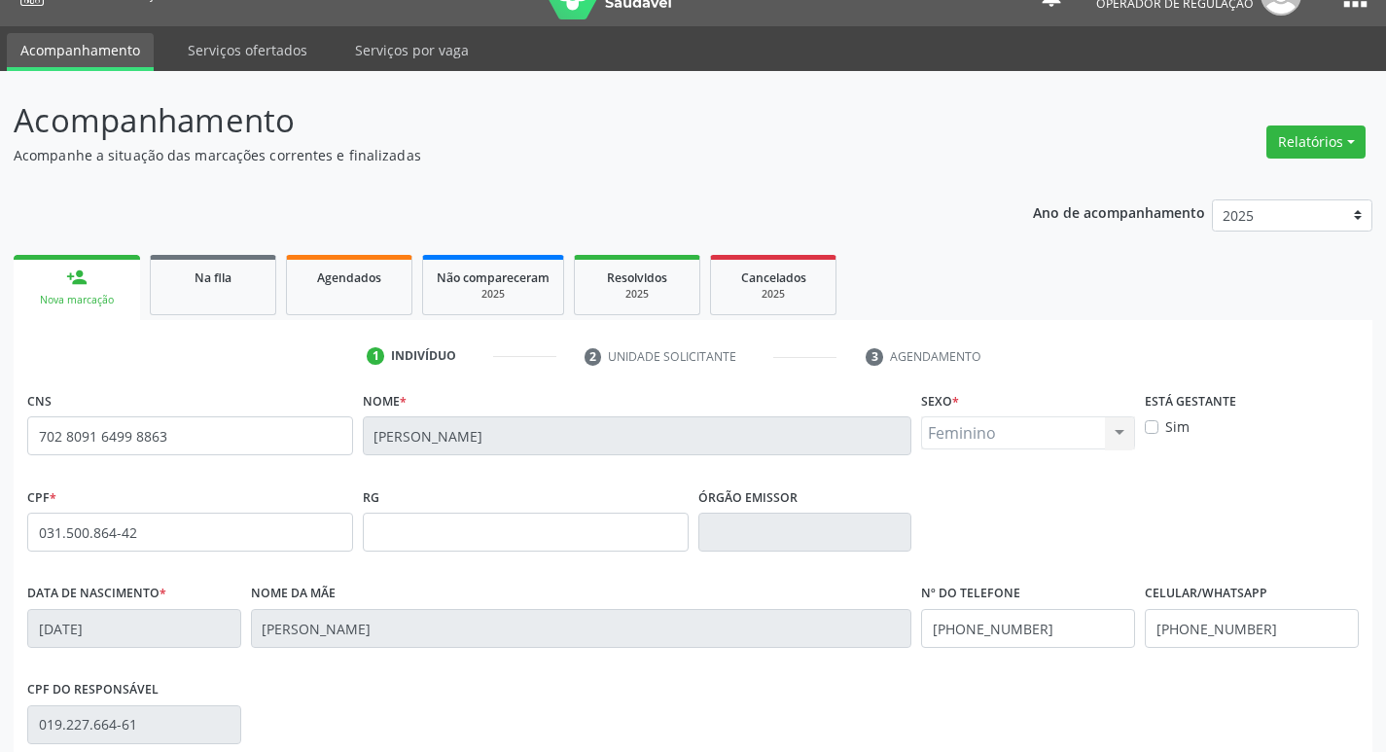
scroll to position [303, 0]
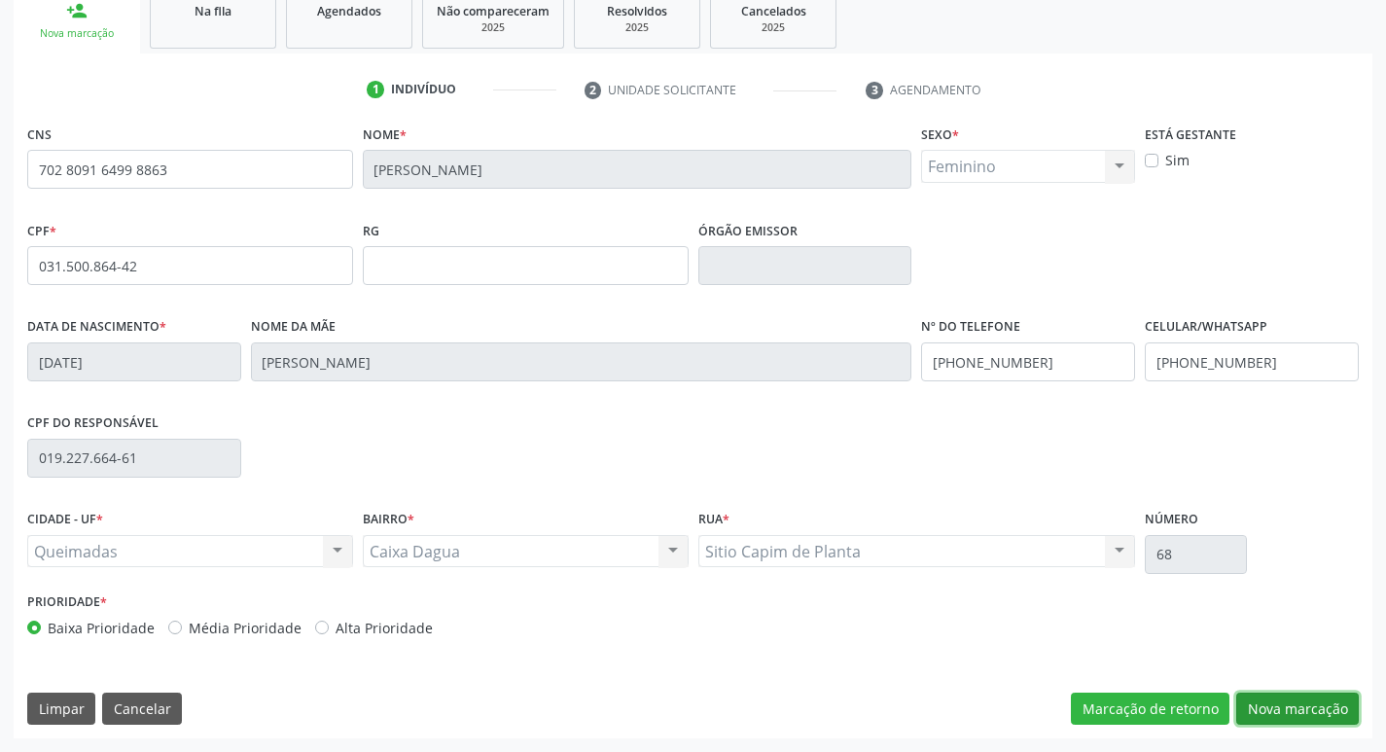
click at [1299, 703] on button "Nova marcação" at bounding box center [1297, 709] width 123 height 33
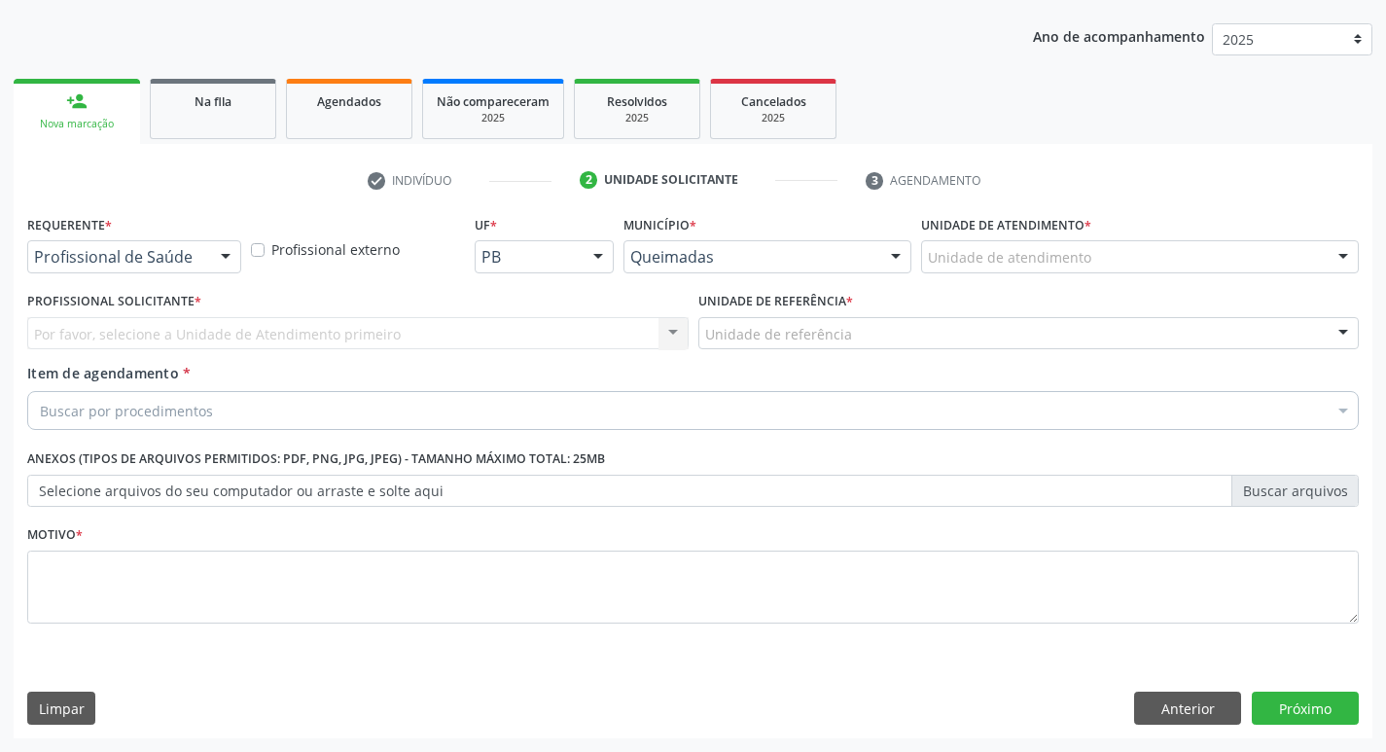
scroll to position [212, 0]
click at [211, 251] on div at bounding box center [225, 257] width 29 height 33
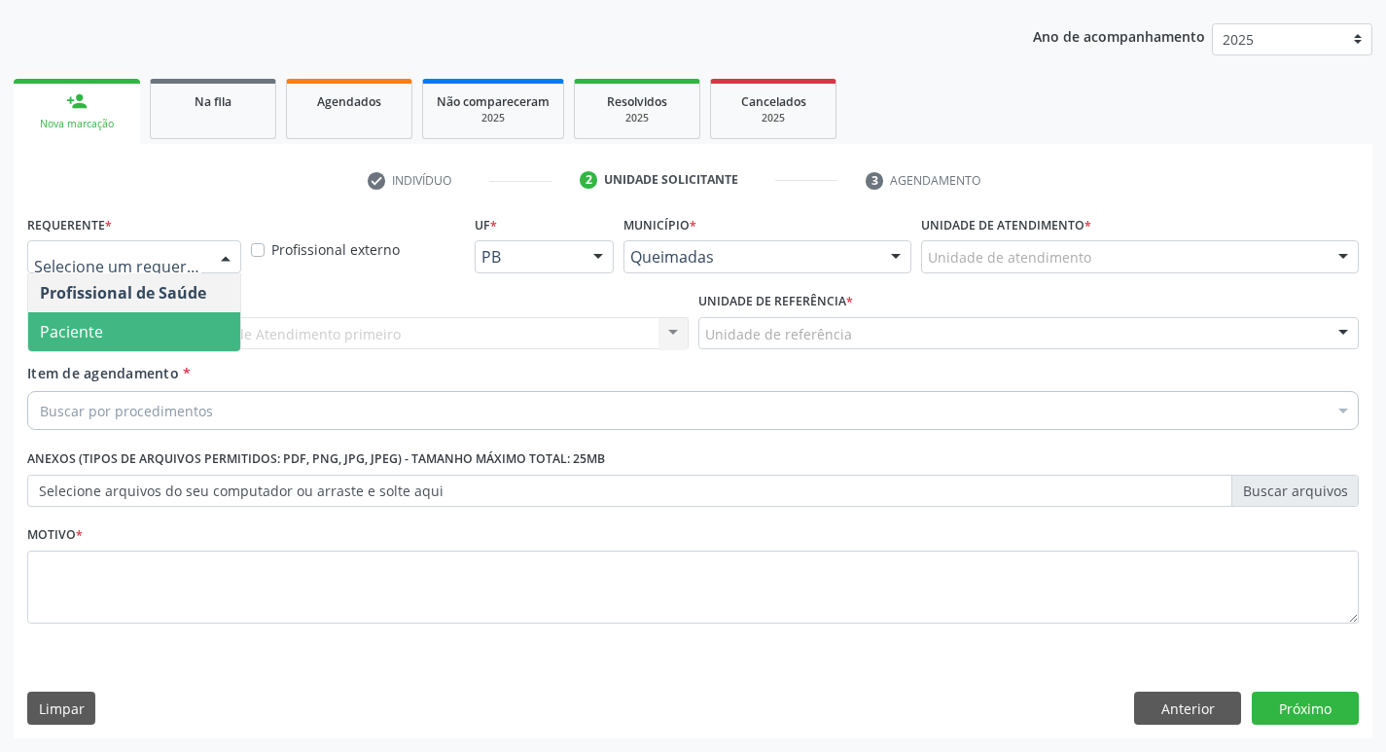
click at [131, 322] on span "Paciente" at bounding box center [134, 331] width 212 height 39
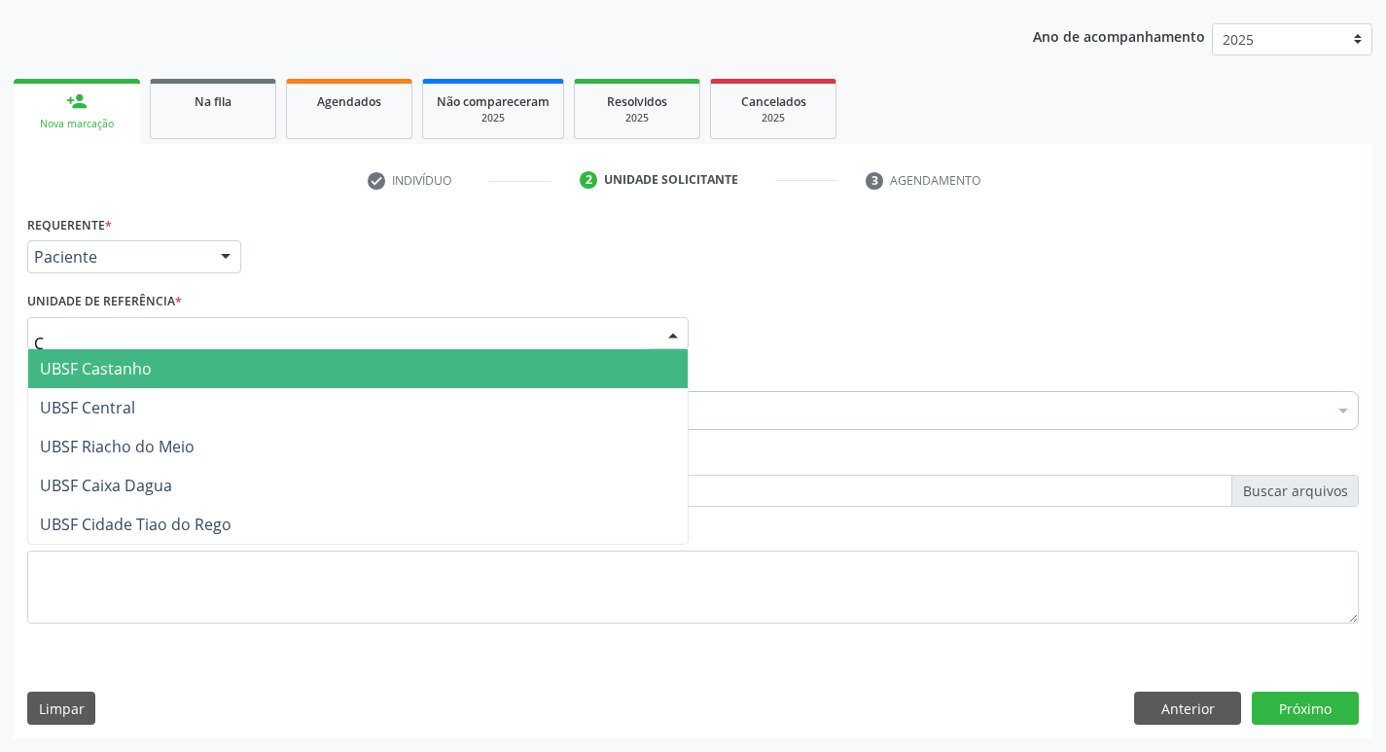
type input "CA"
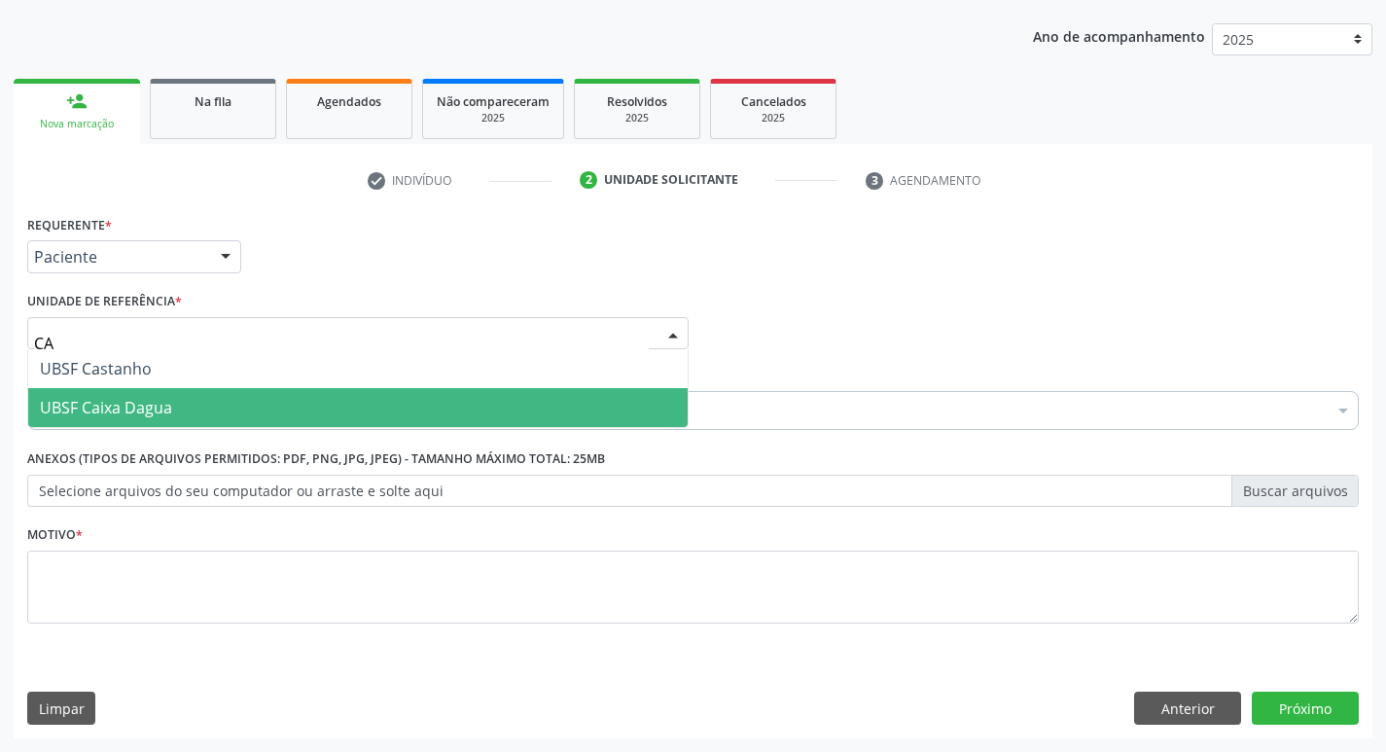
click at [131, 413] on span "UBSF Caixa Dagua" at bounding box center [106, 407] width 132 height 21
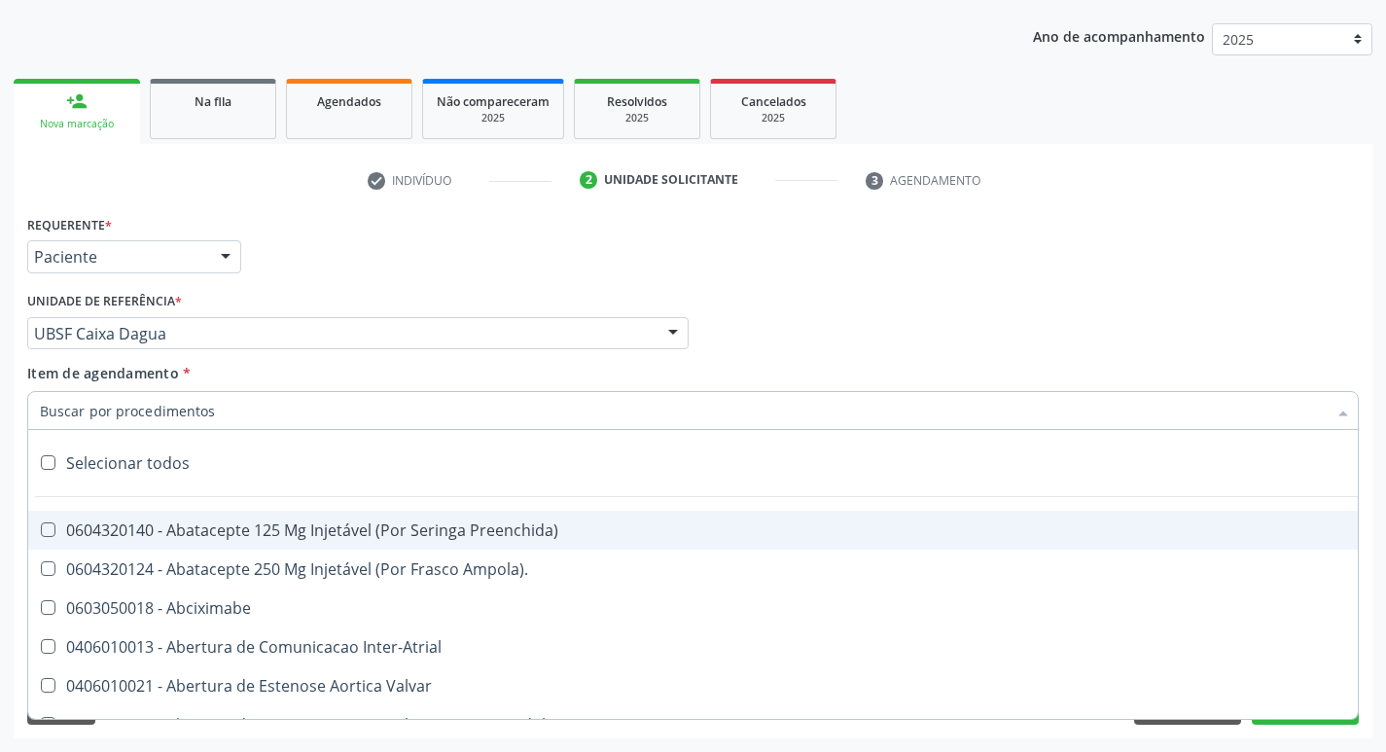
paste input "0205020186"
type input "0205020186"
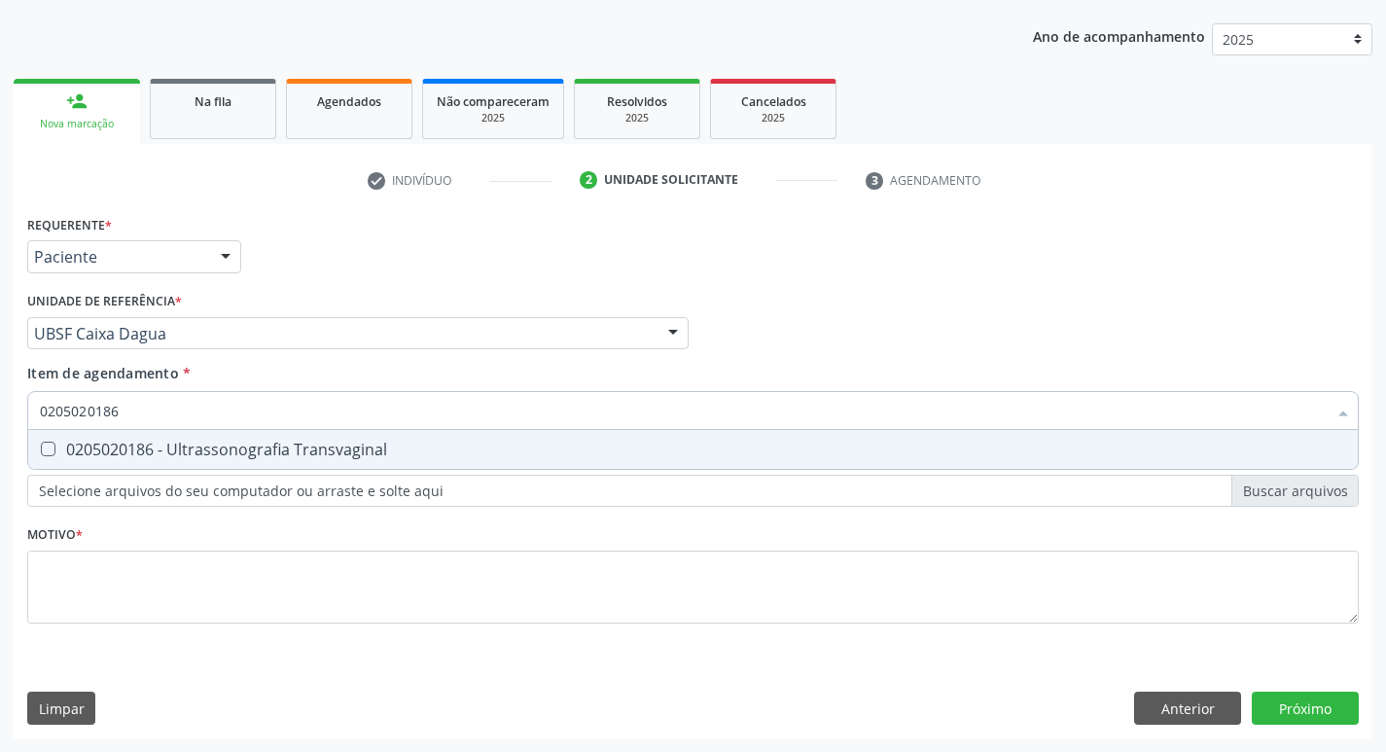
click at [160, 438] on span "0205020186 - Ultrassonografia Transvaginal" at bounding box center [693, 449] width 1330 height 39
checkbox Transvaginal "true"
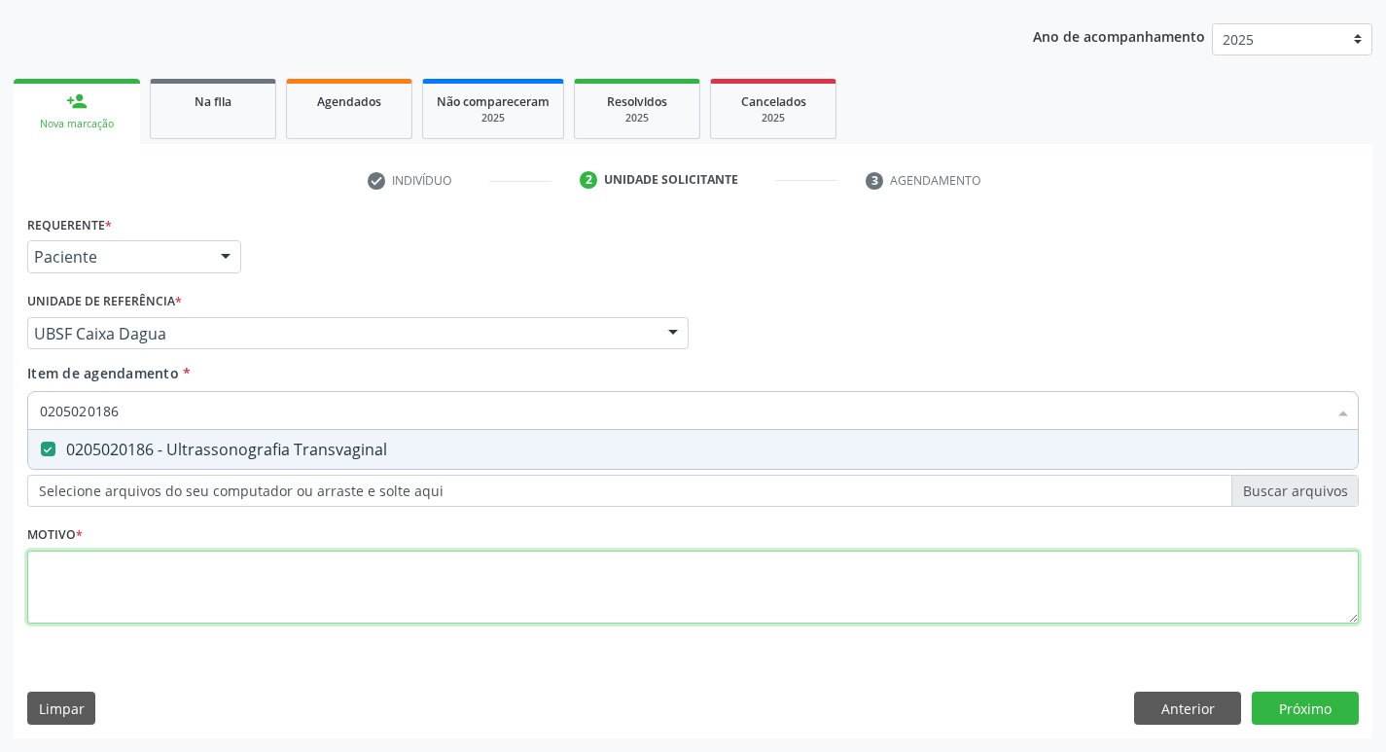
click at [86, 584] on div "Requerente * Paciente Profissional de Saúde Paciente Nenhum resultado encontrad…" at bounding box center [693, 430] width 1332 height 441
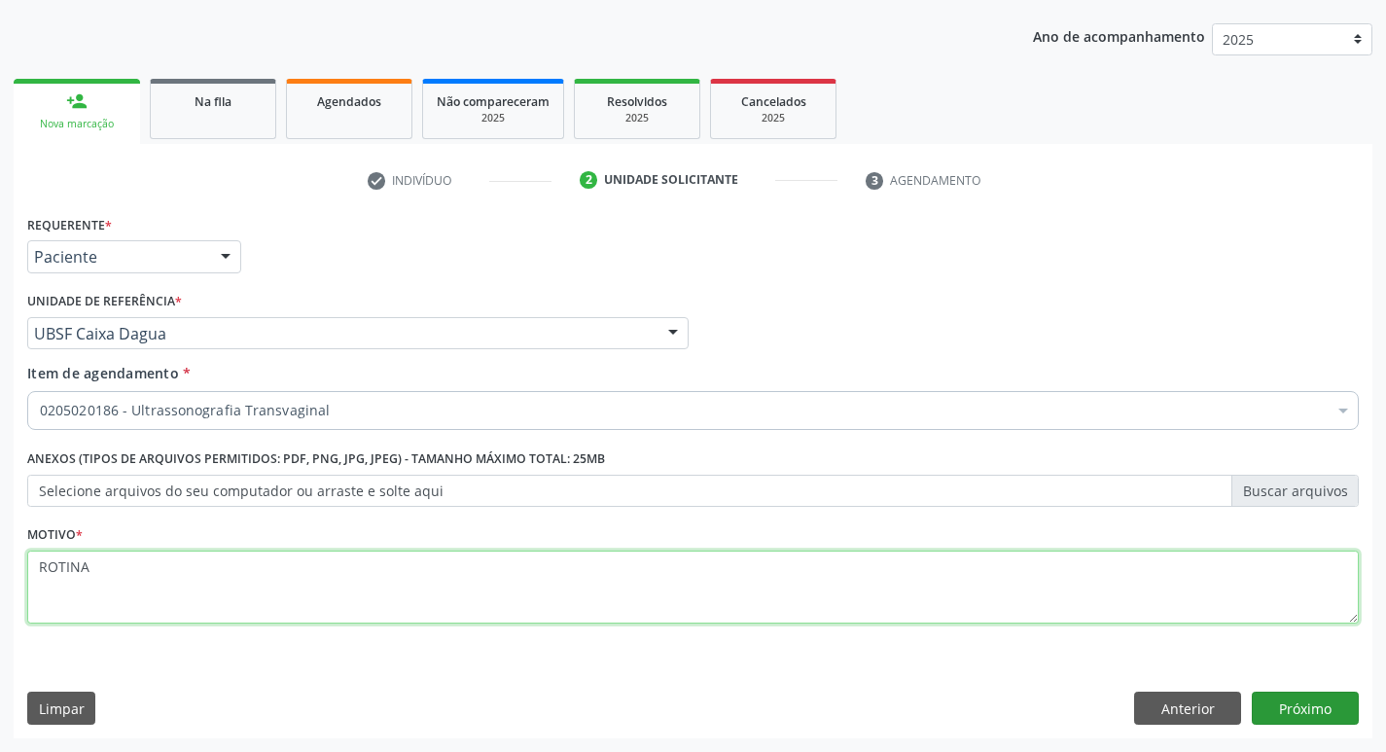
type textarea "ROTINA"
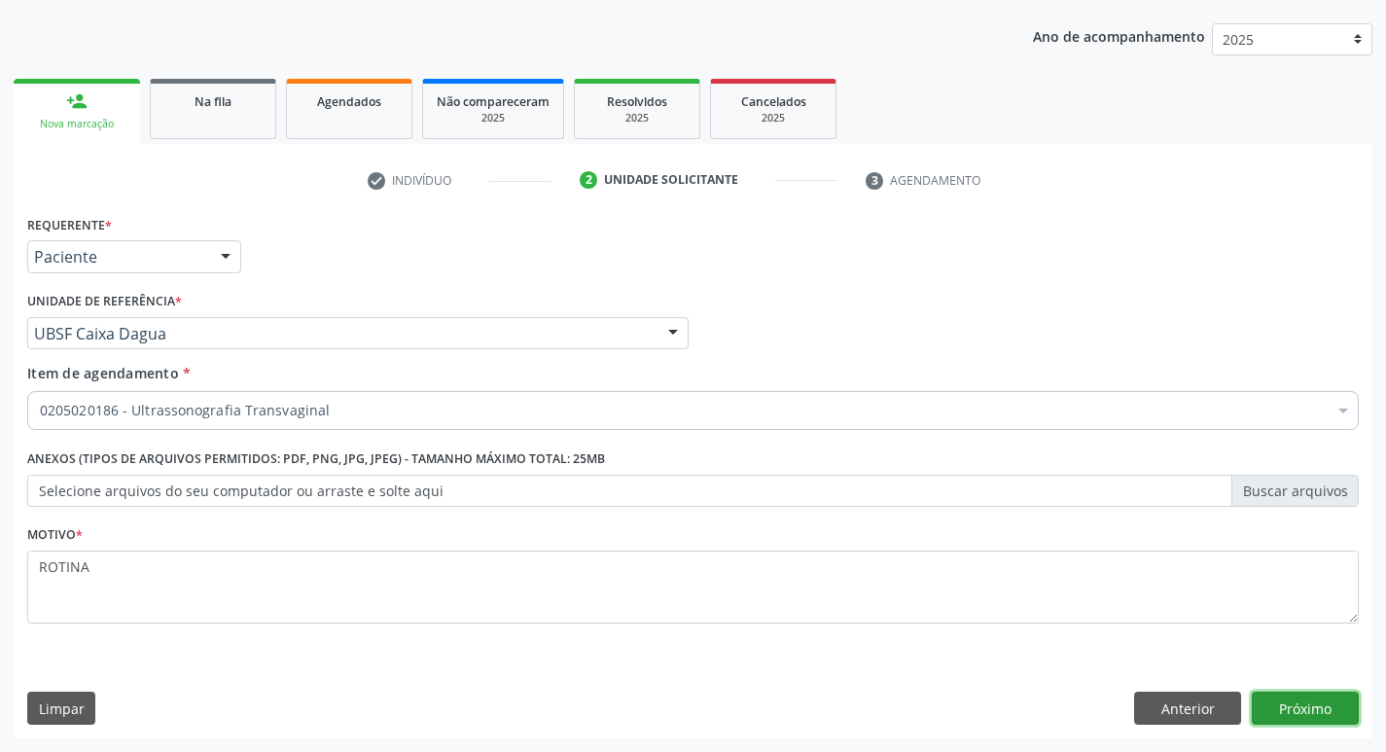
click at [1291, 710] on button "Próximo" at bounding box center [1305, 708] width 107 height 33
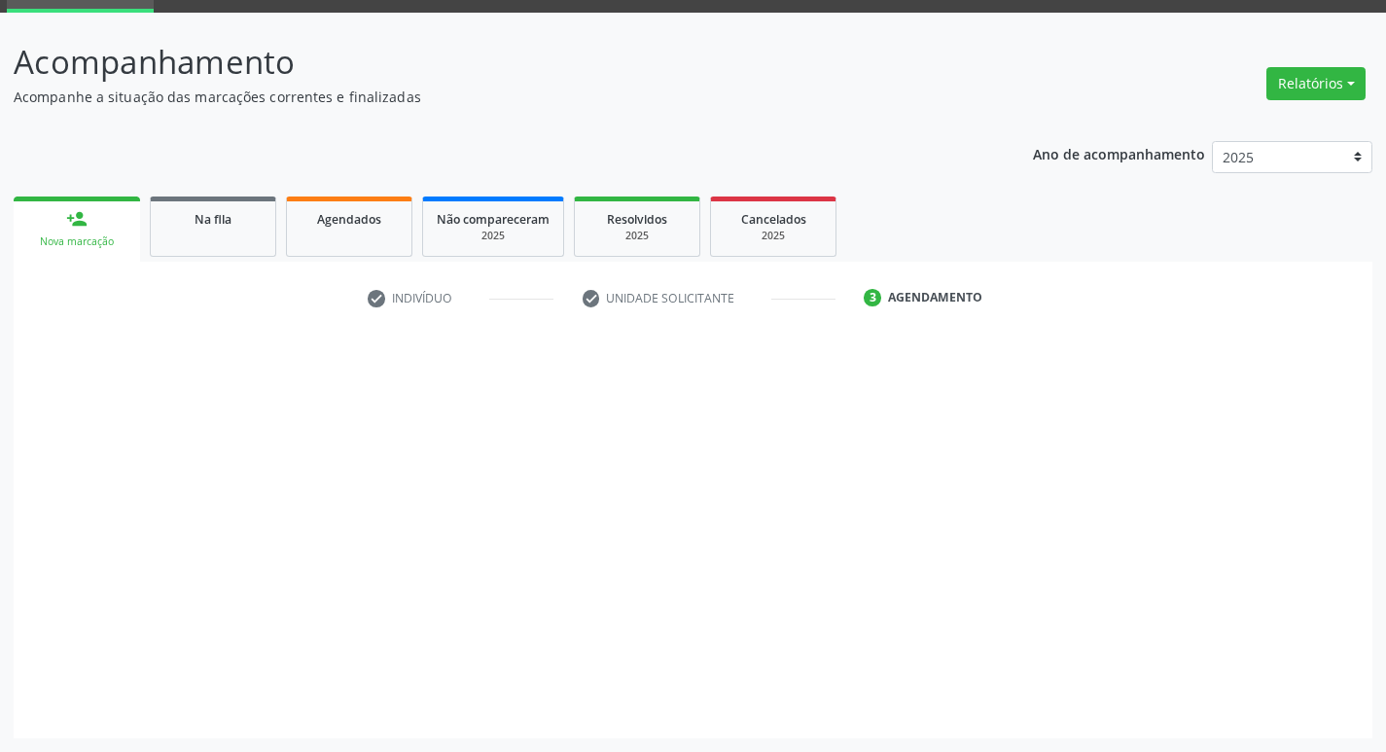
scroll to position [94, 0]
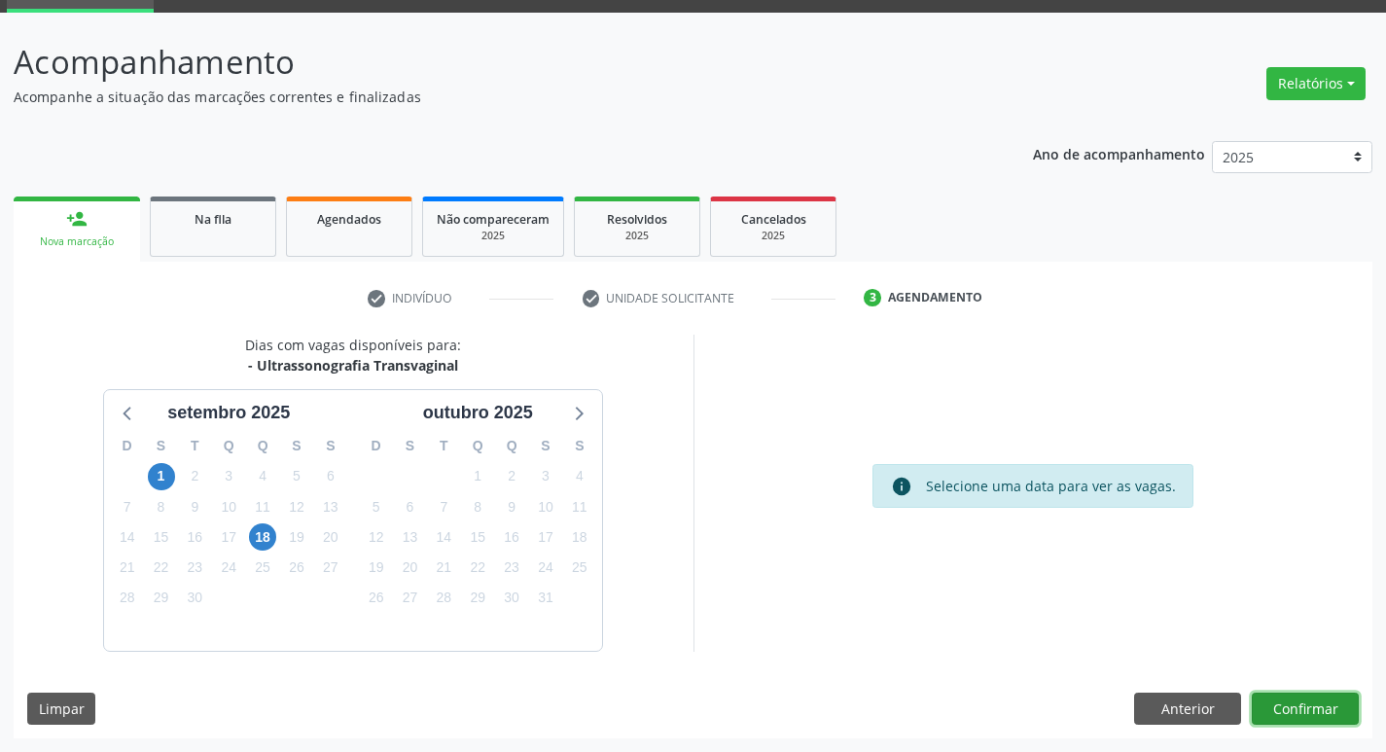
click at [1295, 705] on button "Confirmar" at bounding box center [1305, 709] width 107 height 33
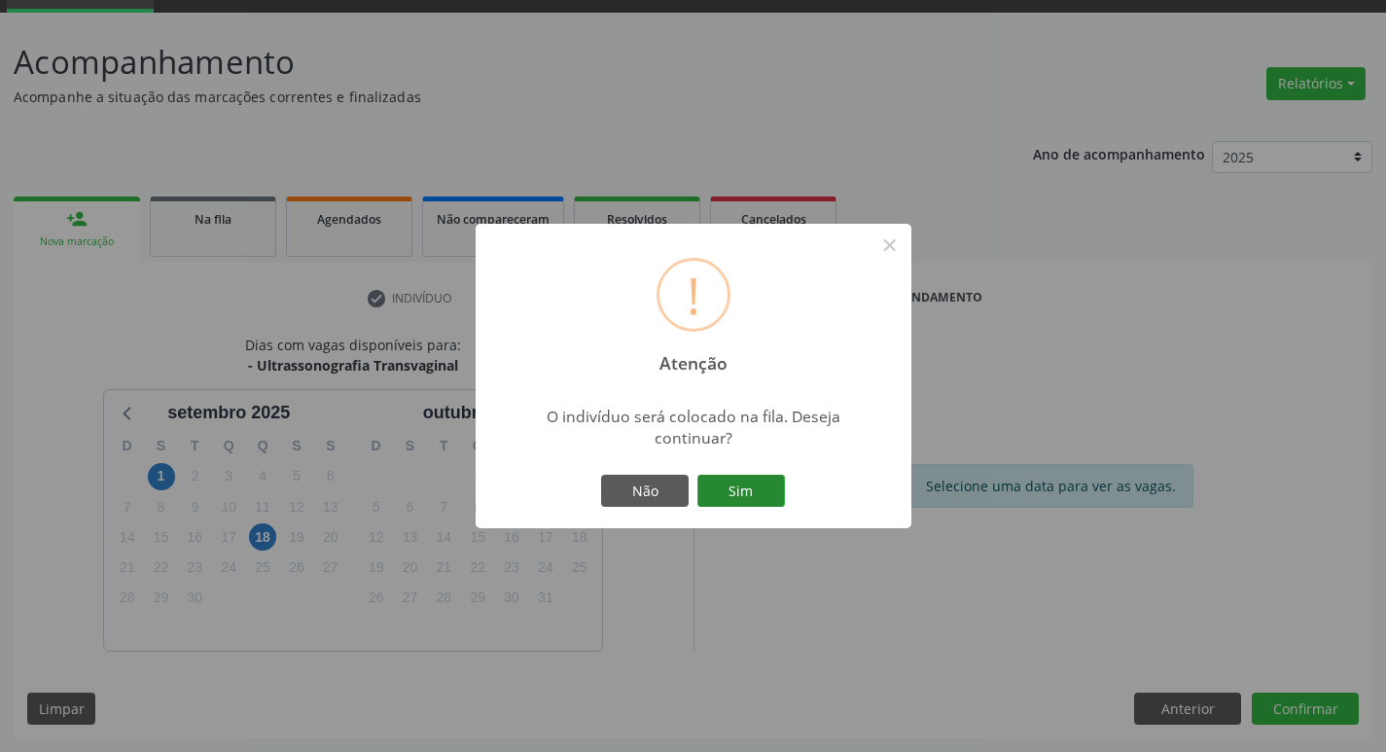
click at [751, 496] on button "Sim" at bounding box center [741, 491] width 88 height 33
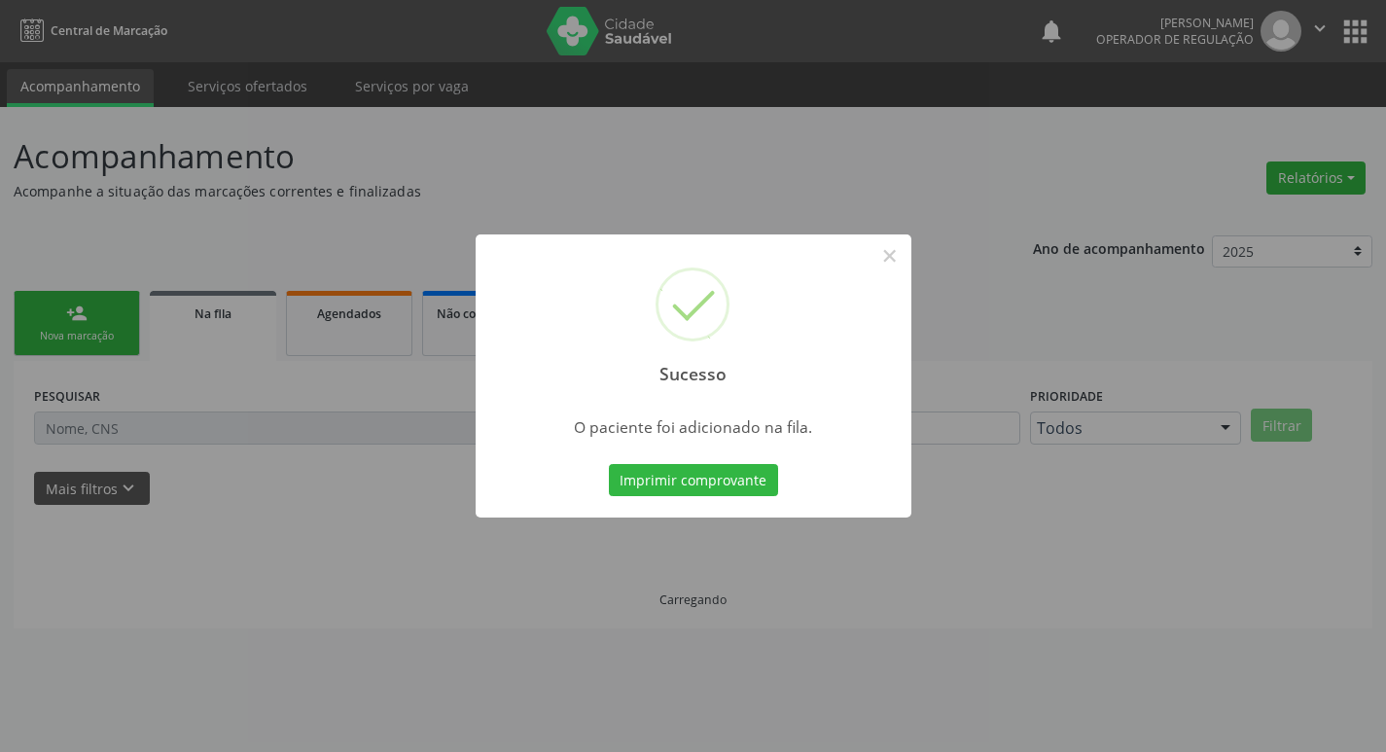
scroll to position [0, 0]
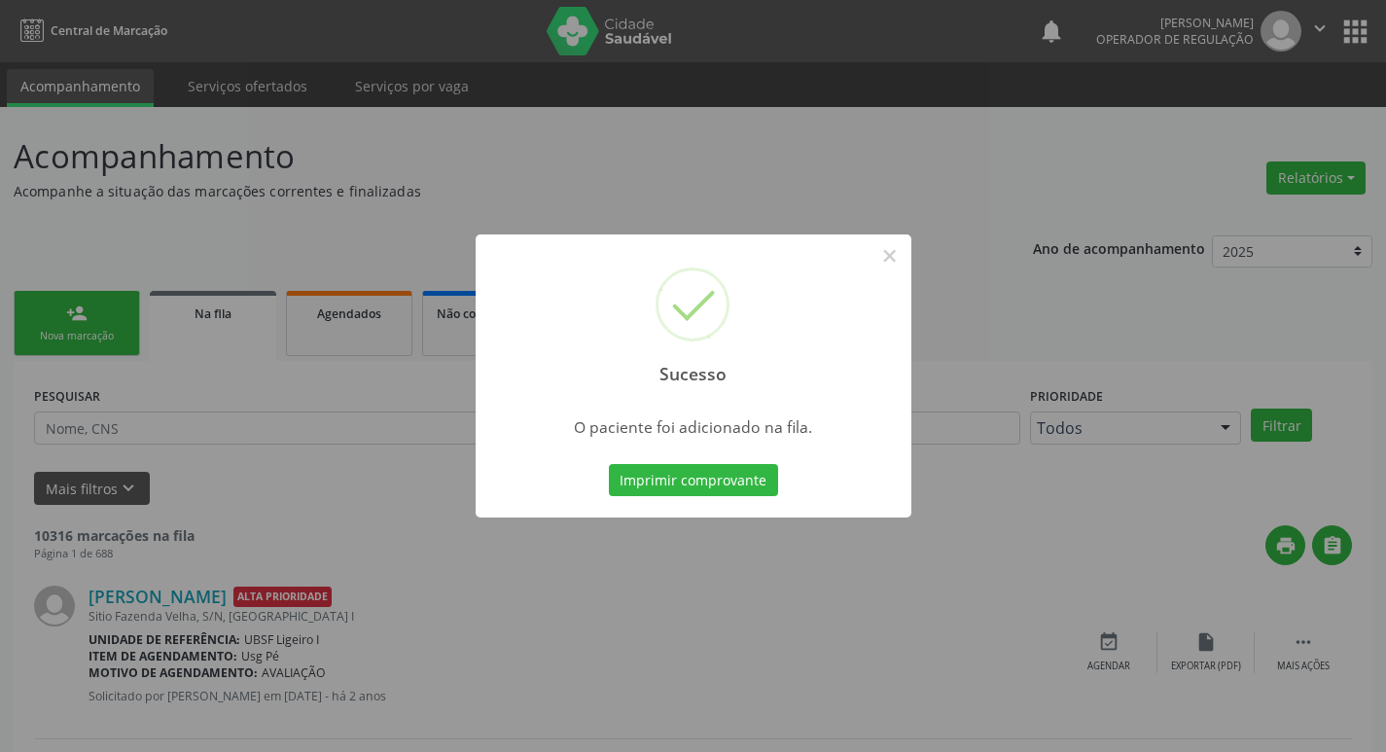
click at [127, 165] on div "Sucesso × O paciente foi adicionado na fila. Imprimir comprovante Cancel" at bounding box center [693, 376] width 1386 height 752
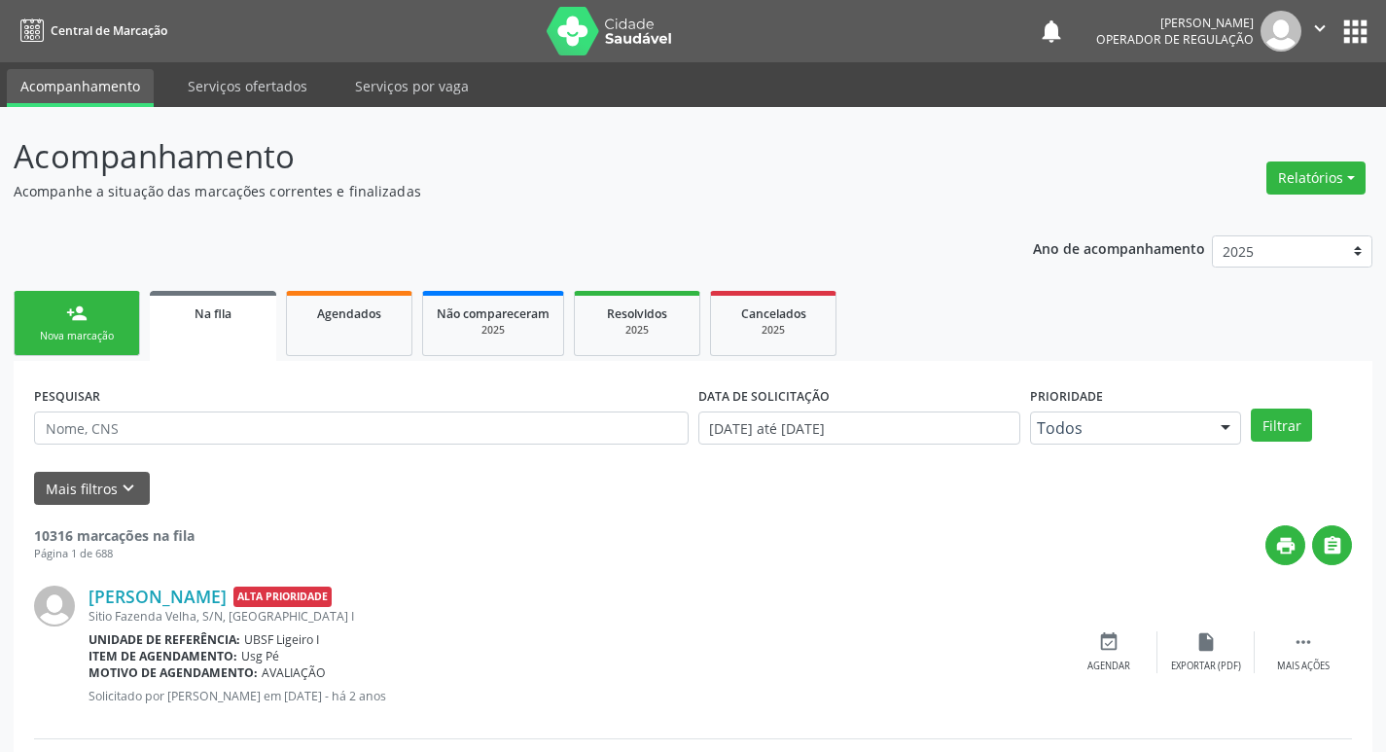
click at [49, 347] on link "person_add Nova marcação" at bounding box center [77, 323] width 126 height 65
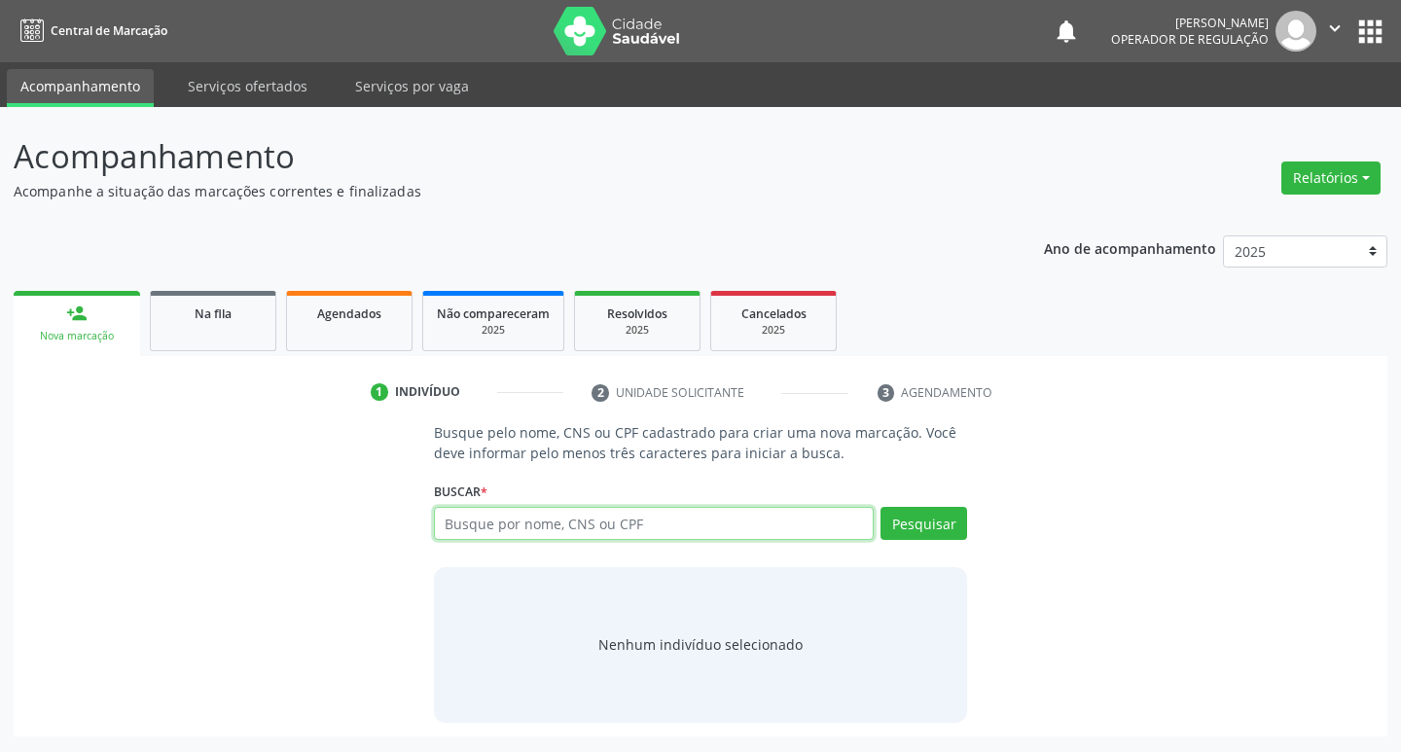
click at [615, 538] on input "text" at bounding box center [654, 523] width 441 height 33
type input "708102594072035"
click at [926, 540] on div "Pesquisar" at bounding box center [920, 530] width 93 height 47
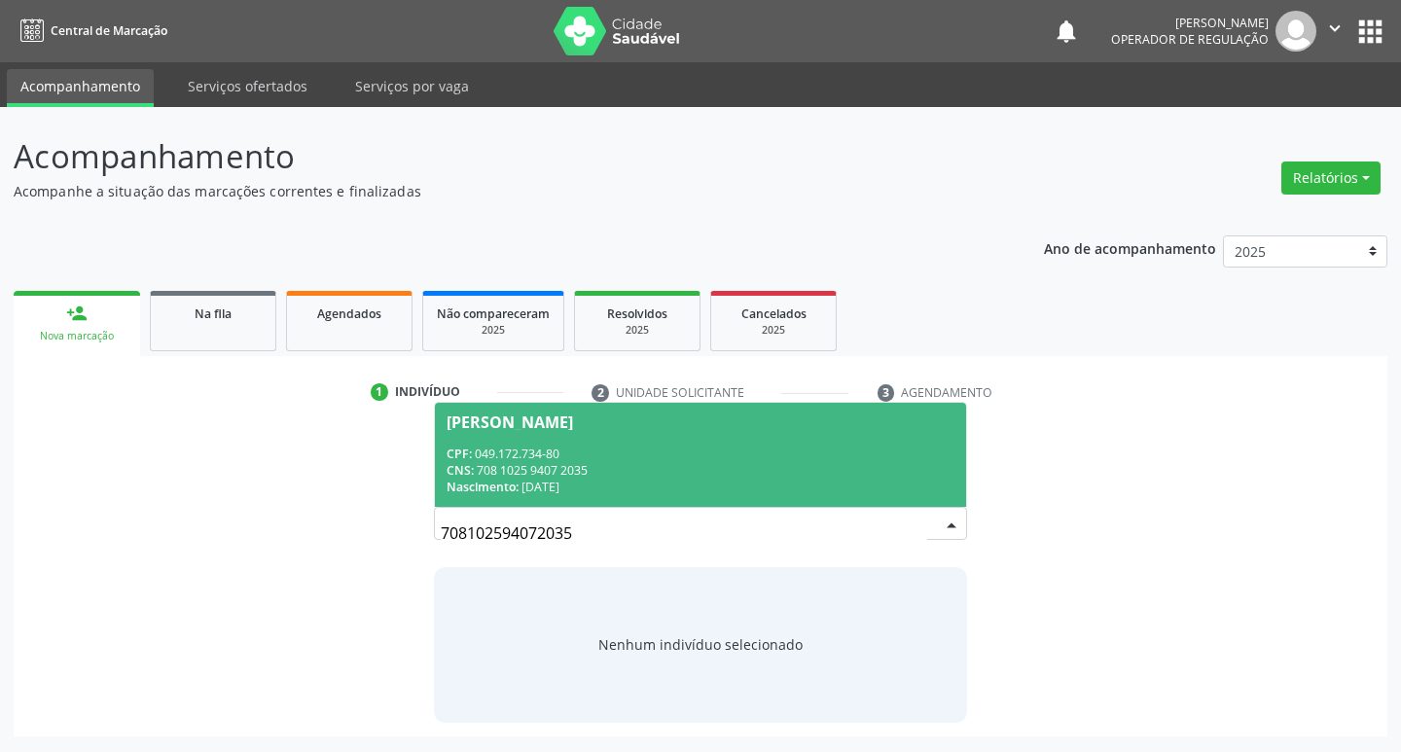
click at [876, 426] on div "Maria da Guia Bezerra Souza Silva" at bounding box center [700, 422] width 509 height 16
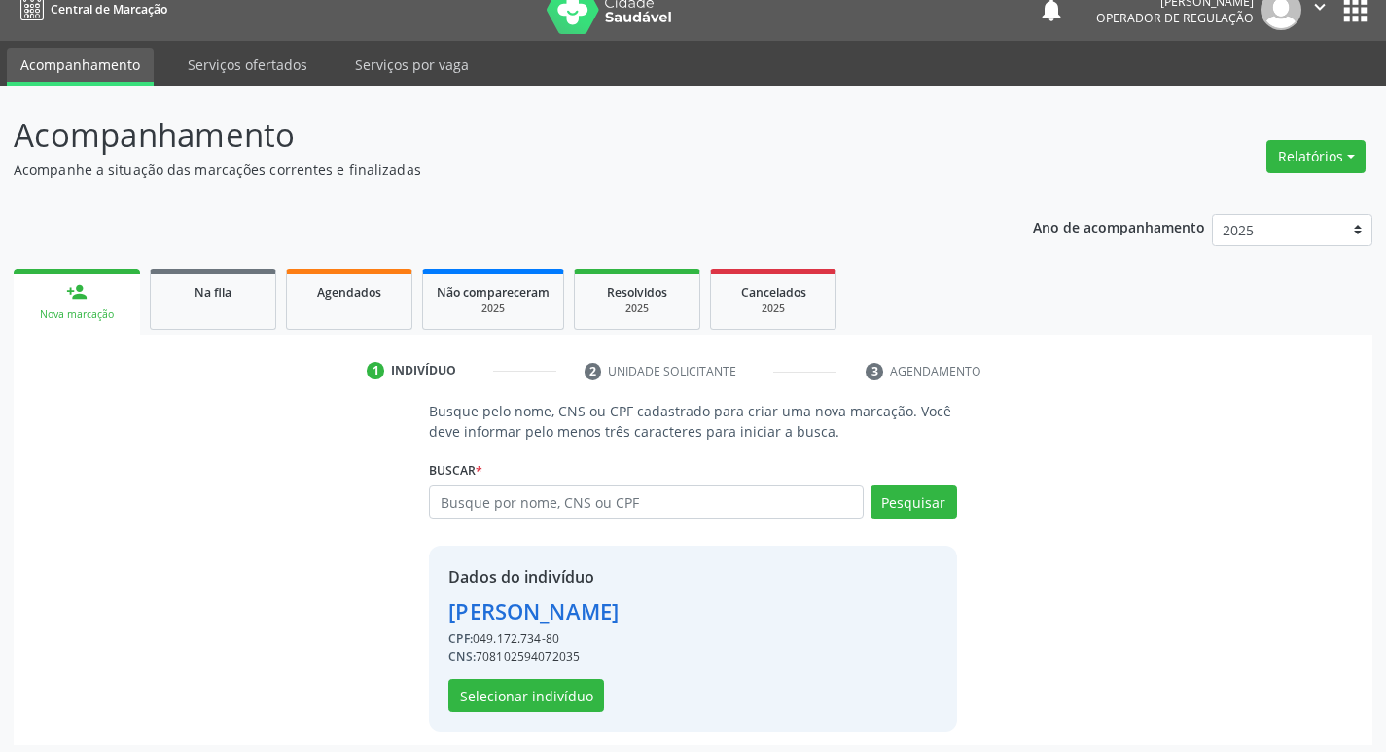
scroll to position [28, 0]
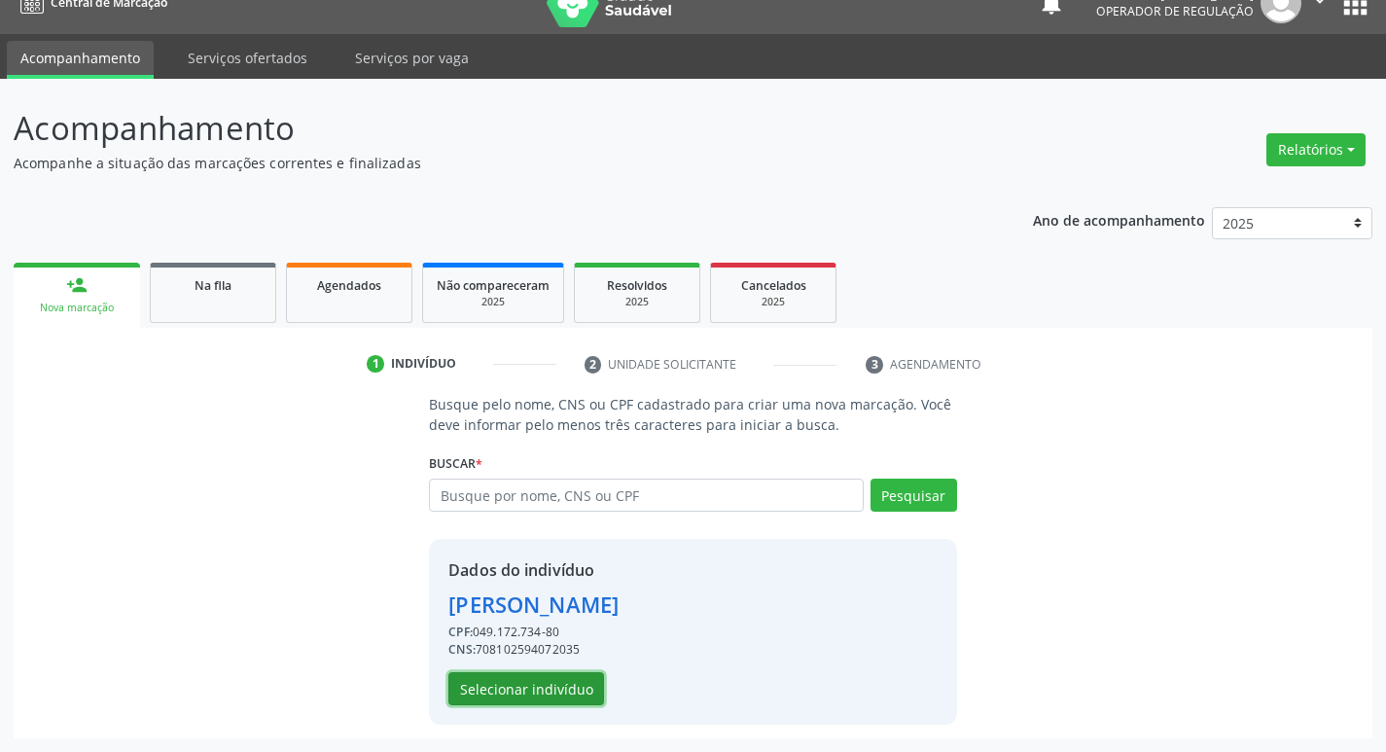
click at [532, 688] on button "Selecionar indivíduo" at bounding box center [526, 688] width 156 height 33
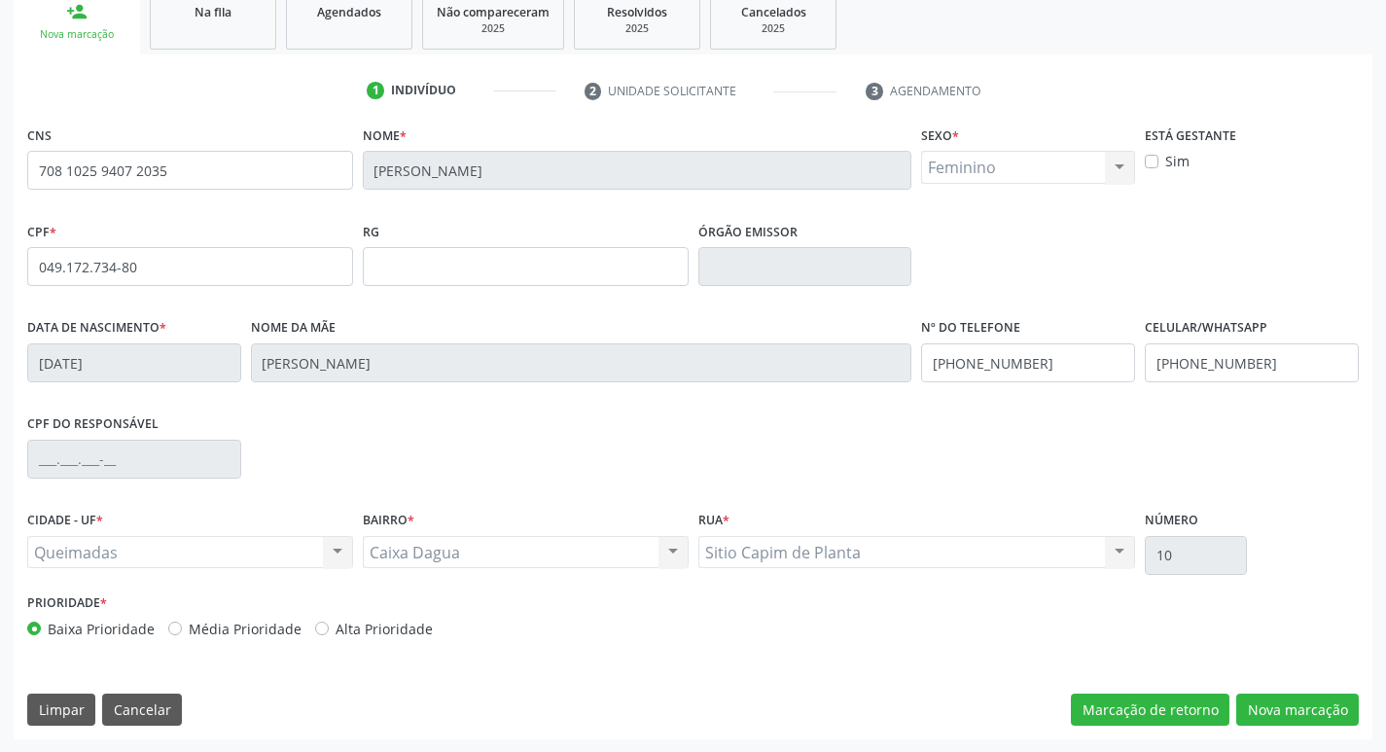
scroll to position [303, 0]
click at [1271, 706] on button "Nova marcação" at bounding box center [1297, 709] width 123 height 33
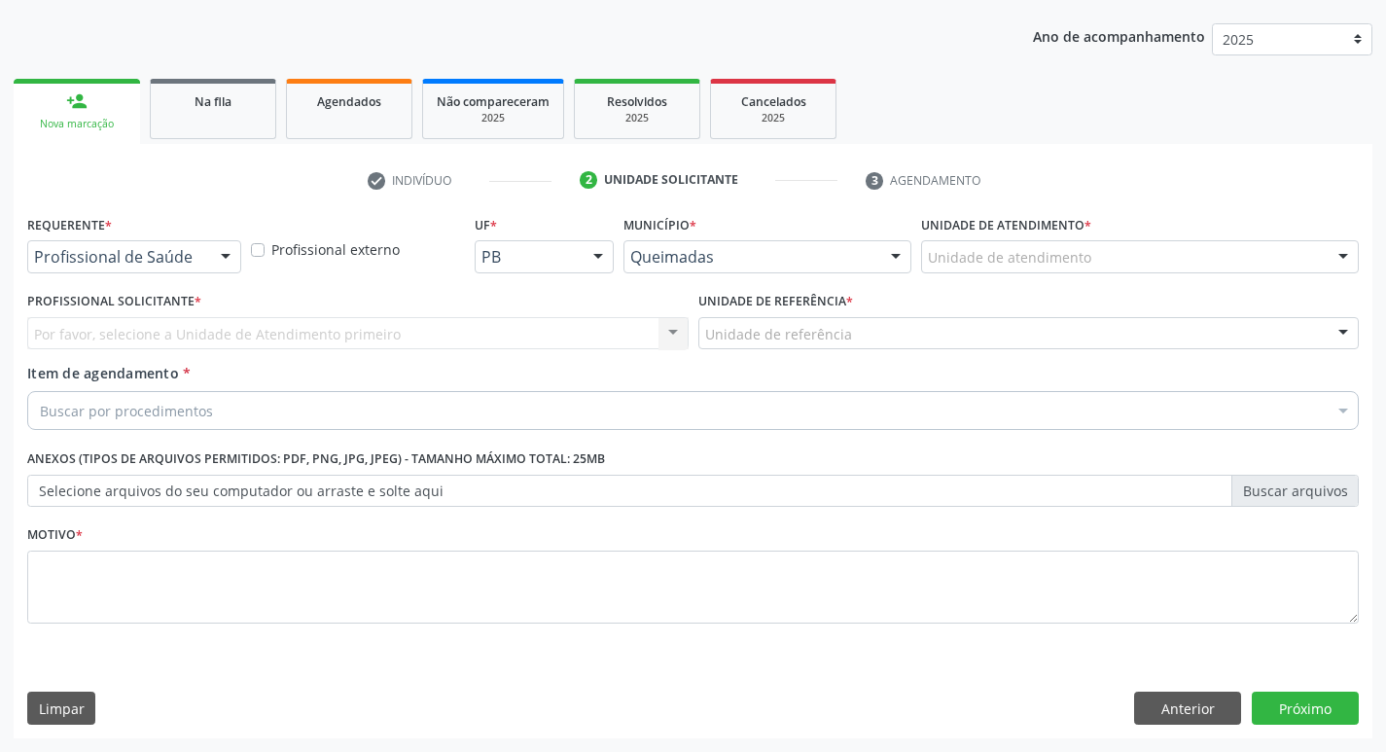
scroll to position [212, 0]
drag, startPoint x: 191, startPoint y: 258, endPoint x: 157, endPoint y: 299, distance: 53.2
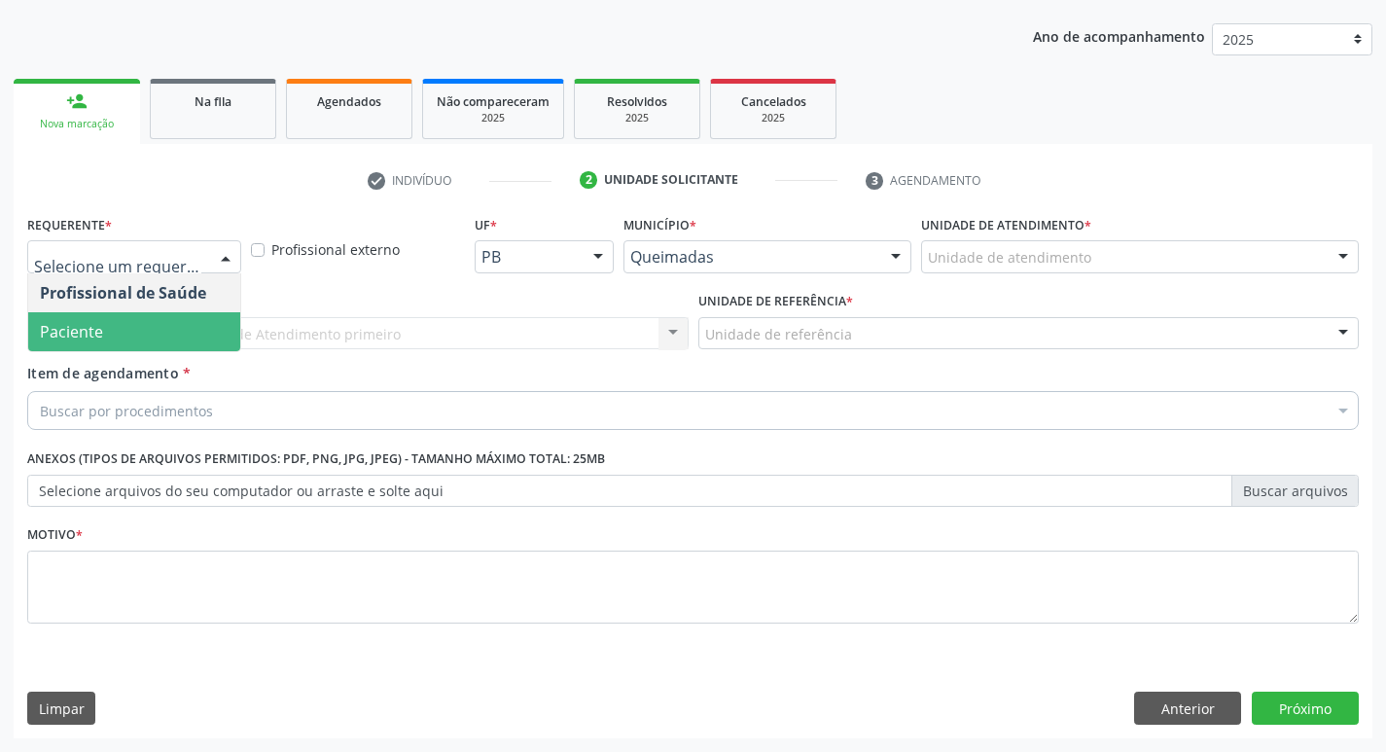
click at [133, 328] on span "Paciente" at bounding box center [134, 331] width 212 height 39
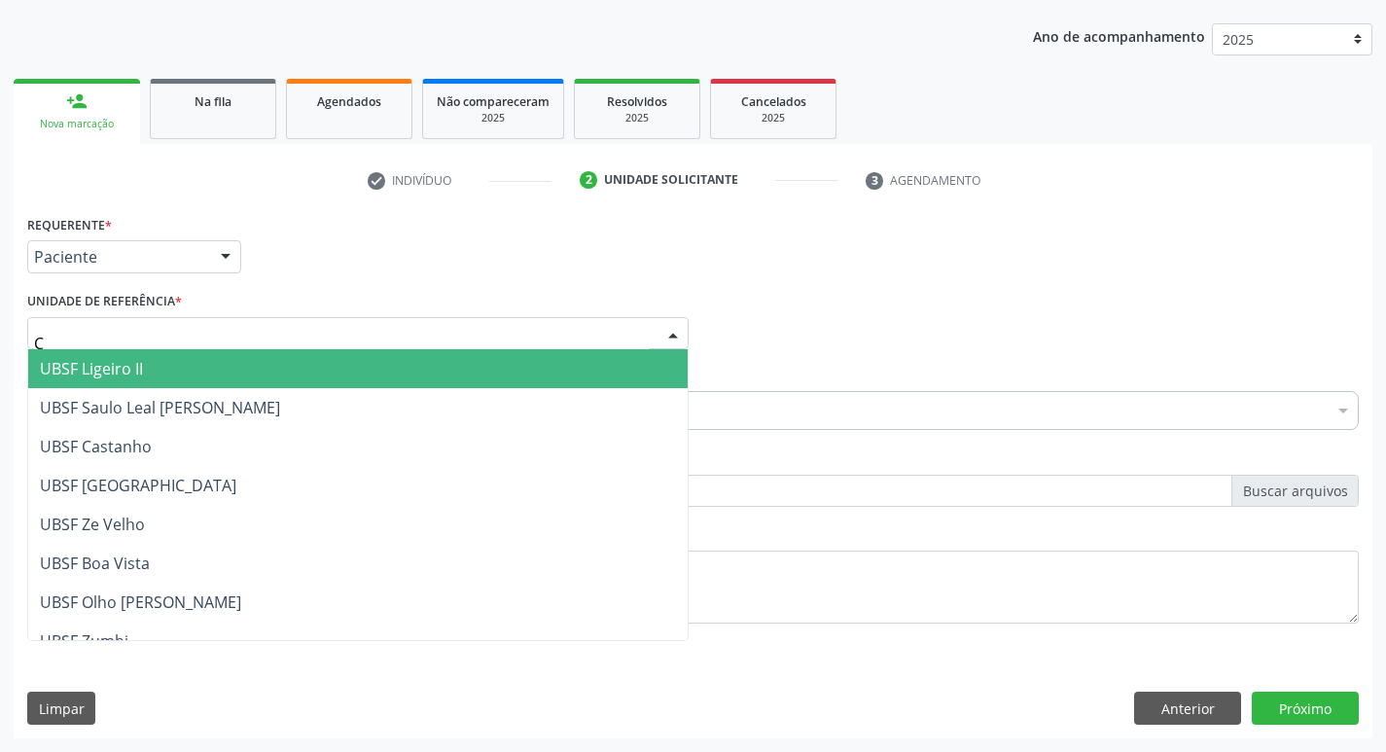
type input "CA"
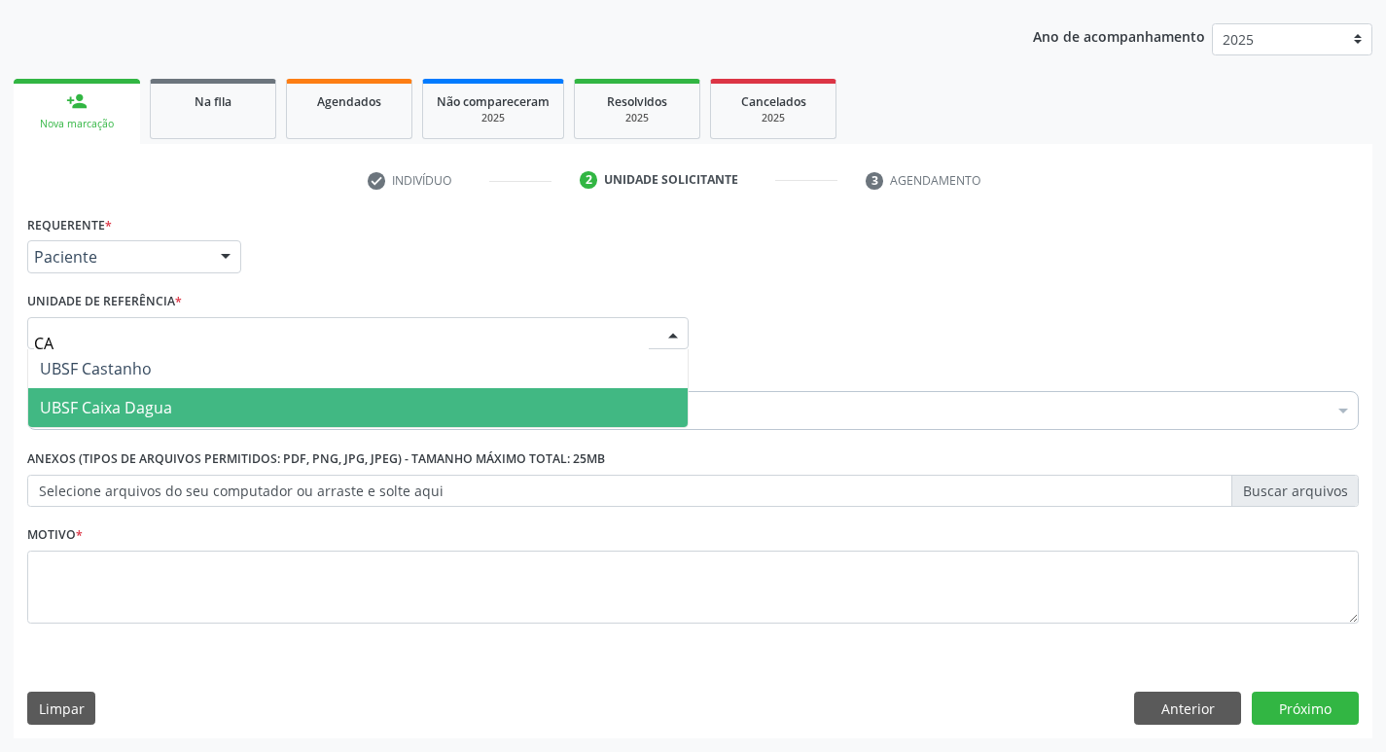
click at [120, 397] on span "UBSF Caixa Dagua" at bounding box center [106, 407] width 132 height 21
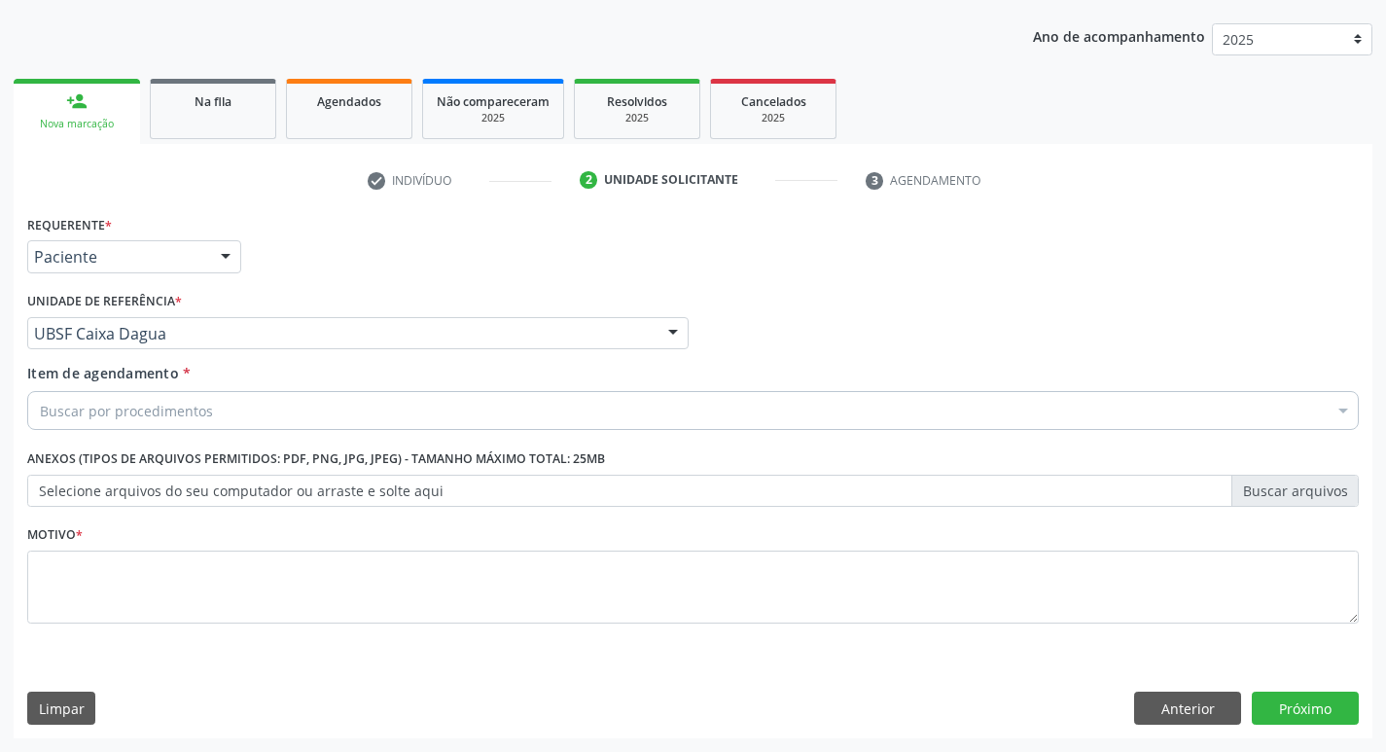
click at [120, 397] on div "Buscar por procedimentos" at bounding box center [693, 410] width 1332 height 39
click at [40, 413] on input "Item de agendamento *" at bounding box center [40, 410] width 0 height 39
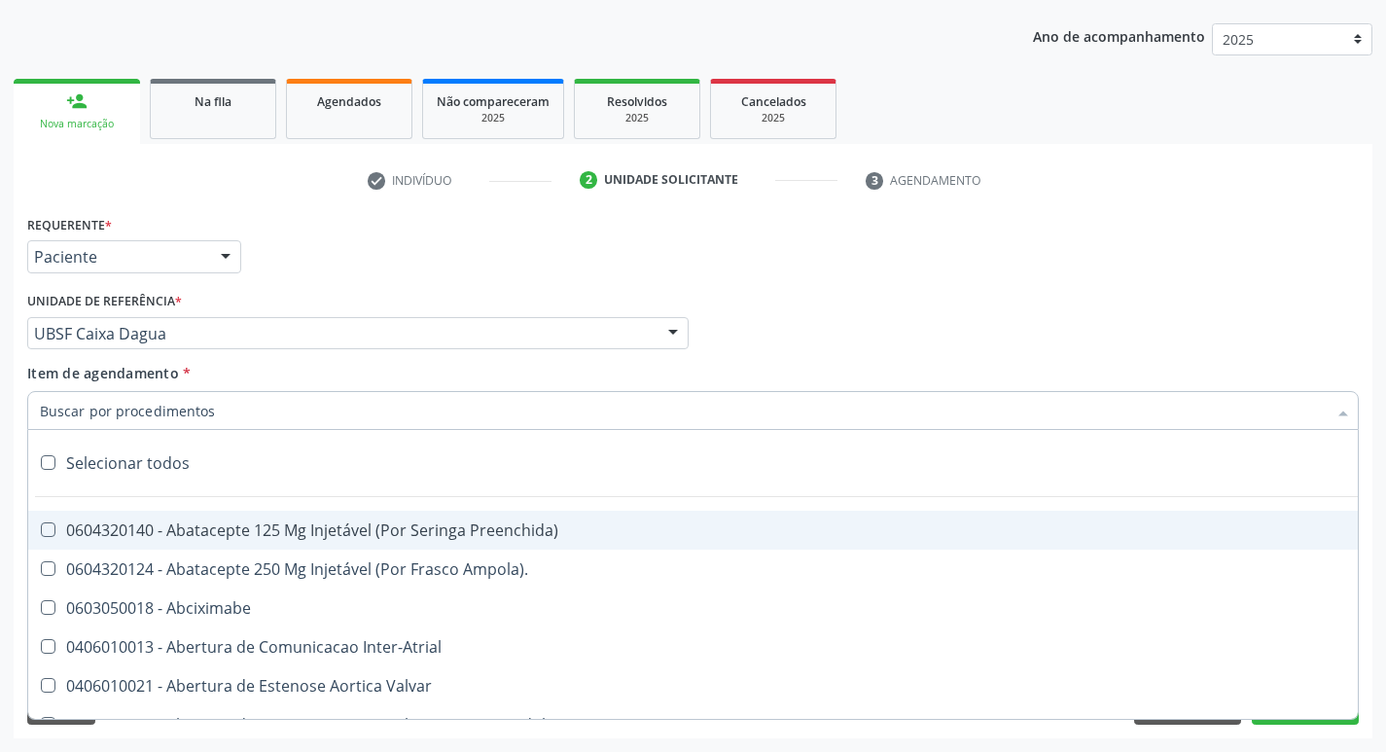
paste input "0205020186"
type input "0205020186"
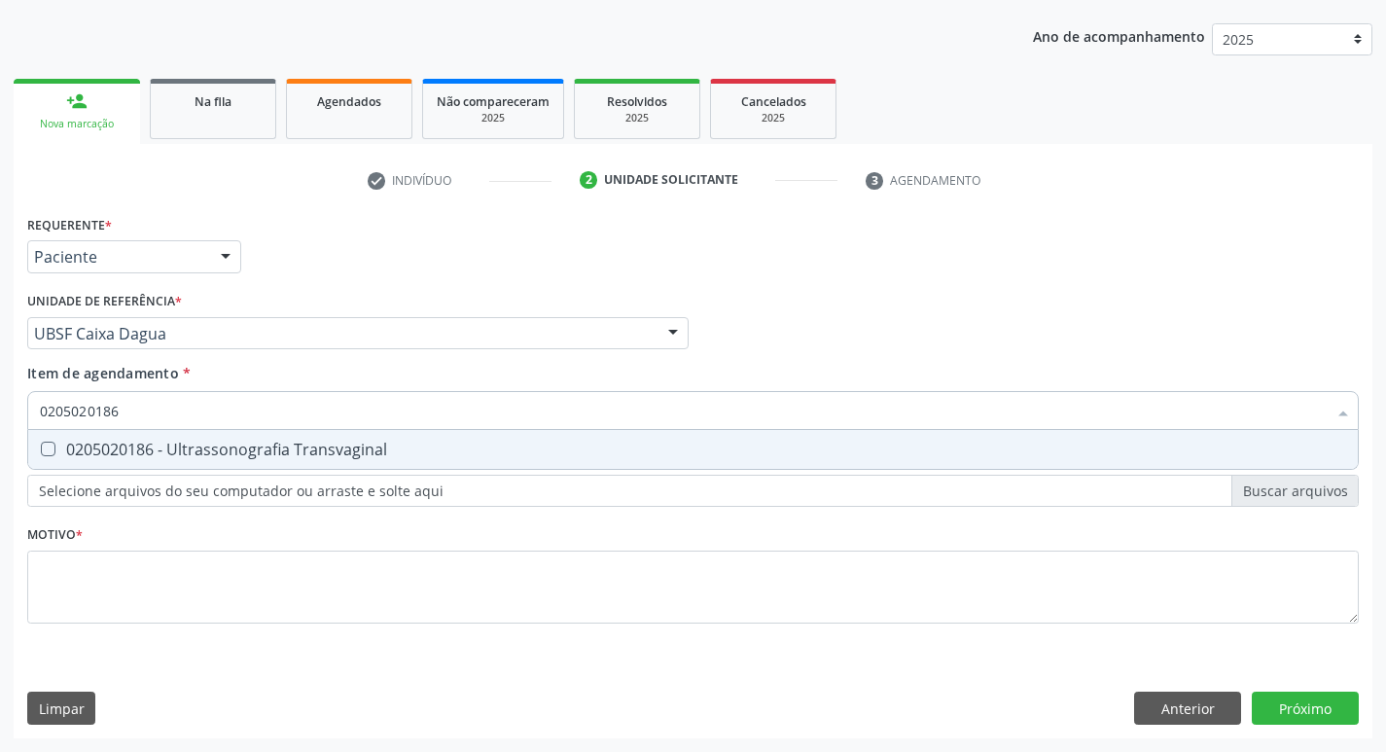
drag, startPoint x: 104, startPoint y: 460, endPoint x: 100, endPoint y: 471, distance: 11.4
click at [103, 461] on span "0205020186 - Ultrassonografia Transvaginal" at bounding box center [693, 449] width 1330 height 39
checkbox Transvaginal "true"
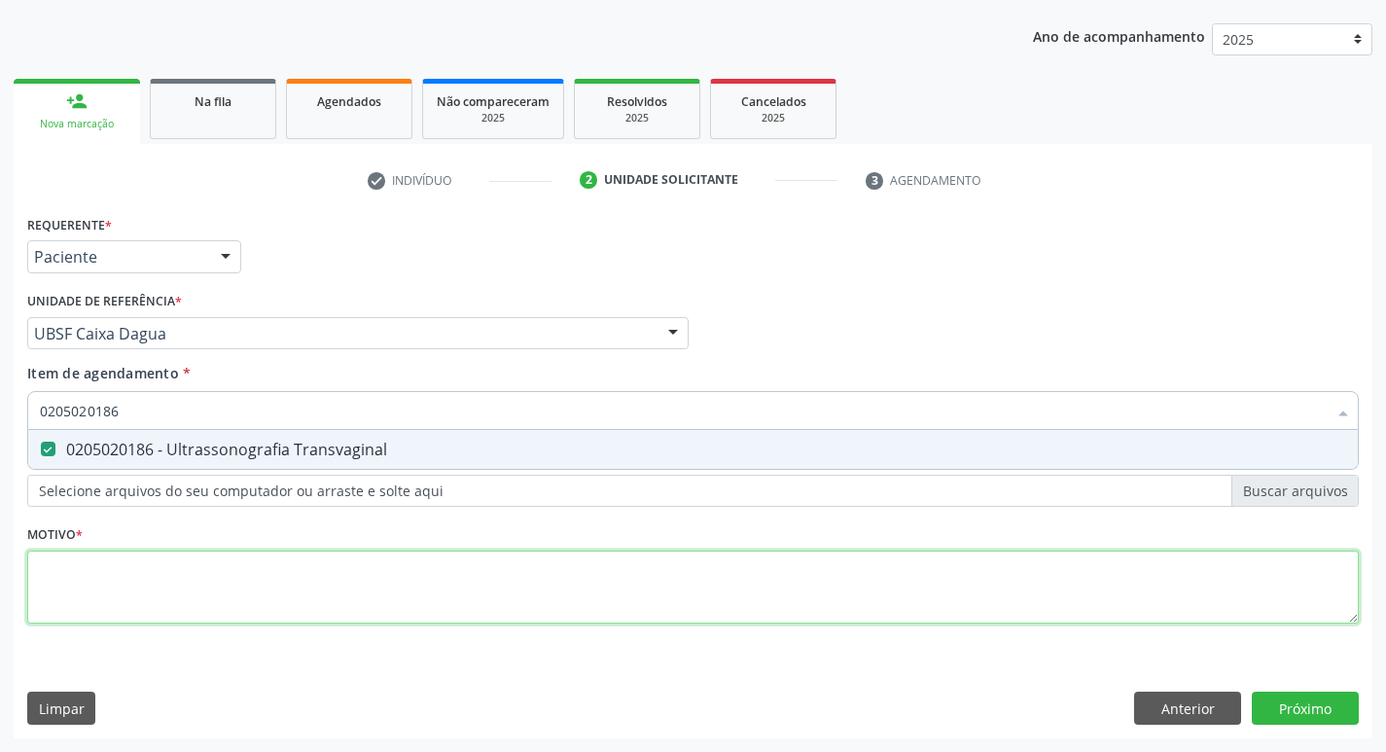
click at [88, 618] on div "Requerente * Paciente Profissional de Saúde Paciente Nenhum resultado encontrad…" at bounding box center [693, 430] width 1332 height 441
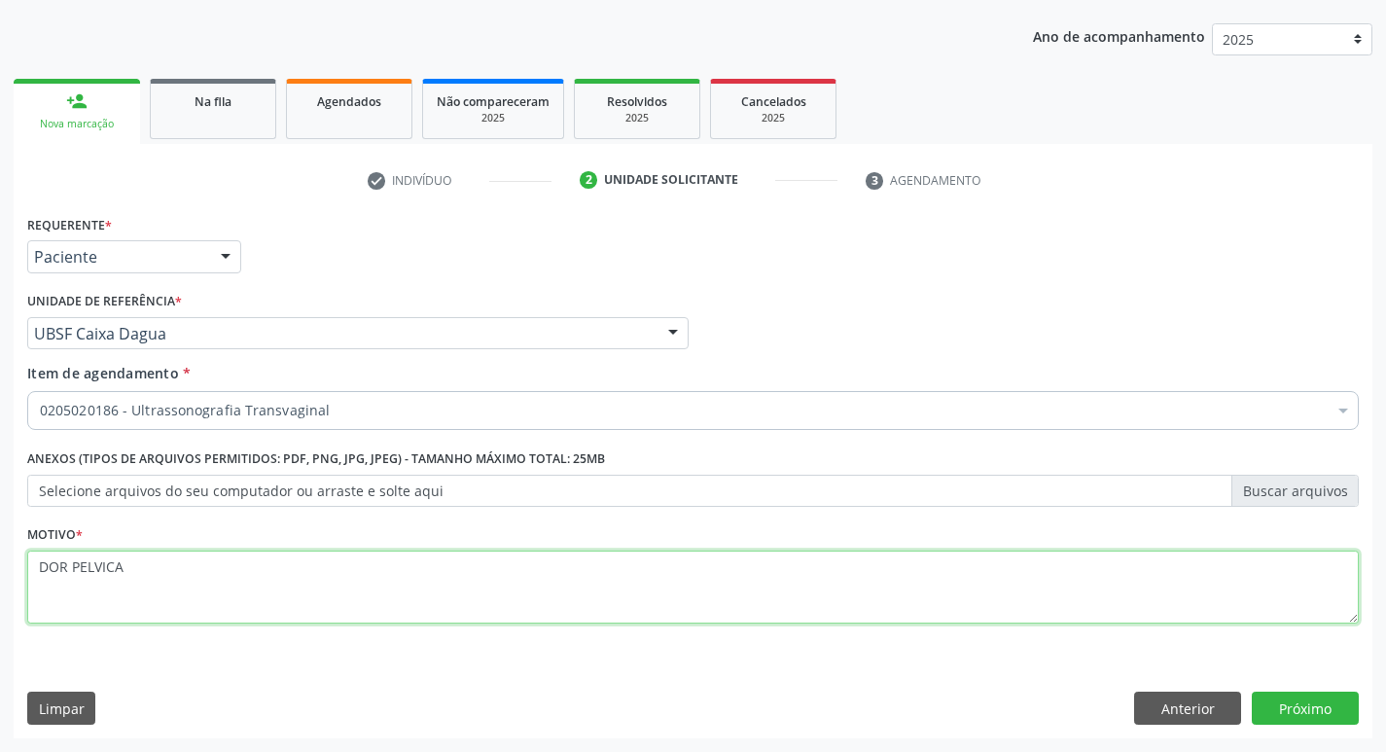
type textarea "DOR PELVICA"
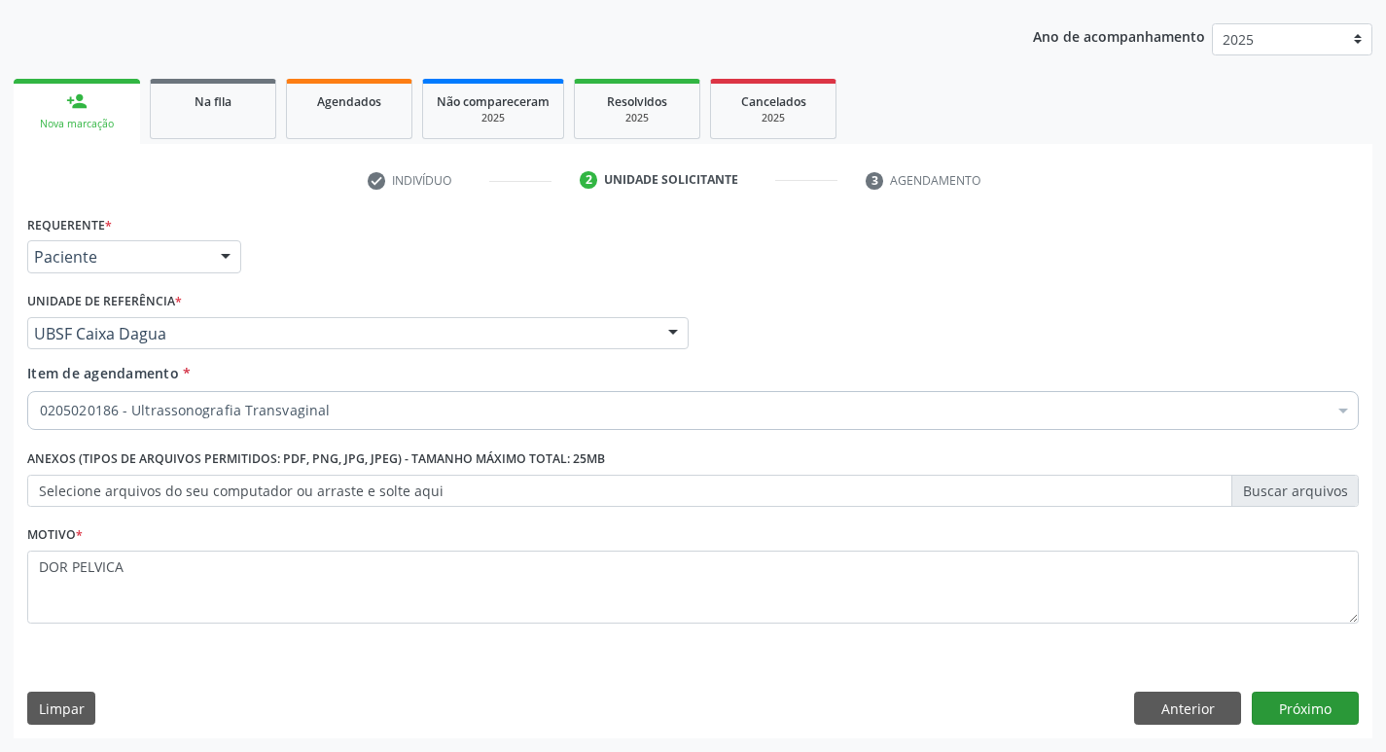
drag, startPoint x: 1263, startPoint y: 726, endPoint x: 1267, endPoint y: 715, distance: 11.8
click at [1265, 723] on div "Requerente * Paciente Profissional de Saúde Paciente Nenhum resultado encontrad…" at bounding box center [693, 474] width 1359 height 528
click at [1267, 715] on button "Próximo" at bounding box center [1305, 708] width 107 height 33
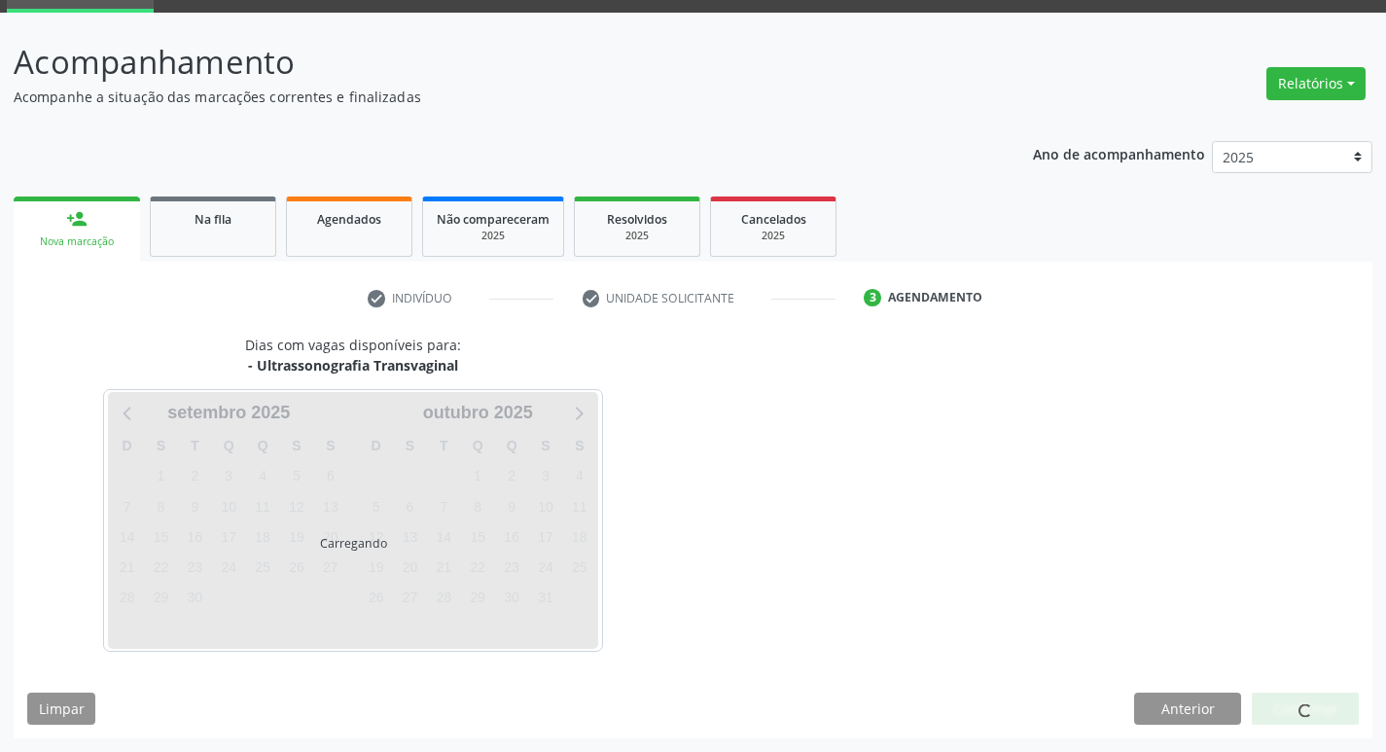
scroll to position [94, 0]
click at [1286, 726] on div "Dias com vagas disponíveis para: - Ultrassonografia Transvaginal Carregando set…" at bounding box center [693, 537] width 1359 height 404
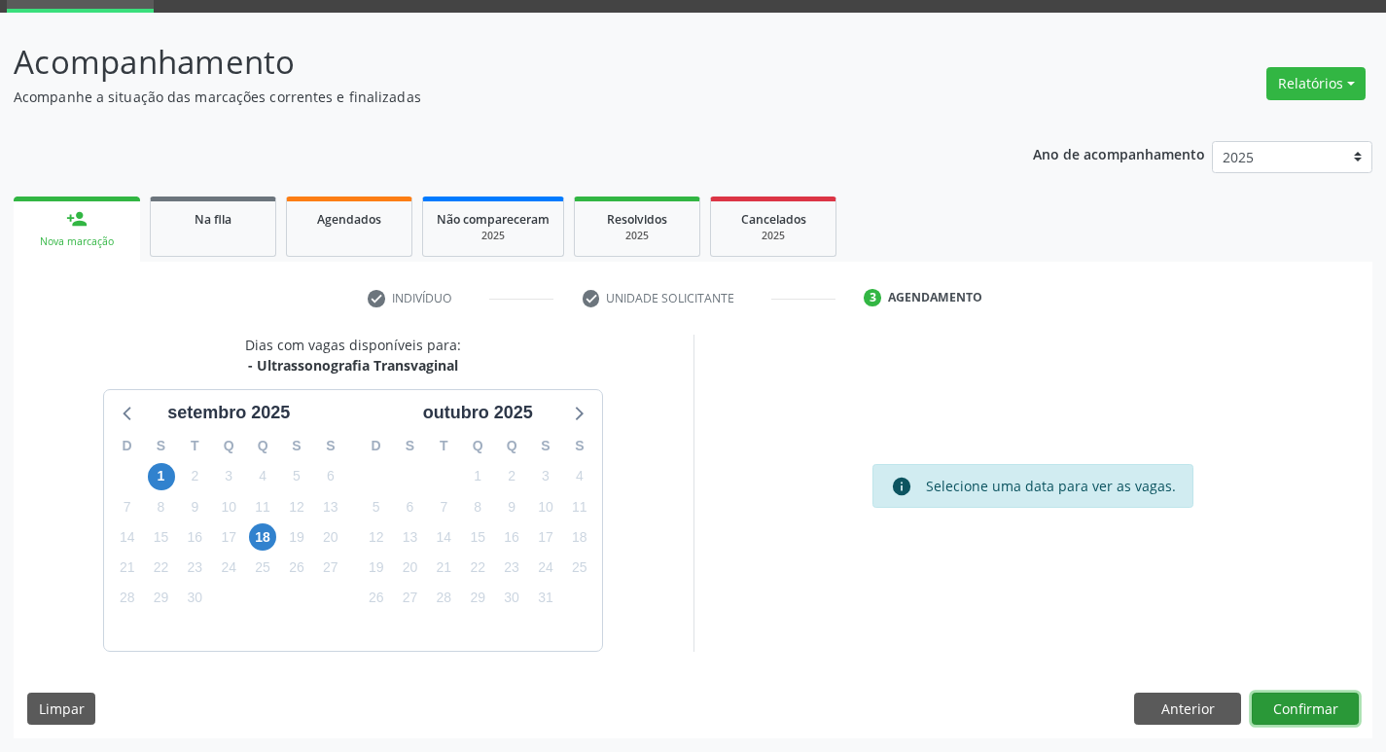
click at [1324, 705] on button "Confirmar" at bounding box center [1305, 709] width 107 height 33
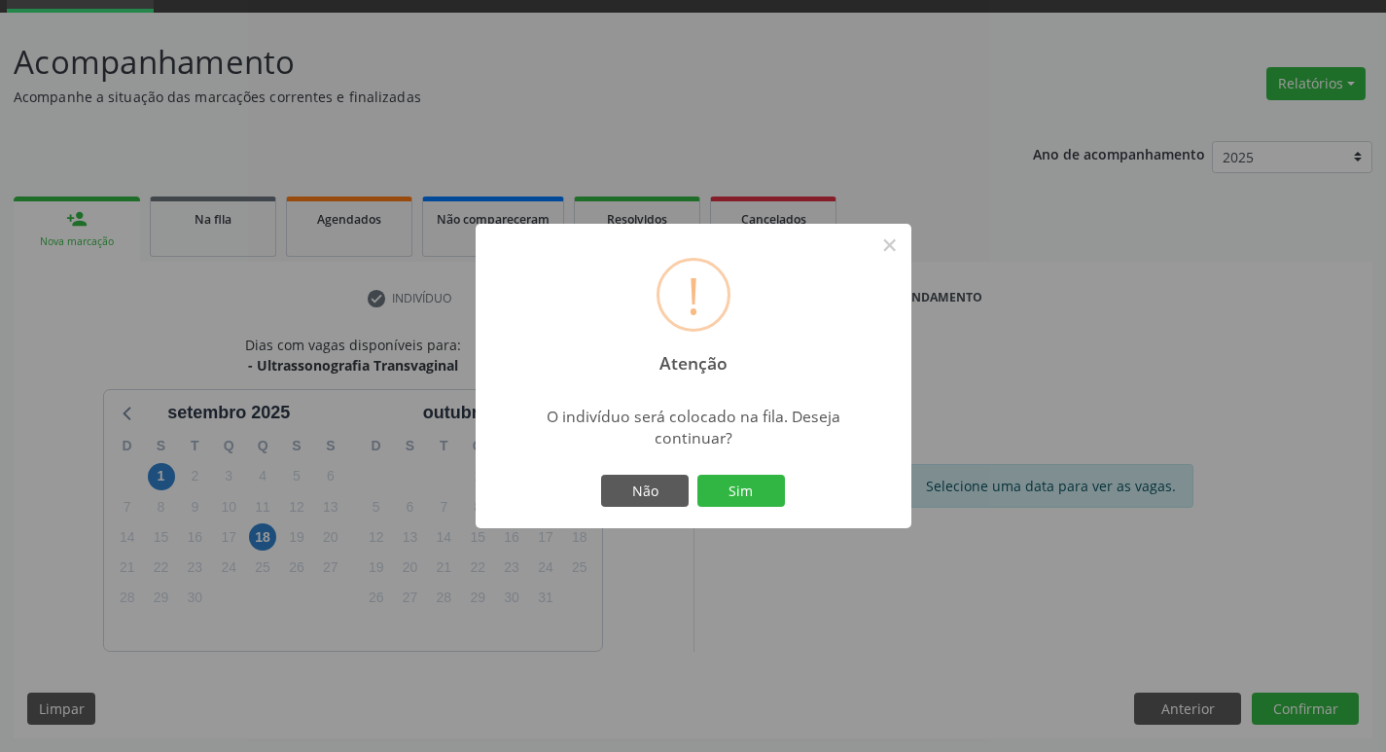
click at [759, 507] on button "Sim" at bounding box center [741, 491] width 88 height 33
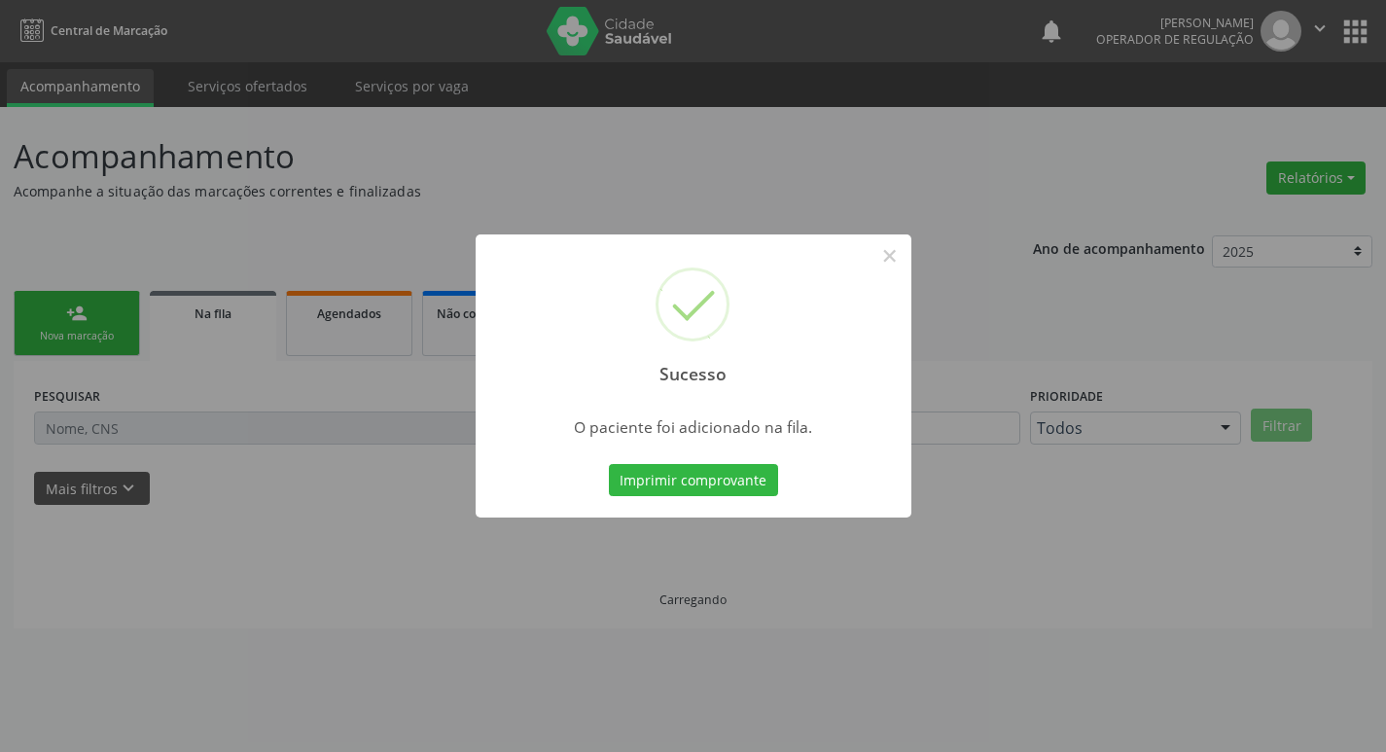
scroll to position [0, 0]
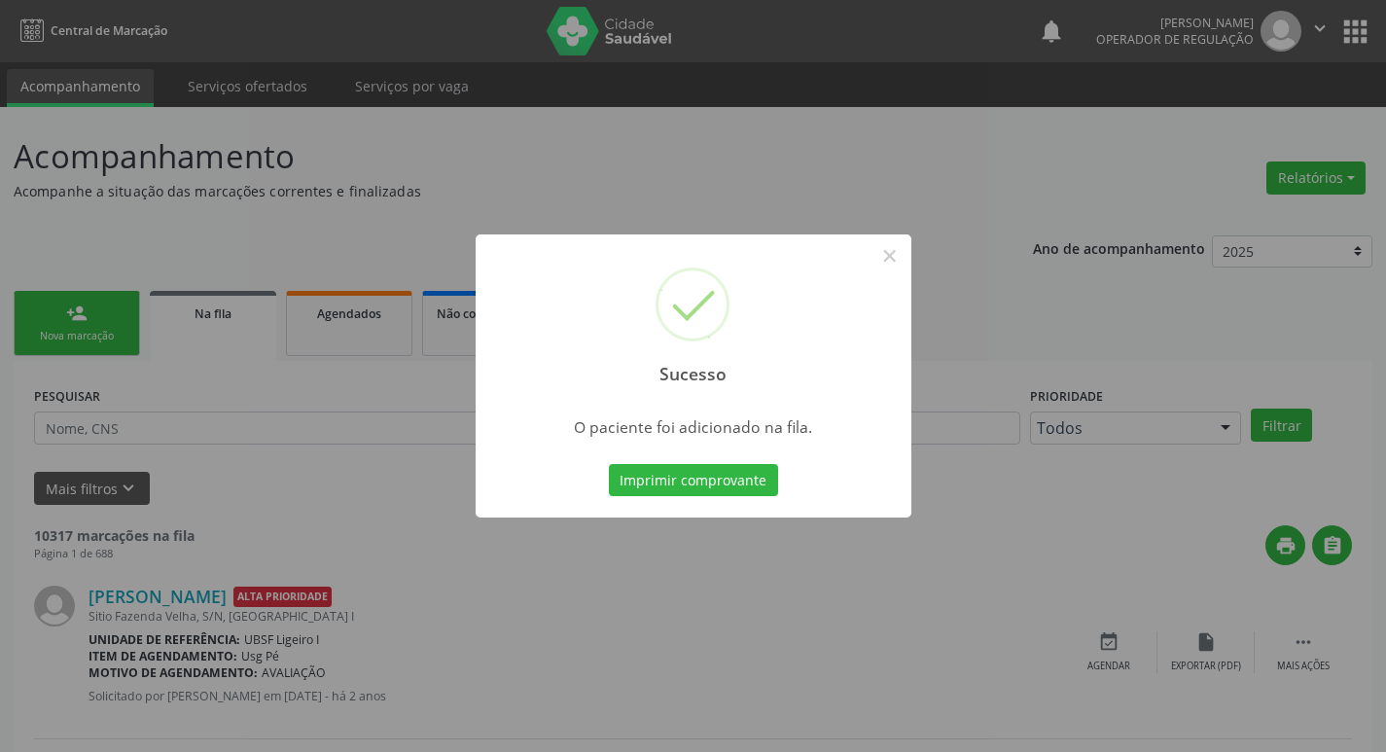
click at [114, 174] on div "Sucesso × O paciente foi adicionado na fila. Imprimir comprovante Cancel" at bounding box center [693, 376] width 1386 height 752
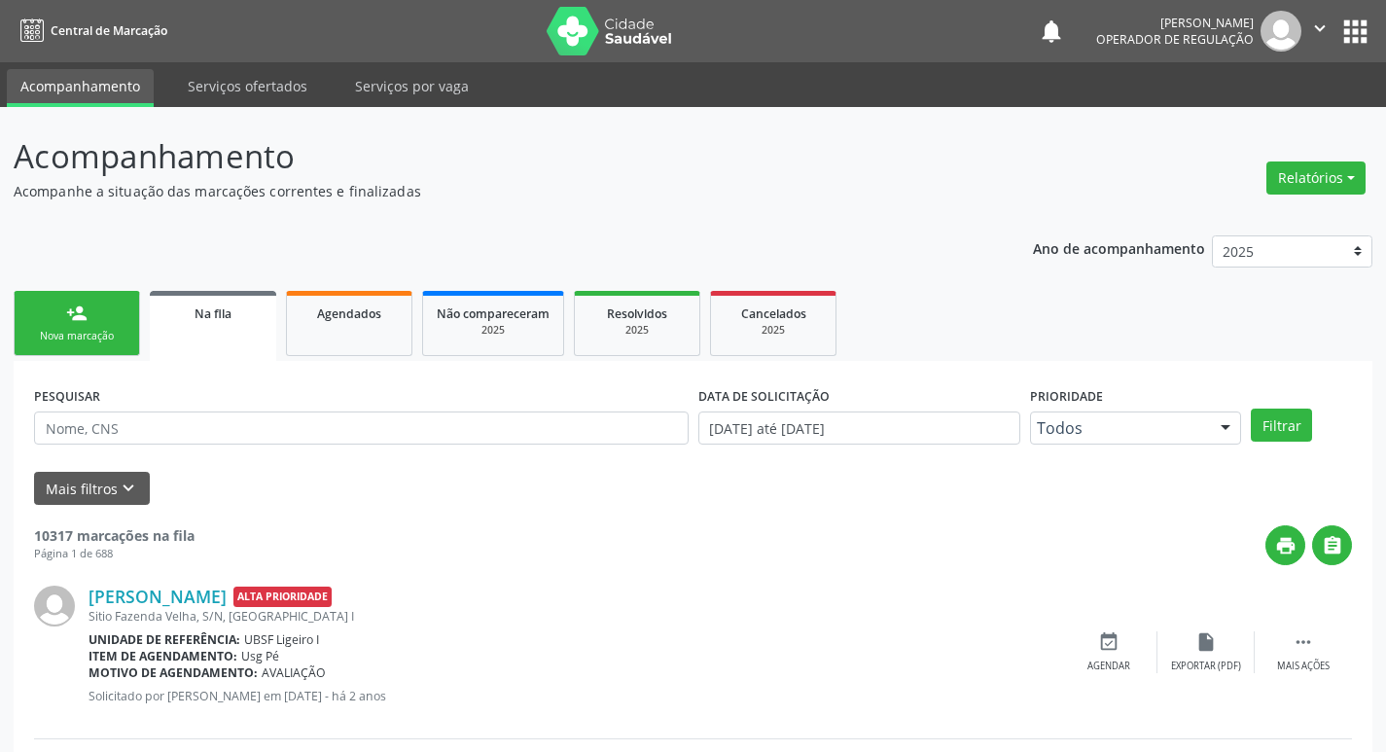
click at [89, 322] on link "person_add Nova marcação" at bounding box center [77, 323] width 126 height 65
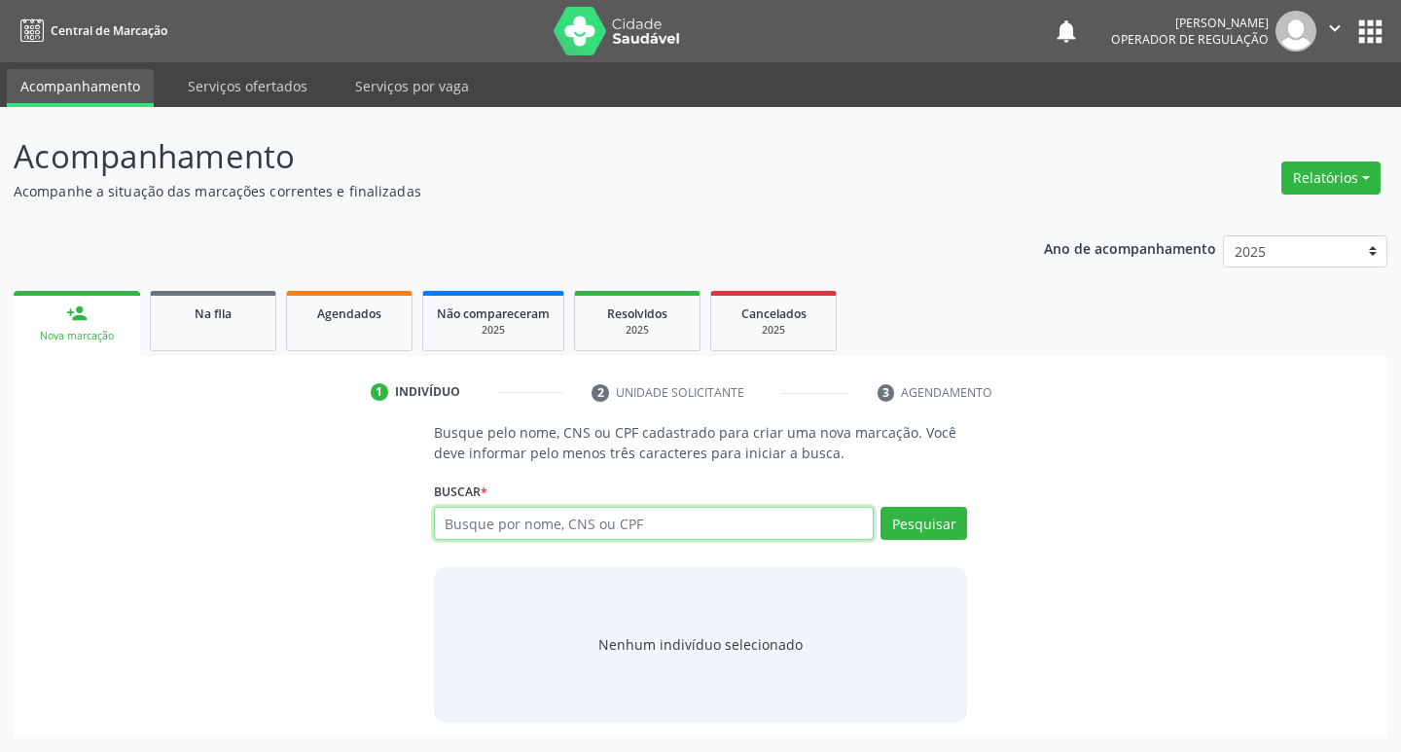
click at [618, 525] on input "text" at bounding box center [654, 523] width 441 height 33
type input "709506648659770"
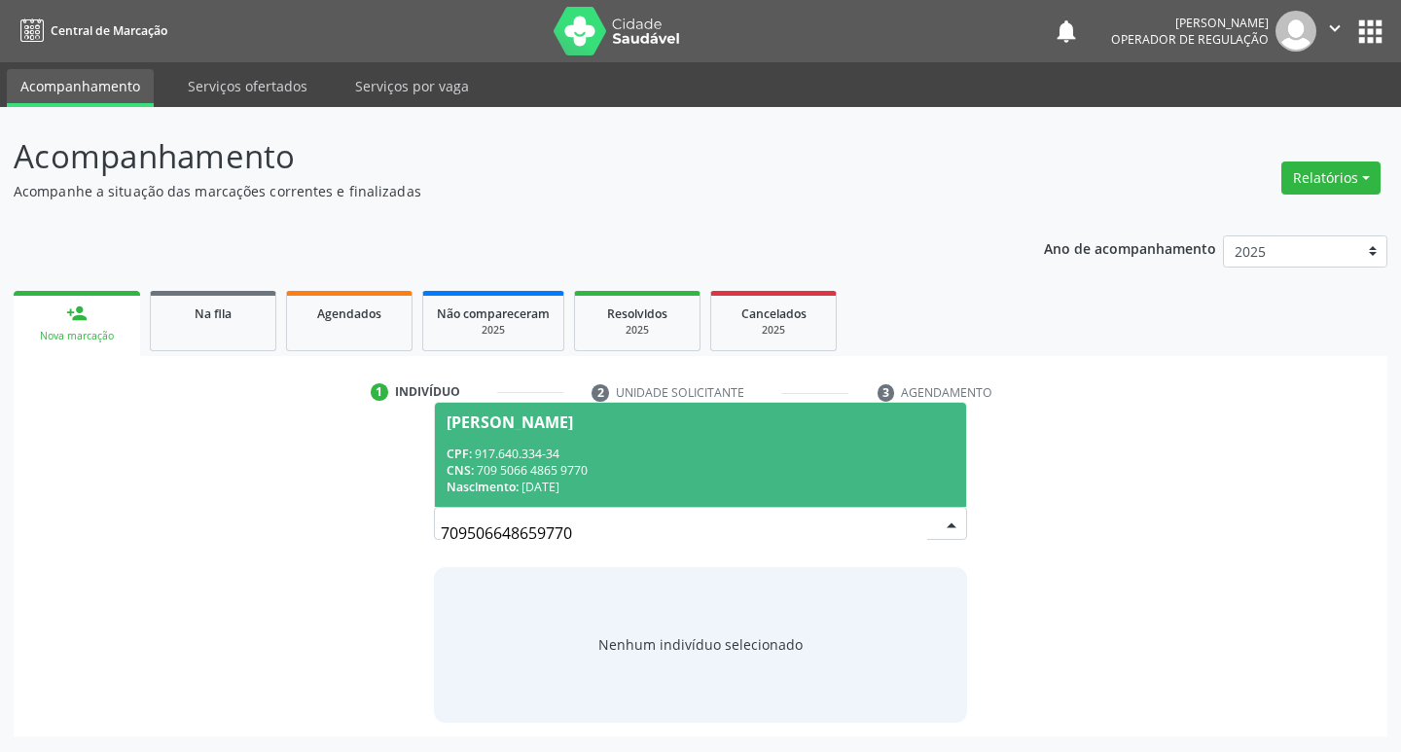
click at [804, 483] on div "Nascimento: 19/08/1972" at bounding box center [700, 487] width 509 height 17
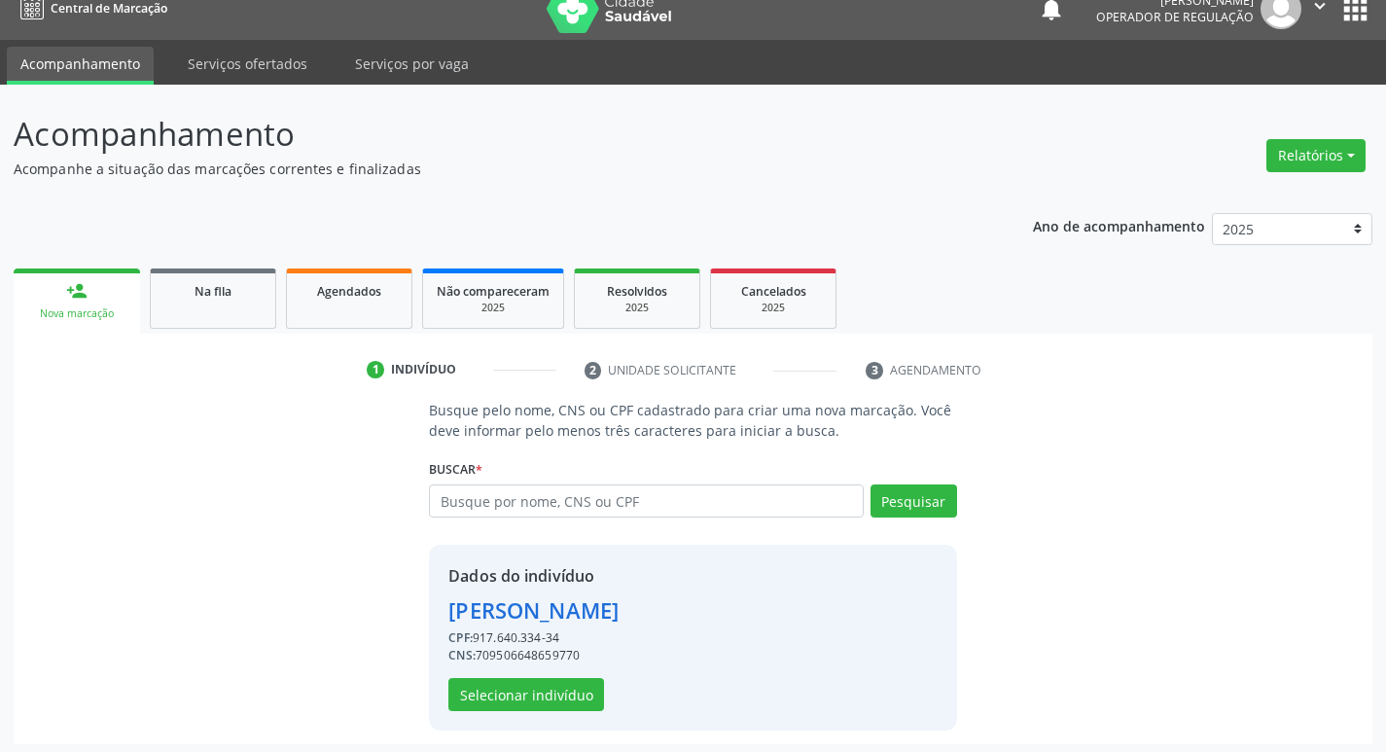
scroll to position [28, 0]
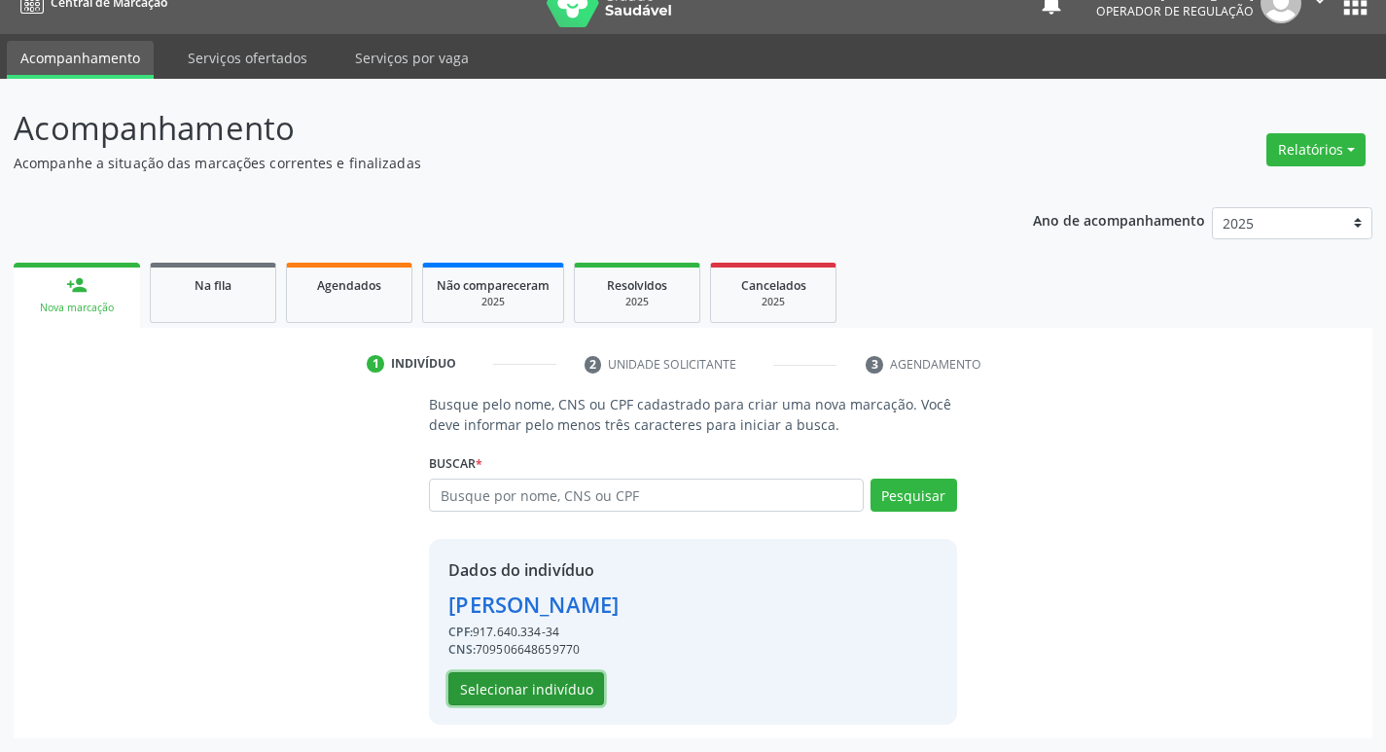
click at [578, 696] on button "Selecionar indivíduo" at bounding box center [526, 688] width 156 height 33
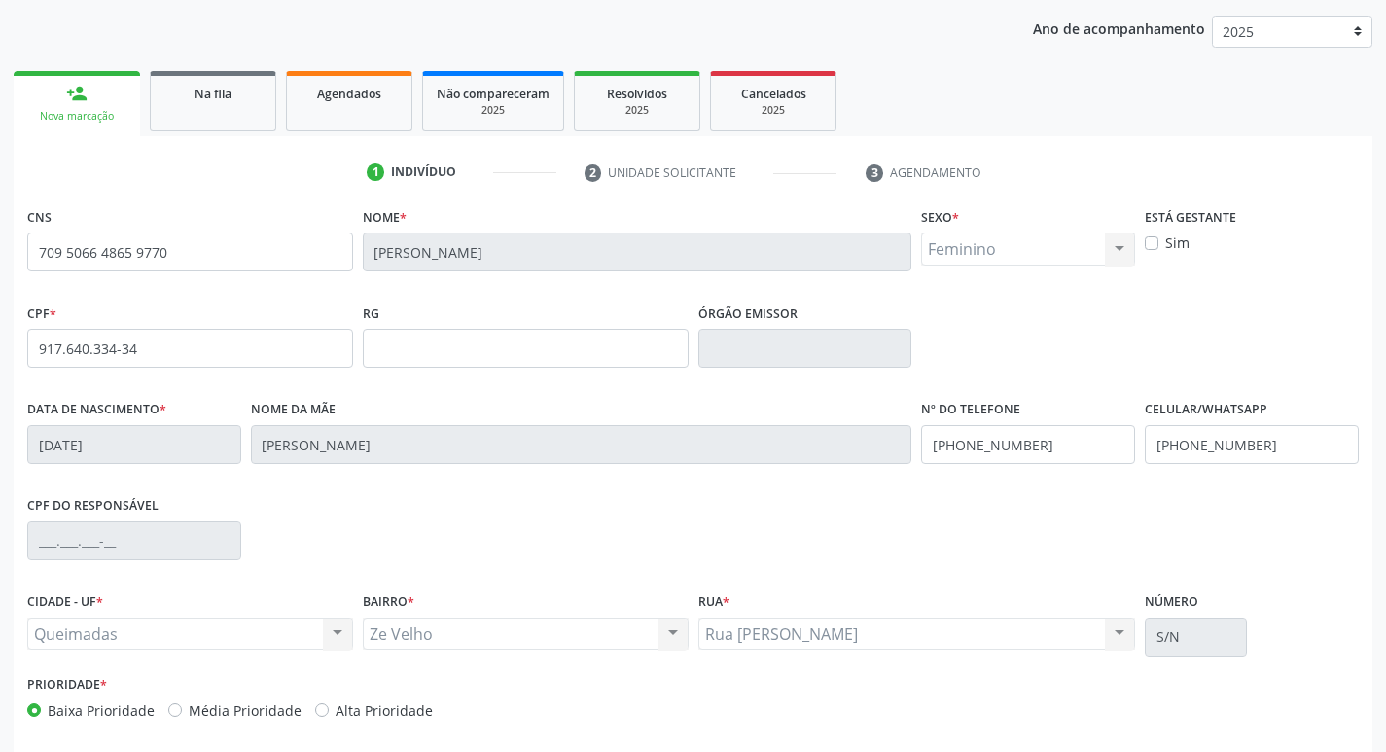
scroll to position [303, 0]
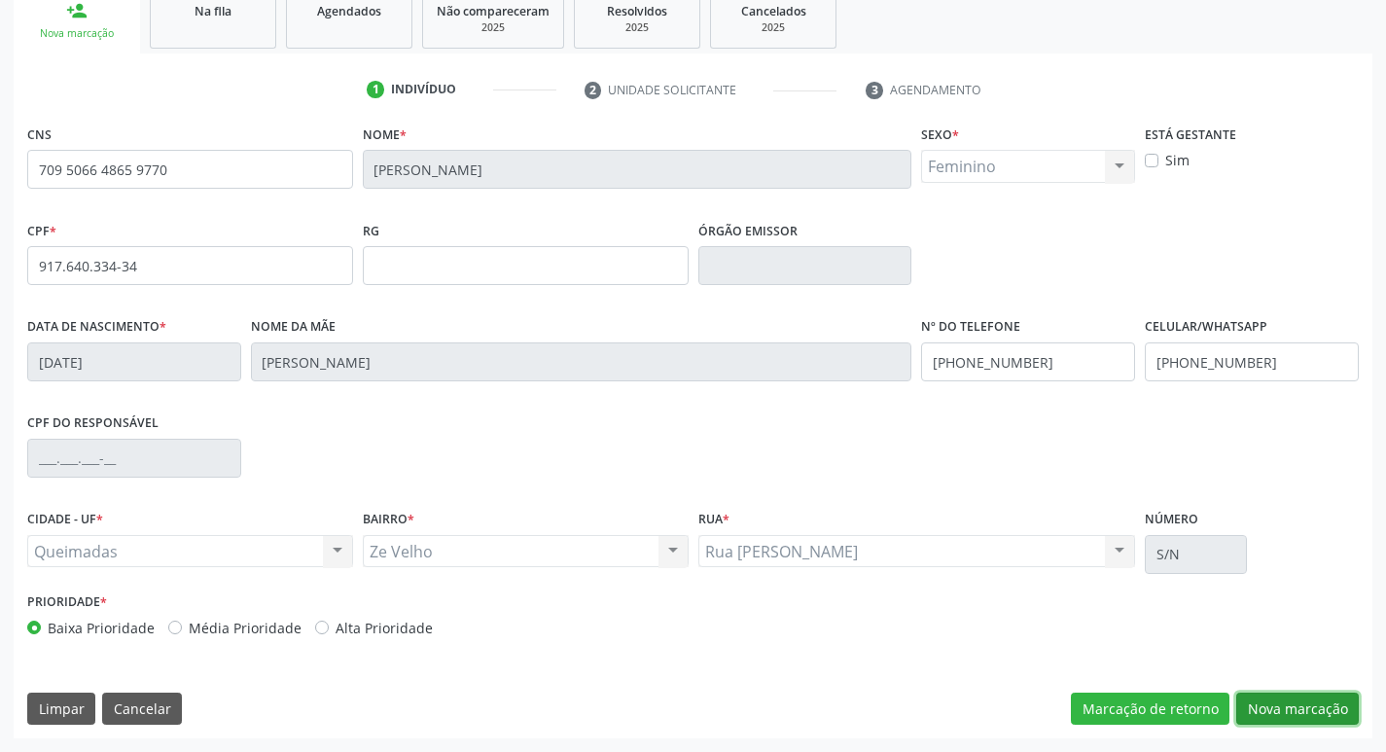
click at [1261, 703] on button "Nova marcação" at bounding box center [1297, 709] width 123 height 33
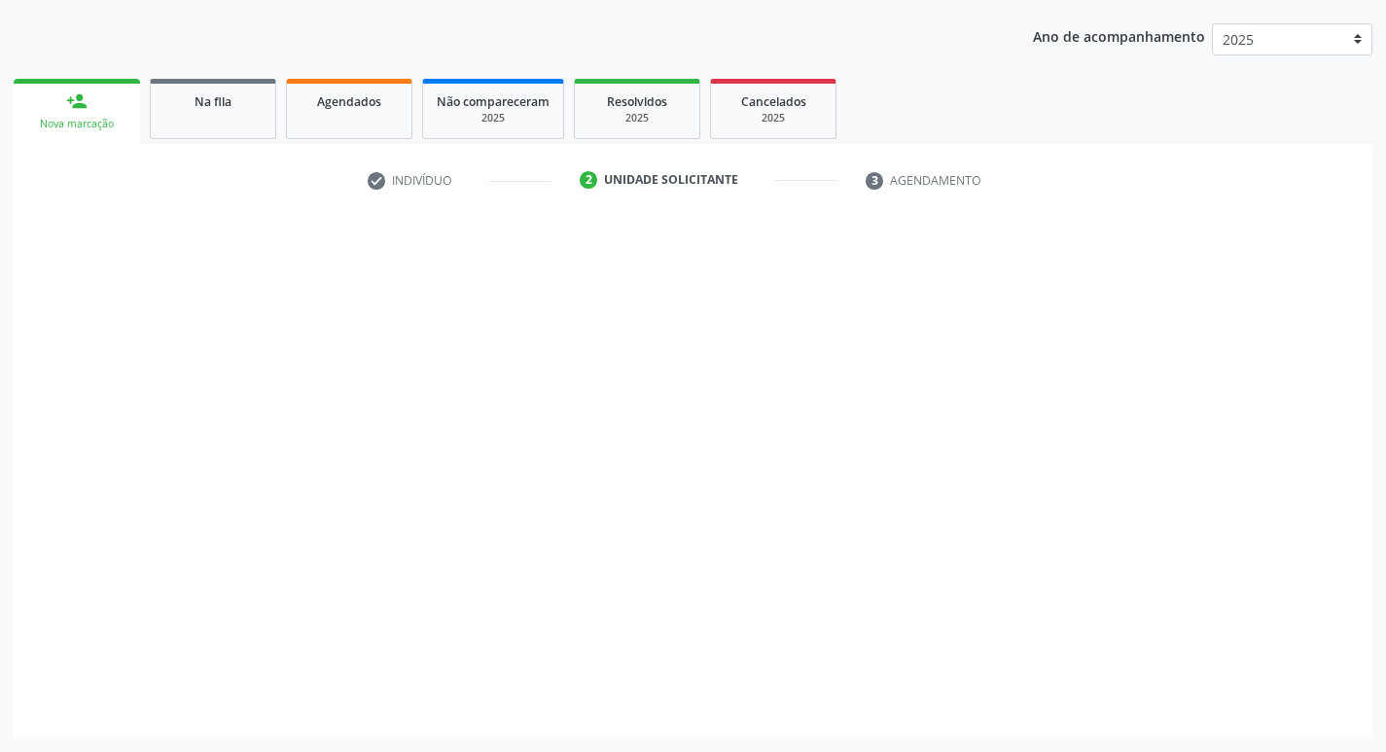
scroll to position [212, 0]
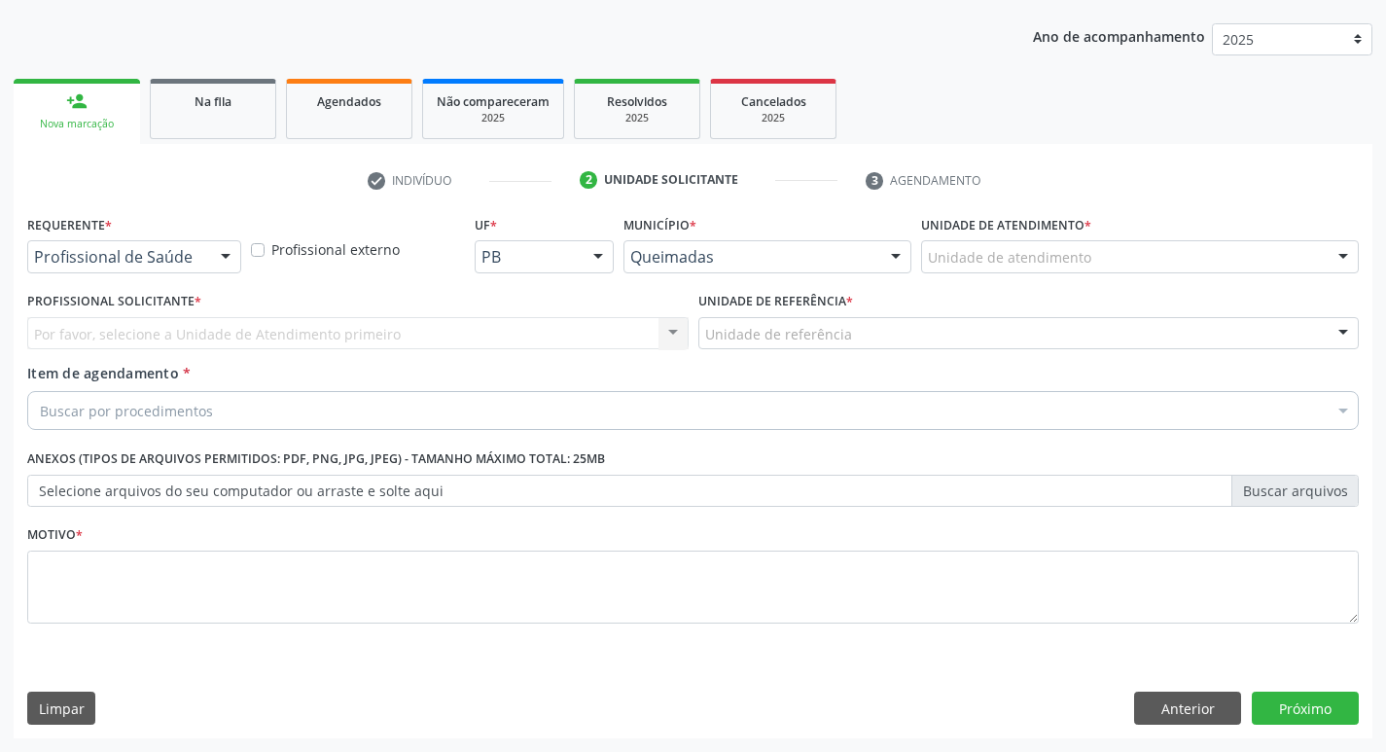
click at [232, 262] on div at bounding box center [225, 257] width 29 height 33
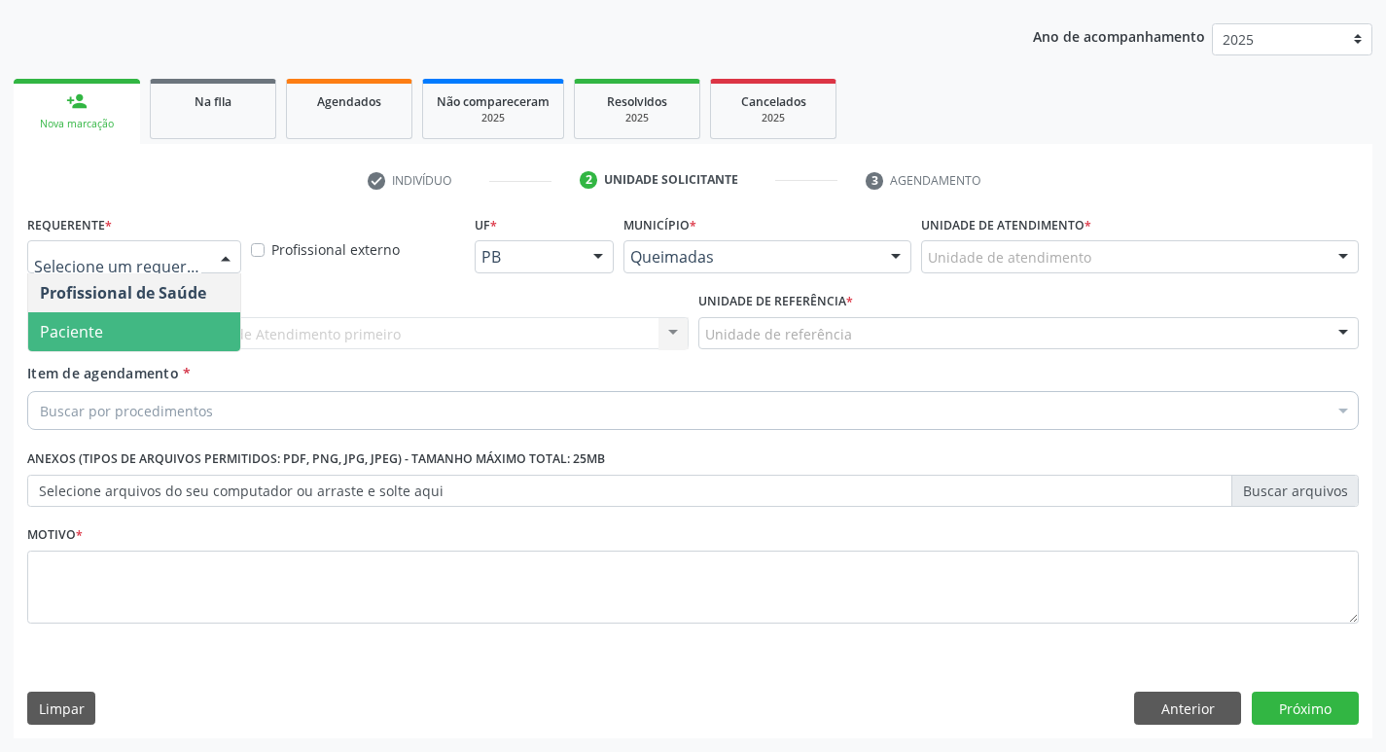
click at [159, 341] on span "Paciente" at bounding box center [134, 331] width 212 height 39
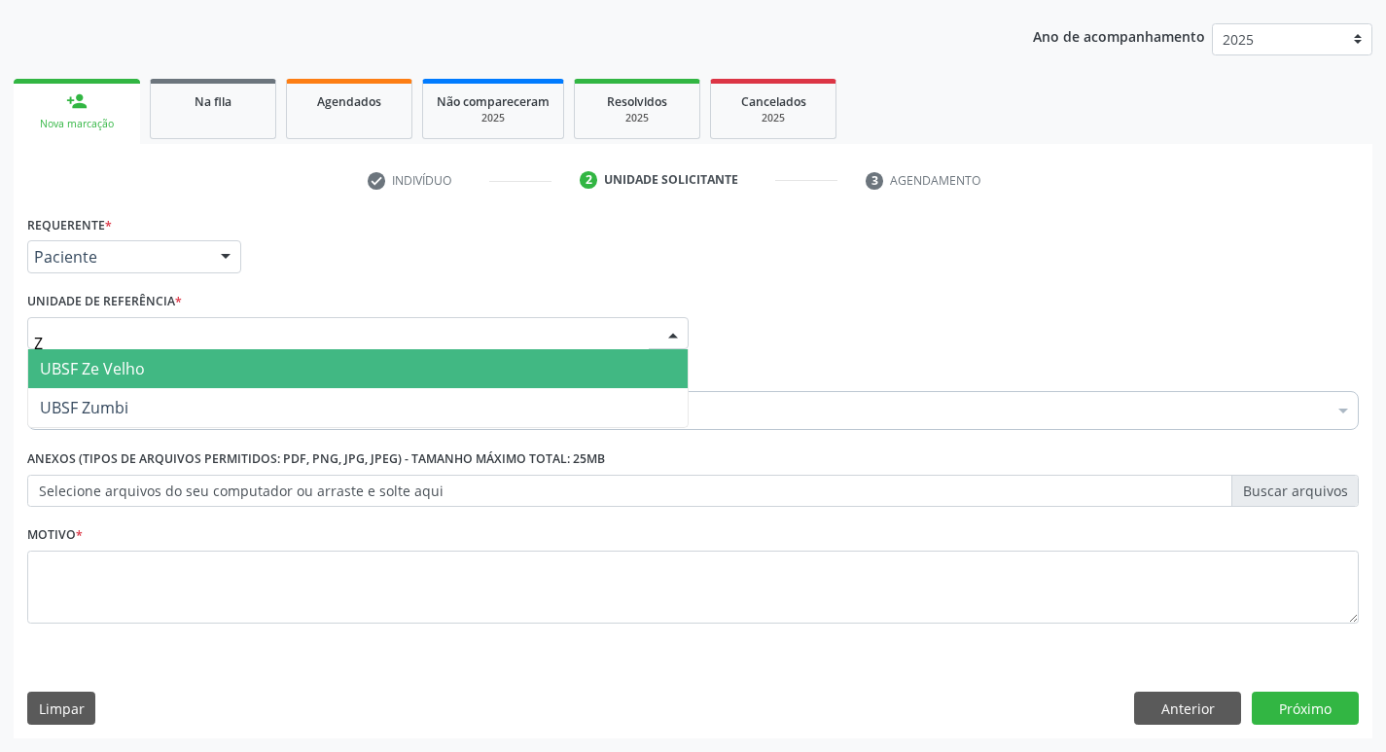
type input "ZE"
click at [160, 368] on span "UBSF Ze Velho" at bounding box center [358, 368] width 660 height 39
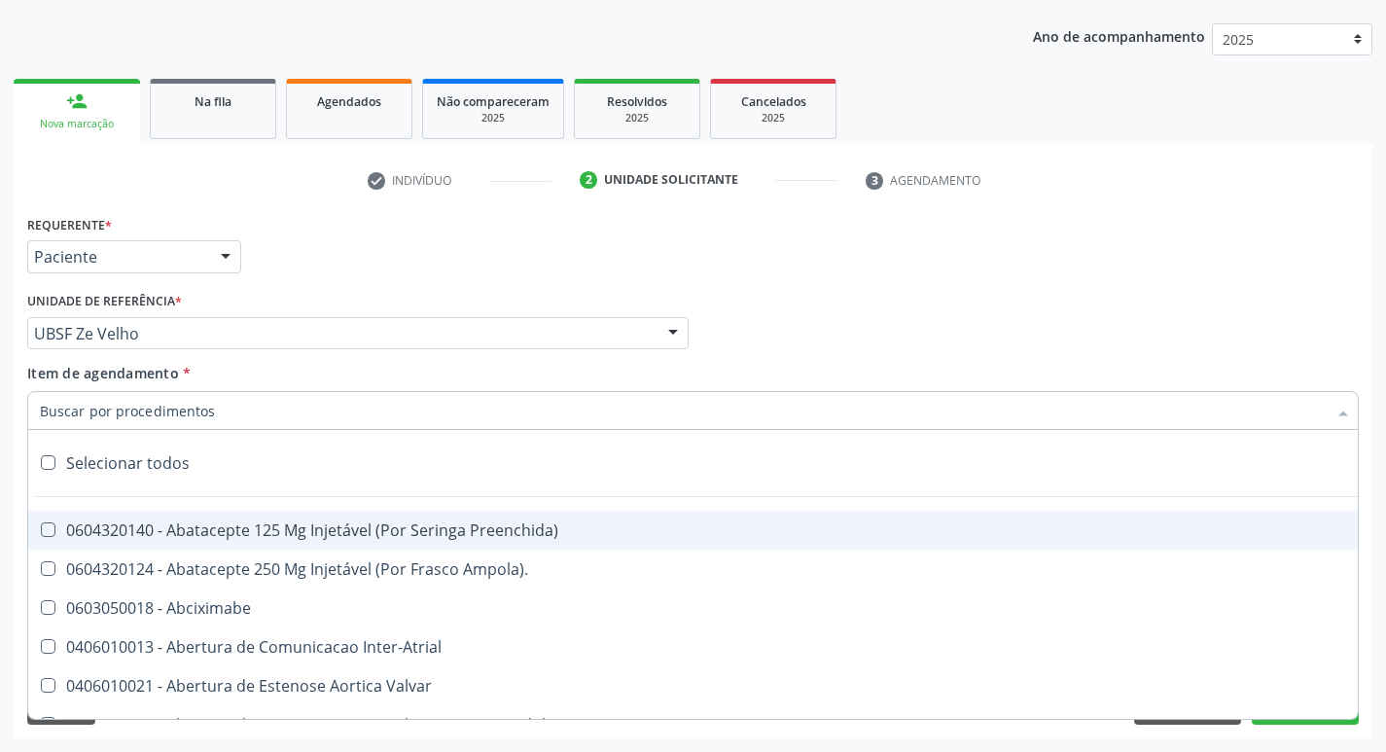
paste input "0205020186"
type input "0205020186"
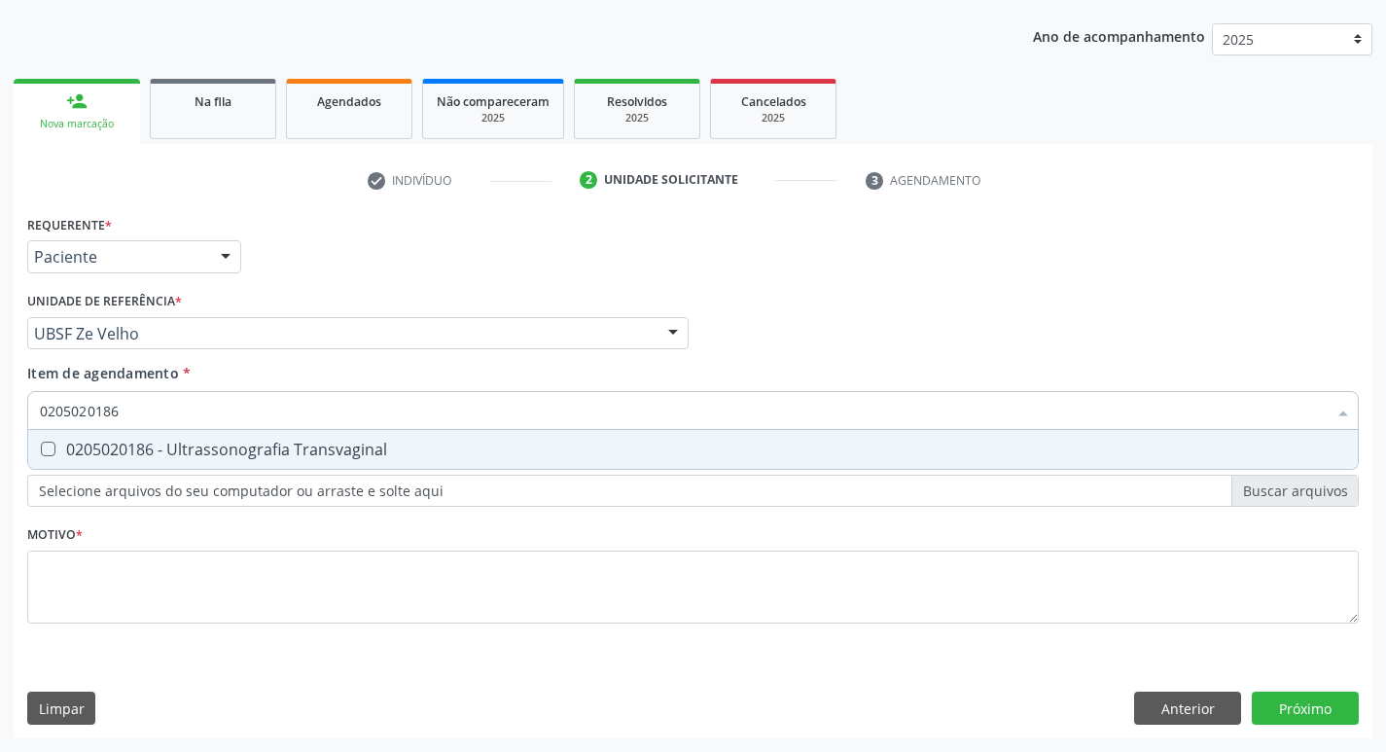
click at [145, 449] on div "0205020186 - Ultrassonografia Transvaginal" at bounding box center [693, 450] width 1306 height 16
checkbox Transvaginal "true"
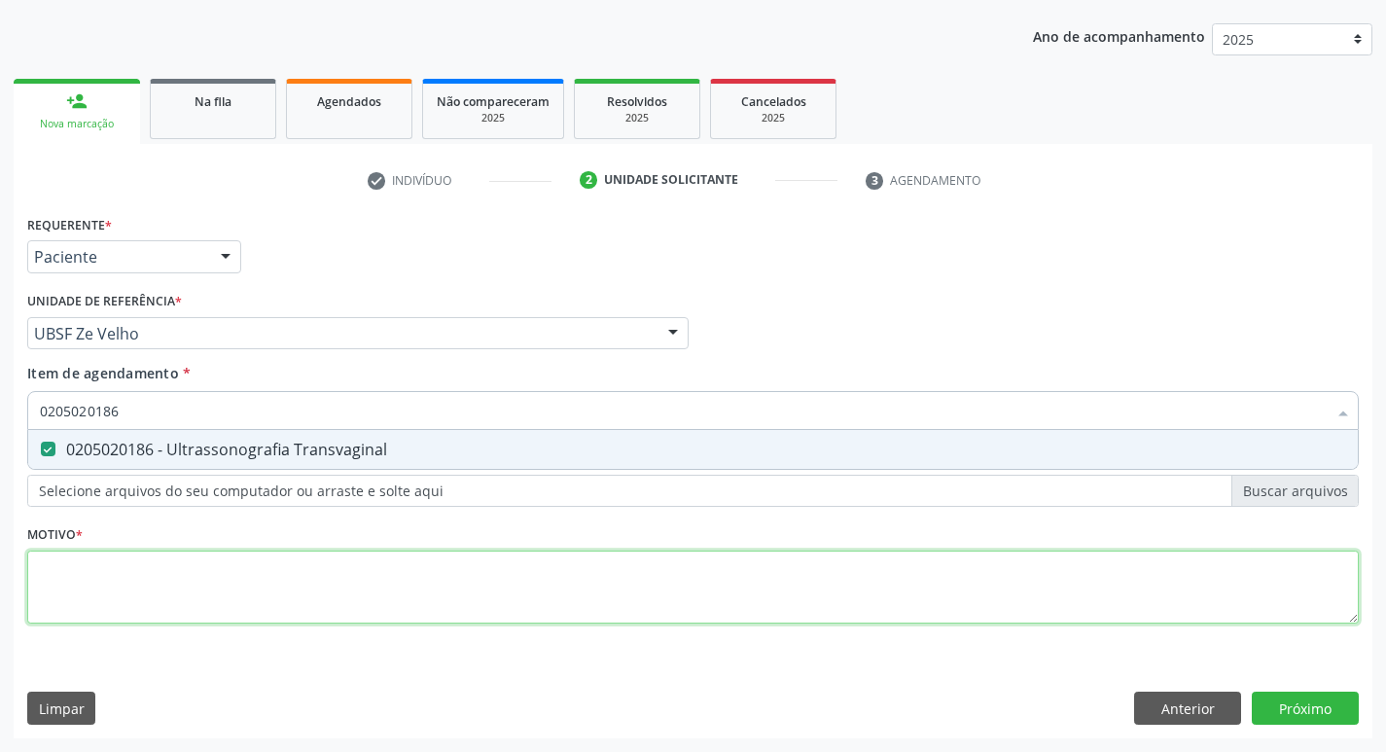
click at [166, 587] on div "Requerente * Paciente Profissional de Saúde Paciente Nenhum resultado encontrad…" at bounding box center [693, 430] width 1332 height 441
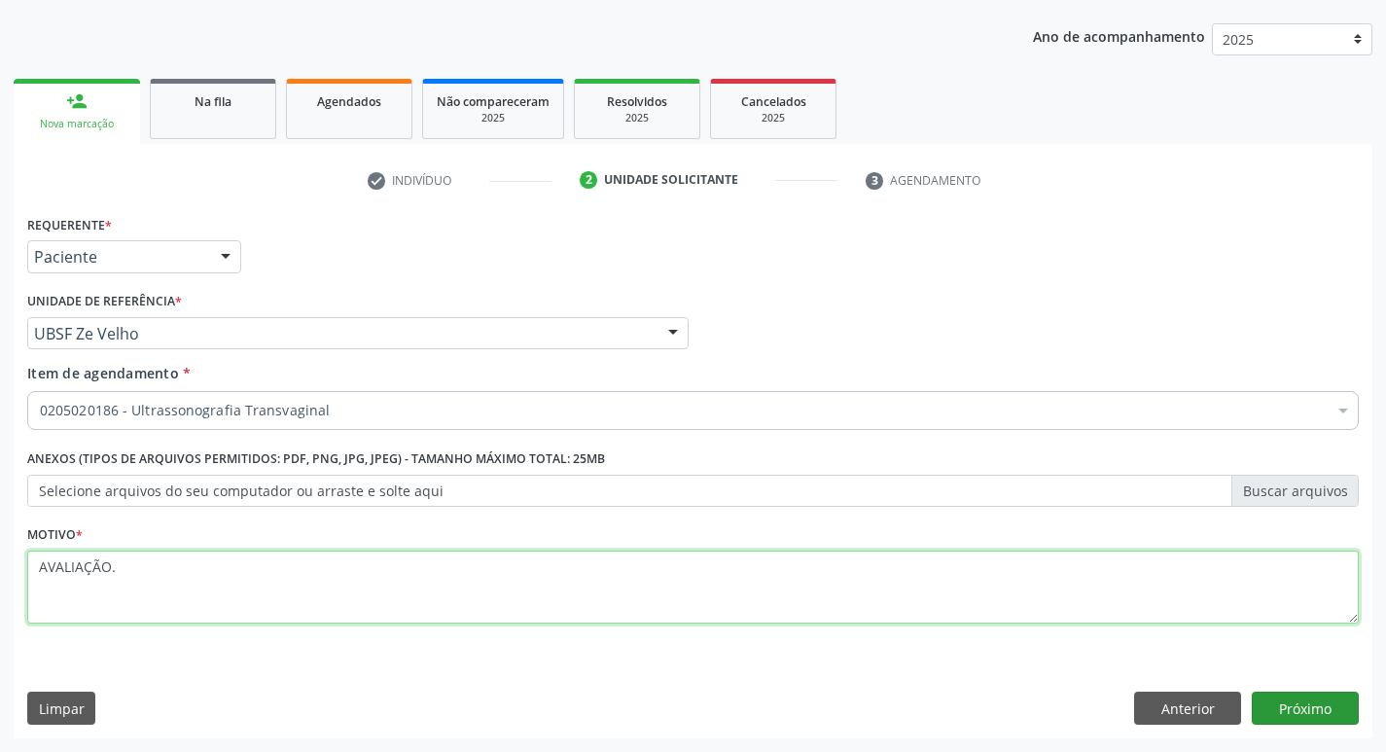
type textarea "AVALIAÇÃO."
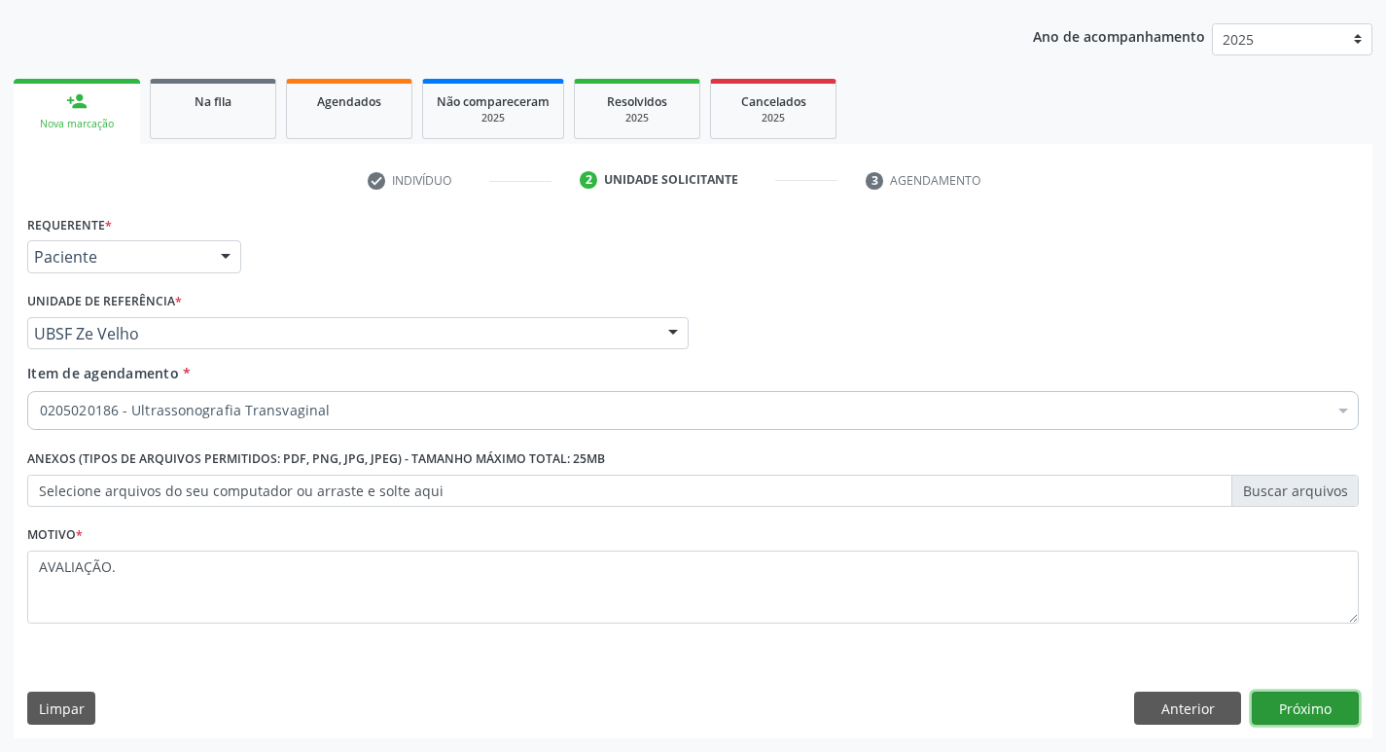
click at [1304, 704] on button "Próximo" at bounding box center [1305, 708] width 107 height 33
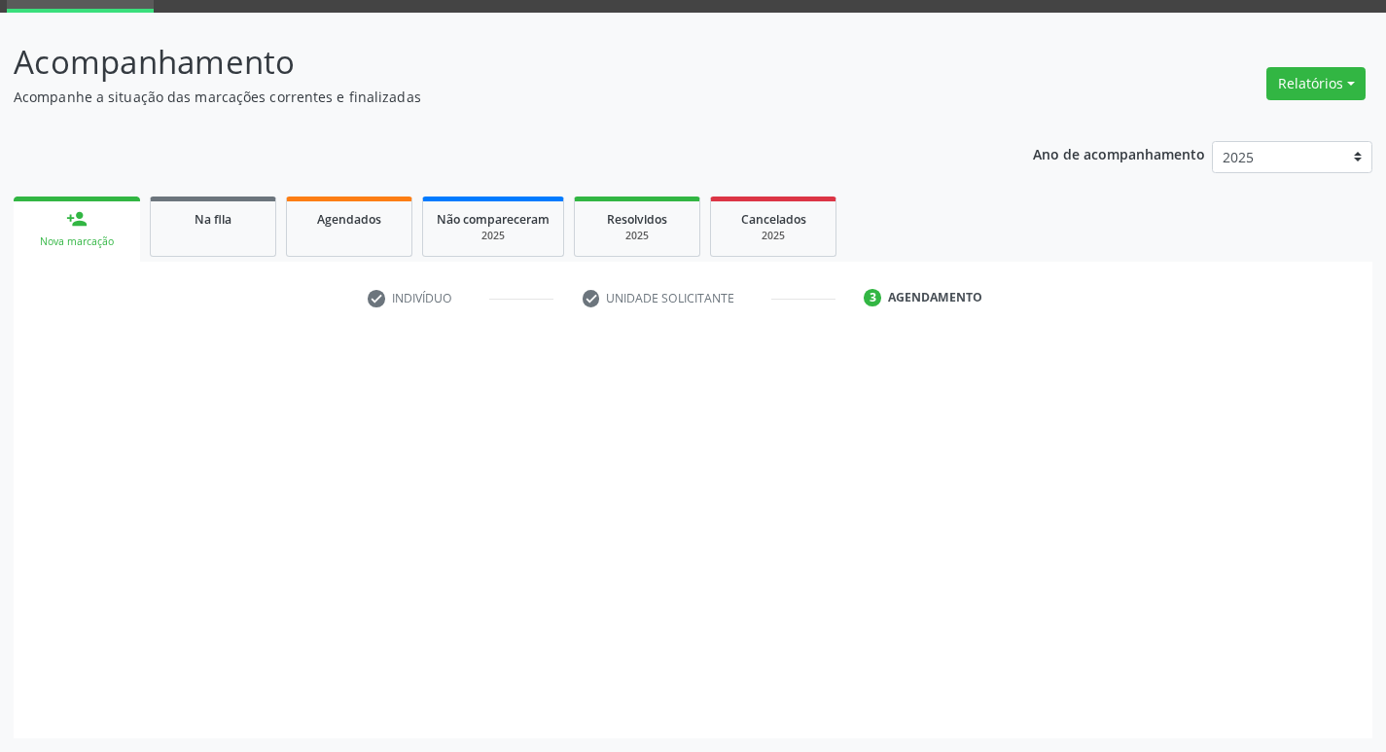
scroll to position [94, 0]
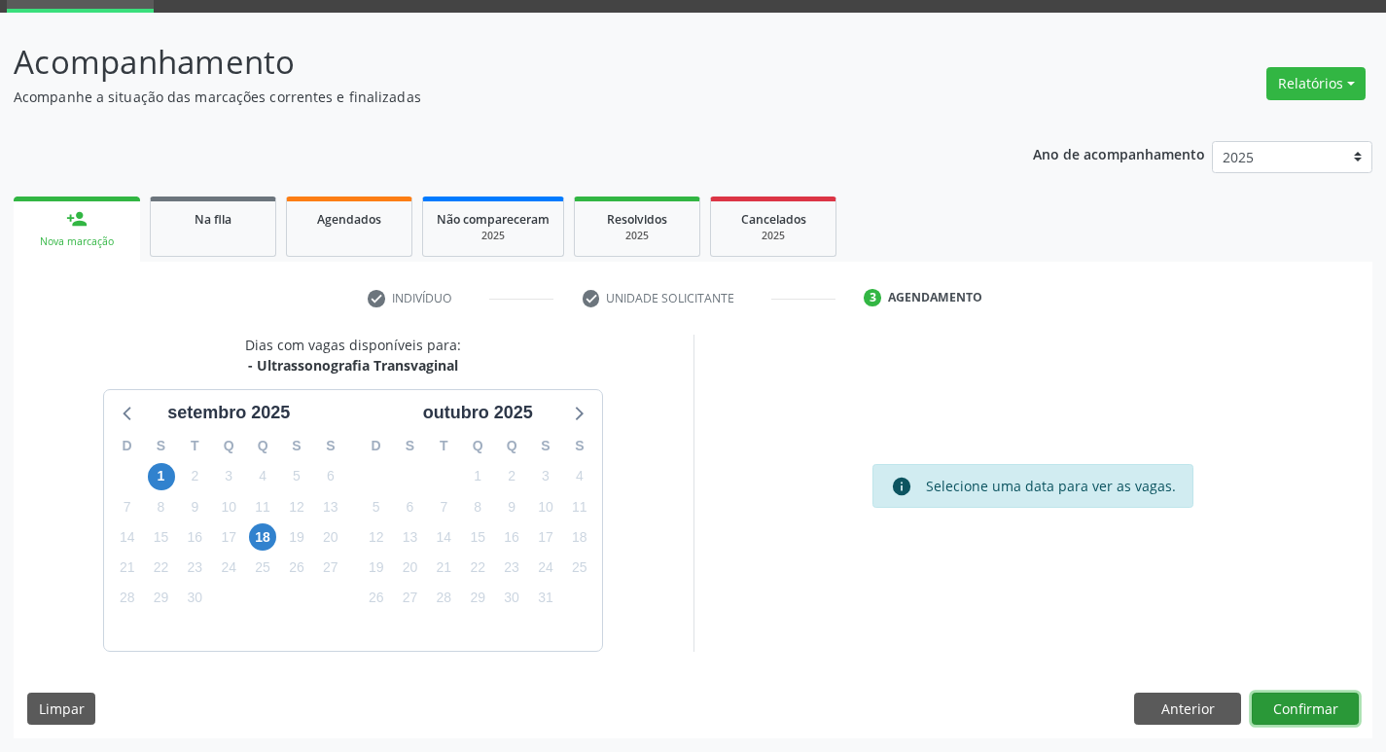
click at [1273, 700] on button "Confirmar" at bounding box center [1305, 709] width 107 height 33
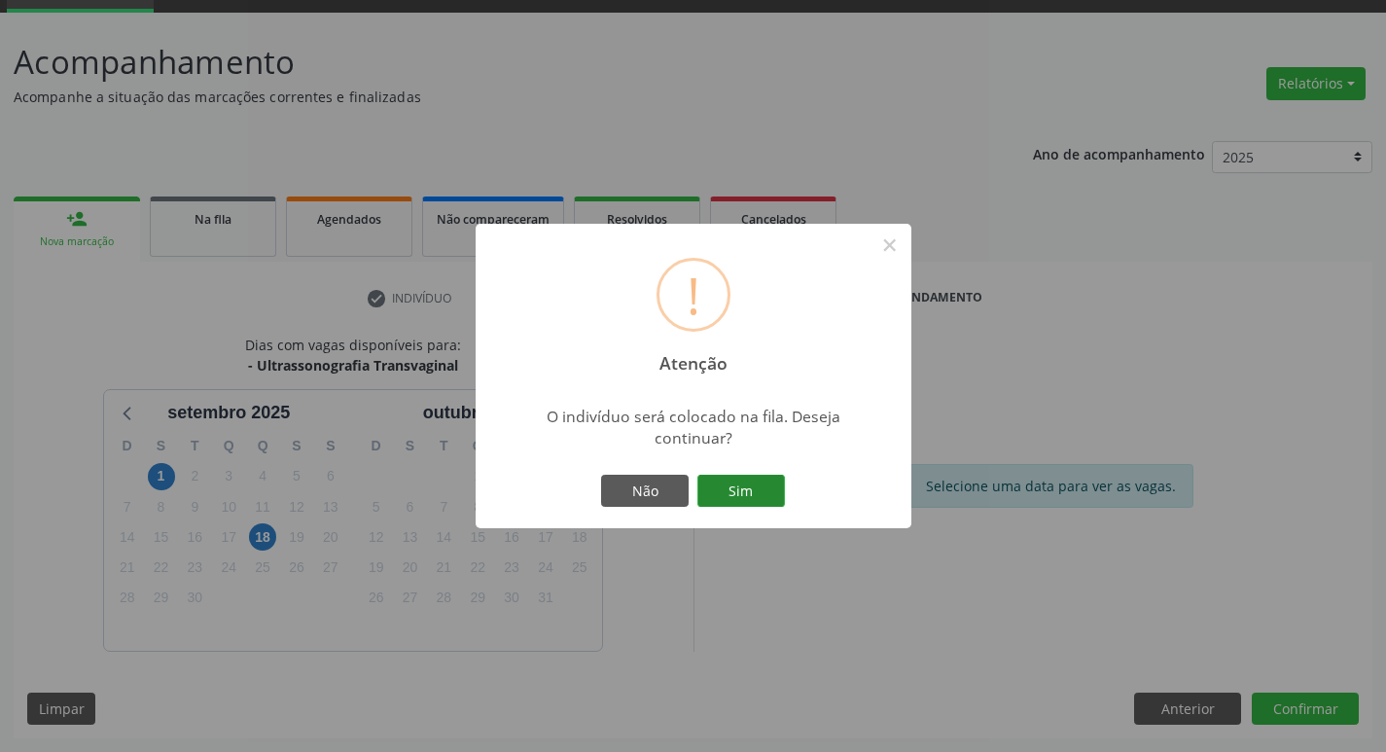
click at [764, 481] on button "Sim" at bounding box center [741, 491] width 88 height 33
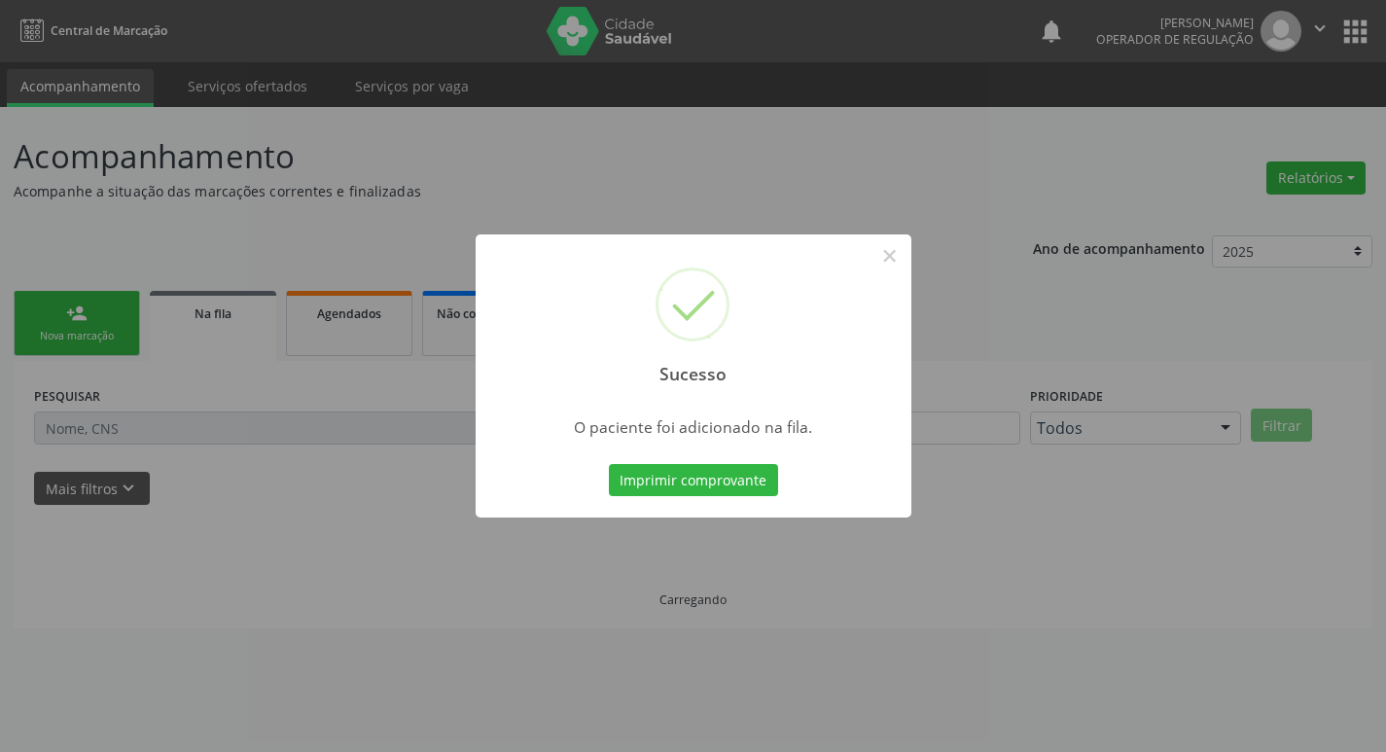
scroll to position [0, 0]
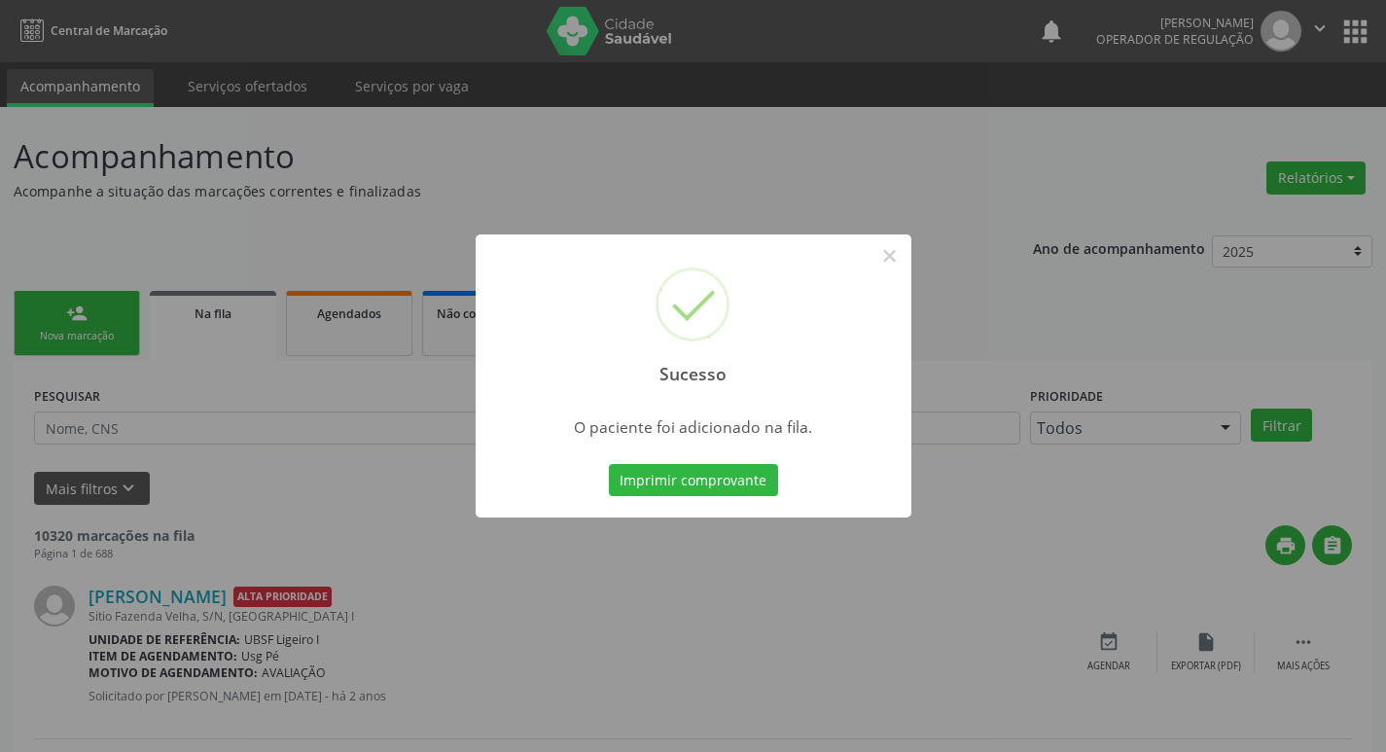
click at [494, 148] on div "Sucesso × O paciente foi adicionado na fila. Imprimir comprovante Cancel" at bounding box center [693, 376] width 1386 height 752
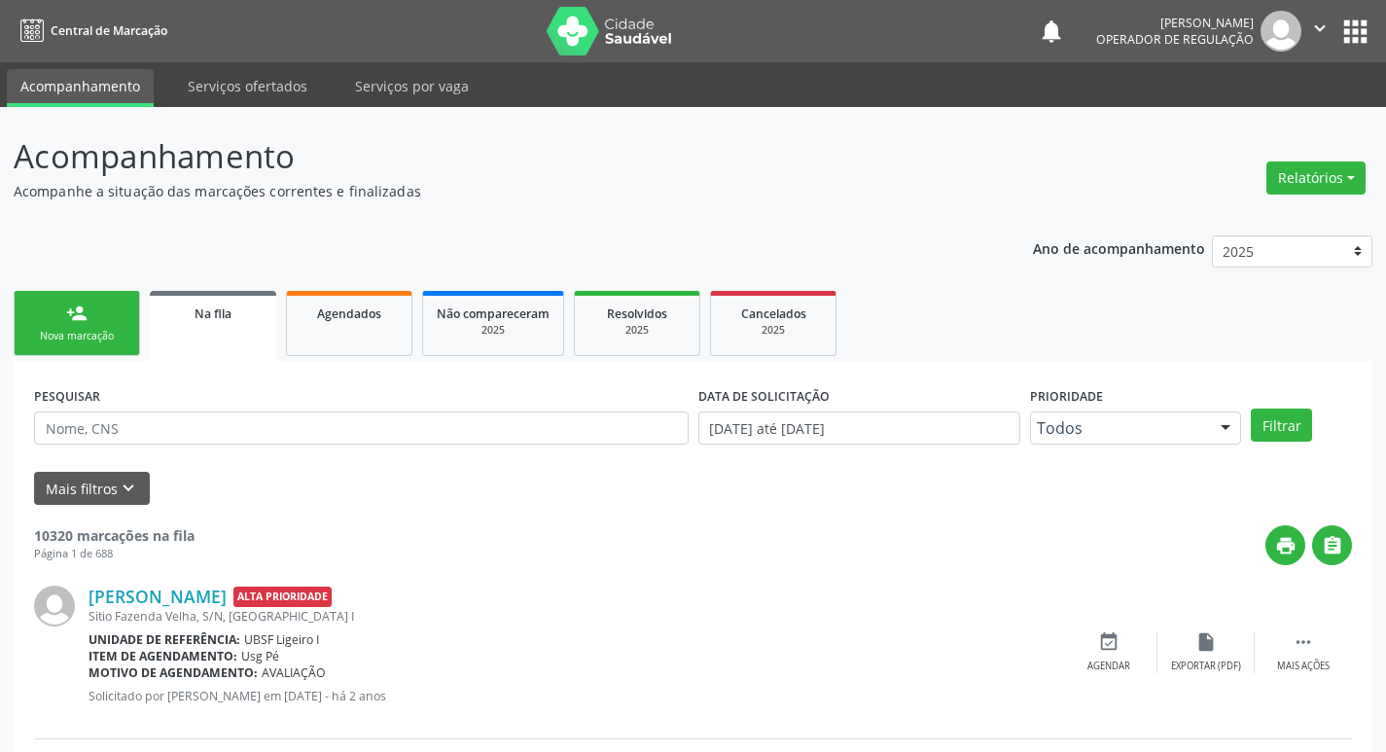
click at [37, 312] on link "person_add Nova marcação" at bounding box center [77, 323] width 126 height 65
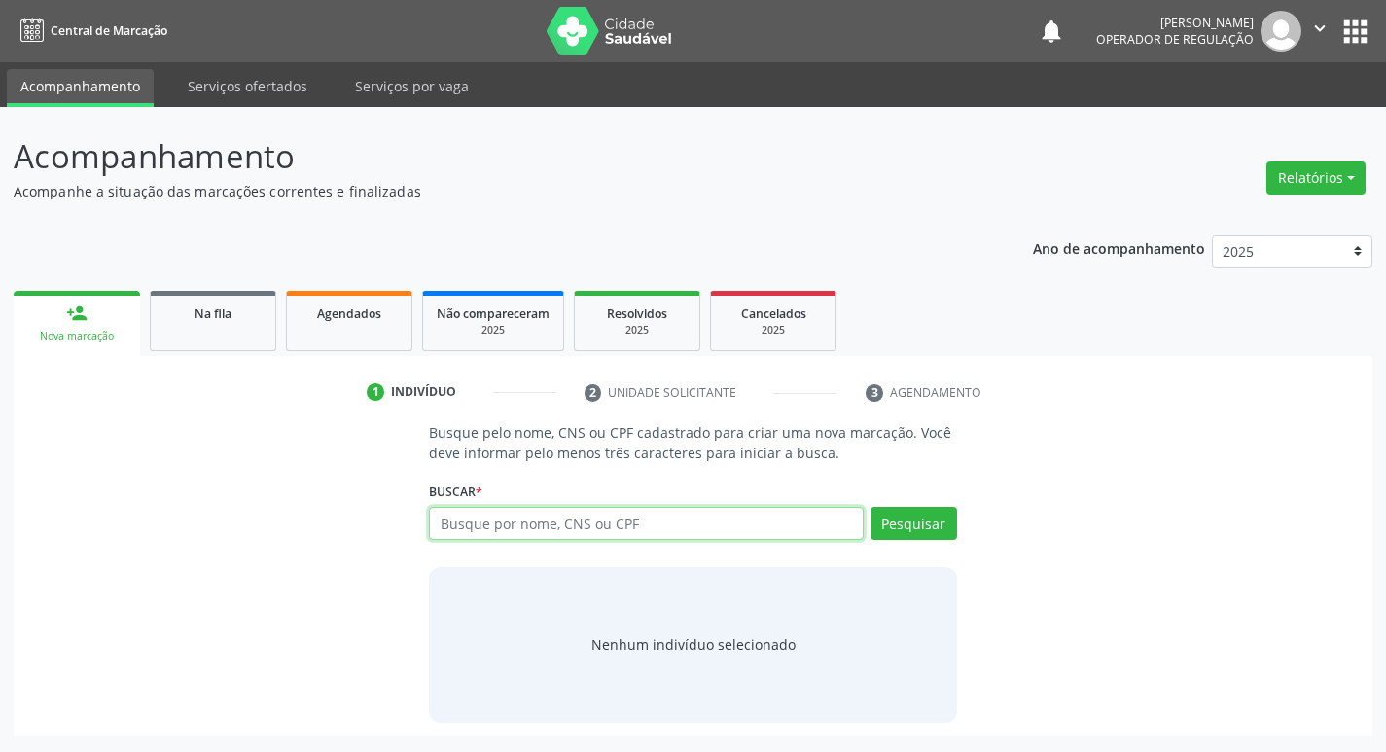
click at [577, 527] on input "text" at bounding box center [646, 523] width 434 height 33
click at [578, 523] on input "text" at bounding box center [654, 523] width 441 height 33
type input "703406130857700"
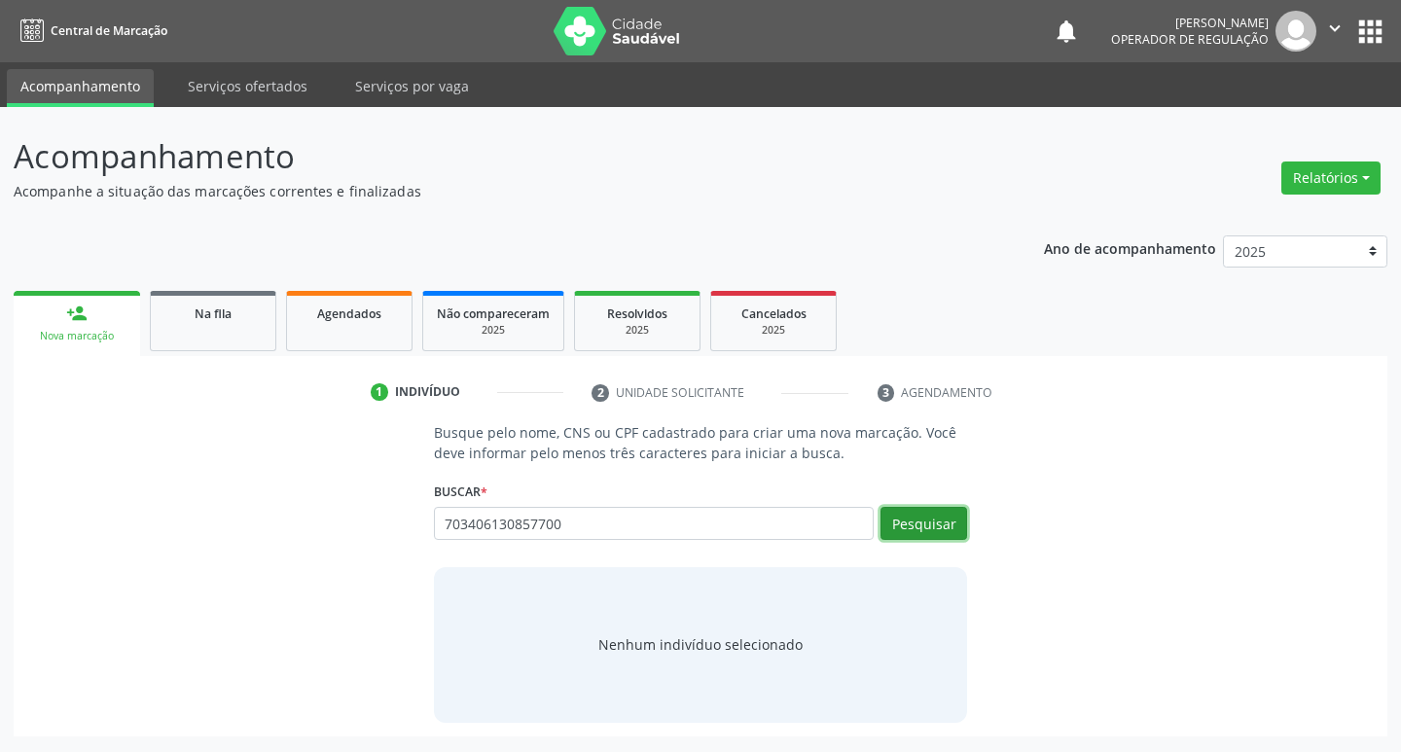
click at [964, 532] on button "Pesquisar" at bounding box center [923, 523] width 87 height 33
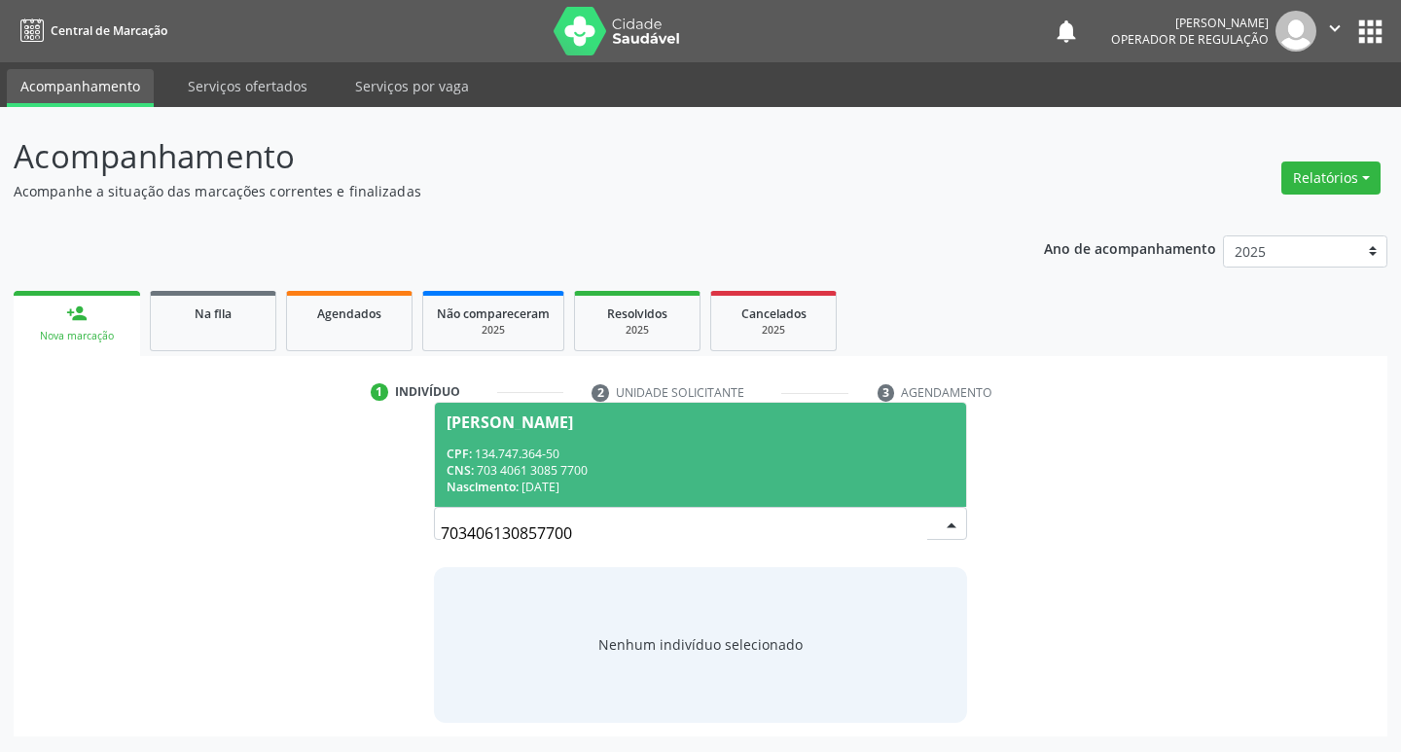
click at [803, 446] on div "CPF: 134.747.364-50" at bounding box center [700, 454] width 509 height 17
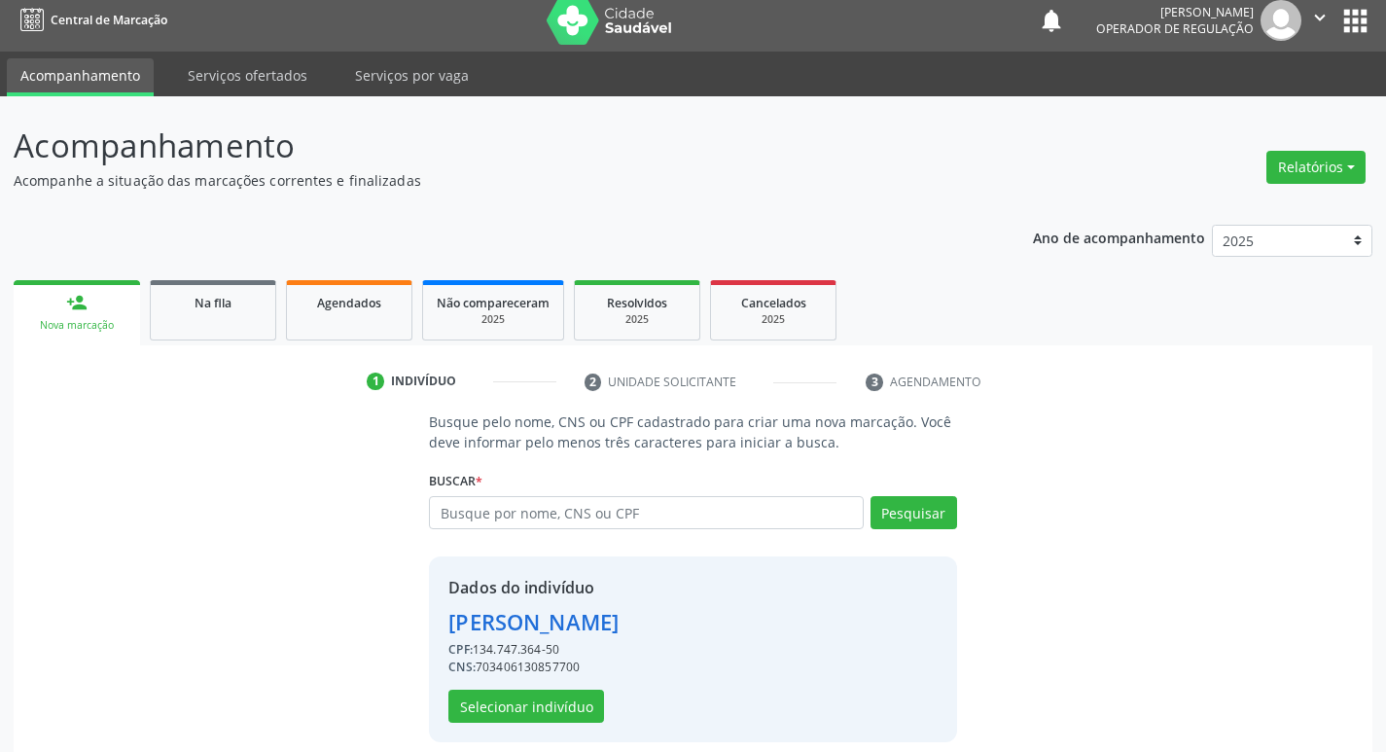
scroll to position [28, 0]
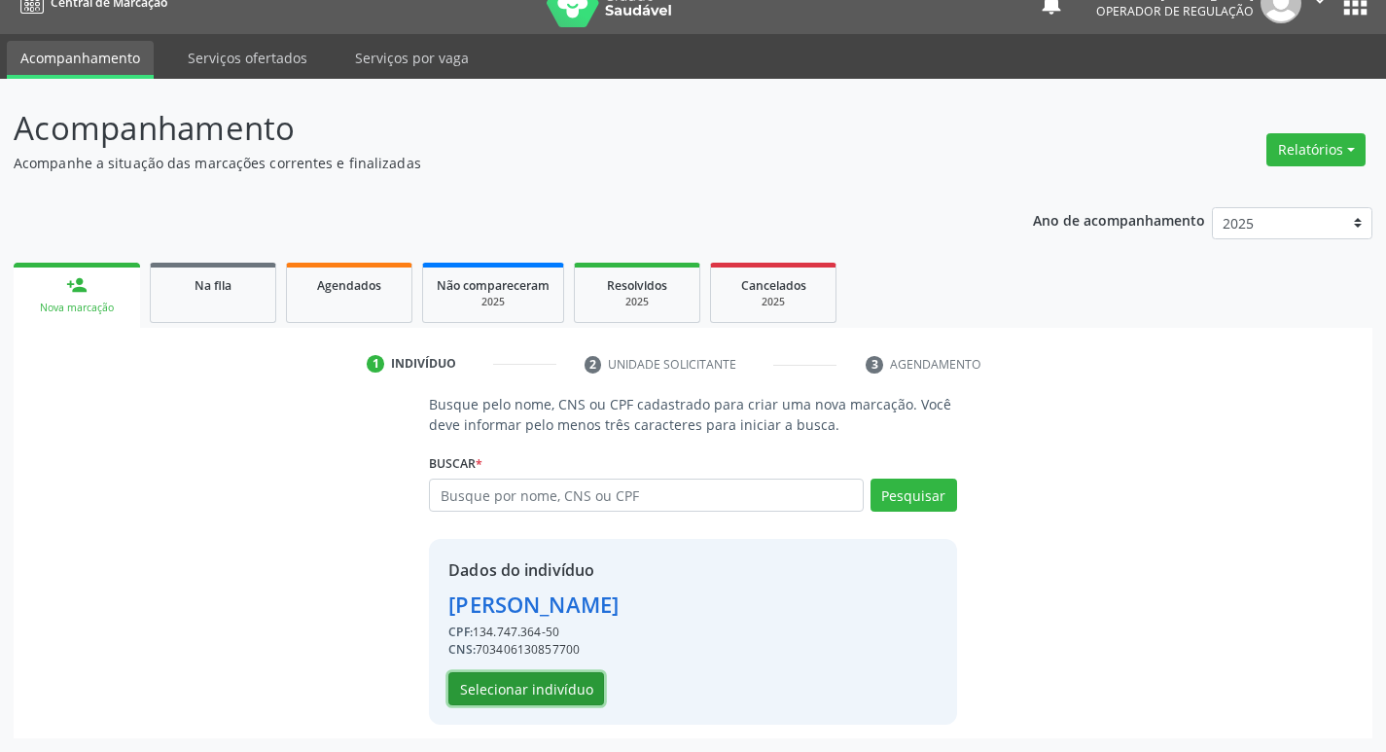
click at [572, 690] on button "Selecionar indivíduo" at bounding box center [526, 688] width 156 height 33
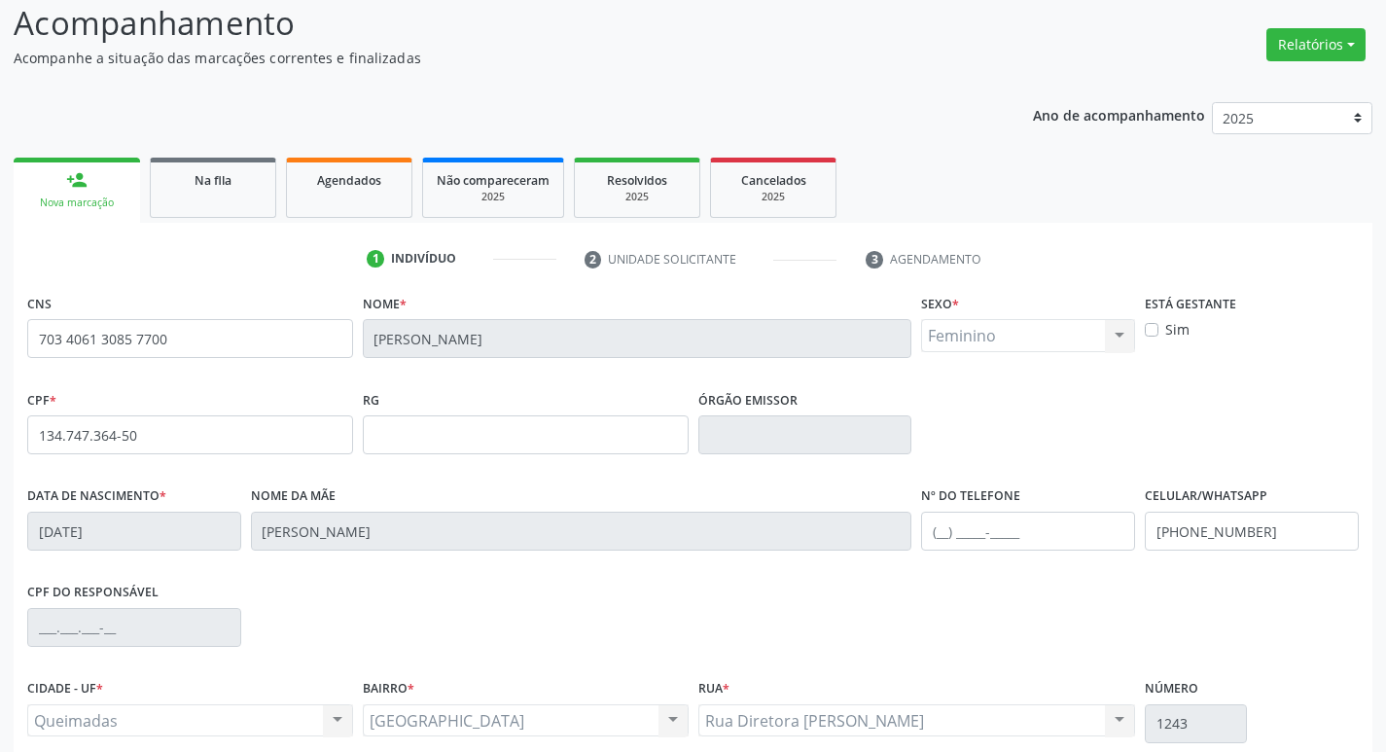
scroll to position [303, 0]
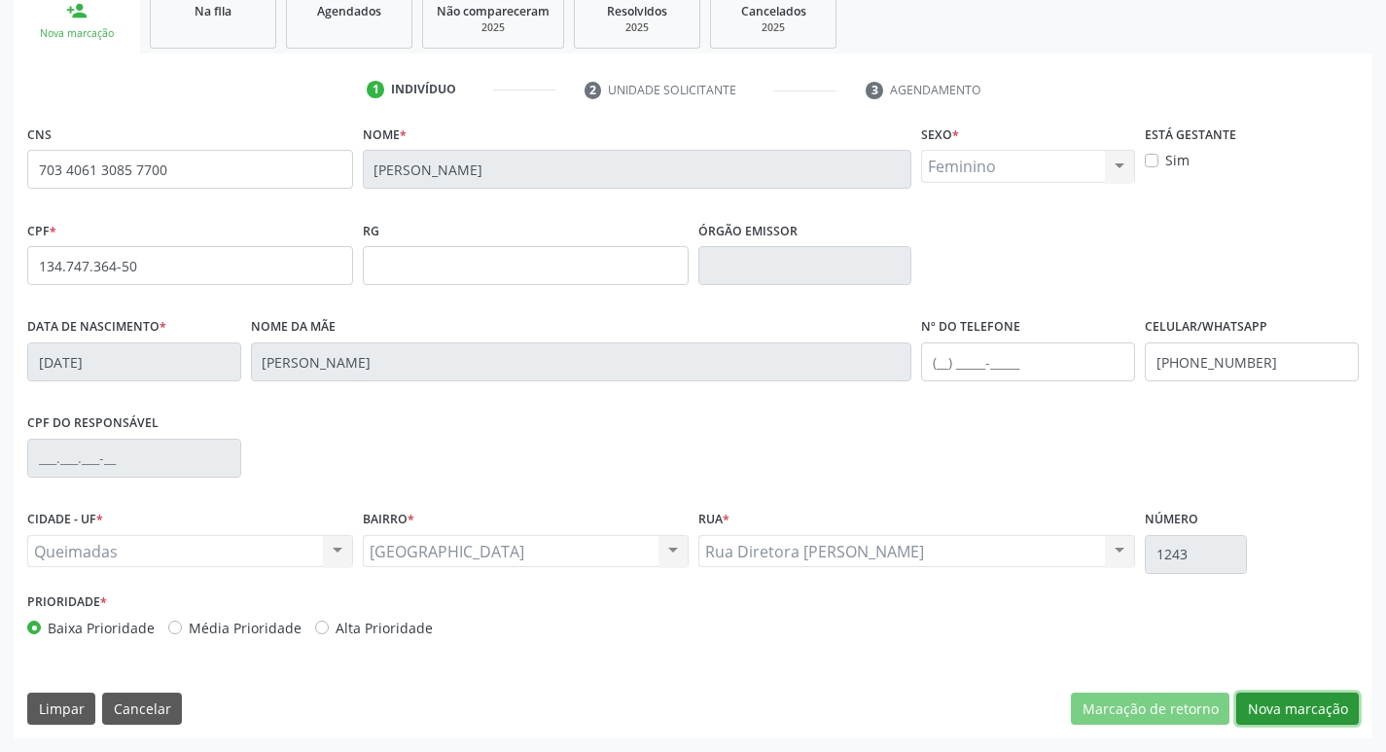
click at [1294, 719] on button "Nova marcação" at bounding box center [1297, 709] width 123 height 33
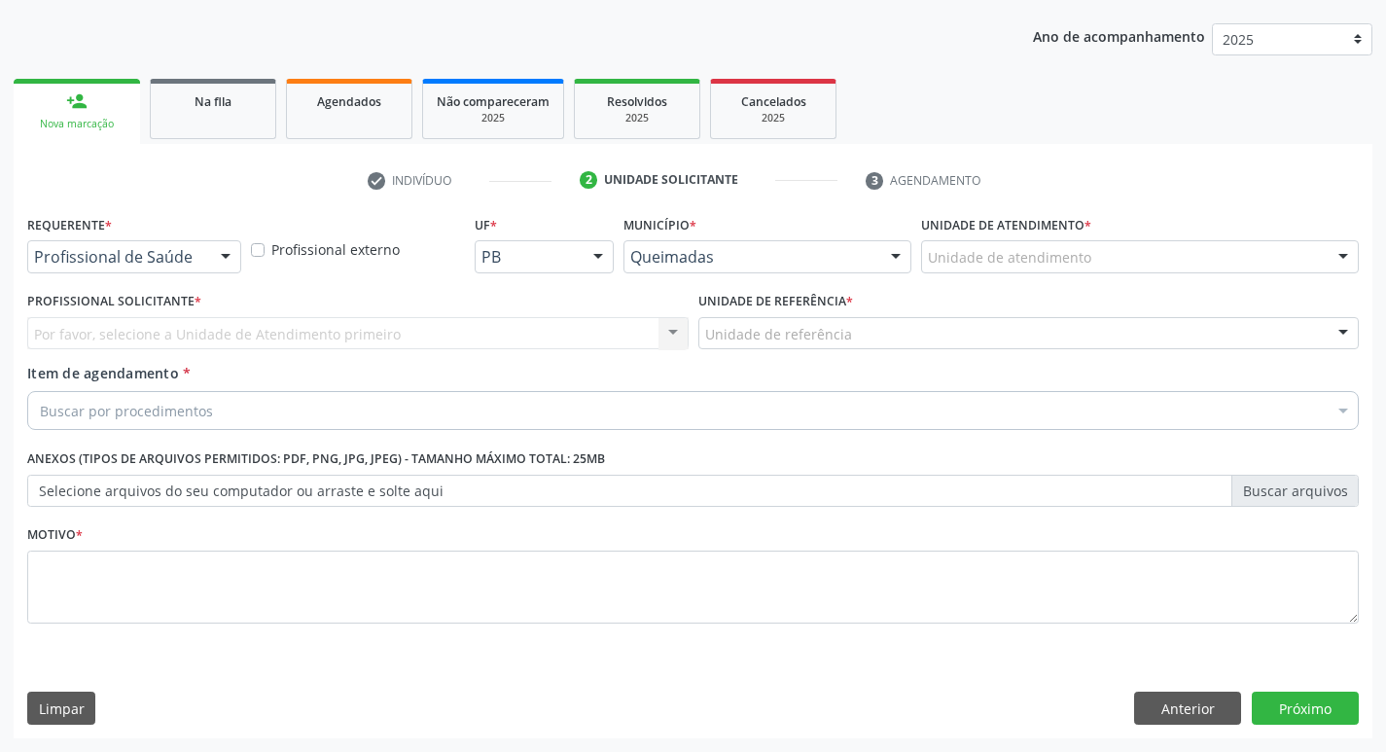
scroll to position [212, 0]
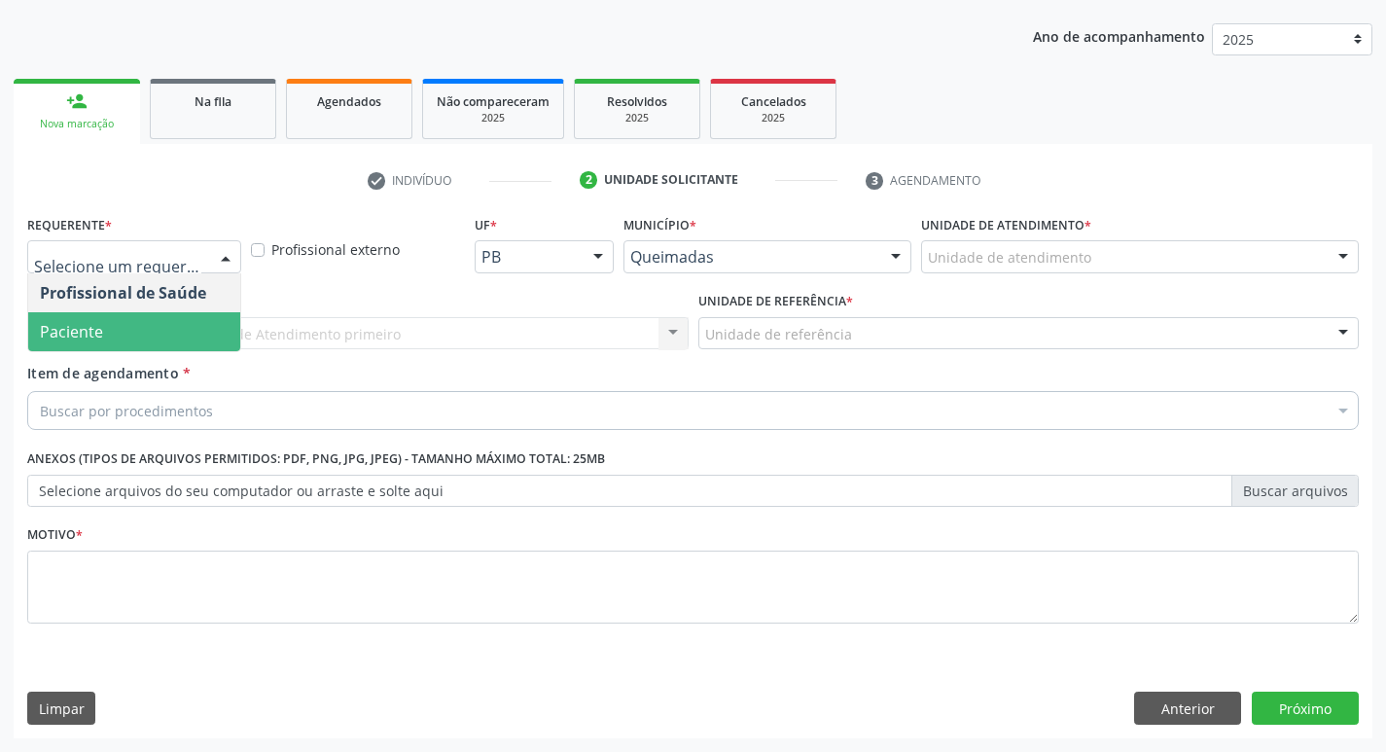
click at [151, 342] on span "Paciente" at bounding box center [134, 331] width 212 height 39
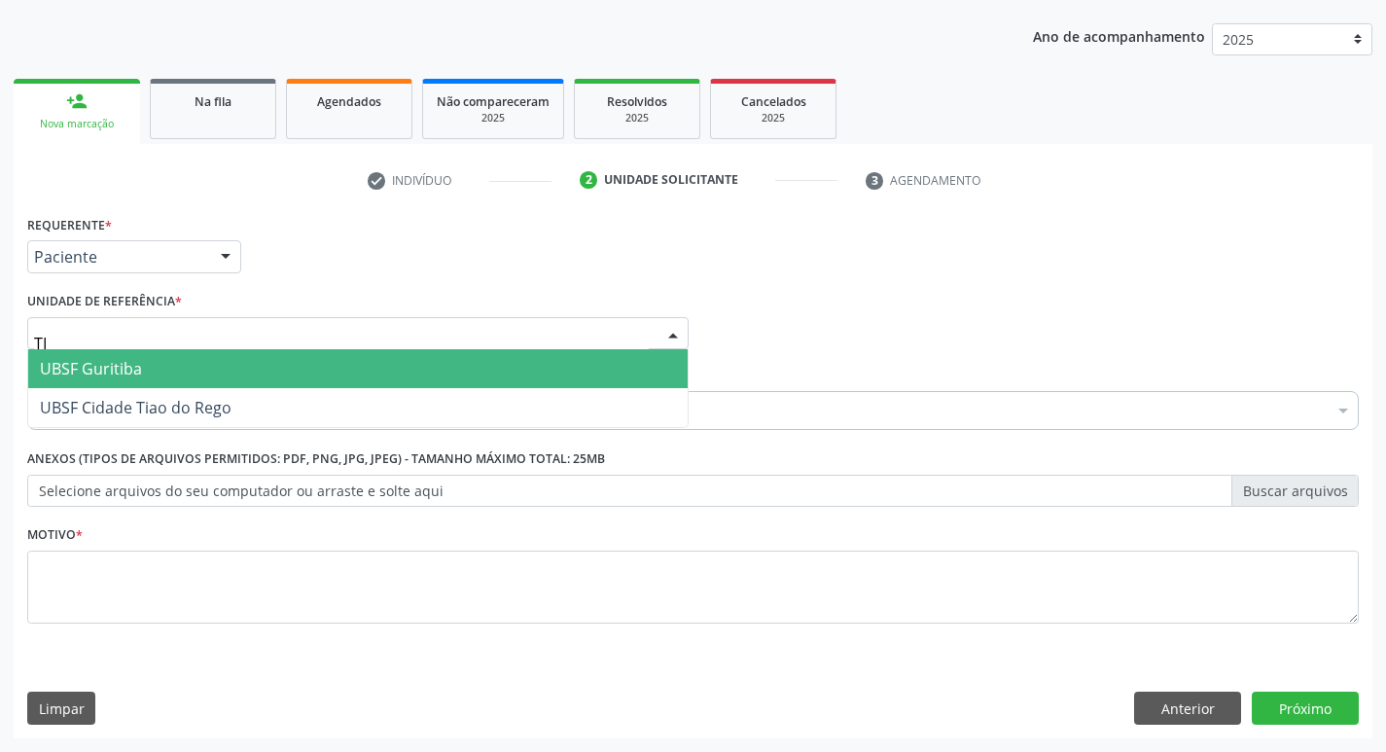
type input "TIA"
click at [155, 362] on span "UBSF Cidade Tiao do Rego" at bounding box center [136, 368] width 192 height 21
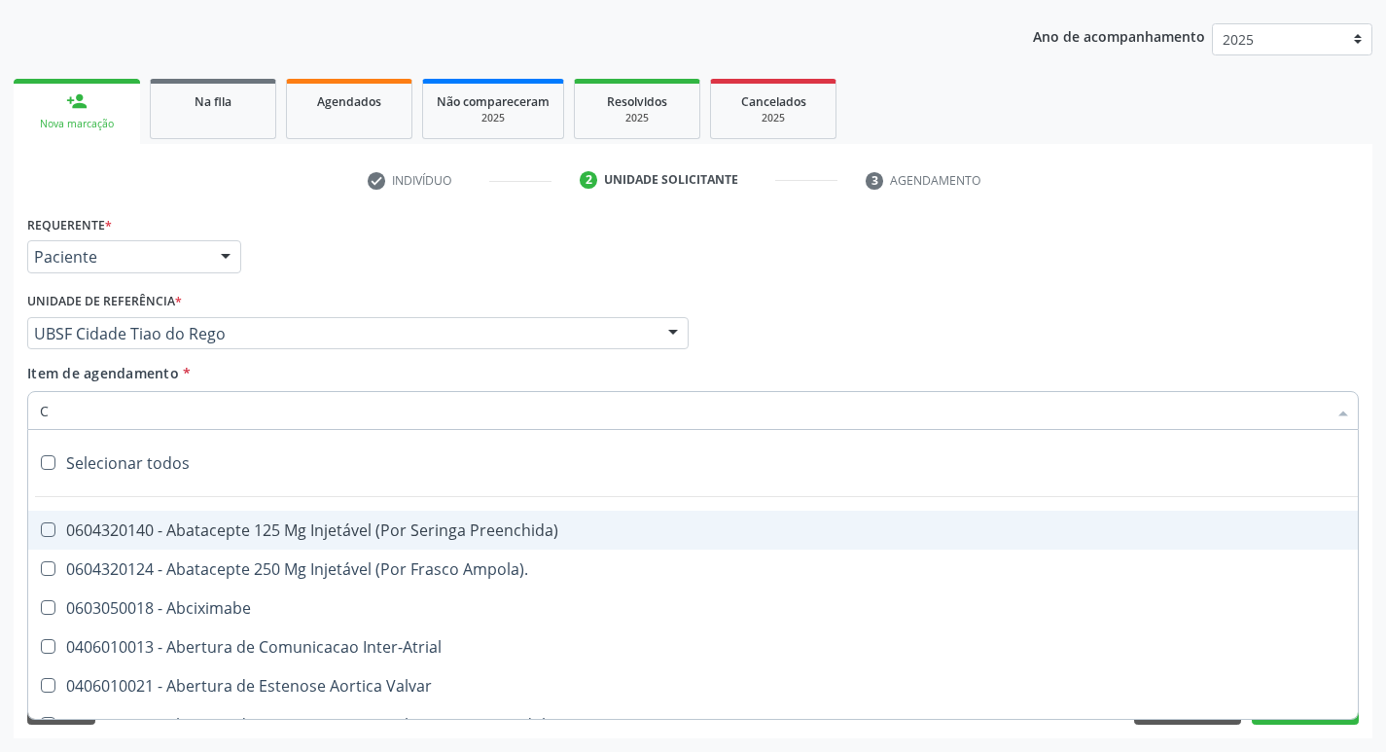
paste input "0205020186"
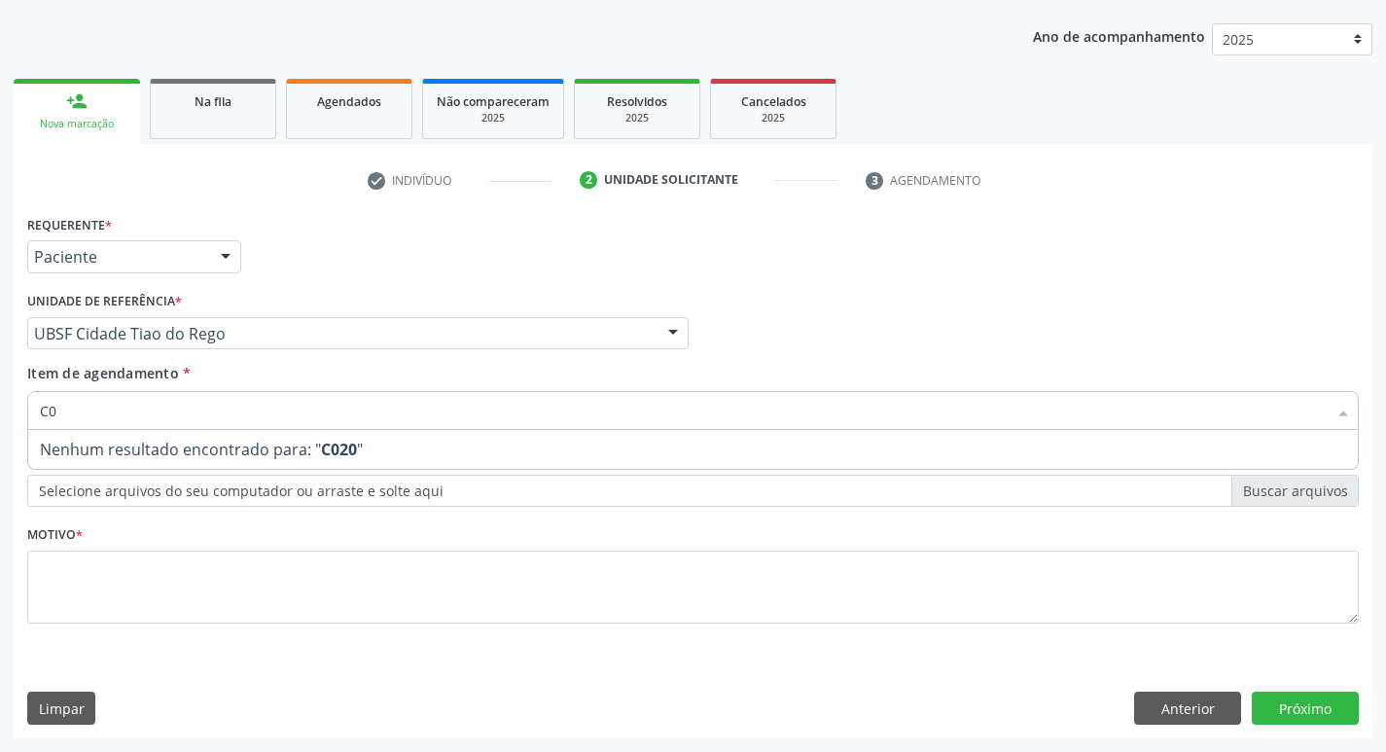
type input "C"
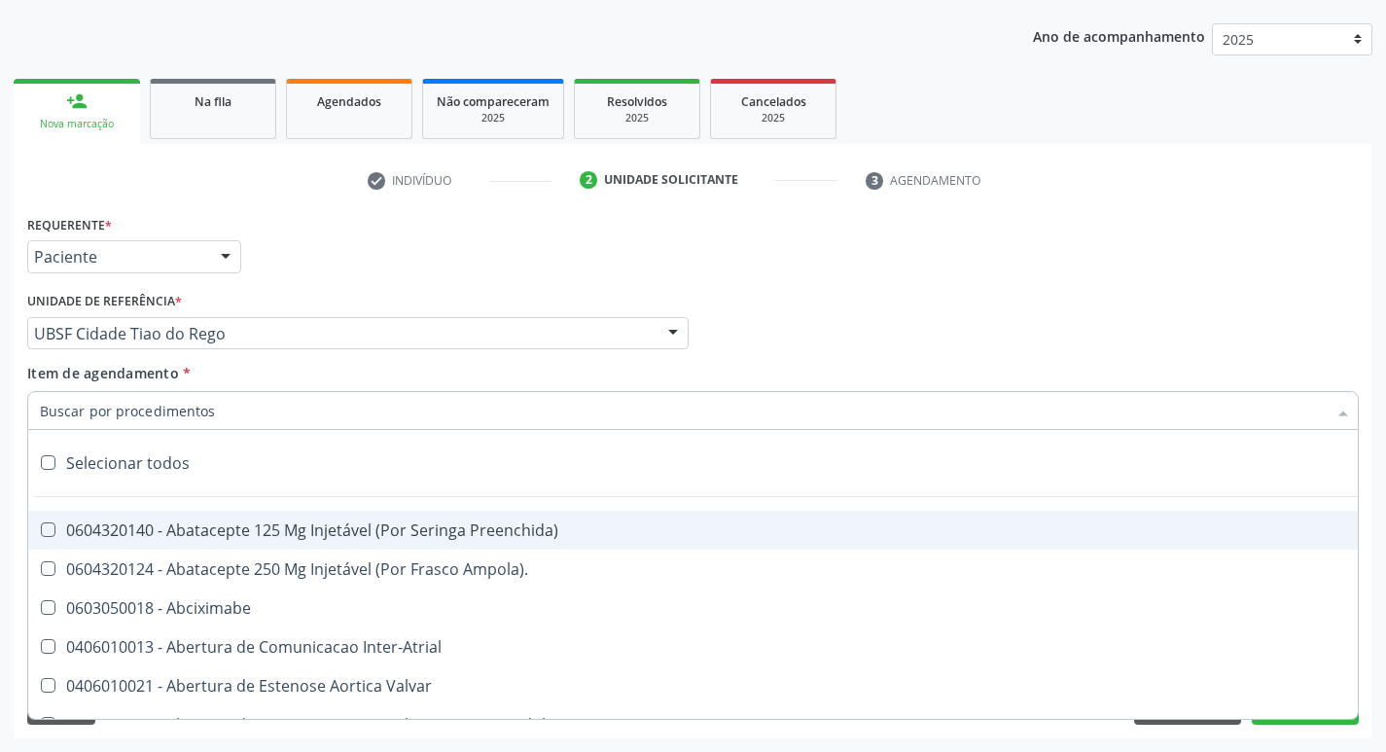
paste input "0205020186"
type input "0205020186"
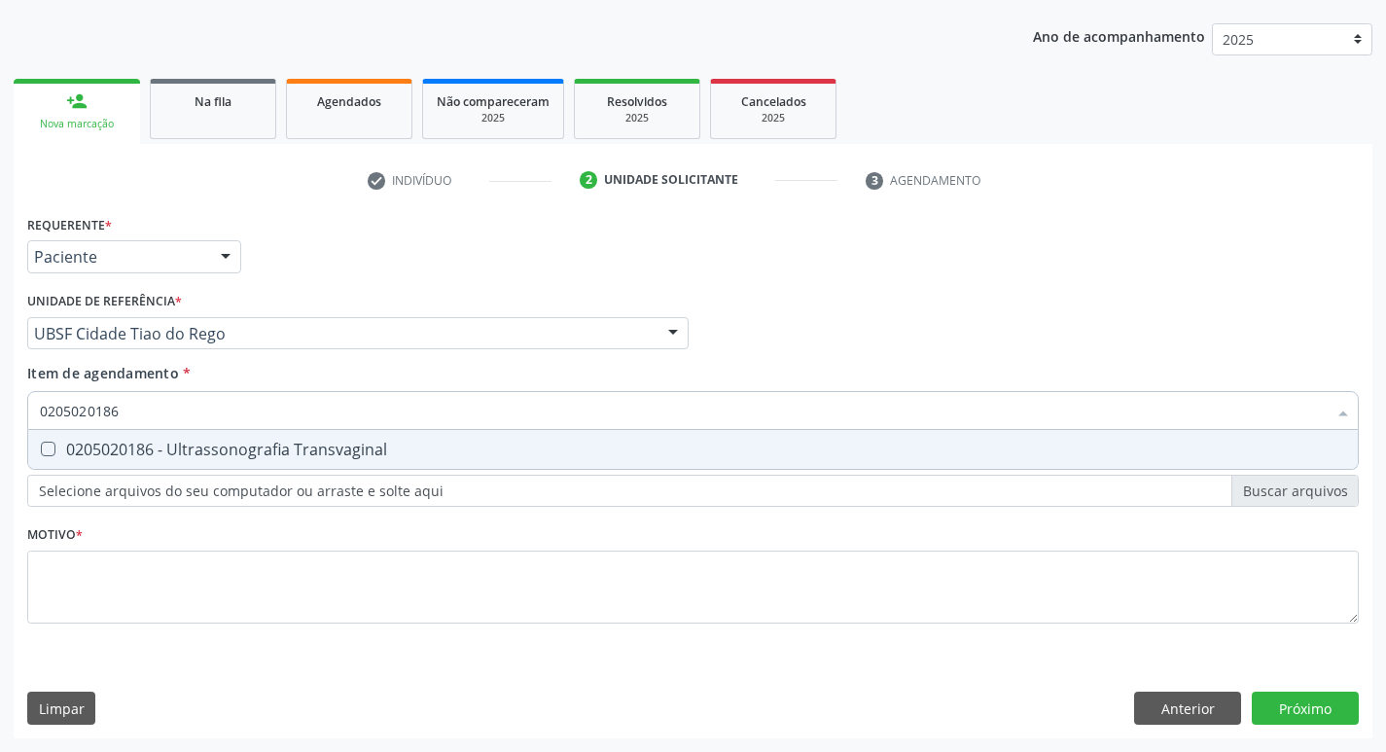
click at [147, 446] on div "0205020186 - Ultrassonografia Transvaginal" at bounding box center [693, 450] width 1306 height 16
checkbox Transvaginal "true"
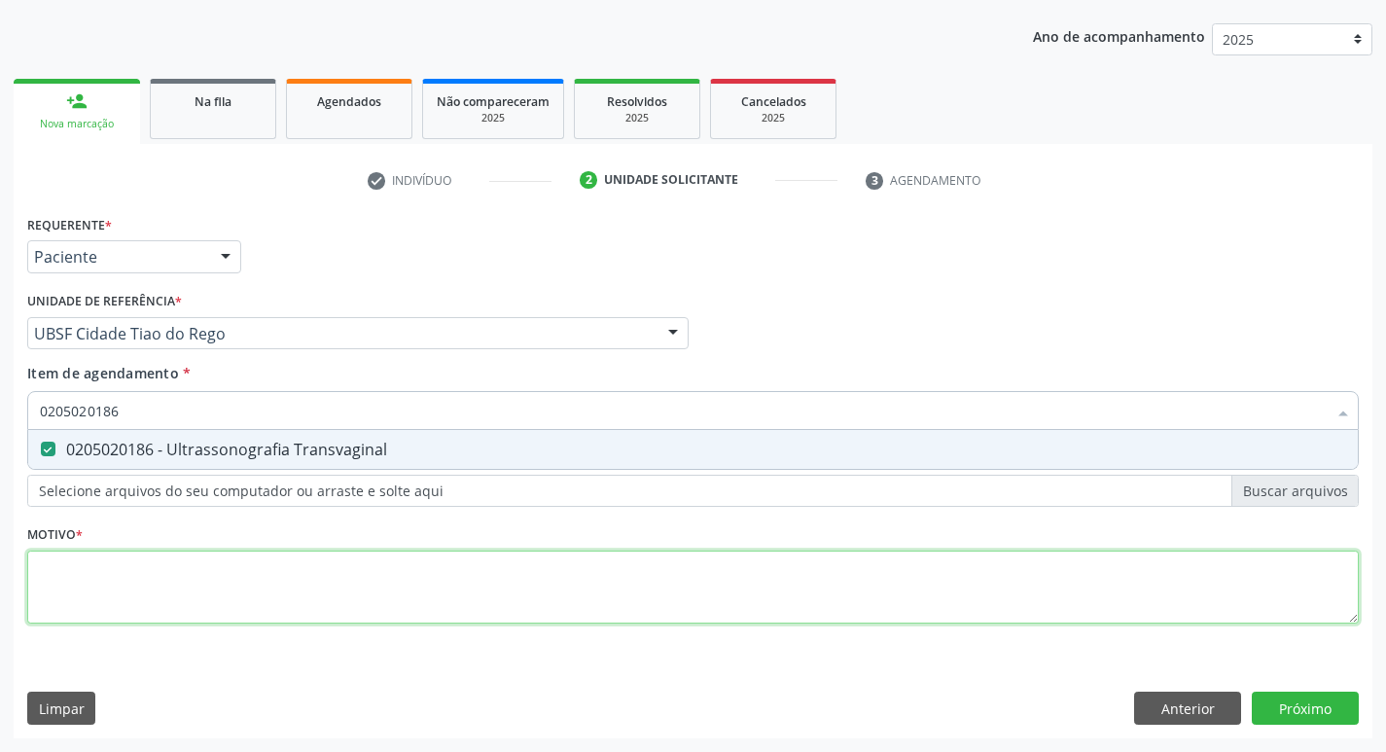
click at [98, 610] on div "Requerente * Paciente Profissional de Saúde Paciente Nenhum resultado encontrad…" at bounding box center [693, 430] width 1332 height 441
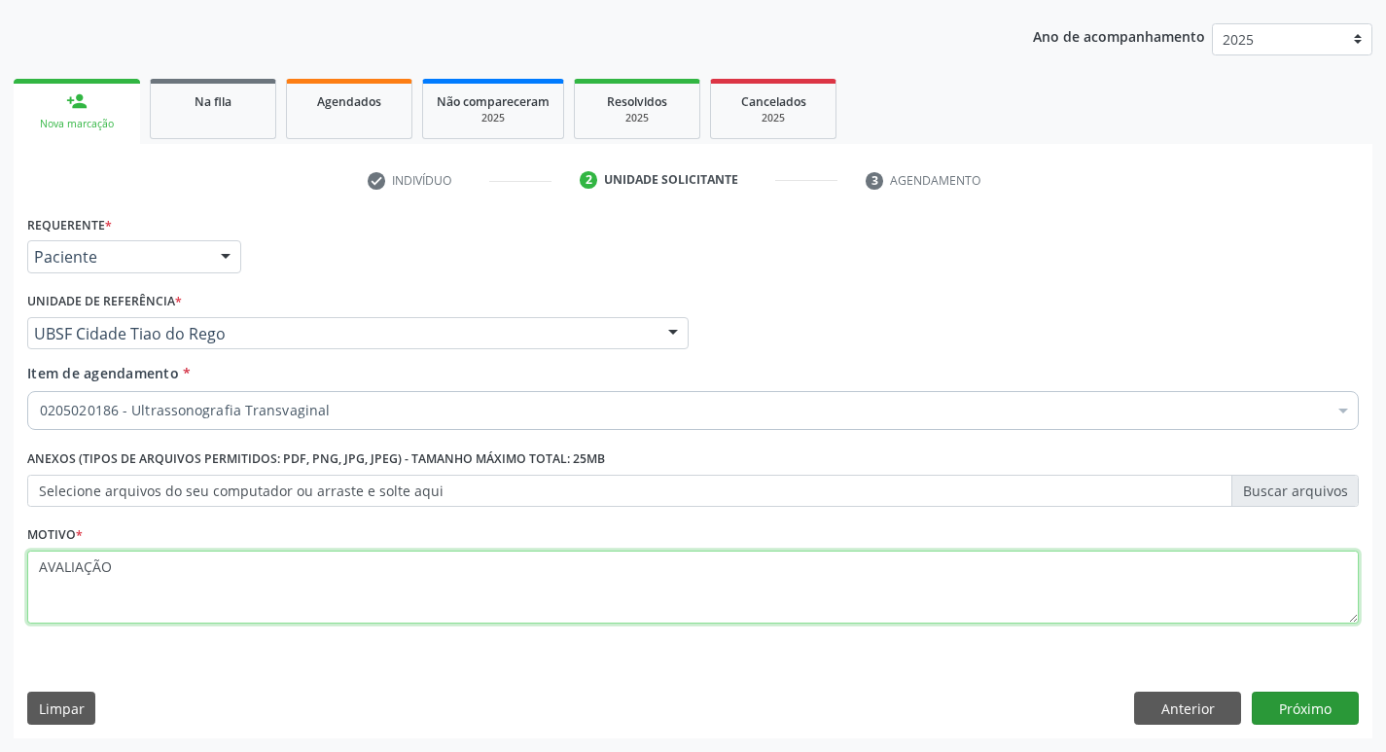
type textarea "AVALIAÇÃO"
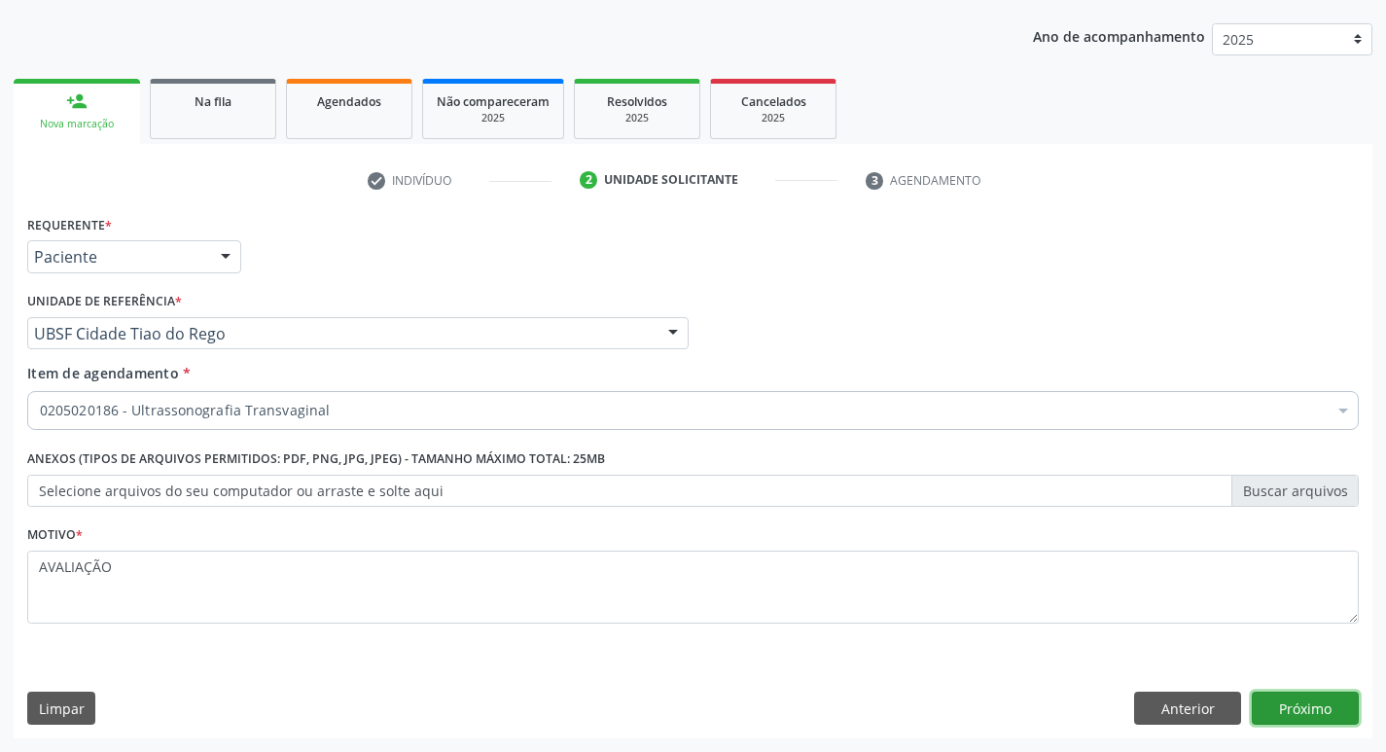
click at [1302, 700] on button "Próximo" at bounding box center [1305, 708] width 107 height 33
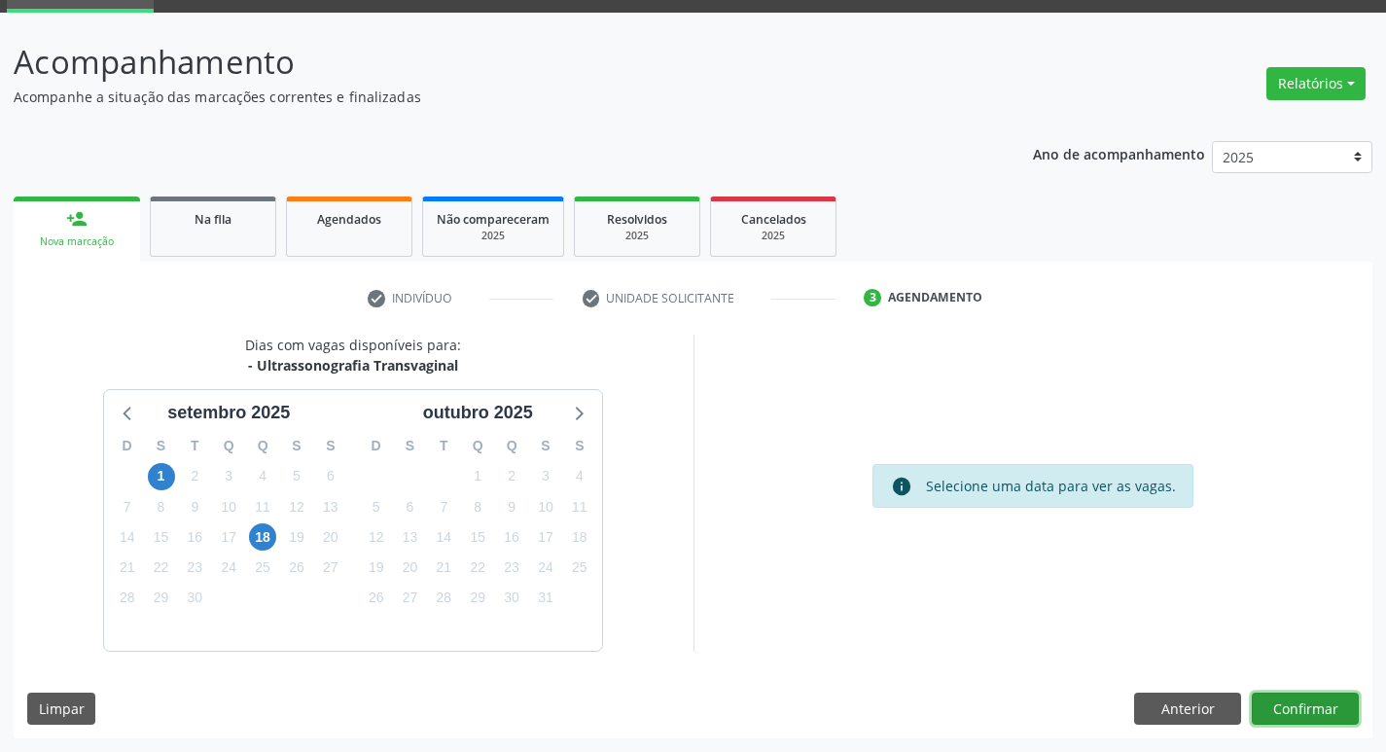
click at [1317, 699] on button "Confirmar" at bounding box center [1305, 709] width 107 height 33
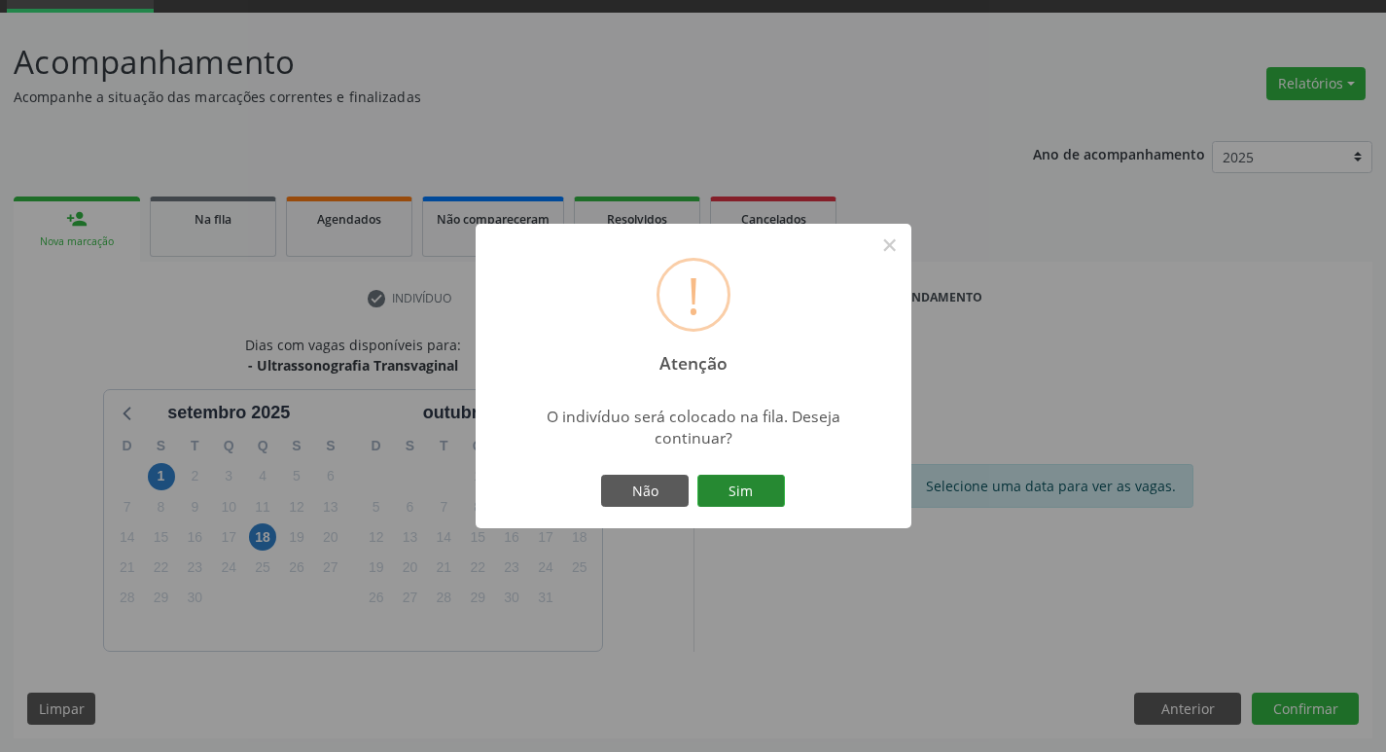
click at [744, 476] on button "Sim" at bounding box center [741, 491] width 88 height 33
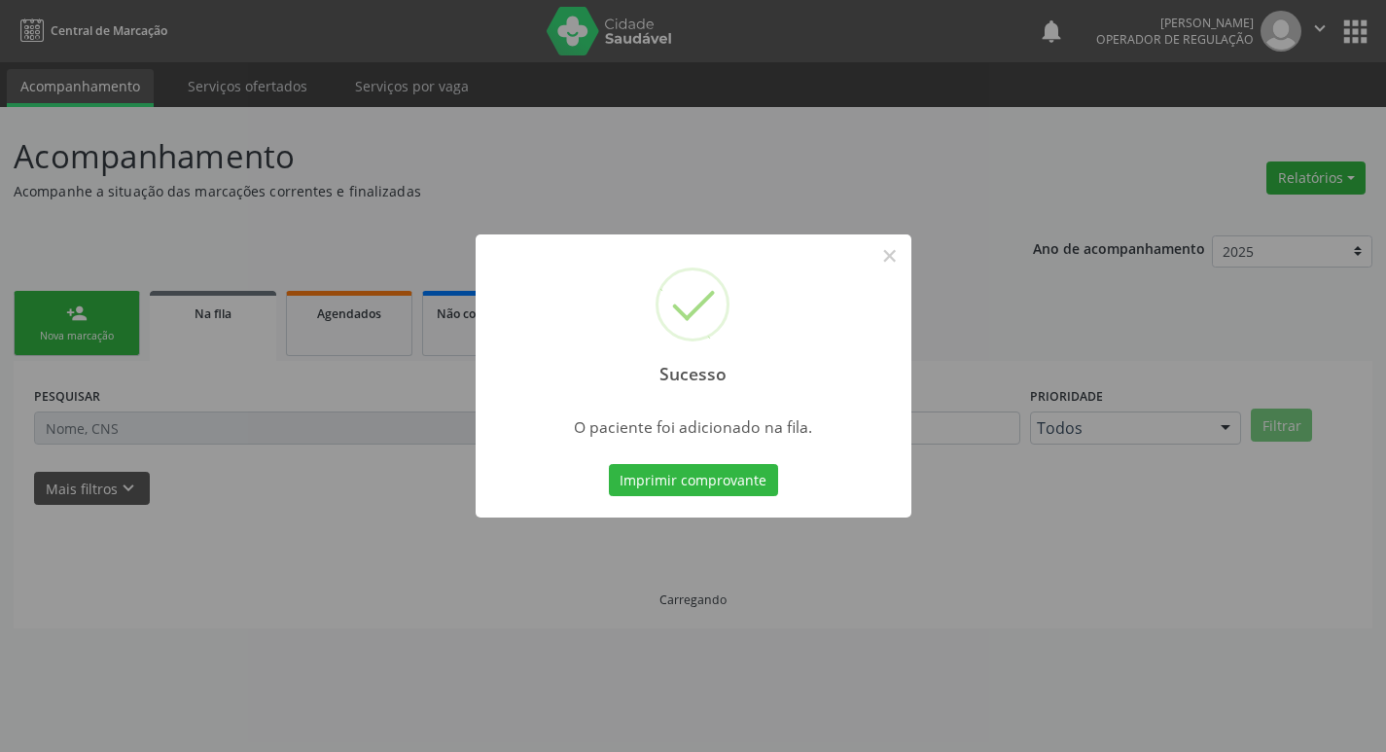
scroll to position [0, 0]
click at [165, 175] on div "Sucesso × O paciente foi adicionado na fila. Imprimir comprovante Cancel" at bounding box center [700, 376] width 1401 height 752
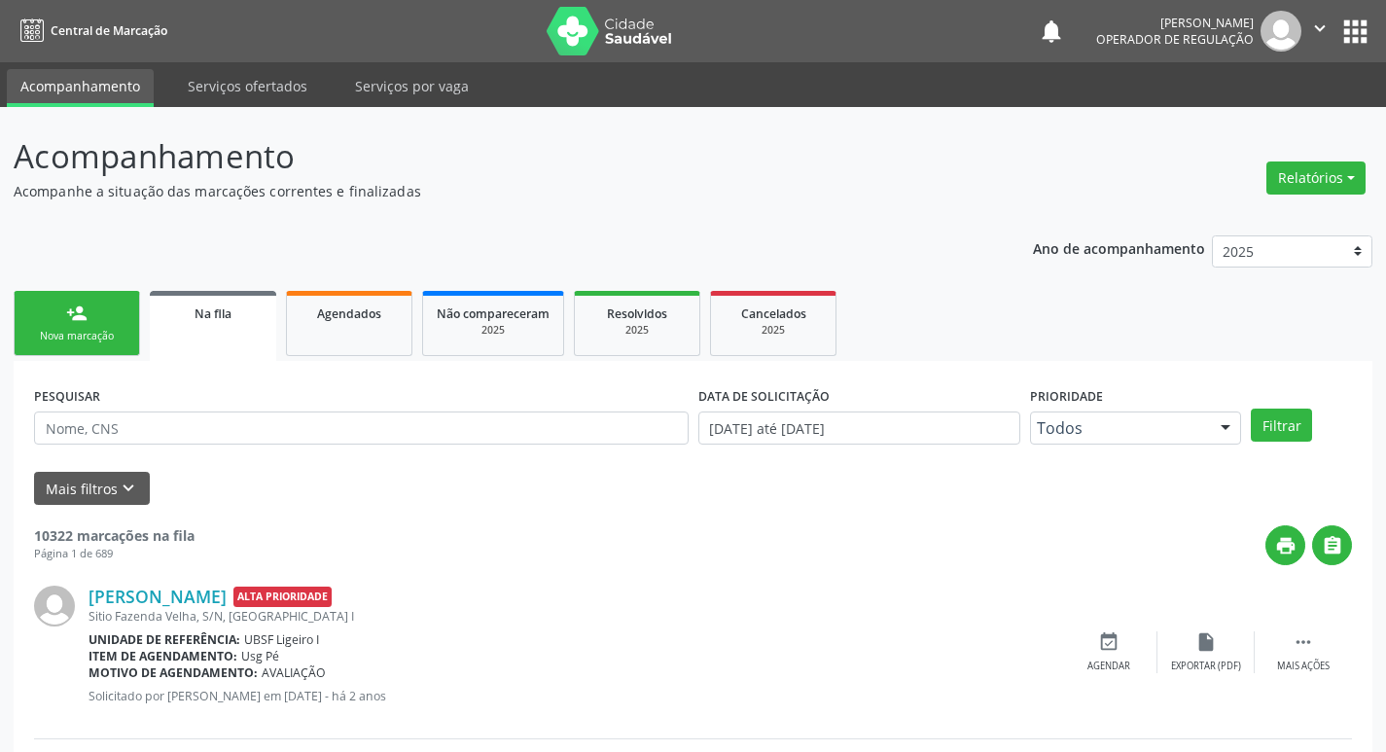
click at [58, 315] on link "person_add Nova marcação" at bounding box center [77, 323] width 126 height 65
click at [89, 330] on div "Nova marcação" at bounding box center [76, 336] width 97 height 15
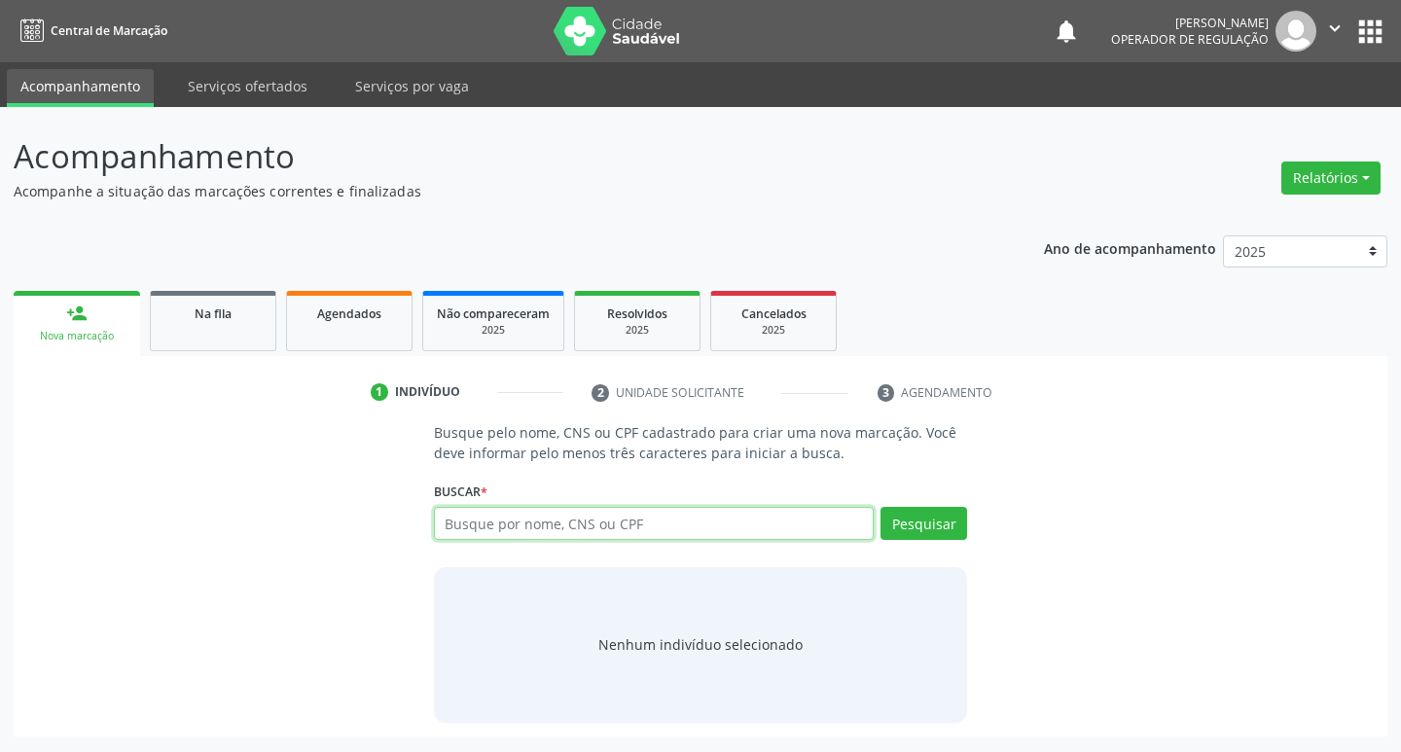
click at [525, 517] on input "text" at bounding box center [654, 523] width 441 height 33
type input "701305695556430"
click at [949, 531] on button "Pesquisar" at bounding box center [923, 523] width 87 height 33
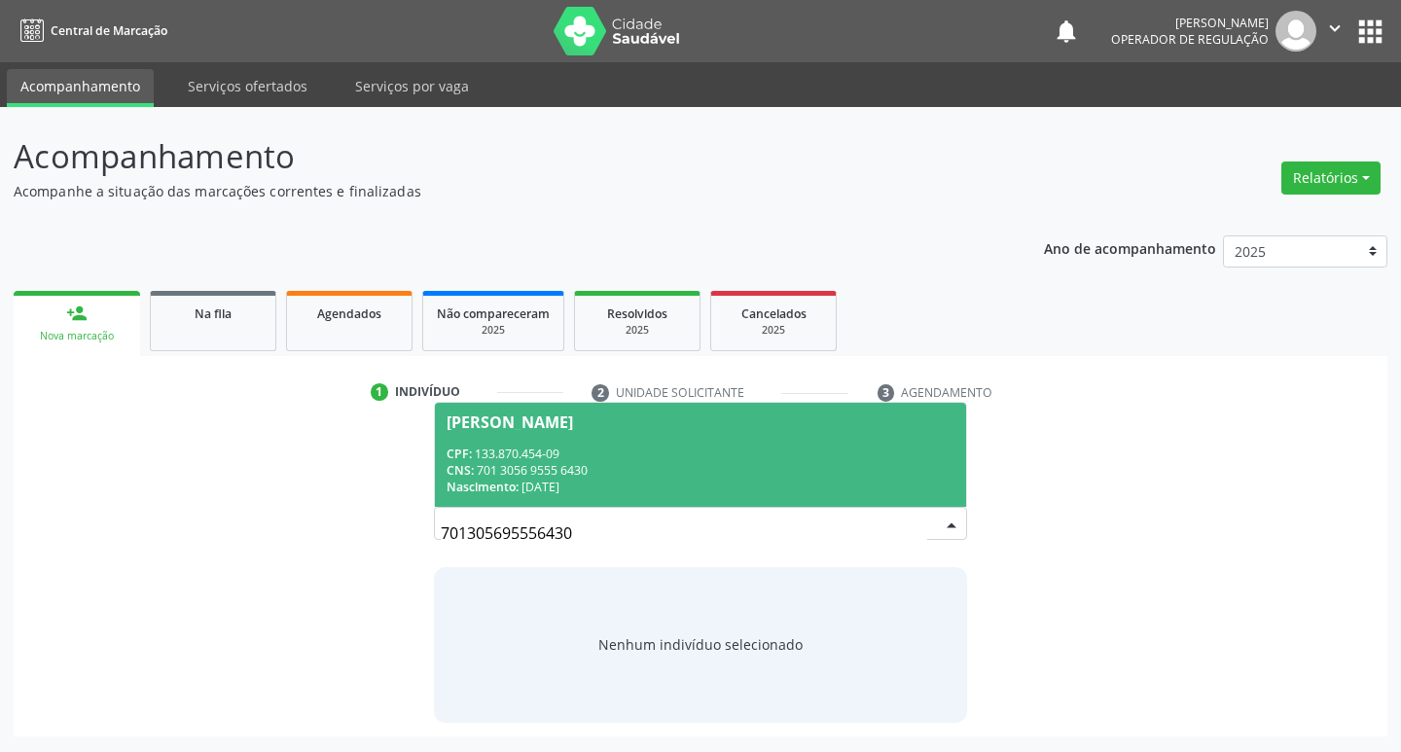
click at [820, 453] on div "CPF: 133.870.454-09" at bounding box center [700, 454] width 509 height 17
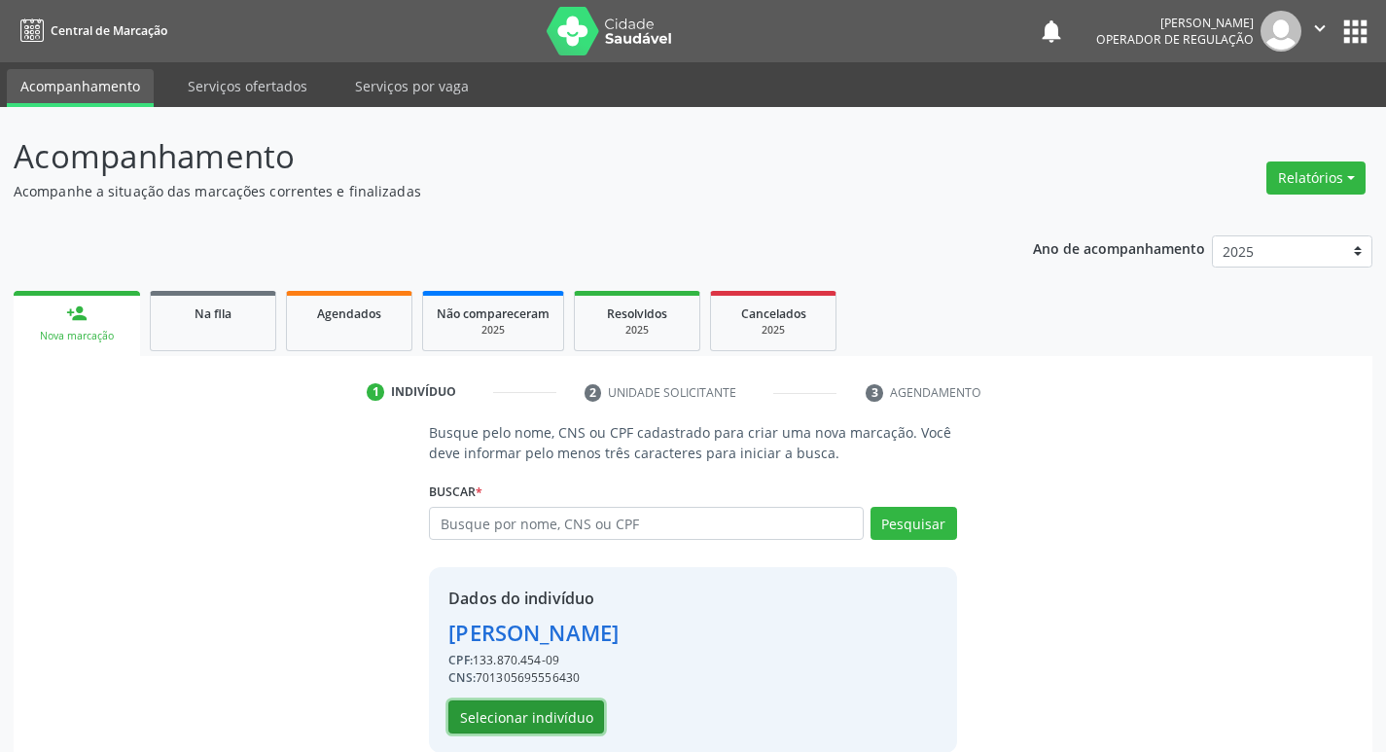
click at [538, 724] on button "Selecionar indivíduo" at bounding box center [526, 716] width 156 height 33
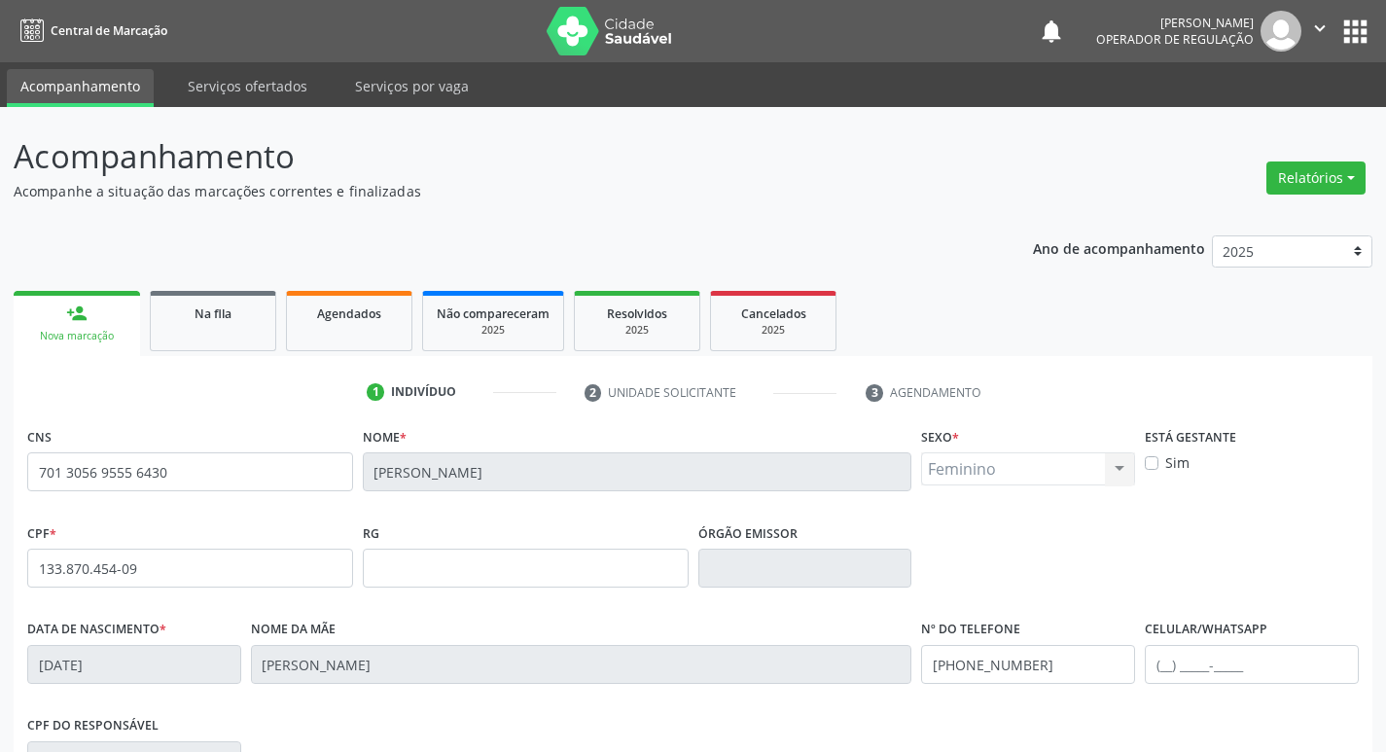
scroll to position [303, 0]
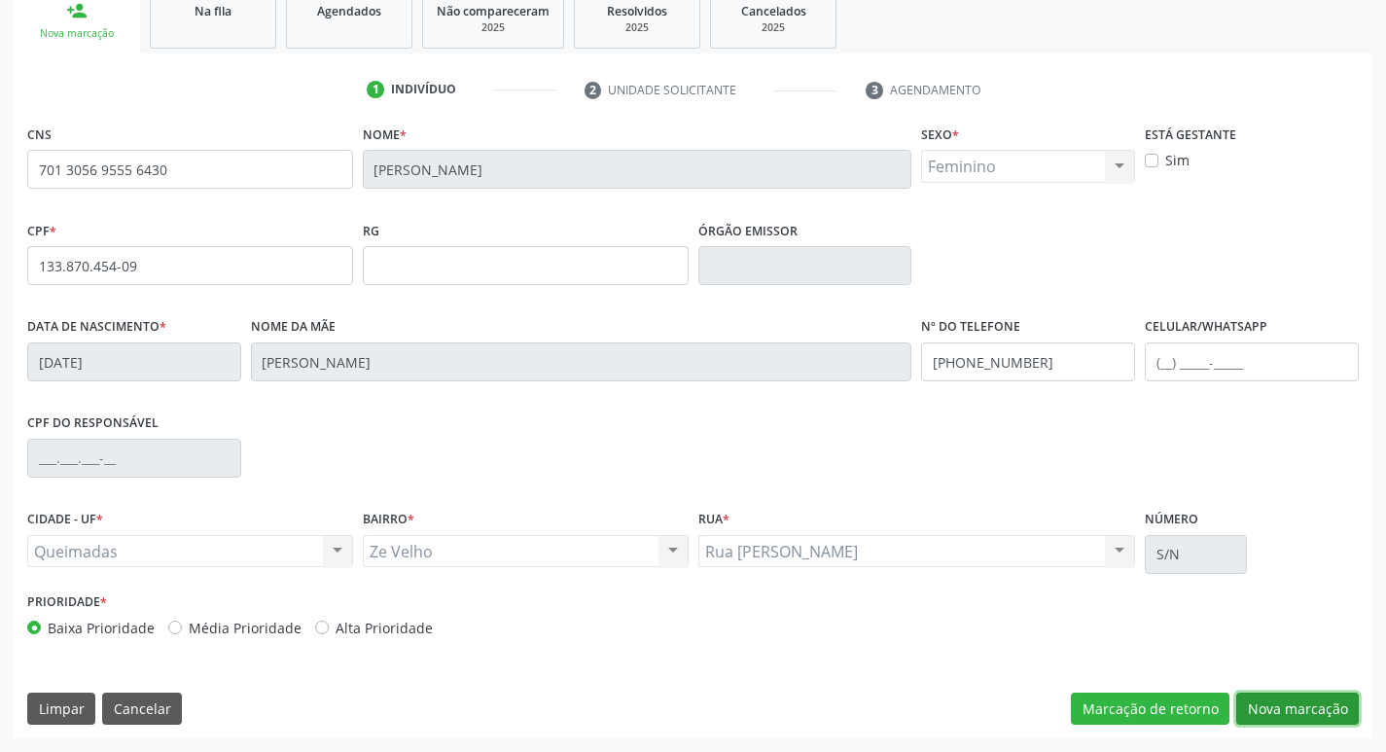
click at [1310, 712] on button "Nova marcação" at bounding box center [1297, 709] width 123 height 33
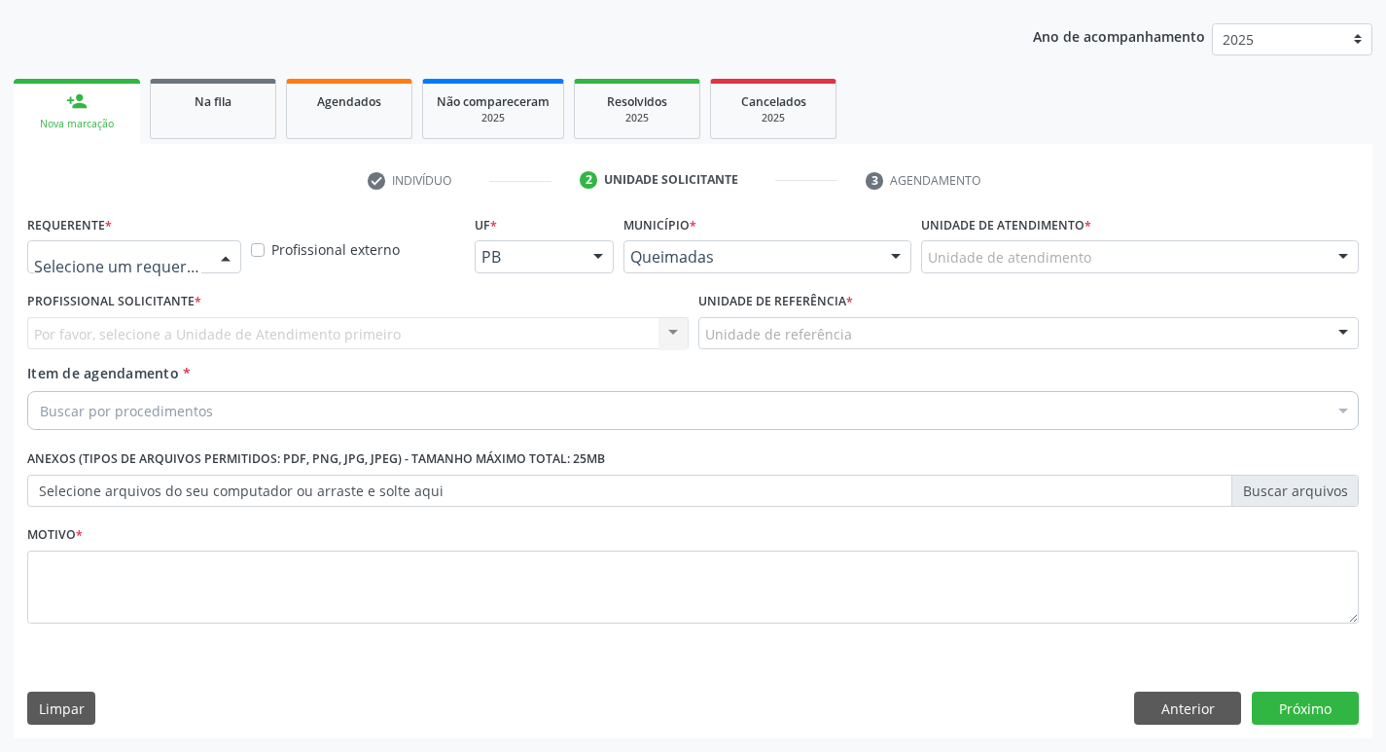
click at [160, 242] on div at bounding box center [134, 256] width 214 height 33
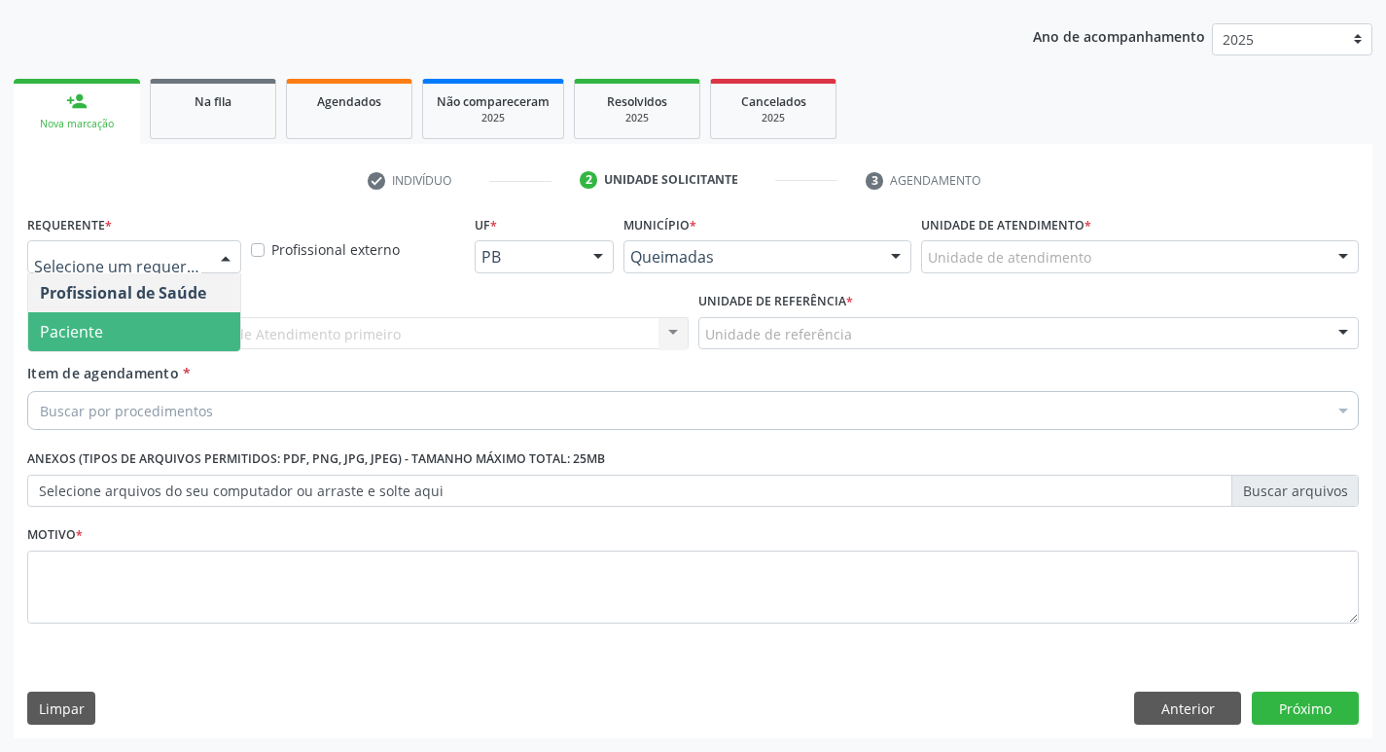
click at [98, 328] on span "Paciente" at bounding box center [71, 331] width 63 height 21
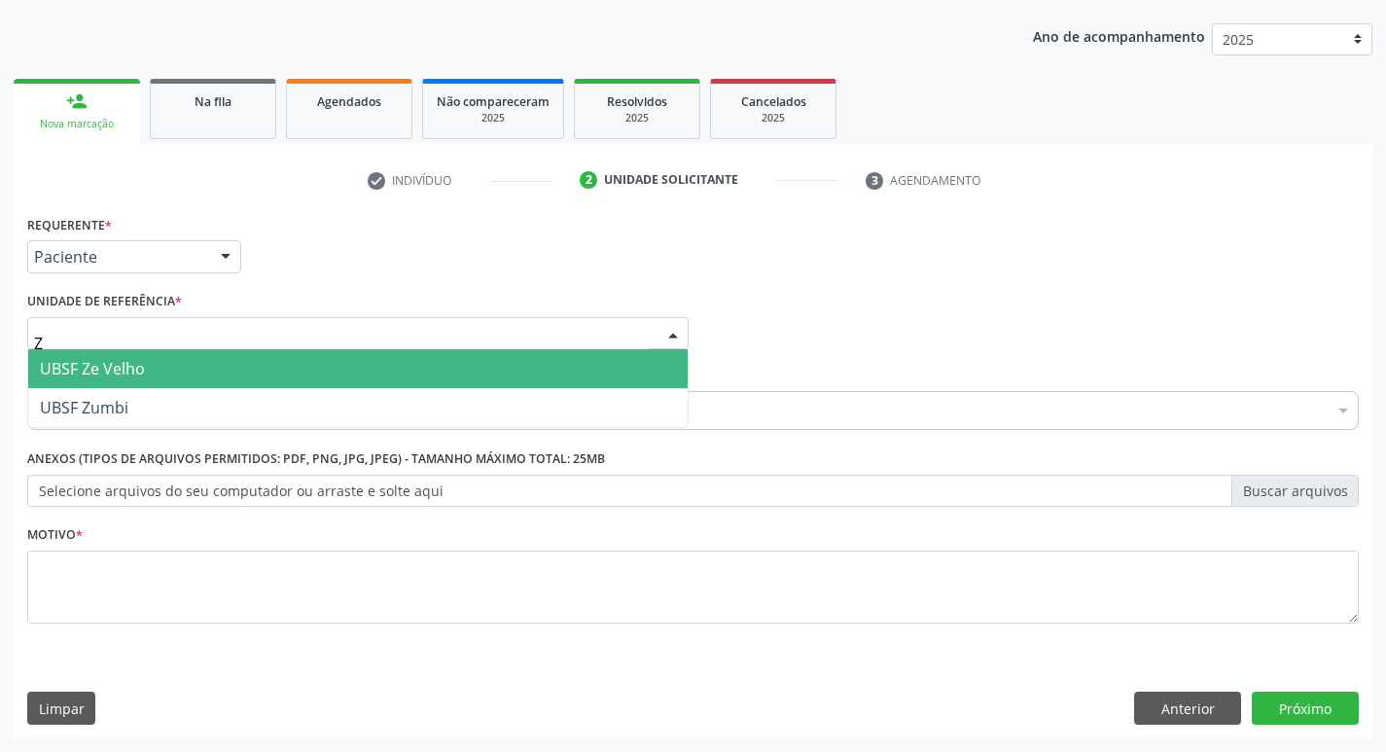
type input "ZE"
click at [97, 364] on span "UBSF Ze Velho" at bounding box center [92, 368] width 105 height 21
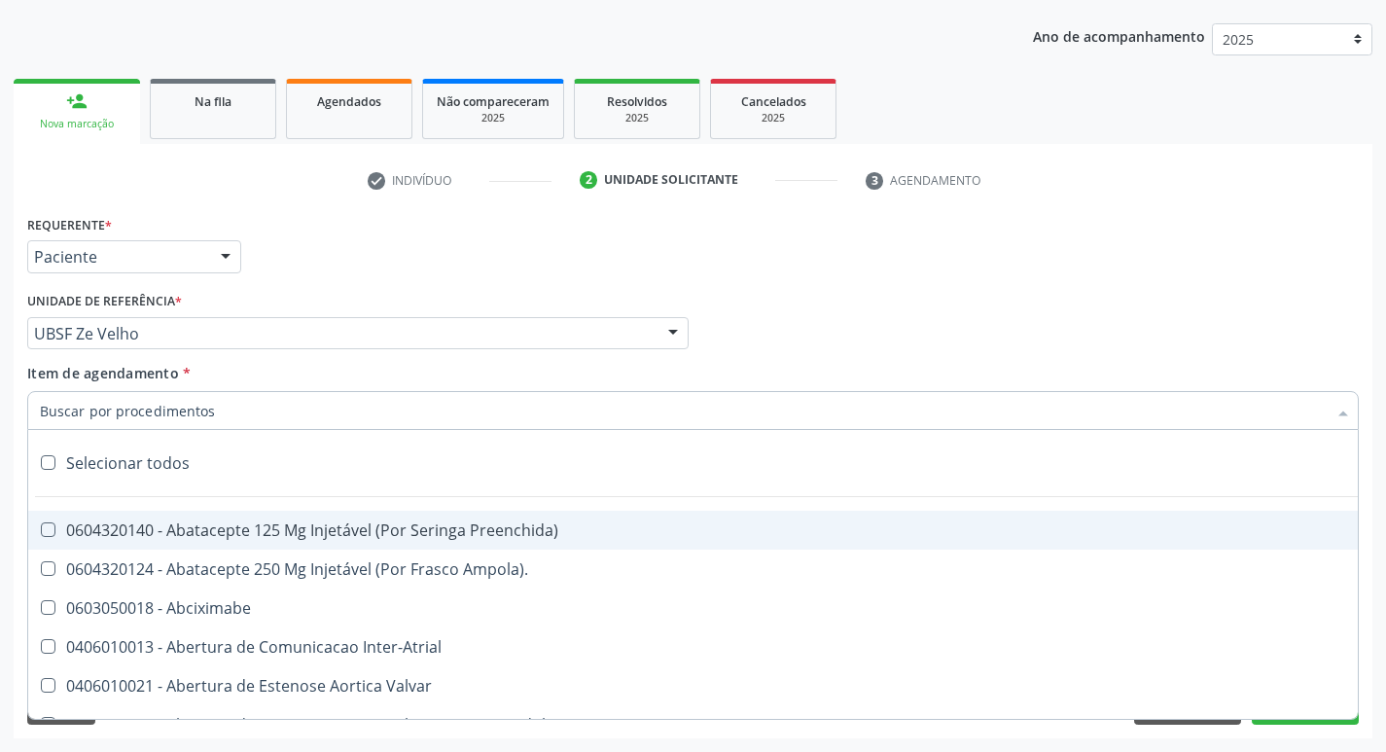
type input "U"
paste input "0205020186"
type input "0205020186"
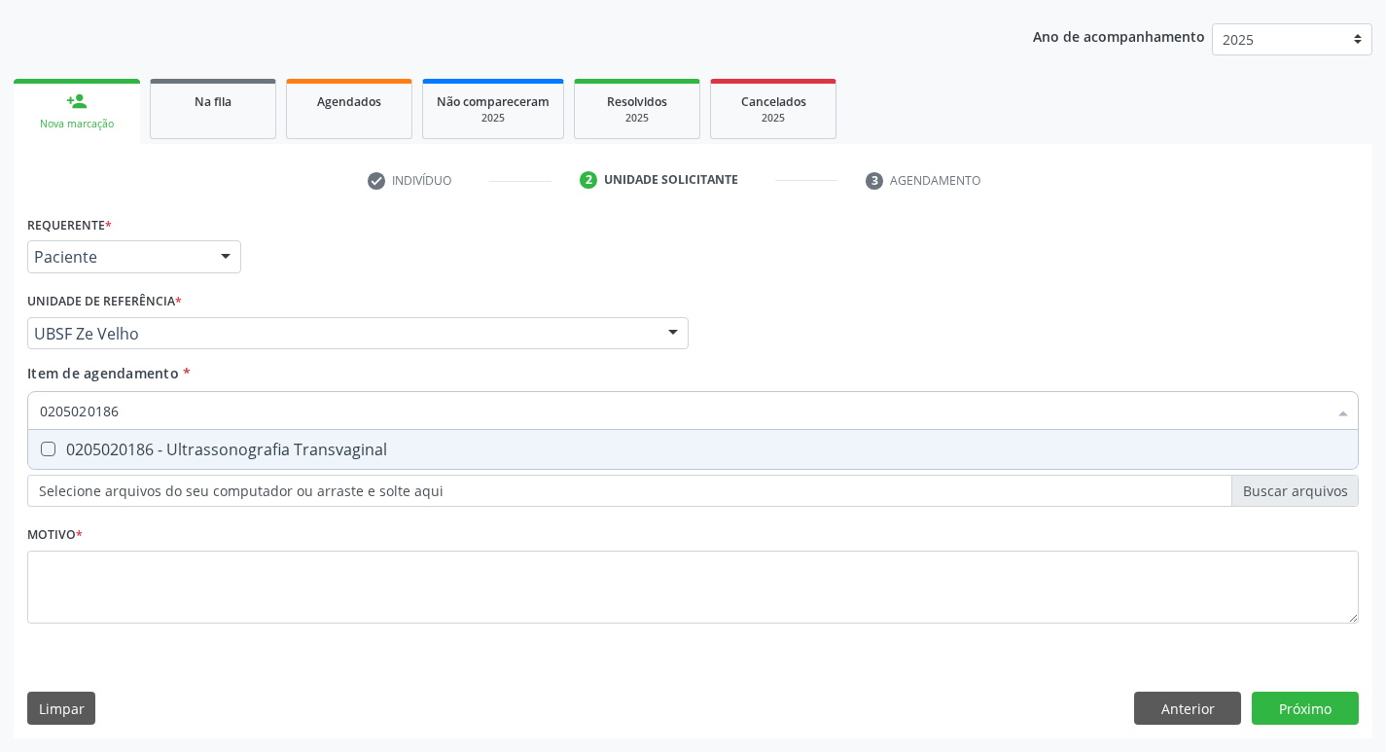
click at [123, 465] on span "0205020186 - Ultrassonografia Transvaginal" at bounding box center [693, 449] width 1330 height 39
checkbox Transvaginal "true"
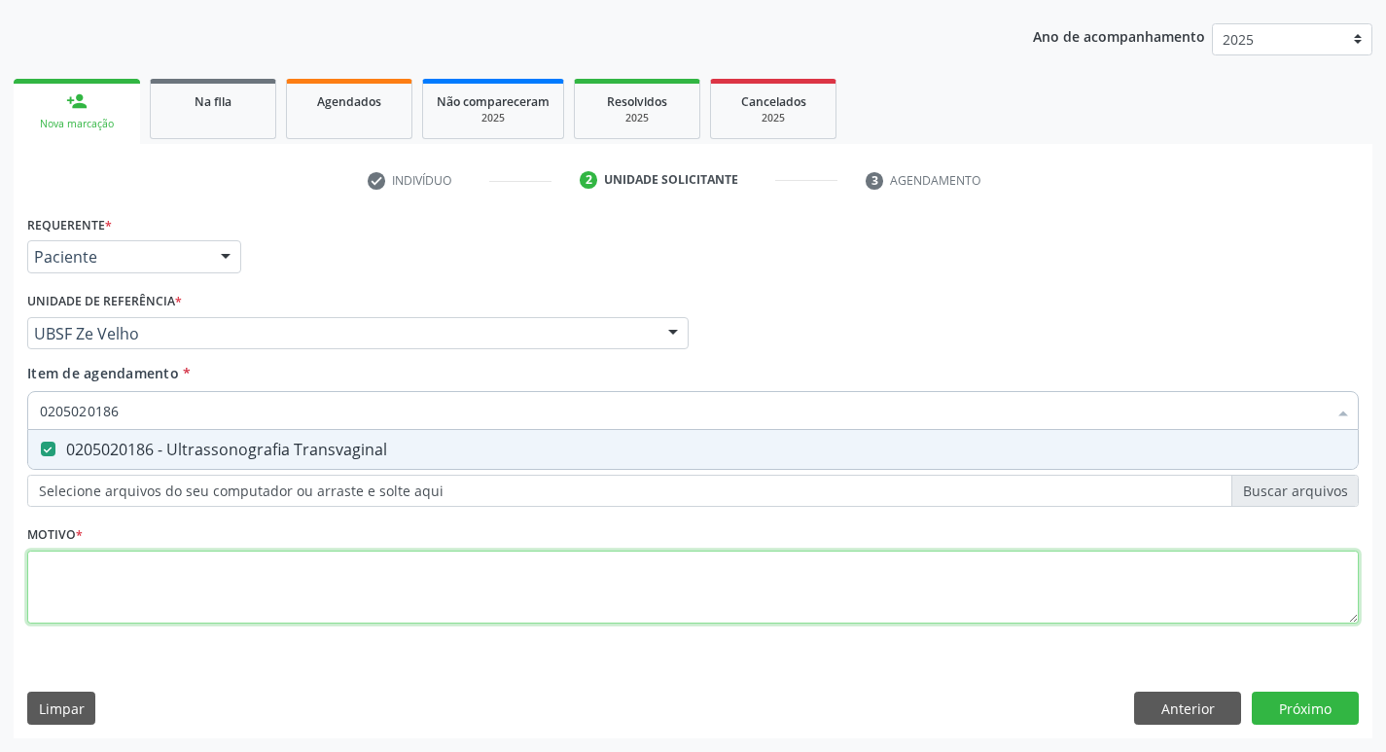
click at [92, 558] on div "Requerente * Paciente Profissional de Saúde Paciente Nenhum resultado encontrad…" at bounding box center [693, 430] width 1332 height 441
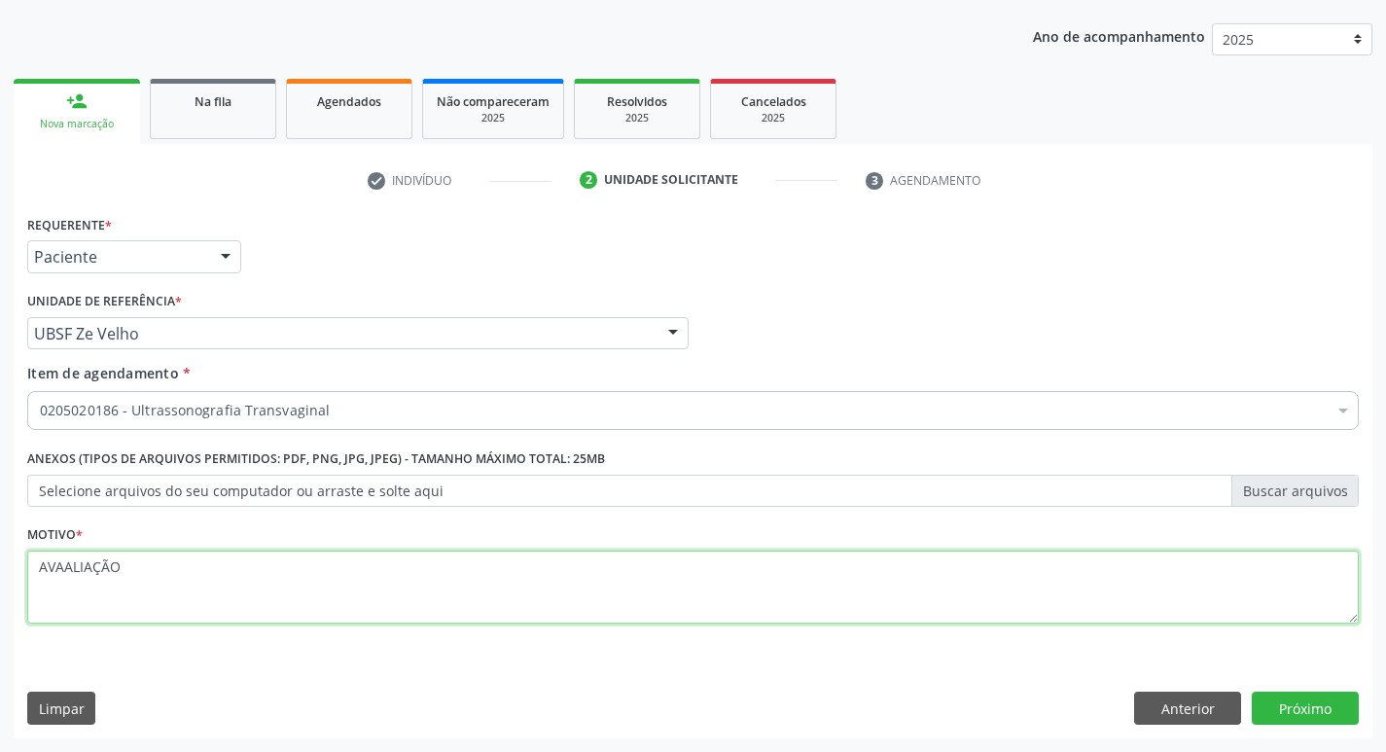
click at [73, 565] on textarea "AVAALIAÇÃO" at bounding box center [693, 588] width 1332 height 74
type textarea "AVALIAÇÃO"
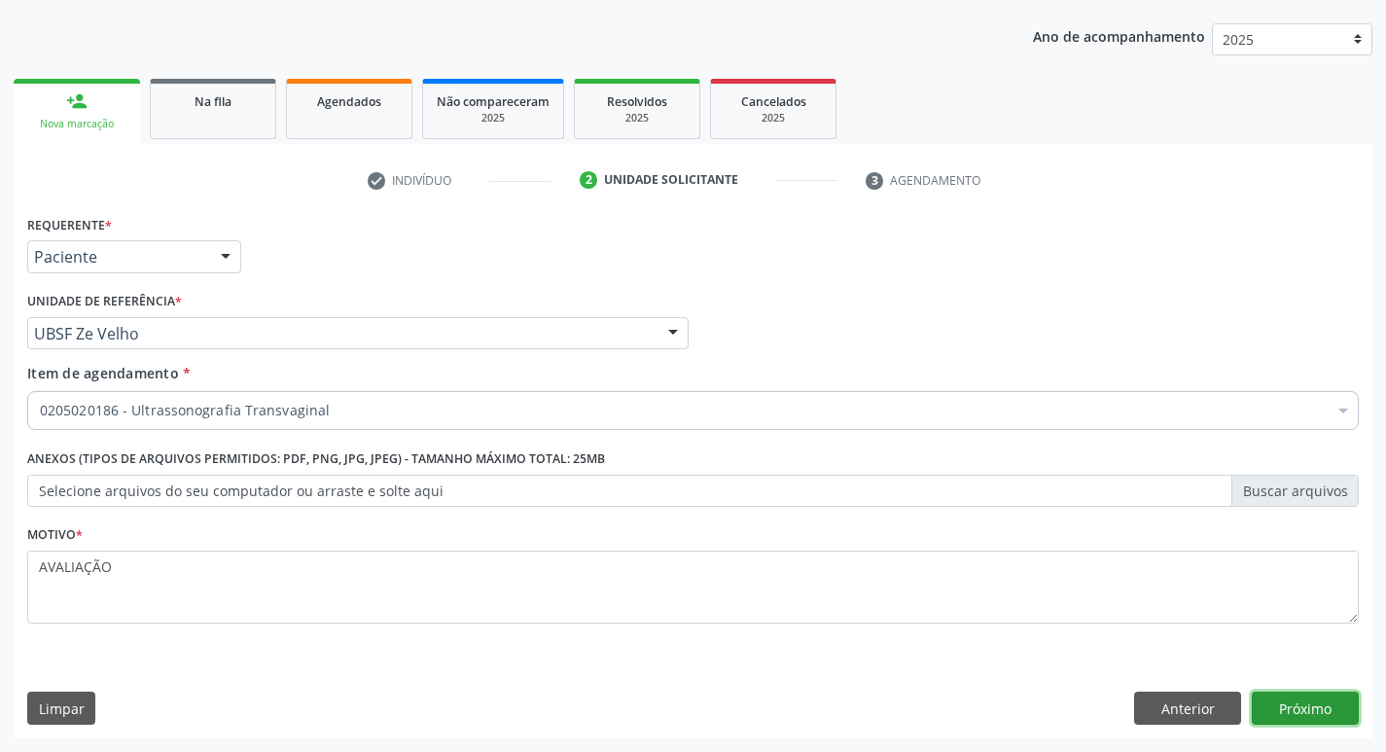
click at [1313, 708] on button "Próximo" at bounding box center [1305, 708] width 107 height 33
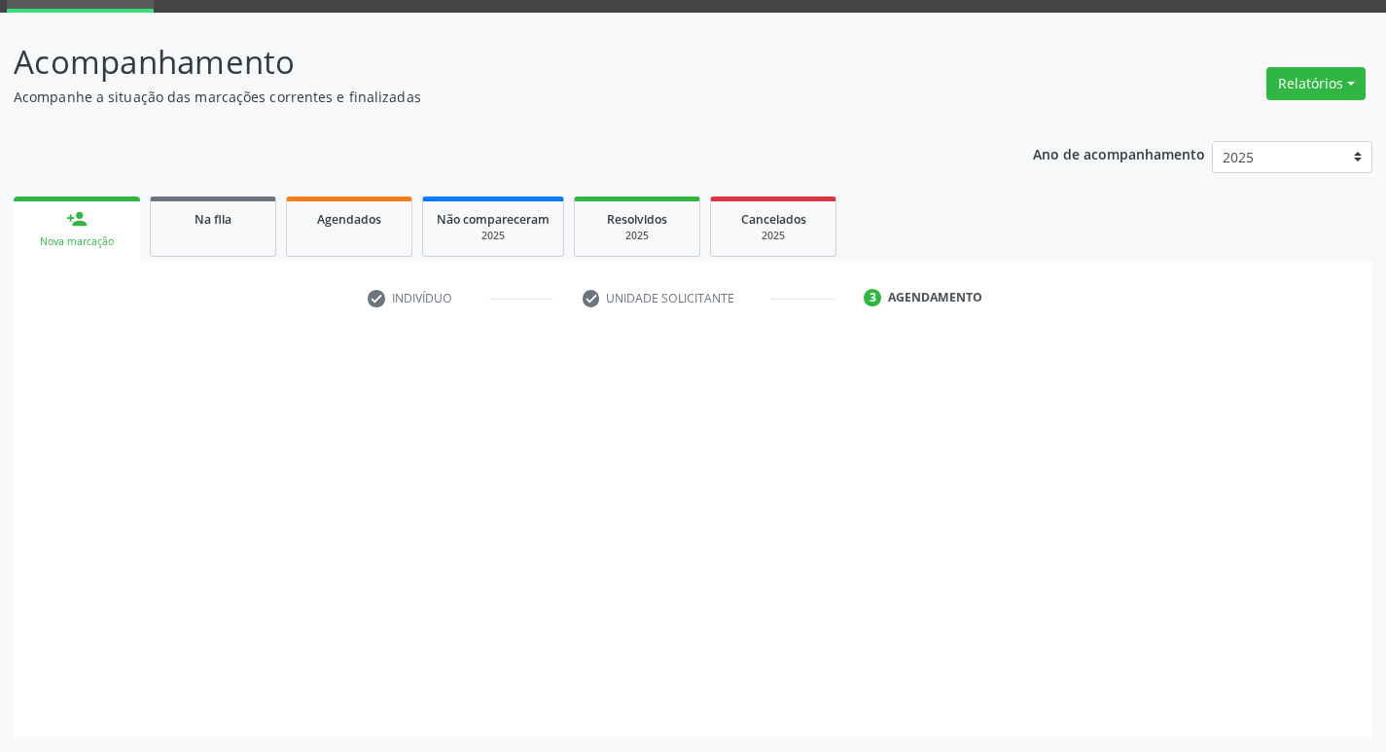
scroll to position [94, 0]
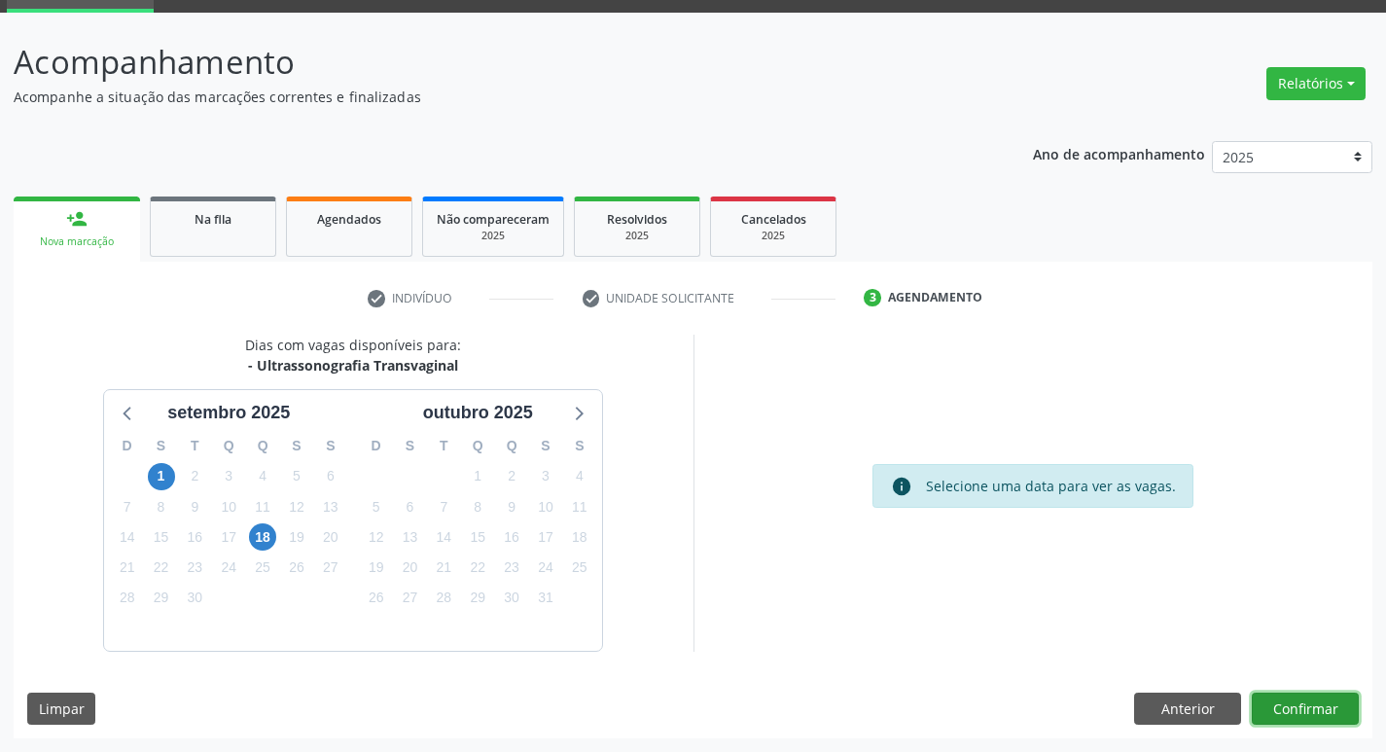
click at [1309, 709] on button "Confirmar" at bounding box center [1305, 709] width 107 height 33
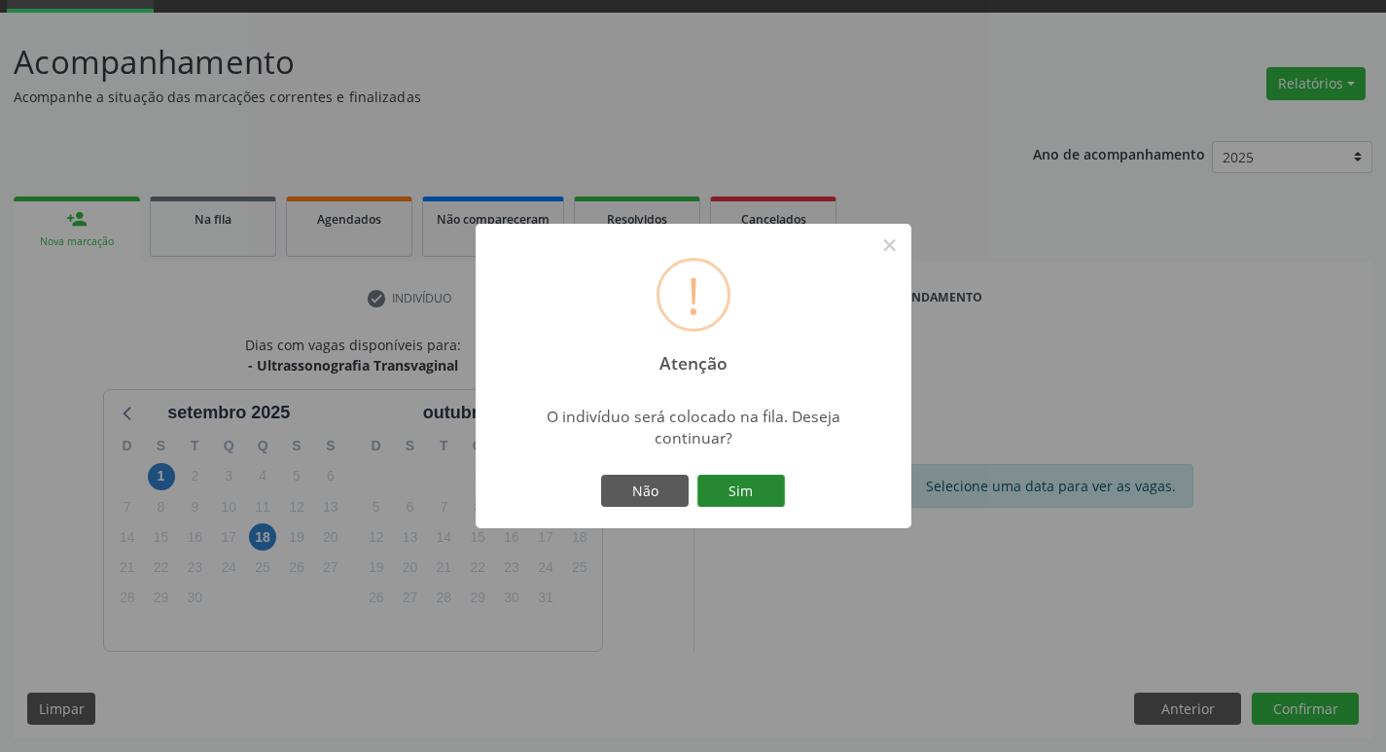
click at [723, 486] on button "Sim" at bounding box center [741, 491] width 88 height 33
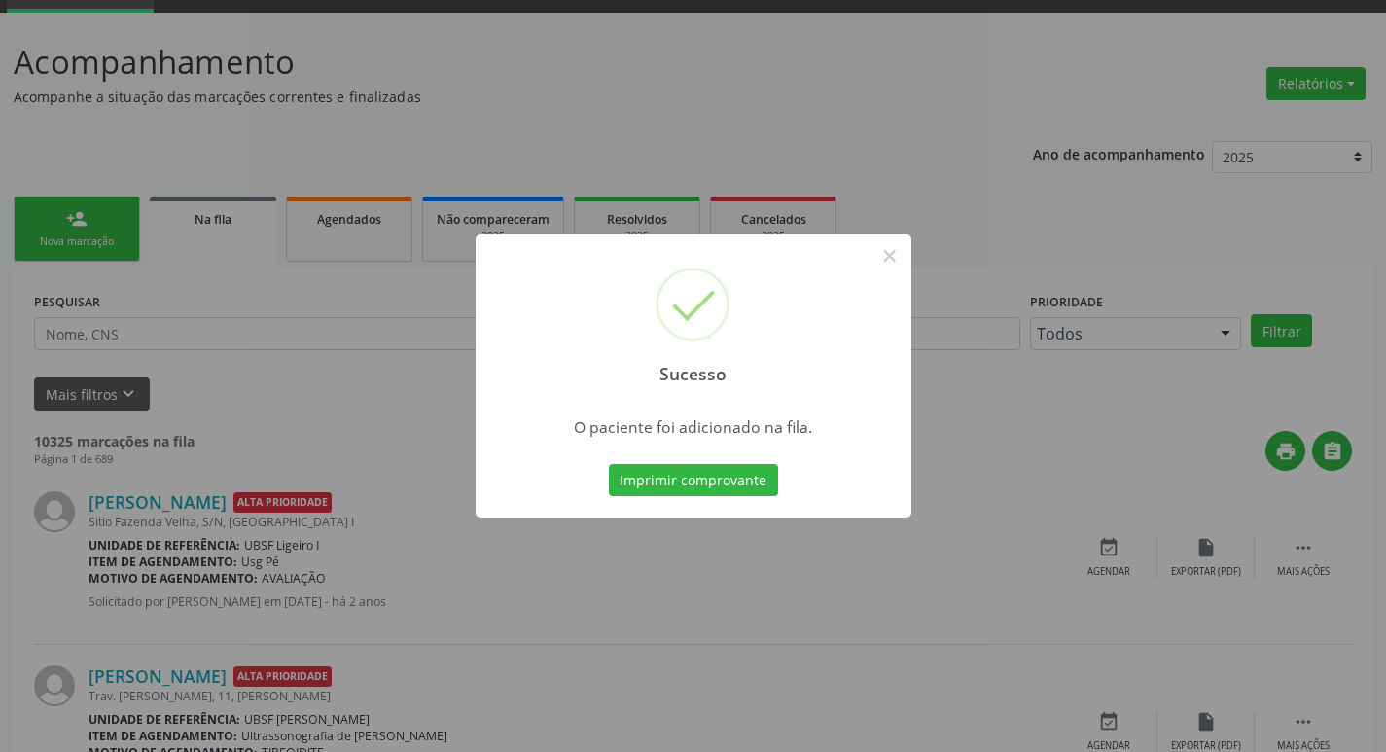
scroll to position [0, 0]
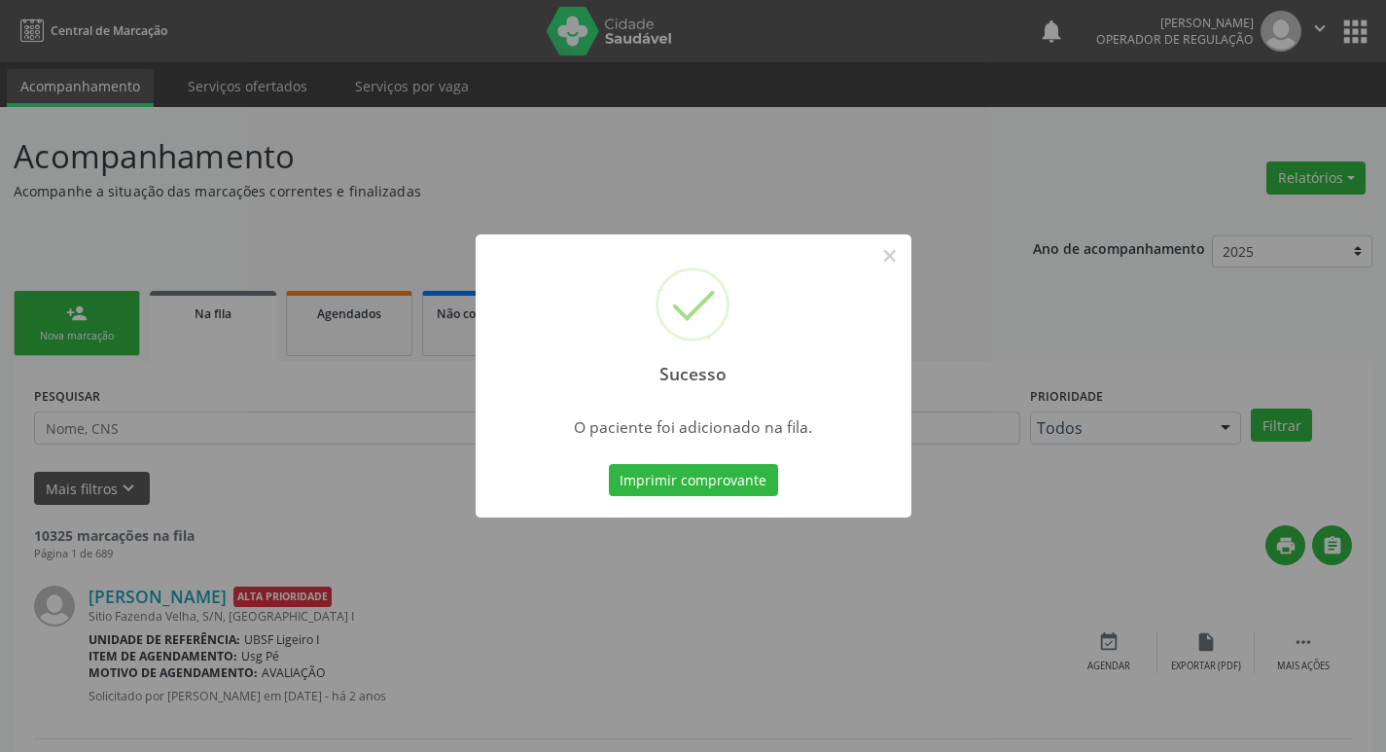
click at [103, 328] on div "Sucesso × O paciente foi adicionado na fila. Imprimir comprovante Cancel" at bounding box center [693, 376] width 1386 height 752
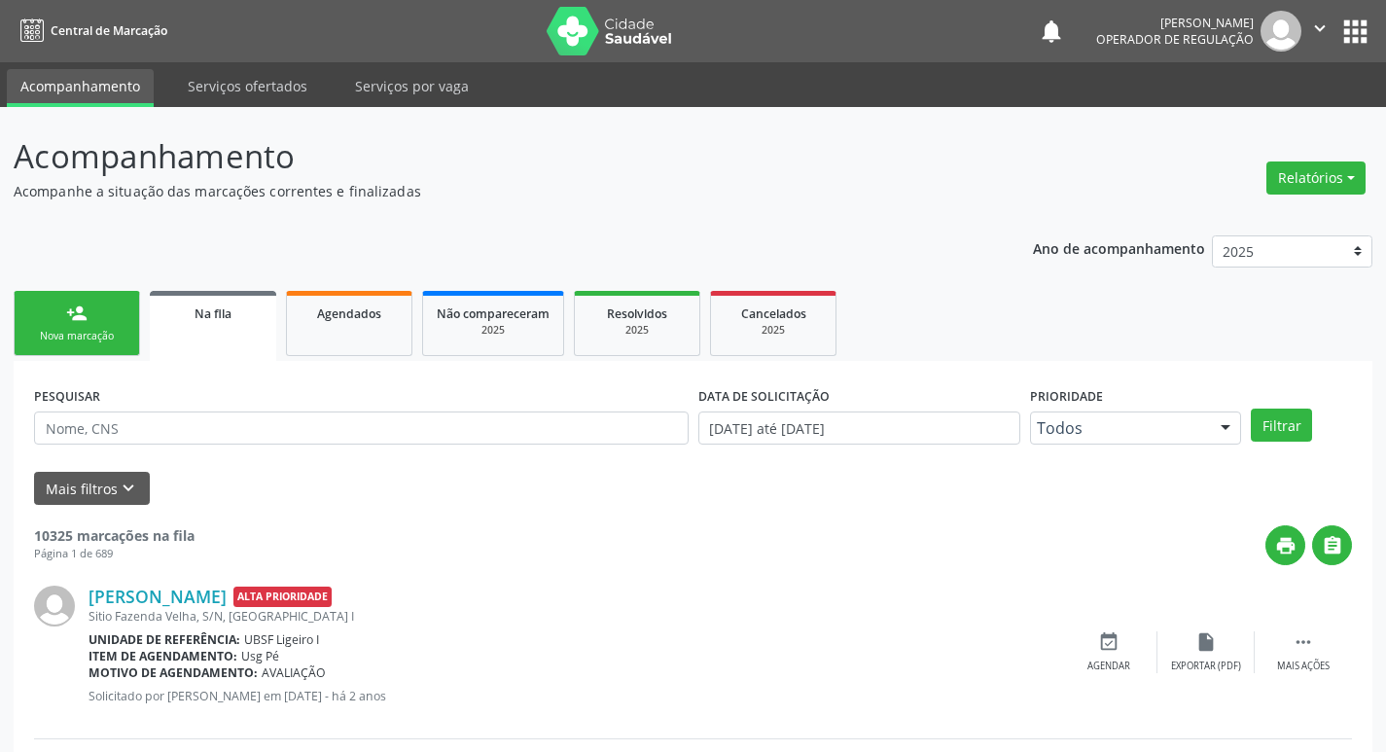
drag, startPoint x: 190, startPoint y: 248, endPoint x: 83, endPoint y: 310, distance: 123.8
click at [82, 311] on div "person_add" at bounding box center [76, 313] width 21 height 21
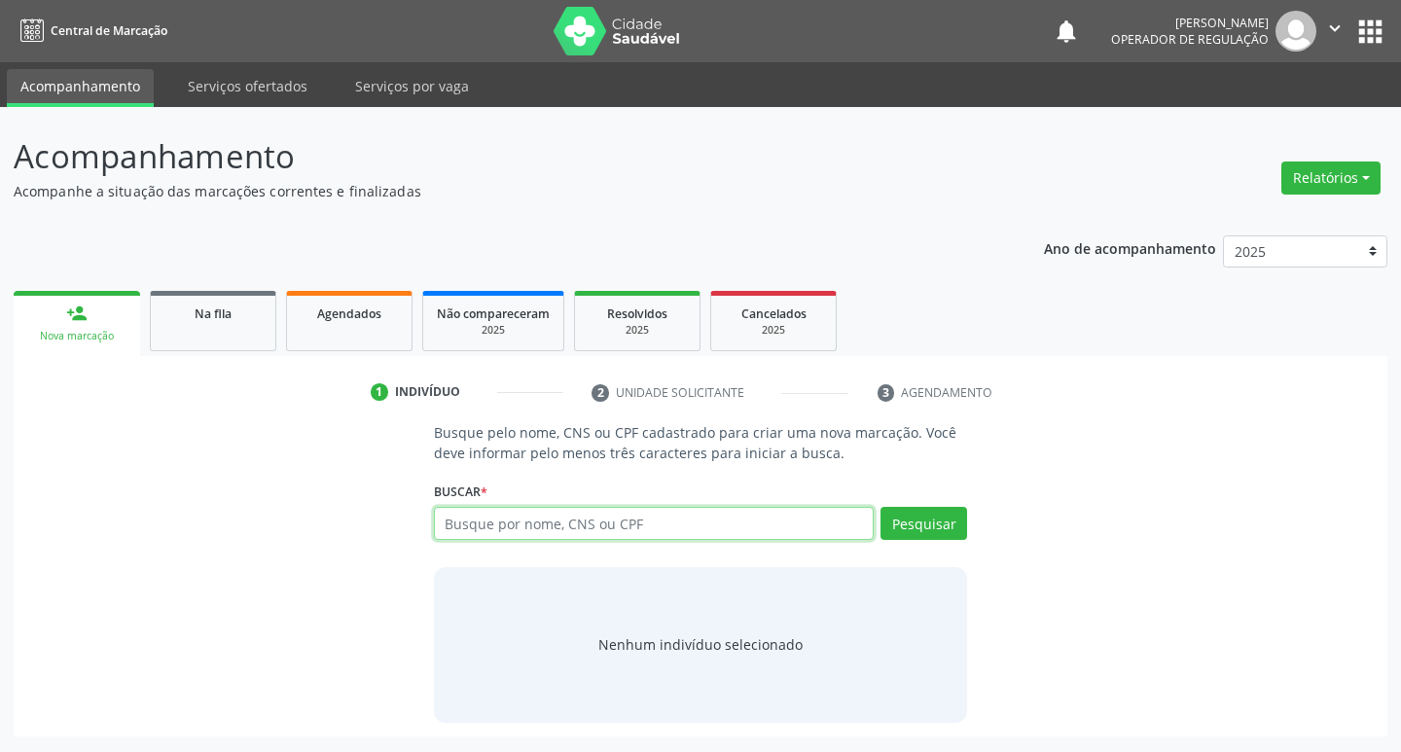
click at [509, 518] on input "text" at bounding box center [654, 523] width 441 height 33
type input "700407902624544"
click at [949, 512] on button "Pesquisar" at bounding box center [923, 523] width 87 height 33
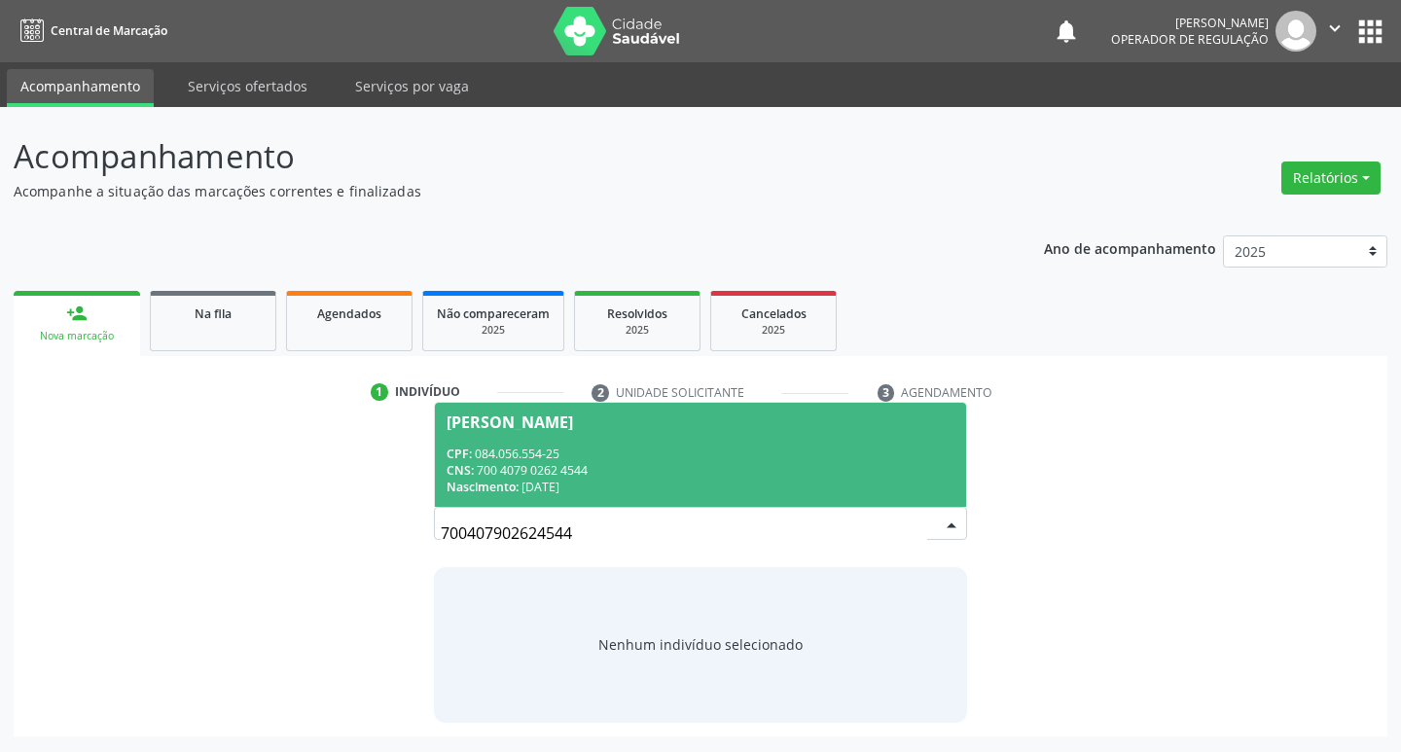
click at [861, 470] on div "CNS: 700 4079 0262 4544" at bounding box center [700, 470] width 509 height 17
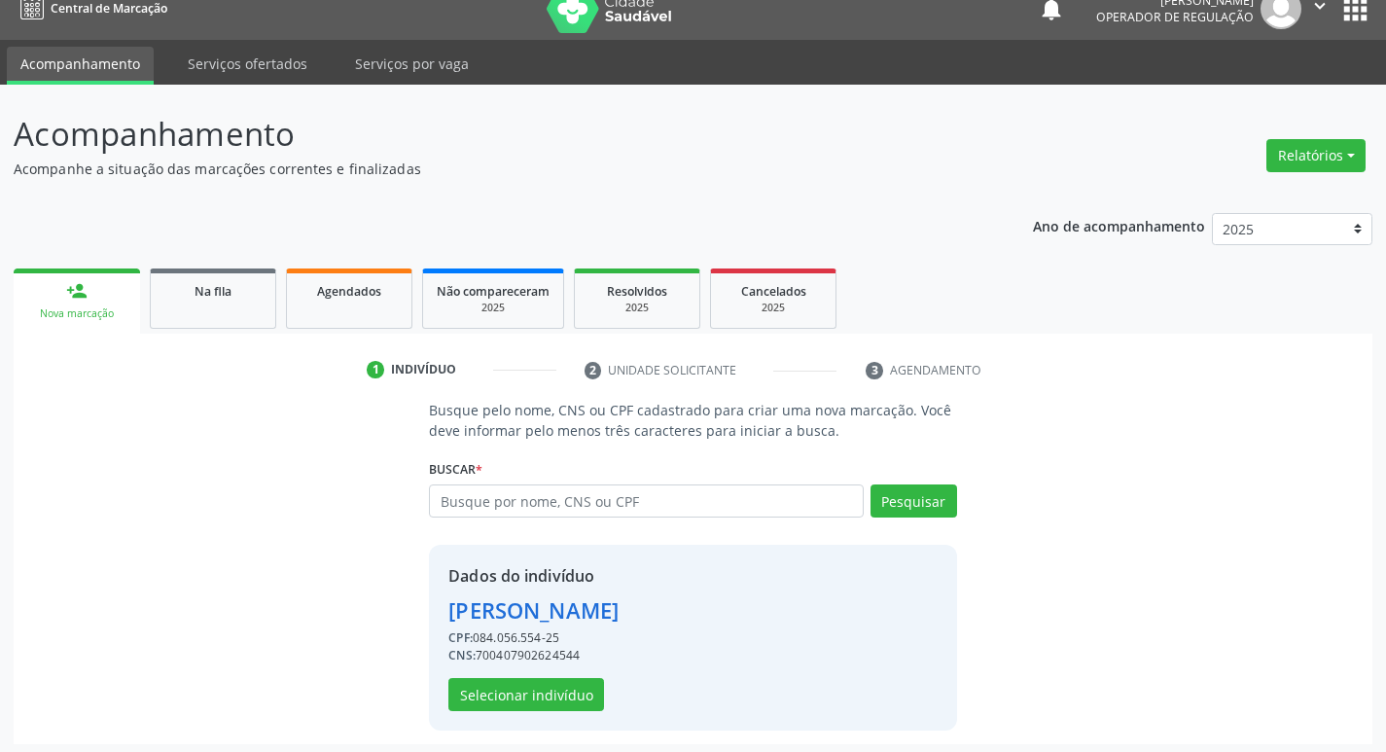
scroll to position [28, 0]
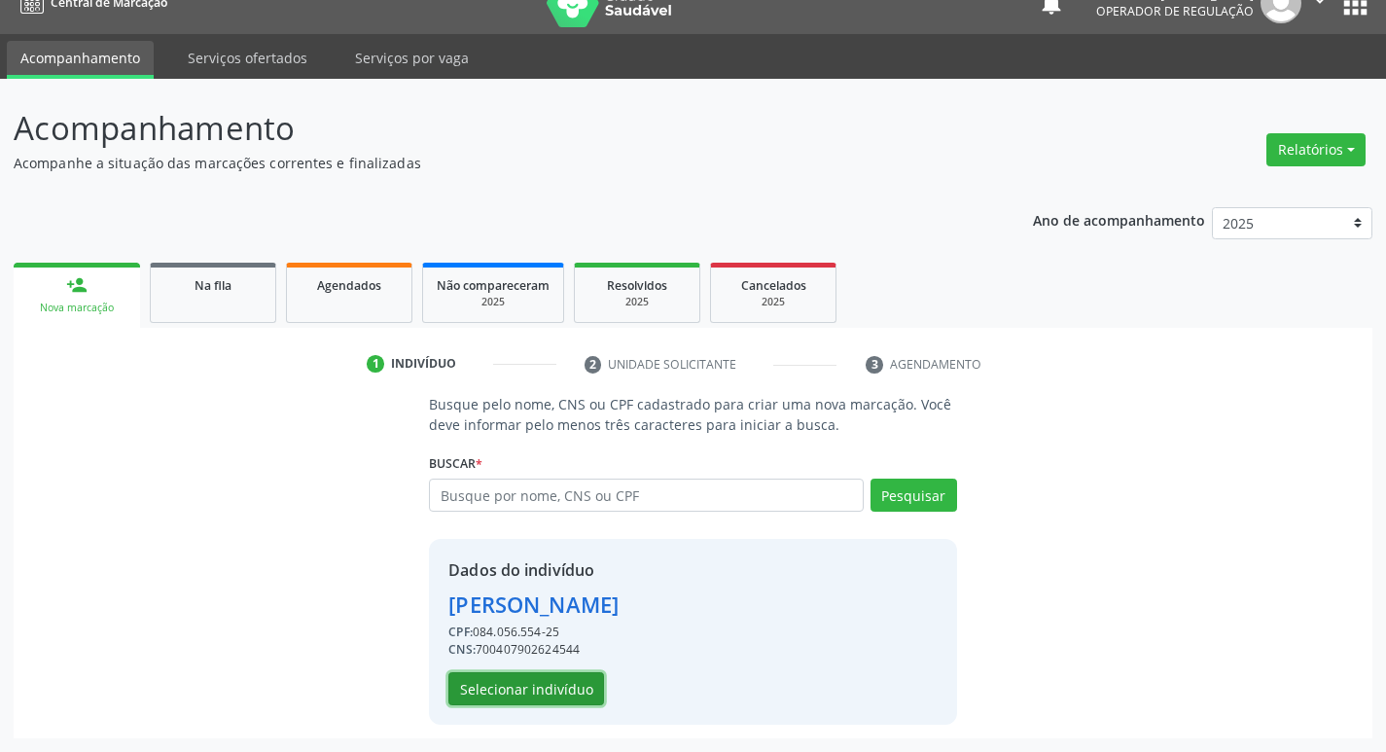
click at [526, 692] on button "Selecionar indivíduo" at bounding box center [526, 688] width 156 height 33
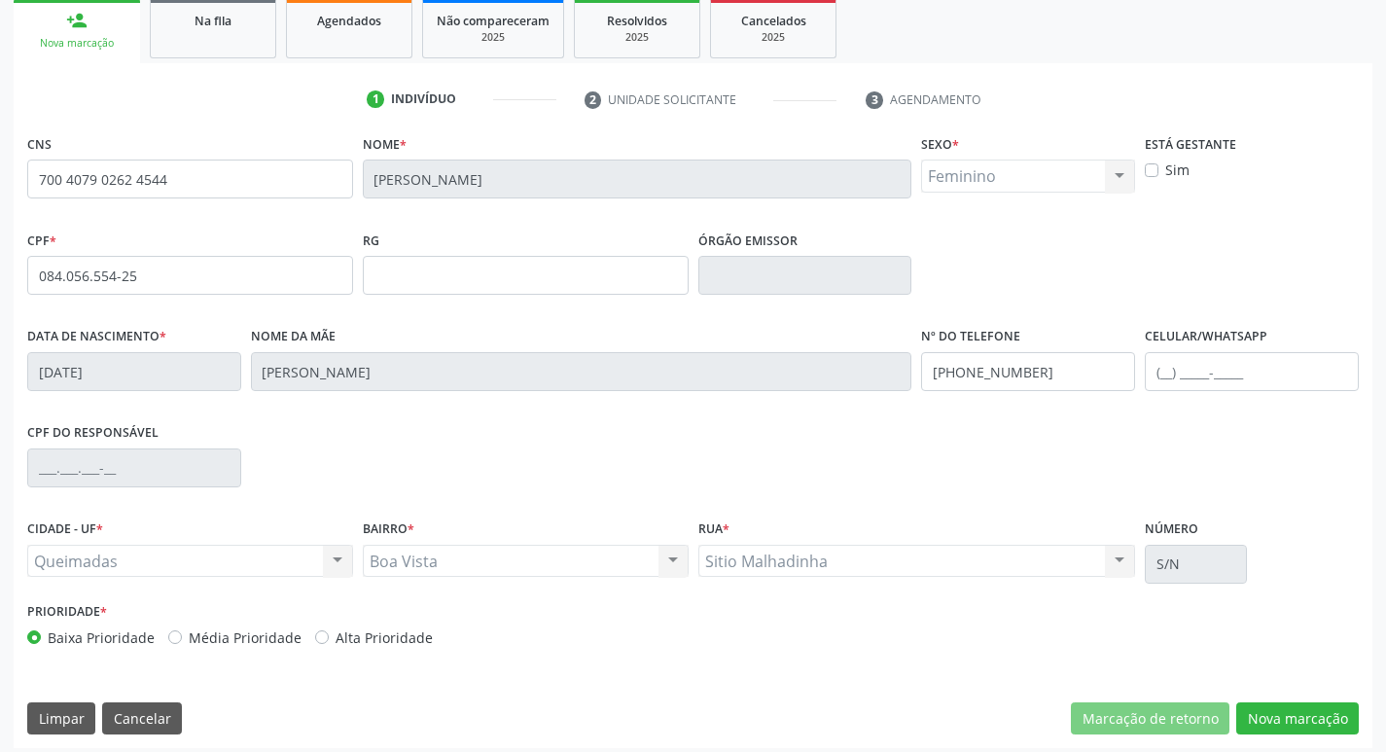
scroll to position [303, 0]
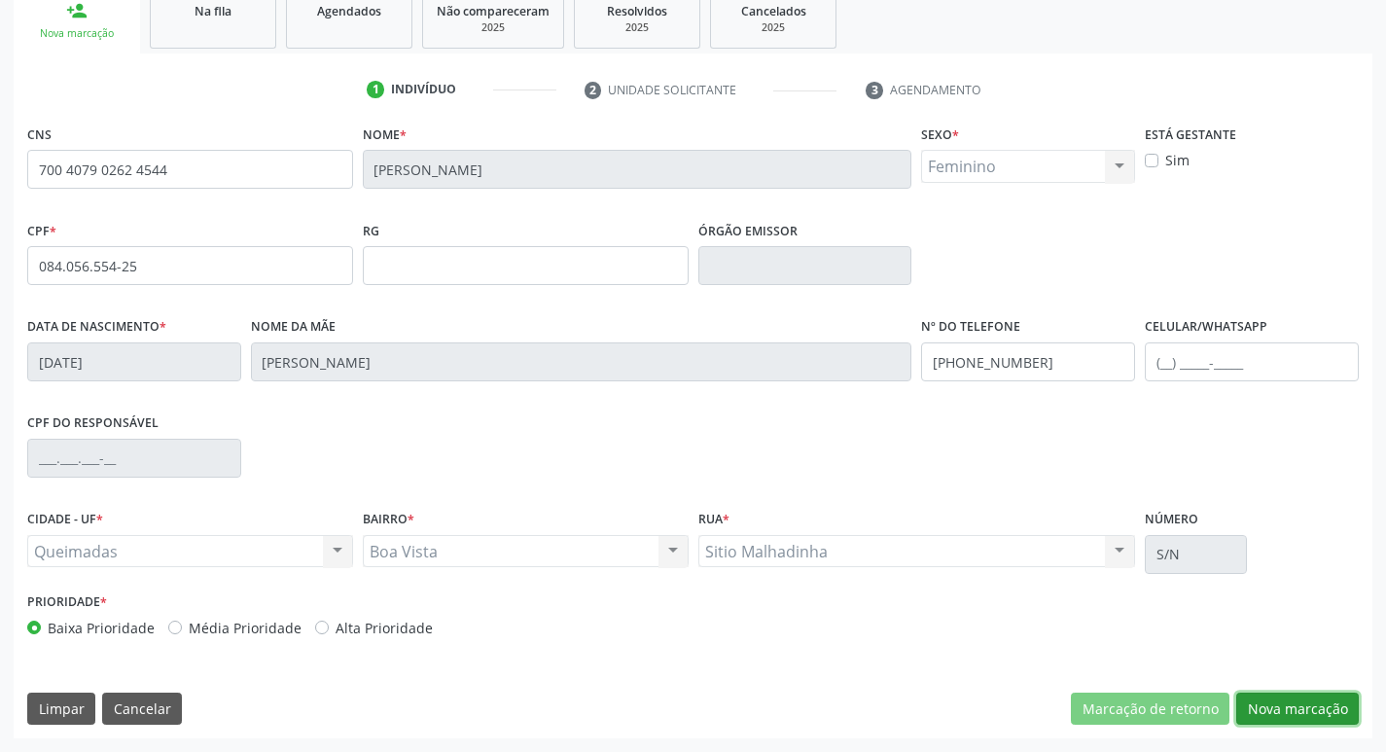
drag, startPoint x: 1264, startPoint y: 704, endPoint x: 916, endPoint y: 680, distance: 348.1
click at [1262, 704] on button "Nova marcação" at bounding box center [1297, 709] width 123 height 33
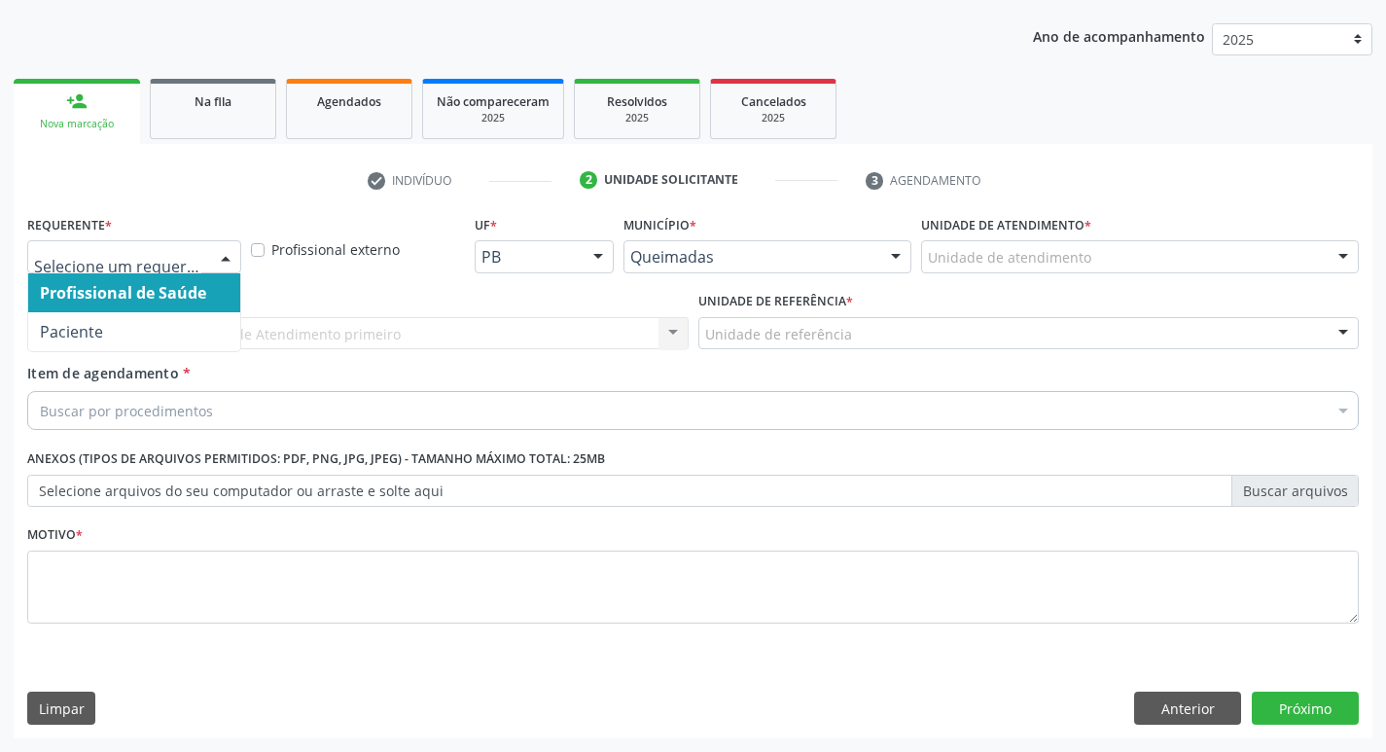
click at [130, 246] on div at bounding box center [134, 256] width 214 height 33
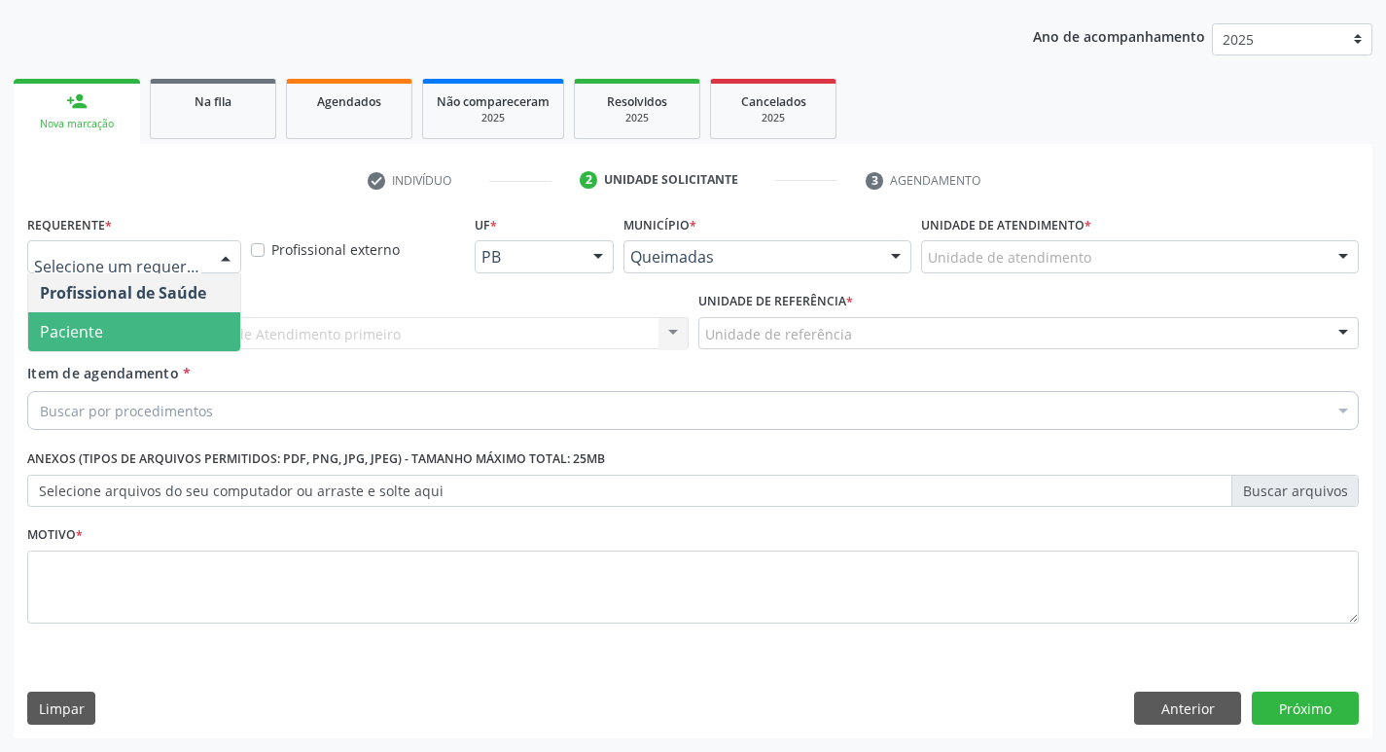
click at [105, 321] on span "Paciente" at bounding box center [134, 331] width 212 height 39
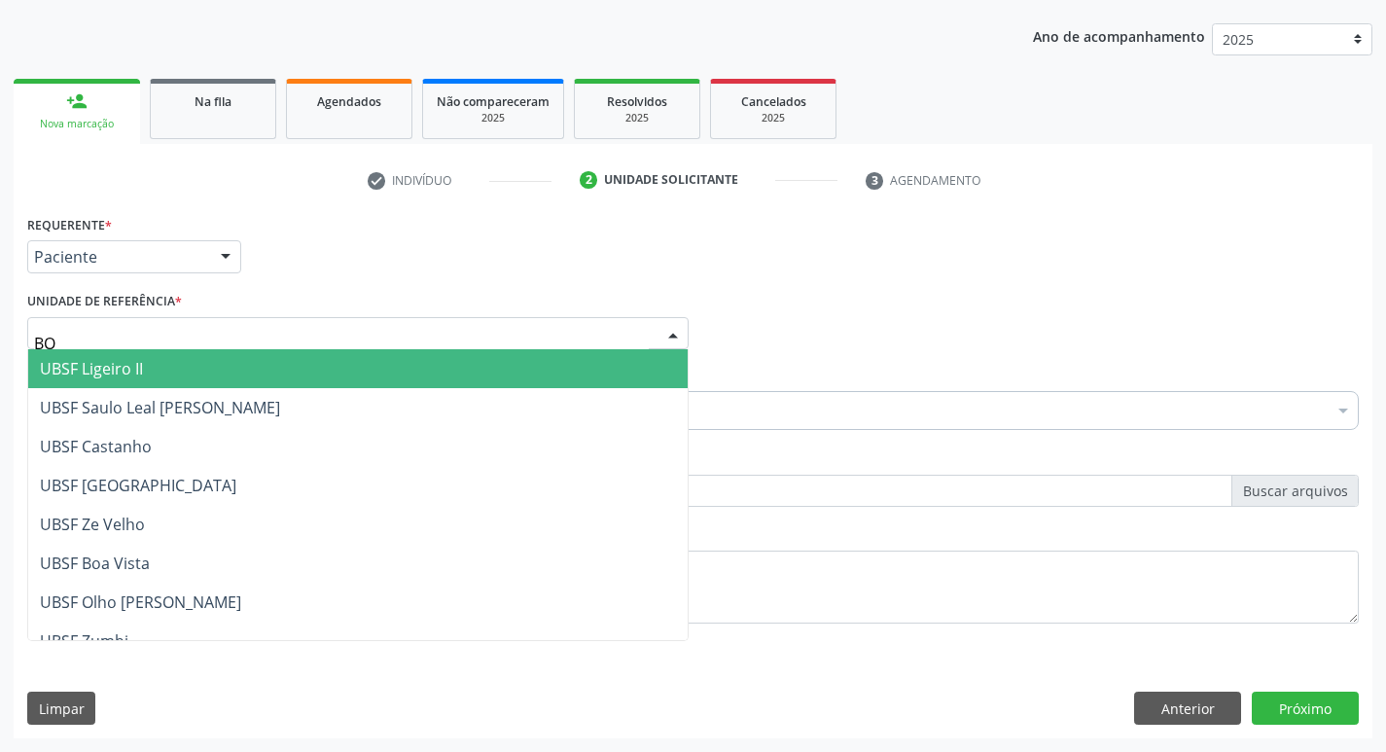
type input "BOA"
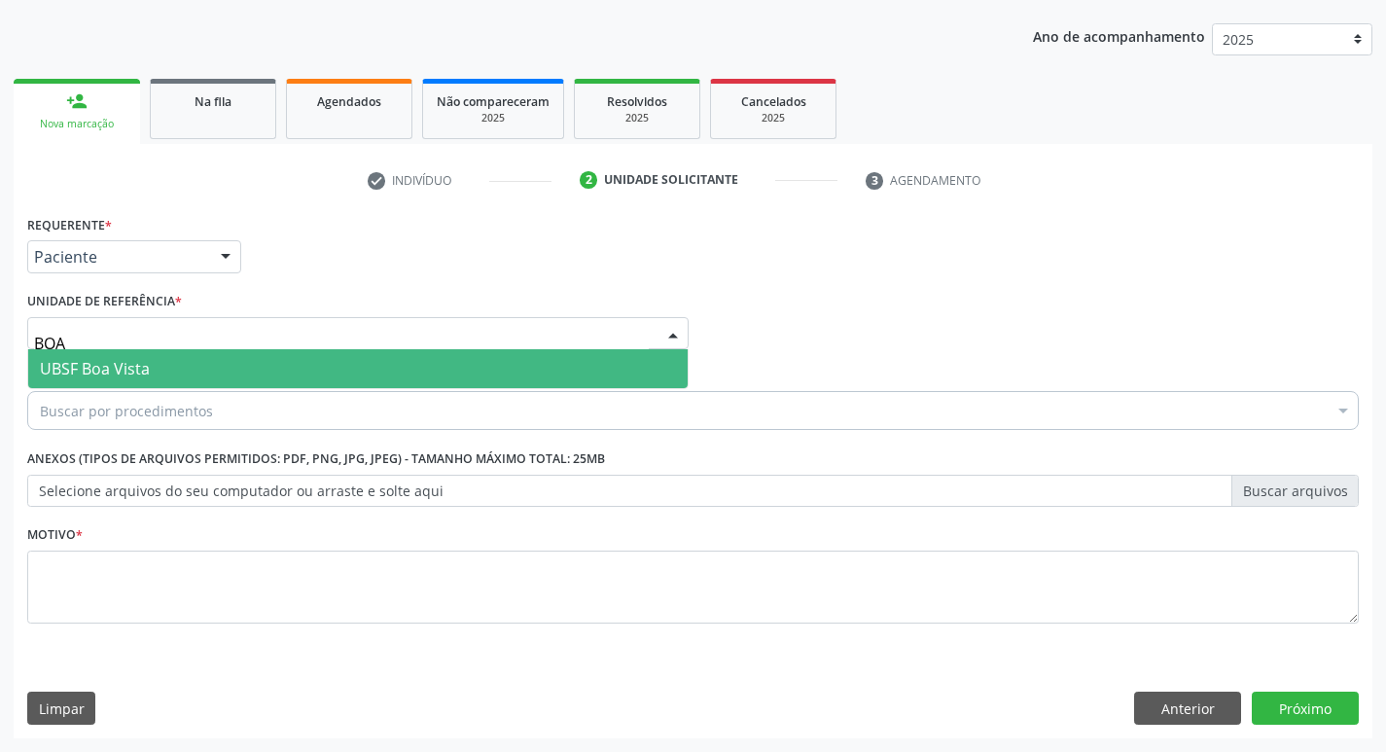
click at [96, 360] on span "UBSF Boa Vista" at bounding box center [95, 368] width 110 height 21
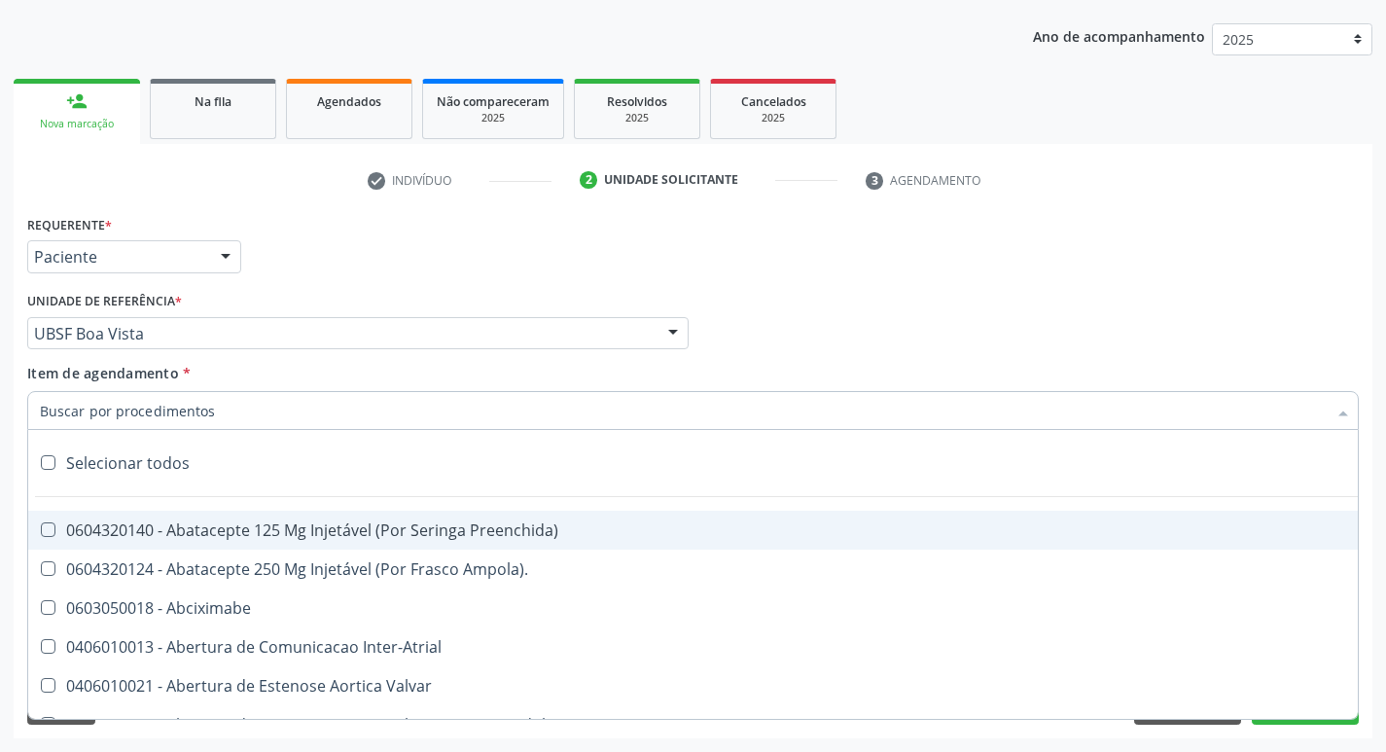
paste input "0205020186"
type input "0205020186"
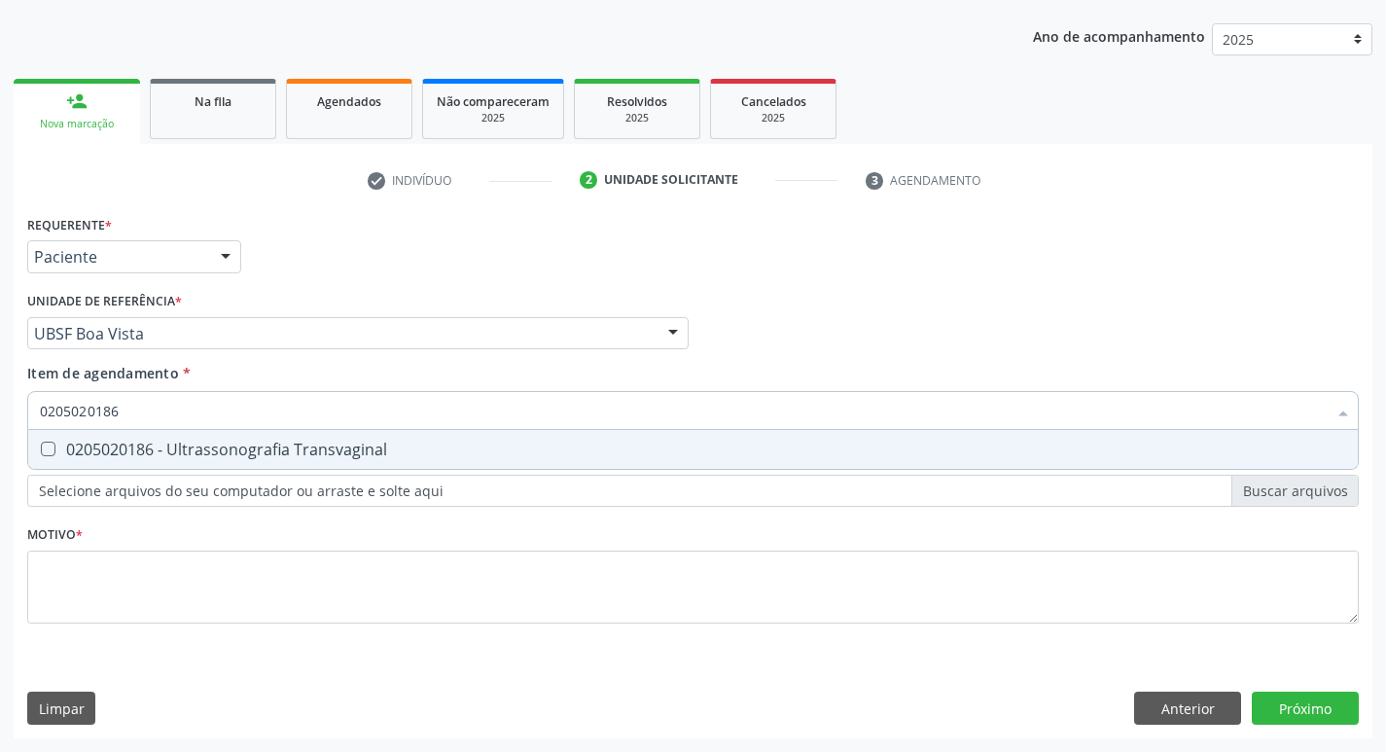
click at [121, 446] on div "0205020186 - Ultrassonografia Transvaginal" at bounding box center [693, 450] width 1306 height 16
checkbox Transvaginal "true"
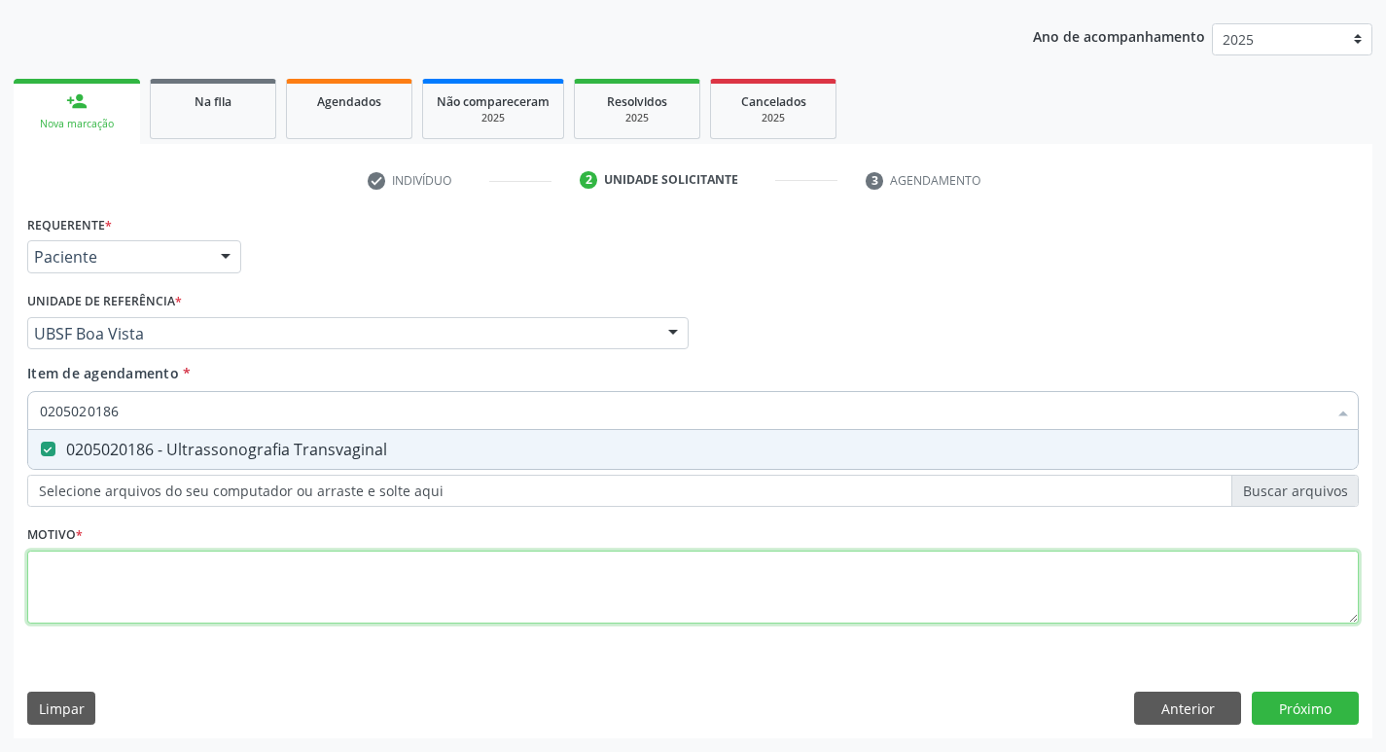
click at [80, 571] on div "Requerente * Paciente Profissional de Saúde Paciente Nenhum resultado encontrad…" at bounding box center [693, 430] width 1332 height 441
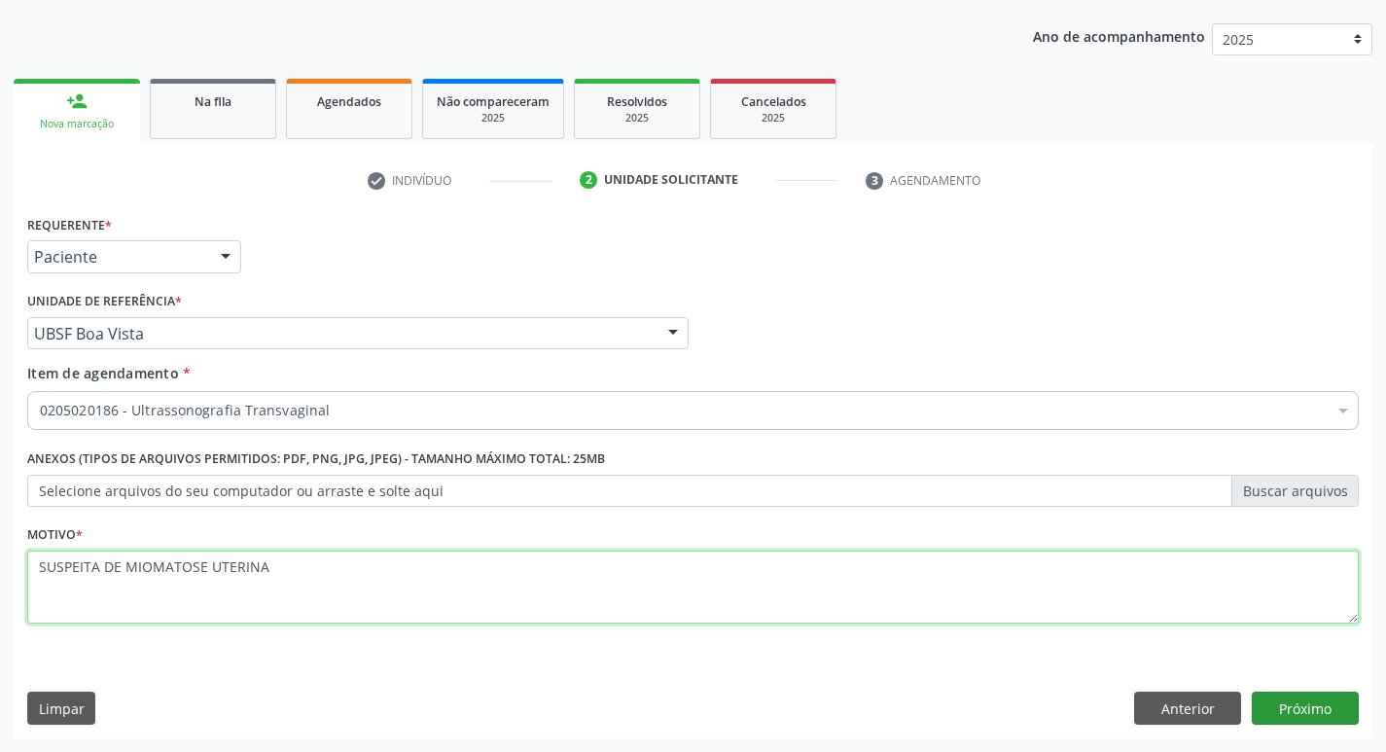
type textarea "SUSPEITA DE MIOMATOSE UTERINA"
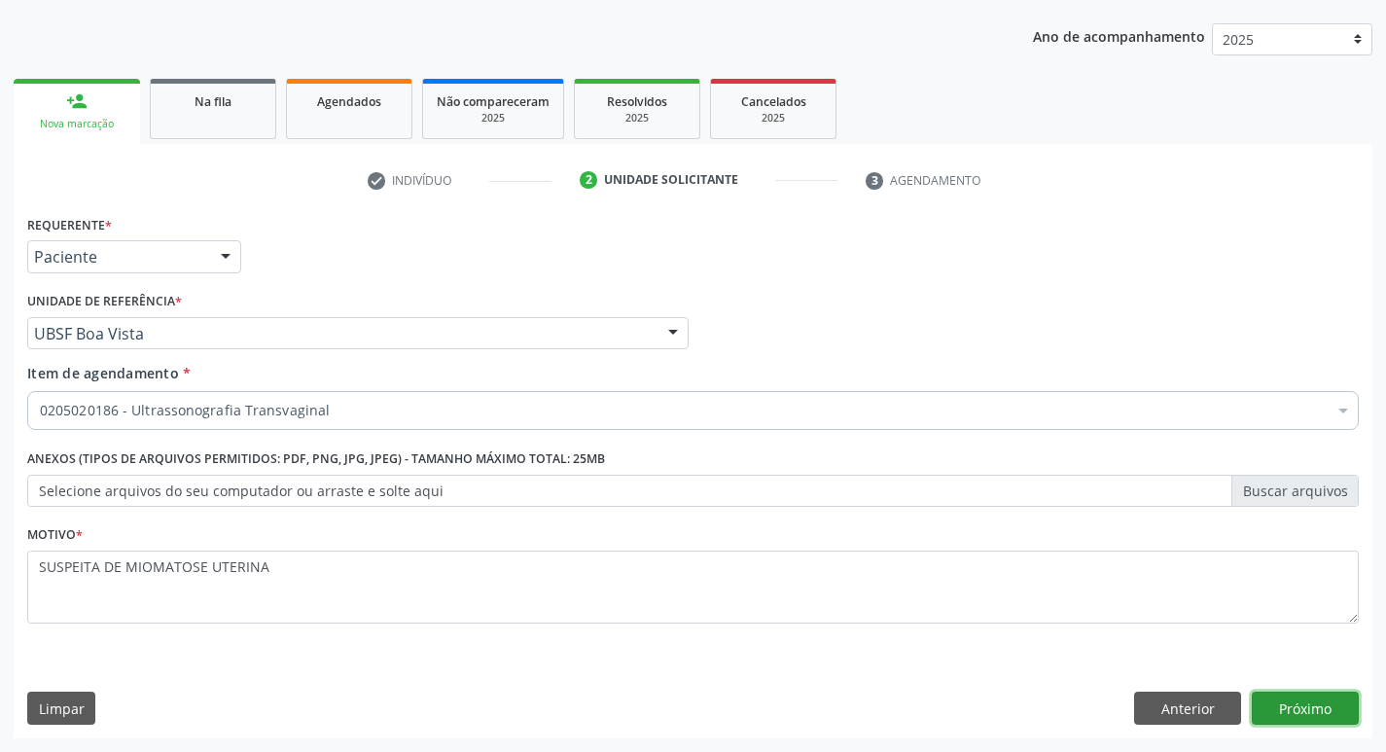
click at [1274, 699] on button "Próximo" at bounding box center [1305, 708] width 107 height 33
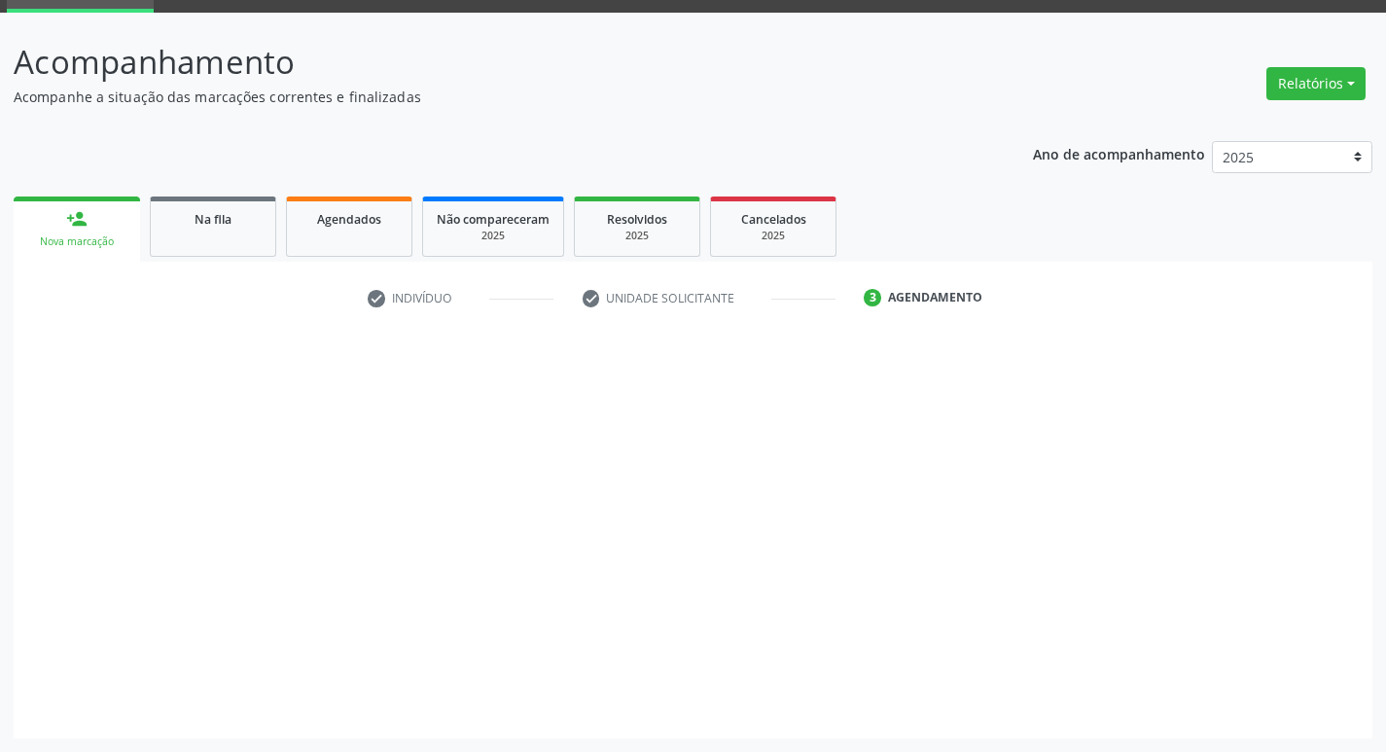
scroll to position [94, 0]
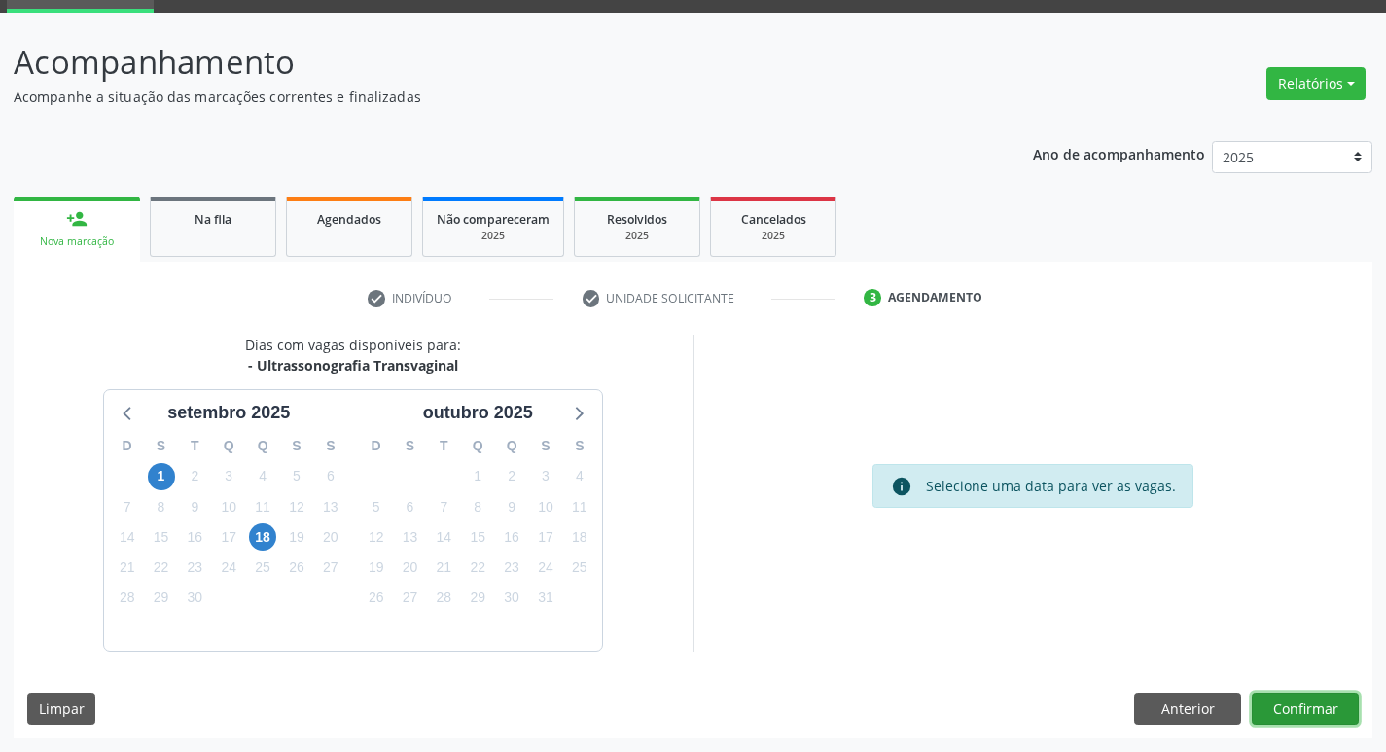
click at [1292, 703] on button "Confirmar" at bounding box center [1305, 709] width 107 height 33
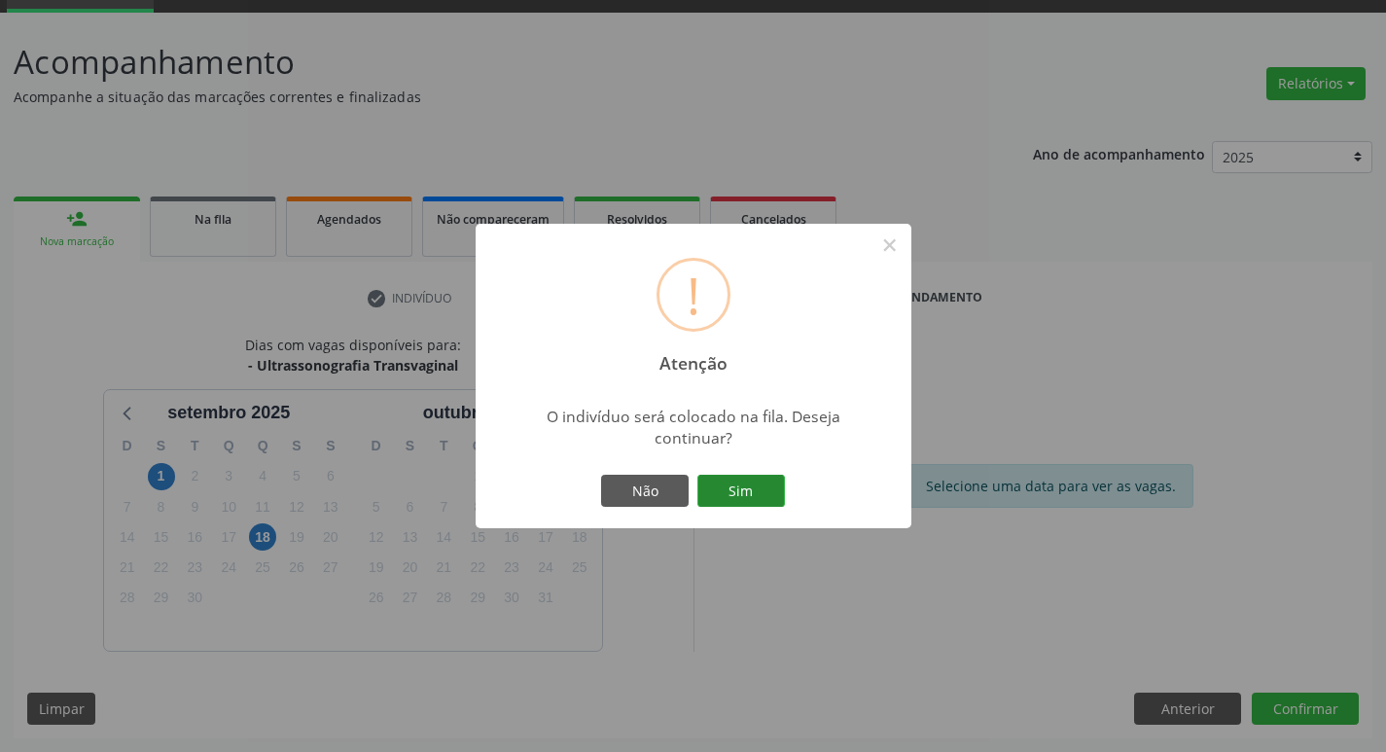
click at [725, 486] on button "Sim" at bounding box center [741, 491] width 88 height 33
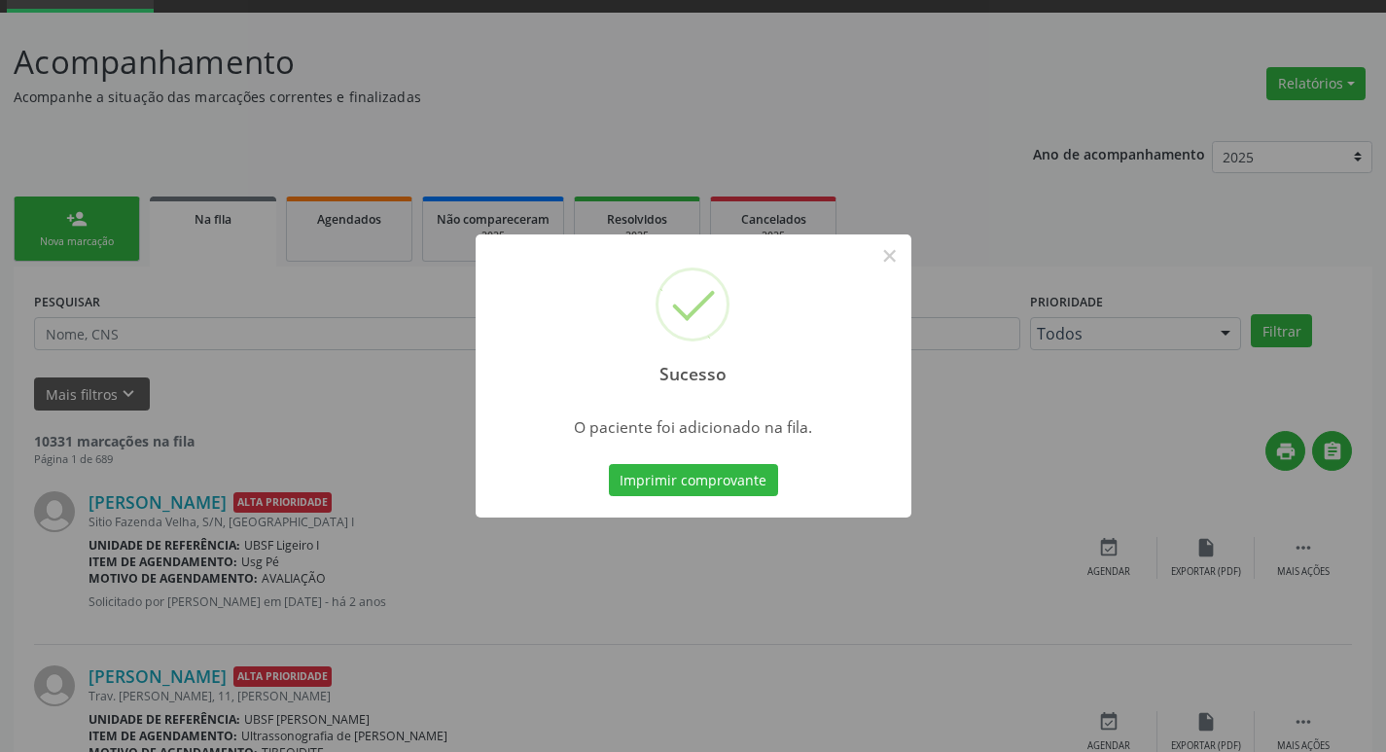
scroll to position [0, 0]
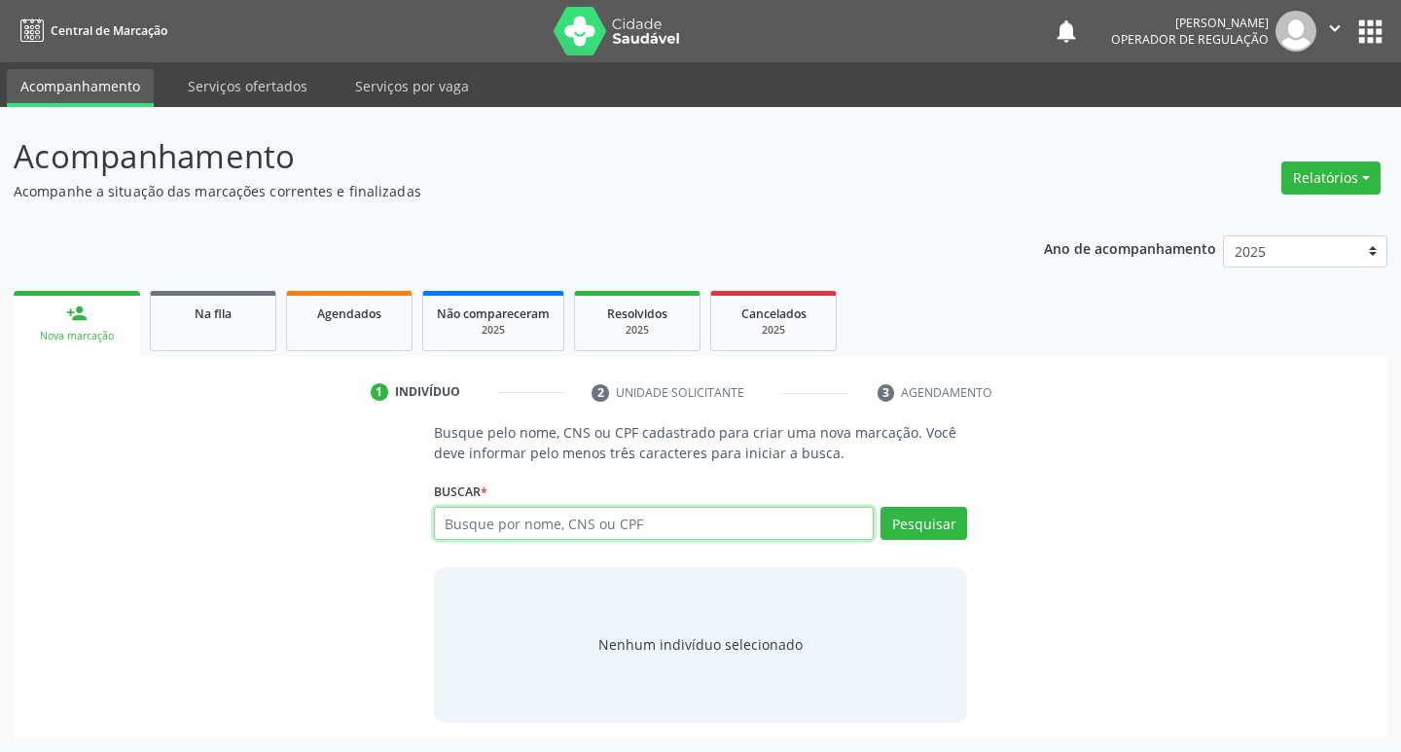
click at [510, 520] on input "text" at bounding box center [654, 523] width 441 height 33
type input "705402403545793"
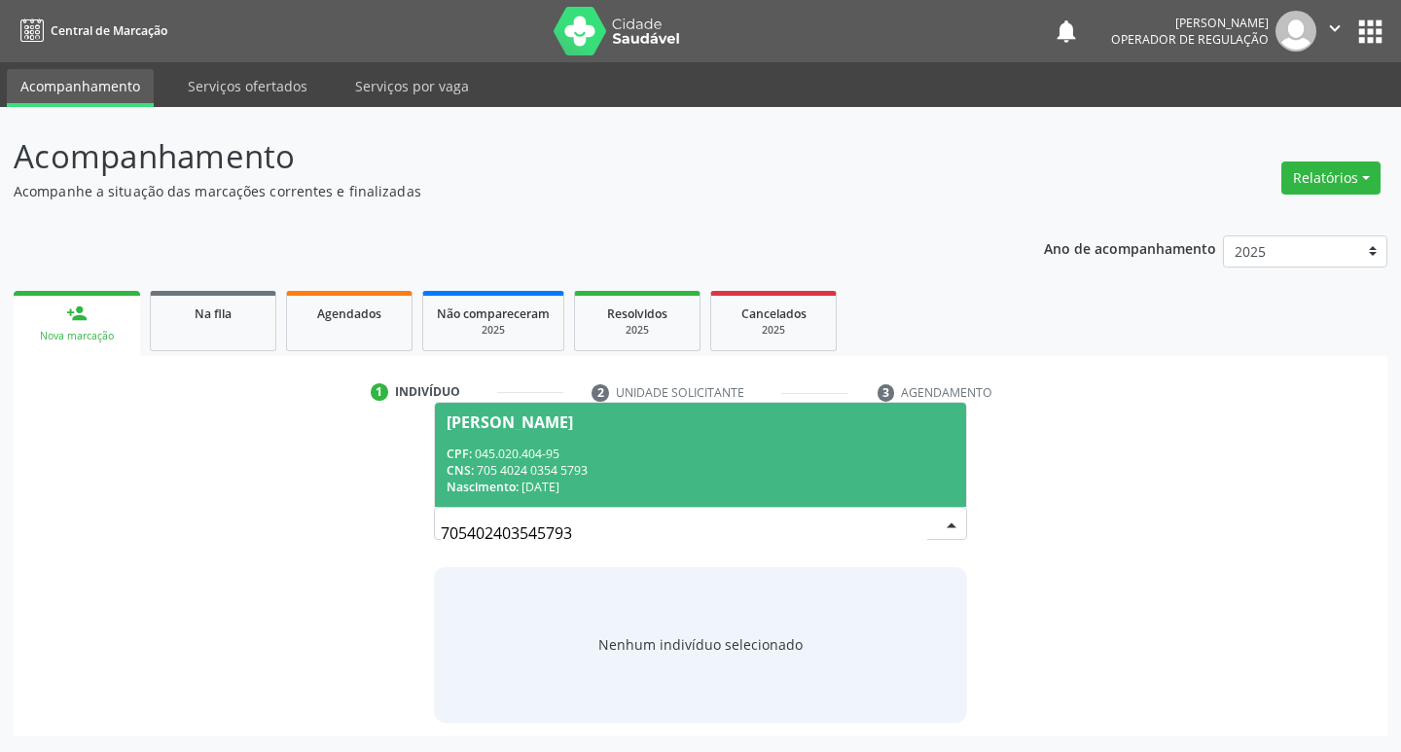
click at [776, 453] on div "CPF: 045.020.404-95" at bounding box center [700, 454] width 509 height 17
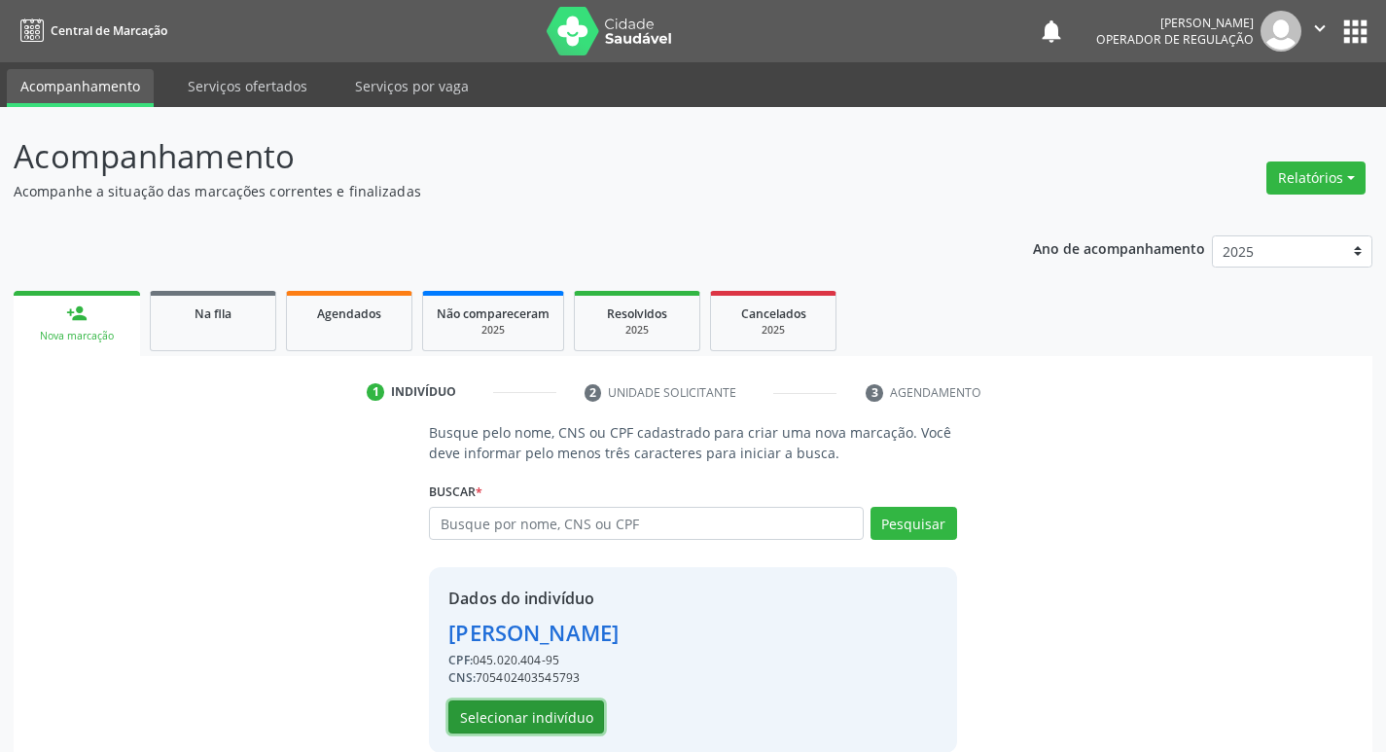
click at [563, 709] on button "Selecionar indivíduo" at bounding box center [526, 716] width 156 height 33
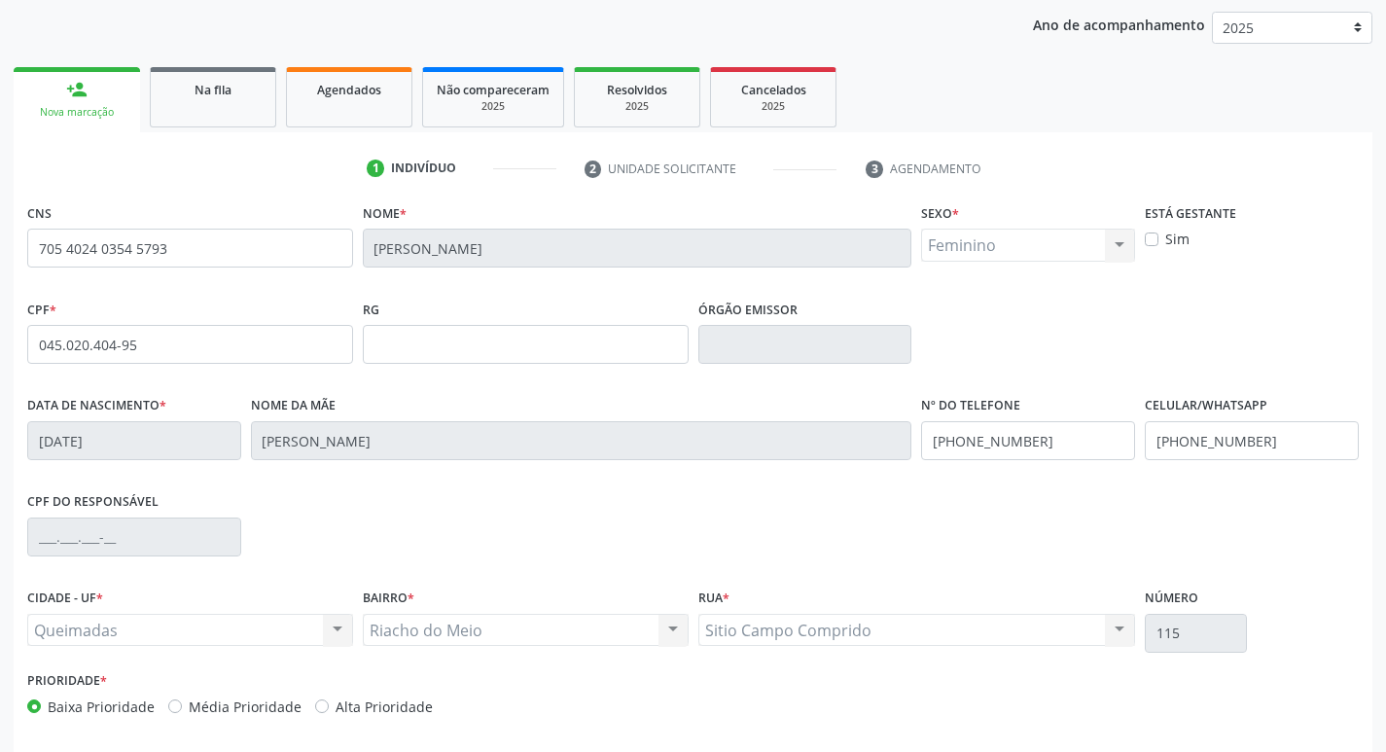
scroll to position [292, 0]
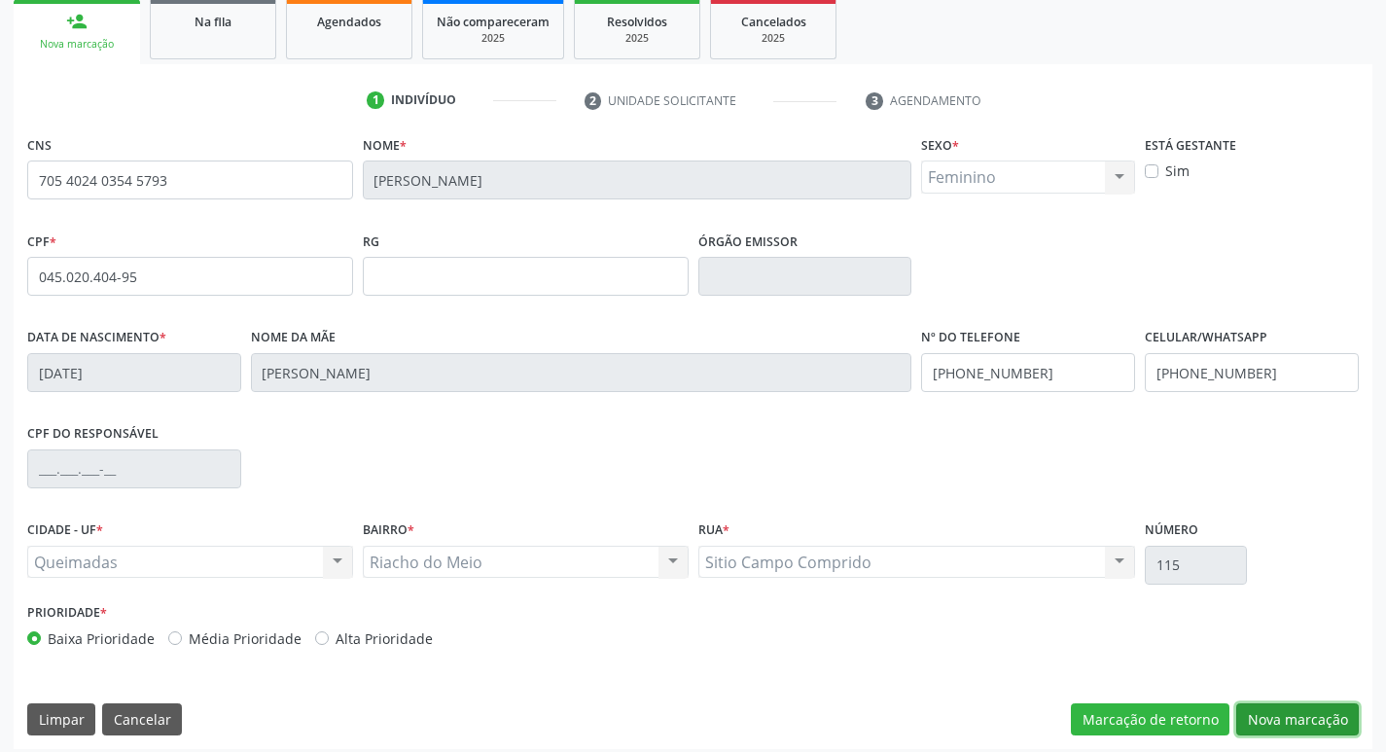
click at [1273, 708] on button "Nova marcação" at bounding box center [1297, 719] width 123 height 33
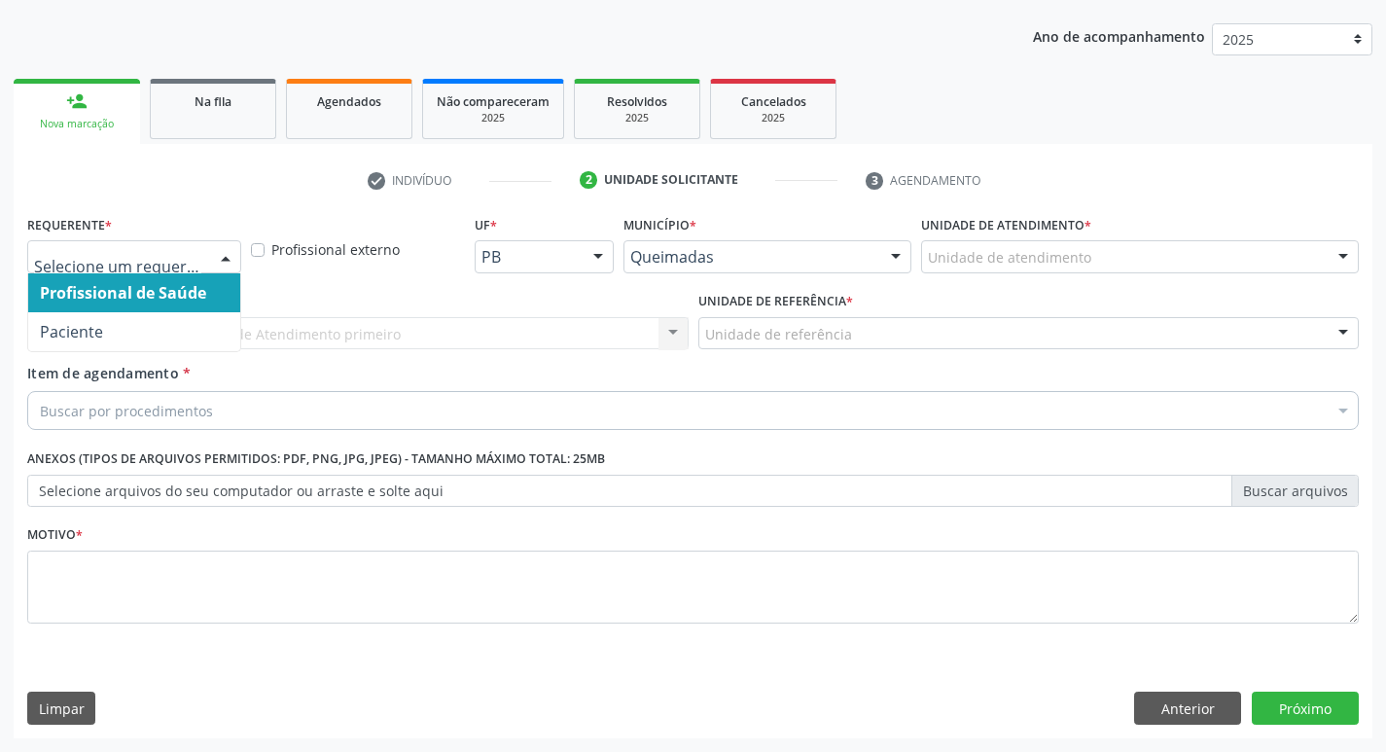
click at [208, 266] on div at bounding box center [134, 256] width 214 height 33
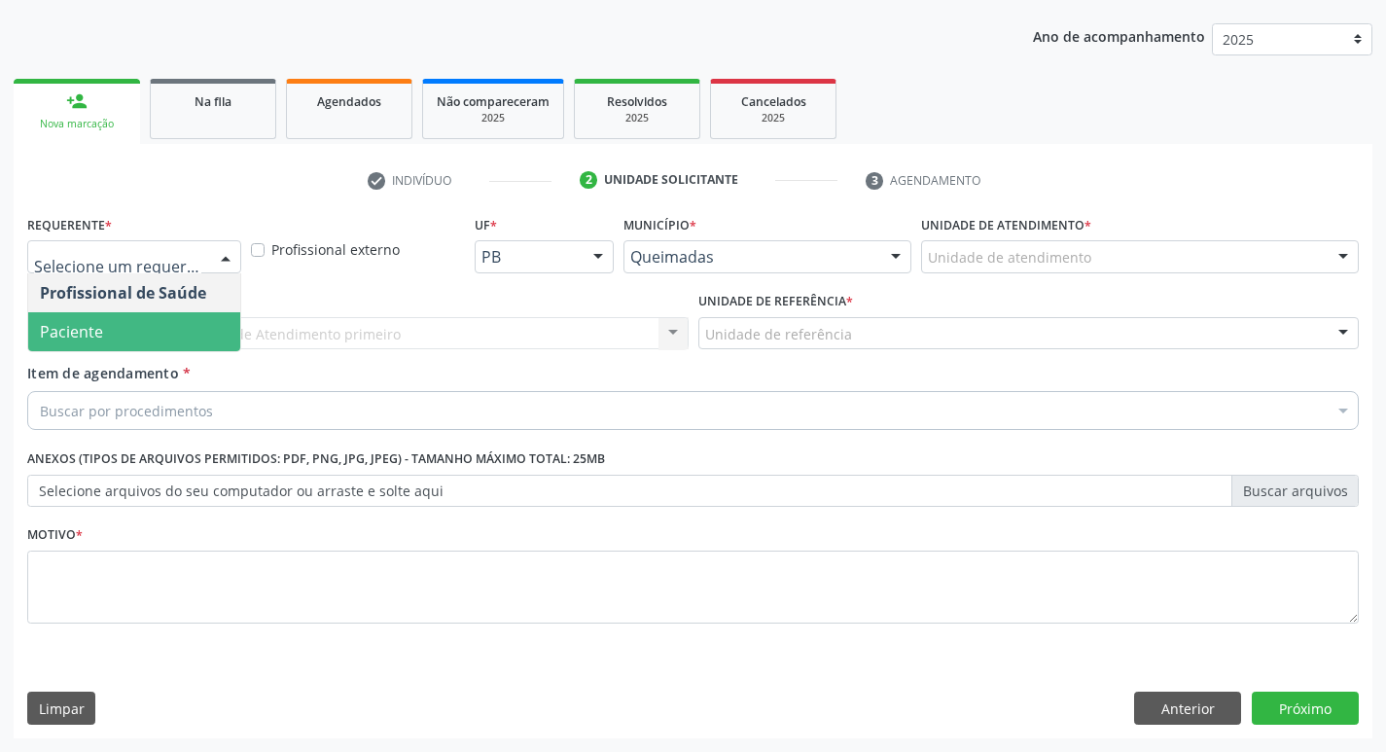
click at [189, 320] on span "Paciente" at bounding box center [134, 331] width 212 height 39
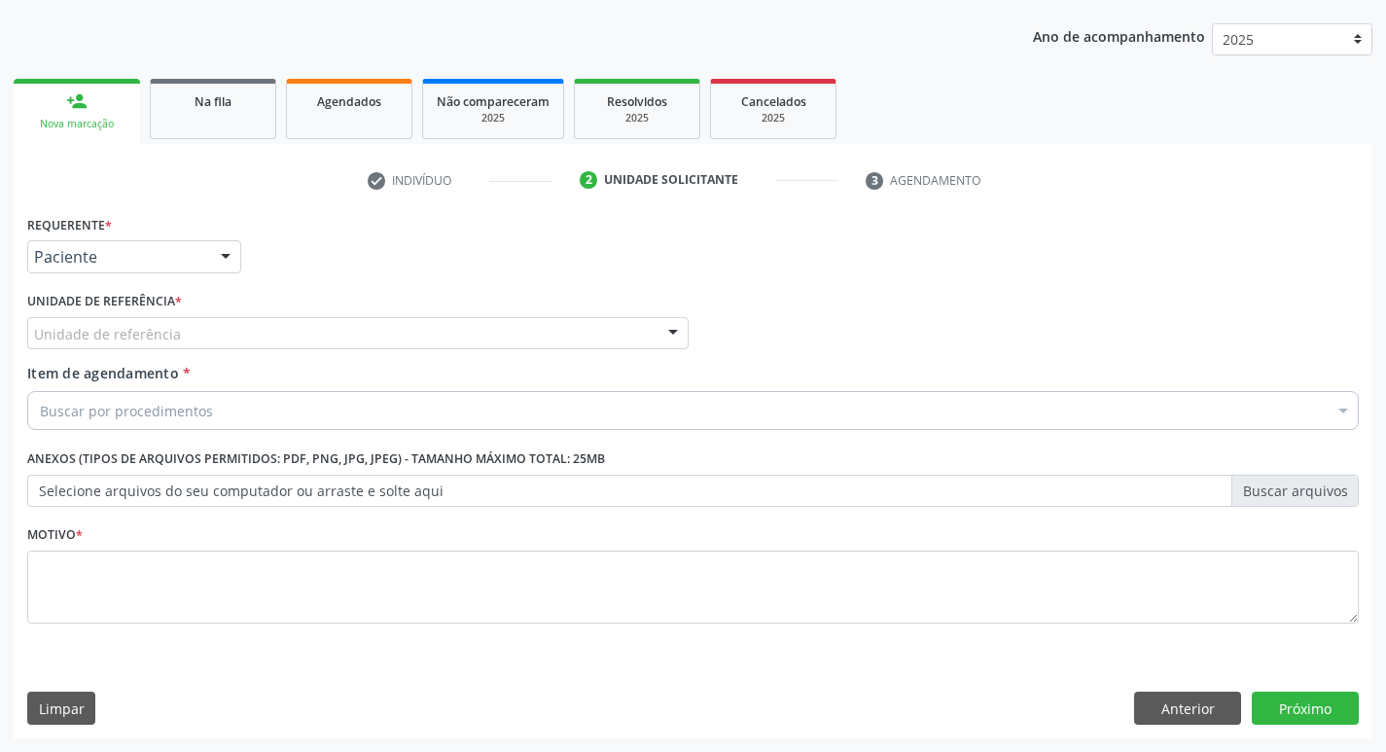
click at [186, 319] on div "Unidade de referência" at bounding box center [357, 333] width 661 height 33
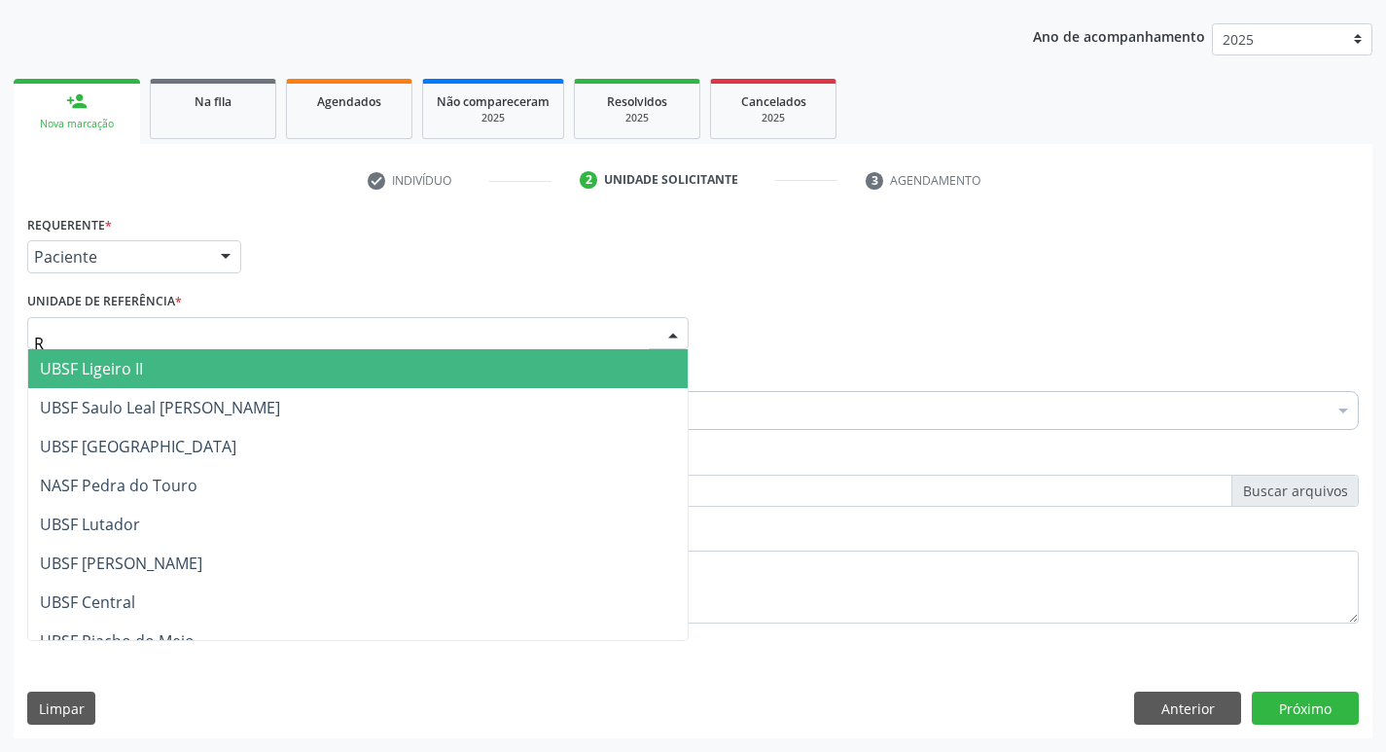
type input "RI"
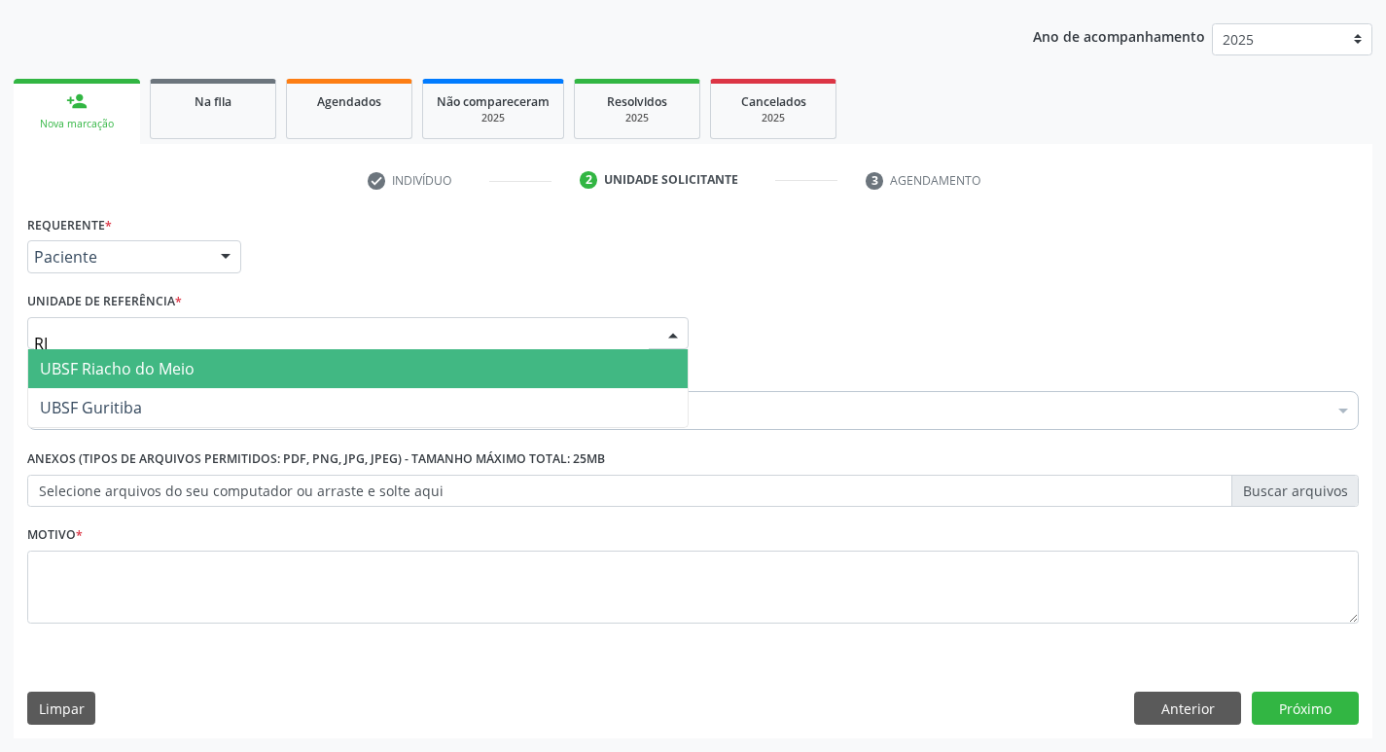
click at [173, 375] on span "UBSF Riacho do Meio" at bounding box center [117, 368] width 155 height 21
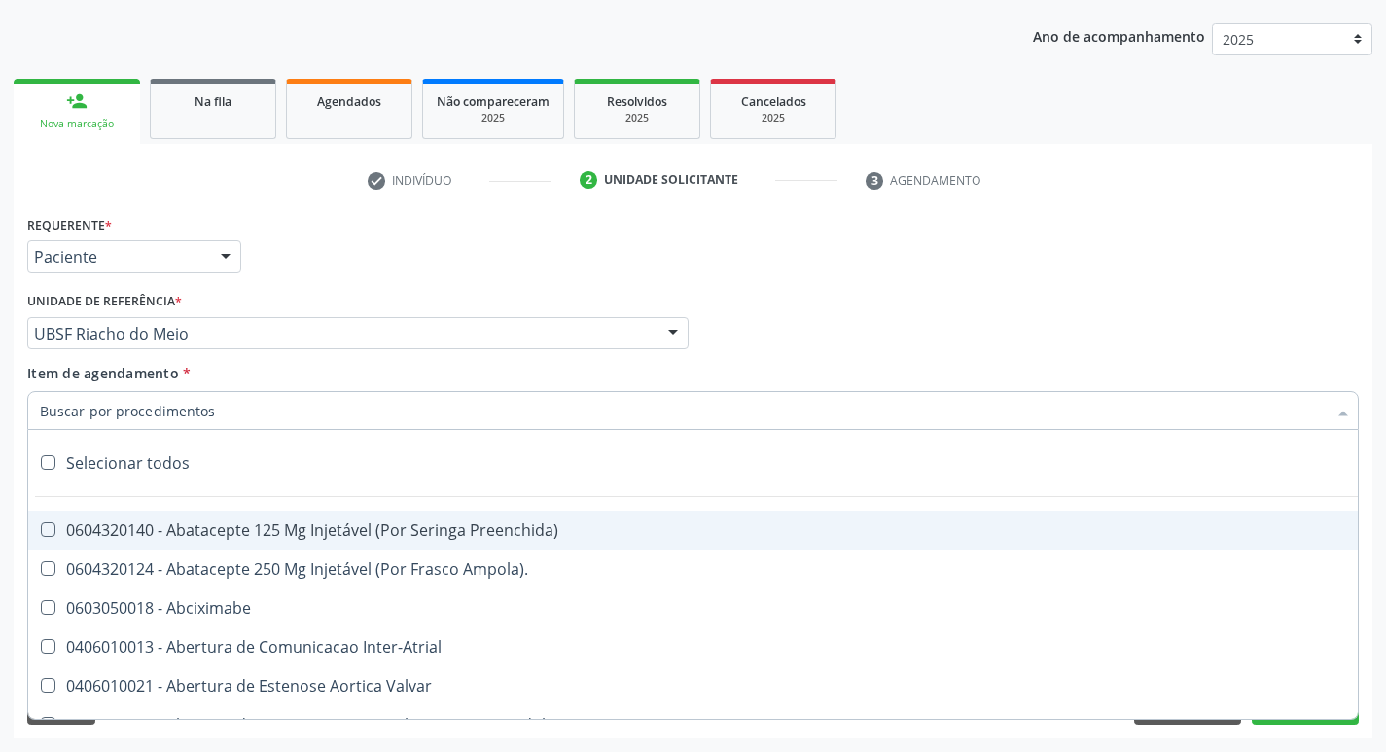
paste input "0205020186"
type input "0205020186"
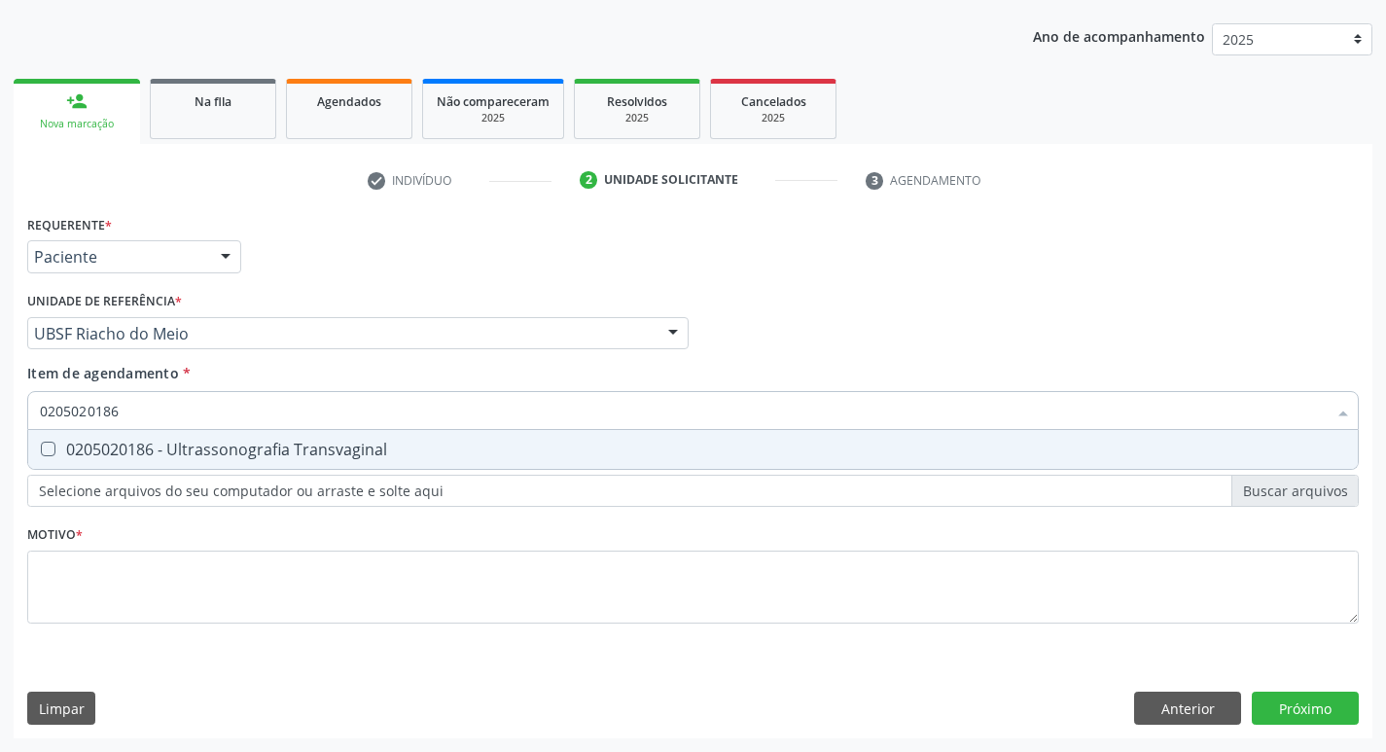
click at [165, 442] on div "0205020186 - Ultrassonografia Transvaginal" at bounding box center [693, 450] width 1306 height 16
checkbox Transvaginal "true"
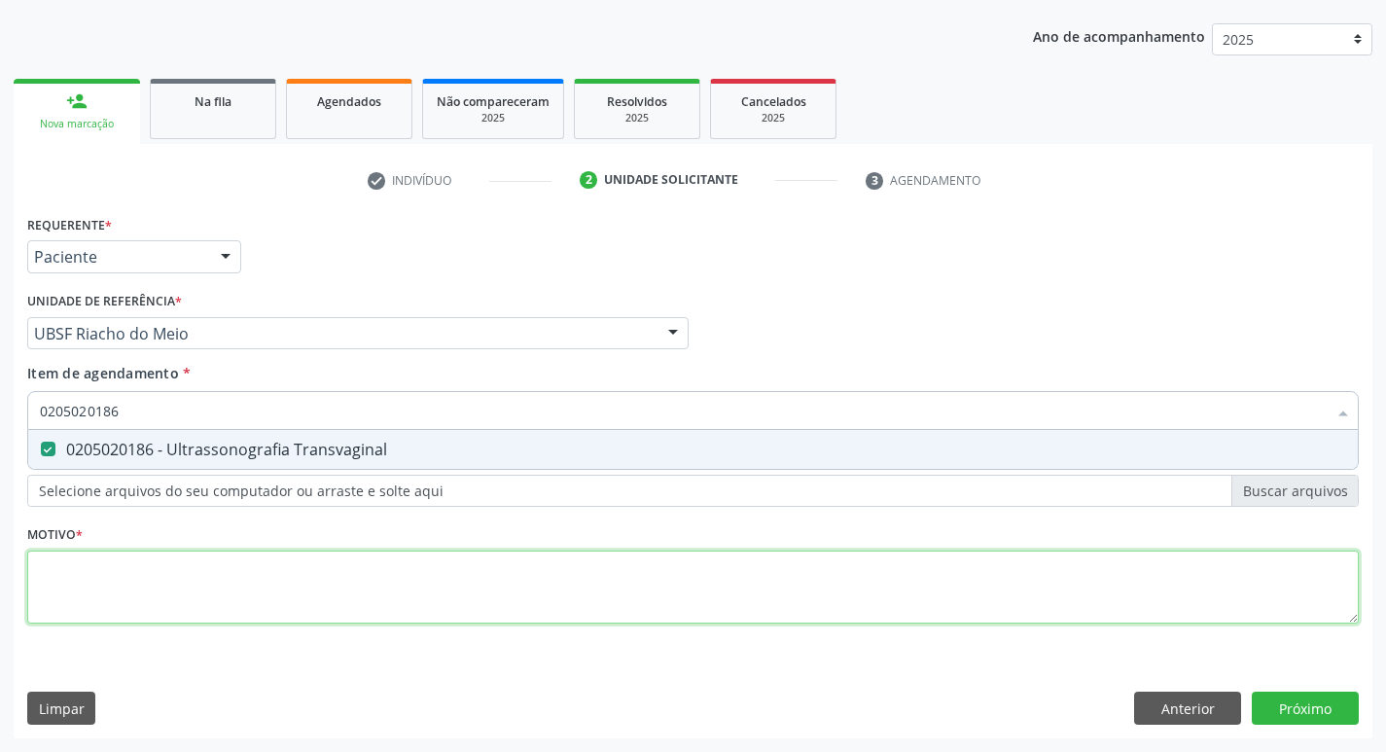
click at [109, 589] on div "Requerente * Paciente Profissional de Saúde Paciente Nenhum resultado encontrad…" at bounding box center [693, 430] width 1332 height 441
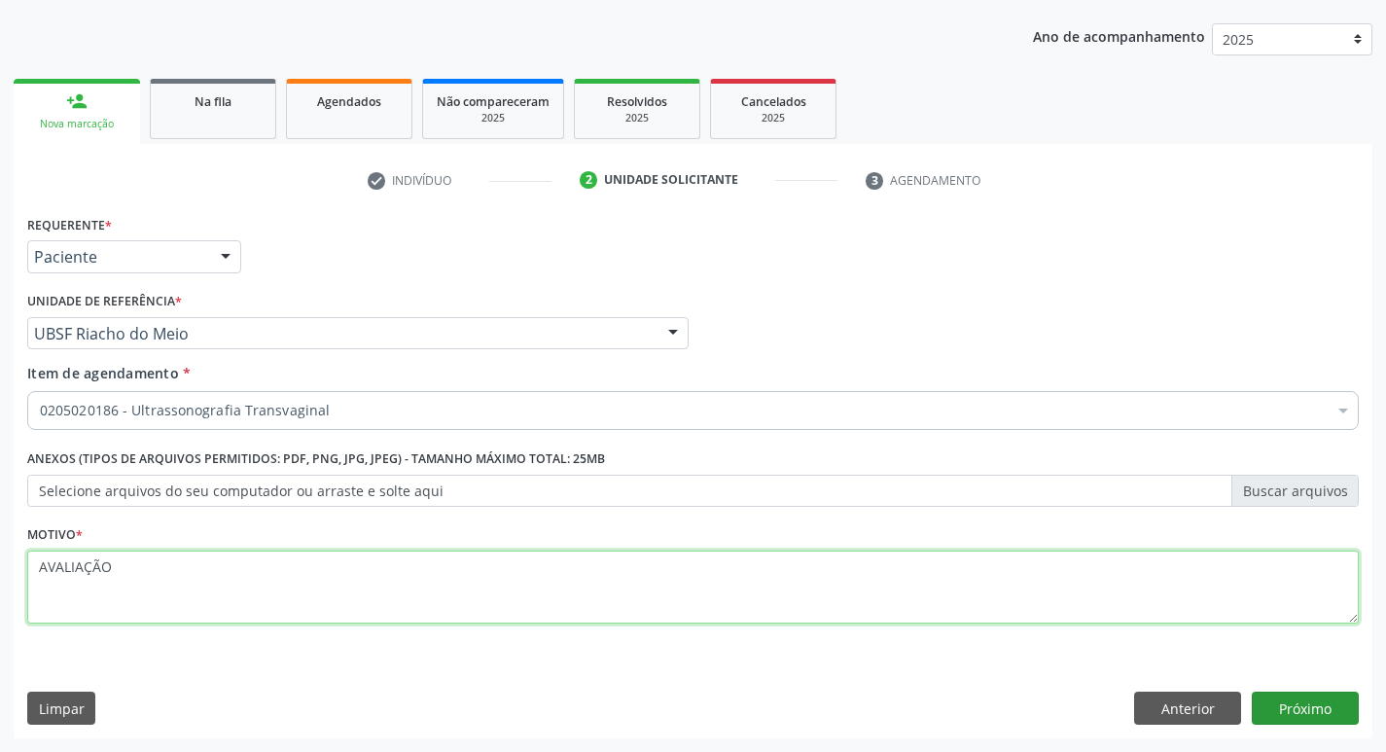
type textarea "AVALIAÇÃO"
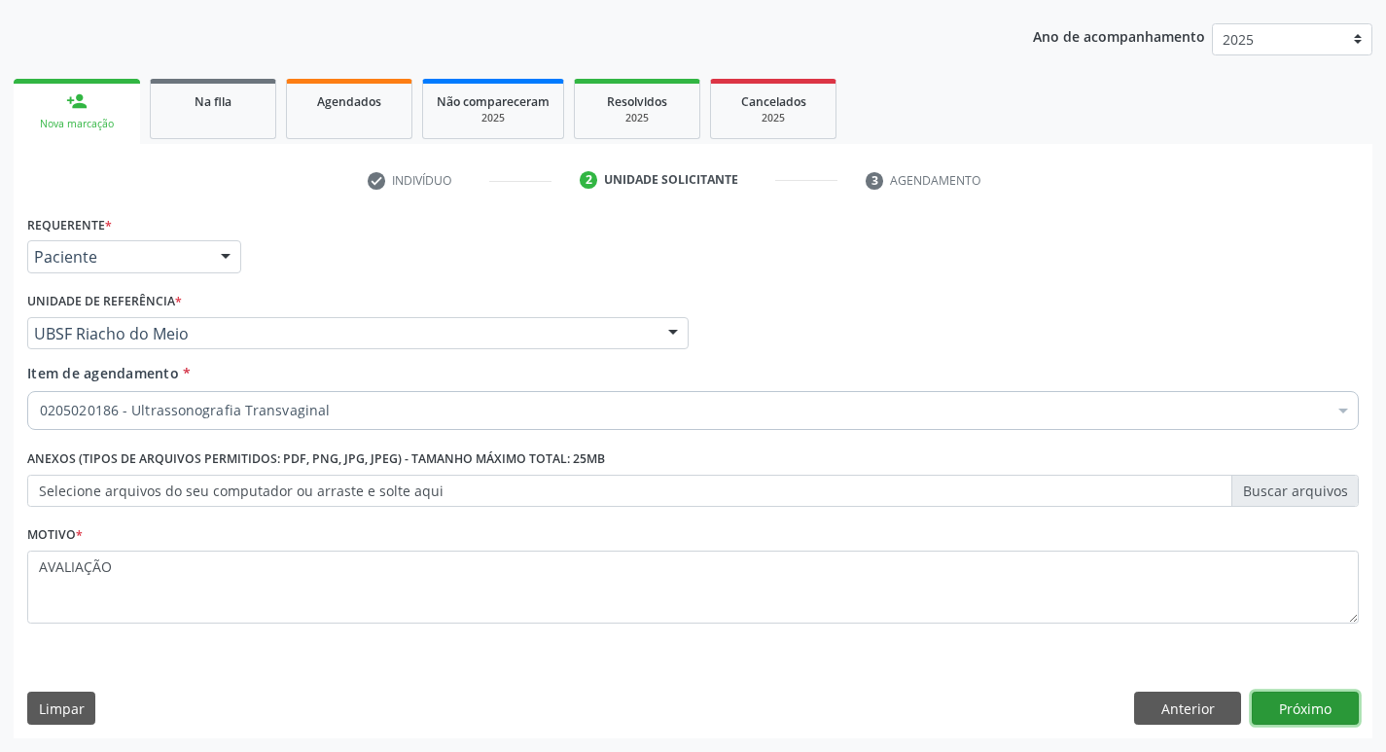
click at [1306, 696] on button "Próximo" at bounding box center [1305, 708] width 107 height 33
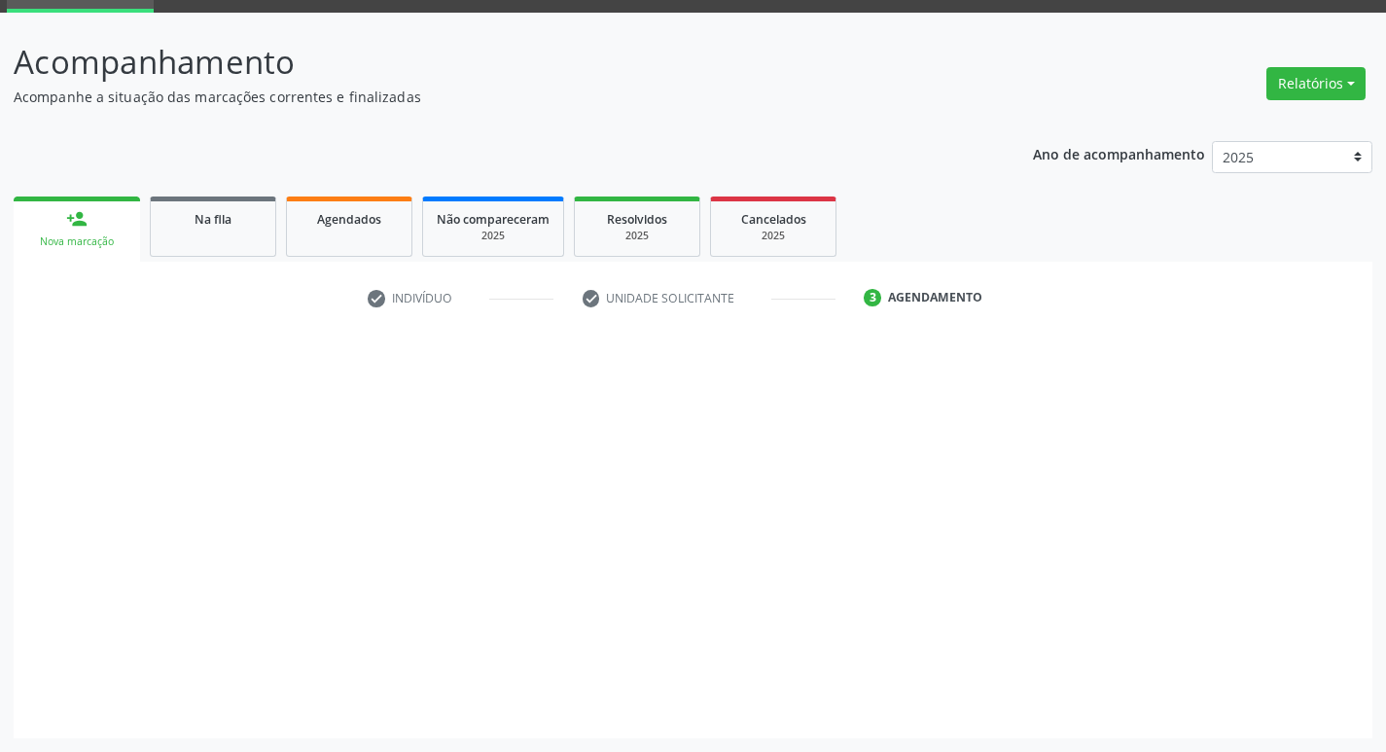
scroll to position [94, 0]
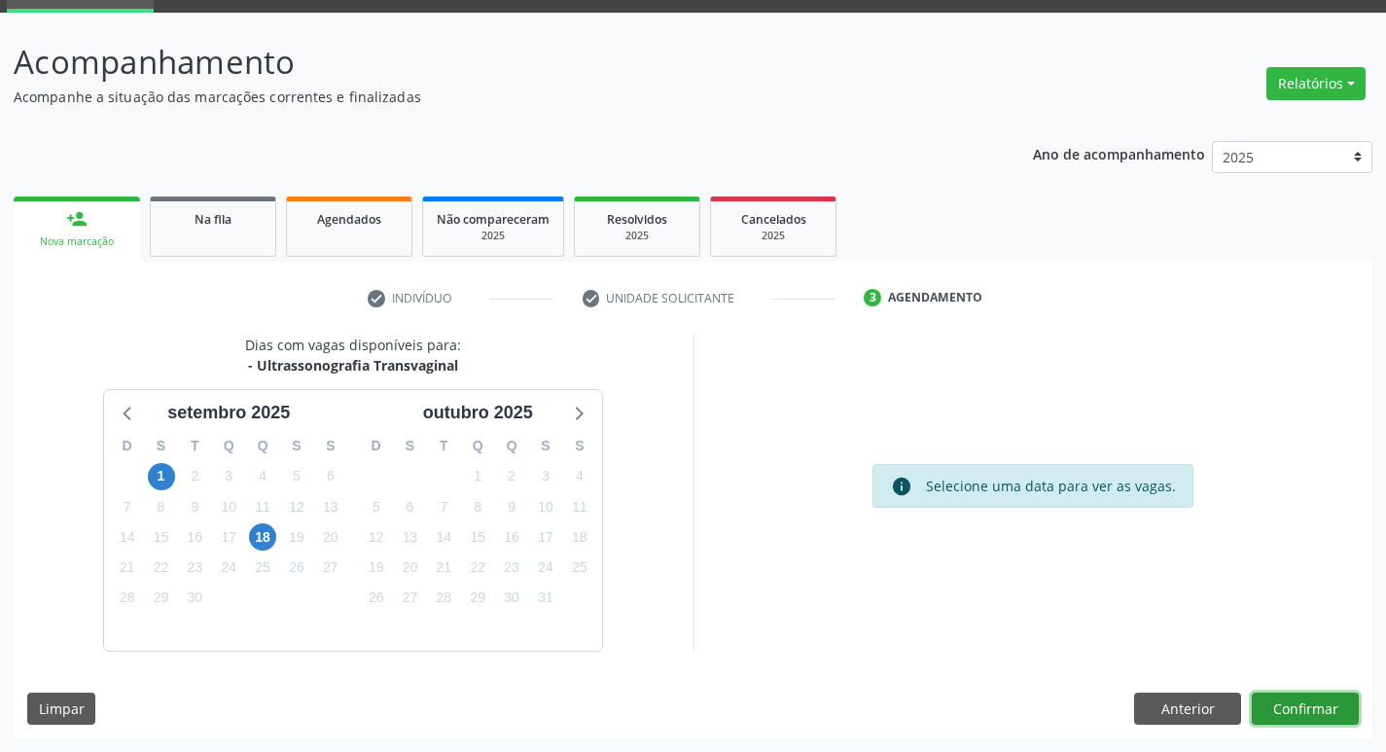
click at [1319, 714] on button "Confirmar" at bounding box center [1305, 709] width 107 height 33
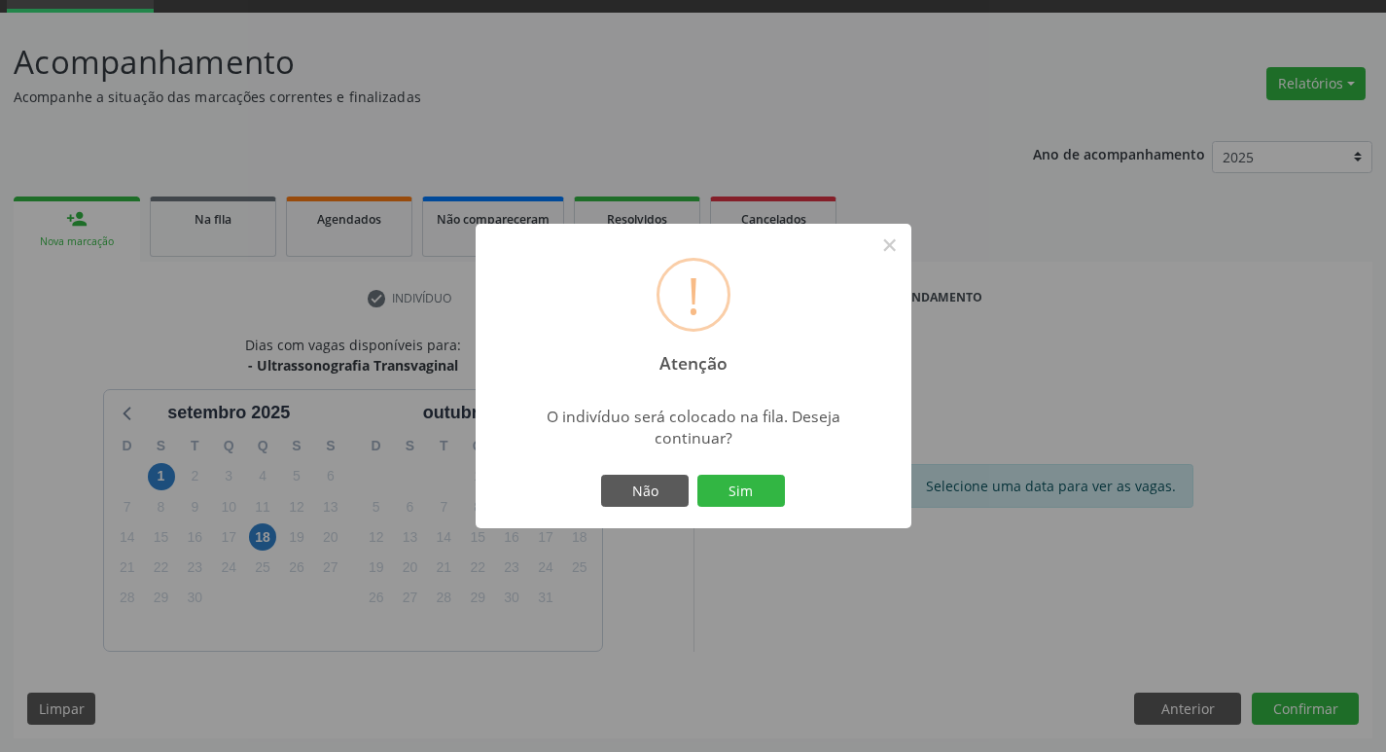
click at [721, 472] on div "Não Sim" at bounding box center [693, 491] width 193 height 41
click at [726, 482] on button "Sim" at bounding box center [741, 491] width 88 height 33
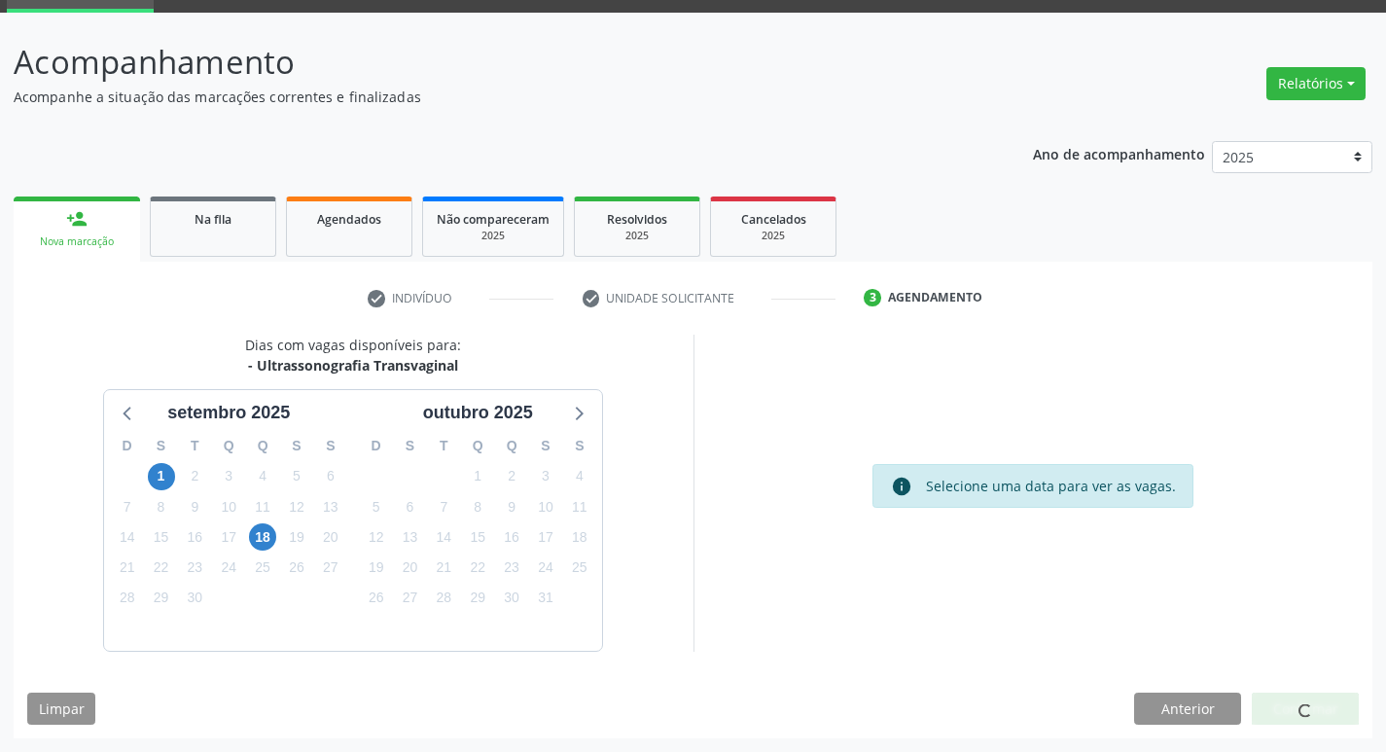
scroll to position [0, 0]
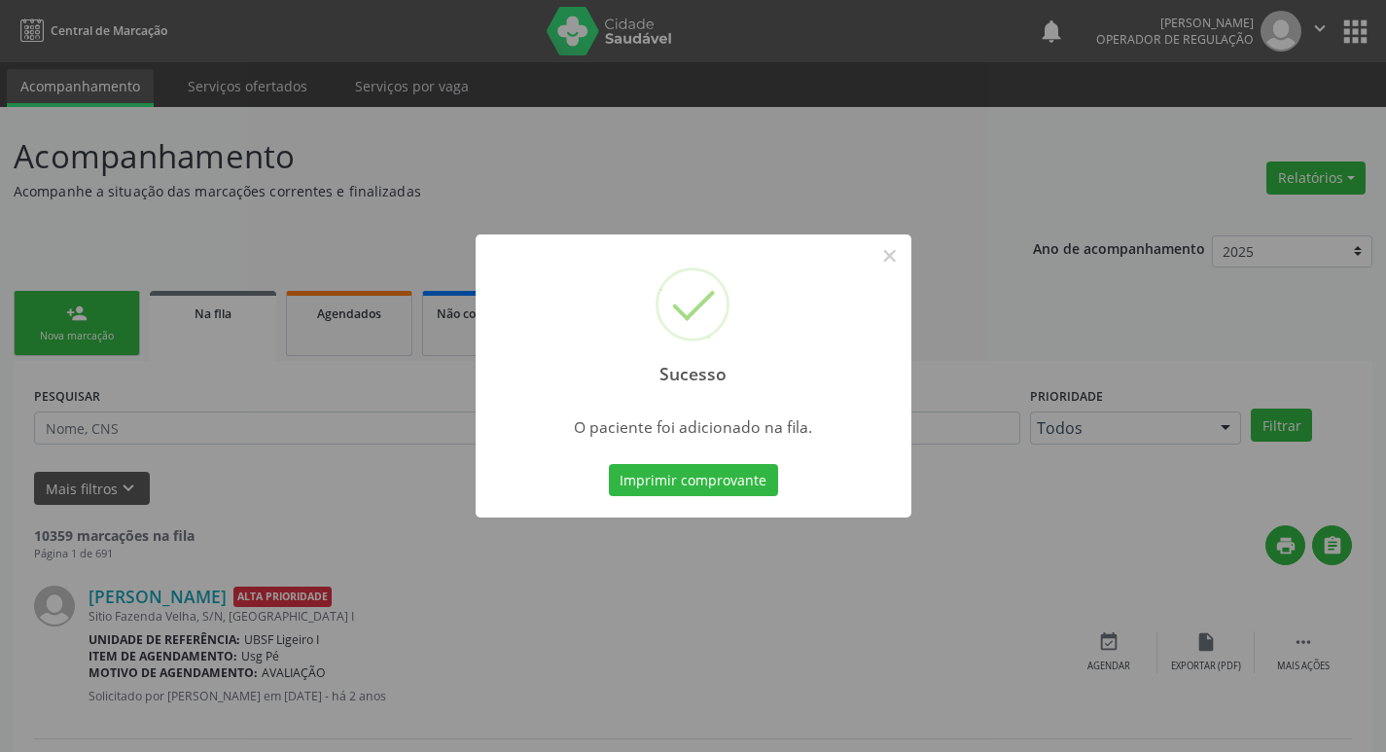
click at [490, 209] on div "Sucesso × O paciente foi adicionado na fila. Imprimir comprovante Cancel" at bounding box center [693, 376] width 1386 height 752
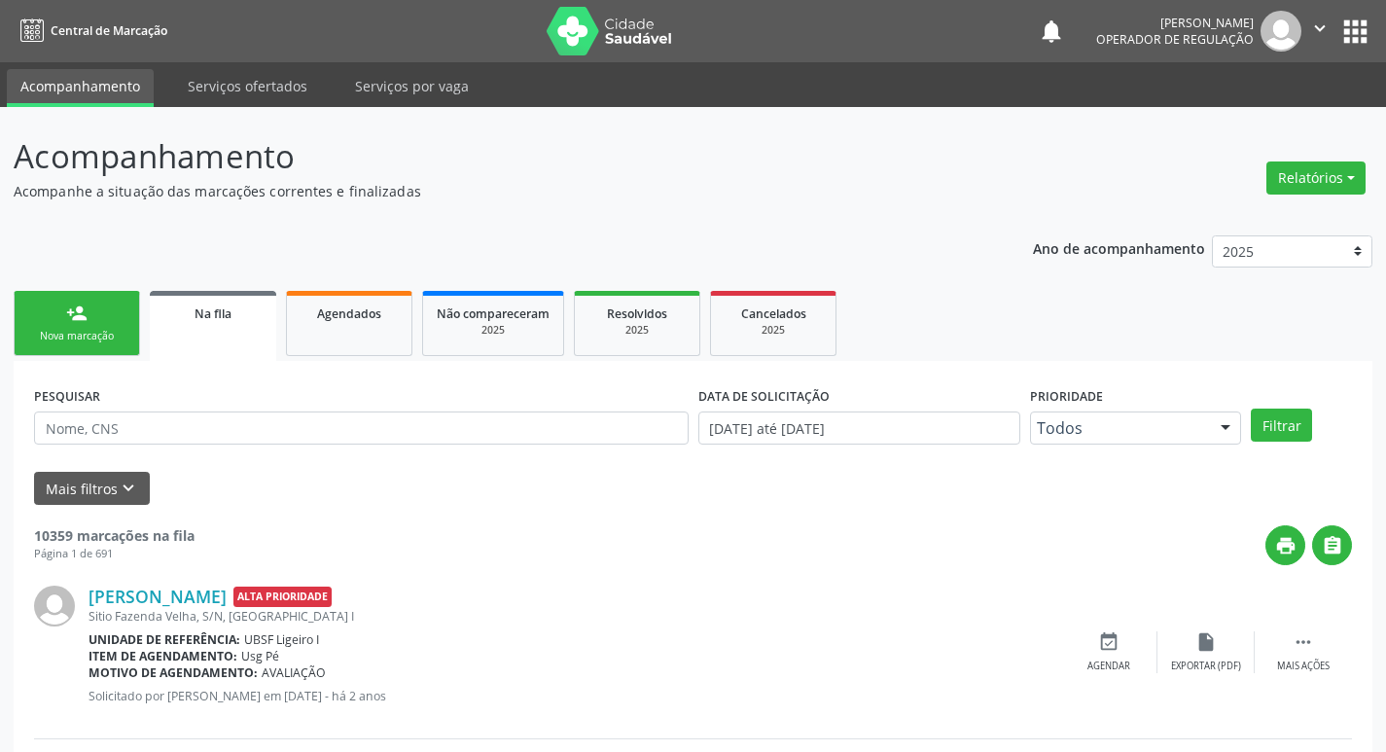
click at [65, 322] on link "person_add Nova marcação" at bounding box center [77, 323] width 126 height 65
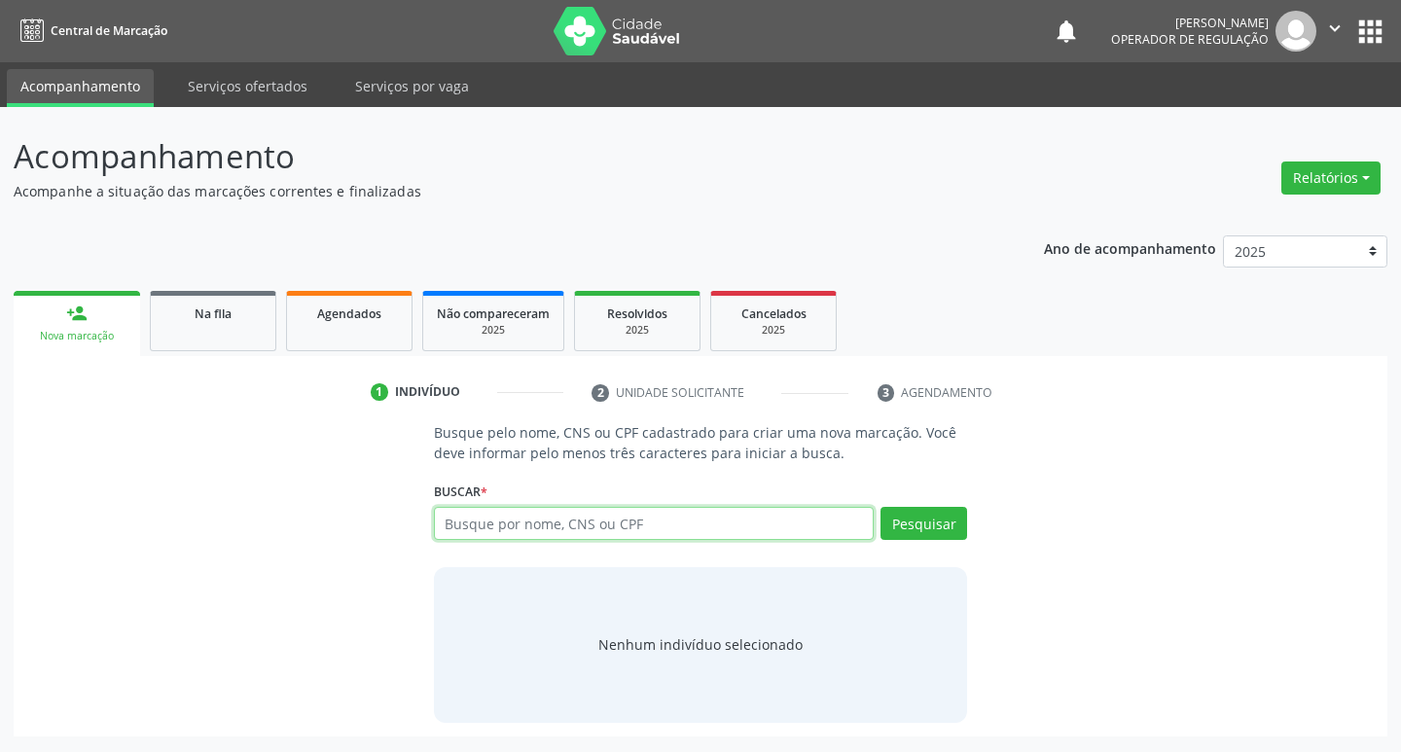
click at [571, 534] on input "text" at bounding box center [654, 523] width 441 height 33
type input "703402284423200"
click at [923, 540] on div "Pesquisar" at bounding box center [920, 530] width 93 height 47
click at [923, 529] on button "Pesquisar" at bounding box center [923, 523] width 87 height 33
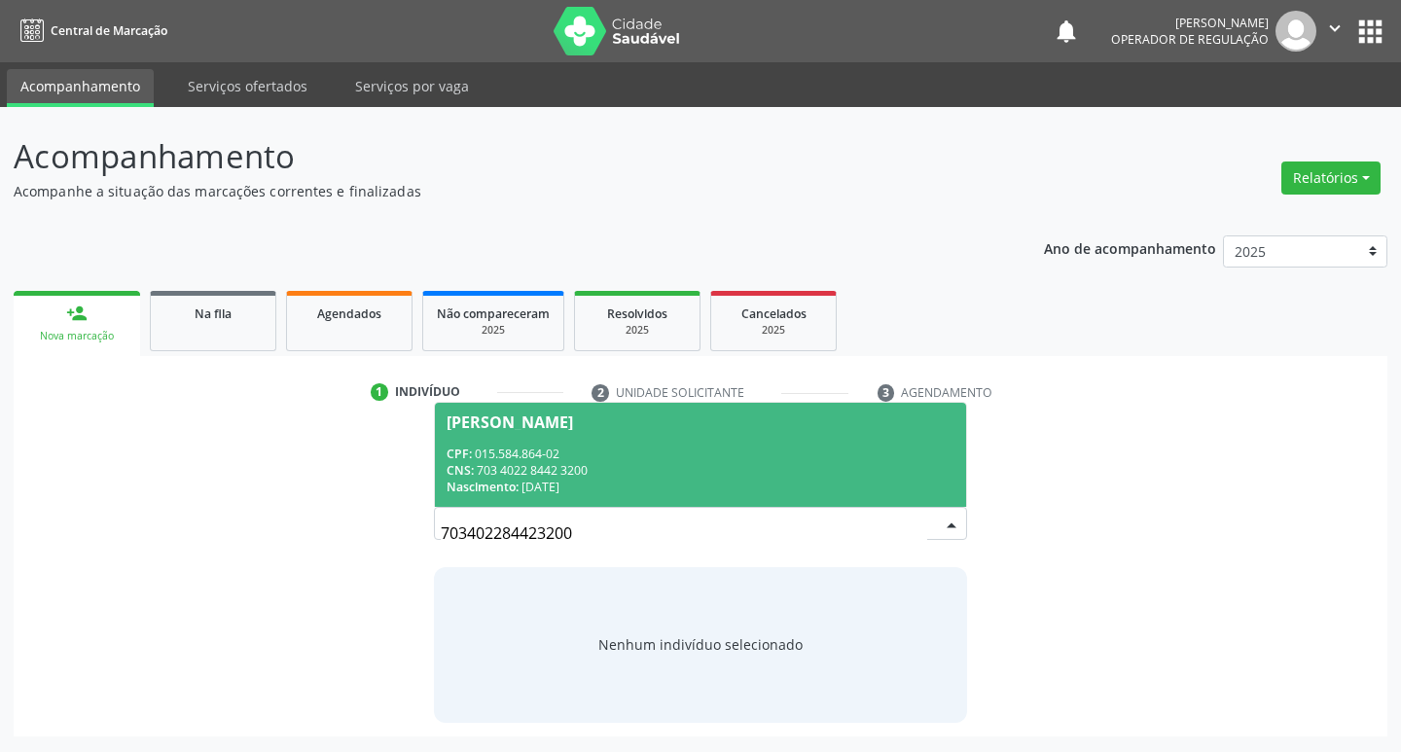
click at [775, 491] on div "Nascimento: 10/12/1980" at bounding box center [700, 487] width 509 height 17
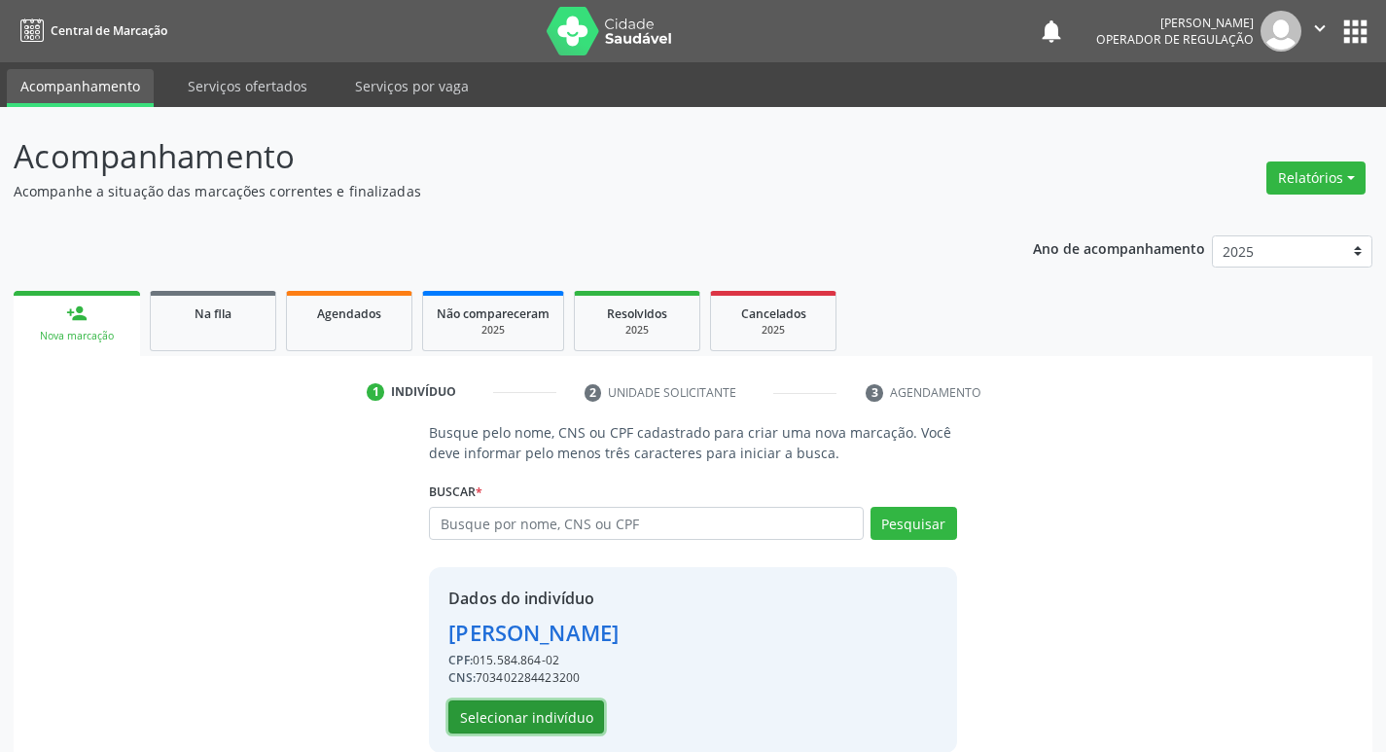
click at [525, 717] on button "Selecionar indivíduo" at bounding box center [526, 716] width 156 height 33
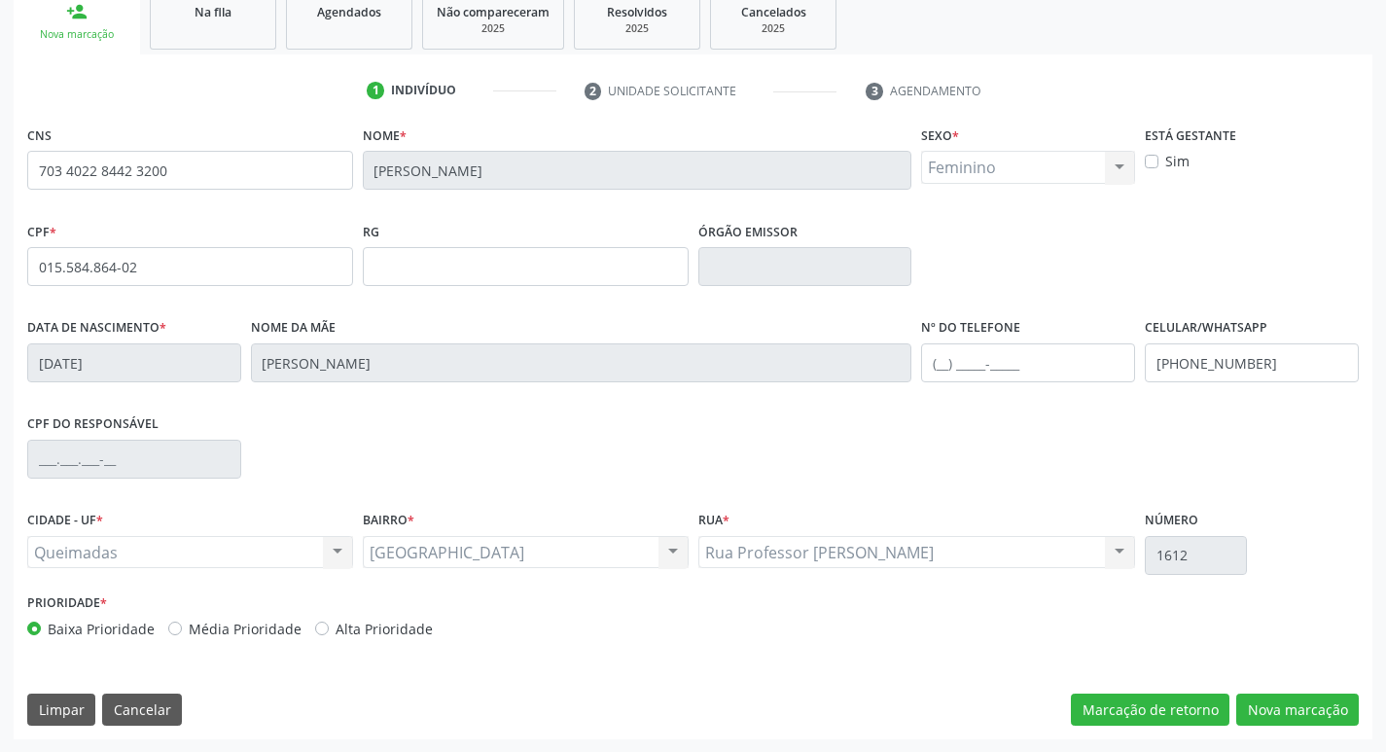
scroll to position [303, 0]
click at [1278, 705] on button "Nova marcação" at bounding box center [1297, 709] width 123 height 33
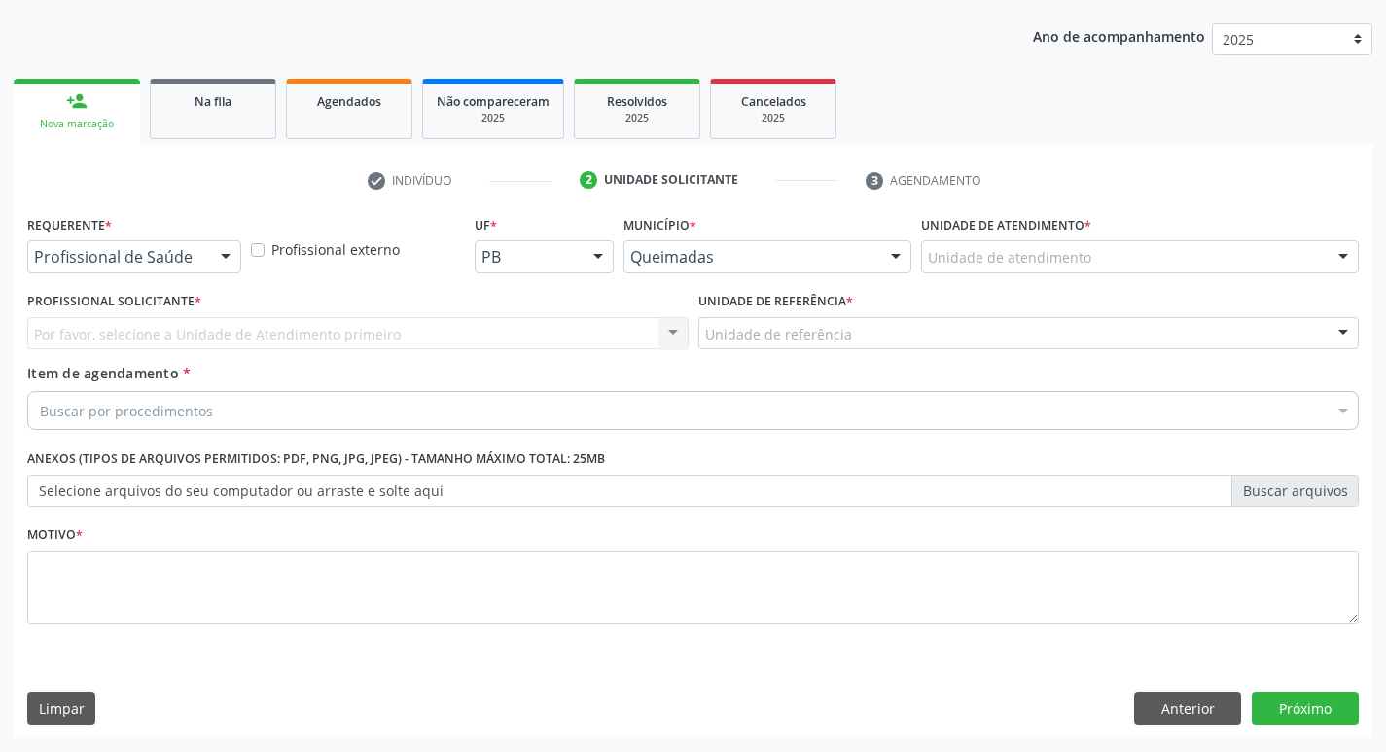
scroll to position [212, 0]
click at [99, 231] on label "Requerente *" at bounding box center [69, 225] width 85 height 30
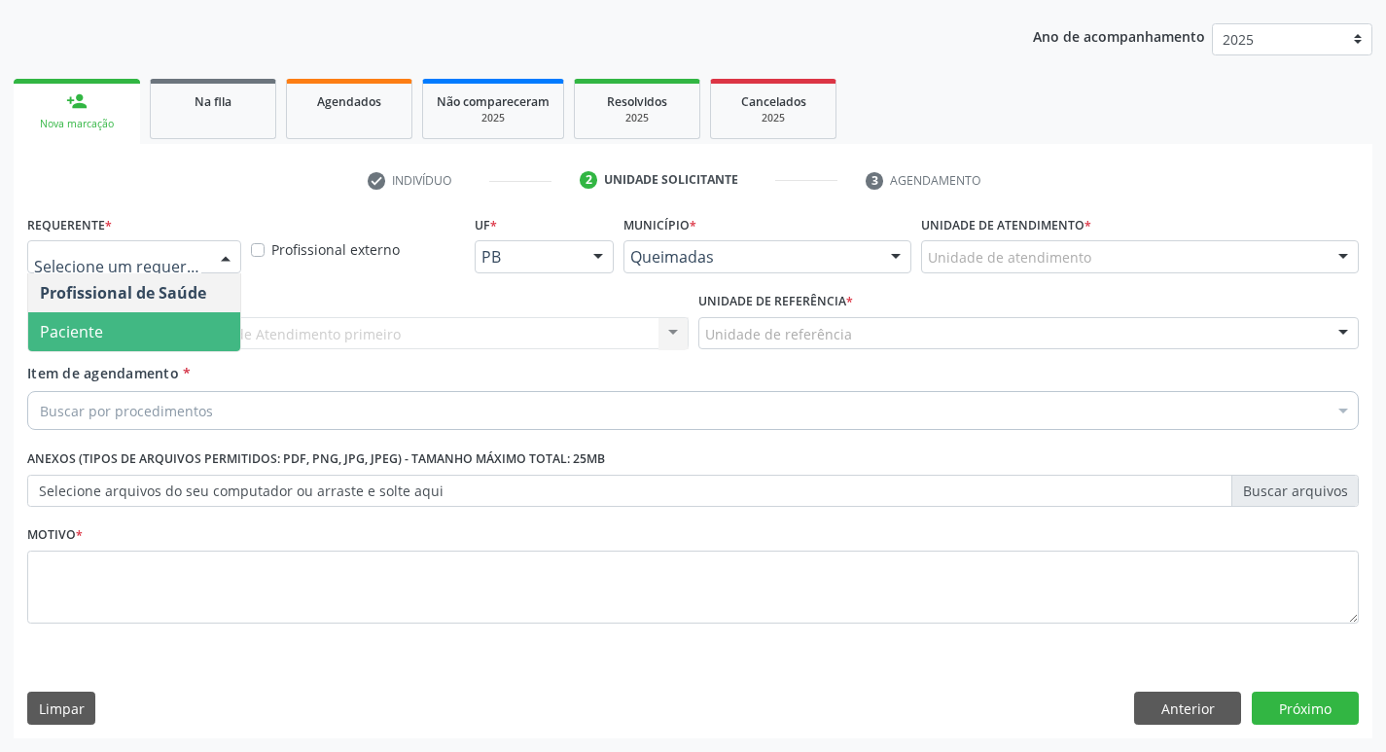
click at [97, 339] on span "Paciente" at bounding box center [71, 331] width 63 height 21
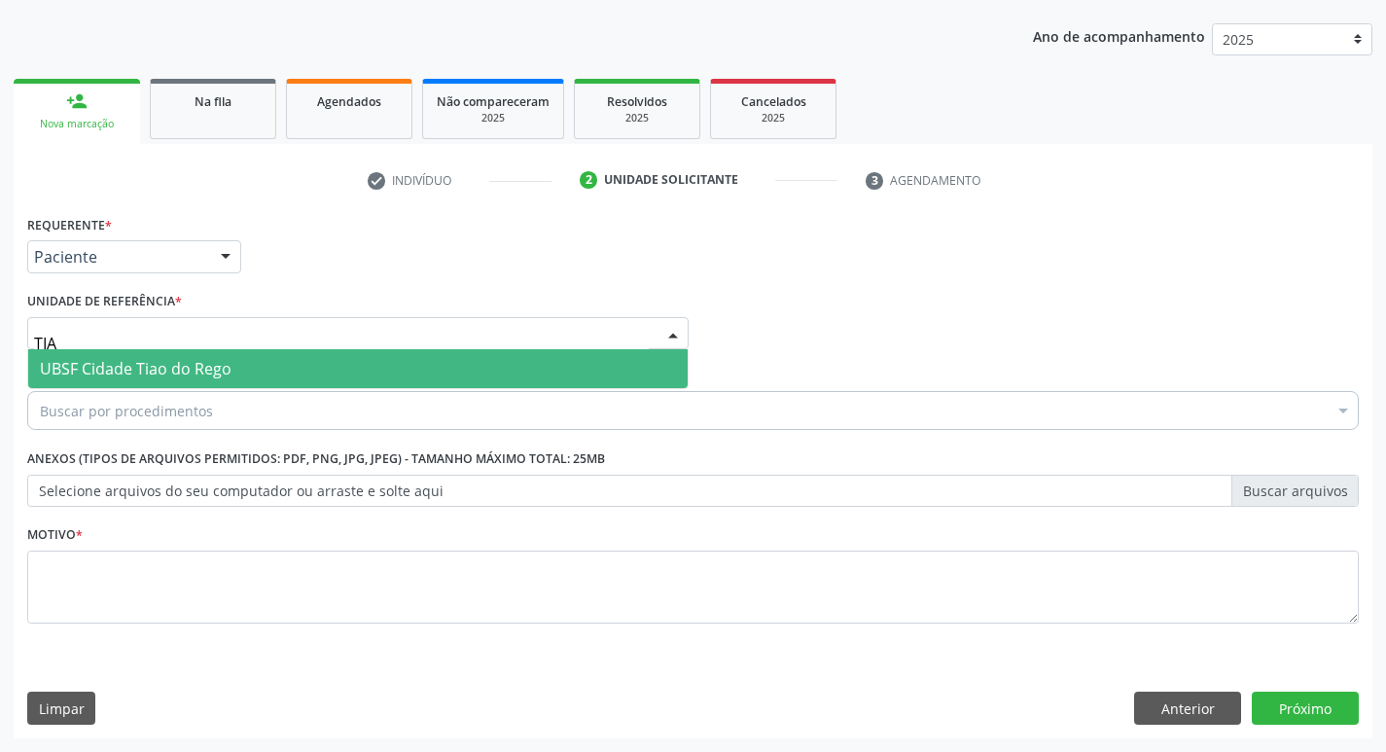
type input "TIAO"
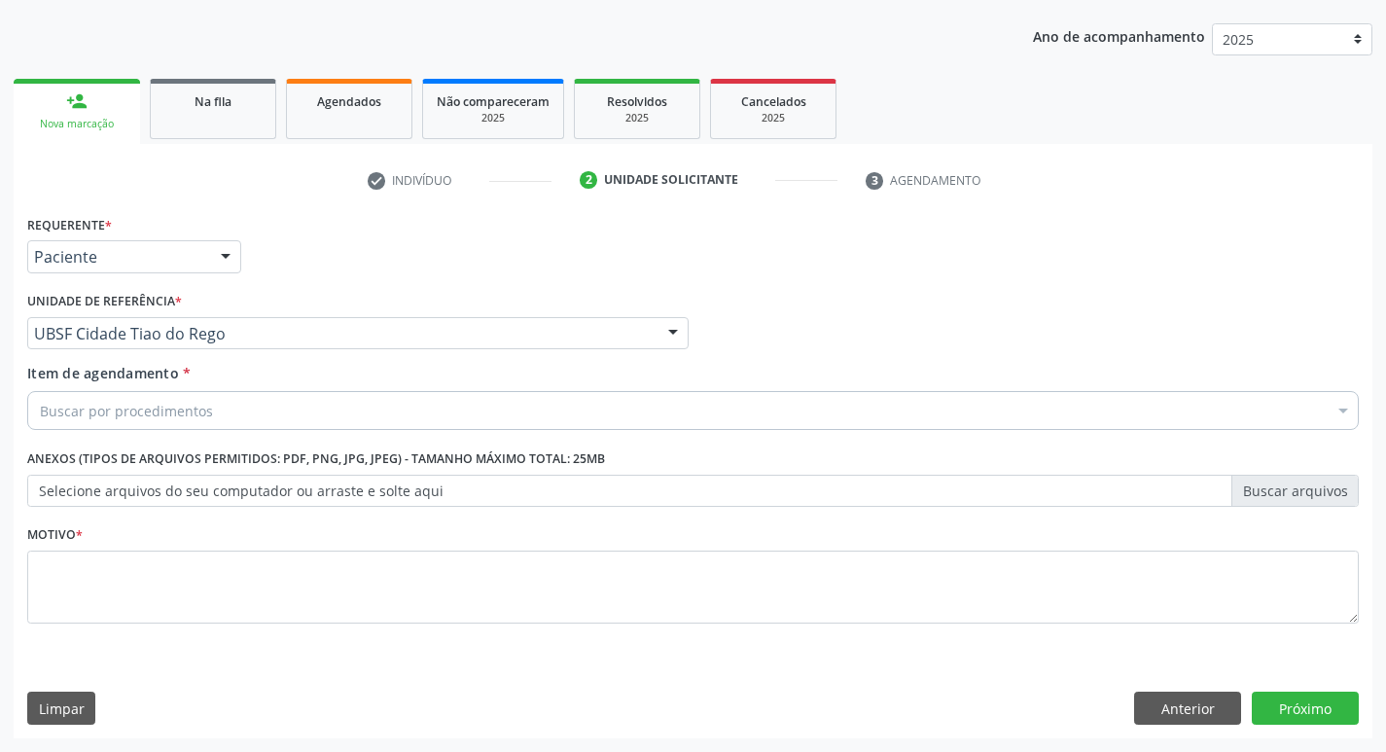
click at [149, 422] on div "Buscar por procedimentos" at bounding box center [693, 410] width 1332 height 39
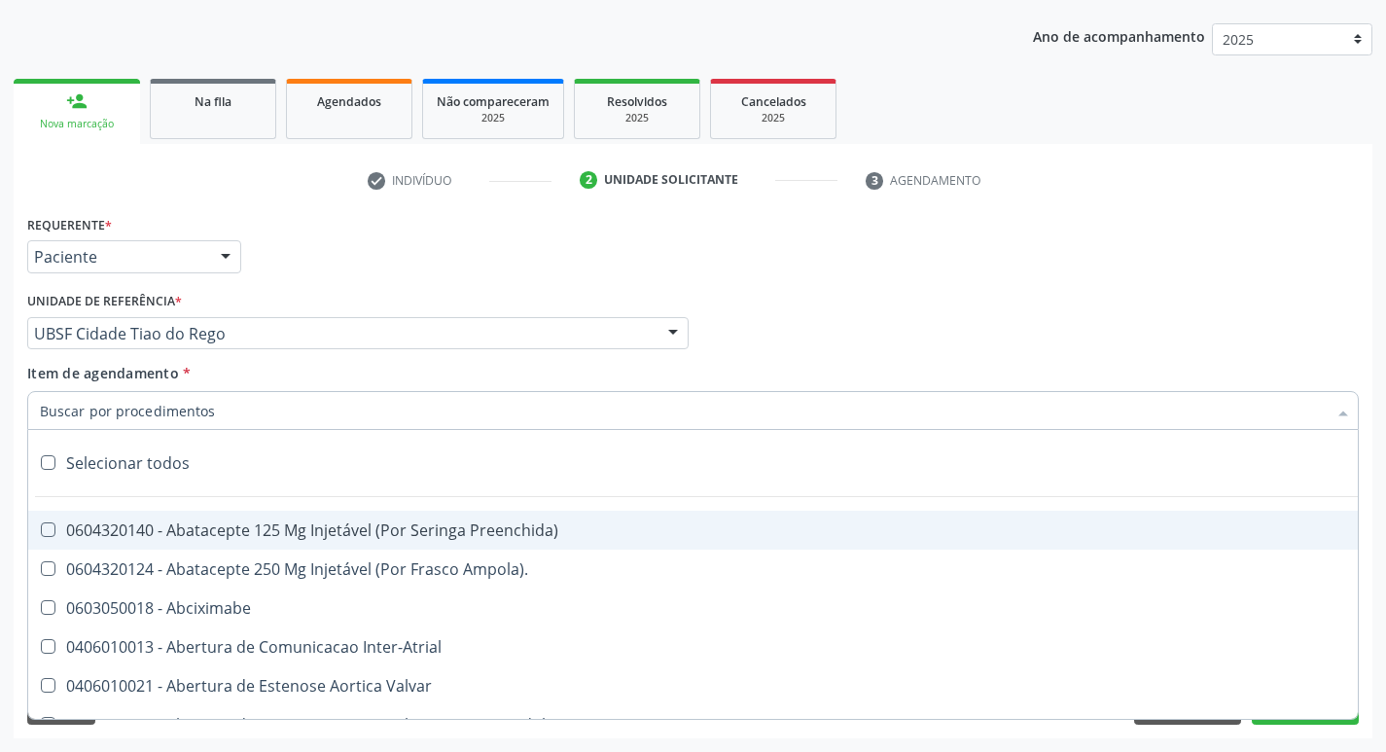
paste input "0205020186"
type input "0205020186"
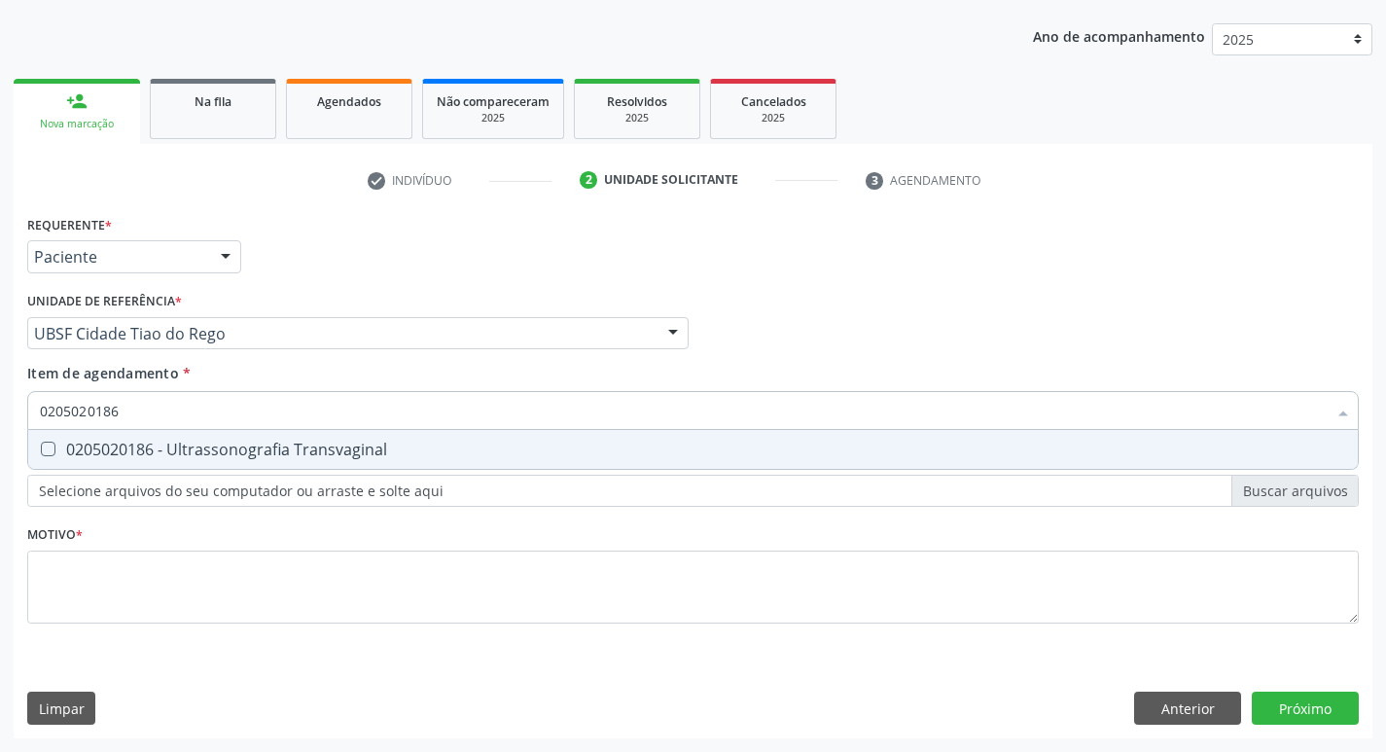
click at [139, 432] on span "0205020186 - Ultrassonografia Transvaginal" at bounding box center [693, 449] width 1330 height 39
checkbox Transvaginal "true"
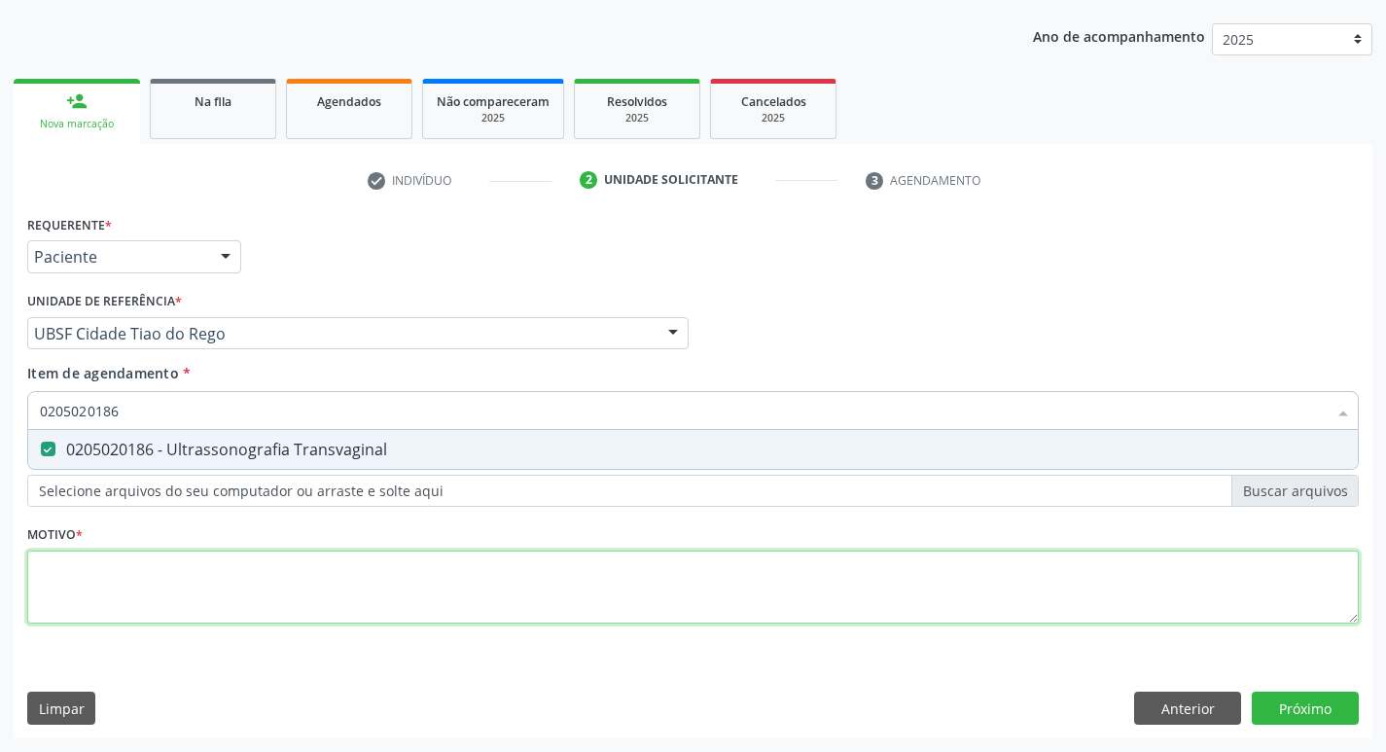
click at [202, 577] on div "Requerente * Paciente Profissional de Saúde Paciente Nenhum resultado encontrad…" at bounding box center [693, 430] width 1332 height 441
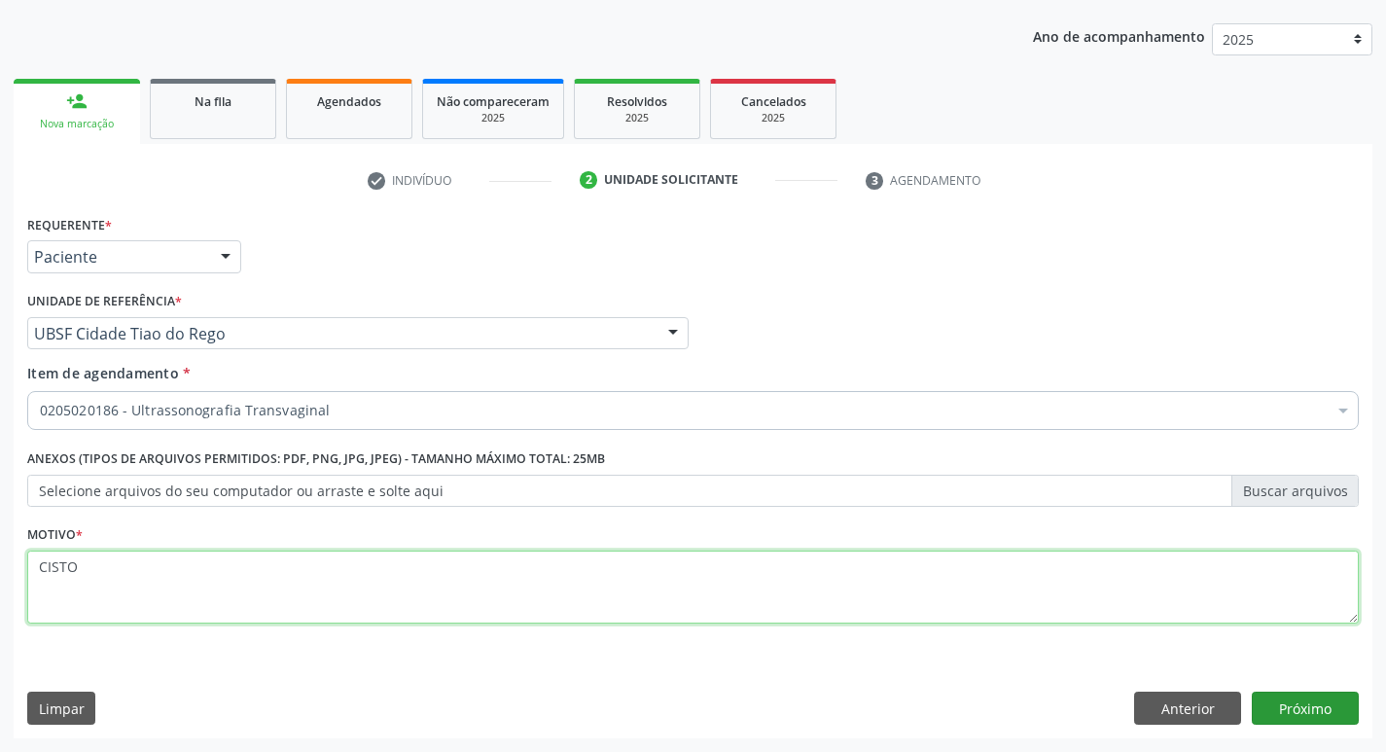
type textarea "CISTO"
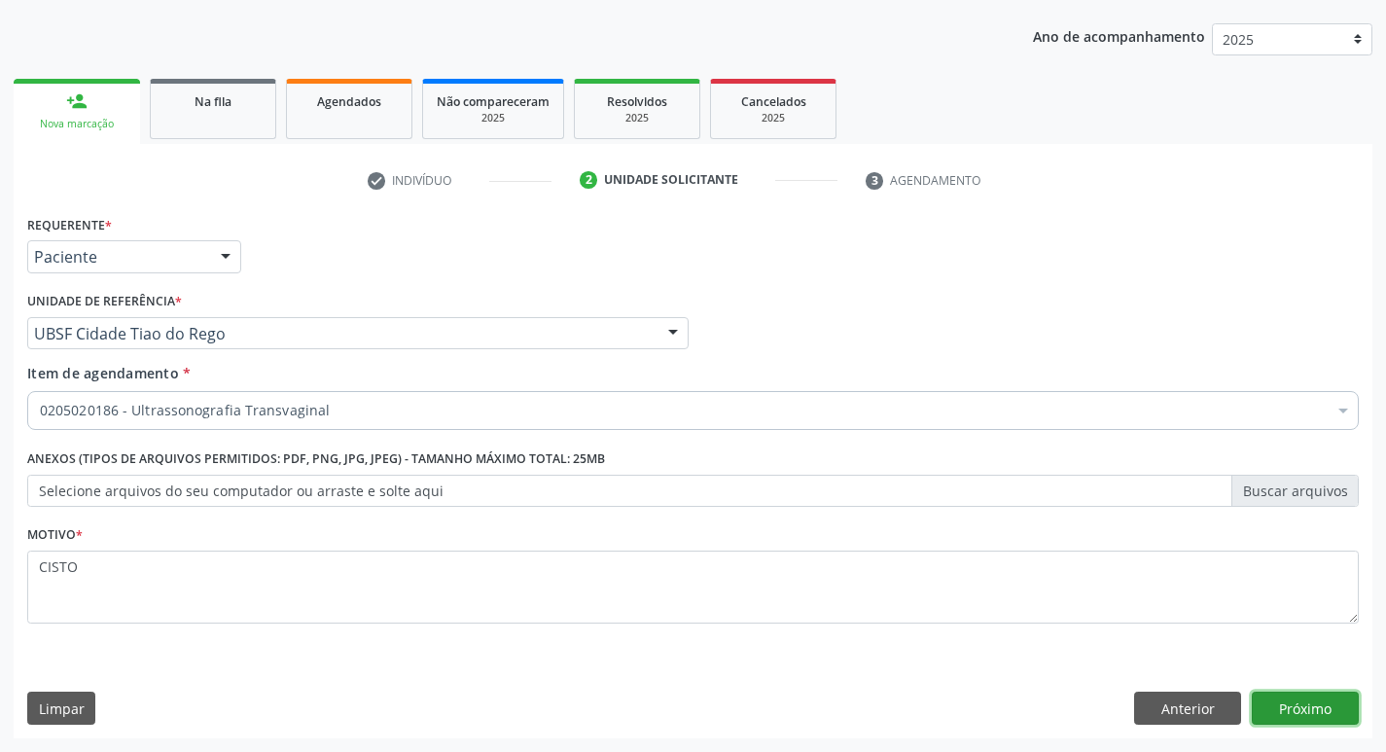
click at [1308, 702] on button "Próximo" at bounding box center [1305, 708] width 107 height 33
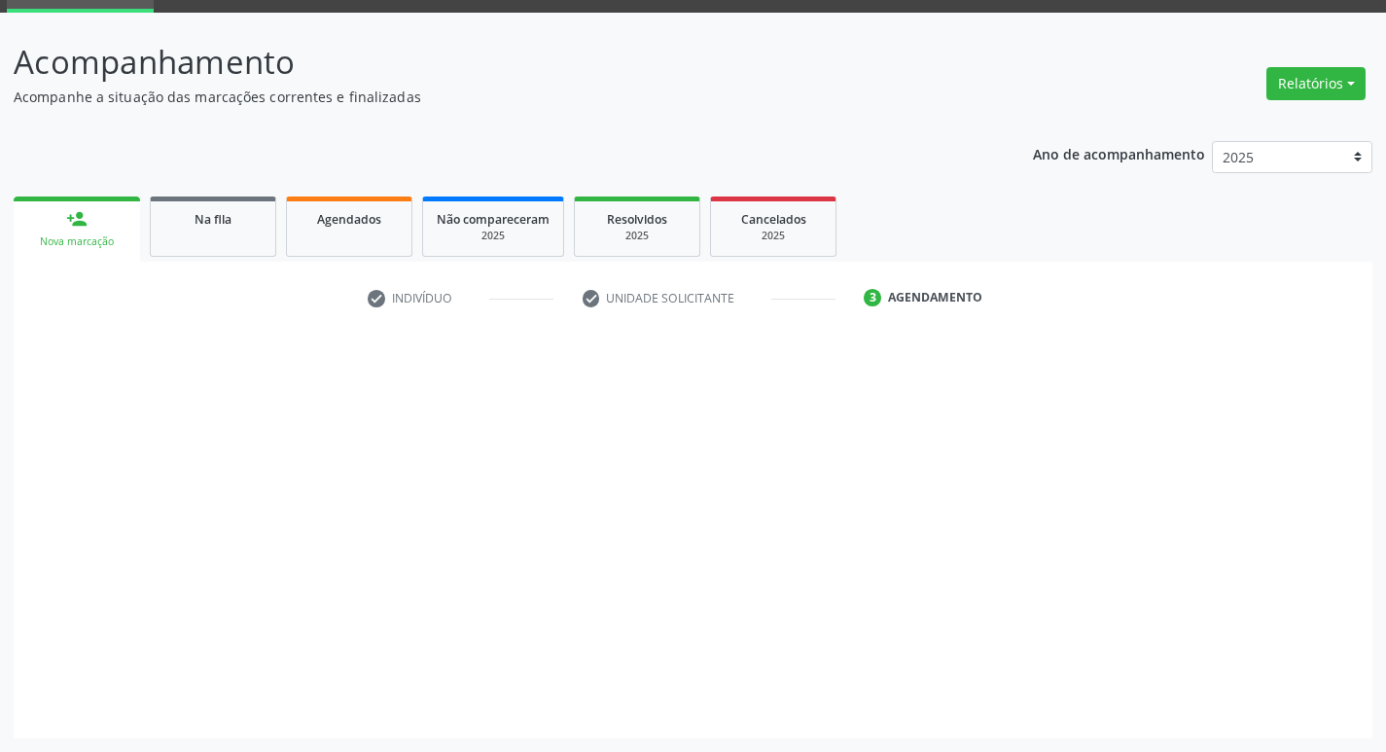
scroll to position [94, 0]
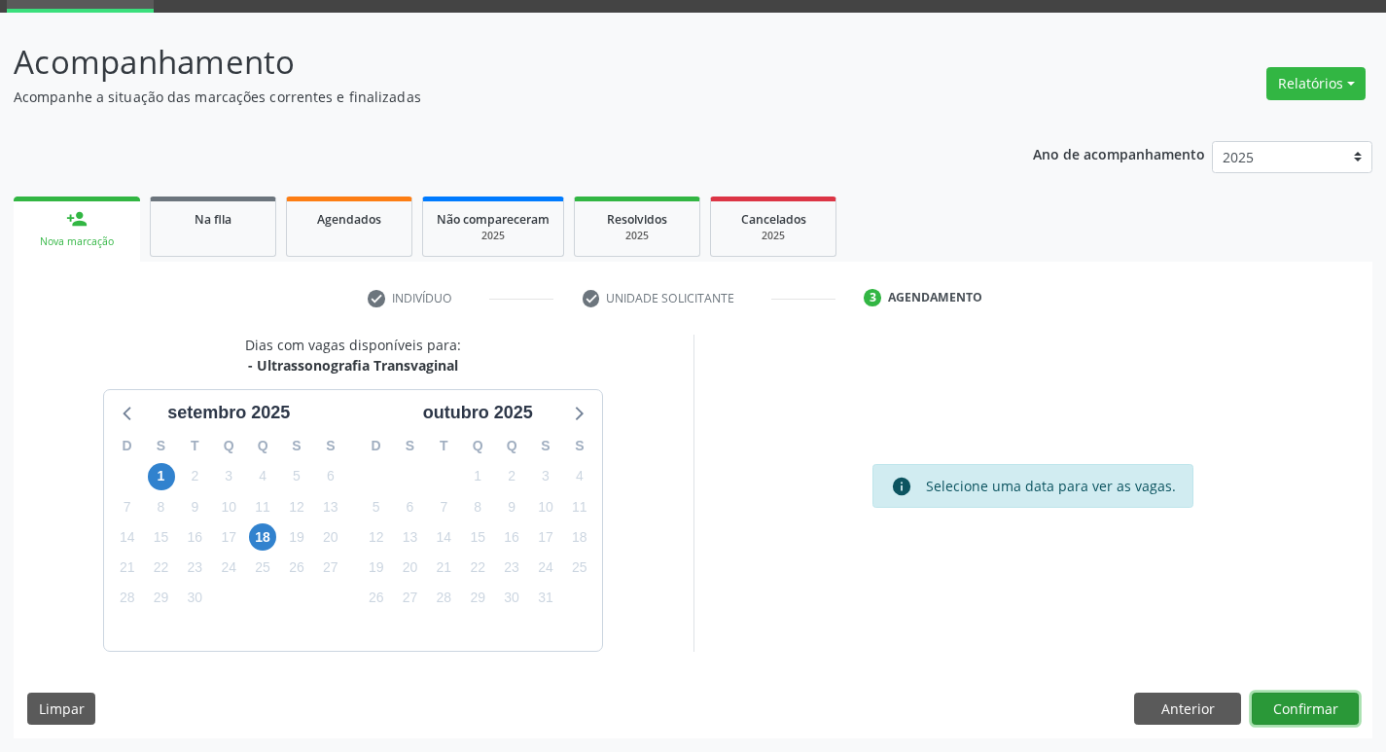
click at [1303, 698] on button "Confirmar" at bounding box center [1305, 709] width 107 height 33
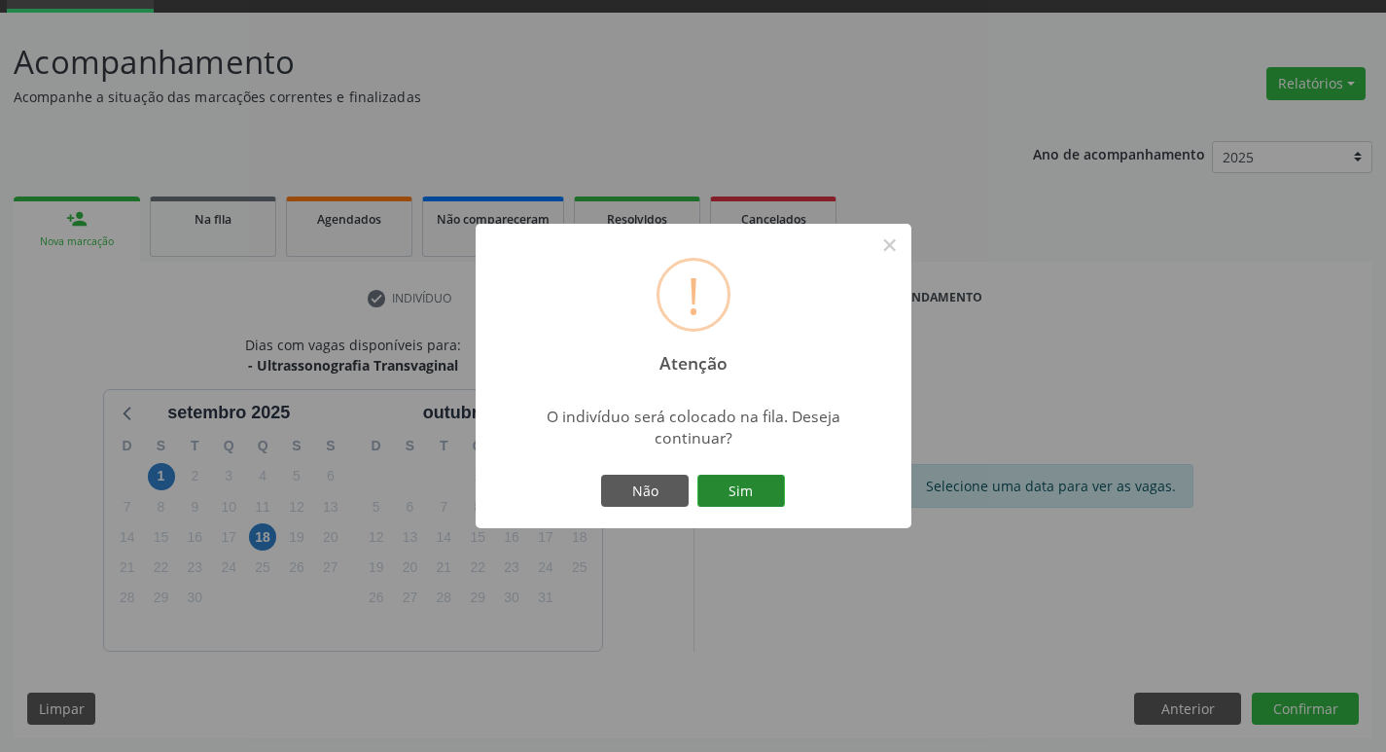
click at [768, 477] on button "Sim" at bounding box center [741, 491] width 88 height 33
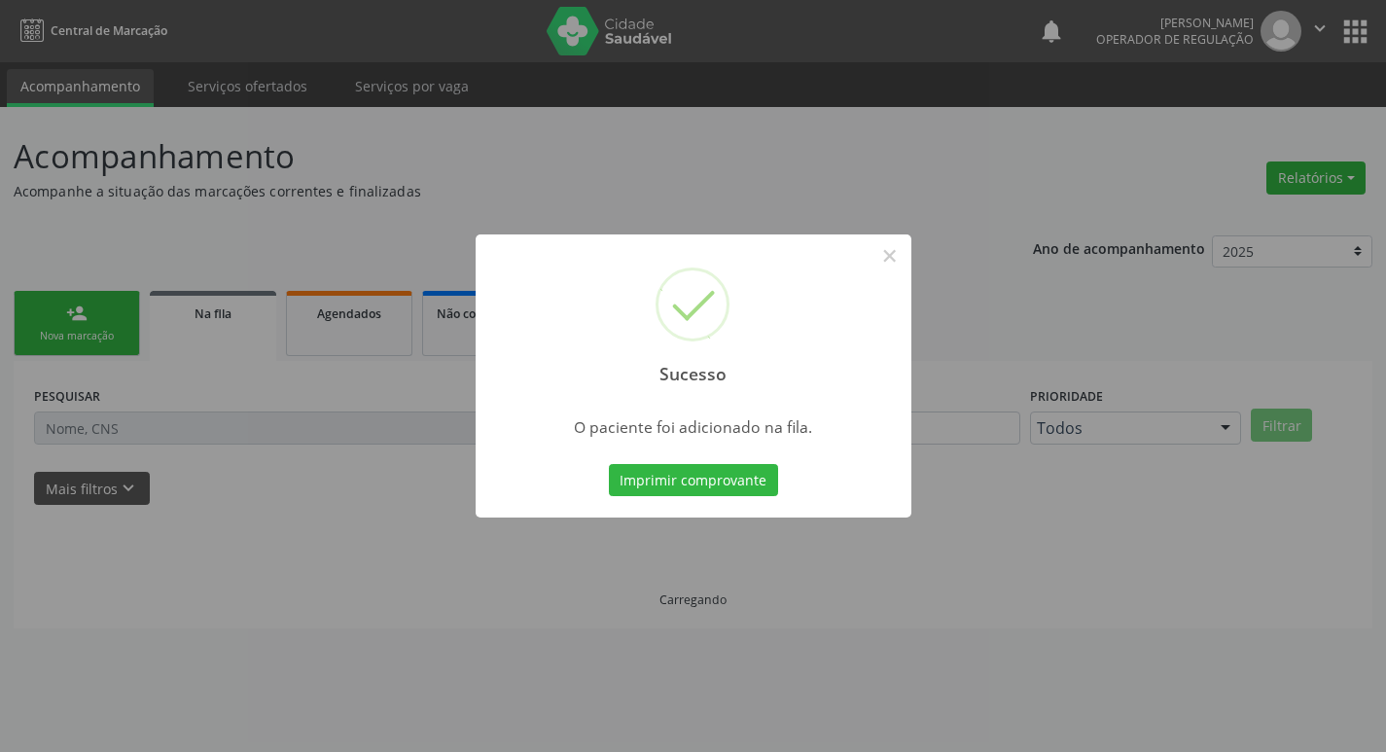
scroll to position [0, 0]
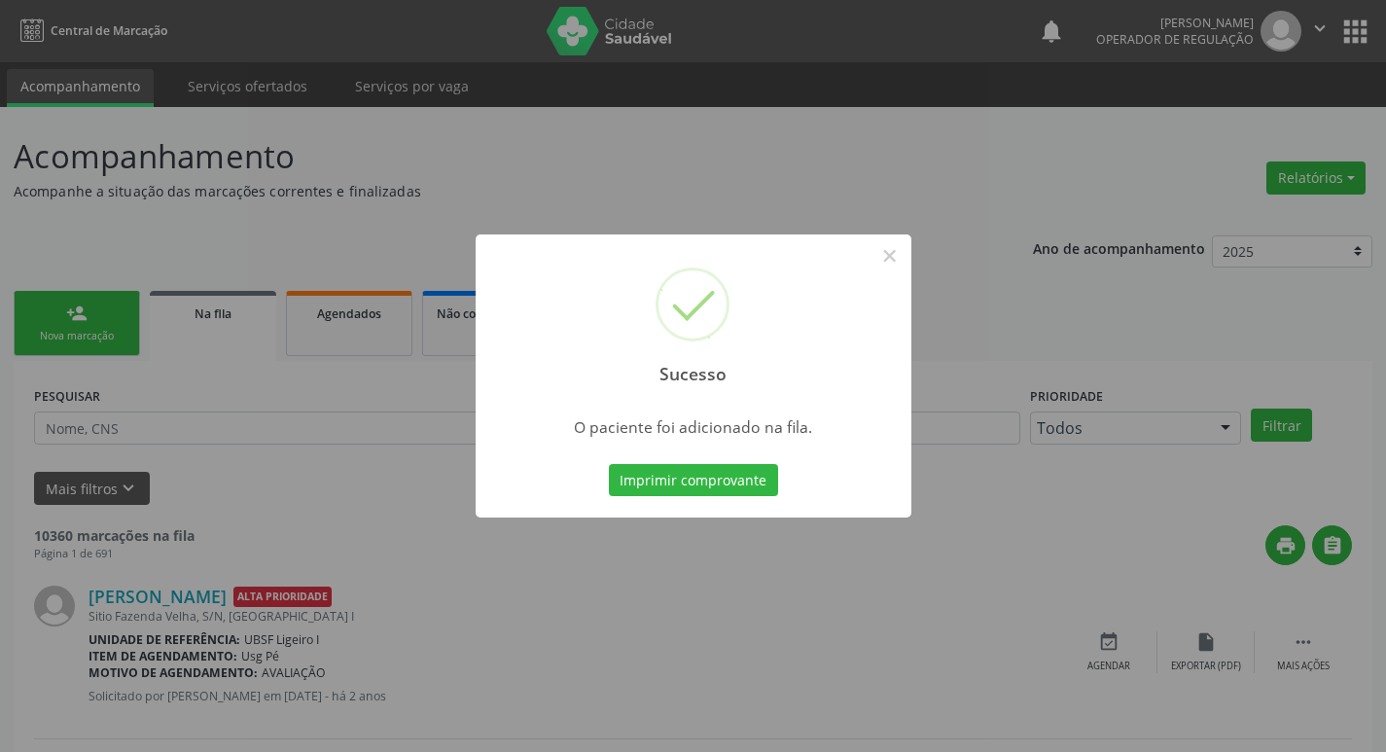
click at [304, 190] on div "Sucesso × O paciente foi adicionado na fila. Imprimir comprovante Cancel" at bounding box center [693, 376] width 1386 height 752
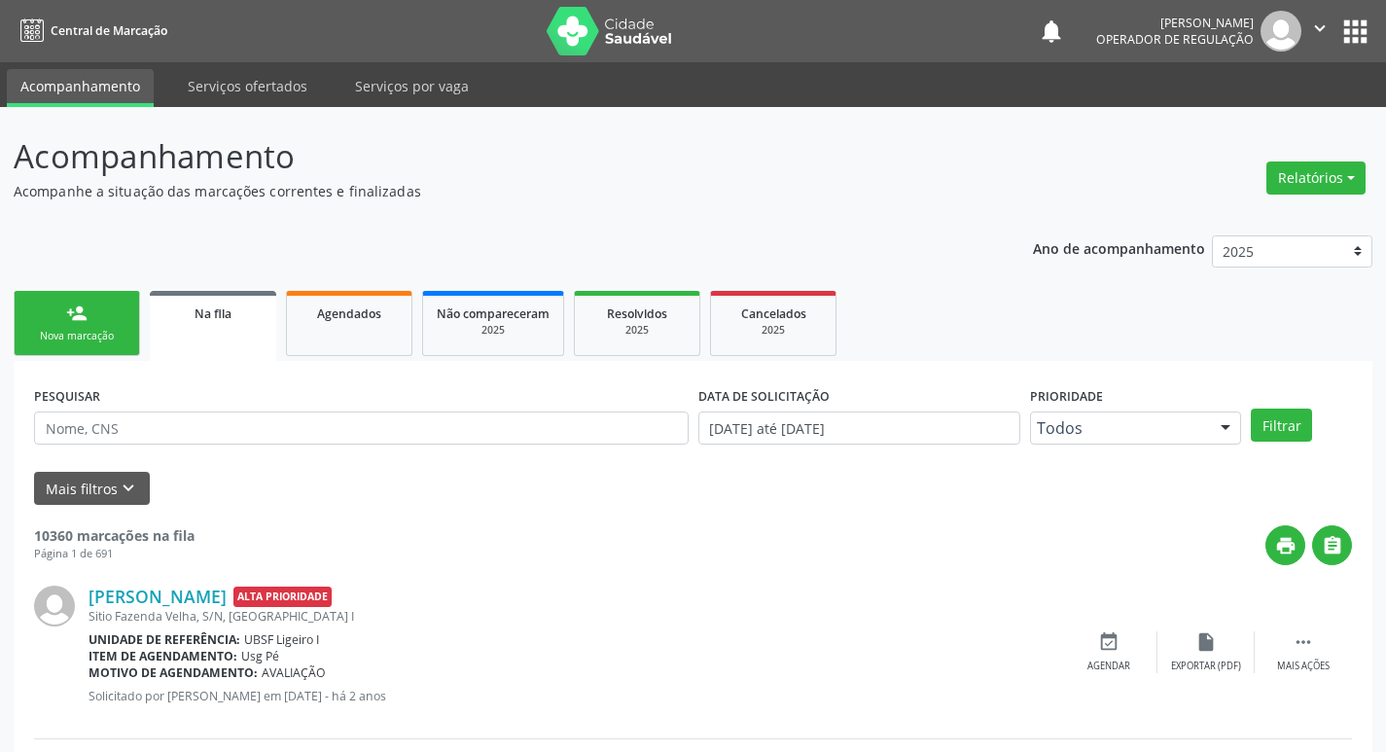
click at [34, 299] on link "person_add Nova marcação" at bounding box center [77, 323] width 126 height 65
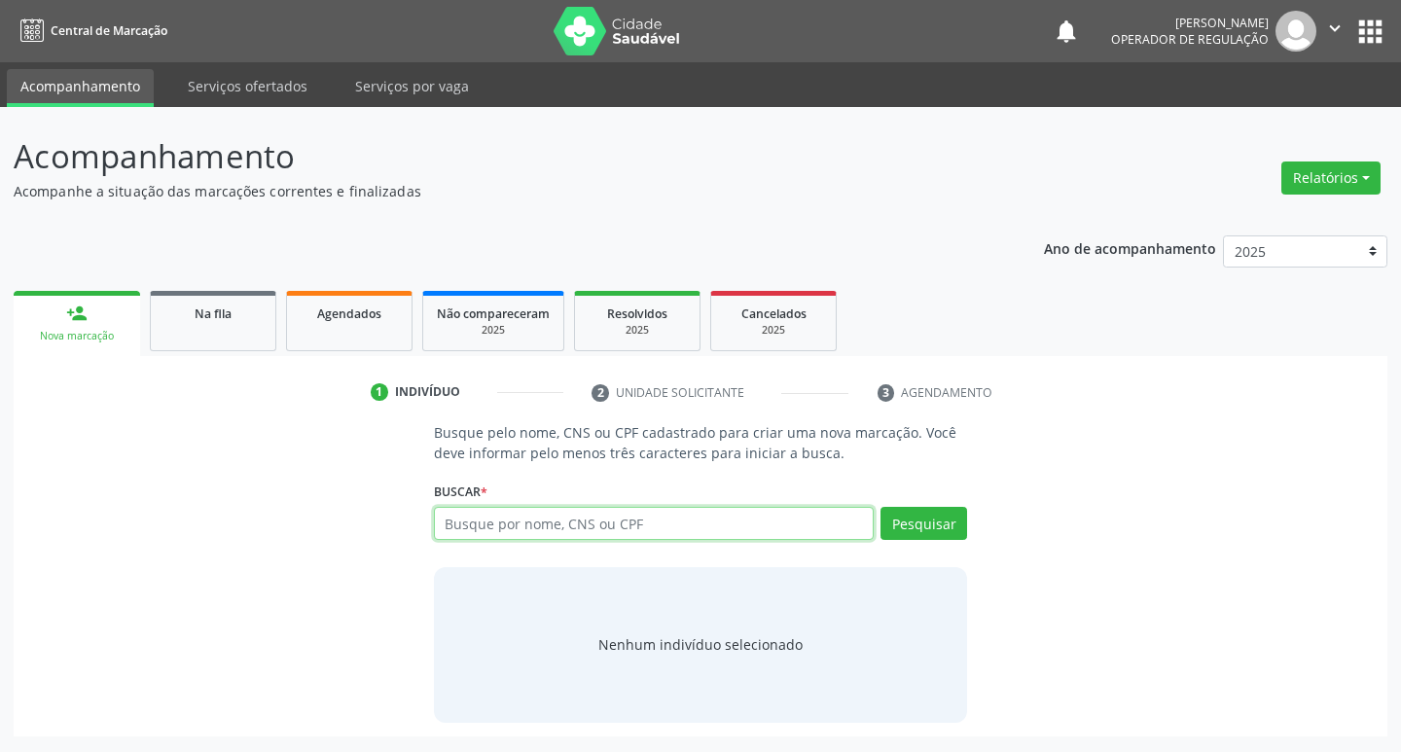
click at [480, 522] on input "text" at bounding box center [654, 523] width 441 height 33
type input "700809971624580"
click at [963, 541] on div "Pesquisar" at bounding box center [920, 530] width 93 height 47
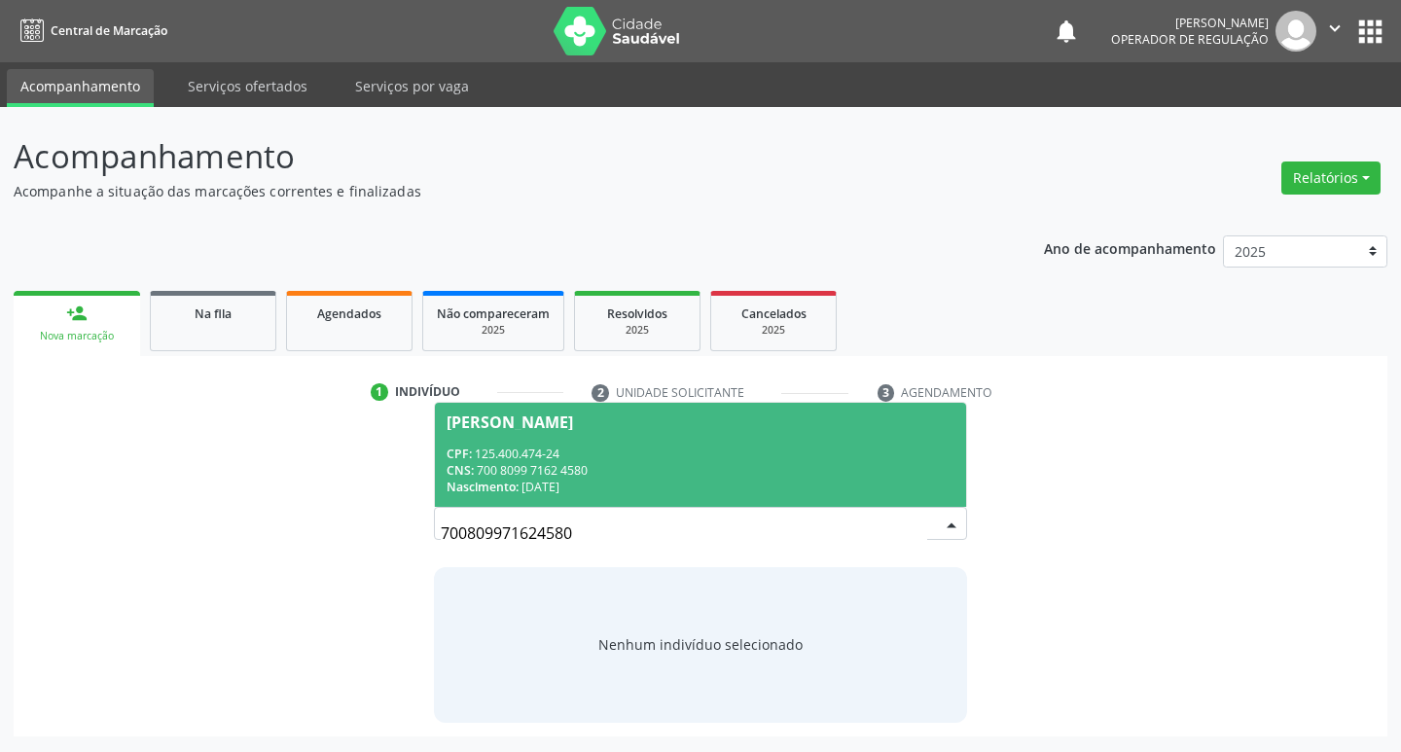
click at [570, 454] on div "CPF: 125.400.474-24" at bounding box center [700, 454] width 509 height 17
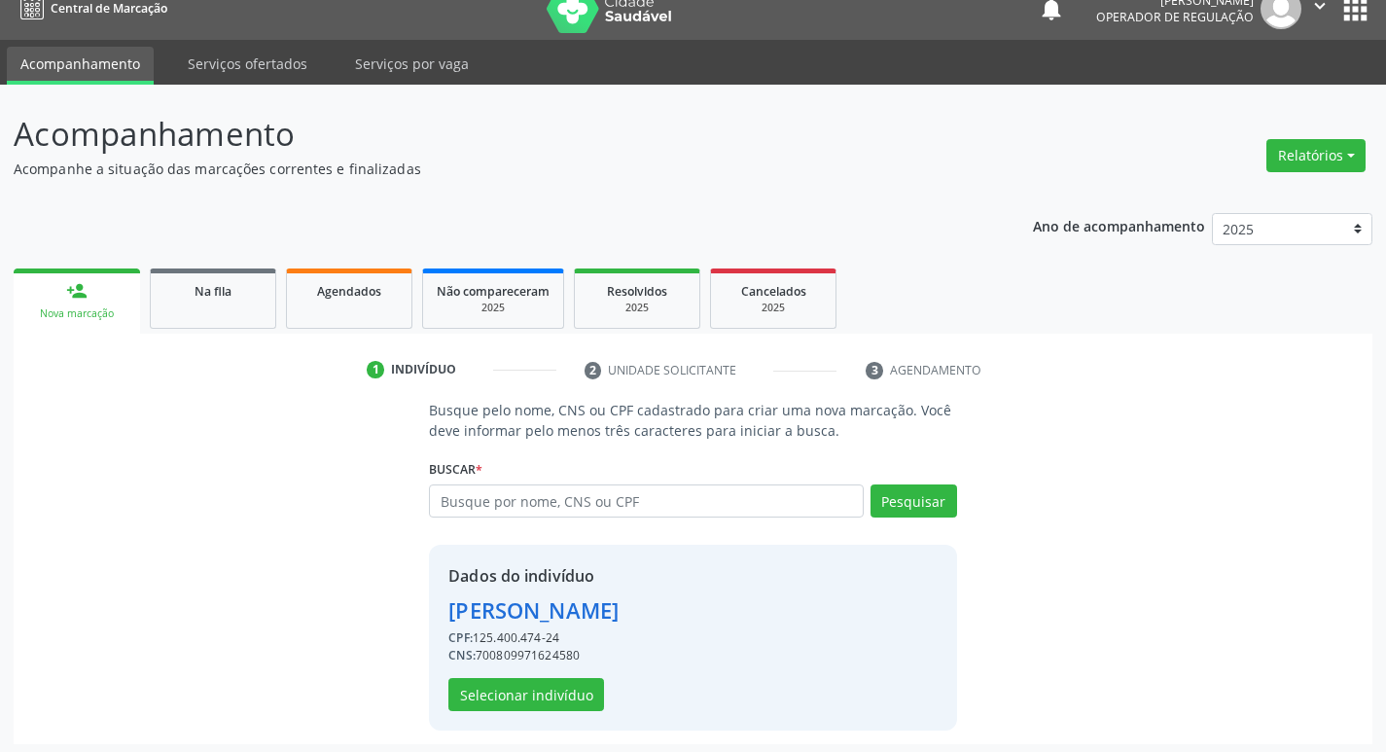
scroll to position [28, 0]
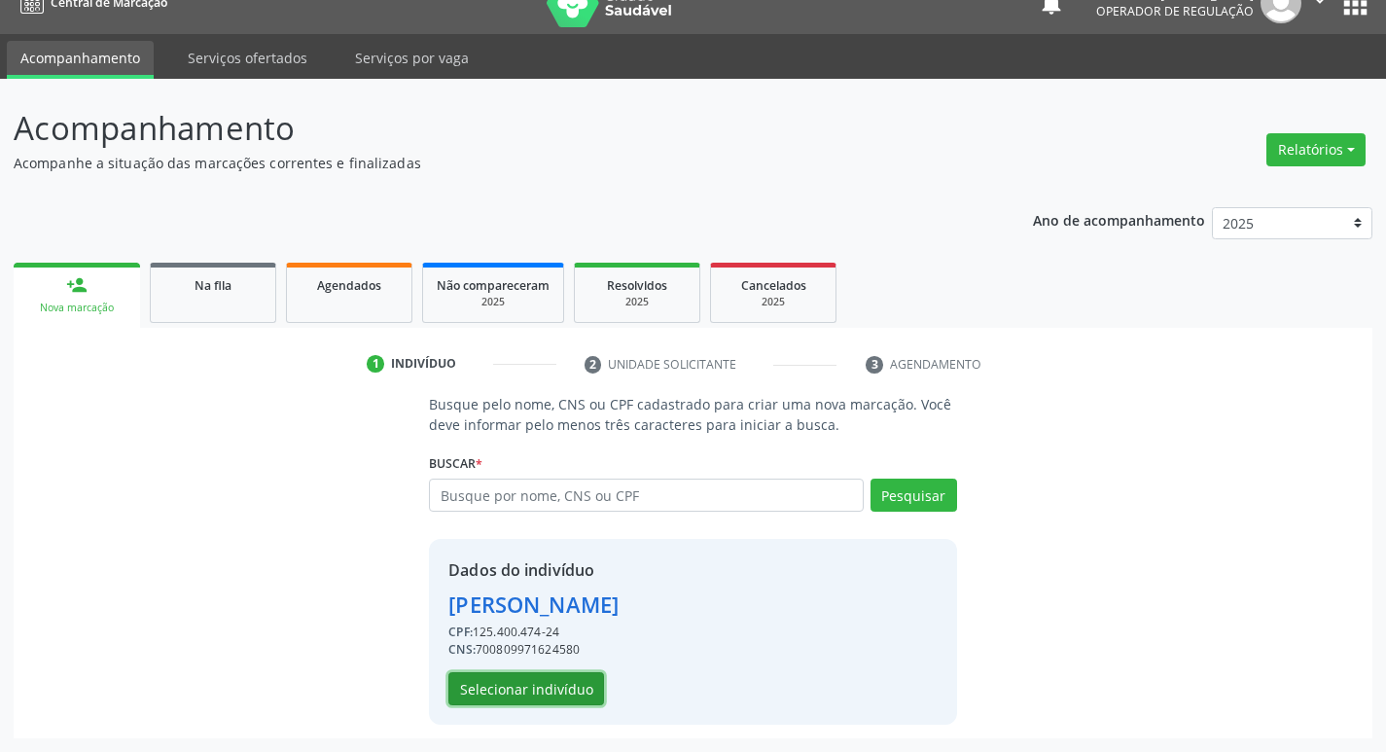
click at [586, 692] on button "Selecionar indivíduo" at bounding box center [526, 688] width 156 height 33
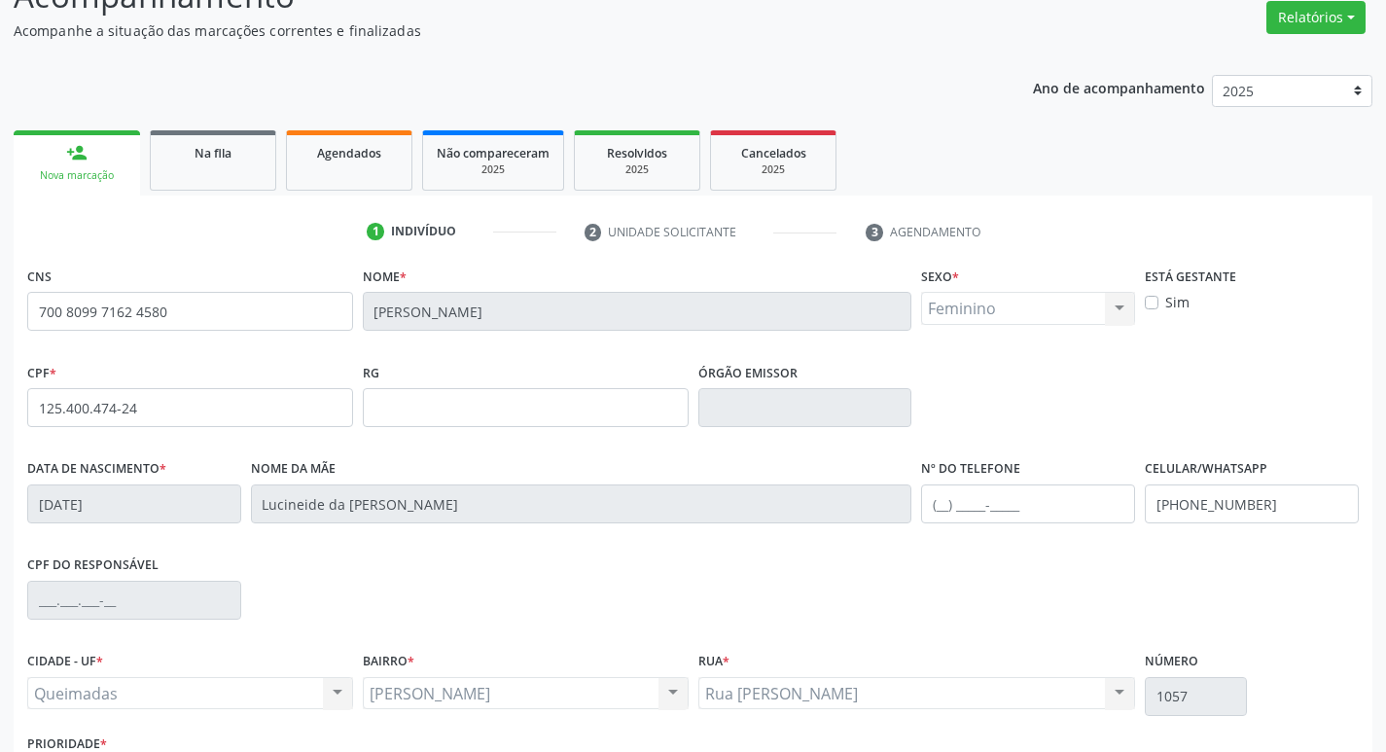
scroll to position [303, 0]
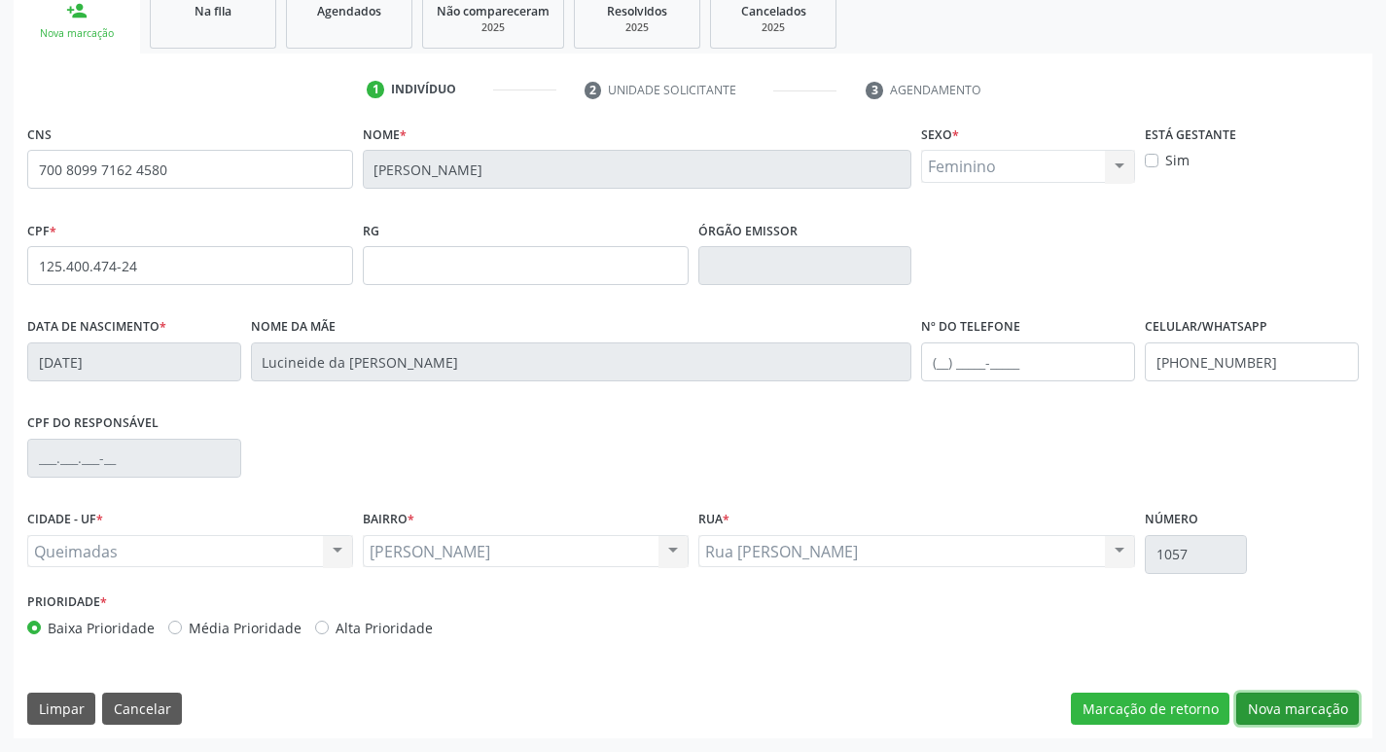
click at [1310, 710] on button "Nova marcação" at bounding box center [1297, 709] width 123 height 33
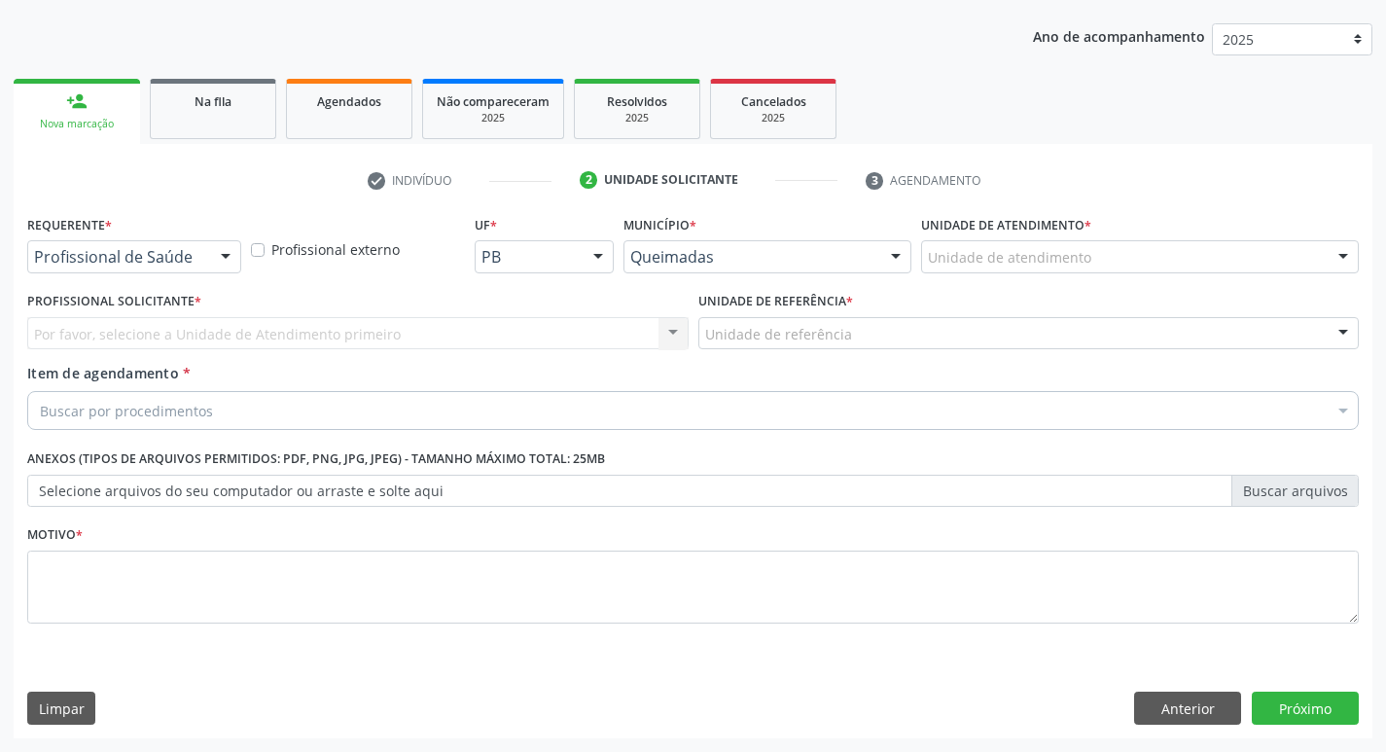
scroll to position [212, 0]
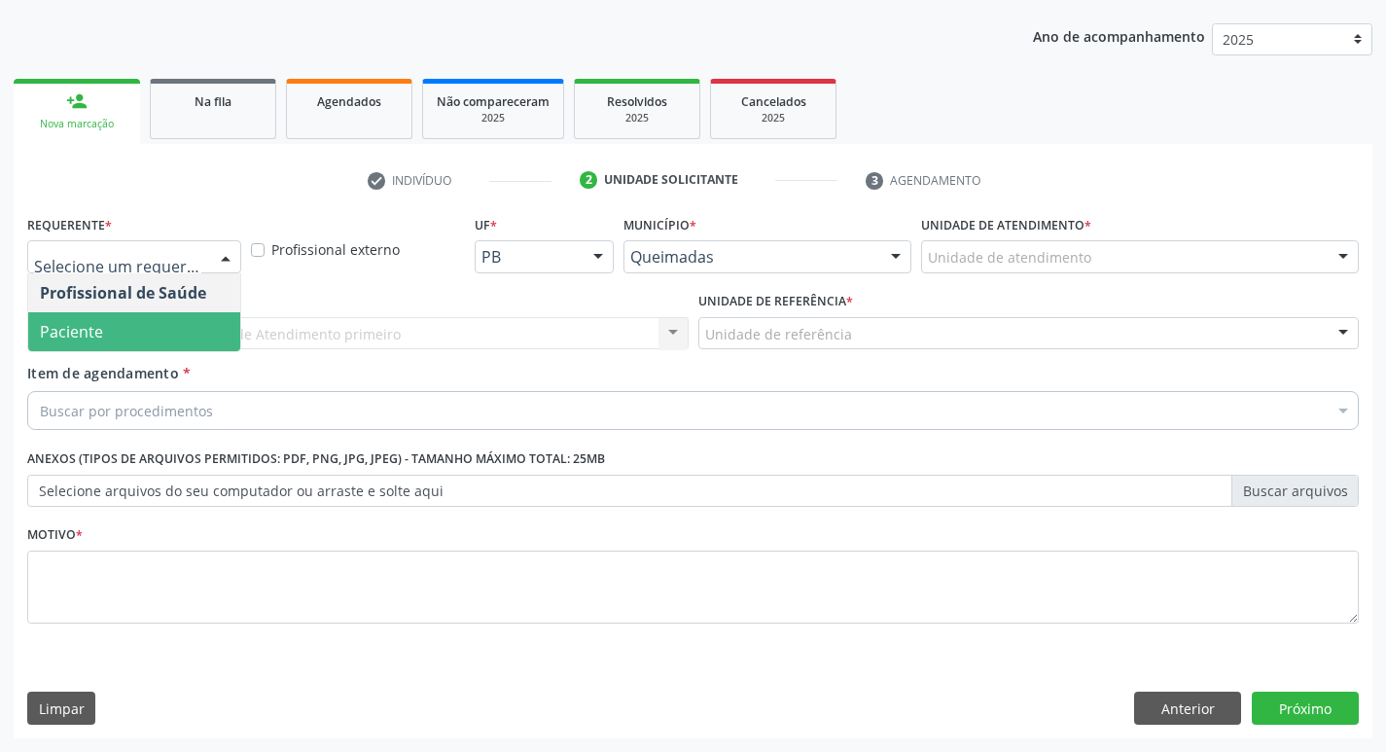
click at [103, 336] on span "Paciente" at bounding box center [134, 331] width 212 height 39
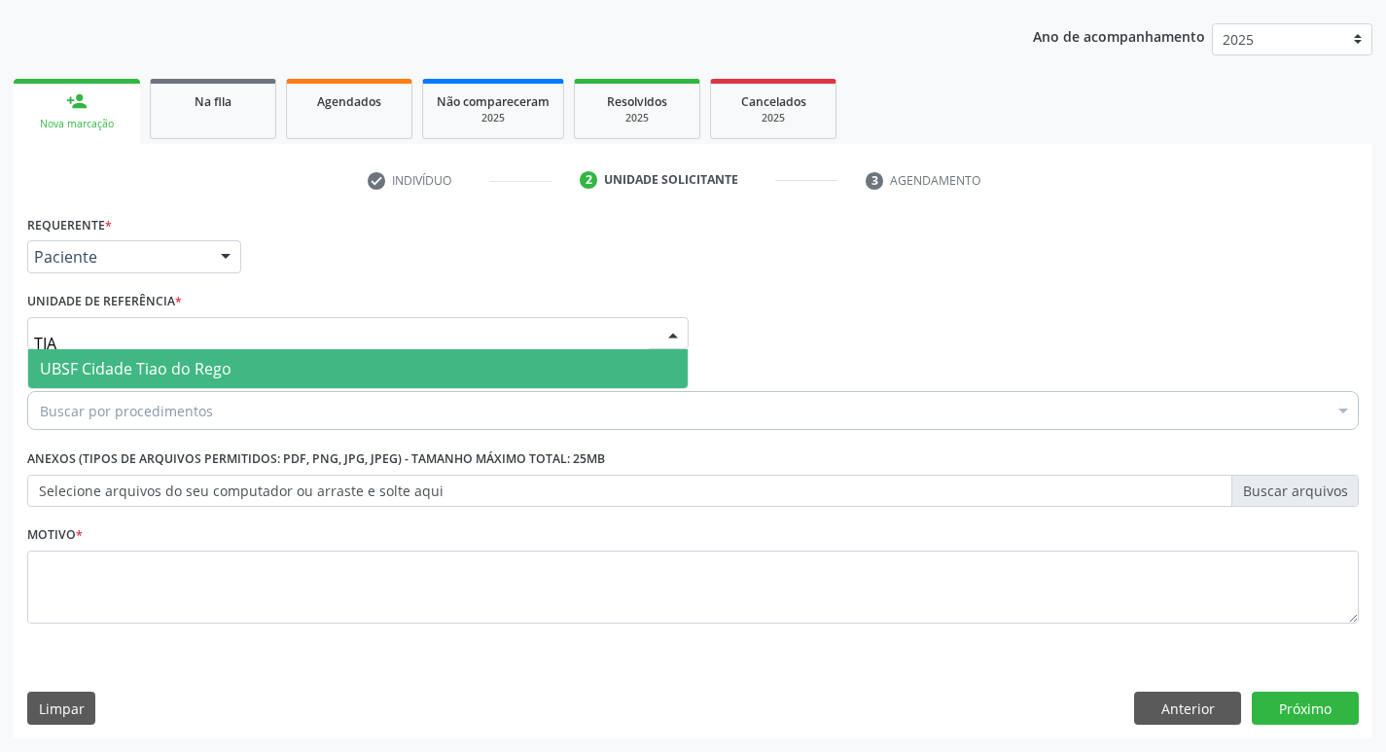
type input "TIAO"
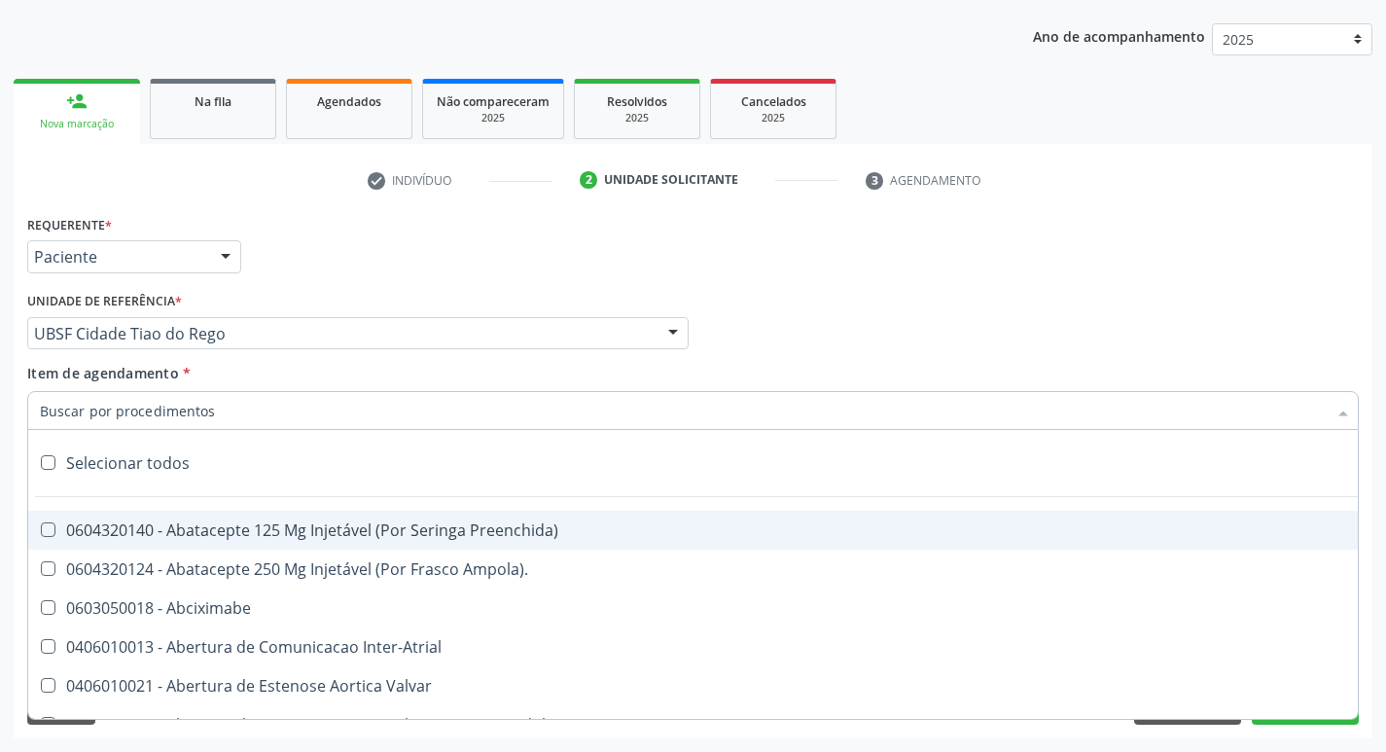
paste input "0205020186"
type input "0205020186"
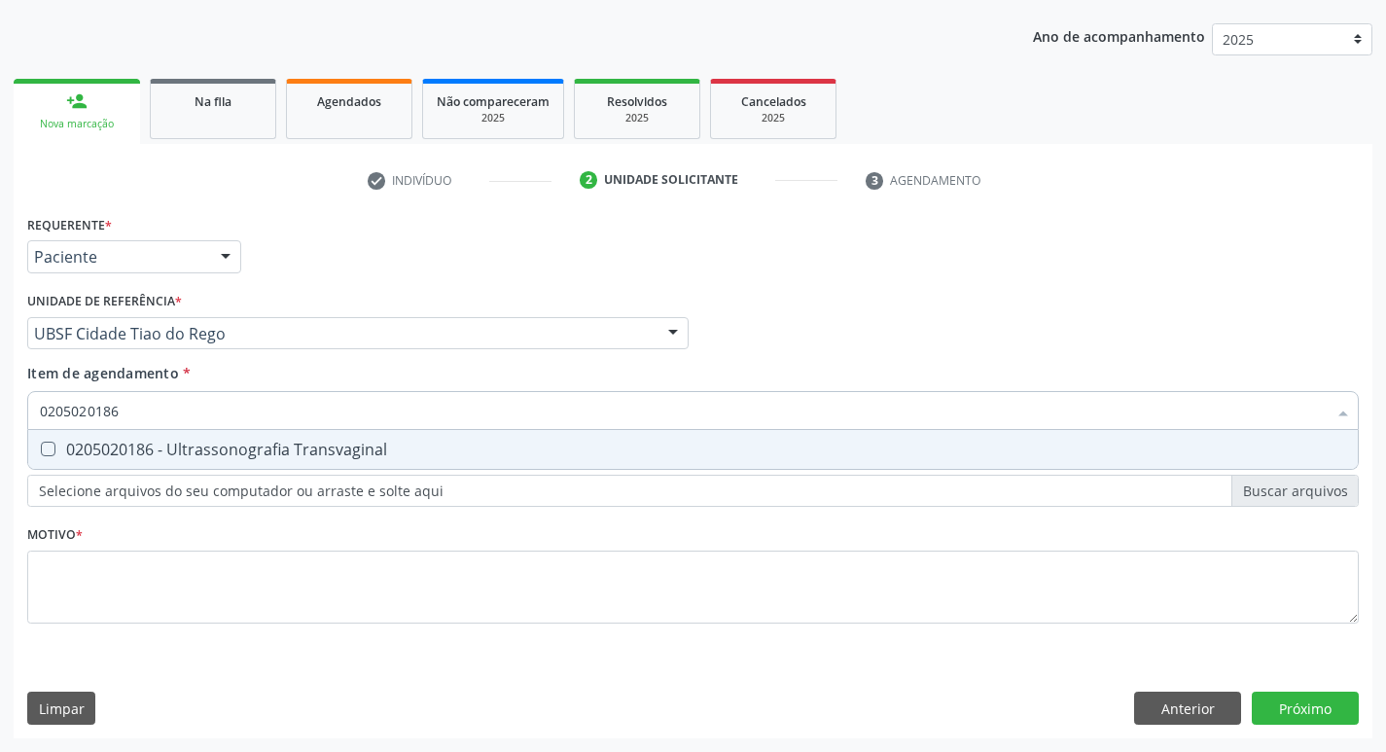
drag, startPoint x: 136, startPoint y: 452, endPoint x: 107, endPoint y: 478, distance: 38.6
click at [136, 451] on div "0205020186 - Ultrassonografia Transvaginal" at bounding box center [693, 450] width 1306 height 16
checkbox Transvaginal "true"
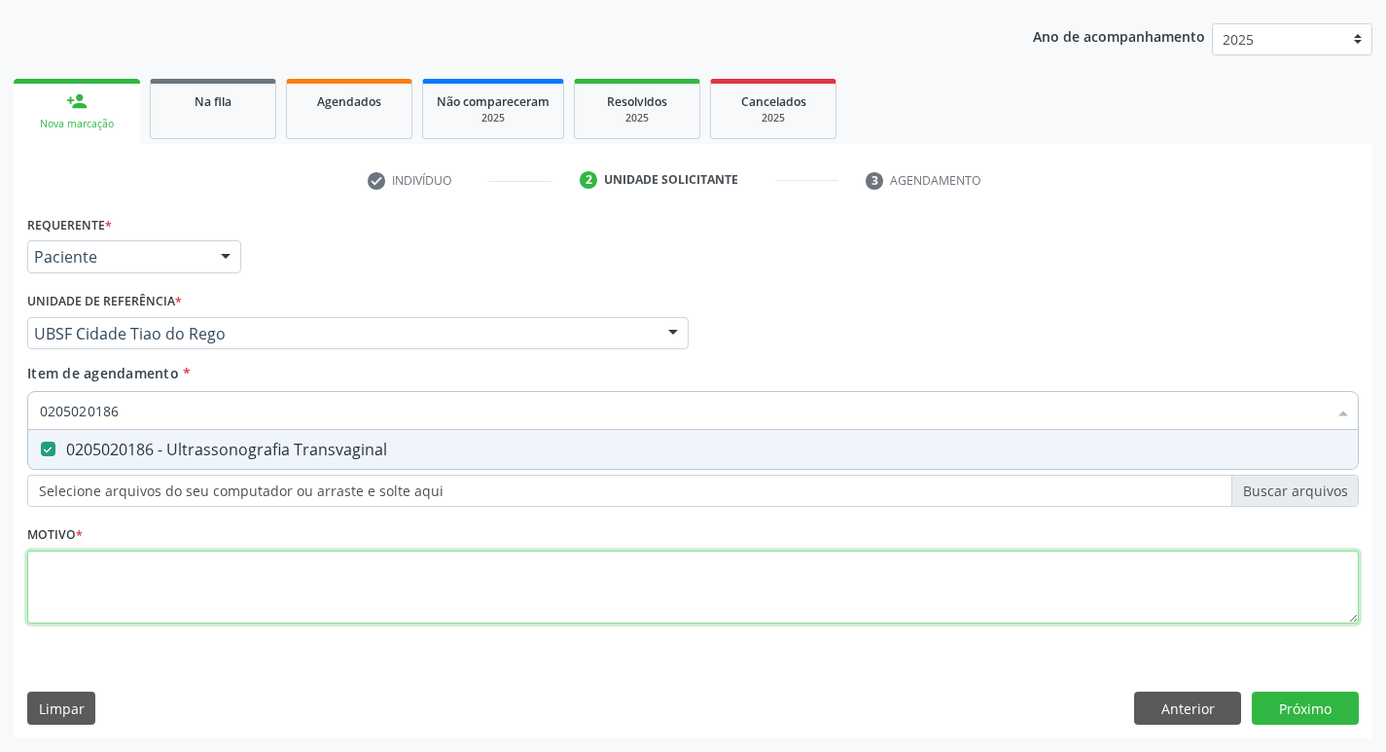
click at [62, 604] on div "Requerente * Paciente Profissional de Saúde Paciente Nenhum resultado encontrad…" at bounding box center [693, 430] width 1332 height 441
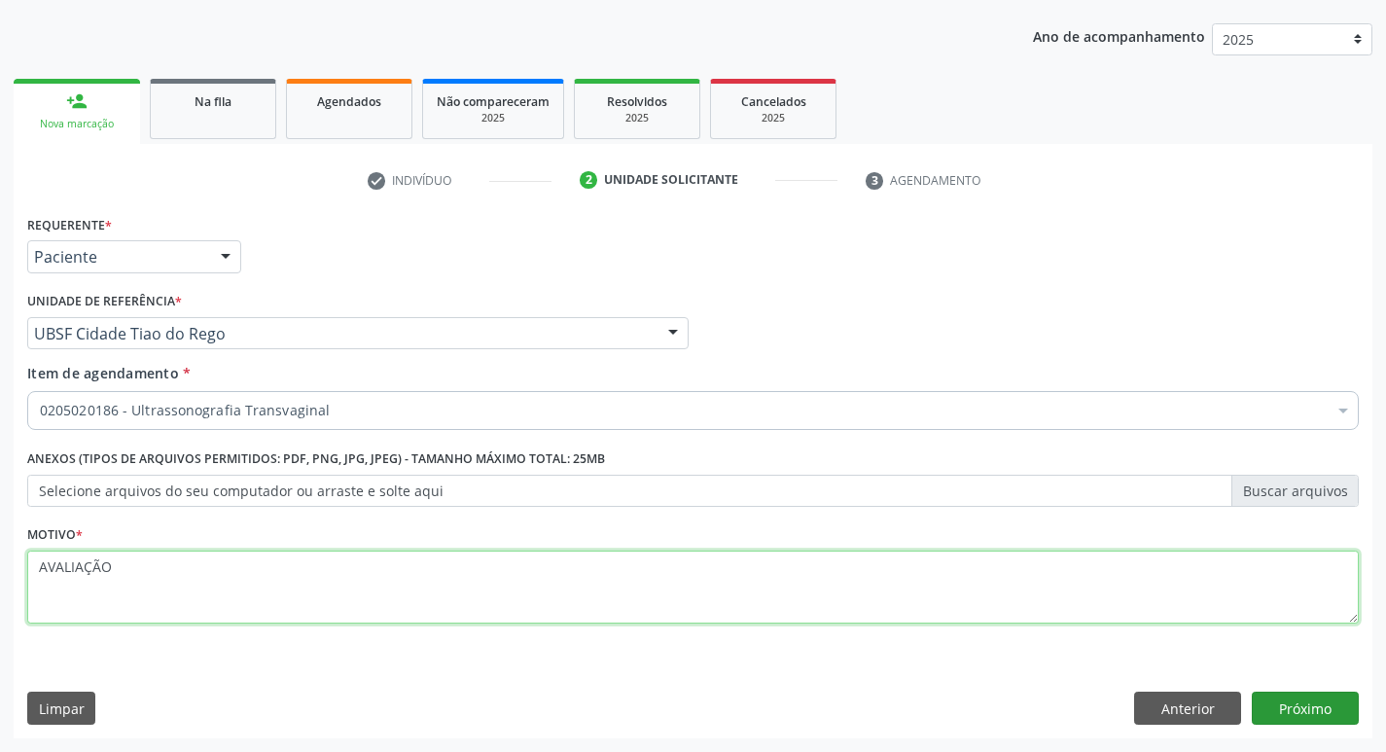
type textarea "AVALIAÇÃO"
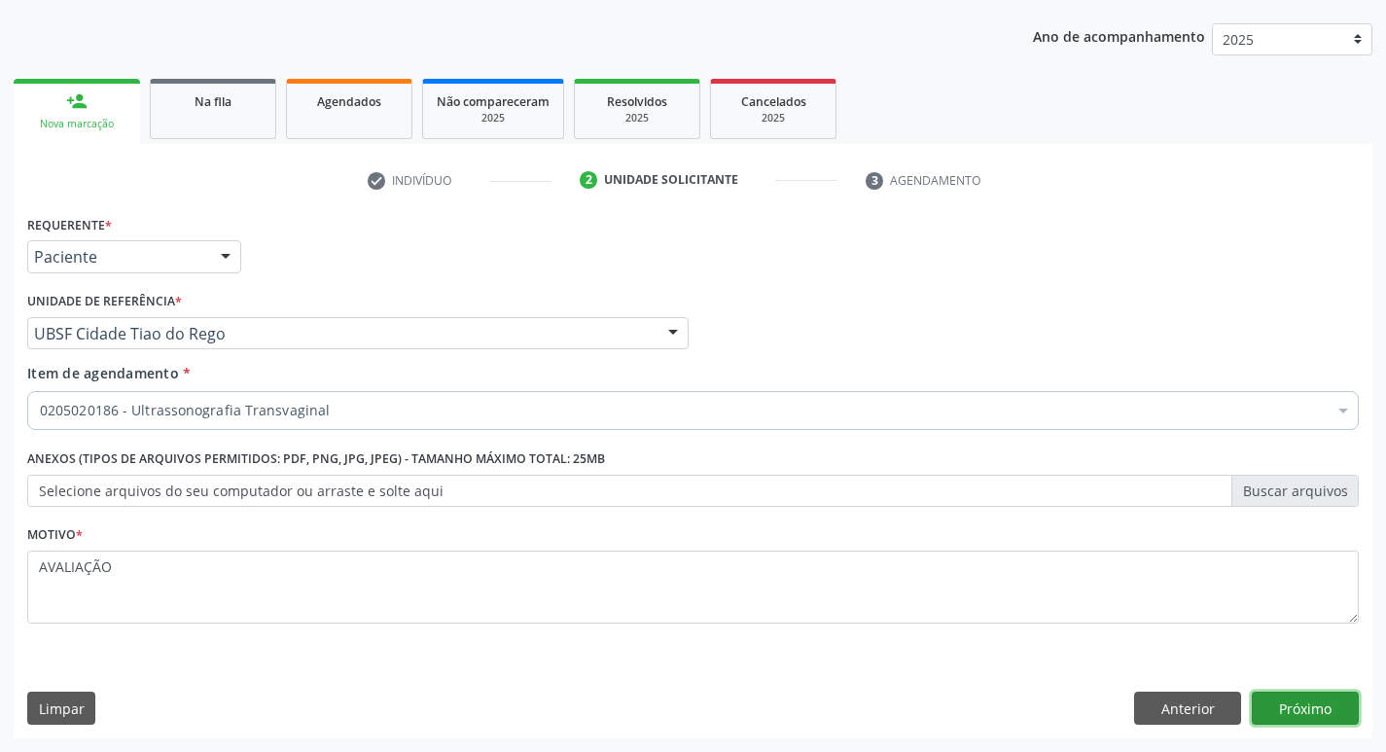
click at [1319, 707] on button "Próximo" at bounding box center [1305, 708] width 107 height 33
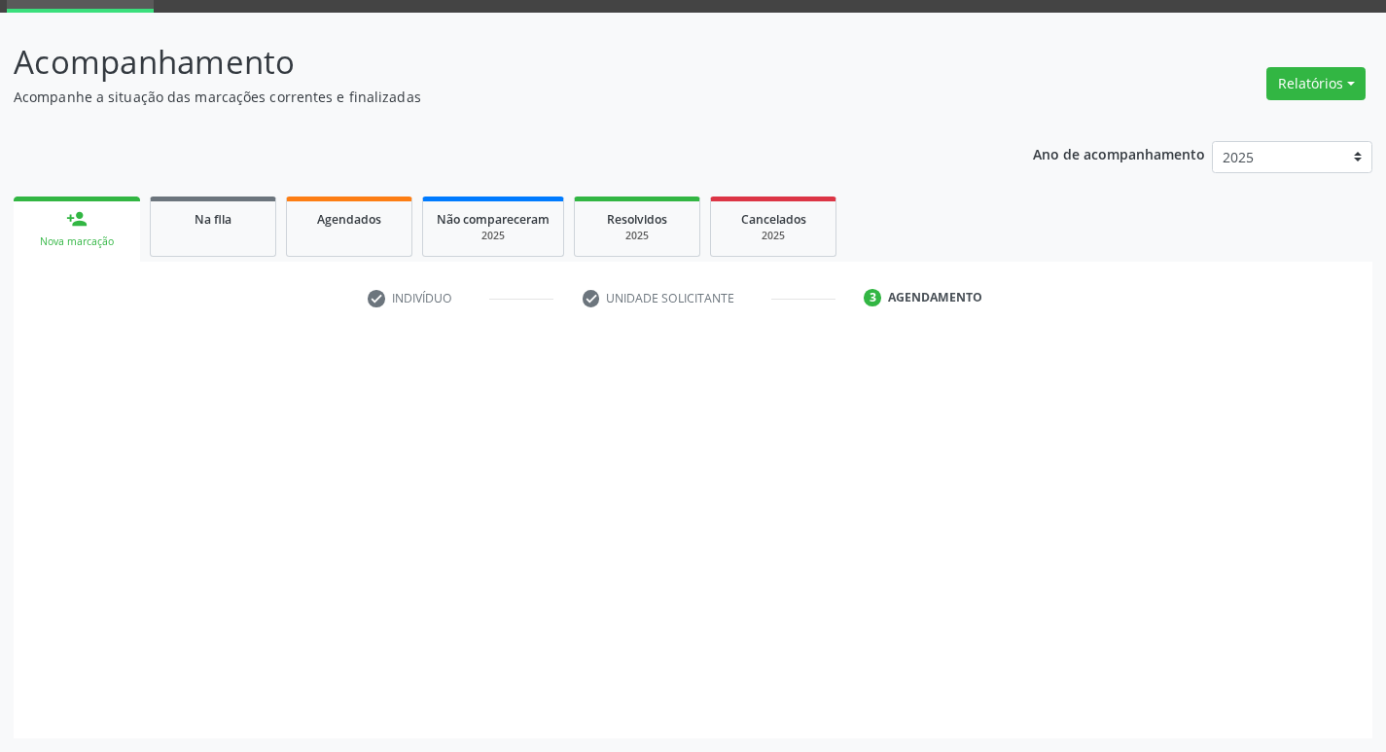
scroll to position [94, 0]
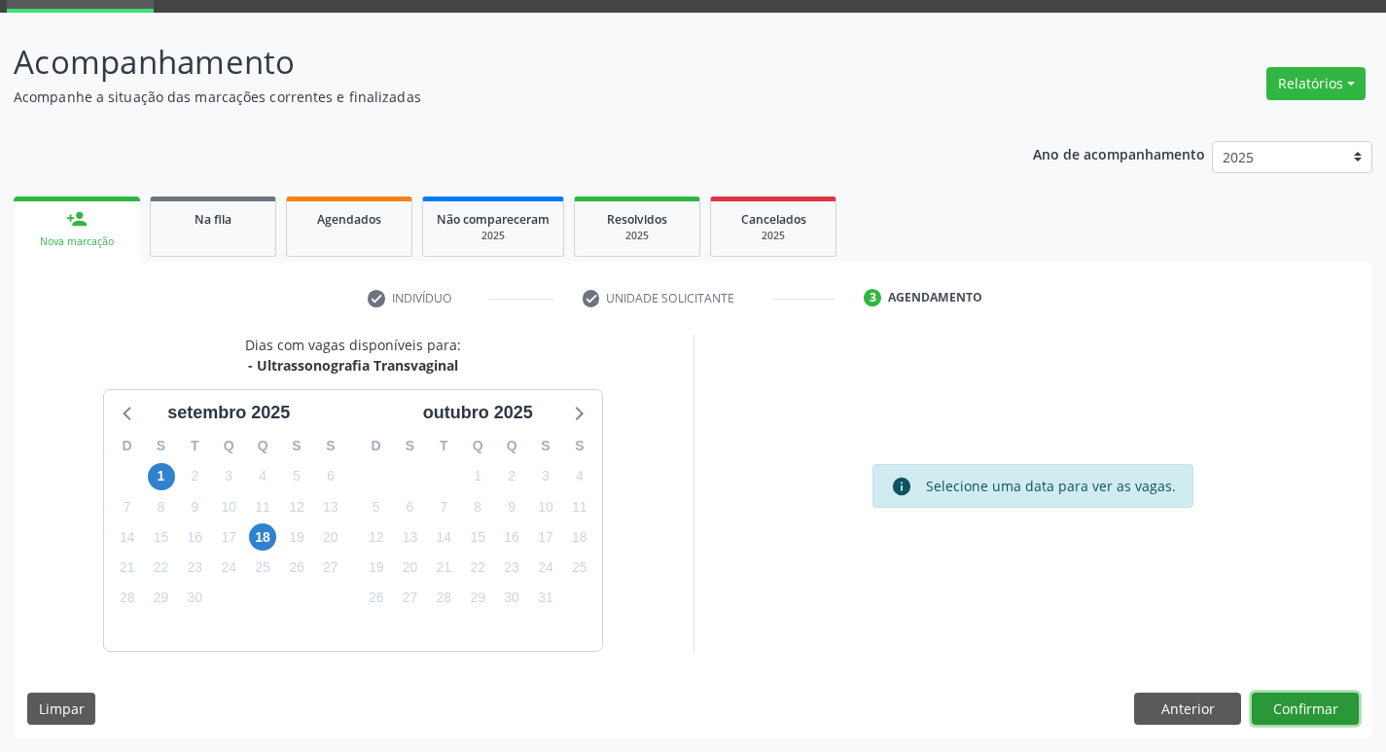
click at [1277, 708] on button "Confirmar" at bounding box center [1305, 709] width 107 height 33
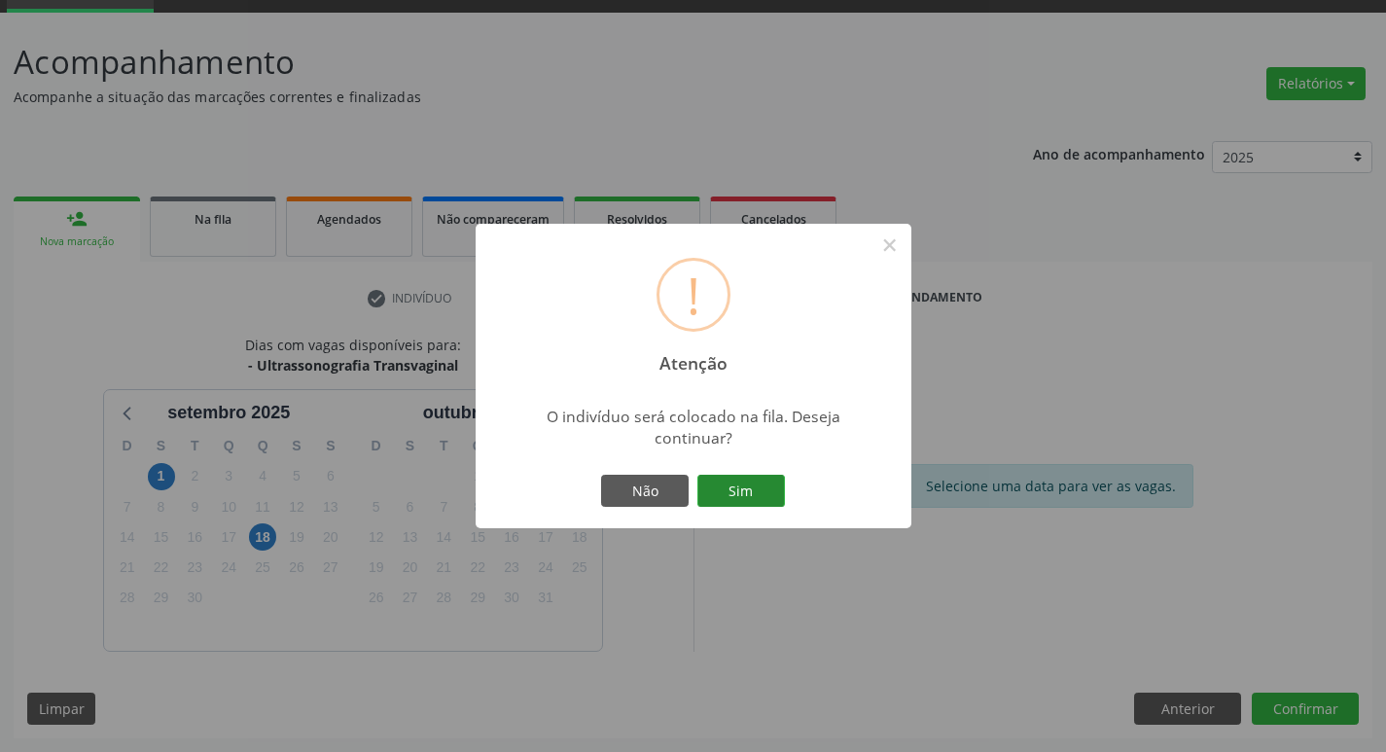
click at [755, 475] on button "Sim" at bounding box center [741, 491] width 88 height 33
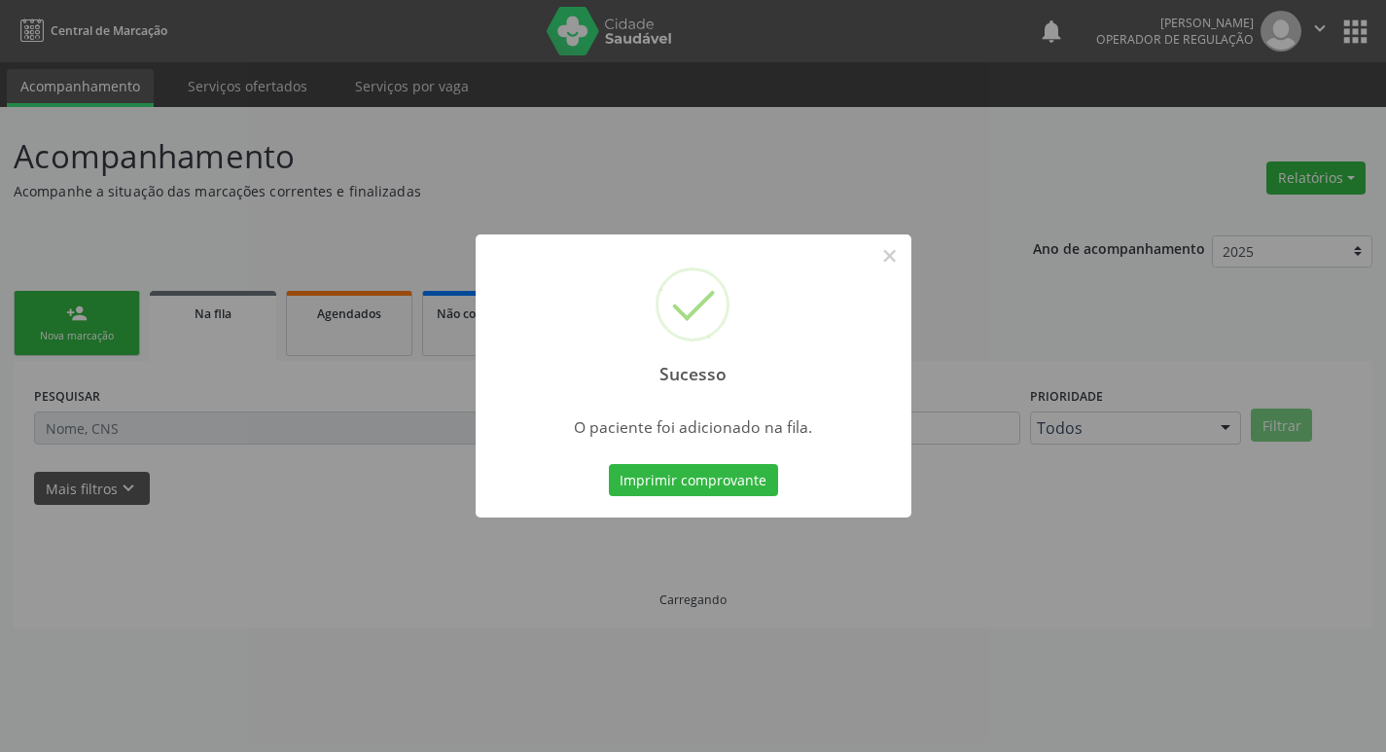
scroll to position [0, 0]
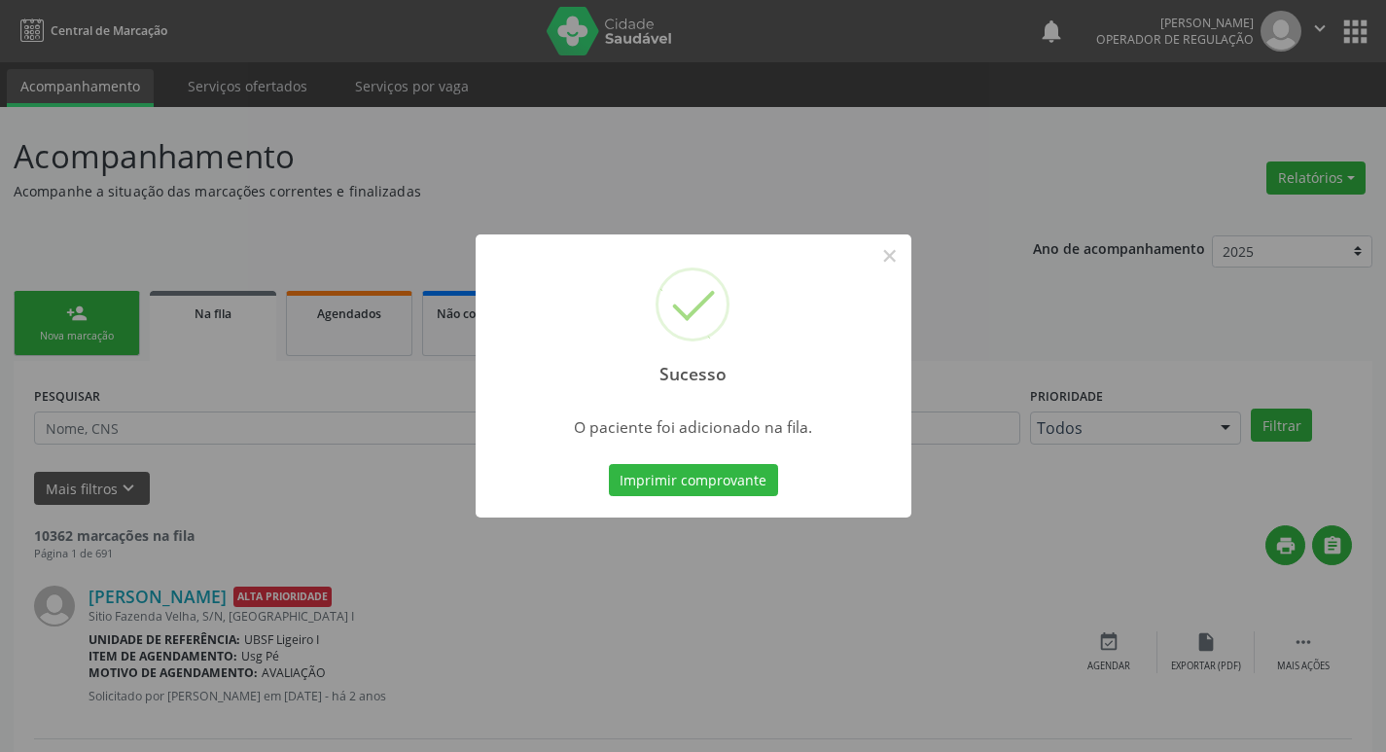
click at [25, 189] on div "Sucesso × O paciente foi adicionado na fila. Imprimir comprovante Cancel" at bounding box center [693, 376] width 1386 height 752
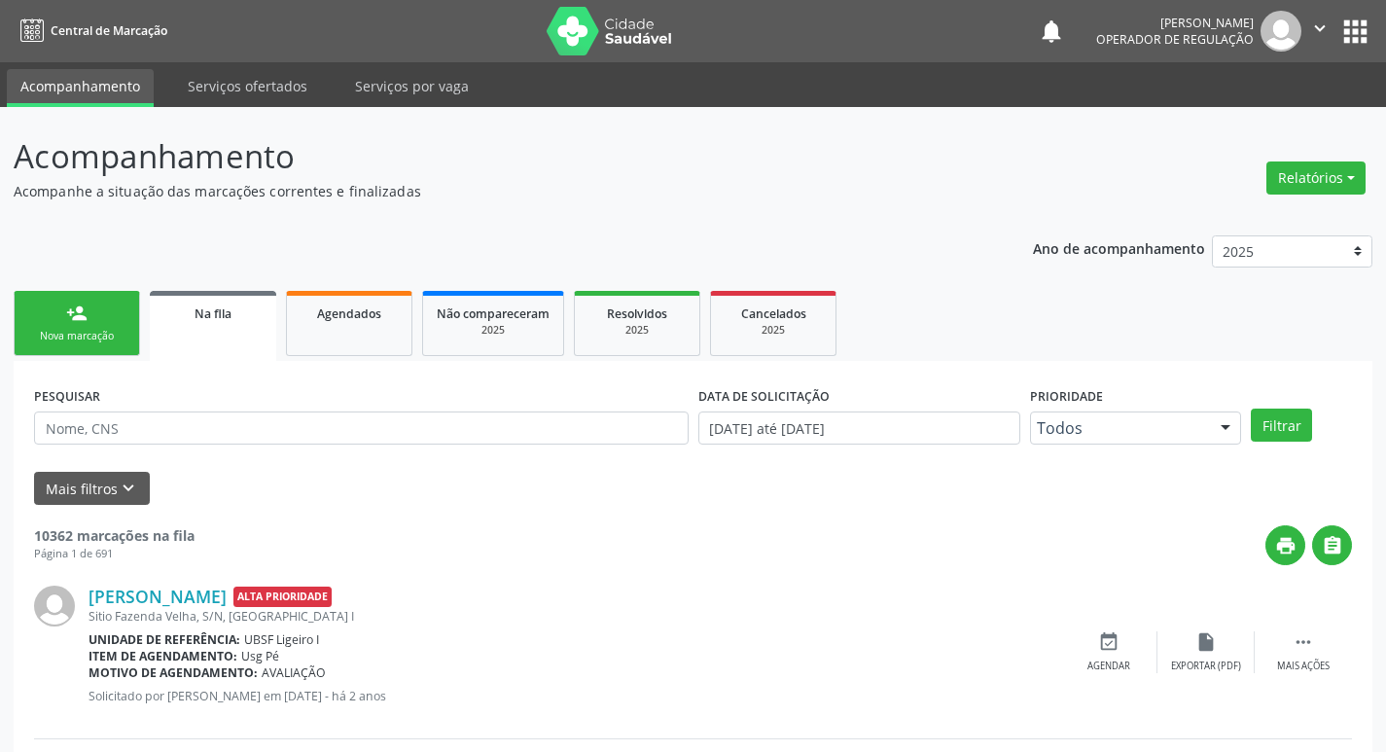
drag, startPoint x: 96, startPoint y: 354, endPoint x: 479, endPoint y: 54, distance: 485.7
click at [96, 352] on link "person_add Nova marcação" at bounding box center [77, 323] width 126 height 65
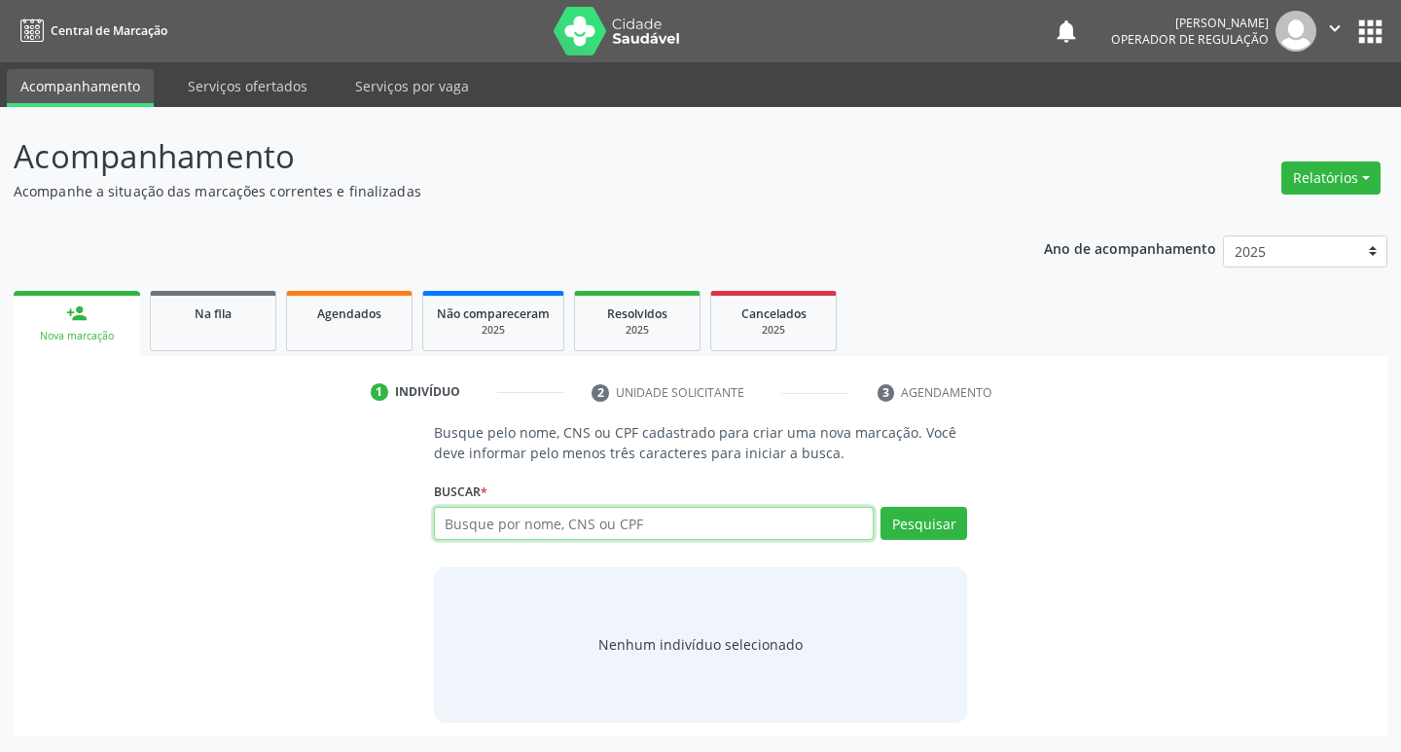
click at [697, 523] on input "text" at bounding box center [654, 523] width 441 height 33
type input "702007390776480"
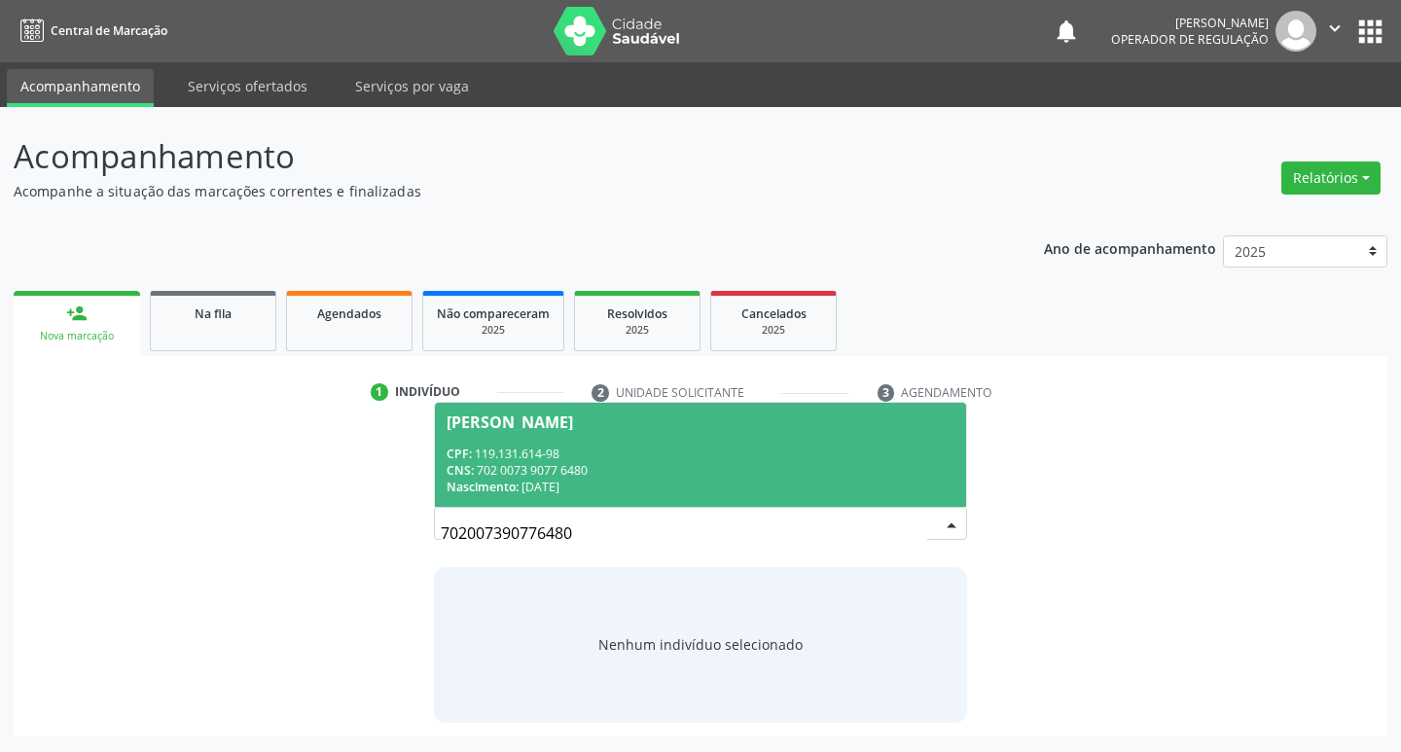
click at [521, 441] on span "Mayara Araújo Souza CPF: 119.131.614-98 CNS: 702 0073 9077 6480 Nascimento: 21/…" at bounding box center [701, 455] width 532 height 104
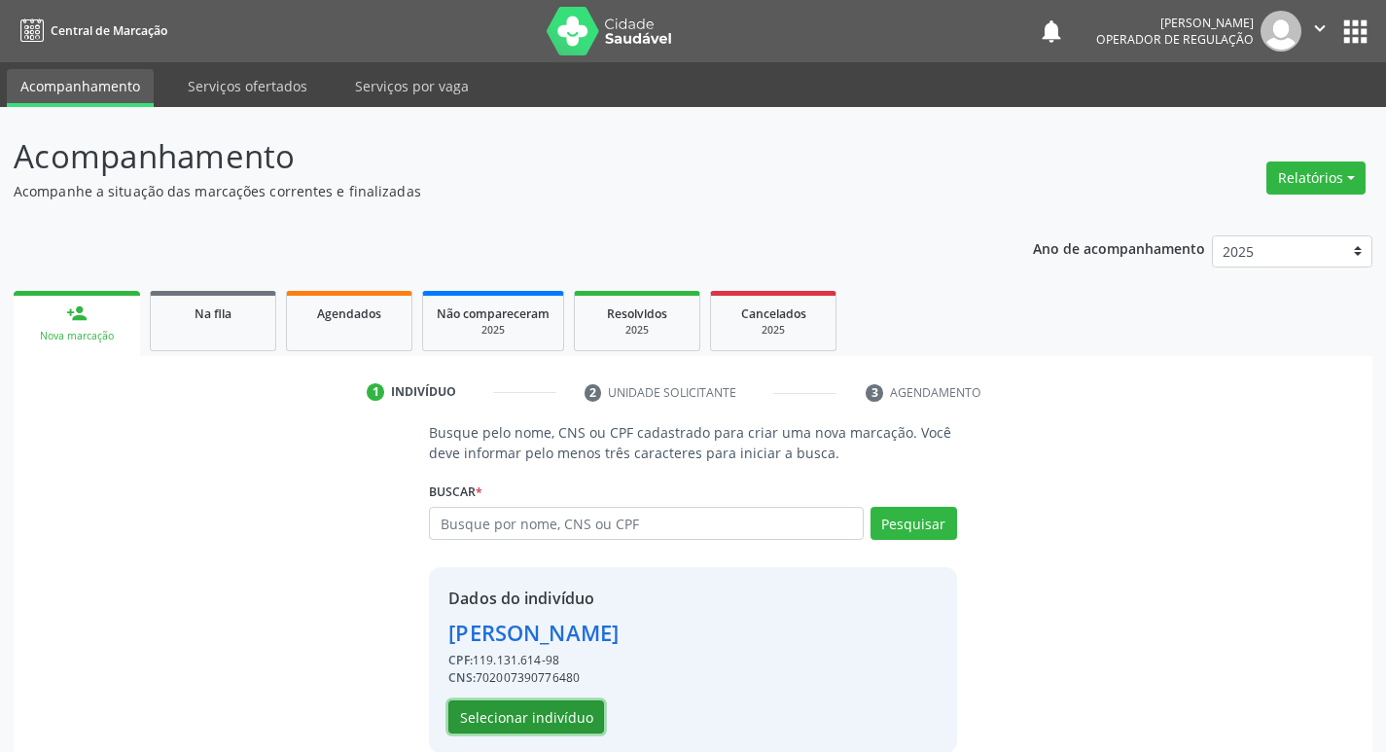
click at [517, 726] on button "Selecionar indivíduo" at bounding box center [526, 716] width 156 height 33
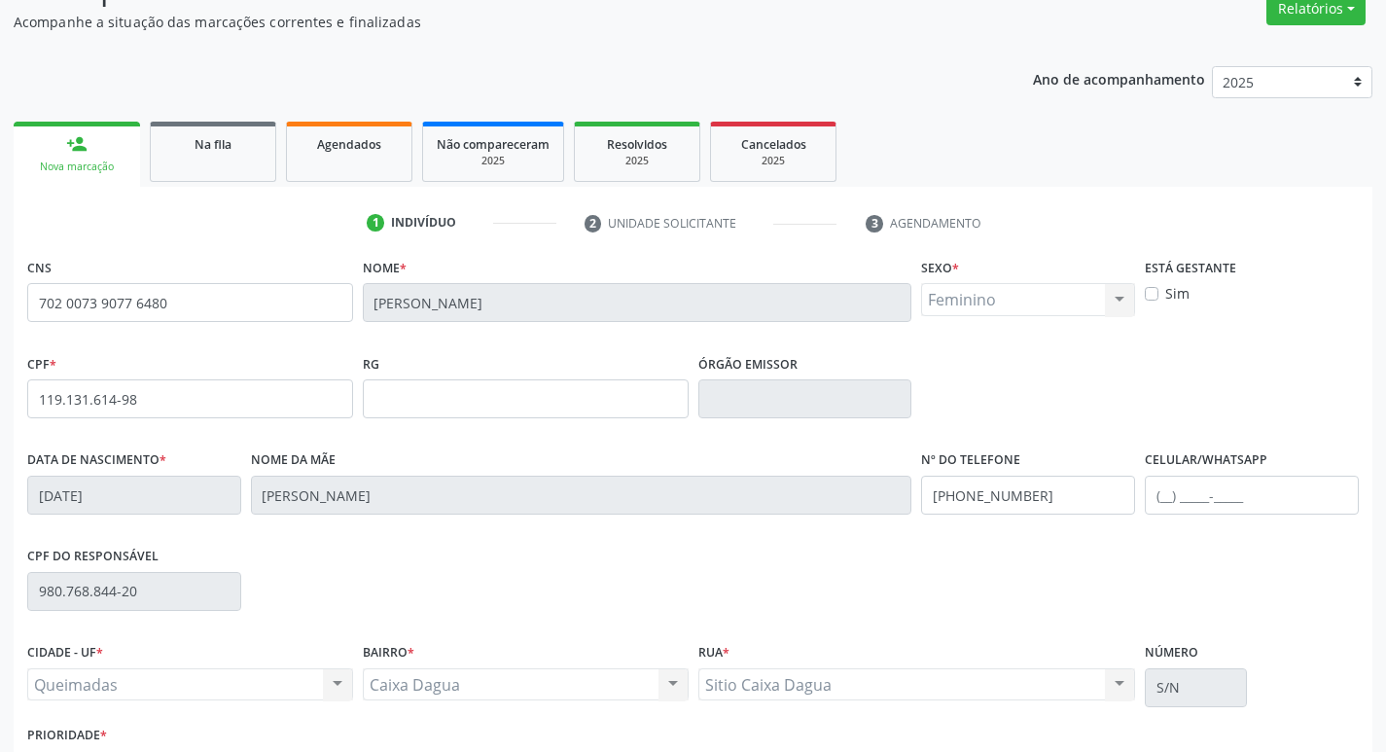
scroll to position [303, 0]
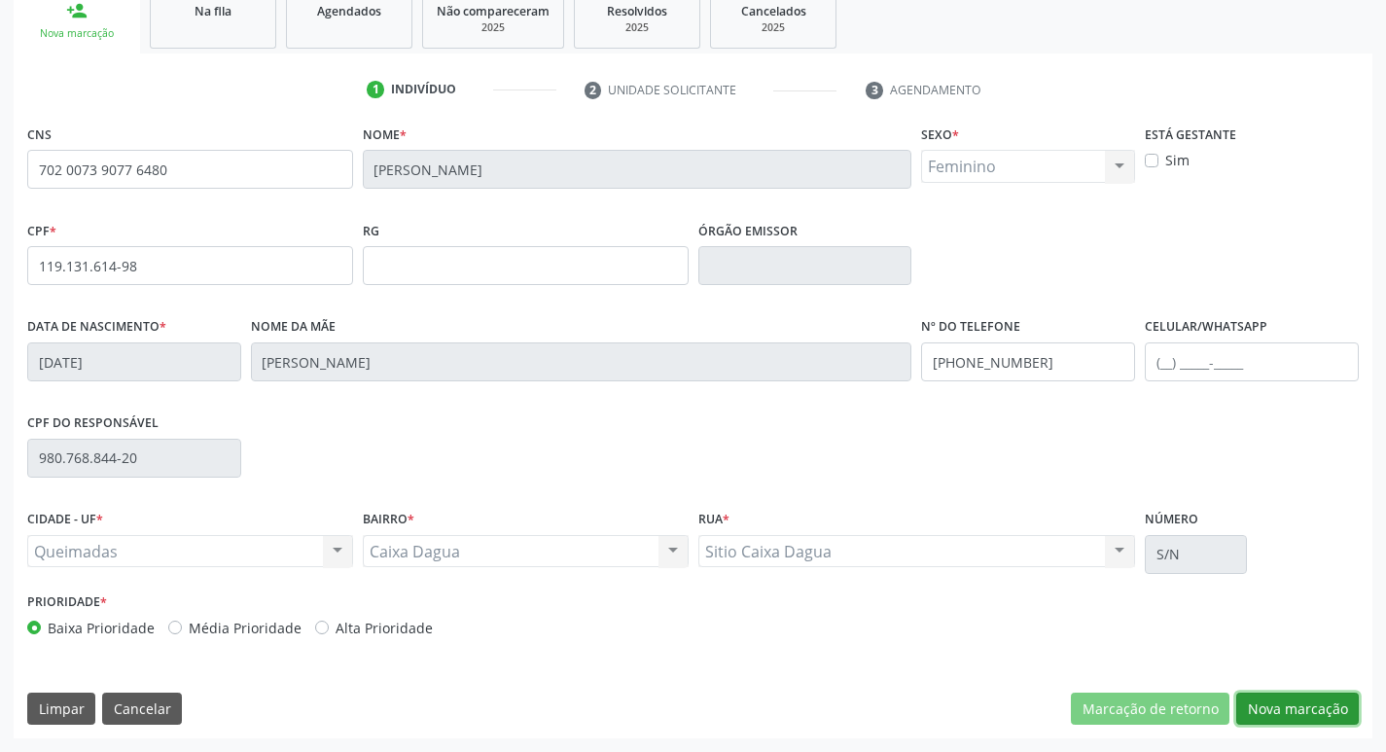
click at [1277, 701] on button "Nova marcação" at bounding box center [1297, 709] width 123 height 33
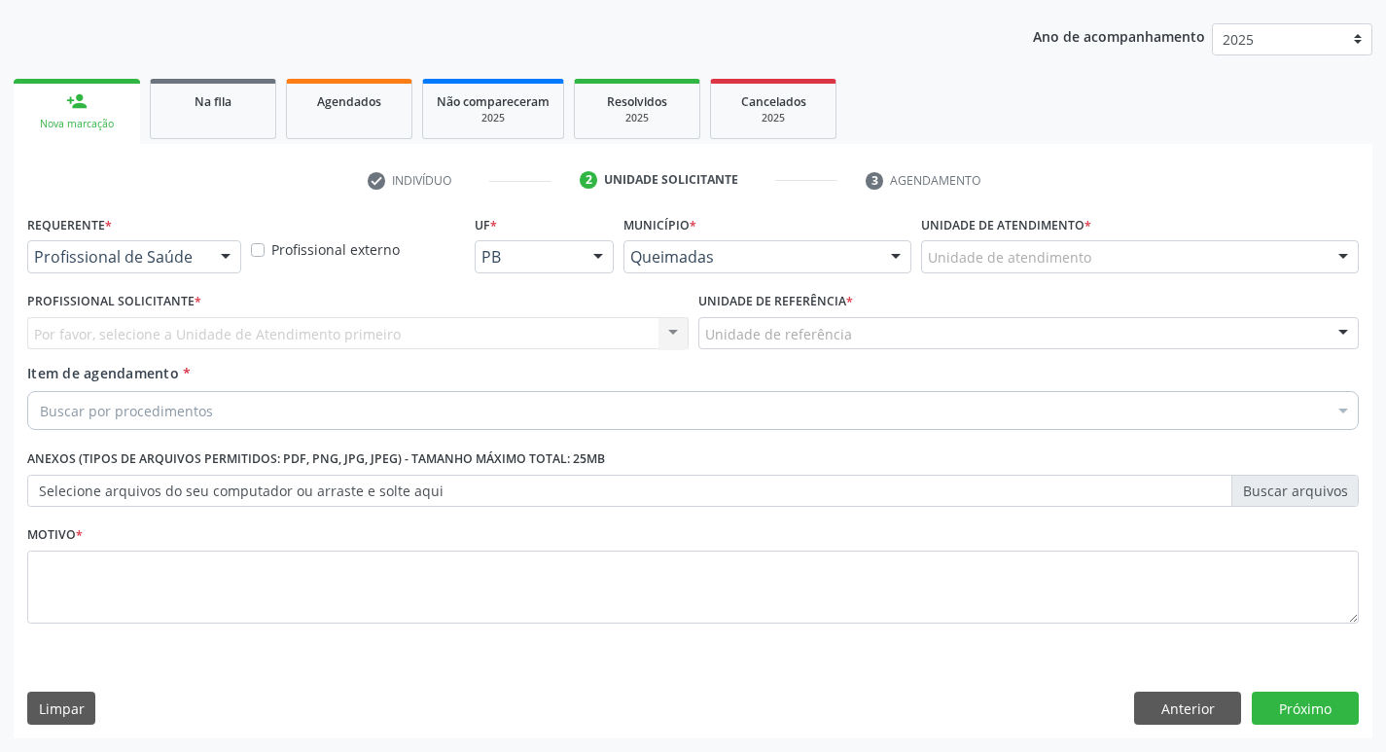
scroll to position [212, 0]
click at [214, 259] on div at bounding box center [225, 257] width 29 height 33
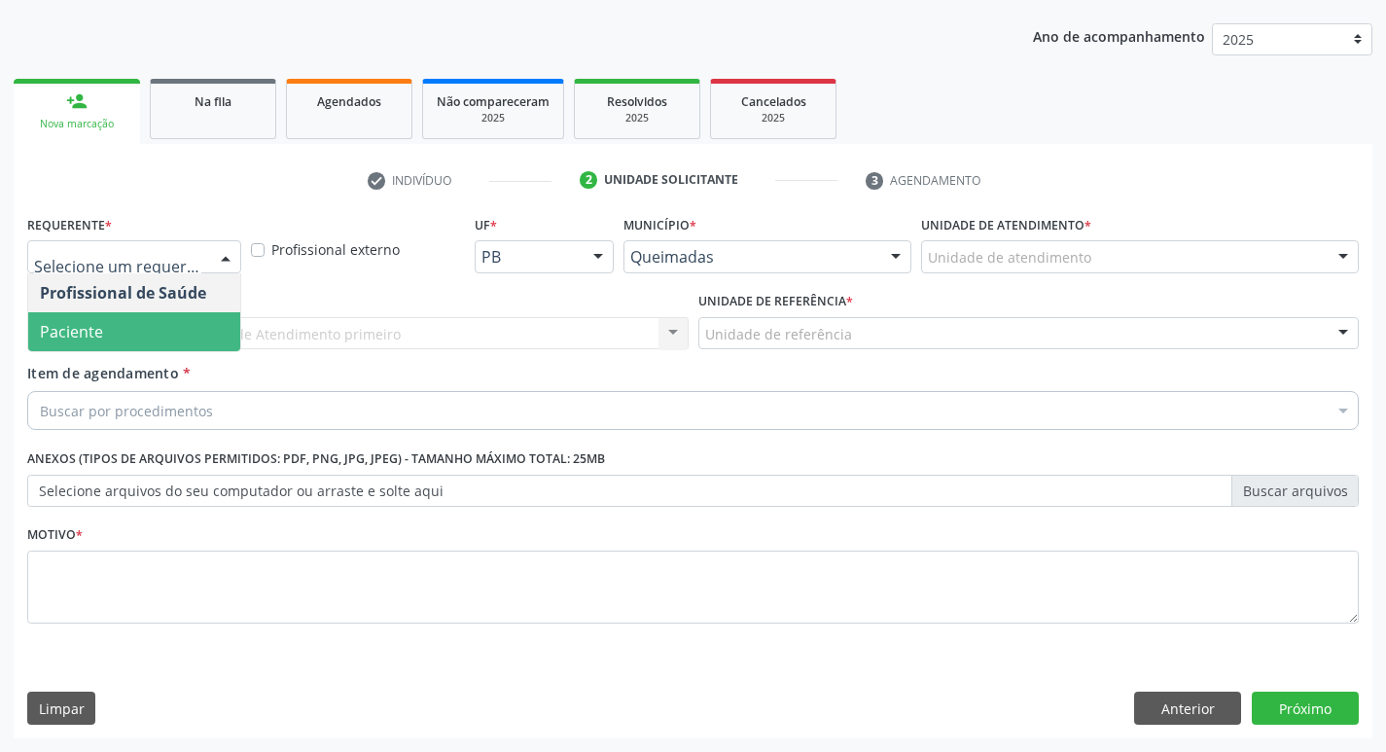
click at [125, 329] on span "Paciente" at bounding box center [134, 331] width 212 height 39
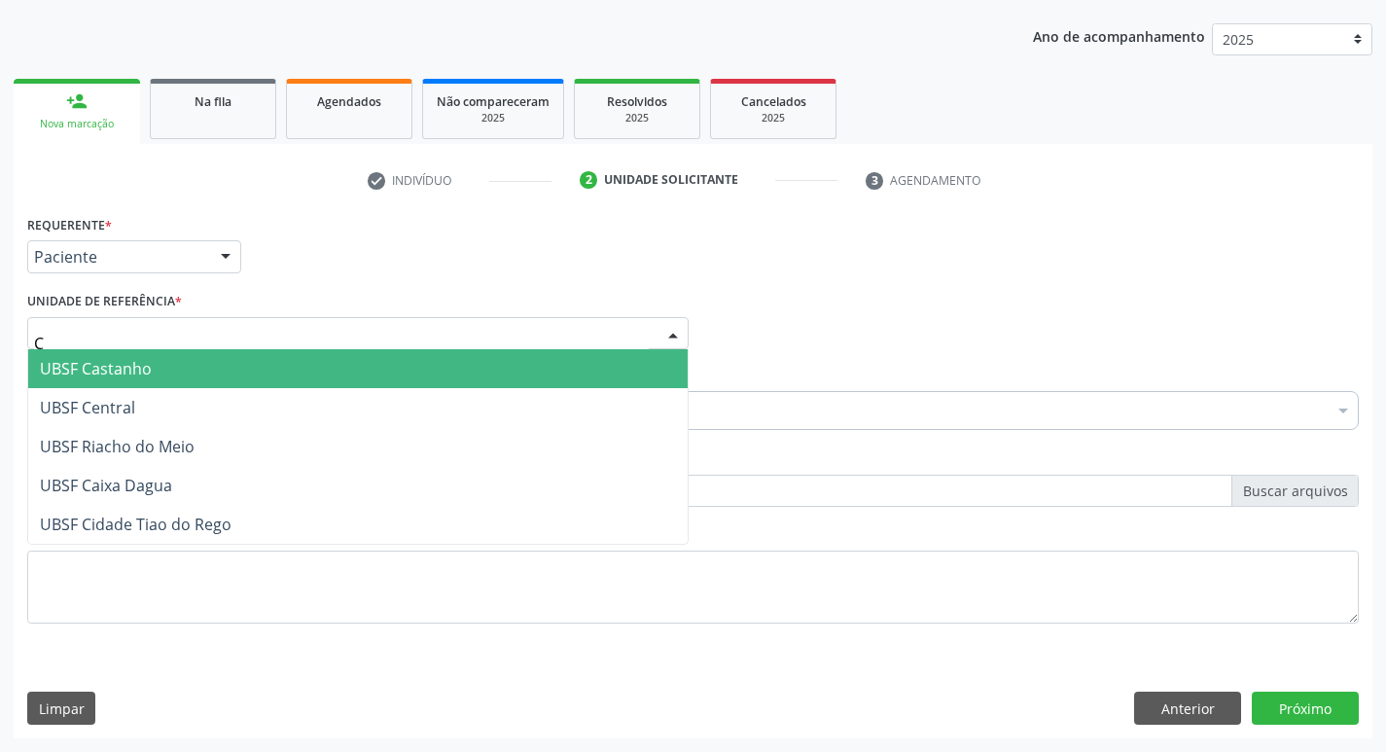
type input "CA"
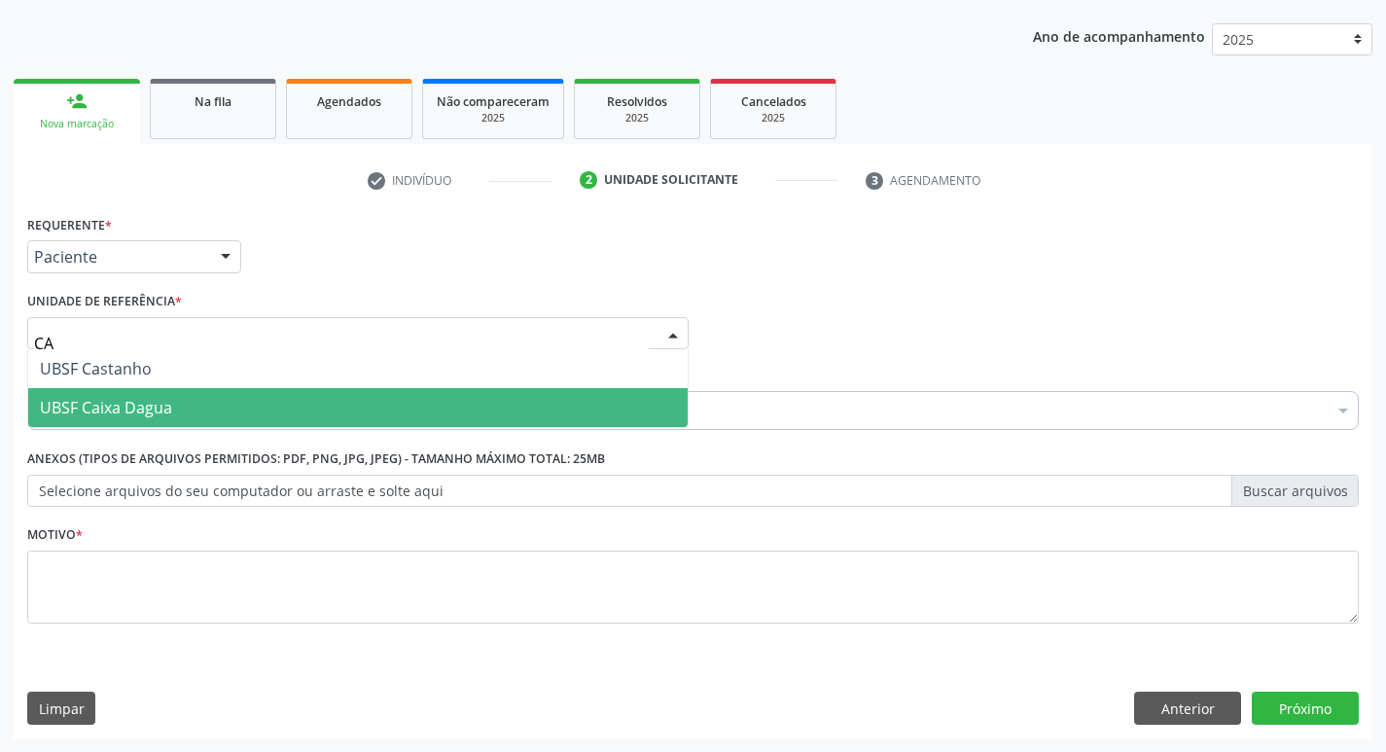
click at [127, 403] on span "UBSF Caixa Dagua" at bounding box center [106, 407] width 132 height 21
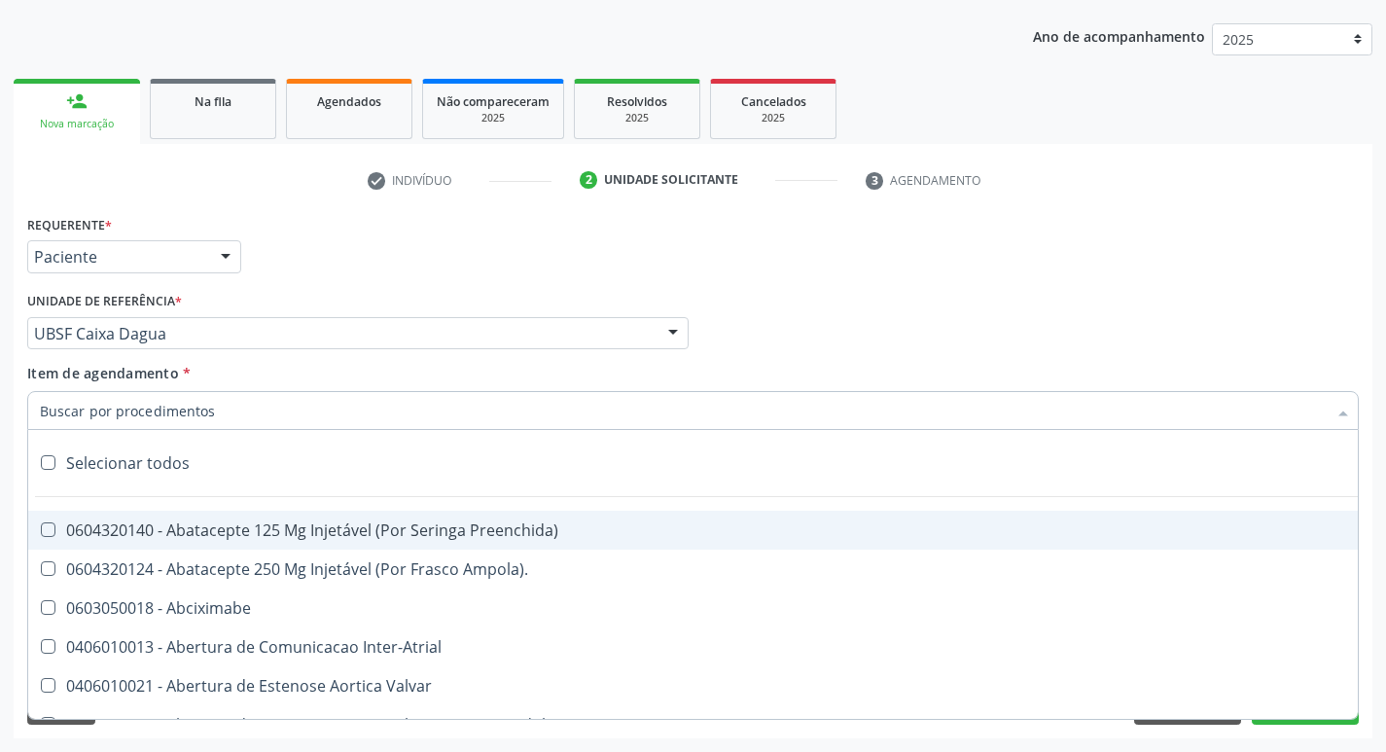
paste input "0205020186"
type input "0205020186"
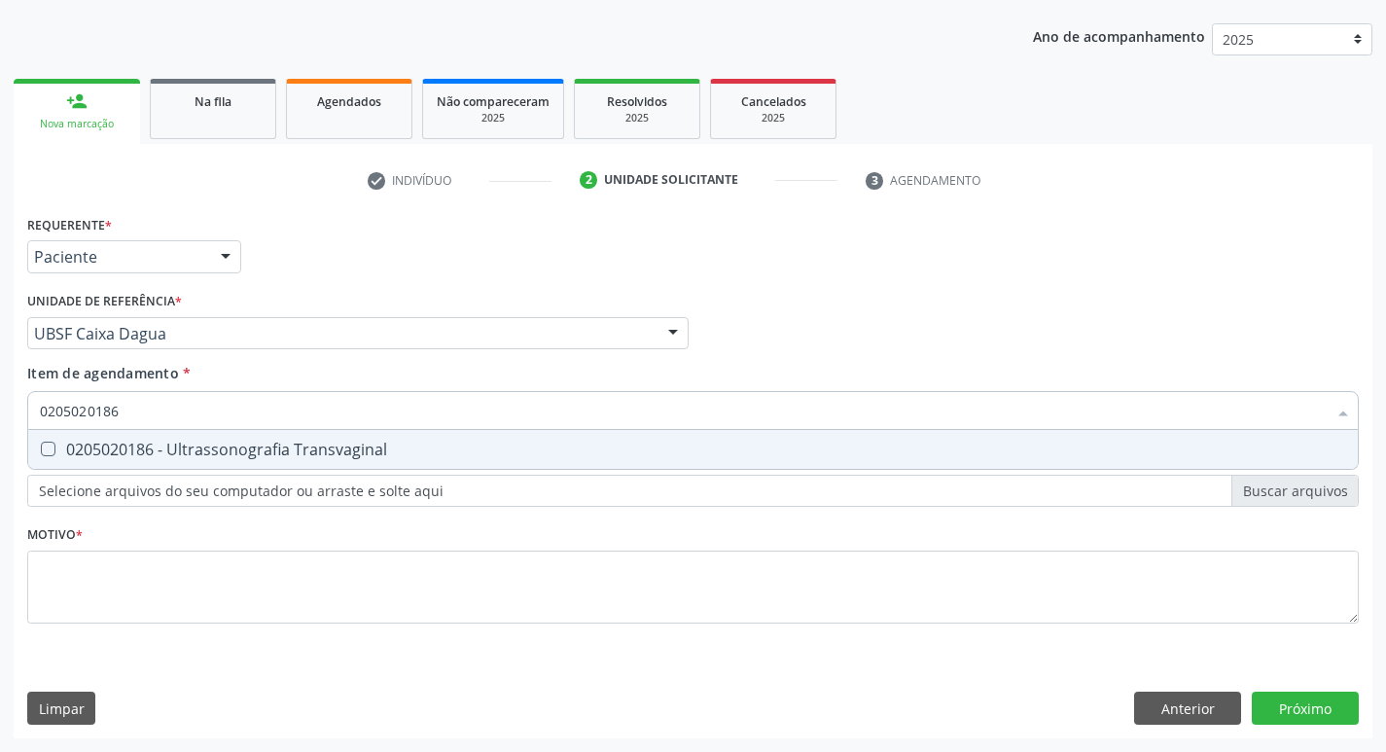
click at [169, 449] on div "0205020186 - Ultrassonografia Transvaginal" at bounding box center [693, 450] width 1306 height 16
checkbox Transvaginal "true"
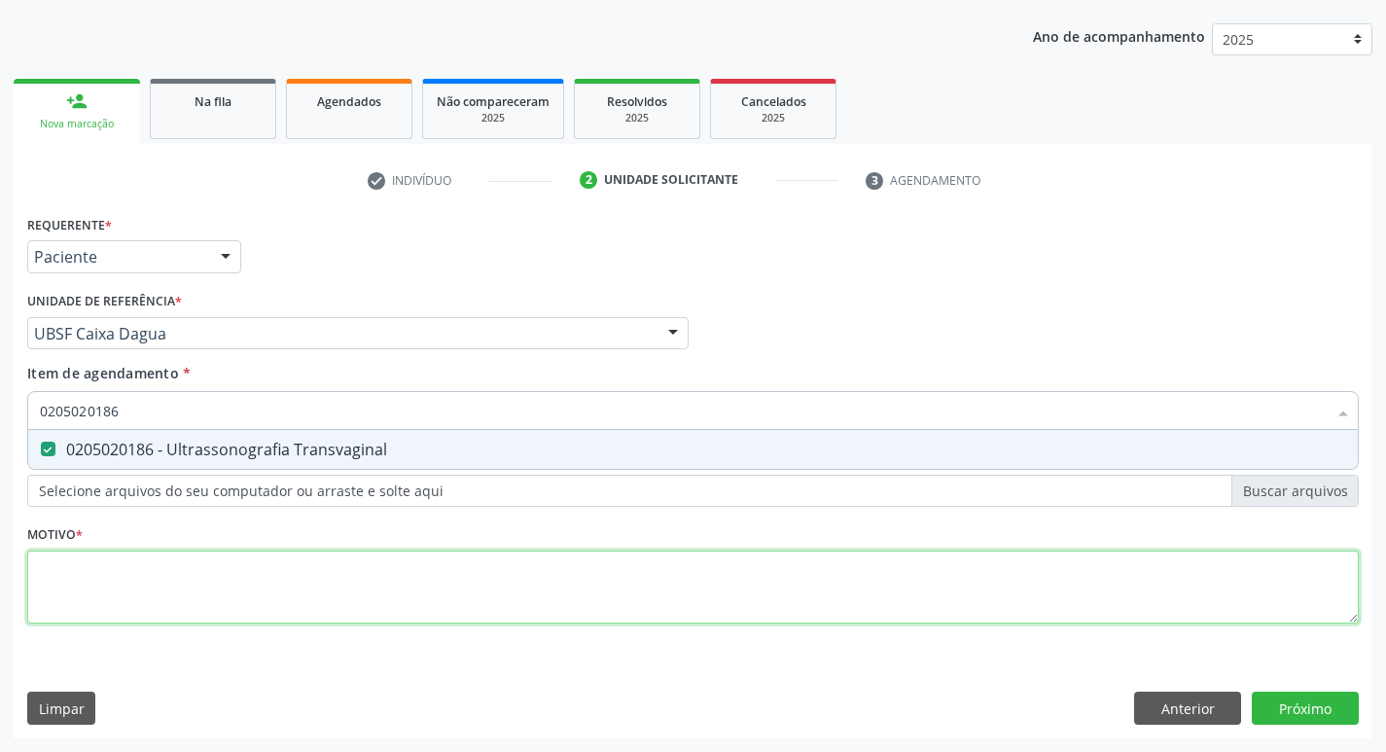
click at [128, 582] on div "Requerente * Paciente Profissional de Saúde Paciente Nenhum resultado encontrad…" at bounding box center [693, 430] width 1332 height 441
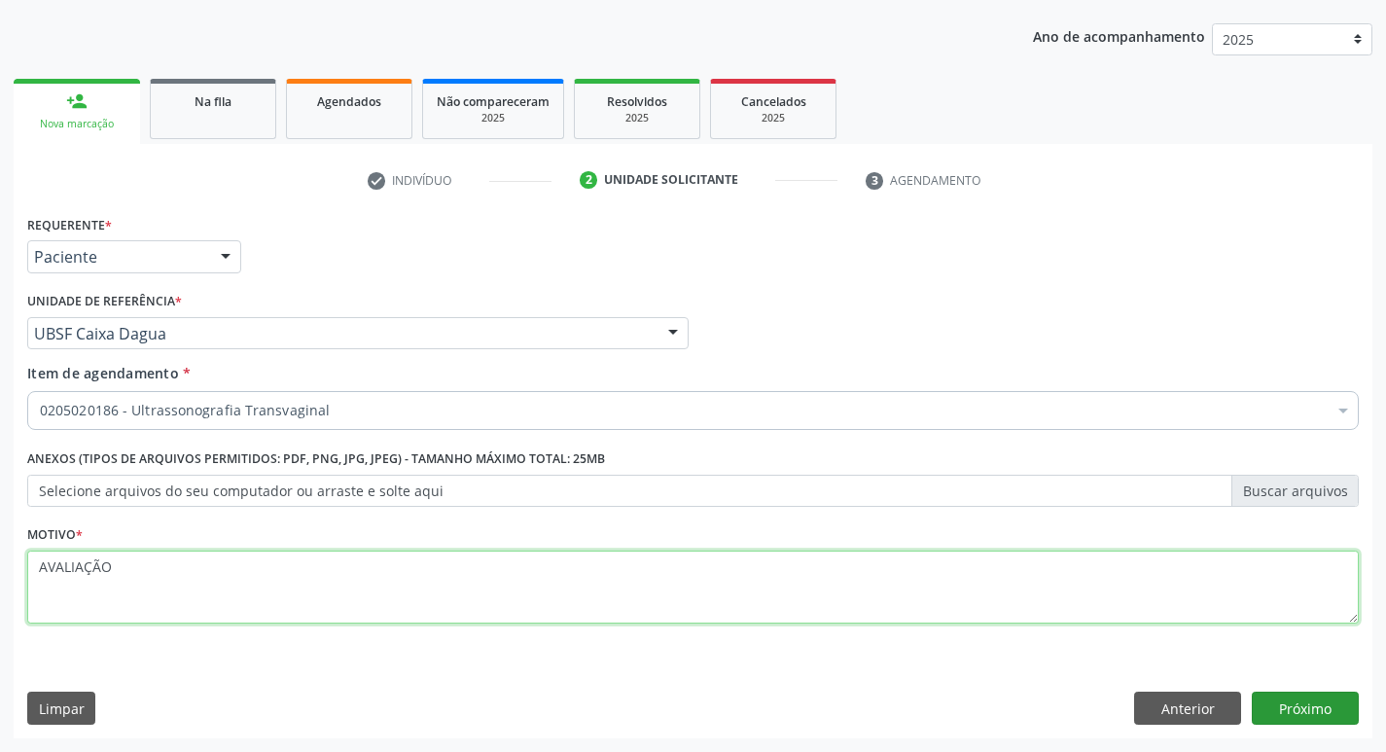
type textarea "AVALIAÇÃO"
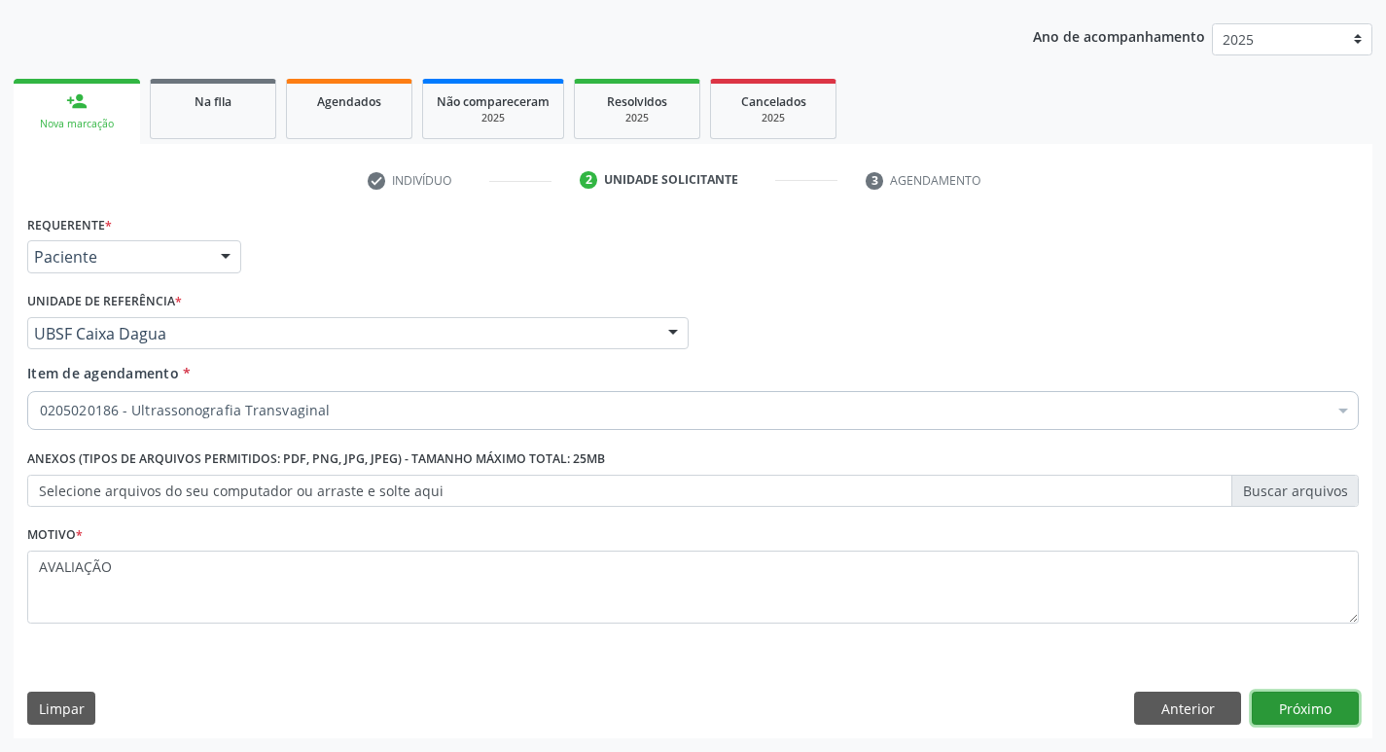
click at [1265, 695] on button "Próximo" at bounding box center [1305, 708] width 107 height 33
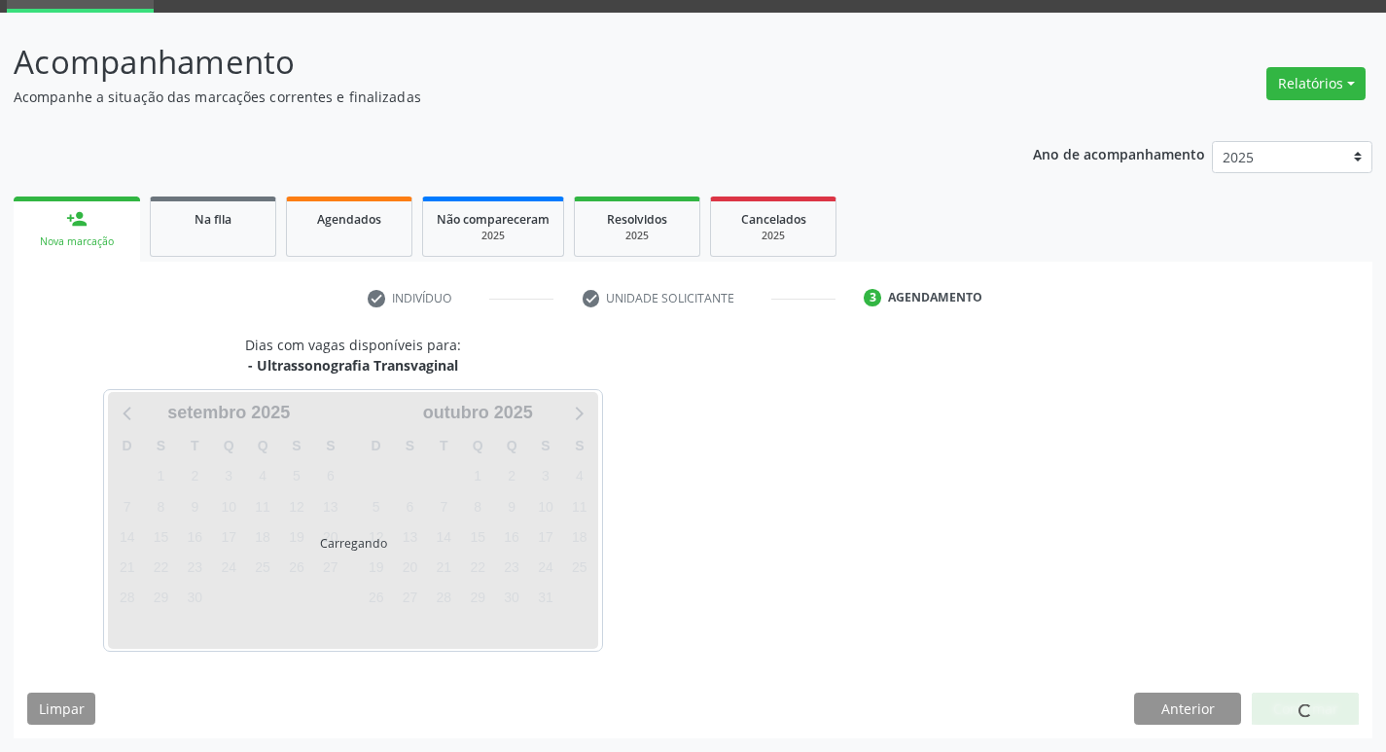
scroll to position [94, 0]
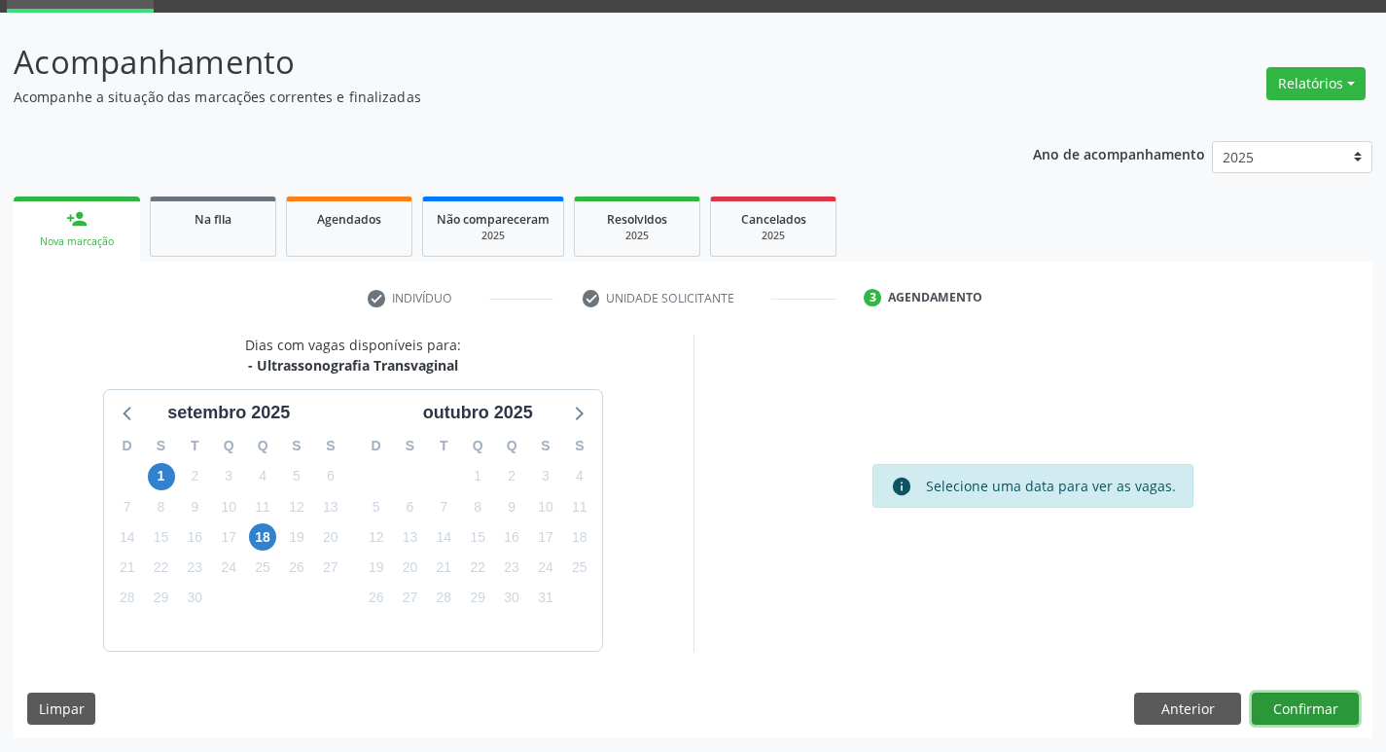
click at [1283, 718] on button "Confirmar" at bounding box center [1305, 709] width 107 height 33
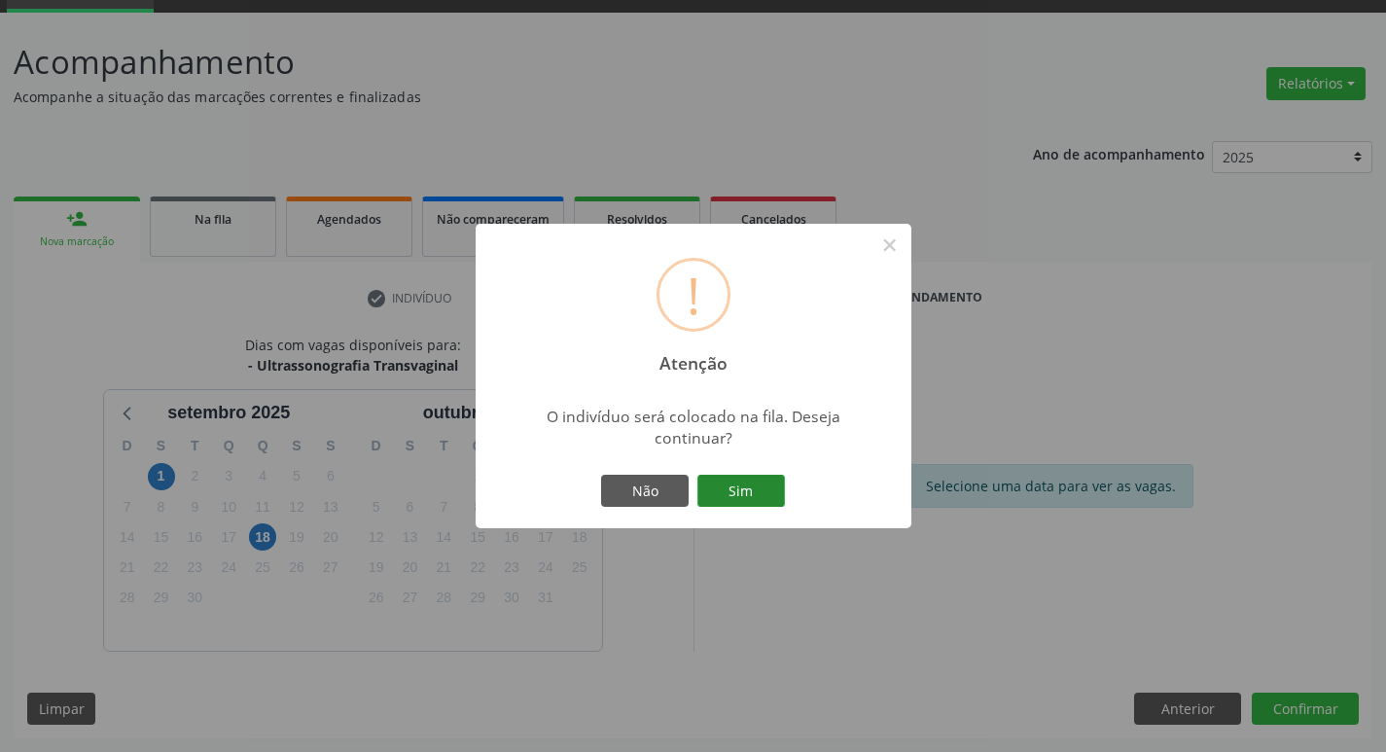
click at [723, 483] on button "Sim" at bounding box center [741, 491] width 88 height 33
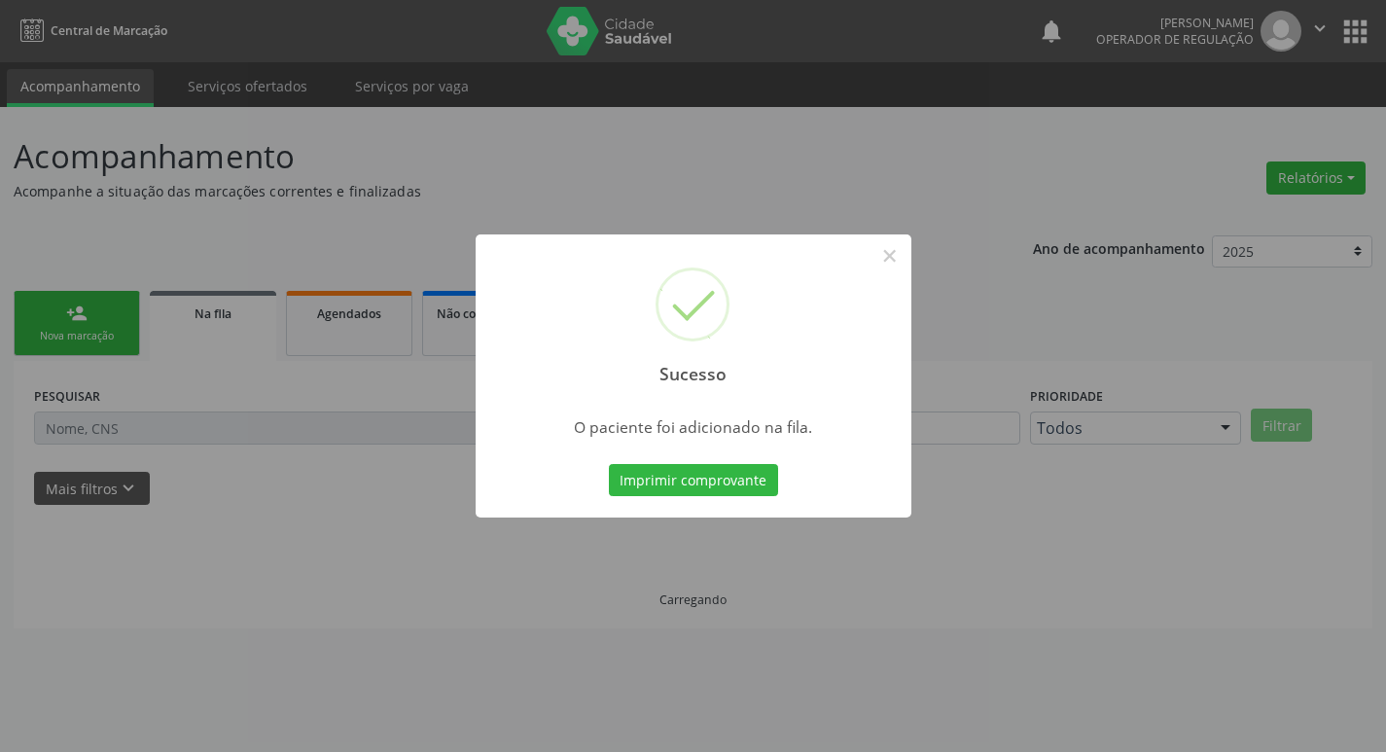
scroll to position [0, 0]
click at [229, 209] on div "Sucesso × O paciente foi adicionado na fila. Imprimir comprovante Cancel" at bounding box center [700, 376] width 1401 height 752
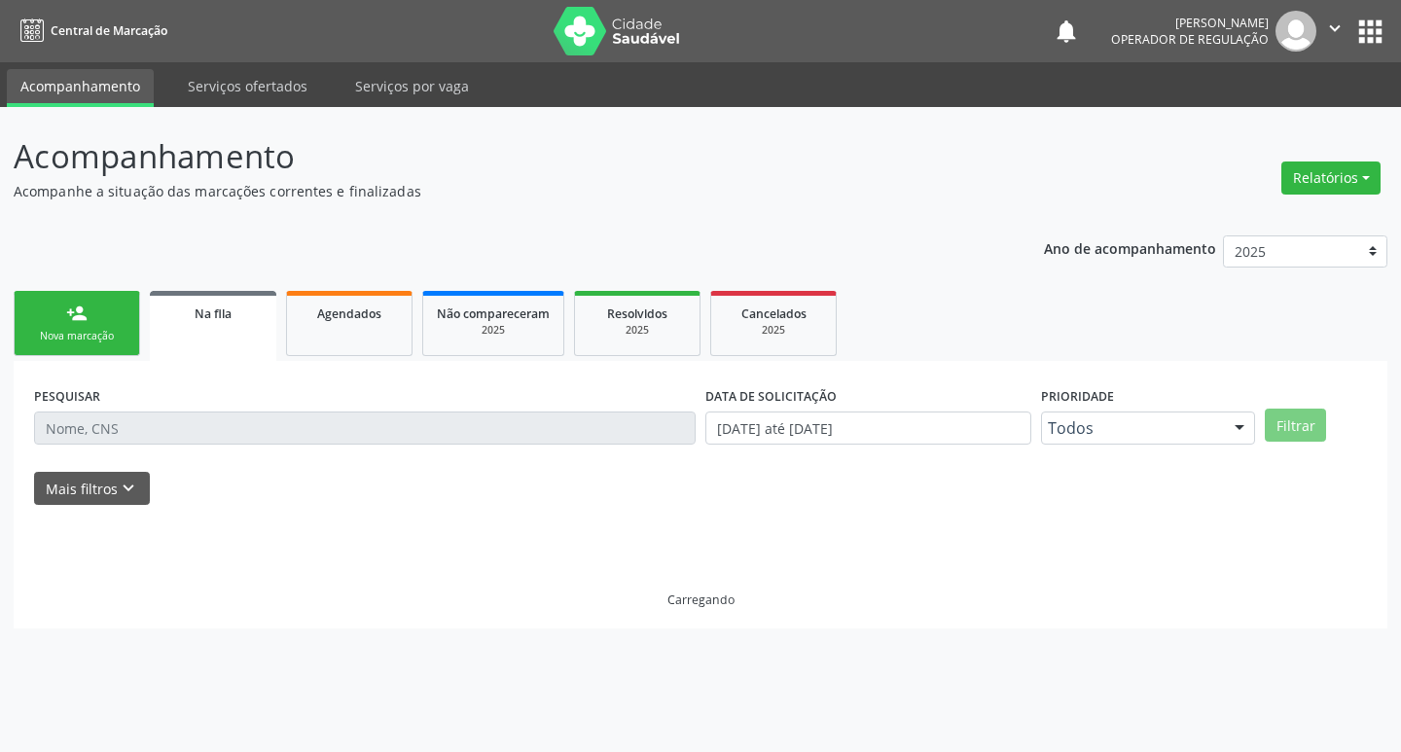
click at [76, 335] on div "Nova marcação" at bounding box center [76, 336] width 97 height 15
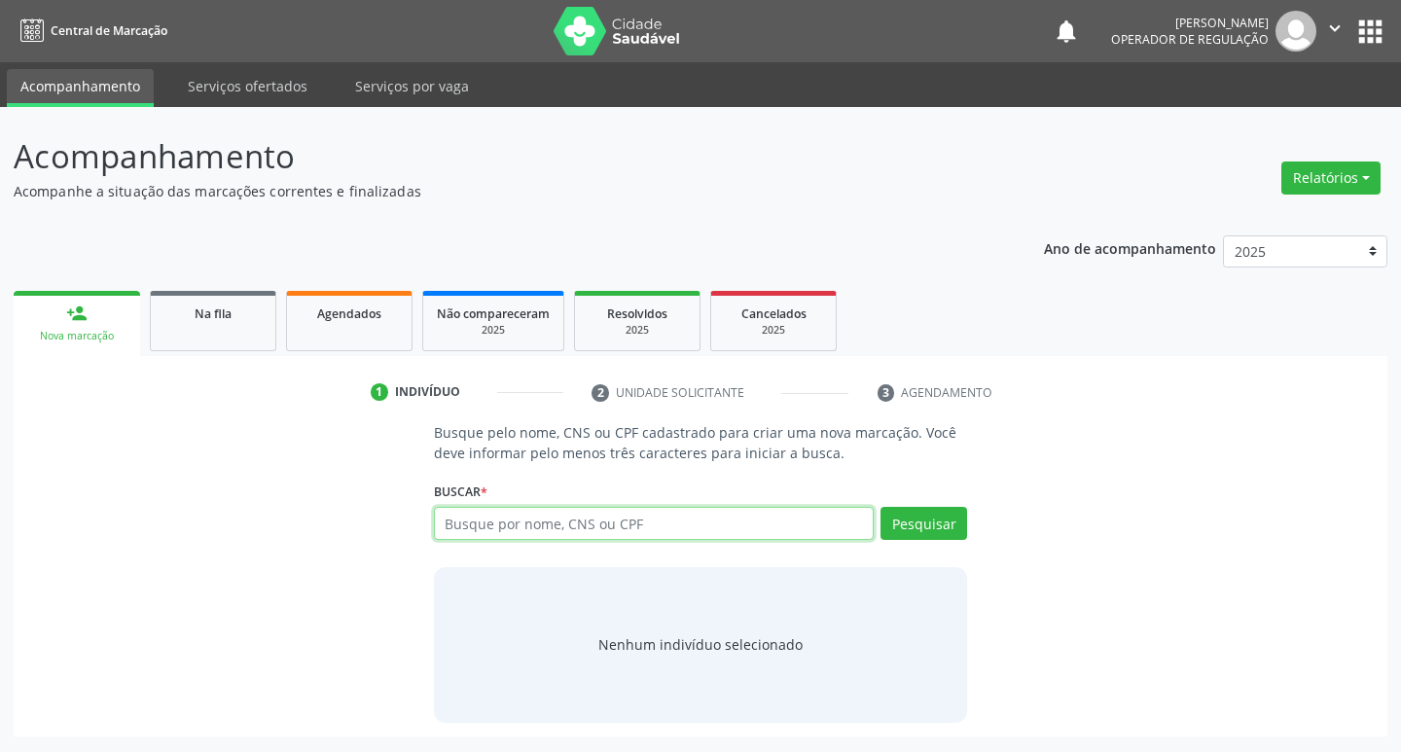
click at [485, 533] on input "text" at bounding box center [654, 523] width 441 height 33
click at [492, 531] on input "text" at bounding box center [654, 523] width 441 height 33
type input "704006883083062"
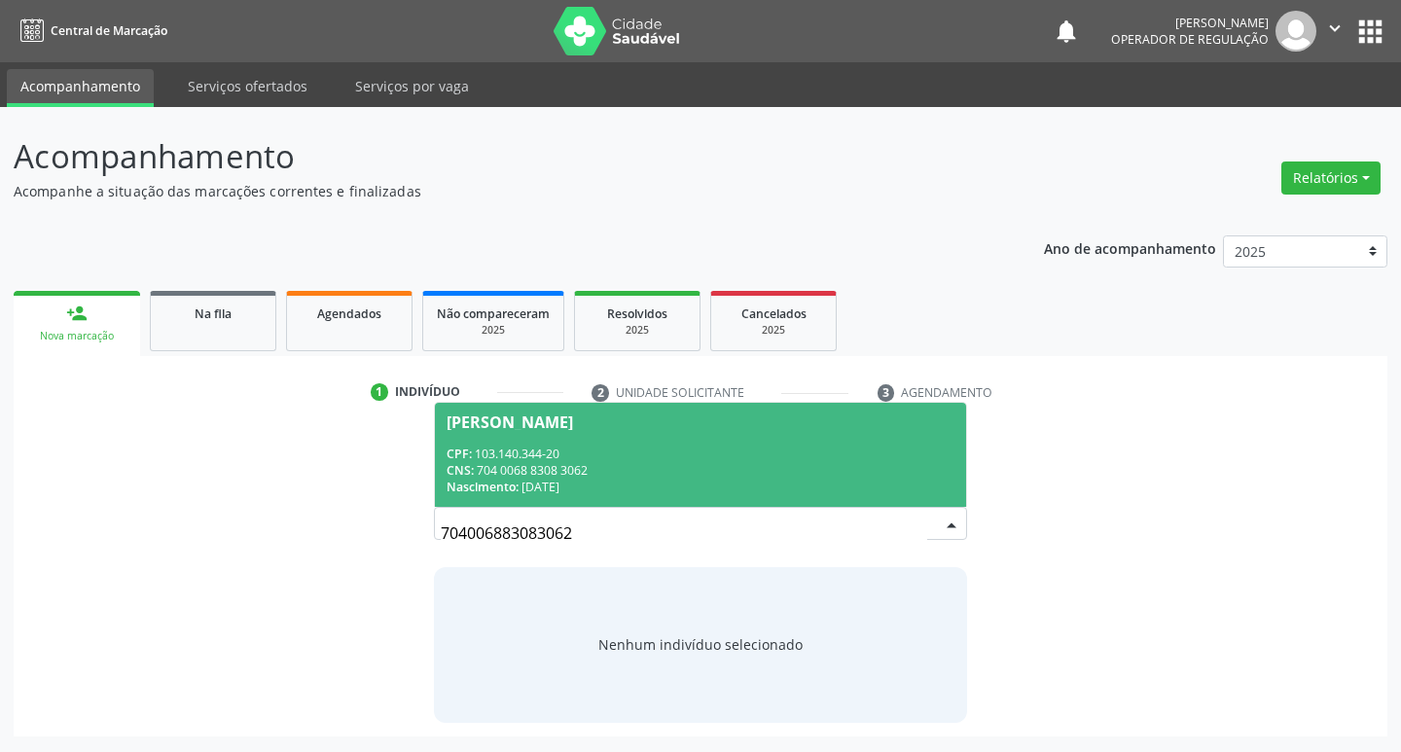
drag, startPoint x: 825, startPoint y: 460, endPoint x: 798, endPoint y: 465, distance: 27.7
click at [821, 461] on div "CPF: 103.140.344-20 CNS: 704 0068 8308 3062 Nascimento: 28/03/1992" at bounding box center [700, 471] width 509 height 50
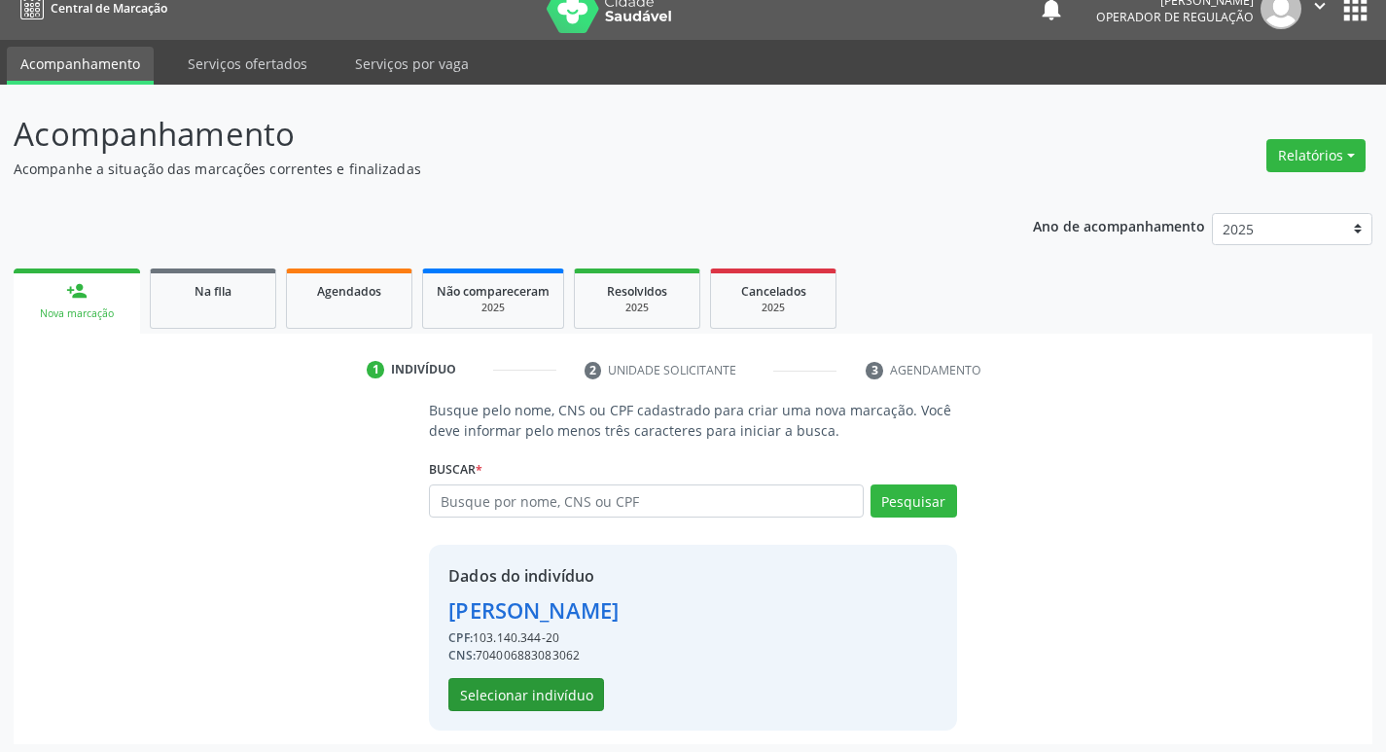
scroll to position [28, 0]
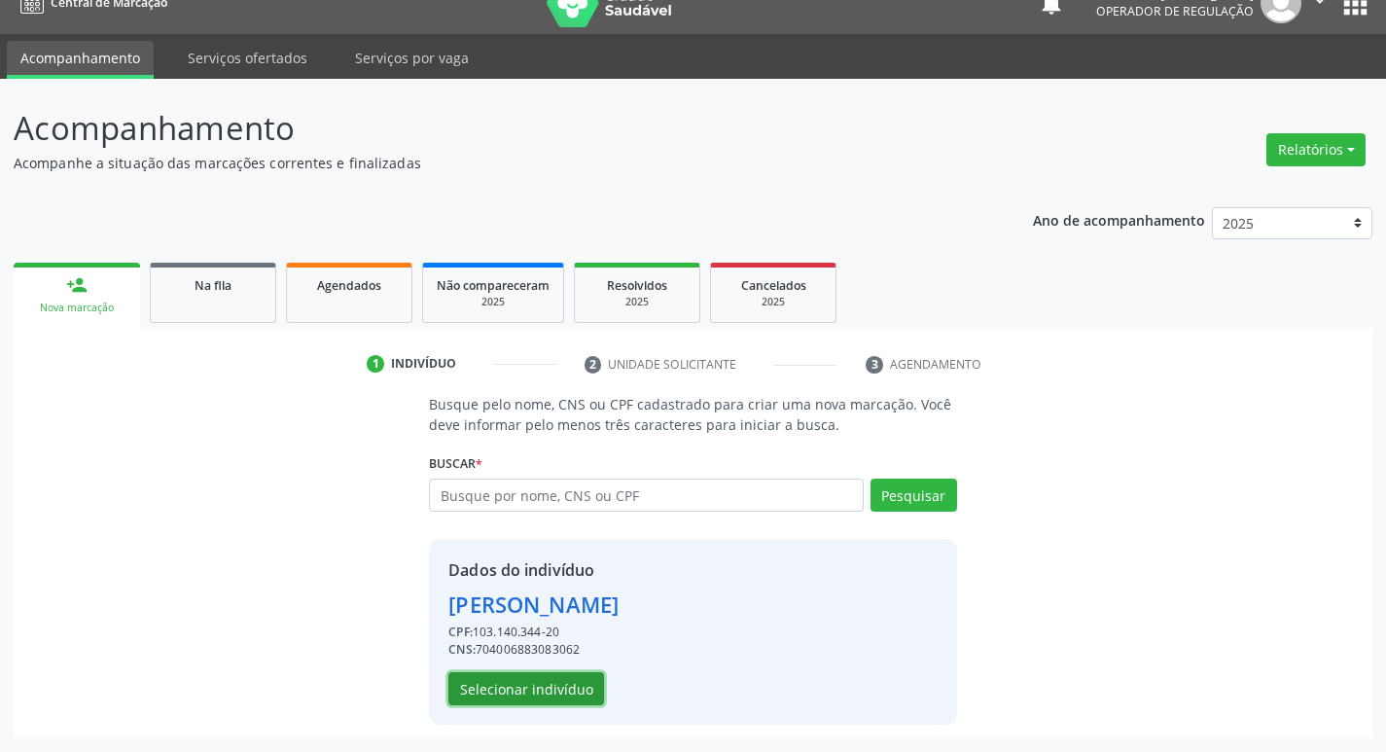
click at [572, 701] on button "Selecionar indivíduo" at bounding box center [526, 688] width 156 height 33
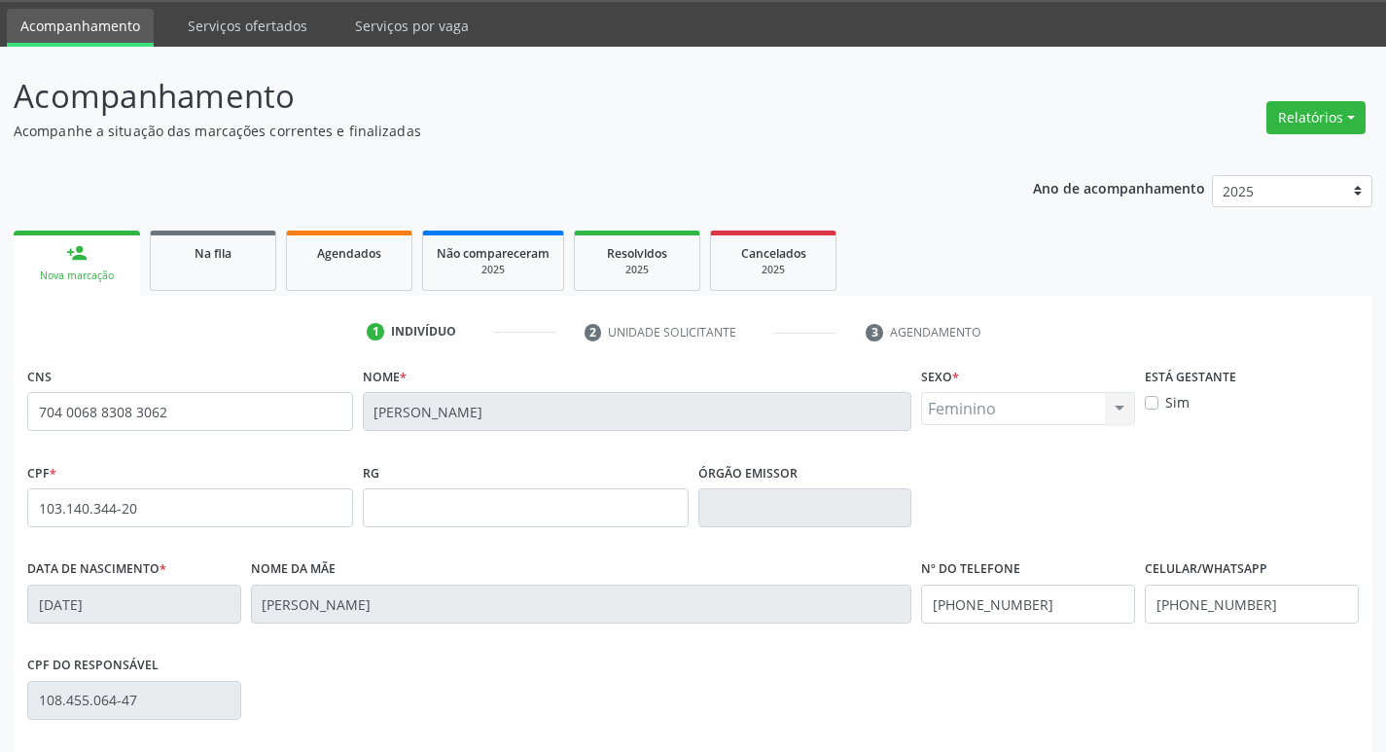
scroll to position [303, 0]
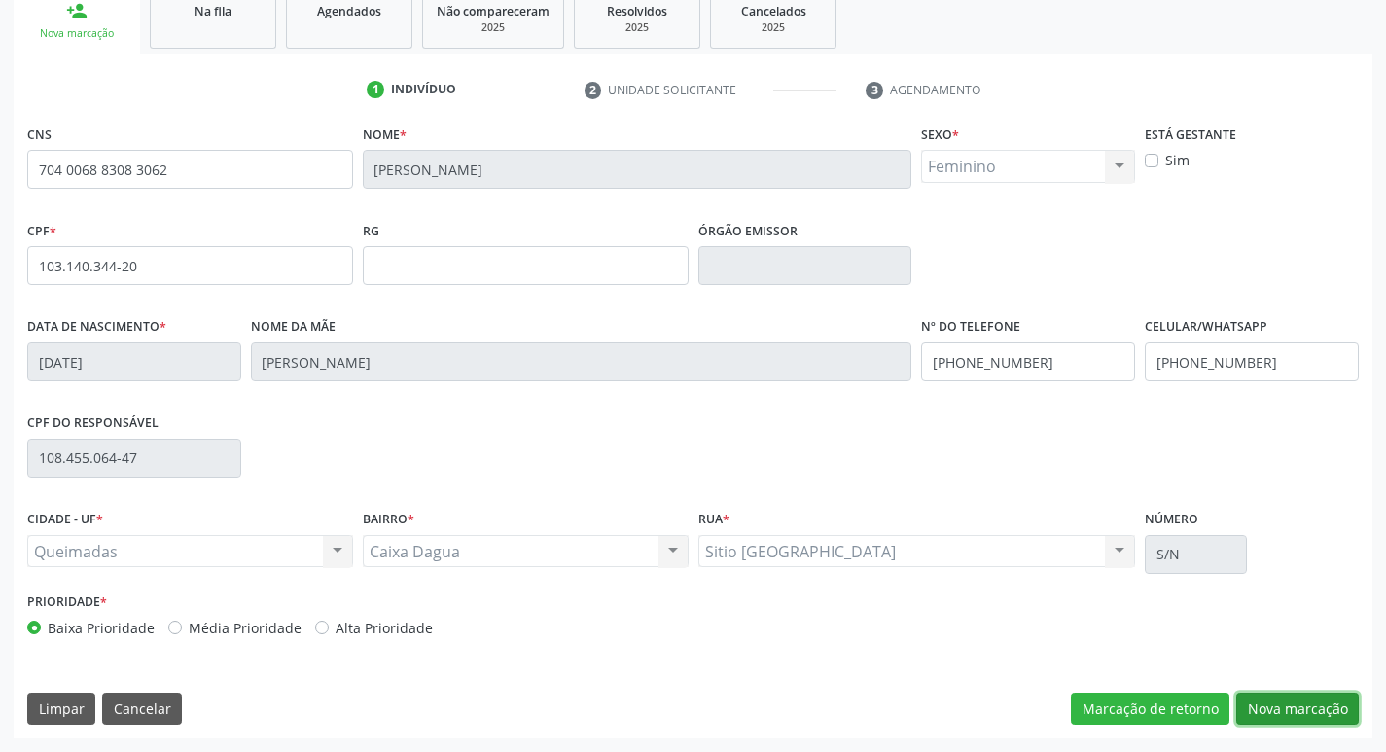
click at [1298, 709] on button "Nova marcação" at bounding box center [1297, 709] width 123 height 33
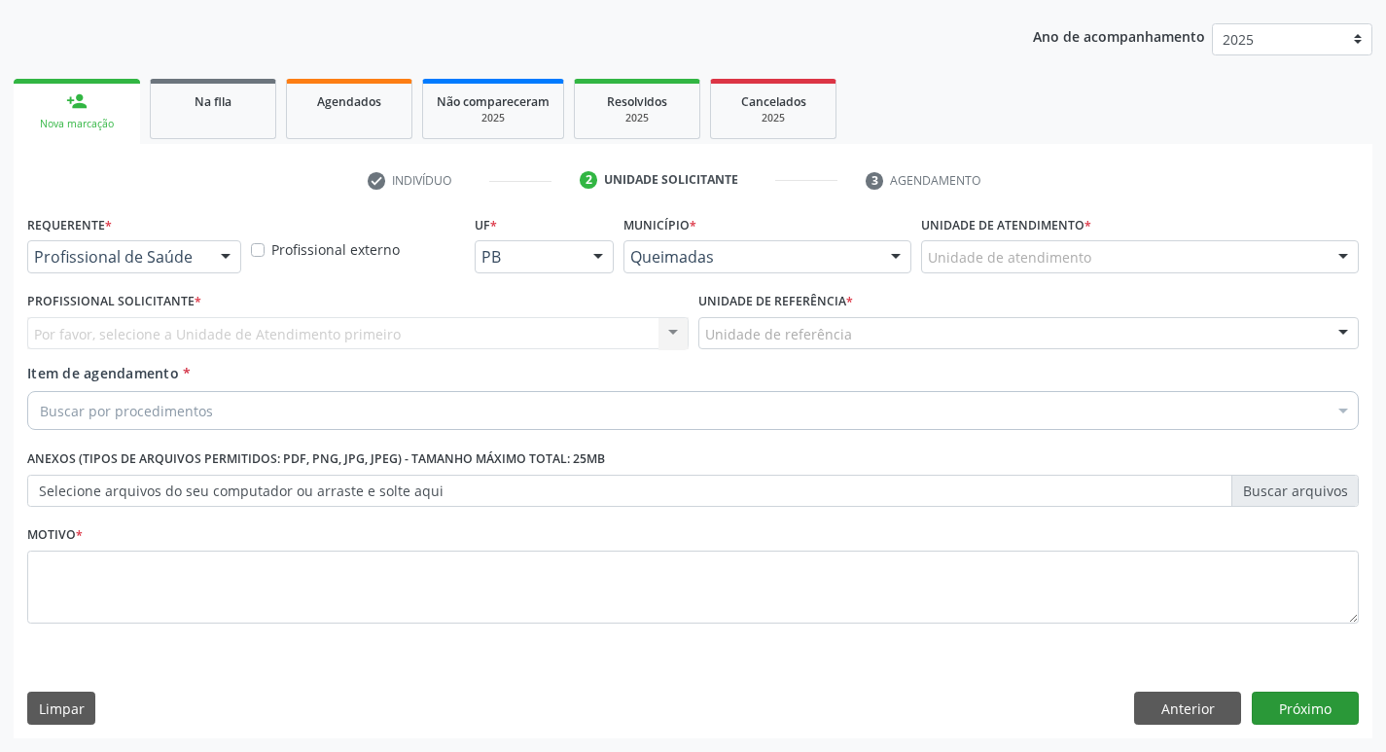
scroll to position [212, 0]
click at [139, 246] on div "Profissional de Saúde" at bounding box center [134, 256] width 214 height 33
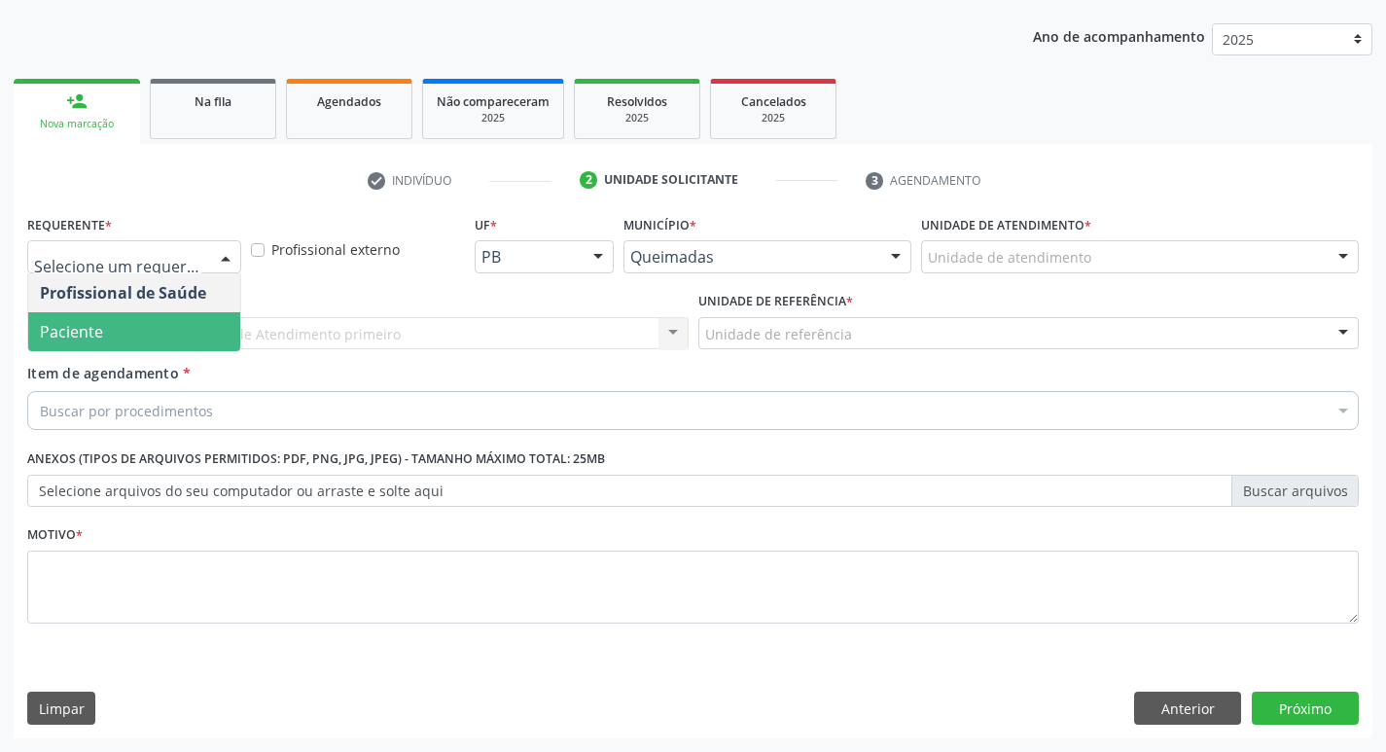
click at [81, 341] on span "Paciente" at bounding box center [71, 331] width 63 height 21
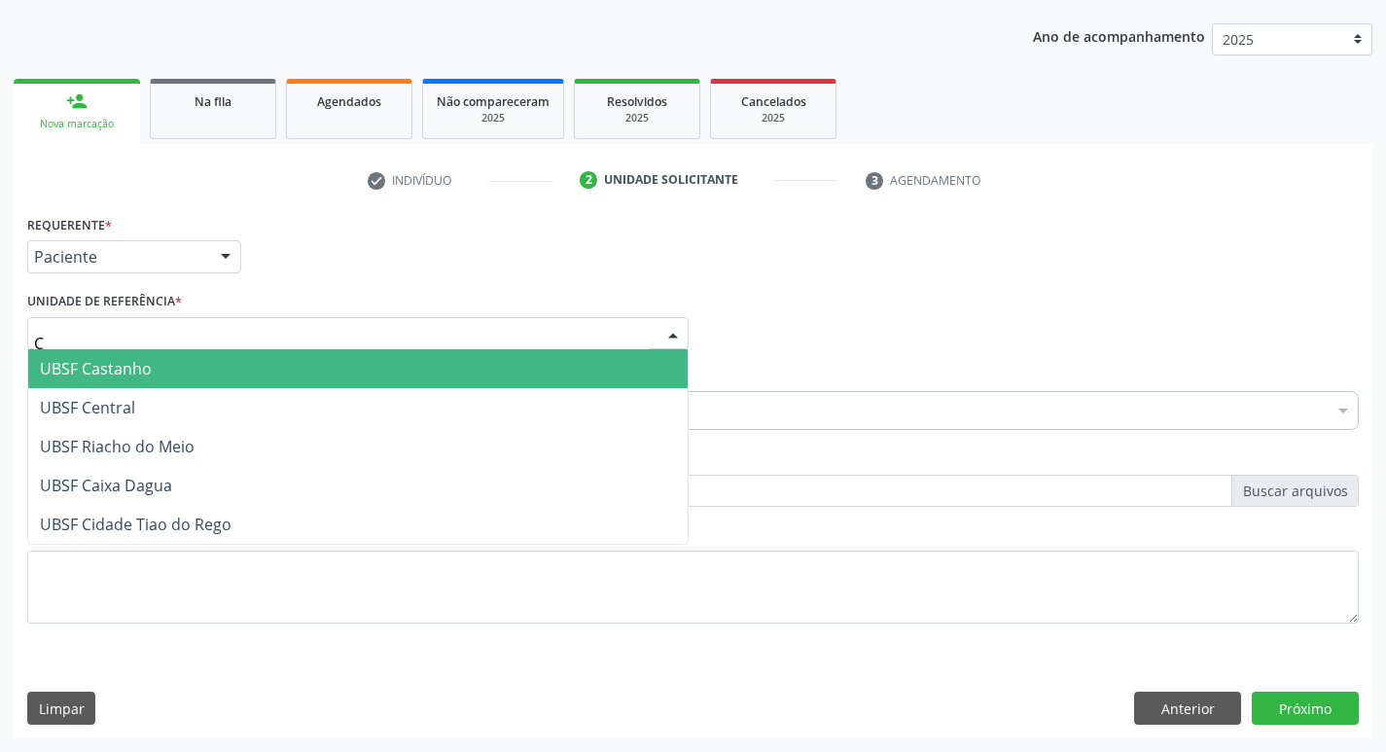
type input "CA"
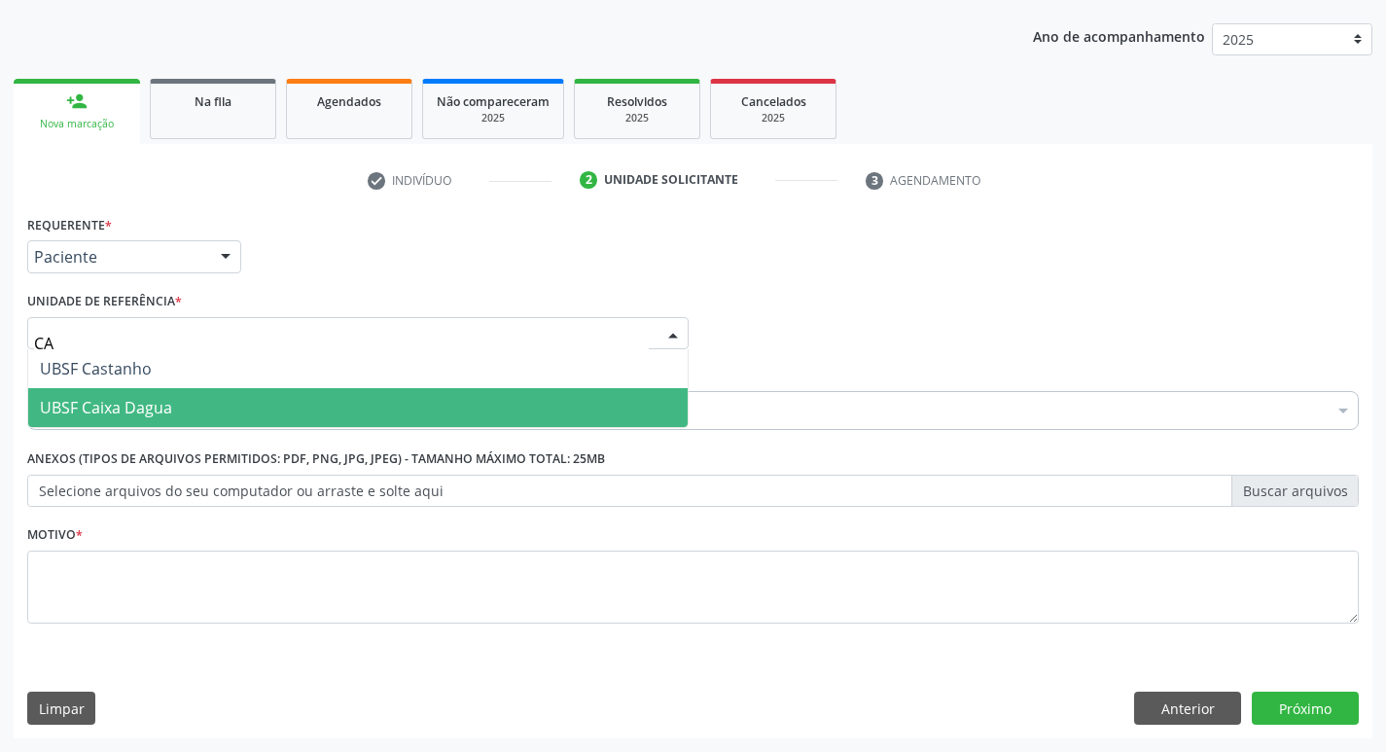
click at [96, 398] on span "UBSF Caixa Dagua" at bounding box center [106, 407] width 132 height 21
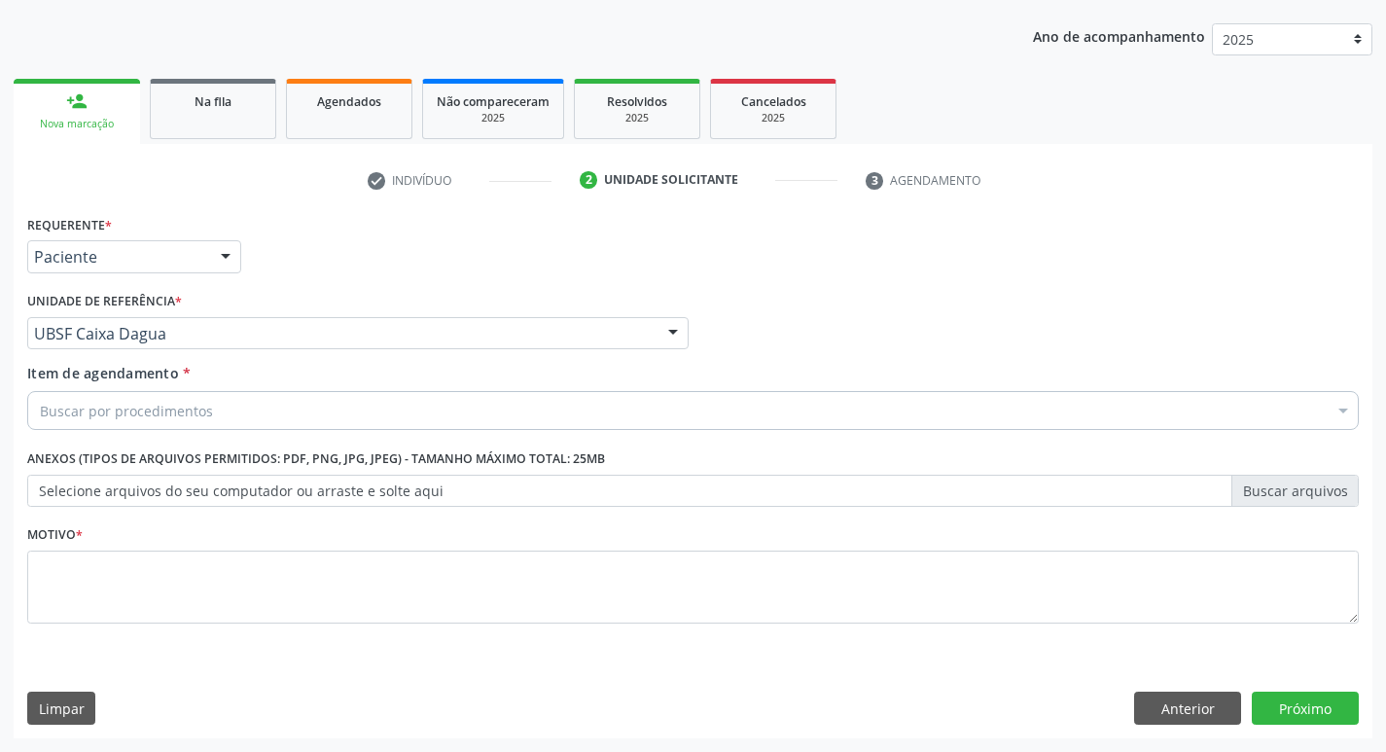
click at [96, 398] on div "Buscar por procedimentos" at bounding box center [693, 410] width 1332 height 39
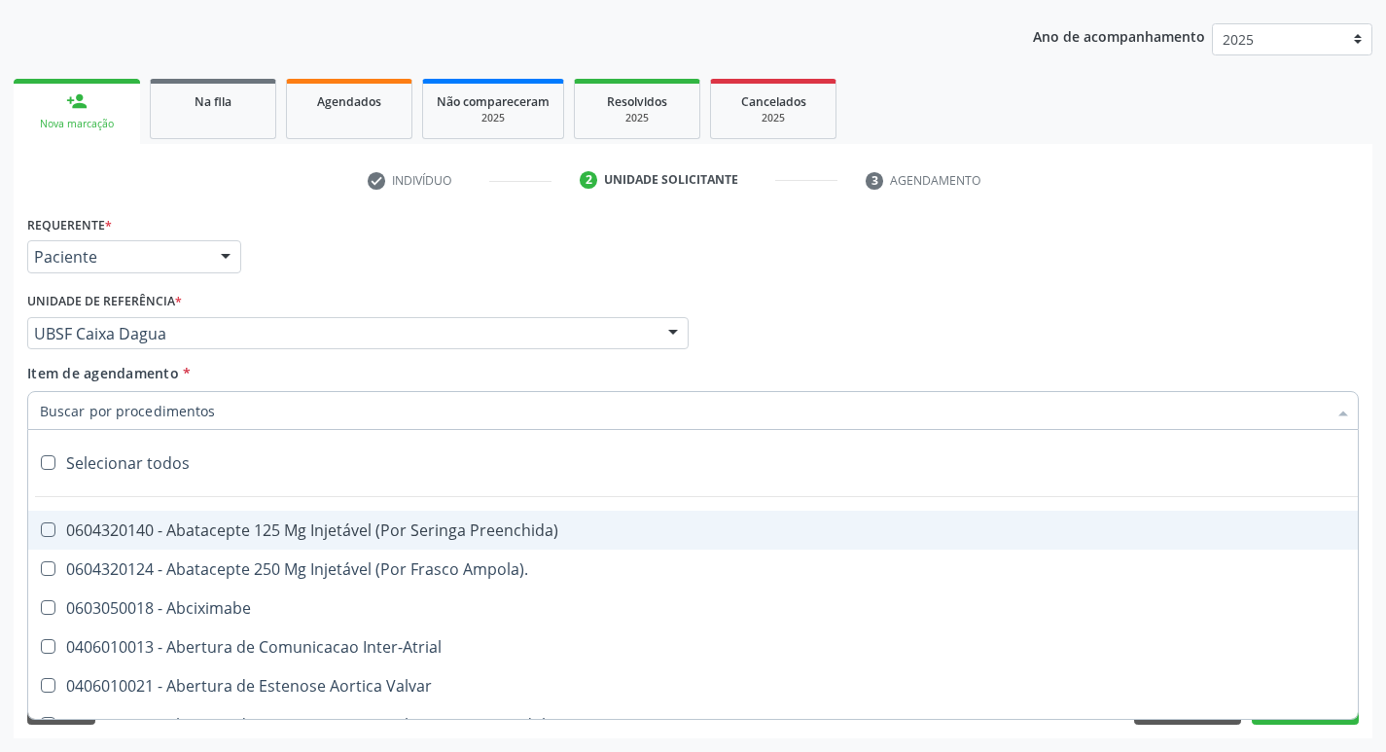
click at [100, 403] on input "Item de agendamento *" at bounding box center [683, 410] width 1287 height 39
paste input "0205020186"
type input "0205020186"
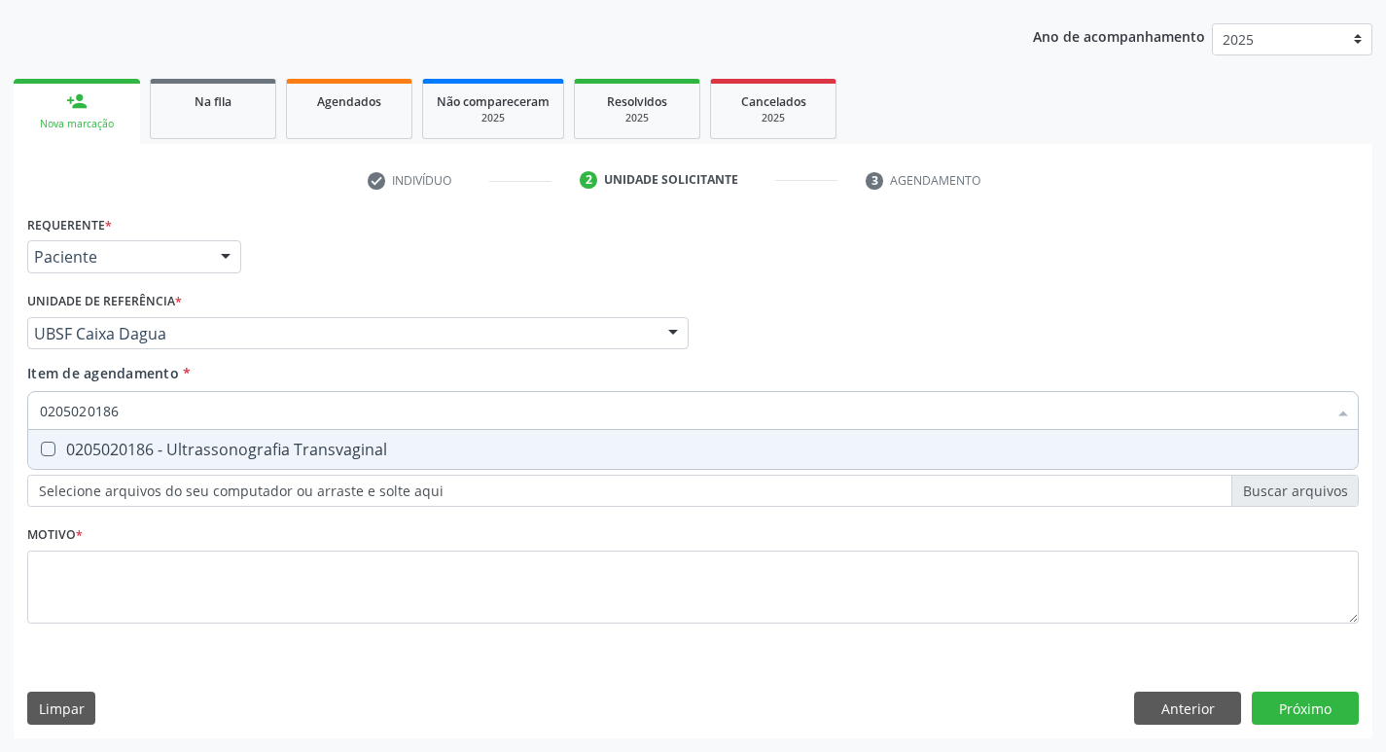
click at [125, 442] on div "0205020186 - Ultrassonografia Transvaginal" at bounding box center [693, 450] width 1306 height 16
checkbox Transvaginal "true"
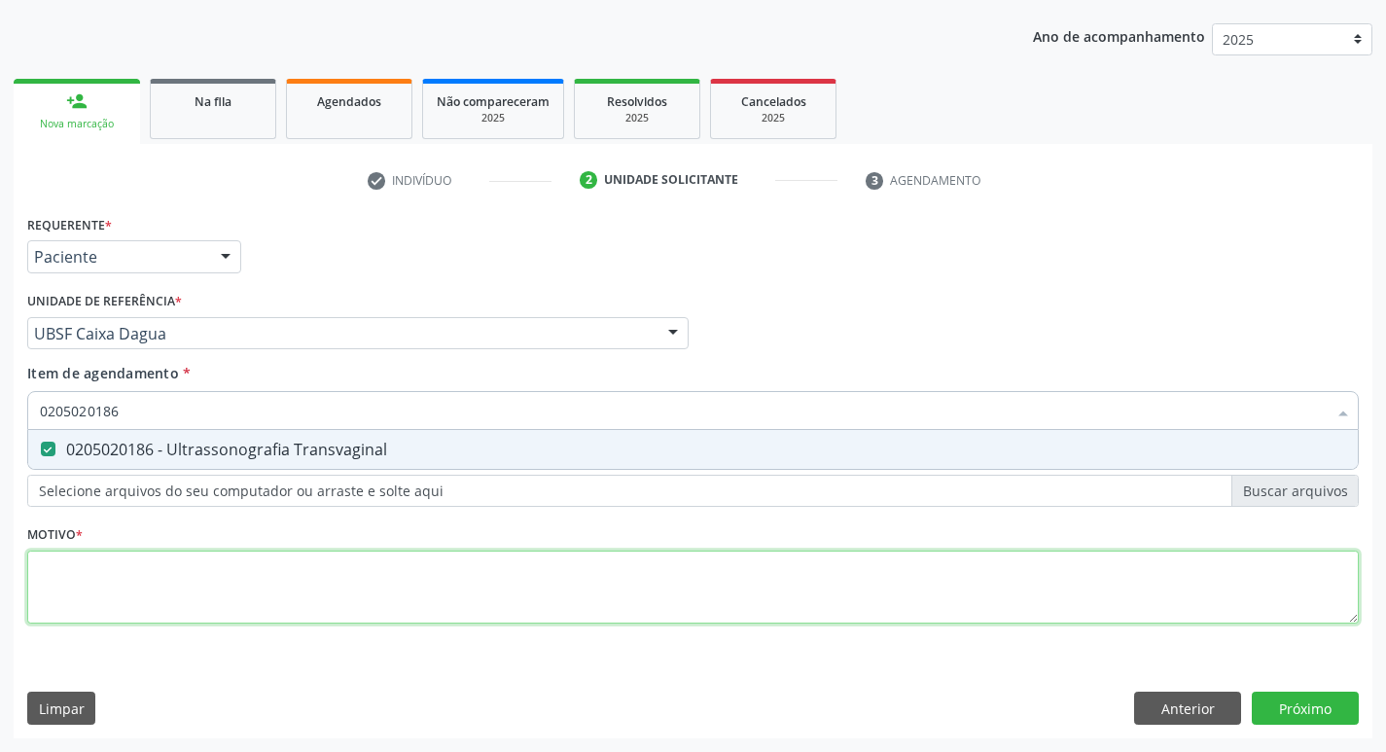
click at [72, 600] on div "Requerente * Paciente Profissional de Saúde Paciente Nenhum resultado encontrad…" at bounding box center [693, 430] width 1332 height 441
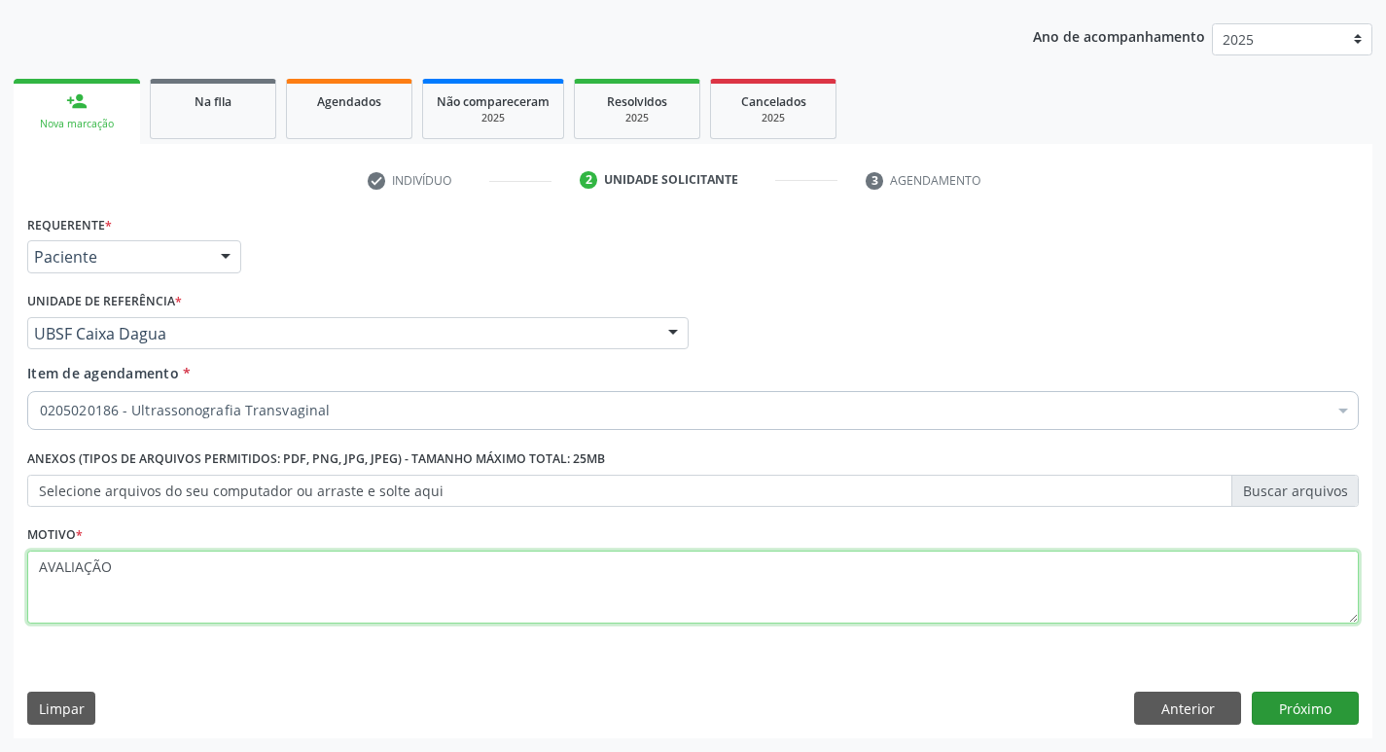
type textarea "AVALIAÇÃO"
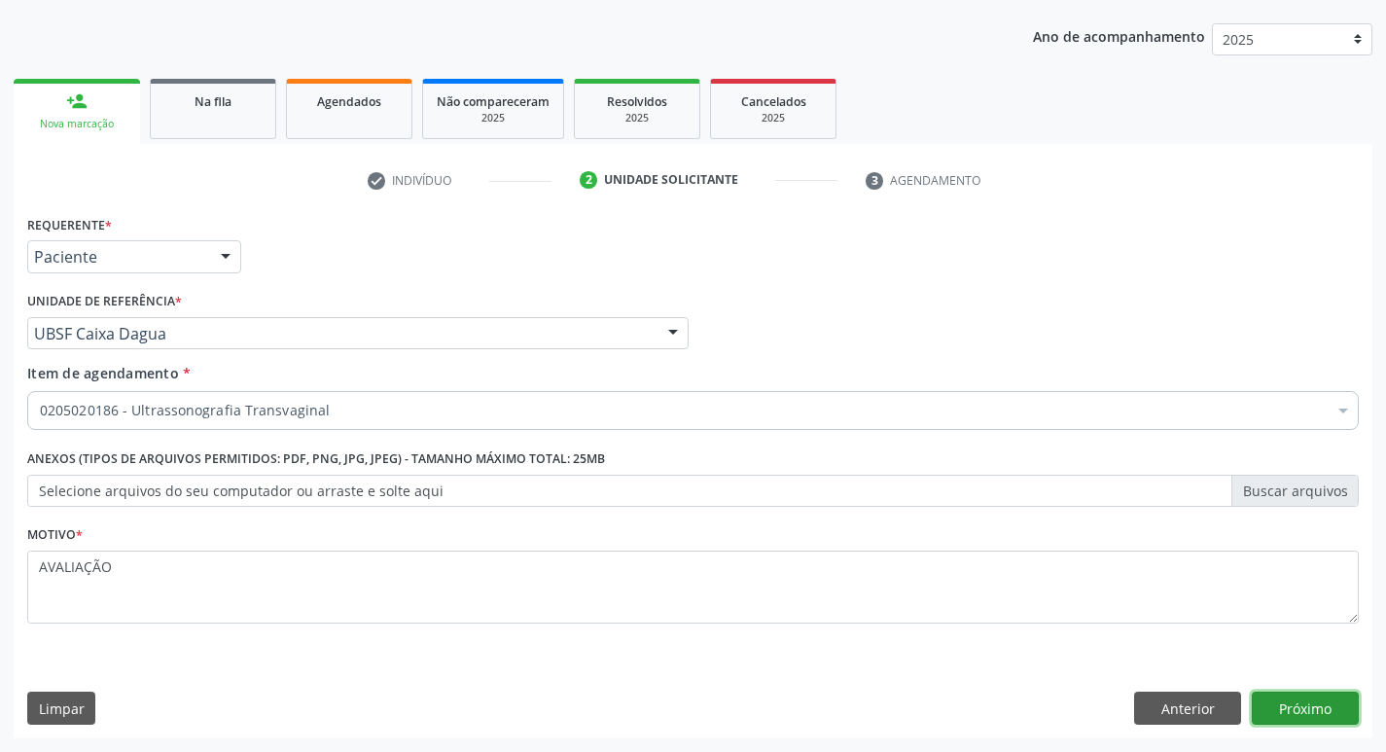
click at [1287, 703] on button "Próximo" at bounding box center [1305, 708] width 107 height 33
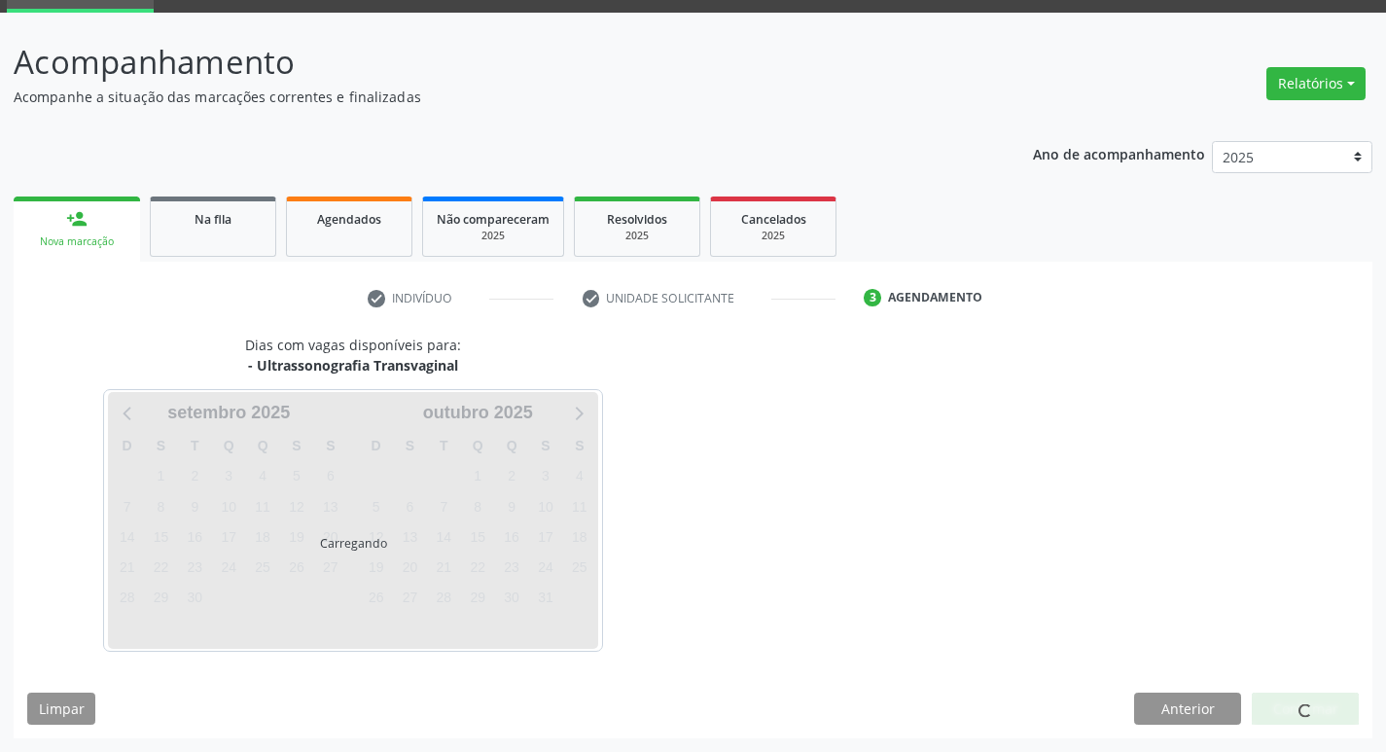
scroll to position [94, 0]
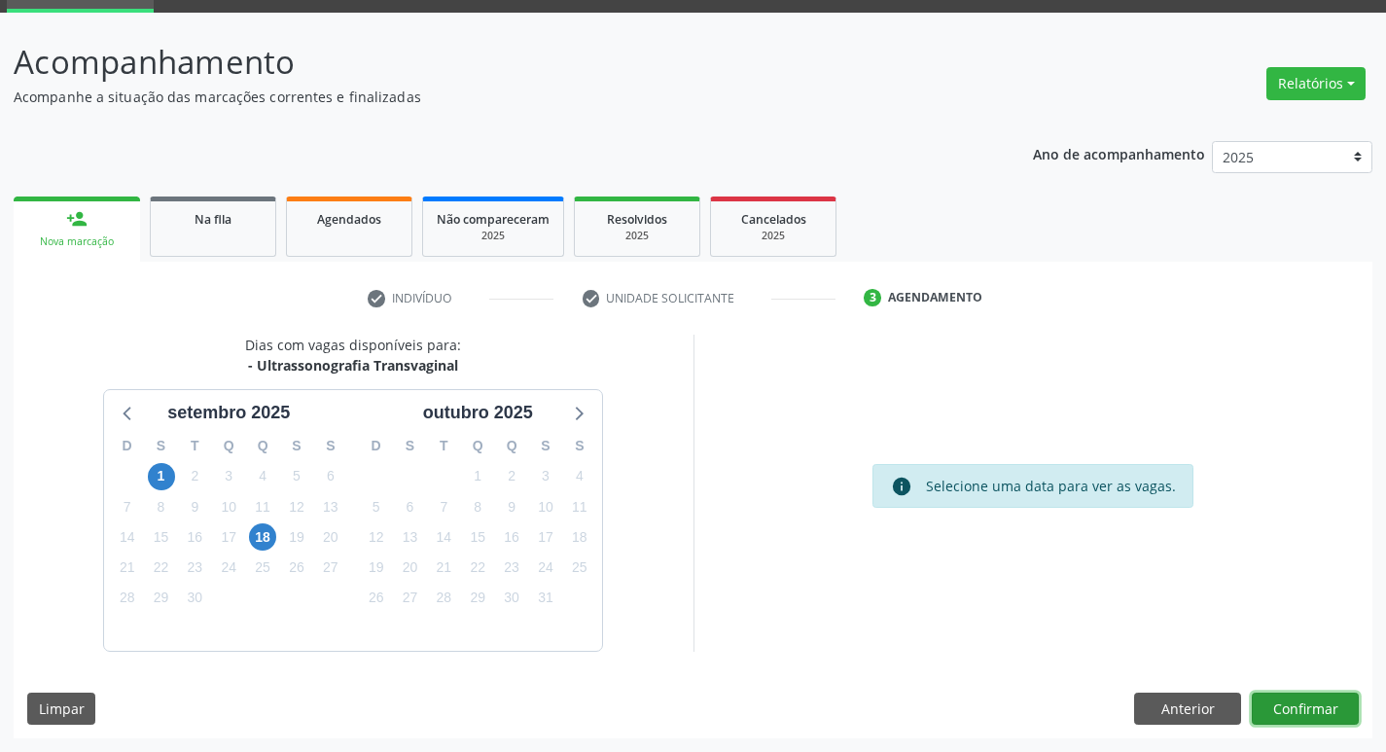
click at [1302, 704] on button "Confirmar" at bounding box center [1305, 709] width 107 height 33
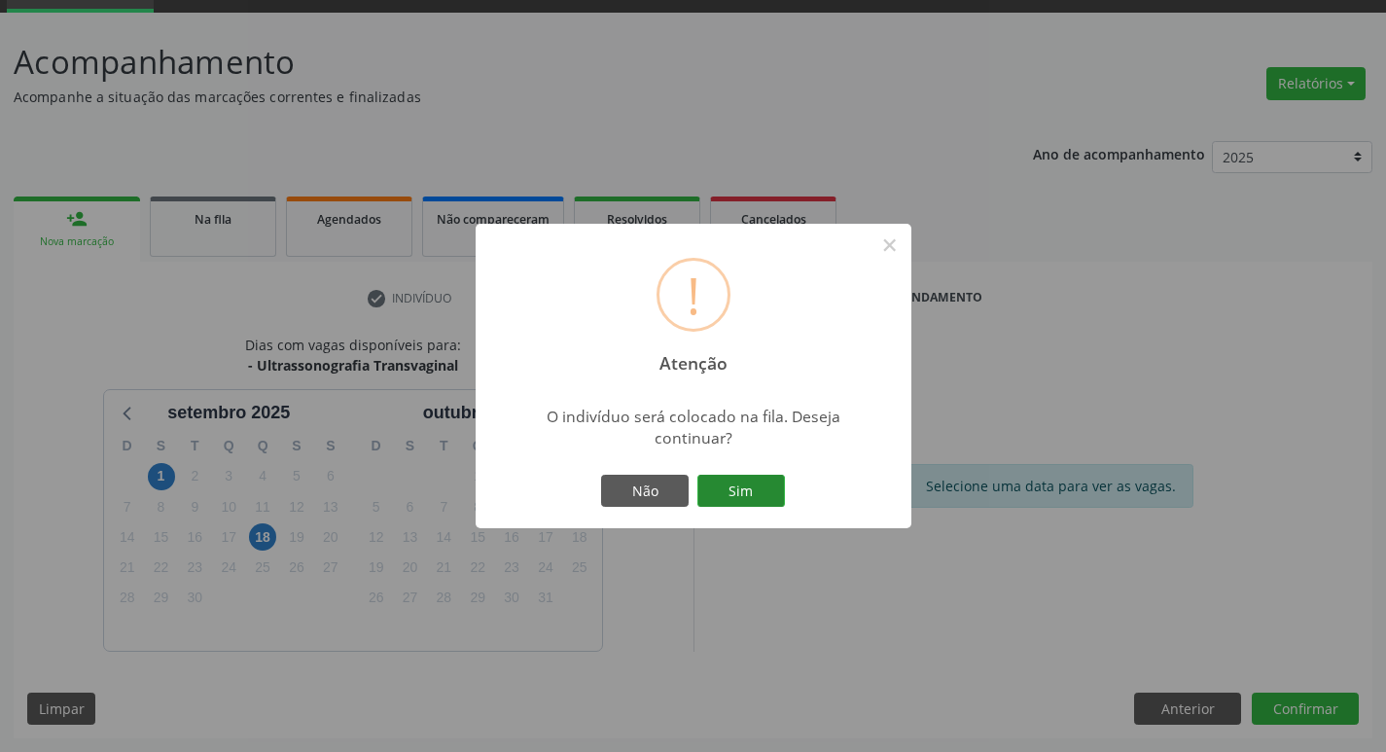
click at [750, 480] on button "Sim" at bounding box center [741, 491] width 88 height 33
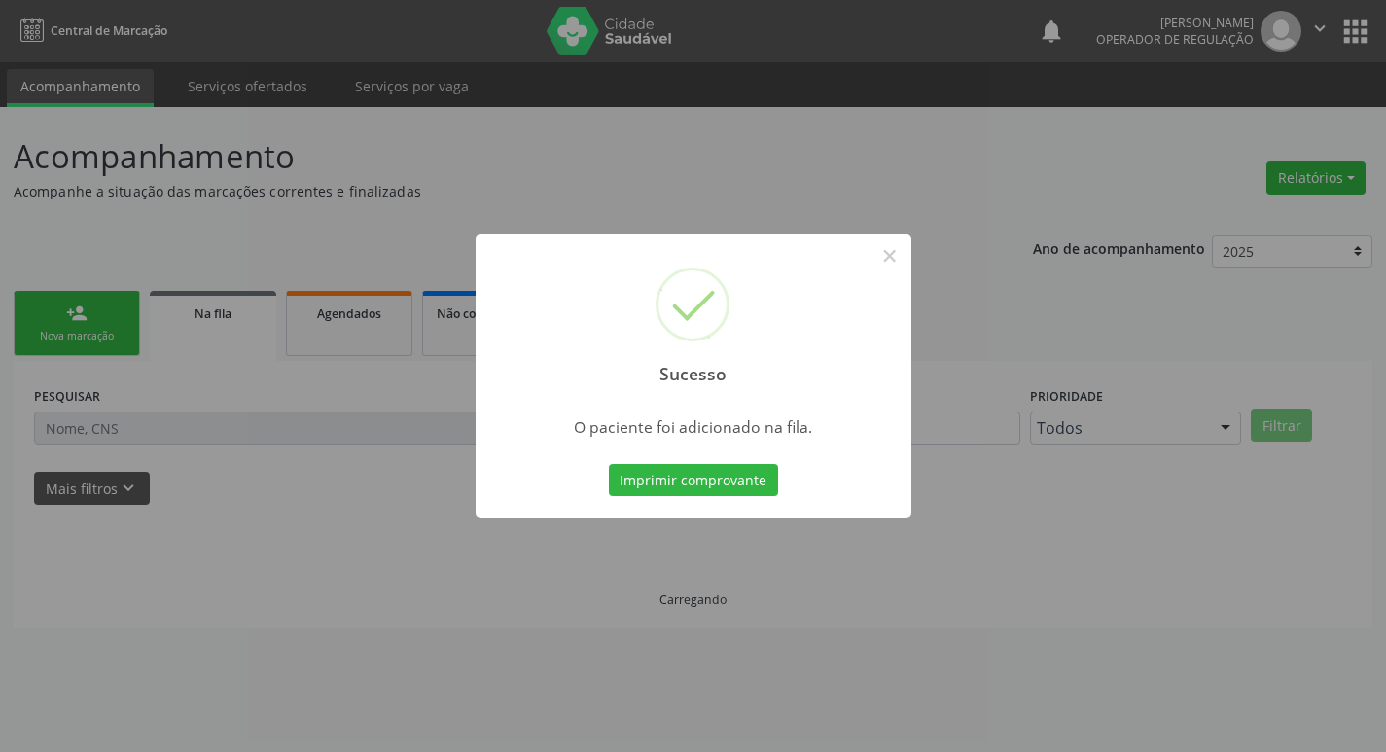
scroll to position [0, 0]
click at [244, 200] on div "Sucesso × O paciente foi adicionado na fila. Imprimir comprovante Cancel" at bounding box center [700, 376] width 1401 height 752
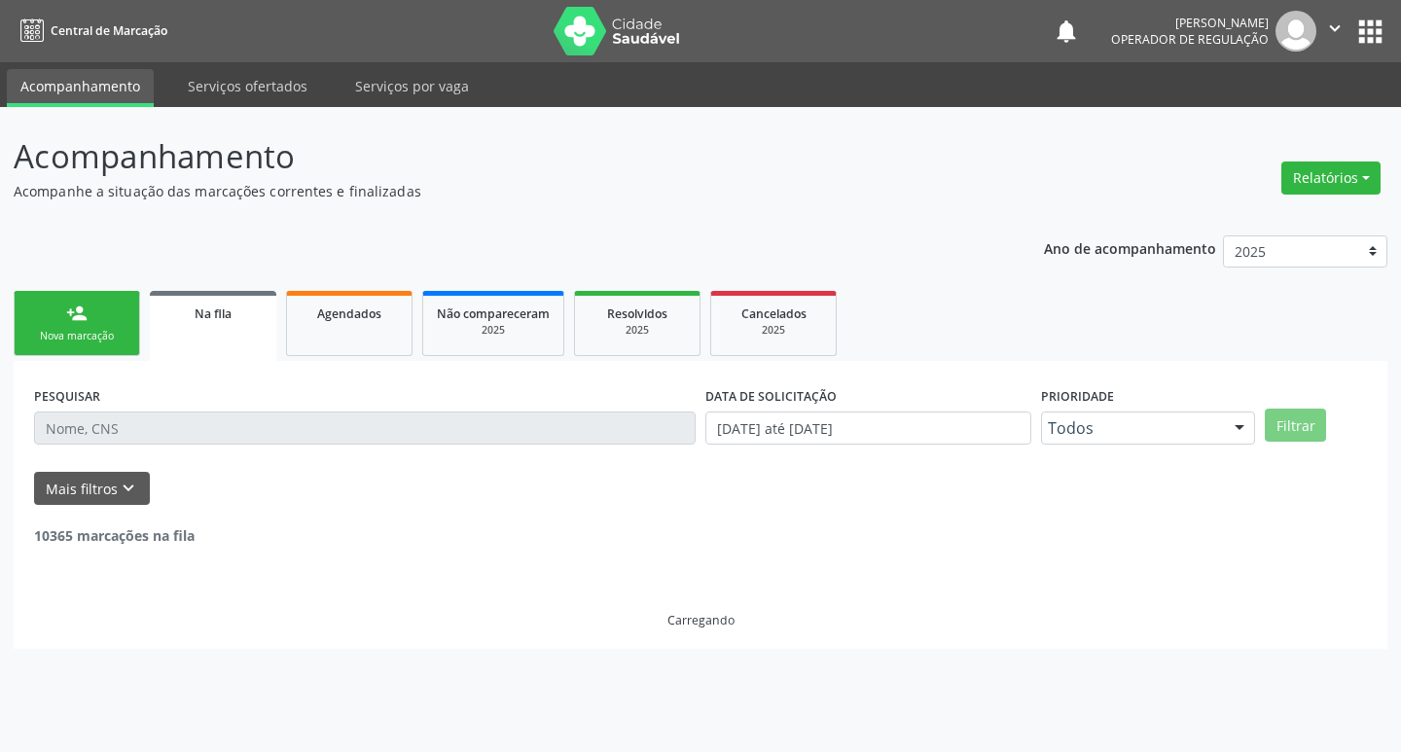
click at [89, 288] on ul "person_add Nova marcação Na fila Agendados Não compareceram 2025 Resolvidos 202…" at bounding box center [700, 323] width 1373 height 75
click at [91, 317] on link "person_add Nova marcação" at bounding box center [77, 323] width 126 height 65
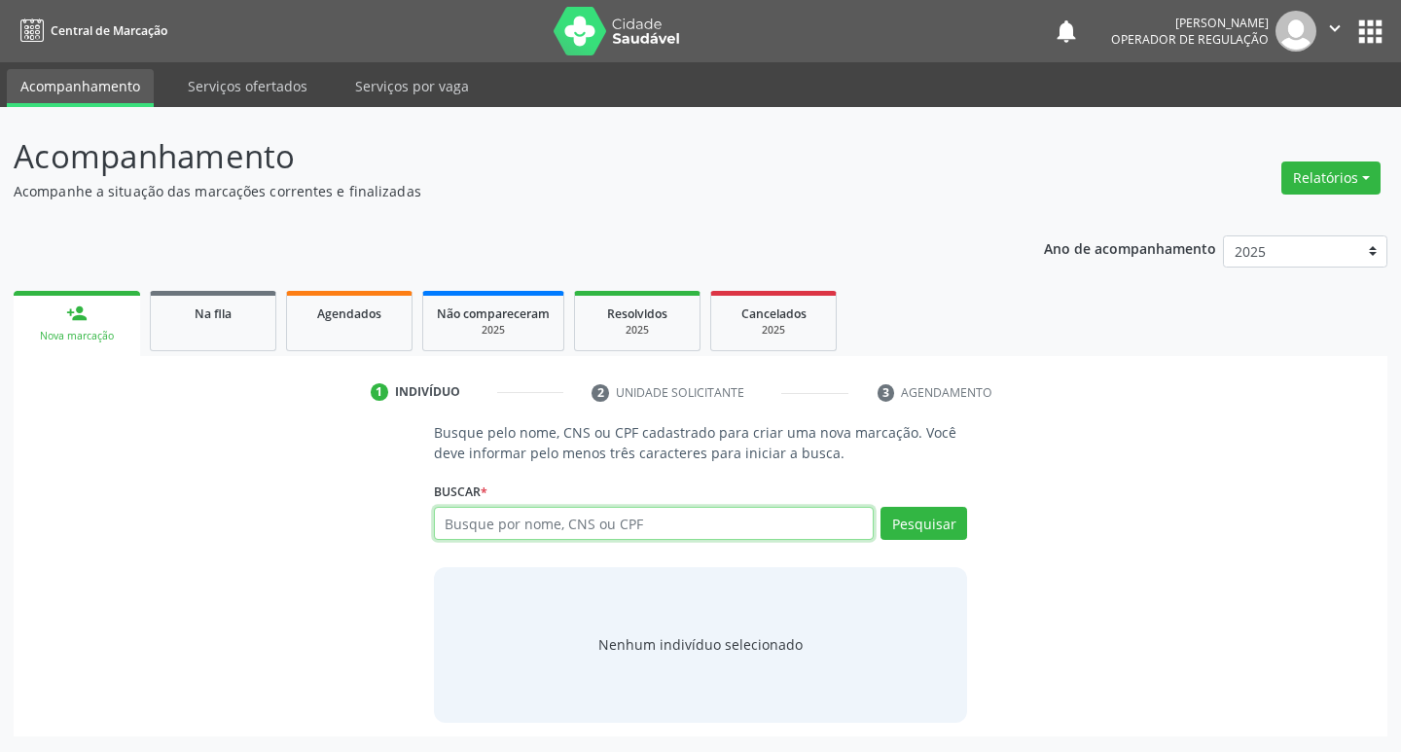
click at [686, 519] on input "text" at bounding box center [654, 523] width 441 height 33
type input "7"
type input "700003928588200"
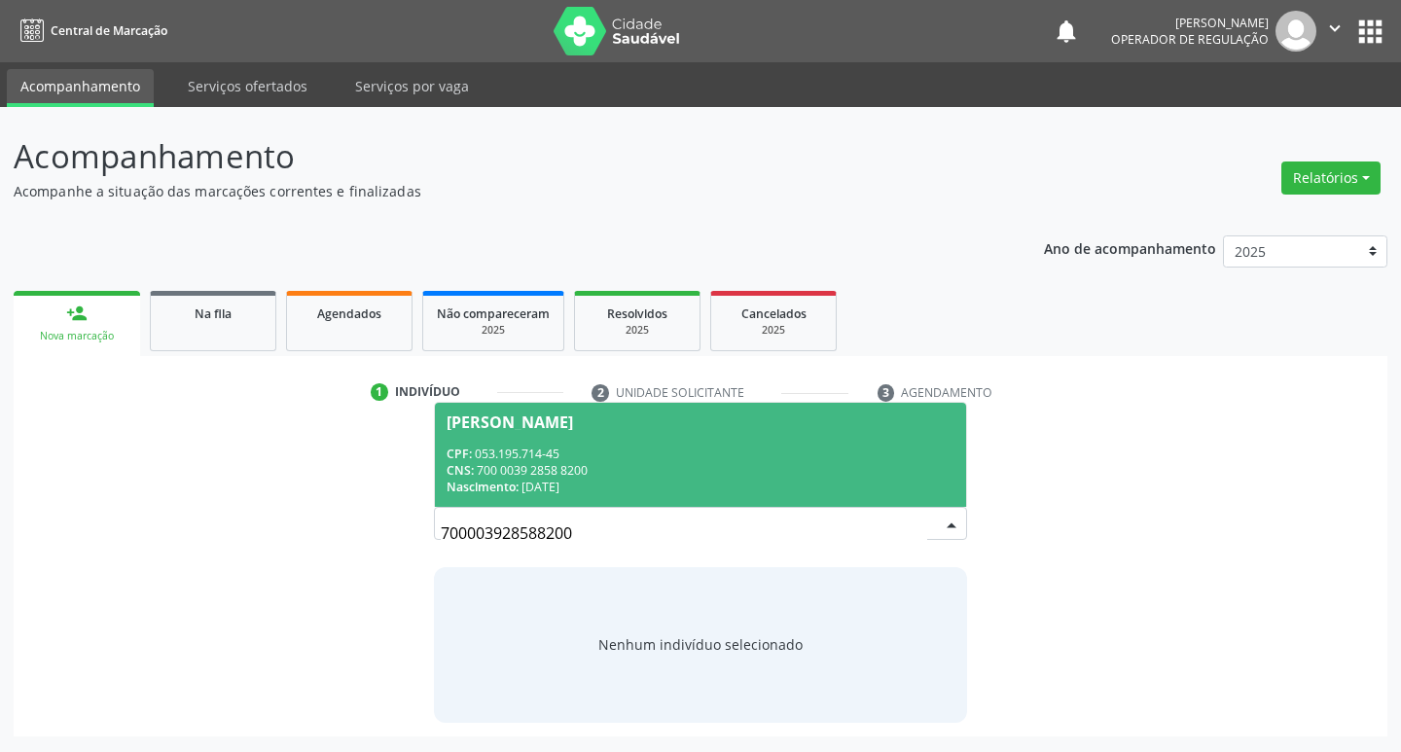
click at [660, 403] on span "Suenia Ferreira Gonçalves CPF: 053.195.714-45 CNS: 700 0039 2858 8200 Nasciment…" at bounding box center [701, 455] width 532 height 104
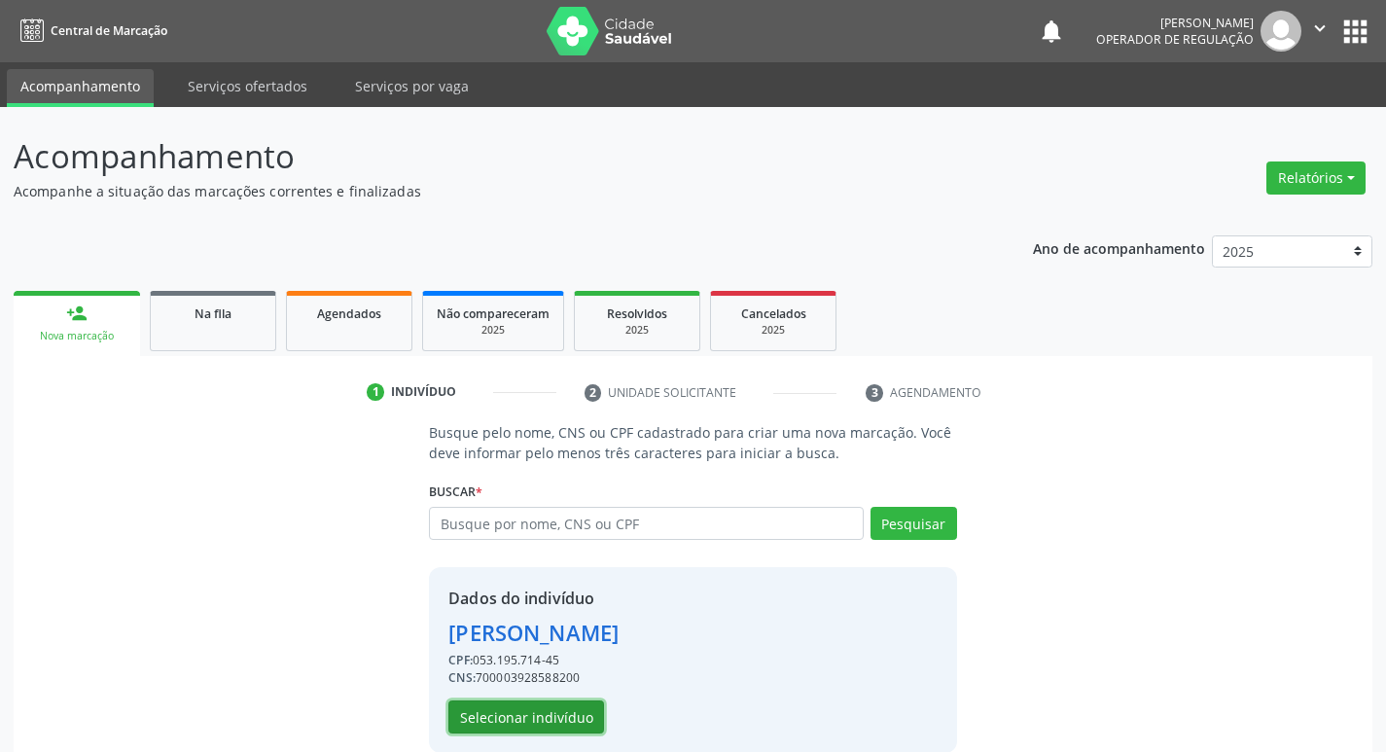
click at [524, 717] on button "Selecionar indivíduo" at bounding box center [526, 716] width 156 height 33
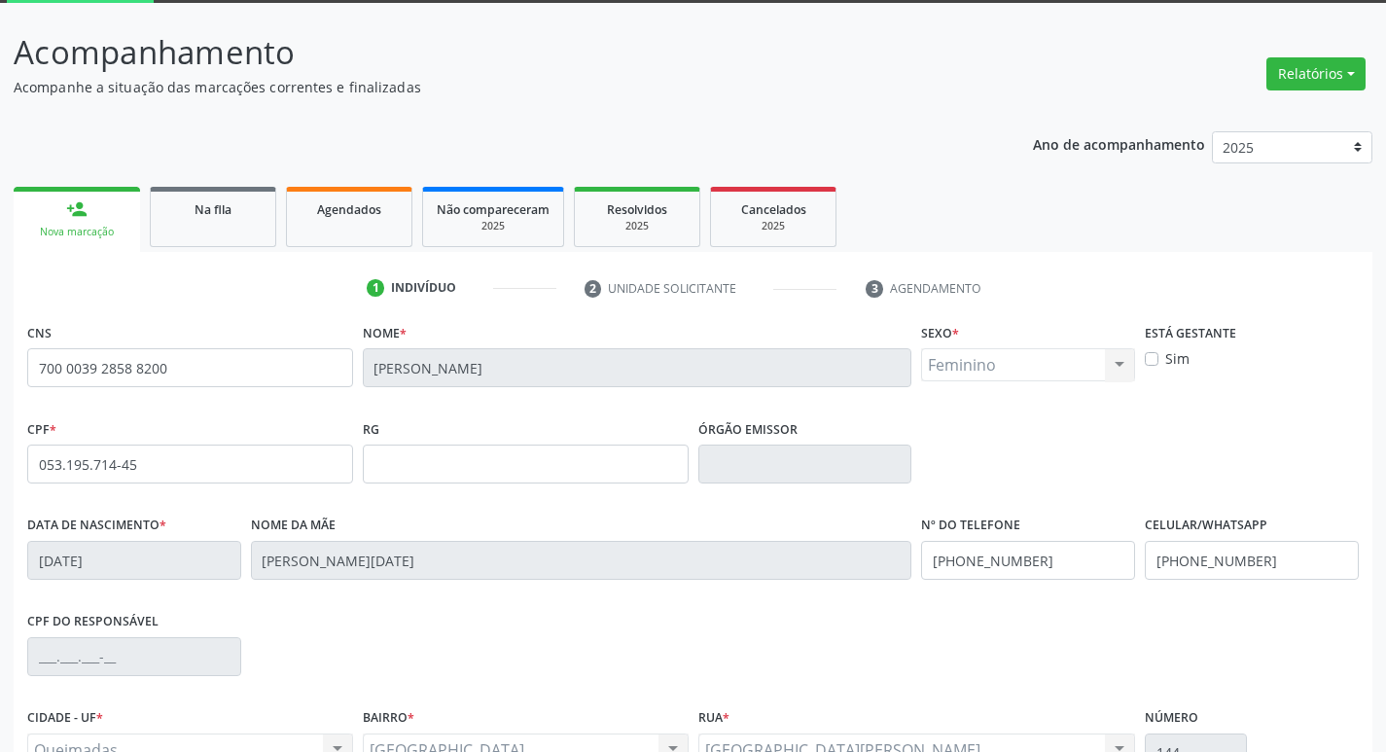
scroll to position [303, 0]
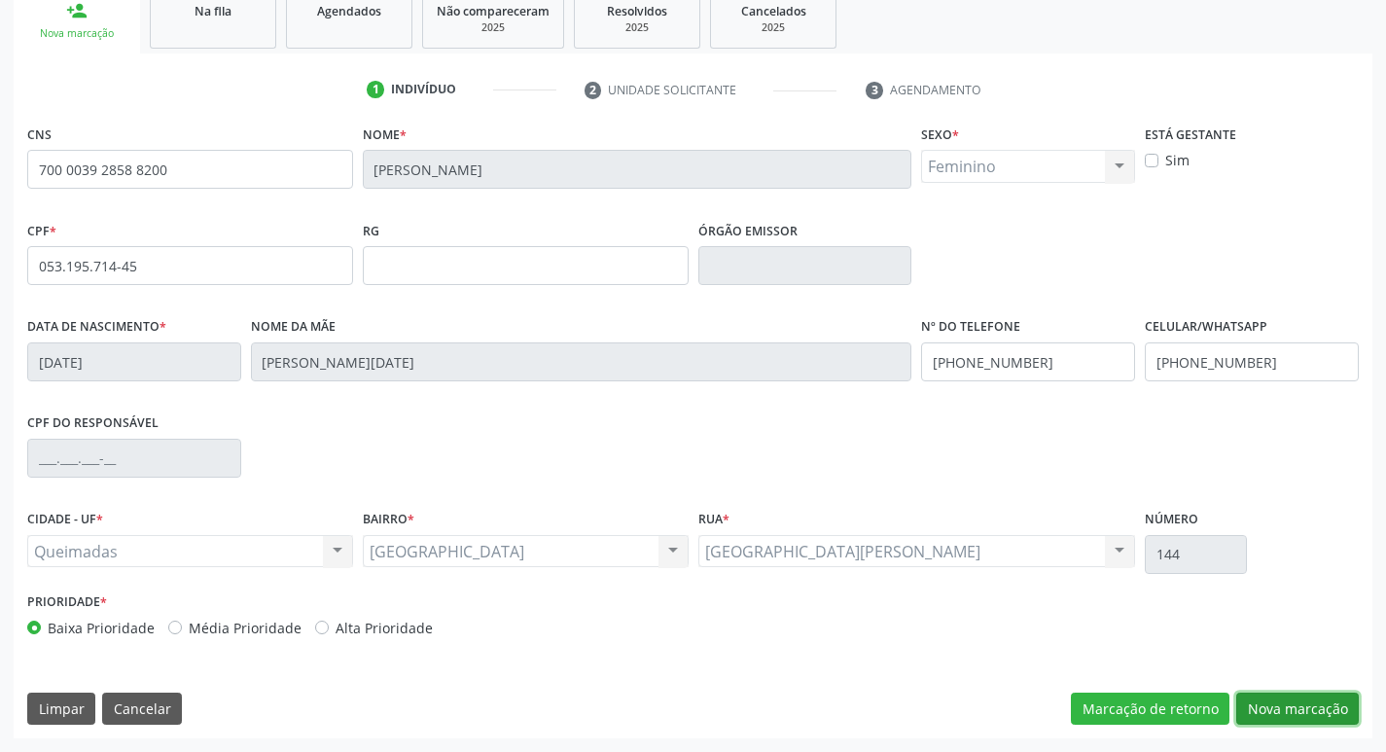
click at [1291, 711] on button "Nova marcação" at bounding box center [1297, 709] width 123 height 33
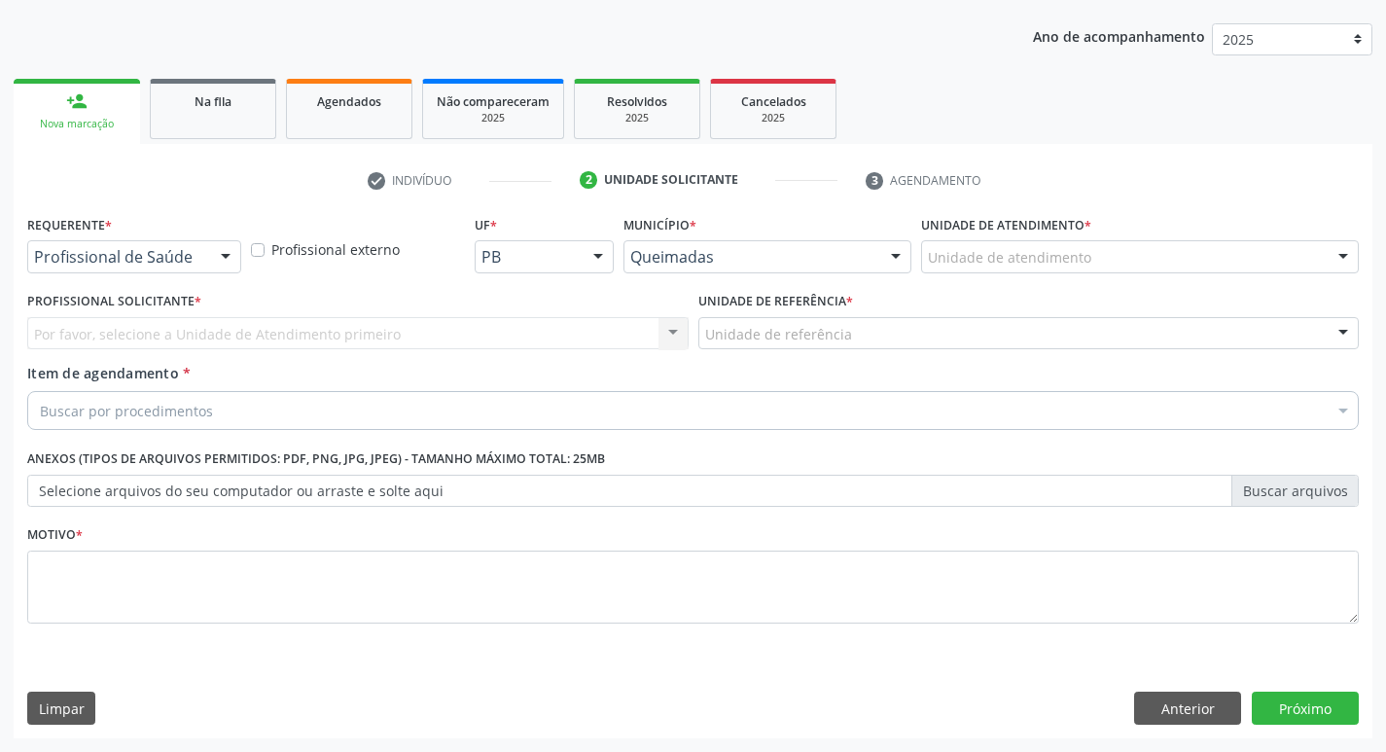
scroll to position [212, 0]
click at [216, 258] on div at bounding box center [225, 257] width 29 height 33
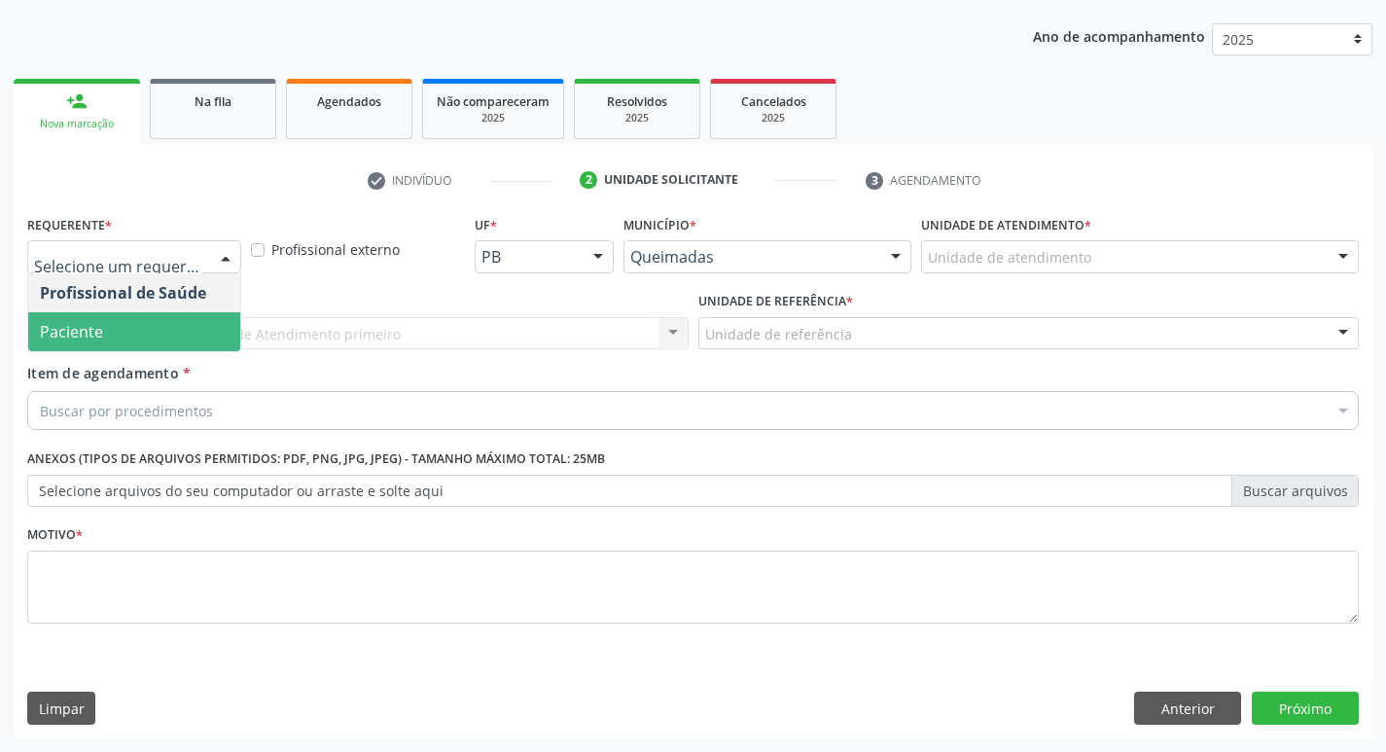
click at [195, 319] on span "Paciente" at bounding box center [134, 331] width 212 height 39
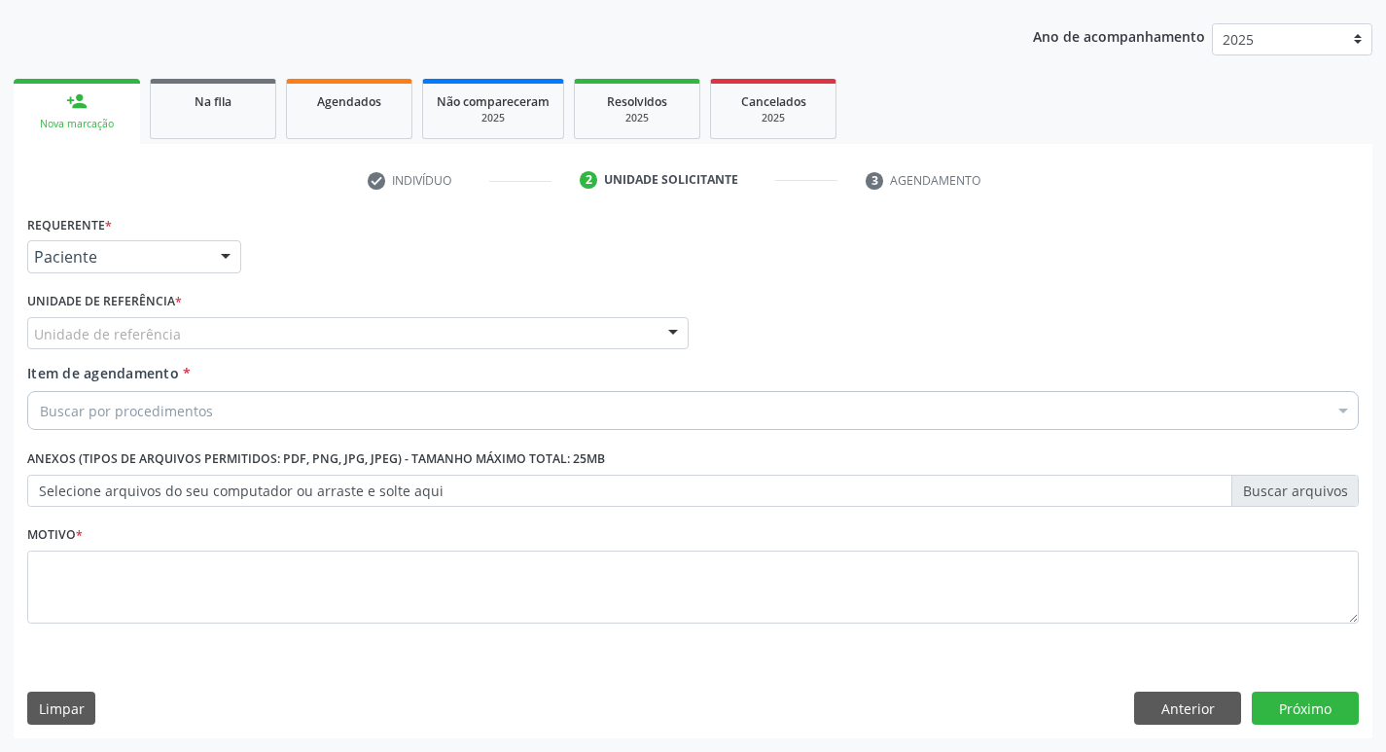
click at [342, 329] on div "Unidade de referência" at bounding box center [357, 333] width 661 height 33
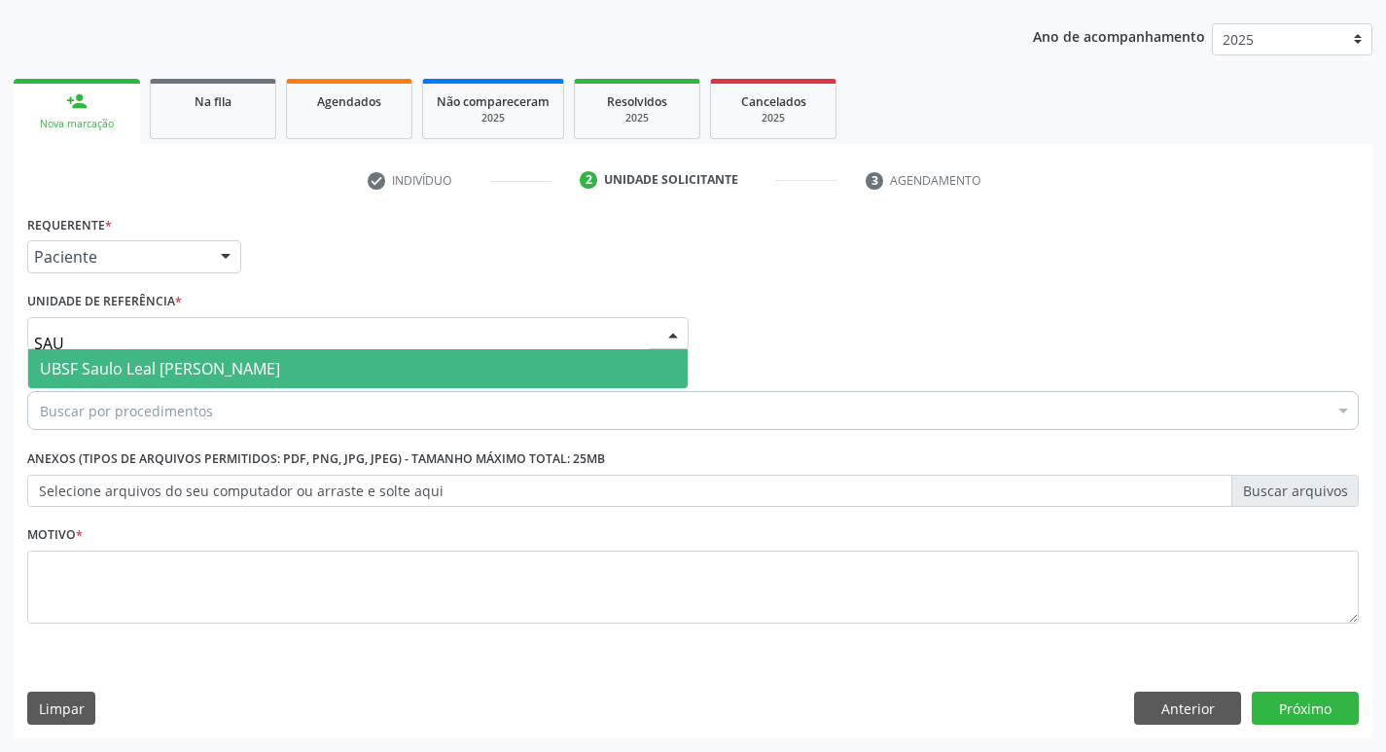
type input "[PERSON_NAME]"
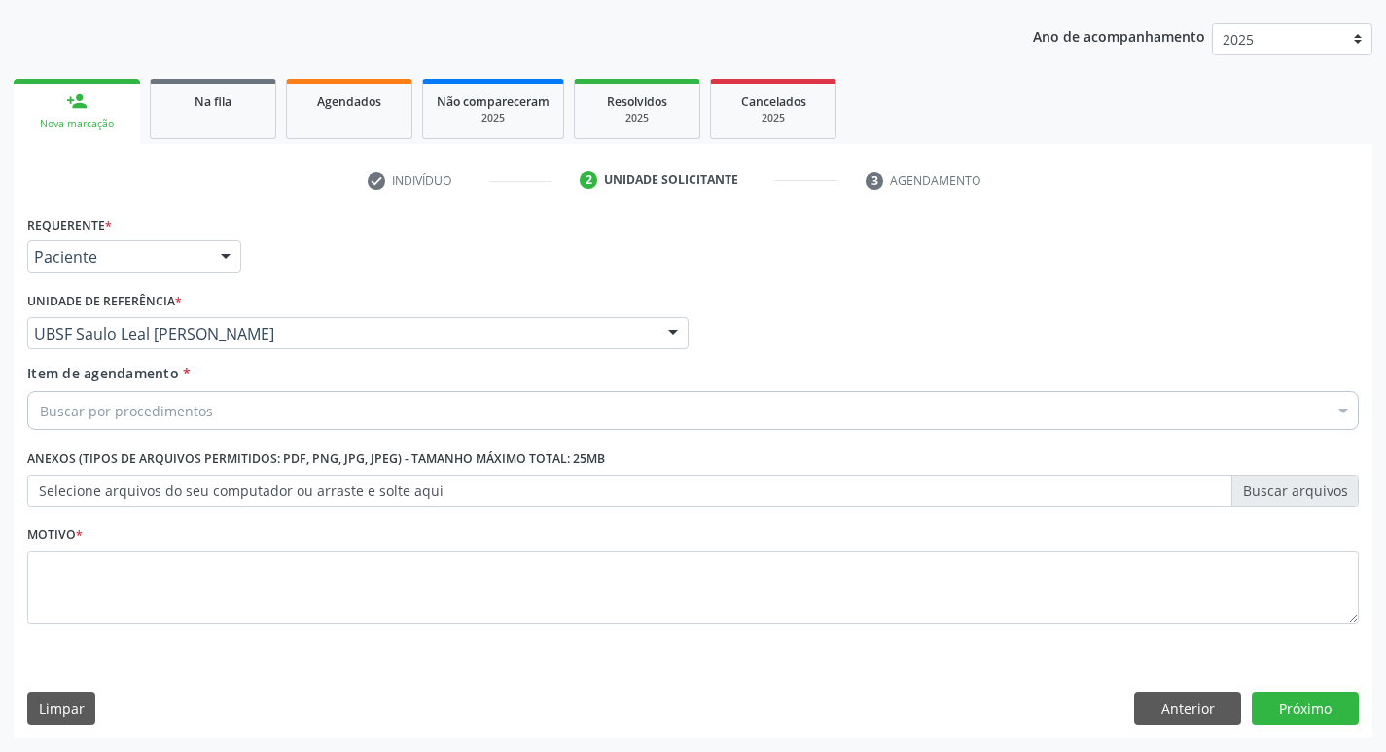
click at [496, 386] on div "Item de agendamento * Buscar por procedimentos Selecionar todos 0604320140 - Ab…" at bounding box center [693, 393] width 1332 height 61
click at [500, 400] on div "Buscar por procedimentos" at bounding box center [693, 410] width 1332 height 39
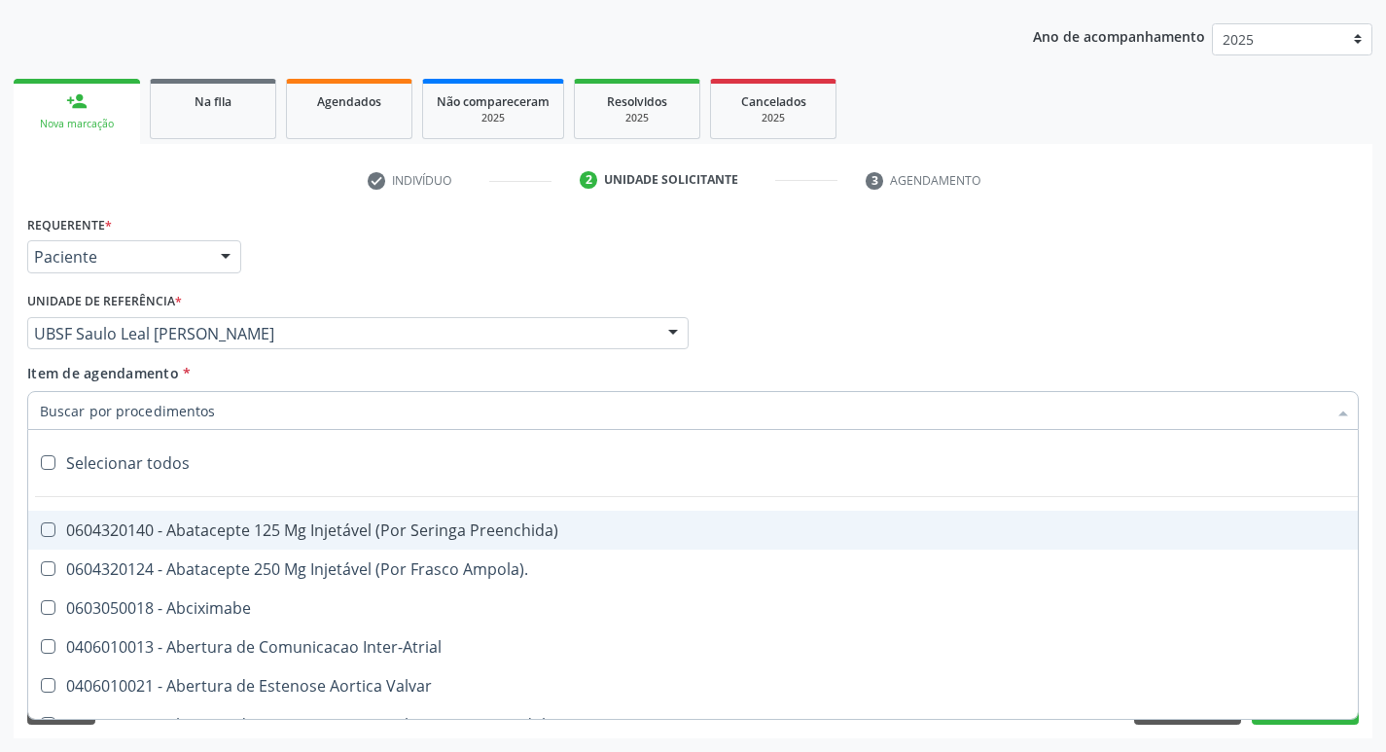
paste input "0205020186"
type input "0205020186"
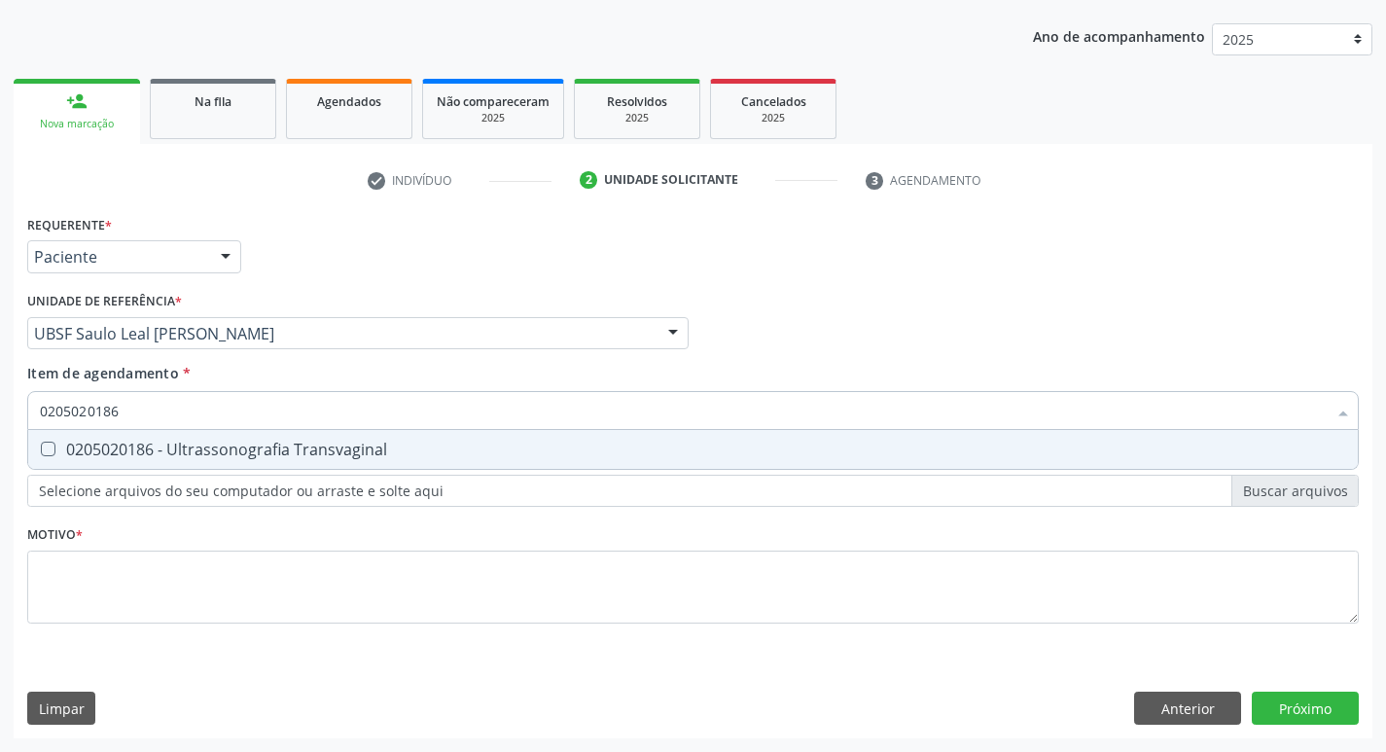
click at [494, 434] on span "0205020186 - Ultrassonografia Transvaginal" at bounding box center [693, 449] width 1330 height 39
checkbox Transvaginal "true"
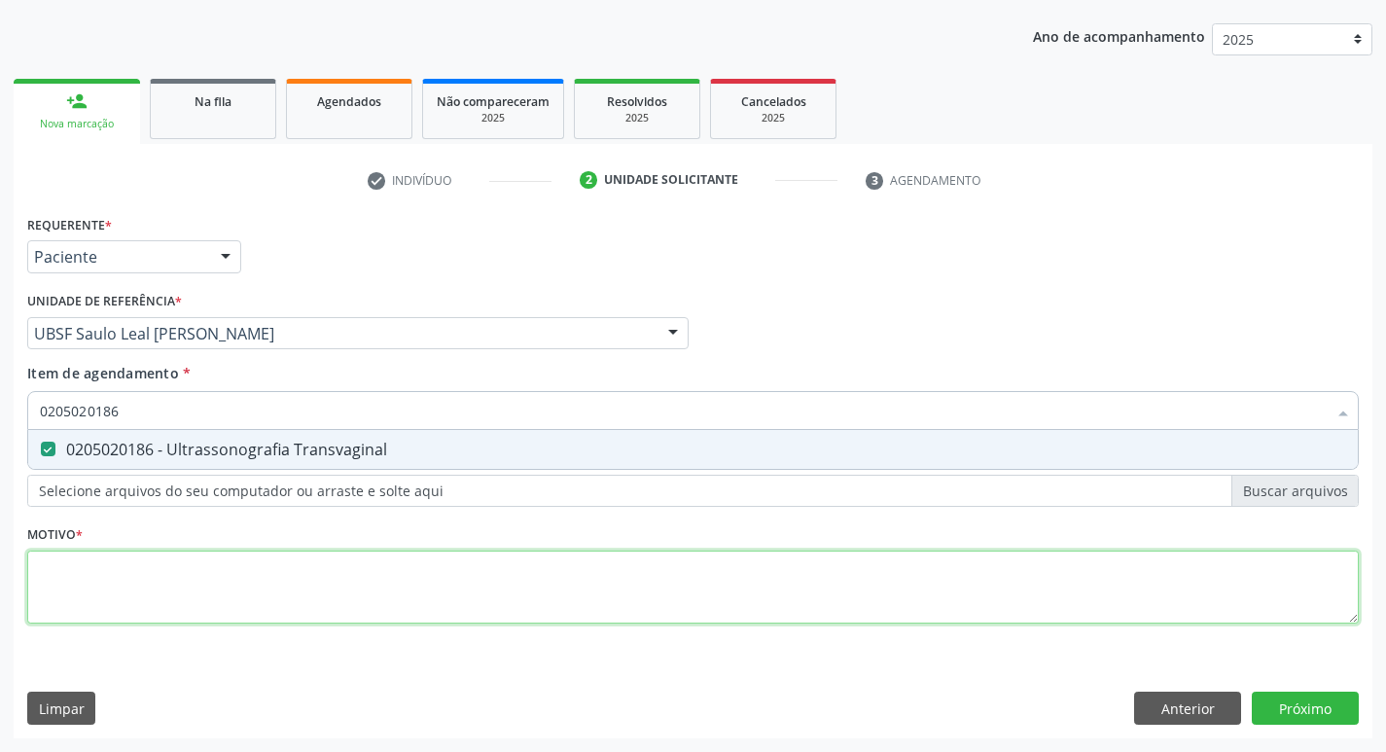
click at [359, 572] on div "Requerente * Paciente Profissional de Saúde Paciente Nenhum resultado encontrad…" at bounding box center [693, 430] width 1332 height 441
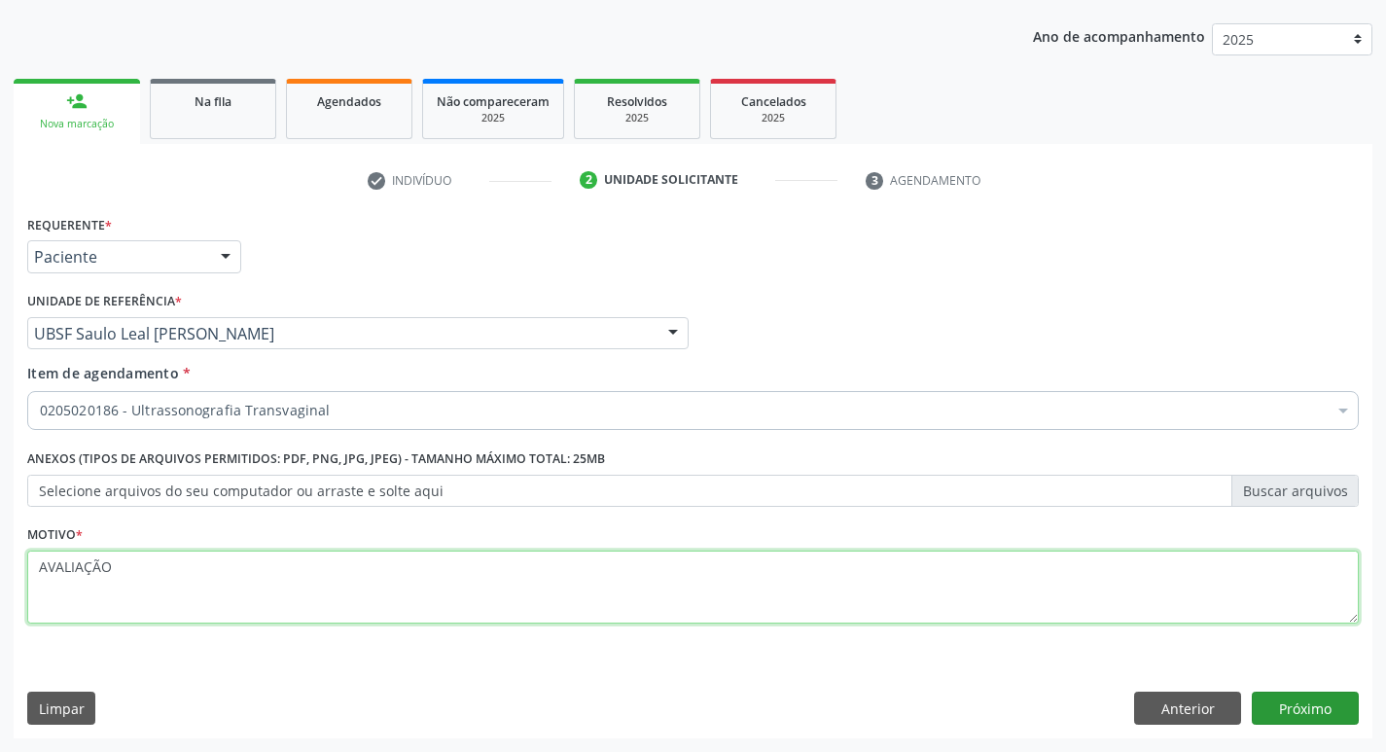
type textarea "AVALIAÇÃO"
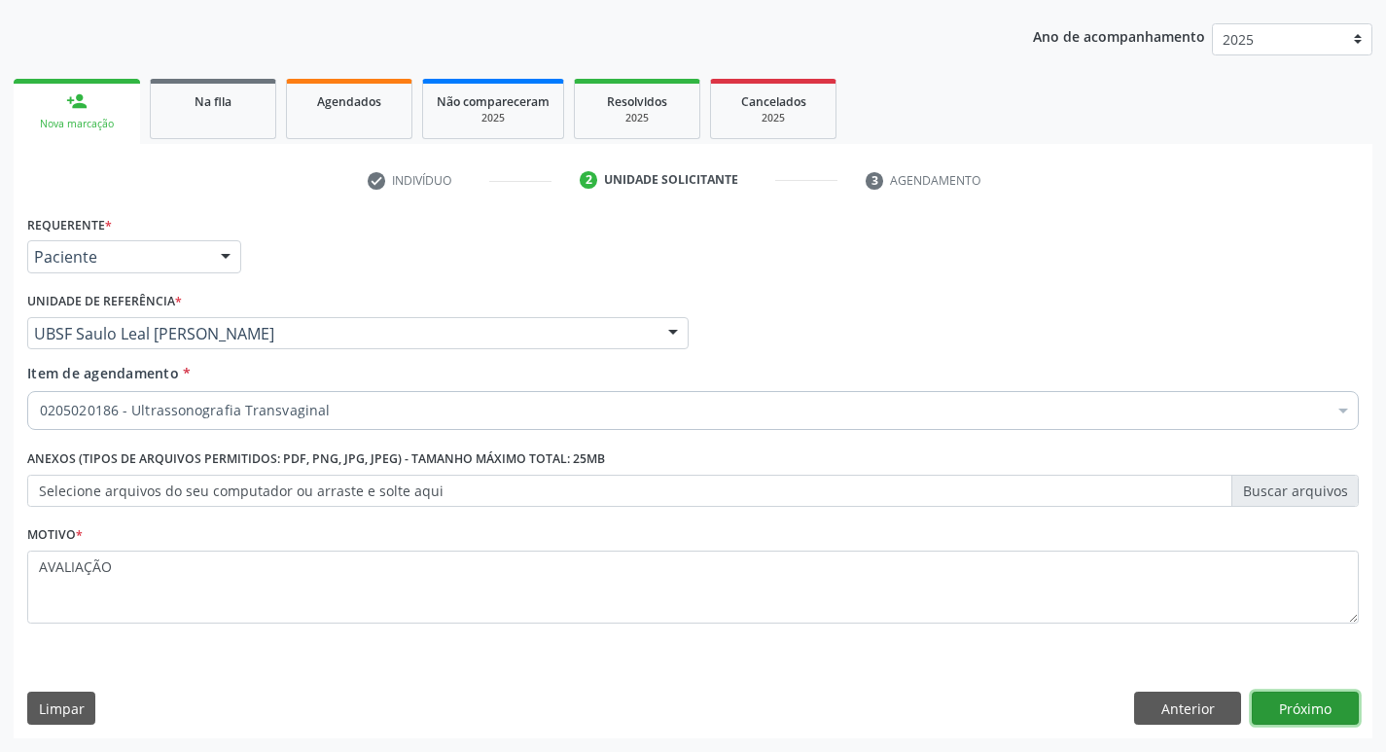
click at [1274, 701] on button "Próximo" at bounding box center [1305, 708] width 107 height 33
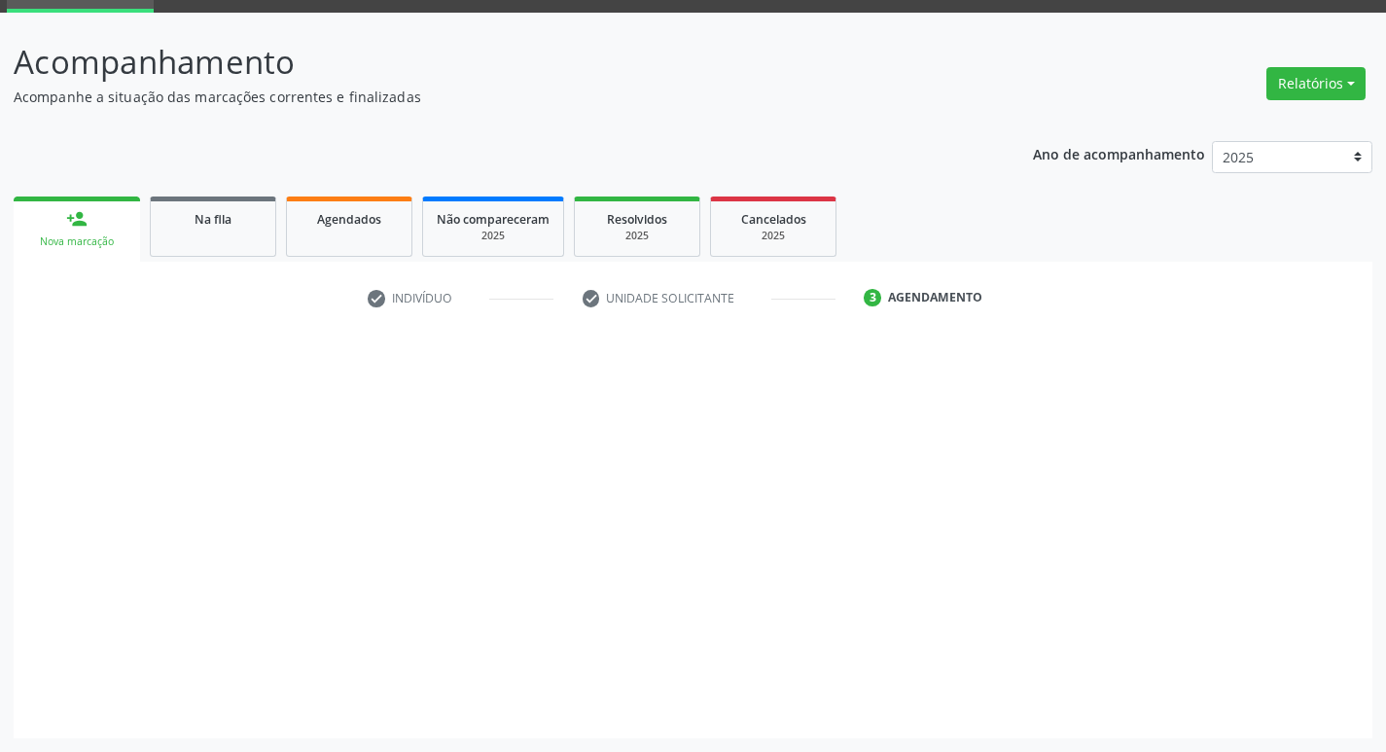
scroll to position [94, 0]
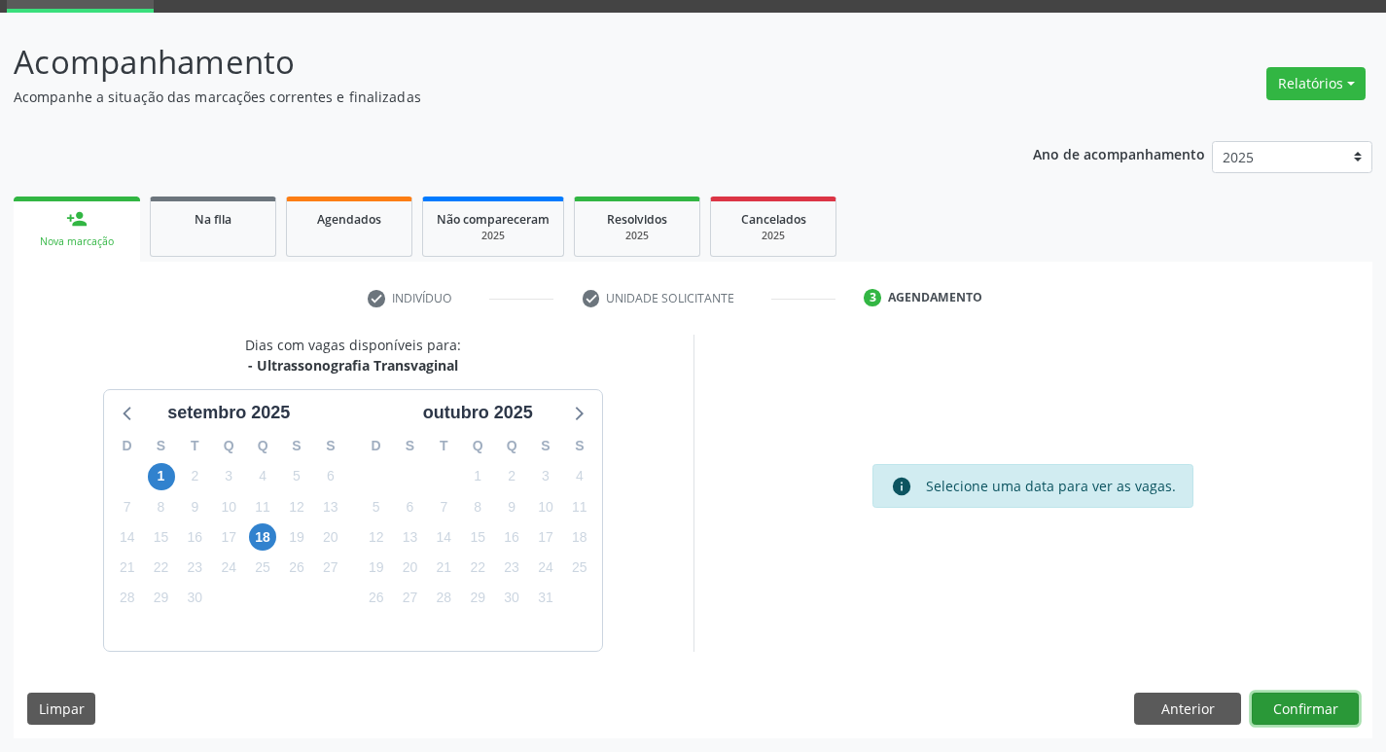
click at [1275, 696] on button "Confirmar" at bounding box center [1305, 709] width 107 height 33
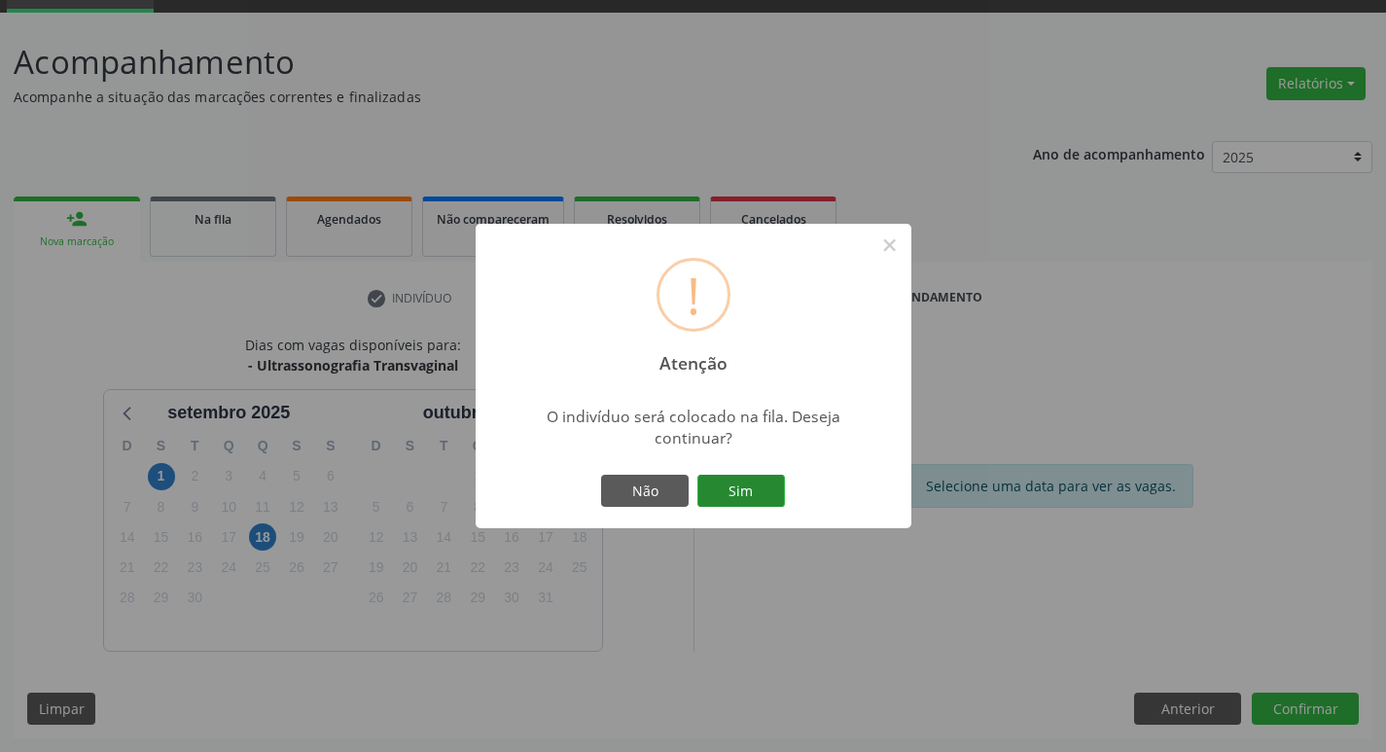
click at [732, 477] on button "Sim" at bounding box center [741, 491] width 88 height 33
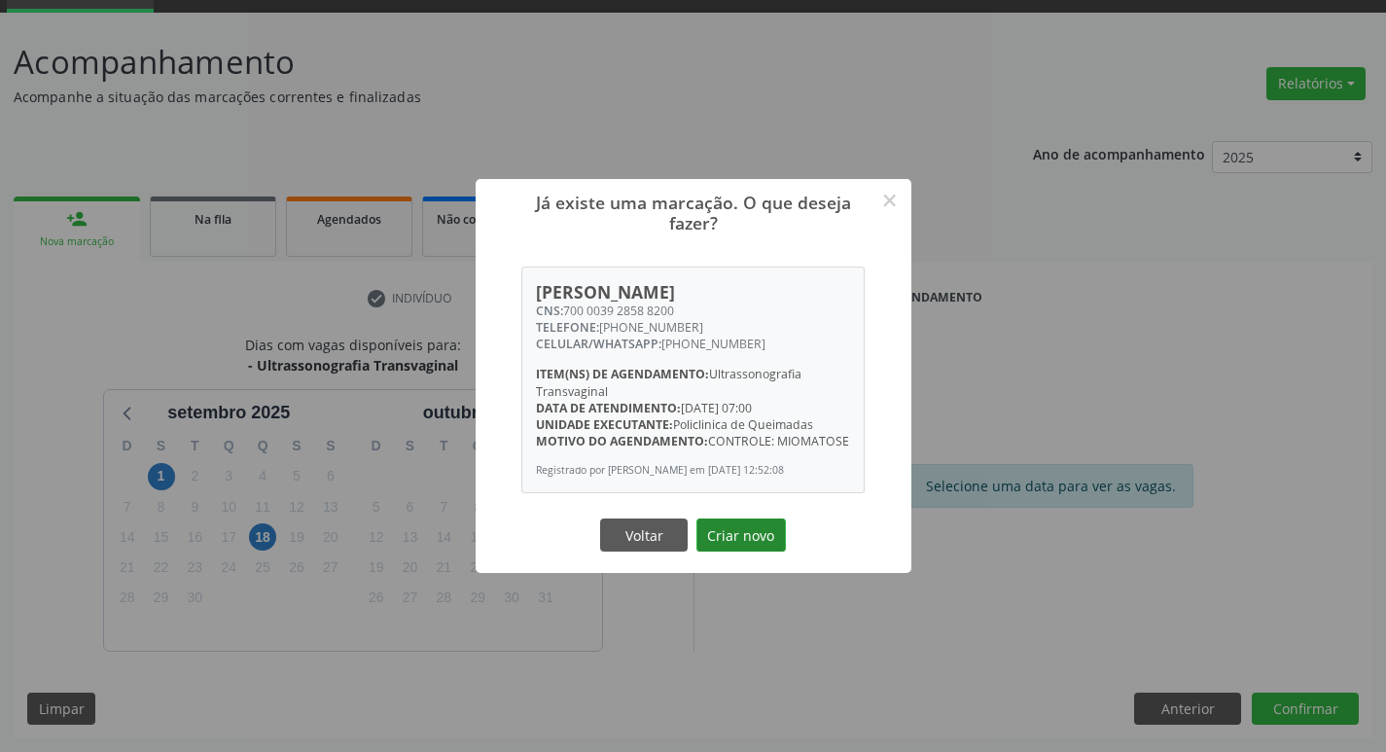
click at [755, 527] on button "Criar novo" at bounding box center [740, 534] width 89 height 33
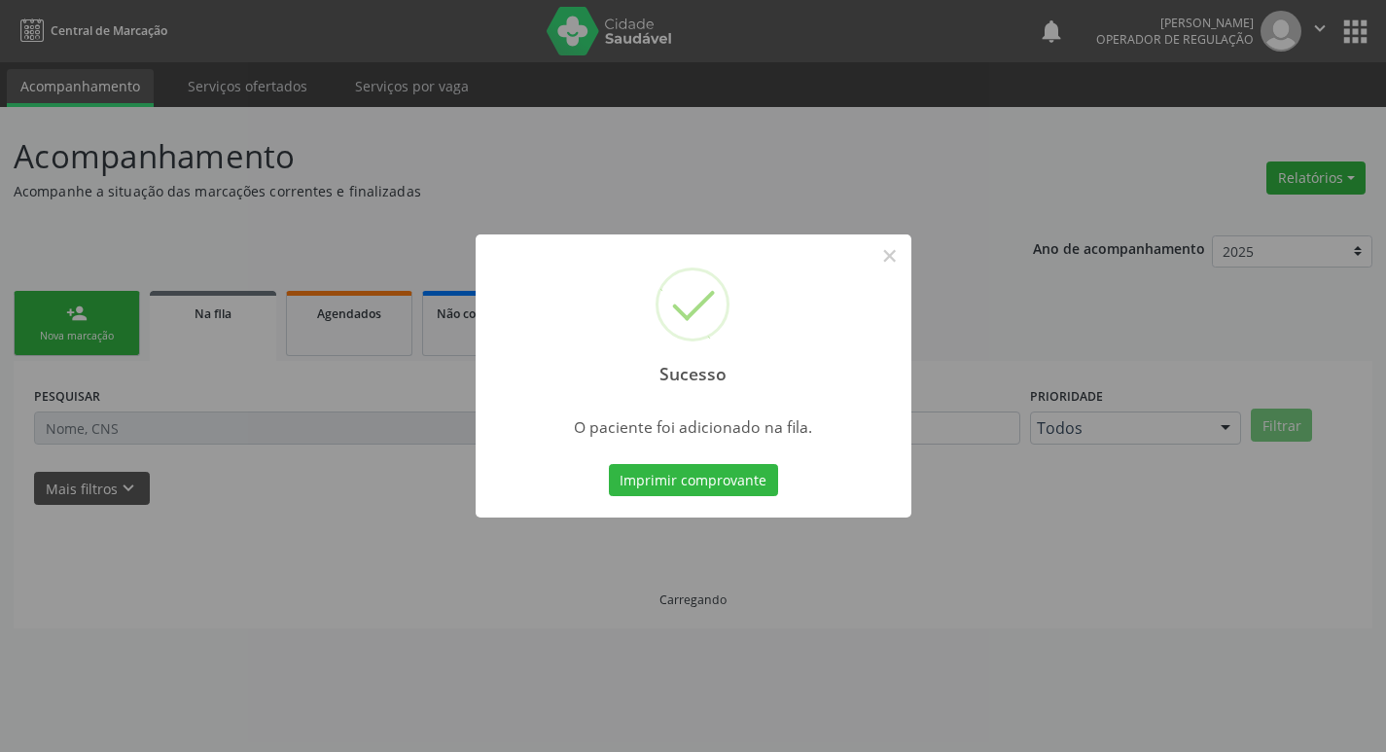
scroll to position [0, 0]
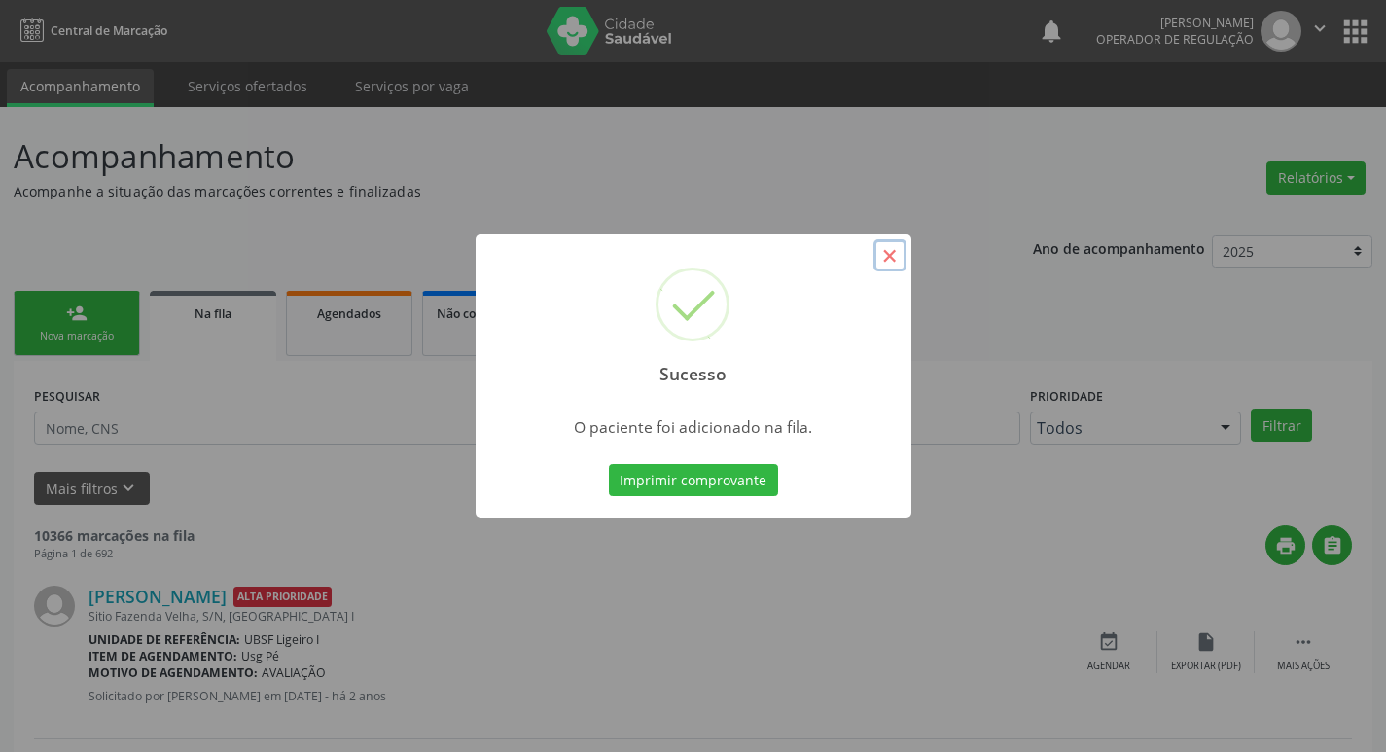
drag, startPoint x: 894, startPoint y: 250, endPoint x: 954, endPoint y: 165, distance: 103.9
click at [895, 250] on button "×" at bounding box center [890, 255] width 33 height 33
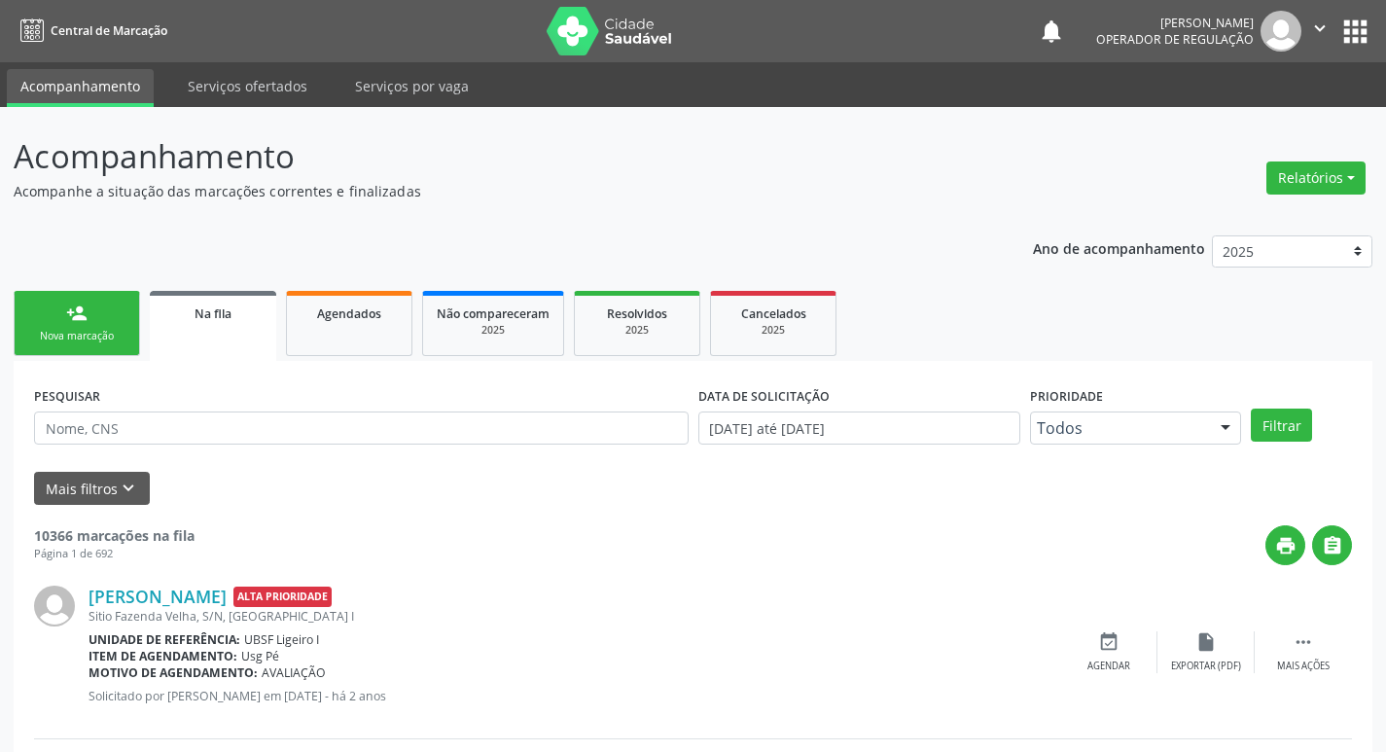
click at [1317, 22] on icon "" at bounding box center [1319, 28] width 21 height 21
click at [1263, 113] on link "Sair" at bounding box center [1270, 118] width 134 height 27
